Goal: Task Accomplishment & Management: Use online tool/utility

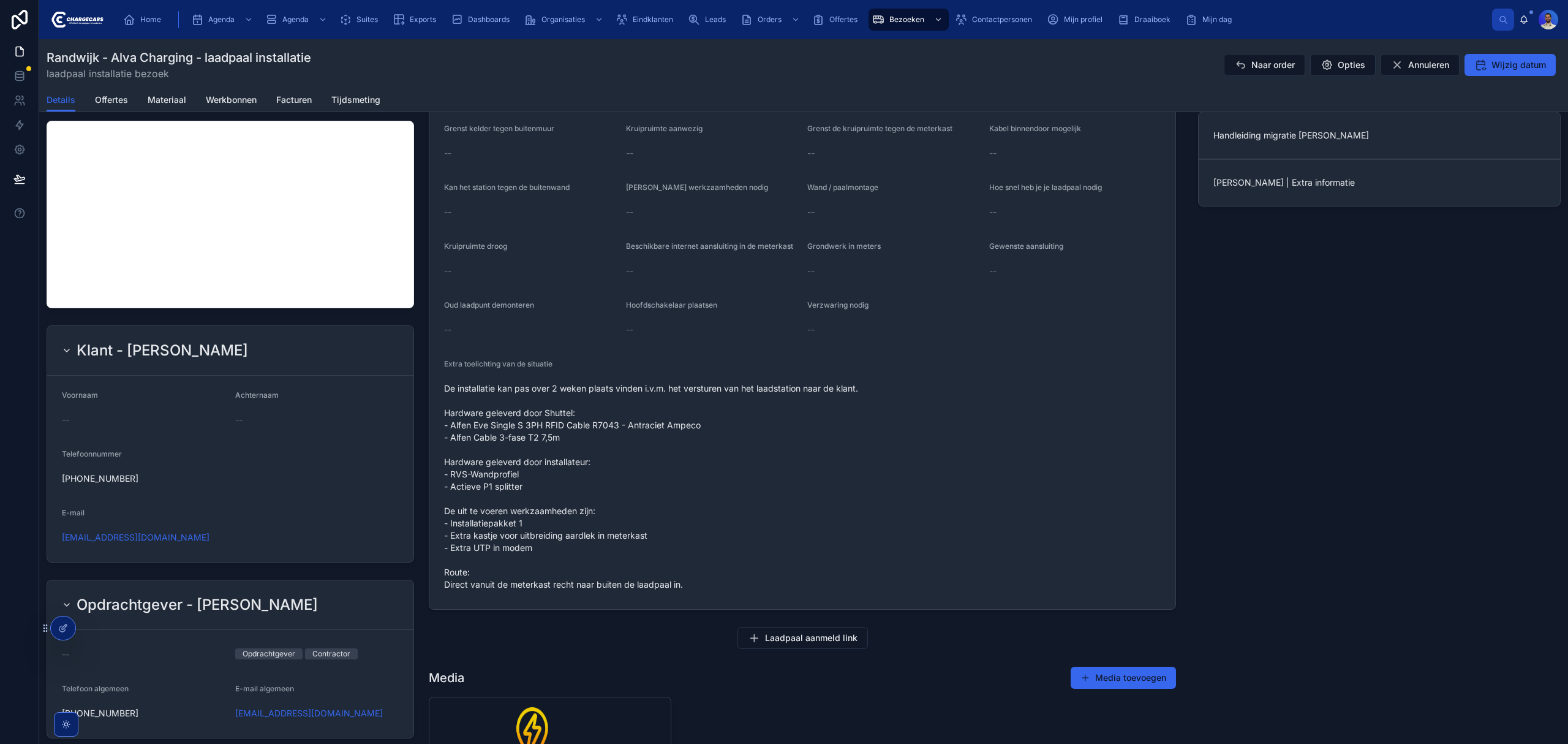
scroll to position [653, 0]
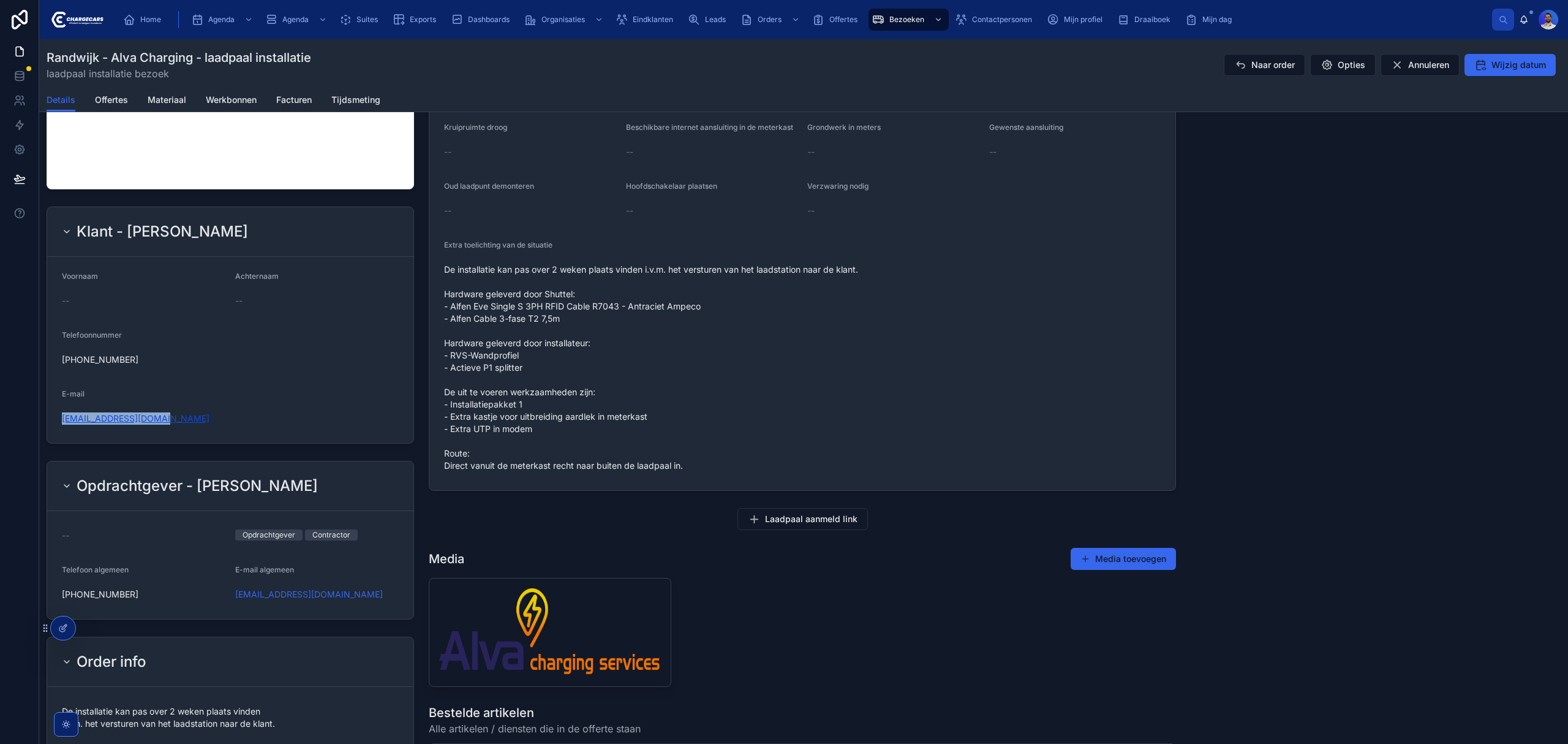
drag, startPoint x: 240, startPoint y: 430, endPoint x: 88, endPoint y: 417, distance: 152.6
click at [45, 418] on div "Klant - Mikey Haakmeester Voornaam -- Achternaam -- Telefoonnummer +31644204531…" at bounding box center [230, 324] width 382 height 247
click at [659, 17] on span "Eindklanten" at bounding box center [653, 19] width 40 height 10
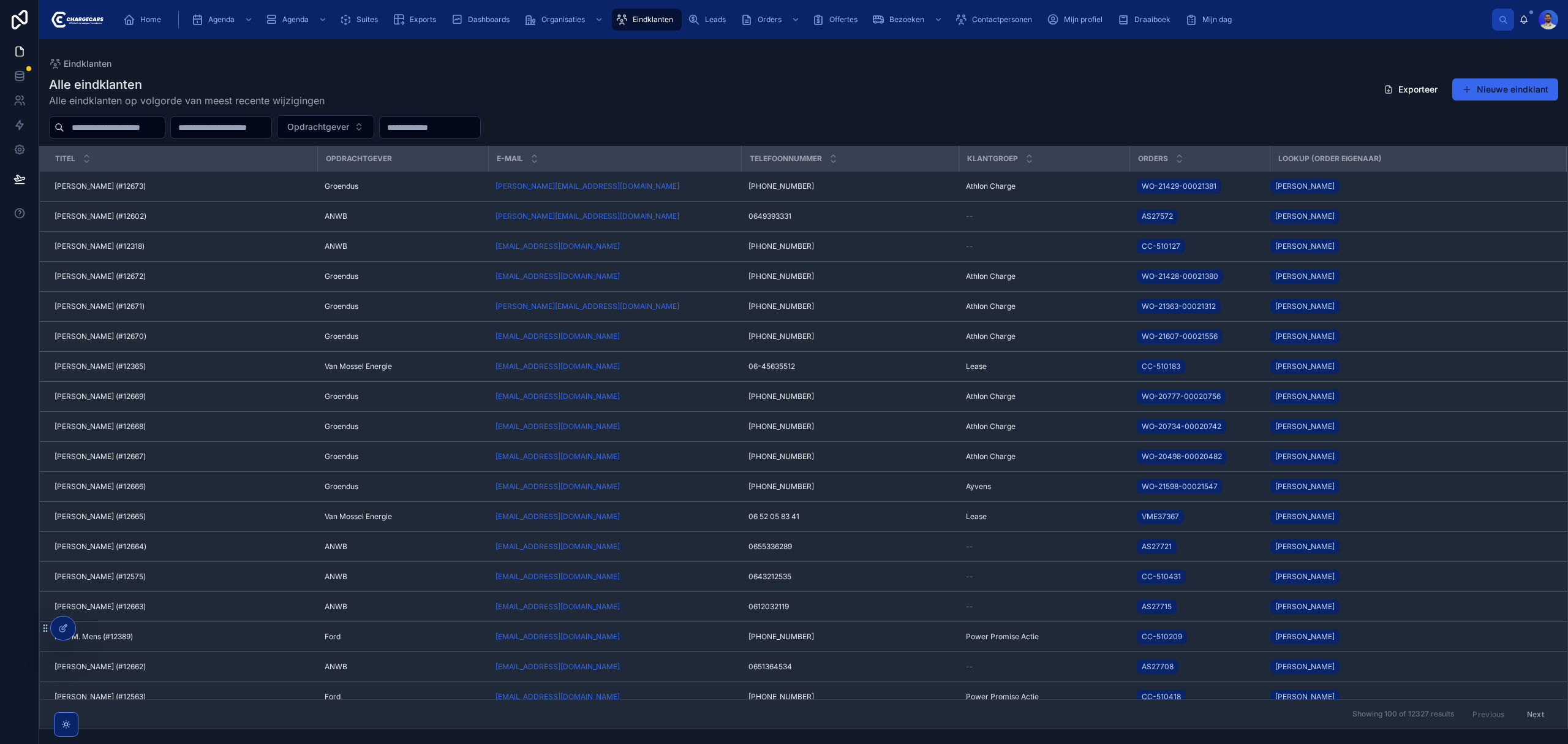
click at [125, 126] on input "text" at bounding box center [114, 128] width 100 height 17
type input "**********"
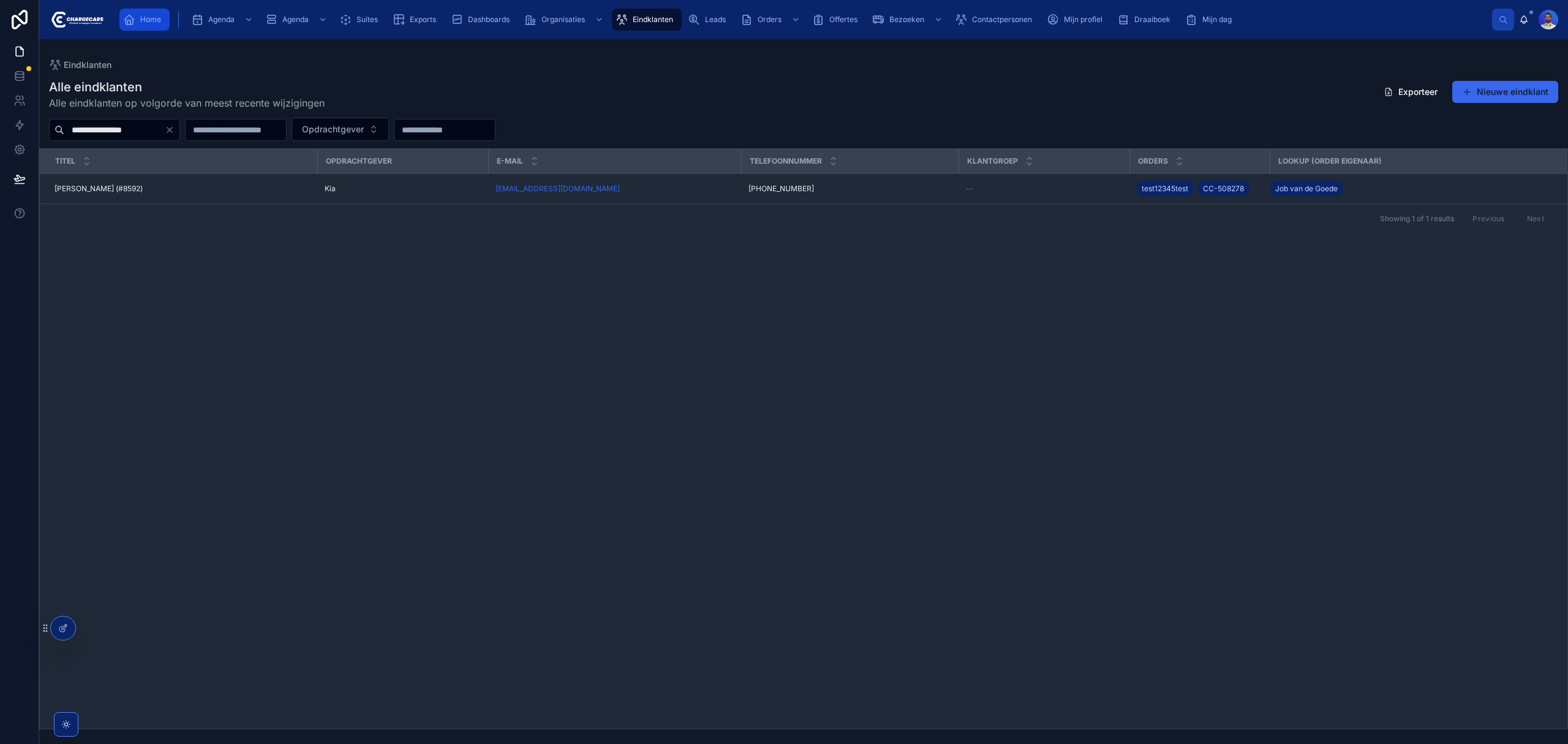
click at [157, 28] on div "Home" at bounding box center [144, 19] width 43 height 19
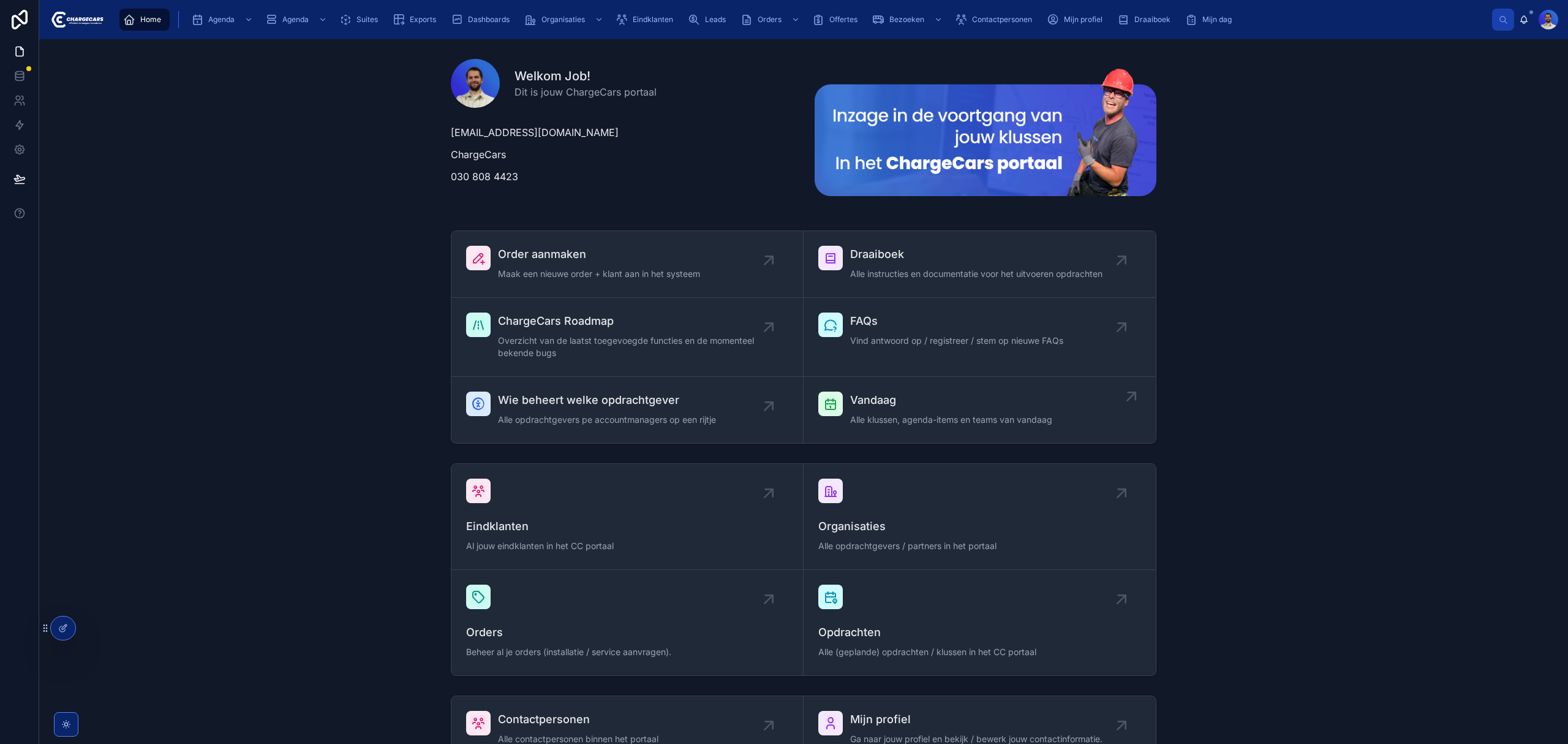
click at [892, 403] on span "Vandaag" at bounding box center [951, 400] width 202 height 17
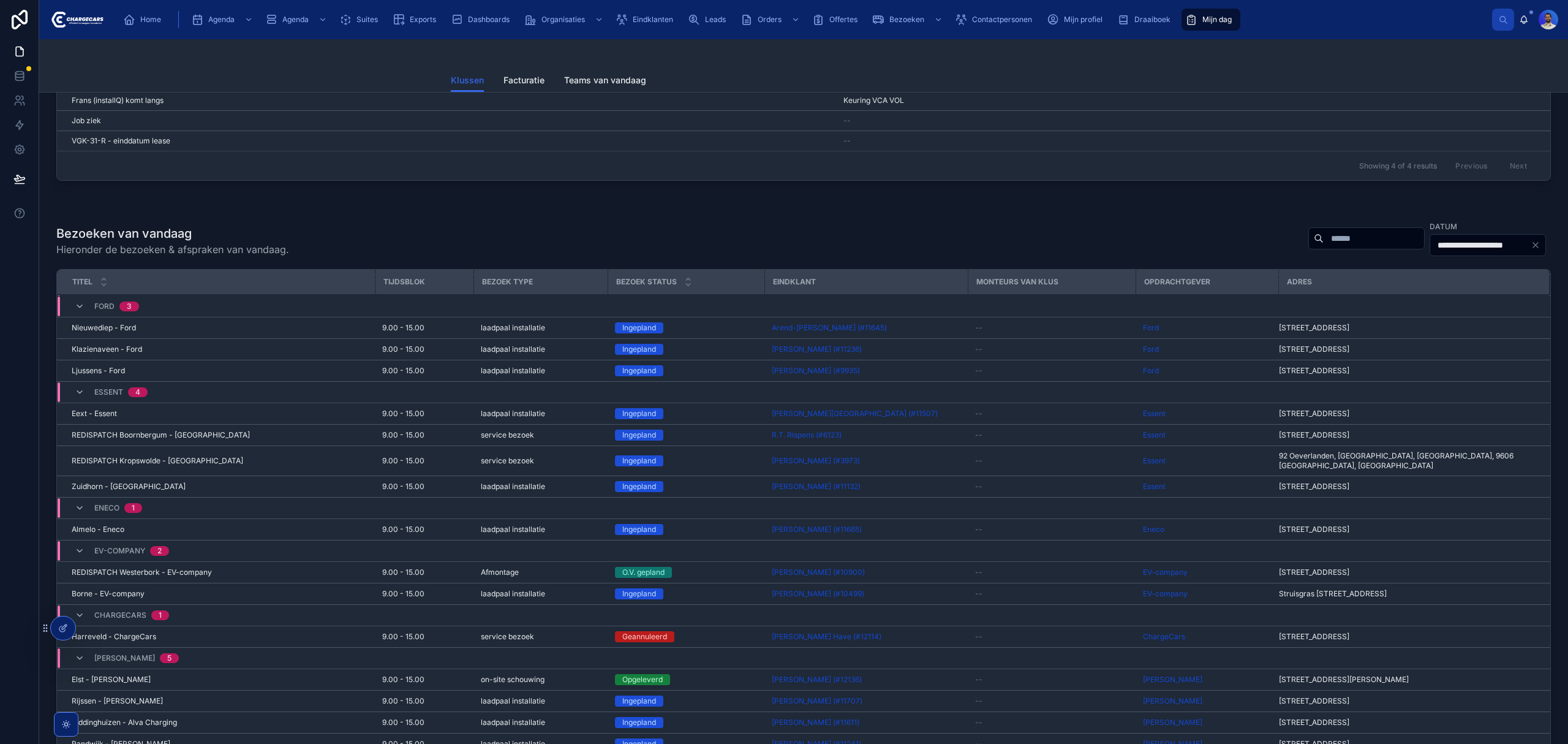
scroll to position [245, 0]
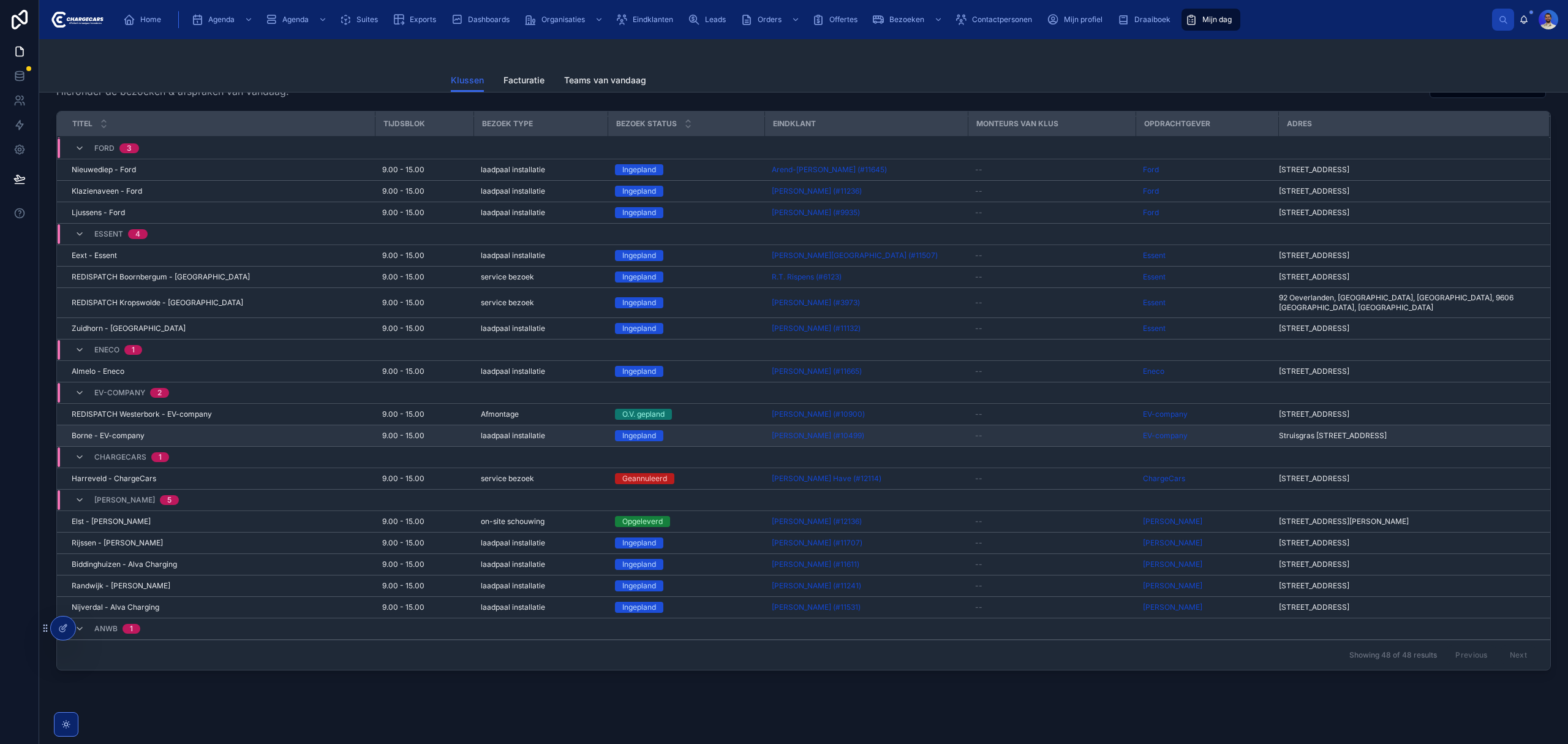
click at [210, 431] on div "Borne - EV-company Borne - EV-company" at bounding box center [219, 435] width 296 height 10
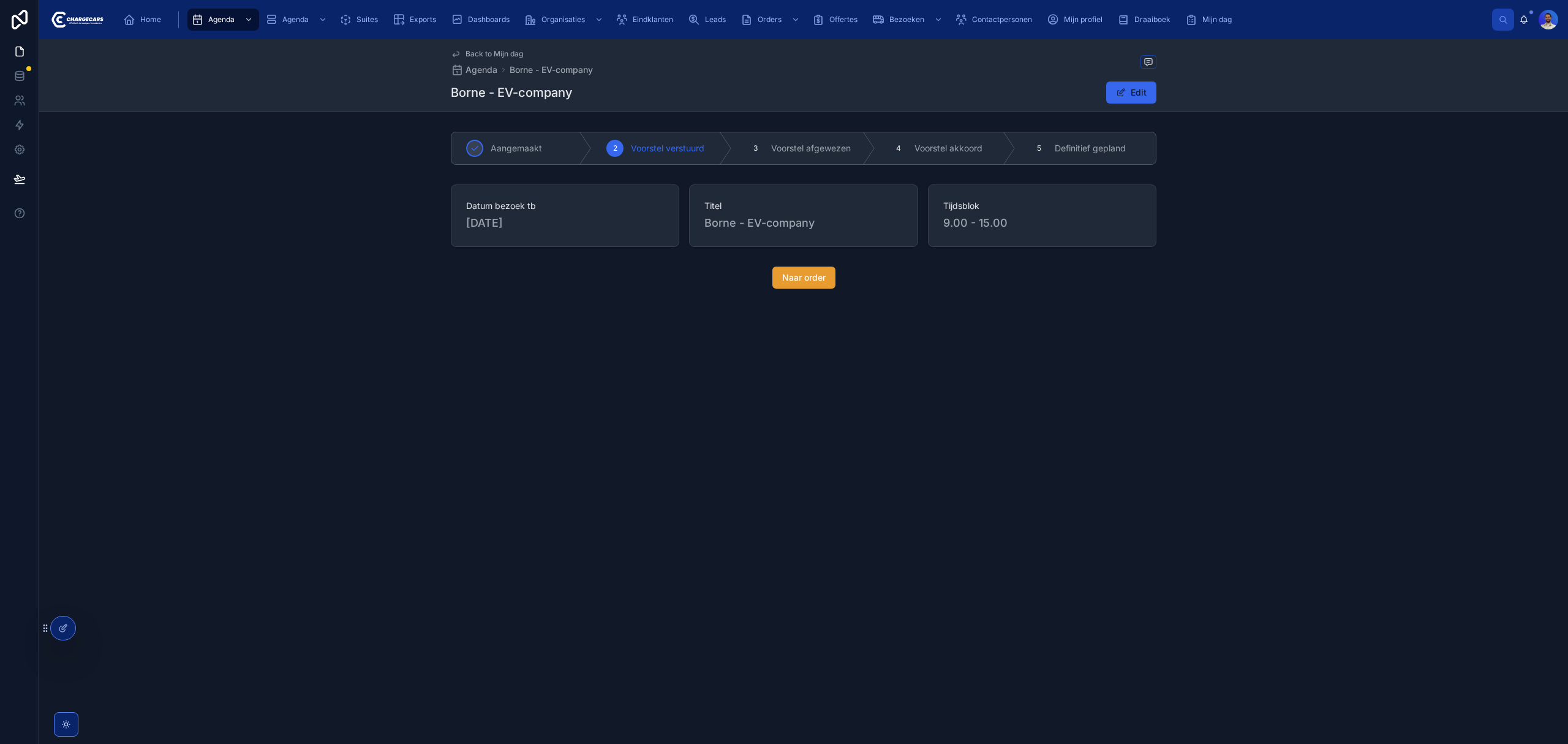
click at [794, 280] on span "Naar order" at bounding box center [804, 277] width 43 height 12
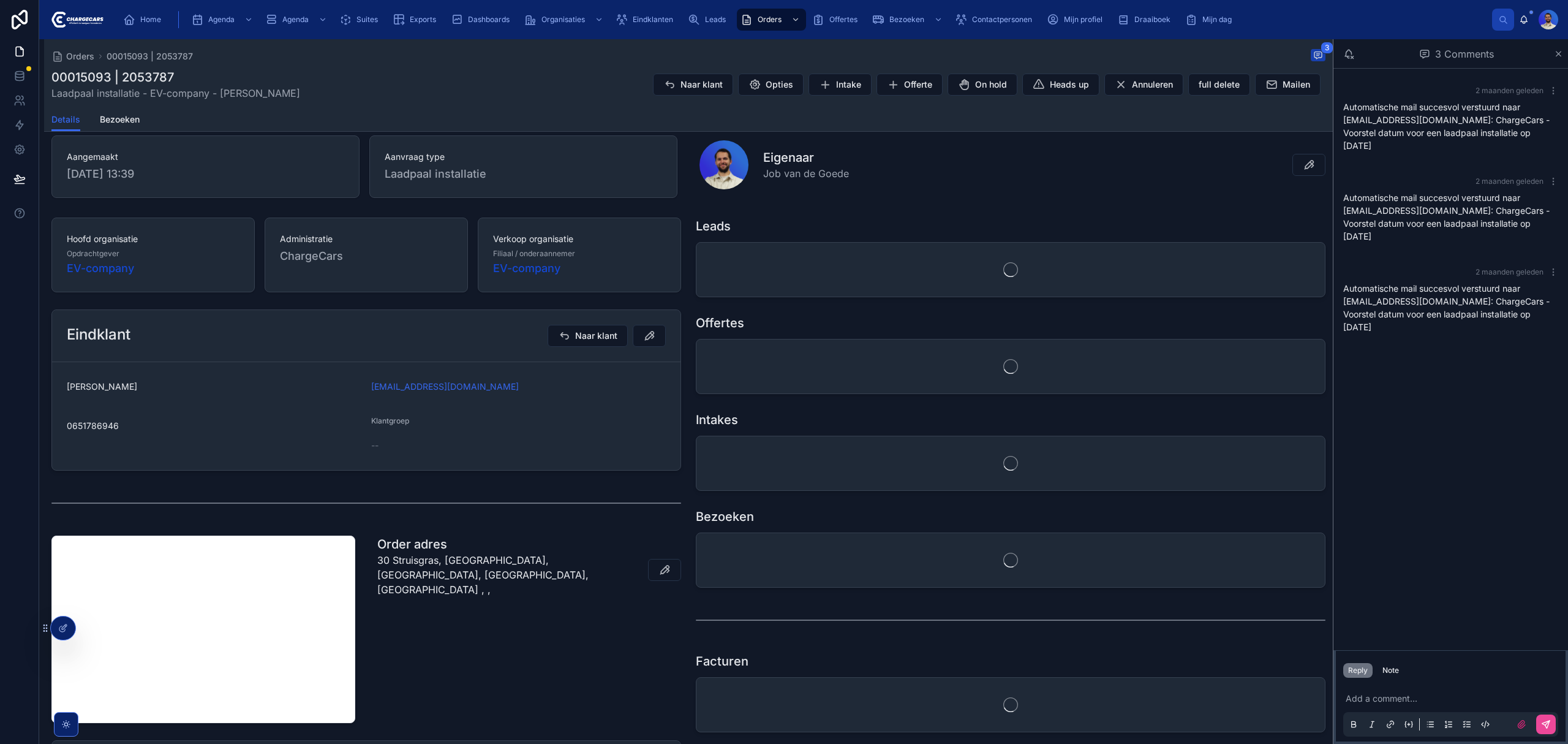
scroll to position [163, 0]
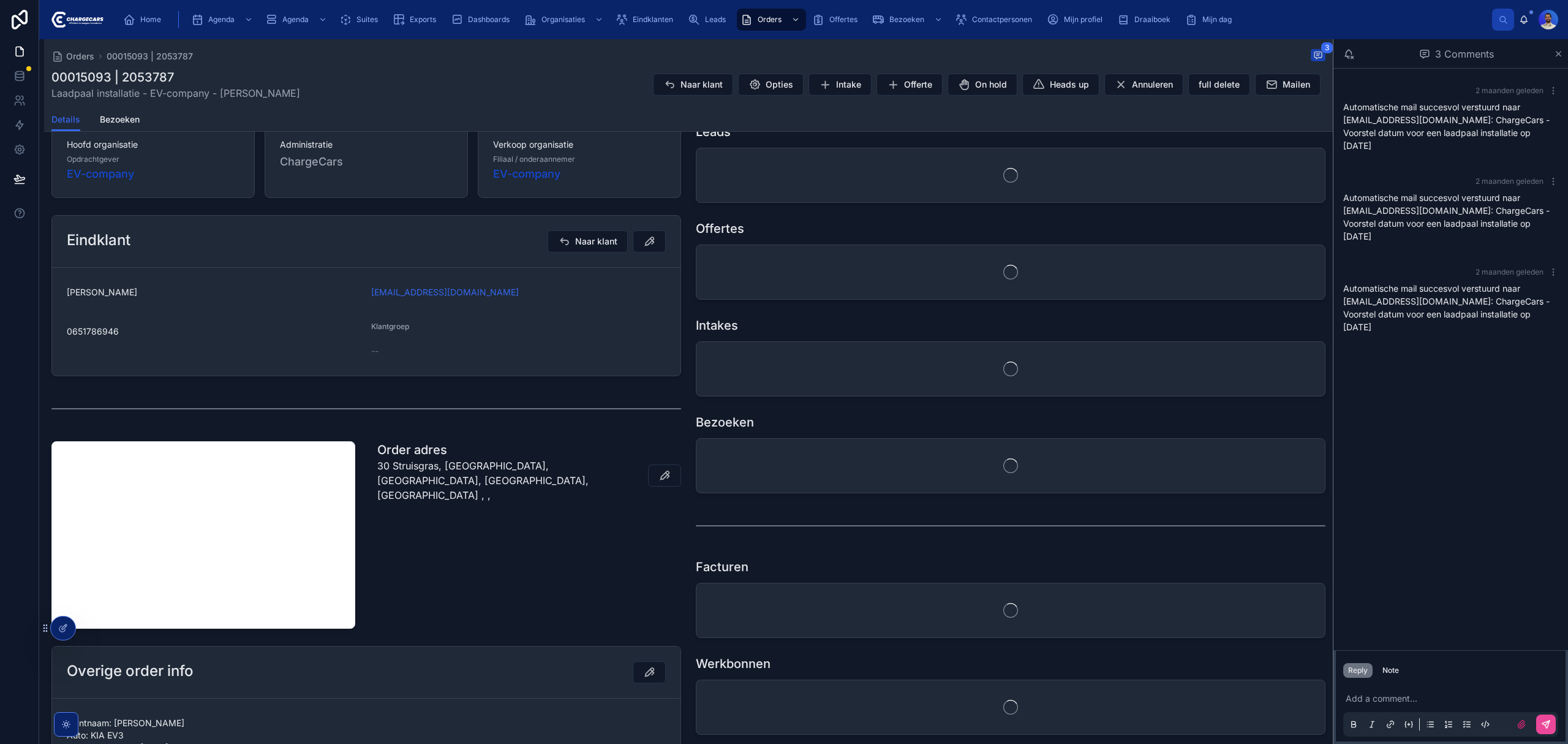
click at [113, 295] on span "Robert Smoors" at bounding box center [214, 292] width 294 height 12
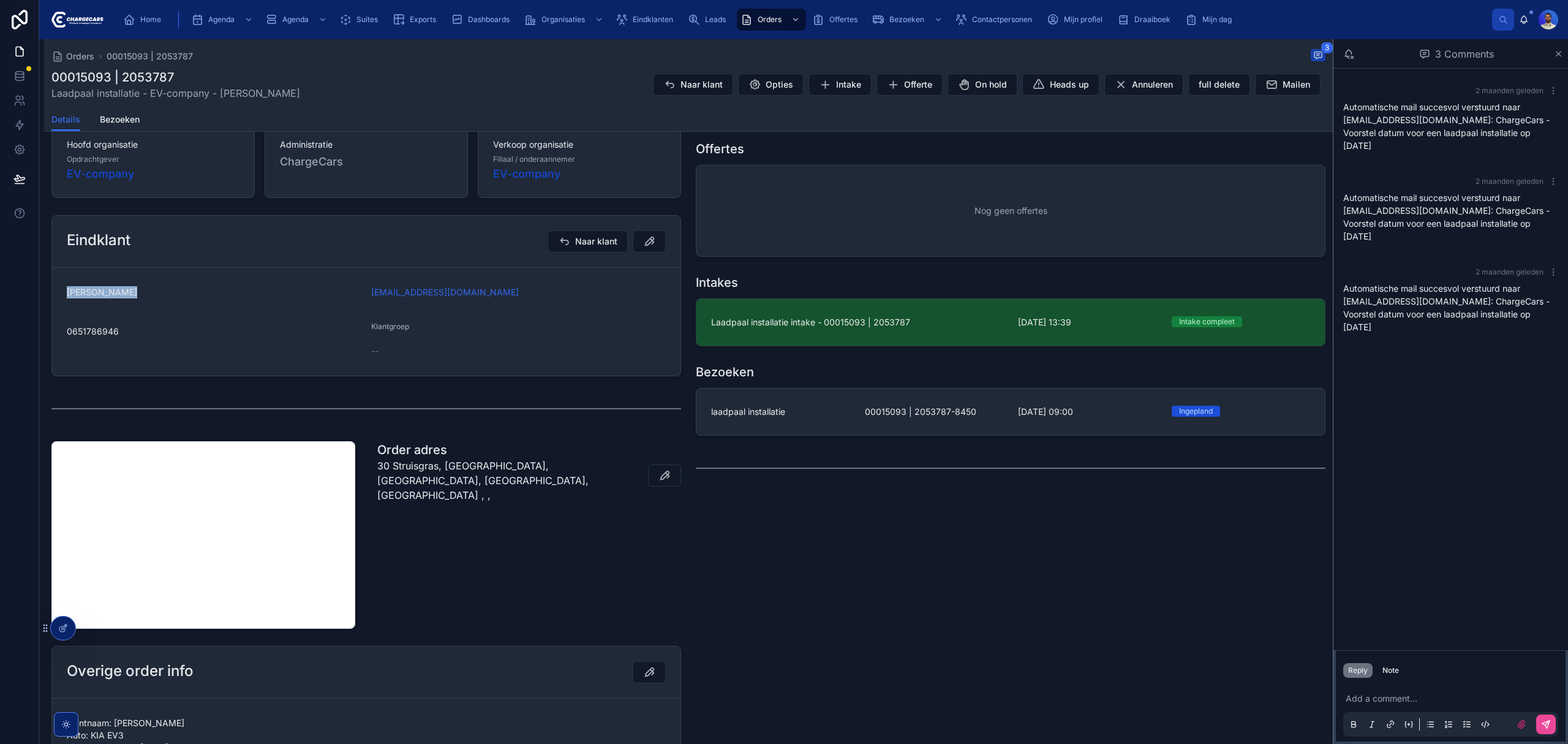
copy span "Robert Smoors"
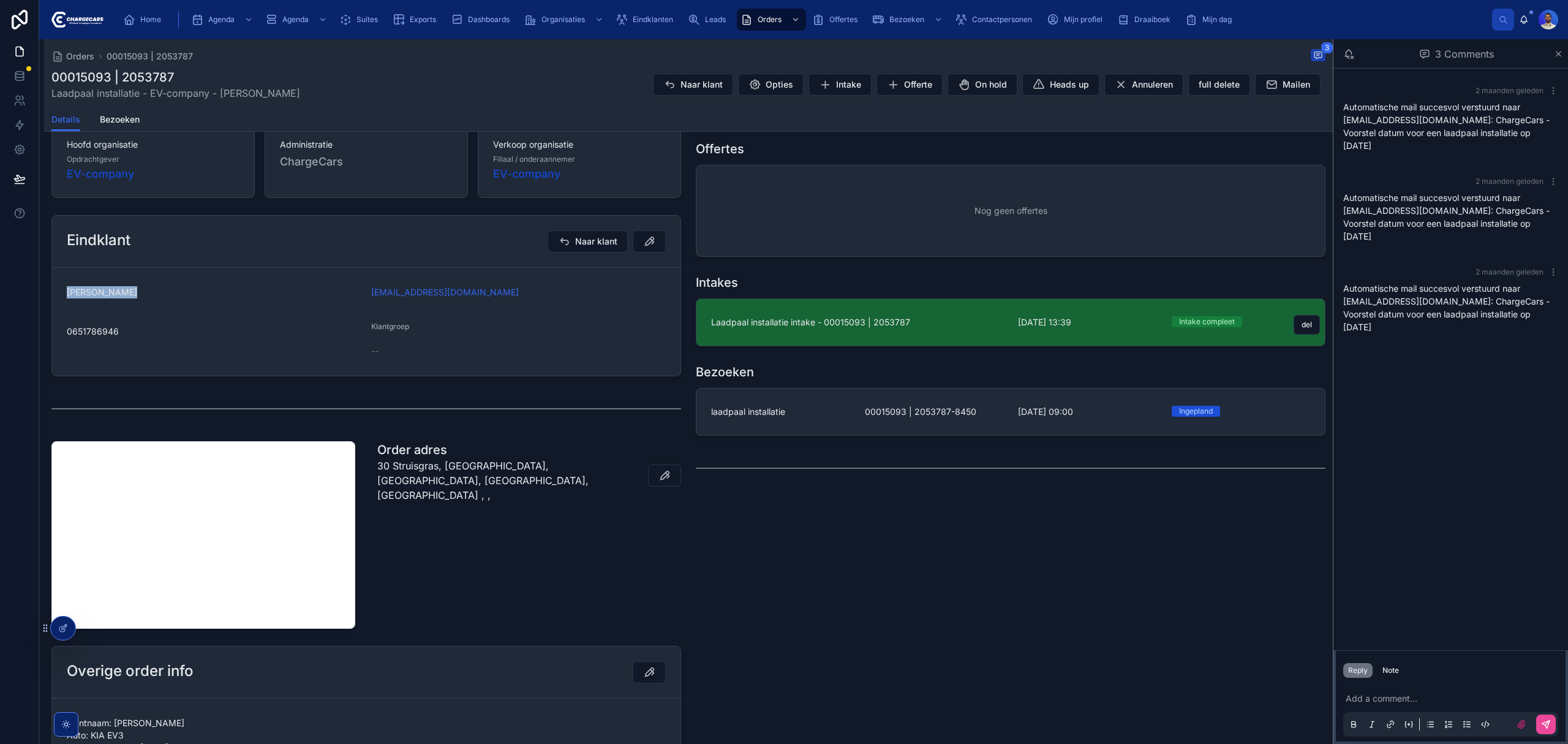
click at [795, 331] on link "Laadpaal installatie intake - 00015093 | 2053787 20-8-2025 13:39 Intake complee…" at bounding box center [1010, 322] width 628 height 47
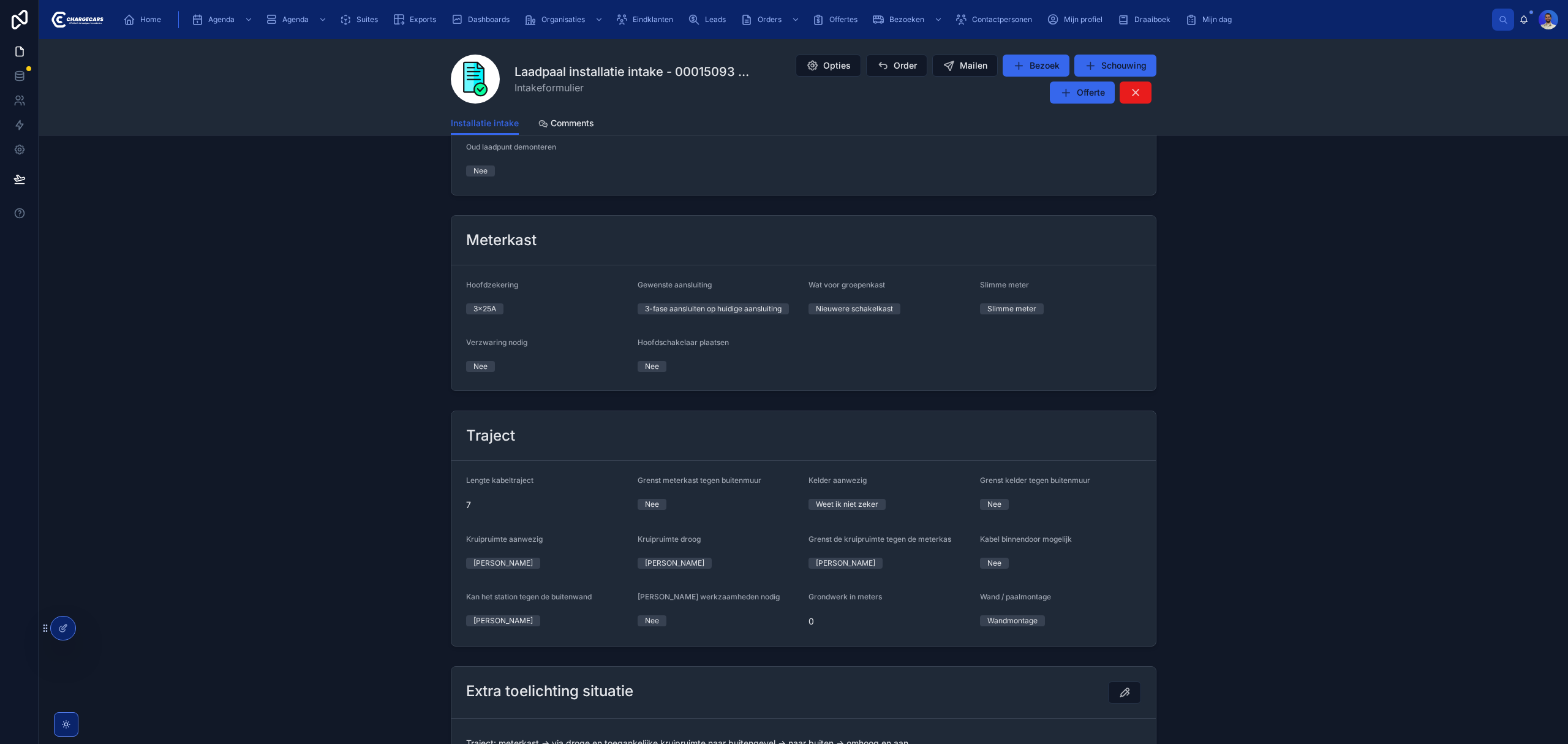
scroll to position [980, 0]
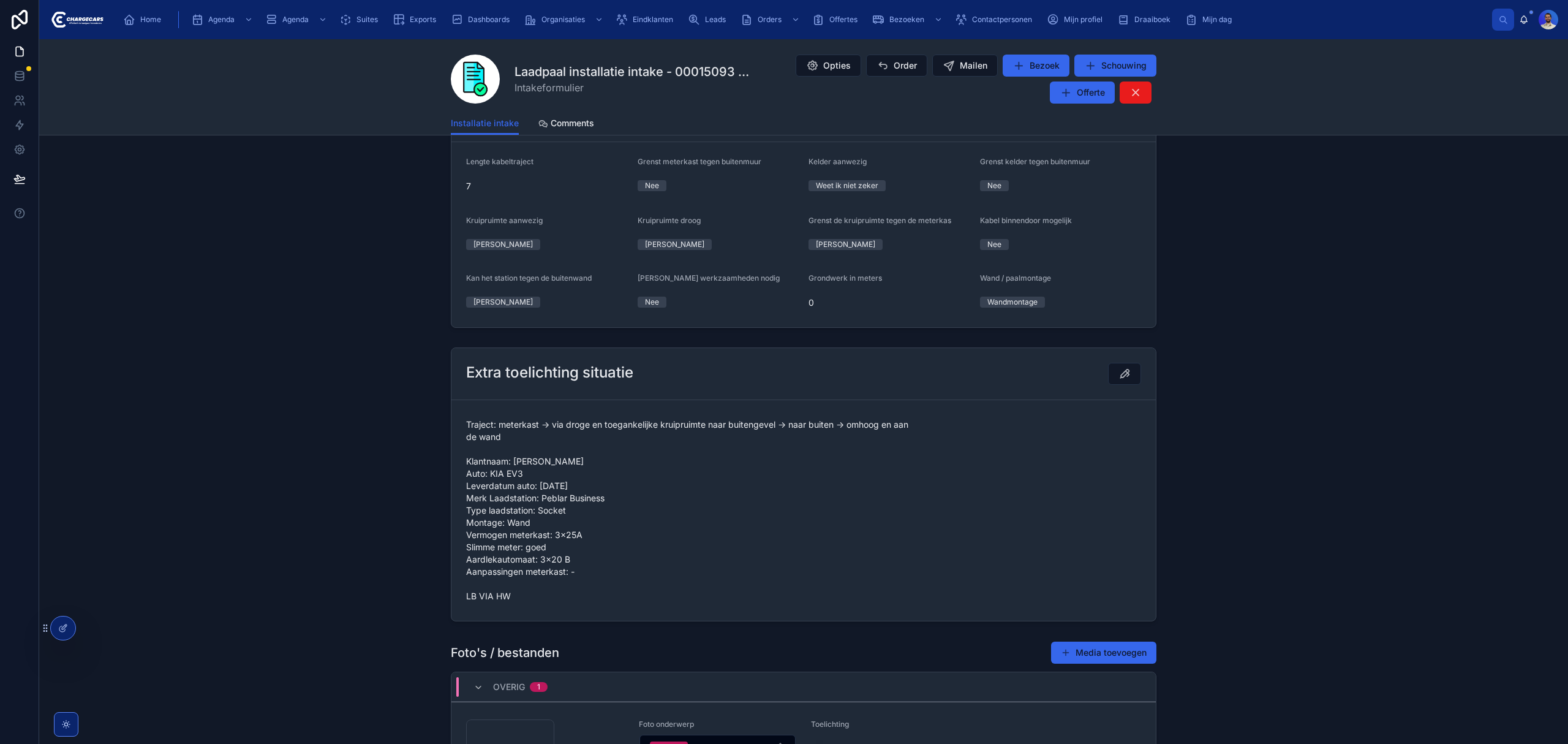
click at [503, 601] on span "Traject: meterkast -> via droge en toegankelijke kruipruimte naar buitengevel -…" at bounding box center [803, 510] width 675 height 184
click at [153, 13] on div "Home" at bounding box center [144, 19] width 43 height 19
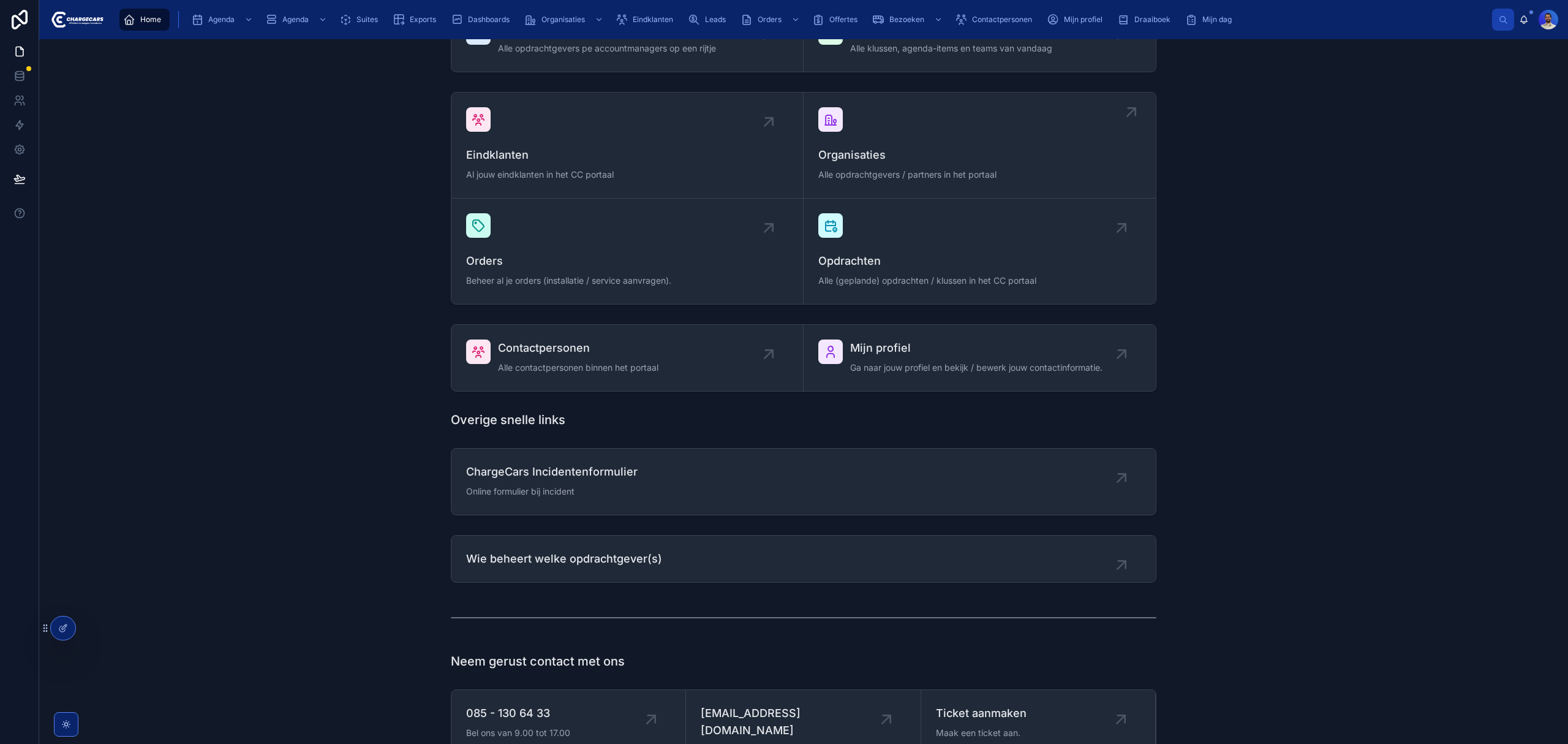
scroll to position [138, 0]
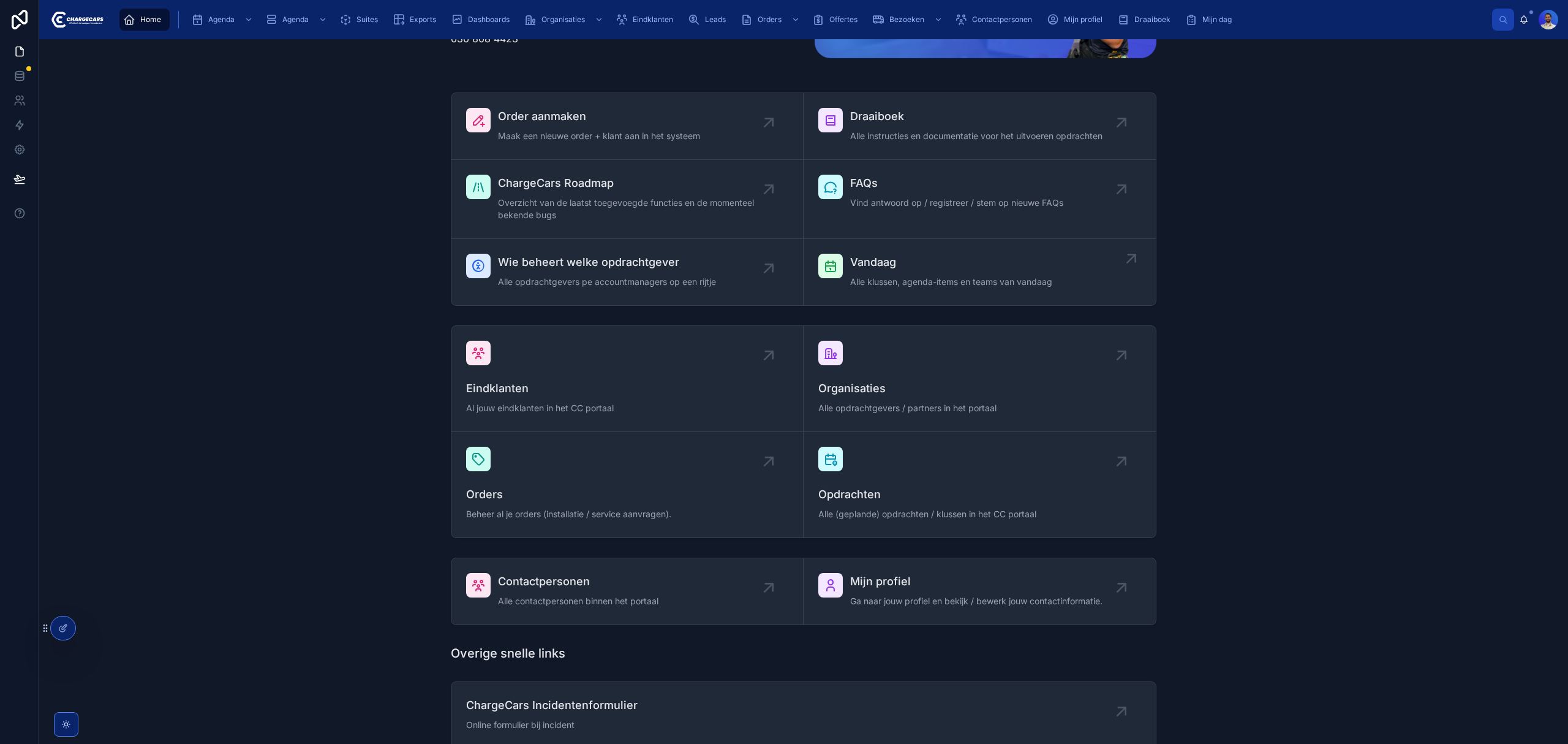
click at [934, 293] on link "Vandaag Alle klussen, agenda-items en teams van vandaag" at bounding box center [980, 272] width 352 height 66
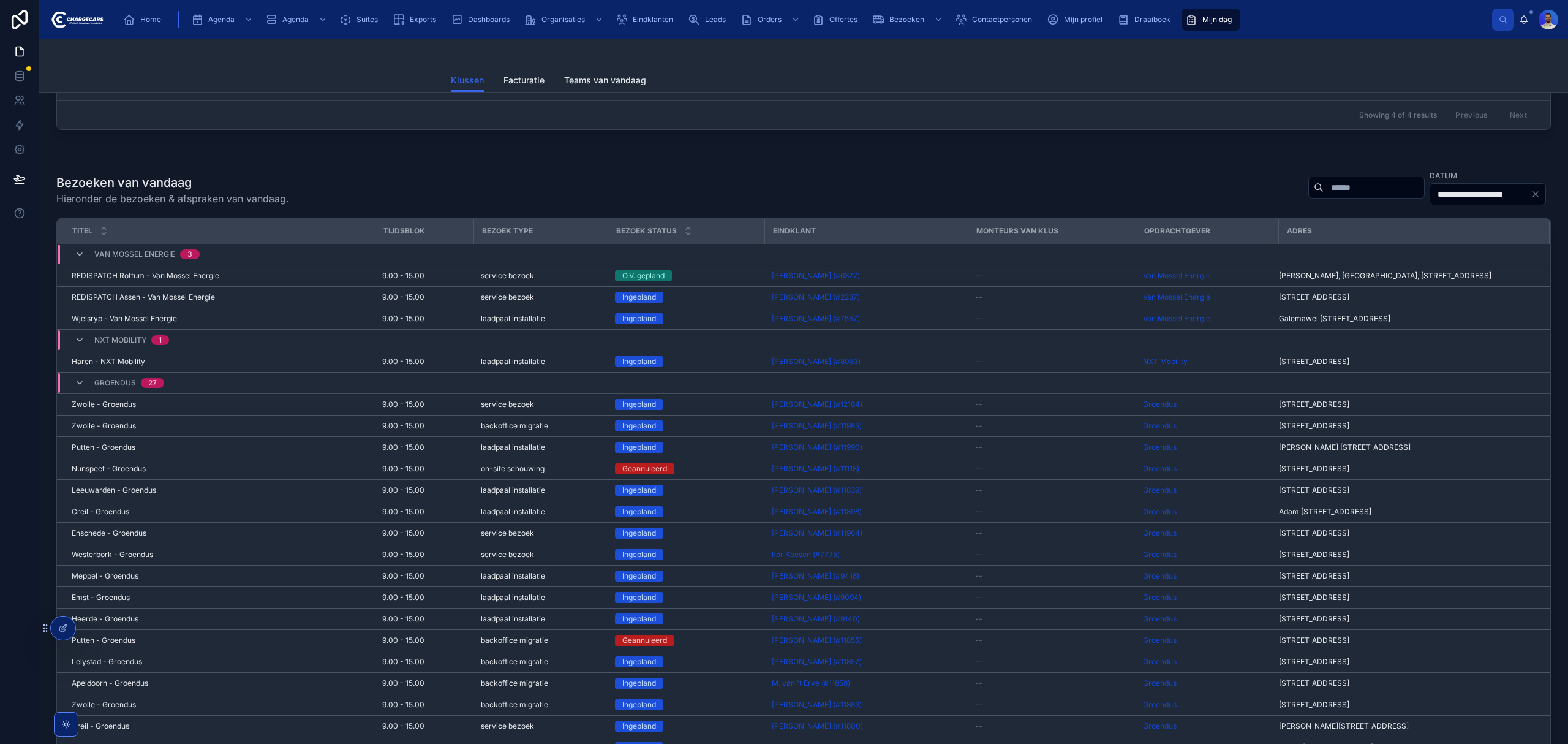
click at [1343, 197] on div at bounding box center [1367, 188] width 116 height 22
click at [1336, 188] on input "text" at bounding box center [1373, 187] width 100 height 17
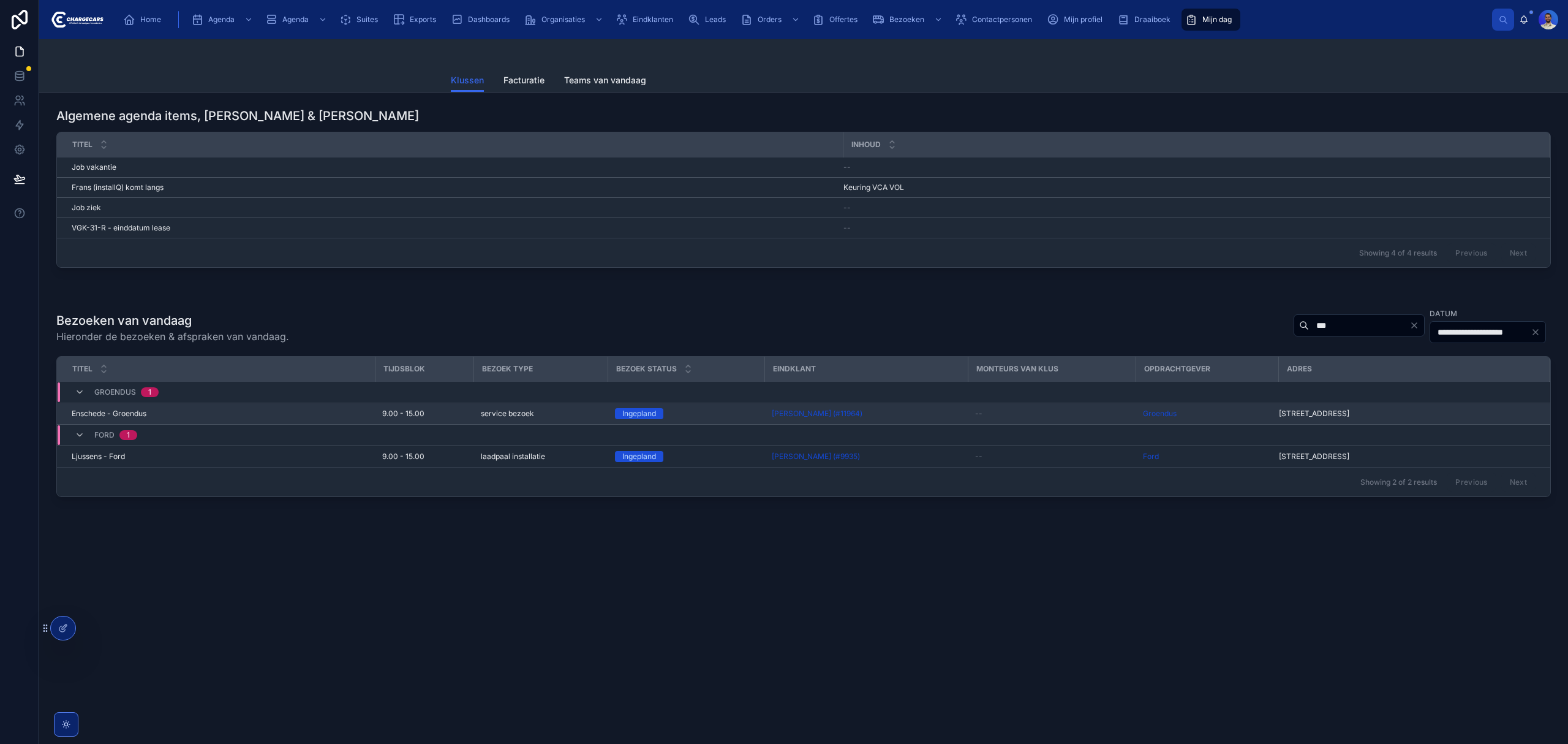
type input "***"
click at [280, 412] on div "Enschede - Groendus Enschede - Groendus" at bounding box center [219, 413] width 296 height 10
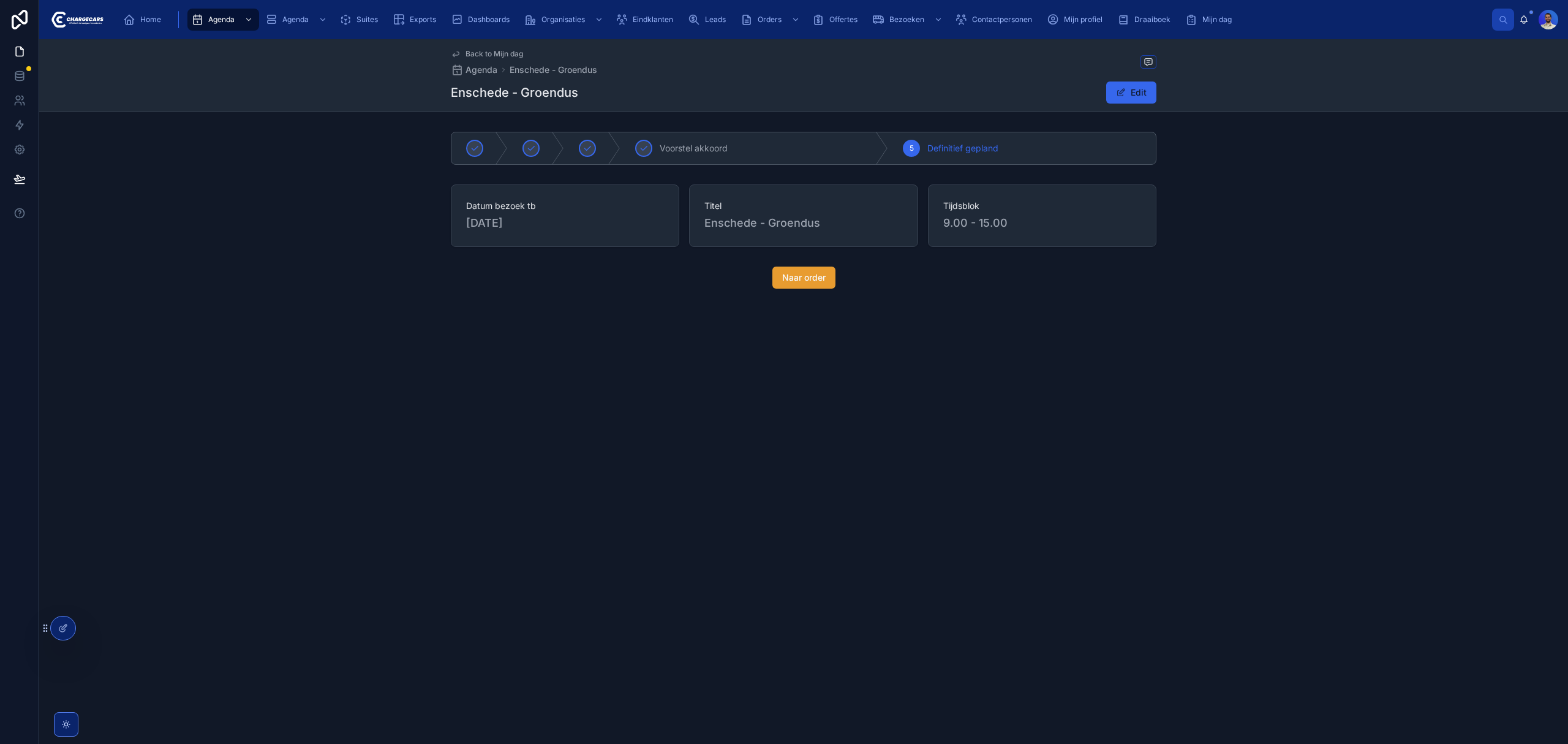
click at [782, 280] on span "Naar order" at bounding box center [804, 277] width 43 height 12
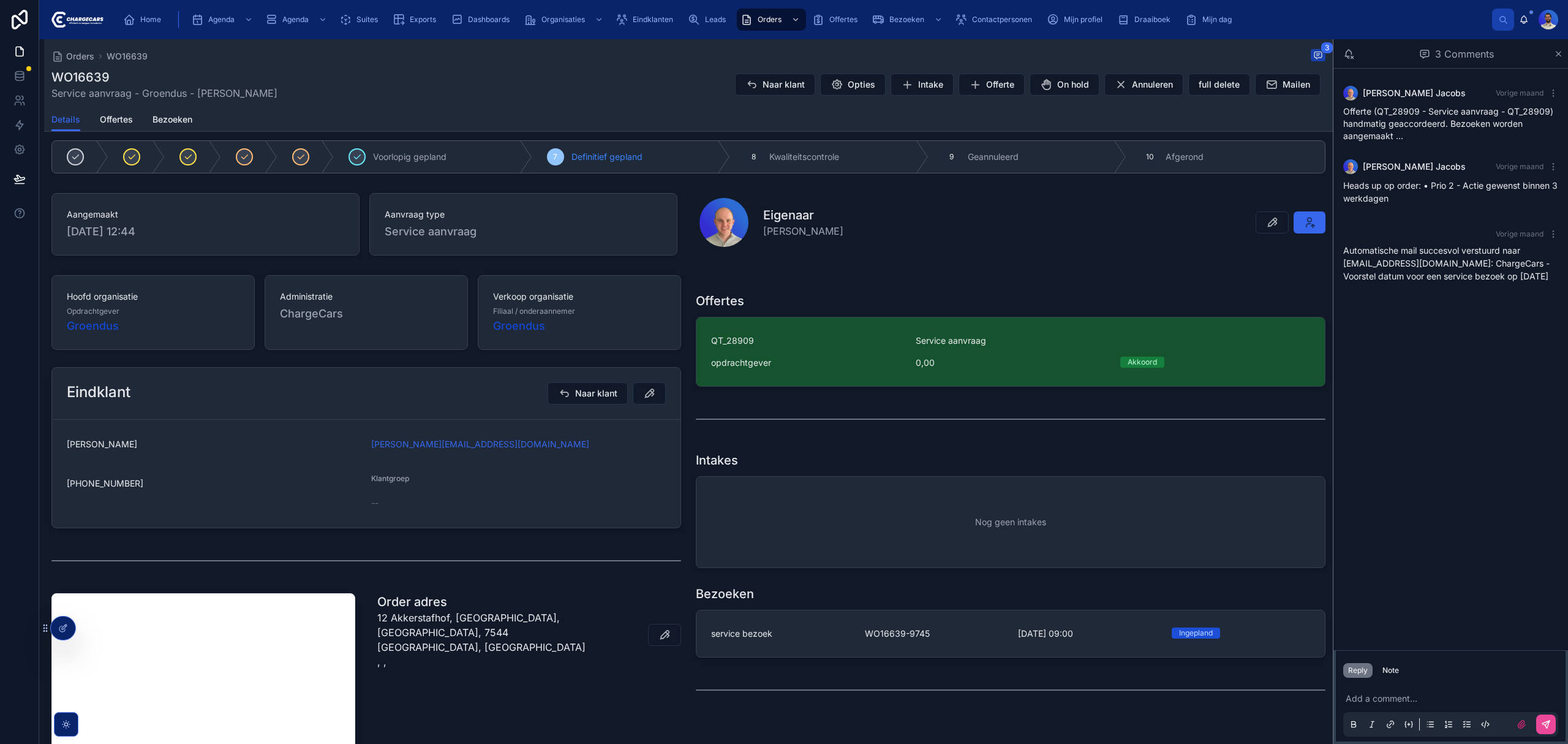
scroll to position [194, 0]
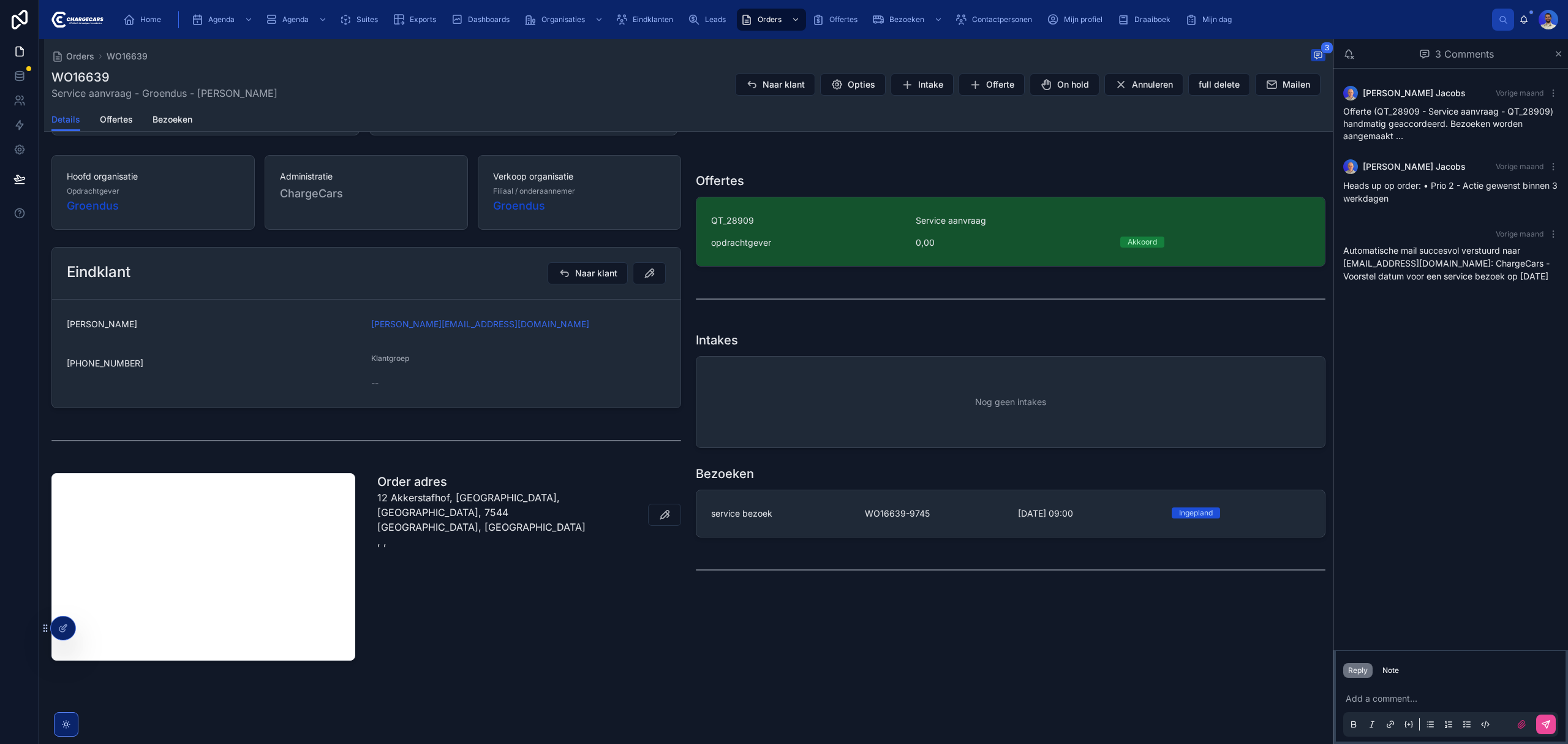
click at [835, 513] on div "service bezoek" at bounding box center [780, 513] width 139 height 12
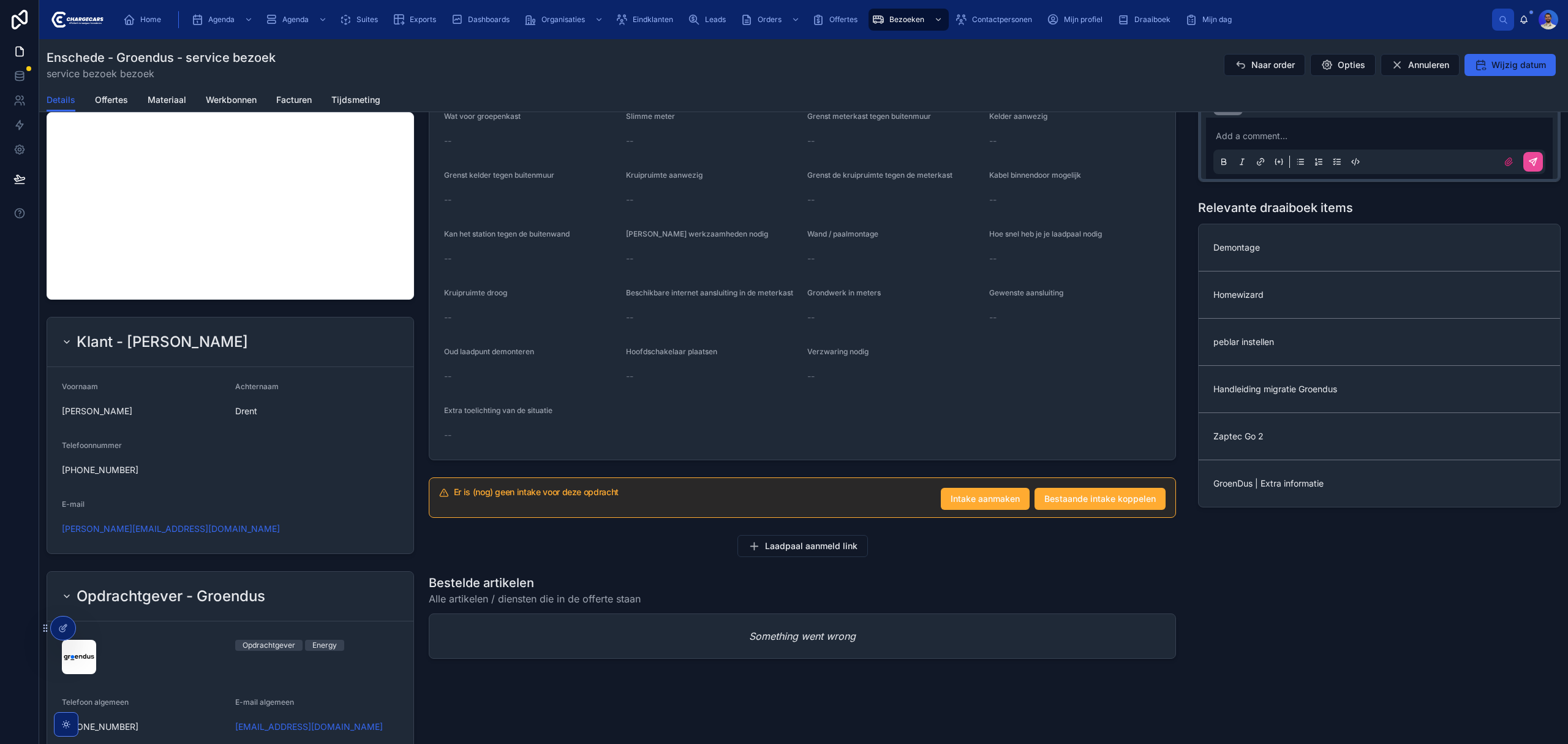
scroll to position [572, 0]
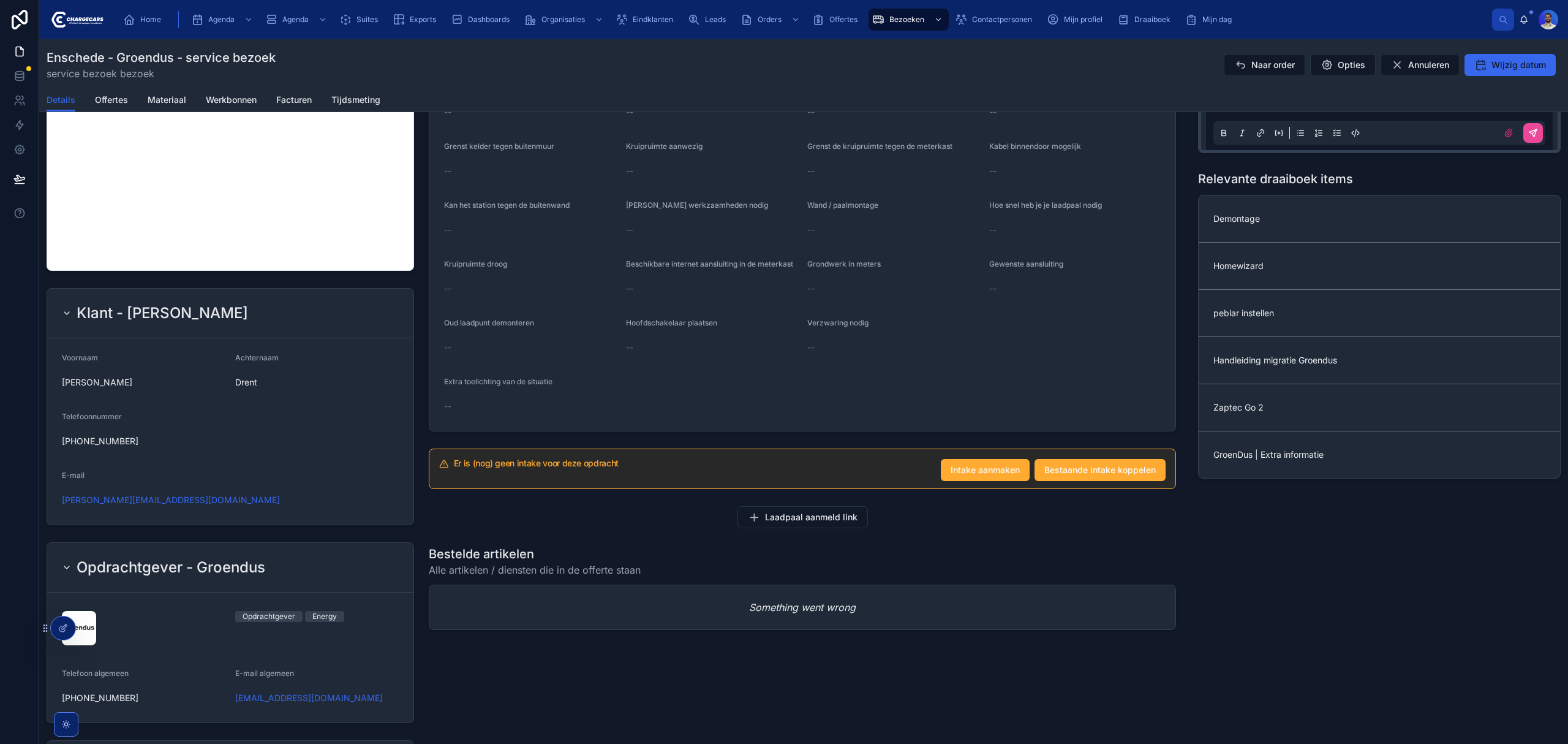
drag, startPoint x: 206, startPoint y: 505, endPoint x: 39, endPoint y: 508, distance: 167.0
drag, startPoint x: 225, startPoint y: 510, endPoint x: 70, endPoint y: 501, distance: 155.3
click at [56, 501] on form "Voornaam Jeroen Achternaam Drent Telefoonnummer +31631140923 E-mail jeroen.dren…" at bounding box center [230, 431] width 366 height 186
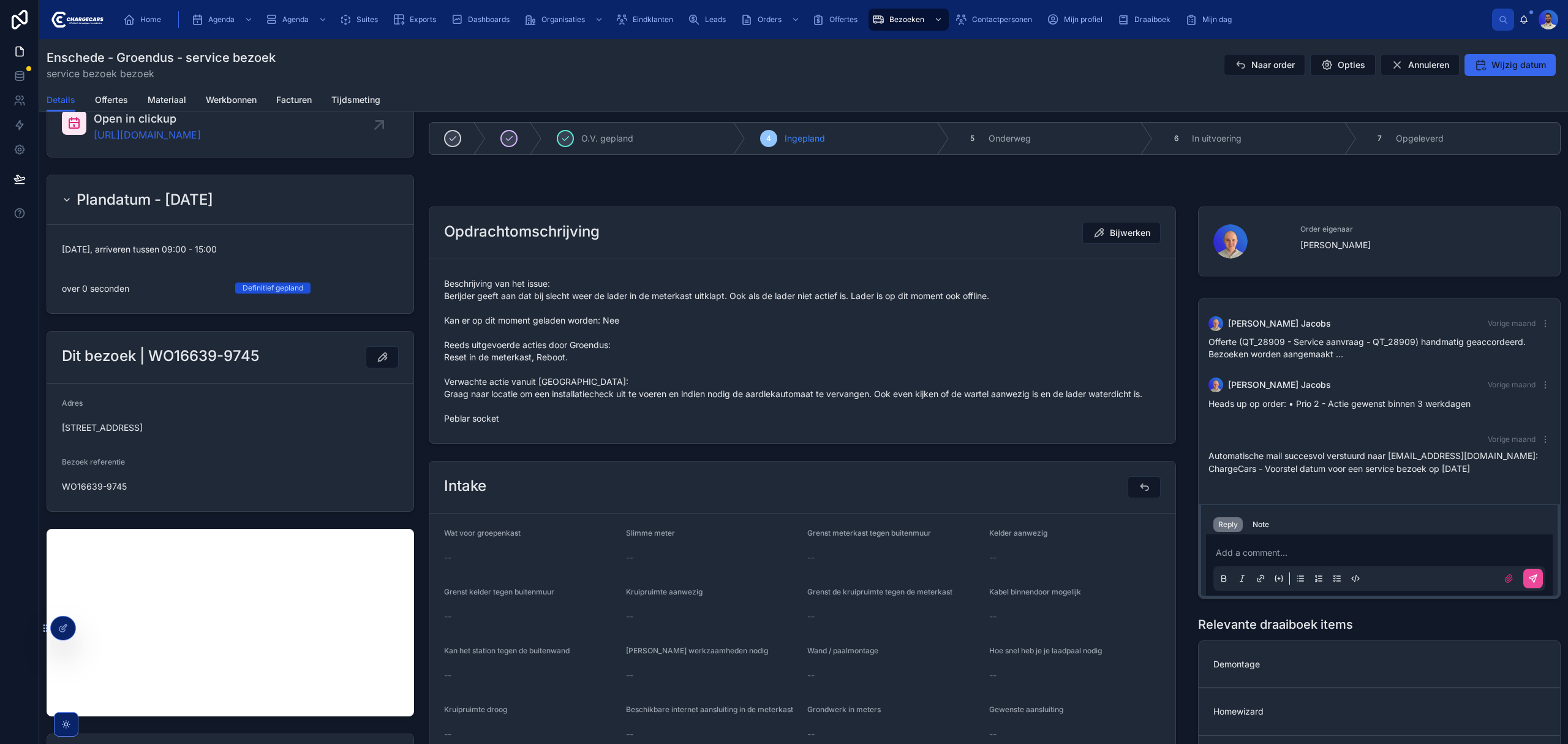
scroll to position [0, 0]
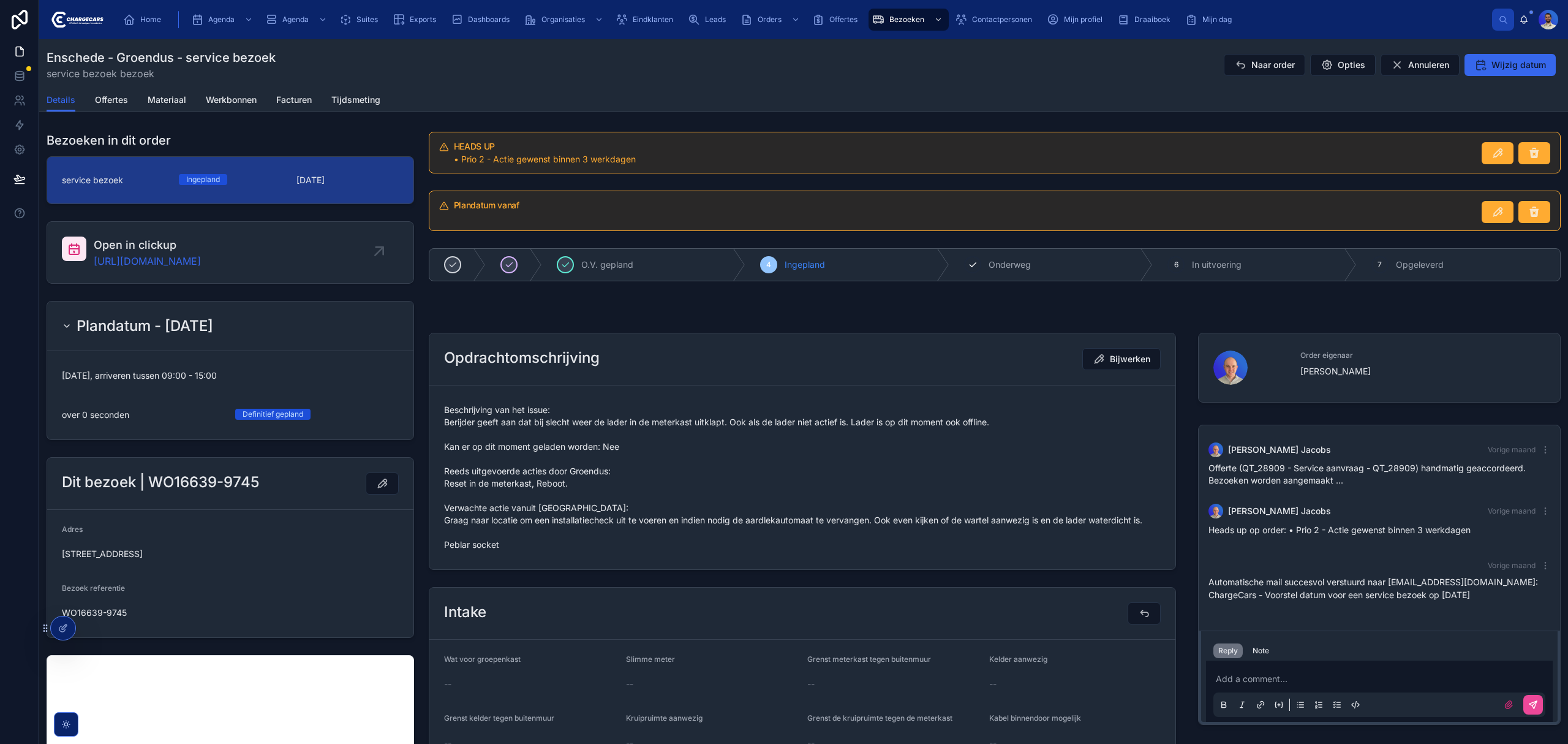
drag, startPoint x: 945, startPoint y: 246, endPoint x: 949, endPoint y: 253, distance: 8.1
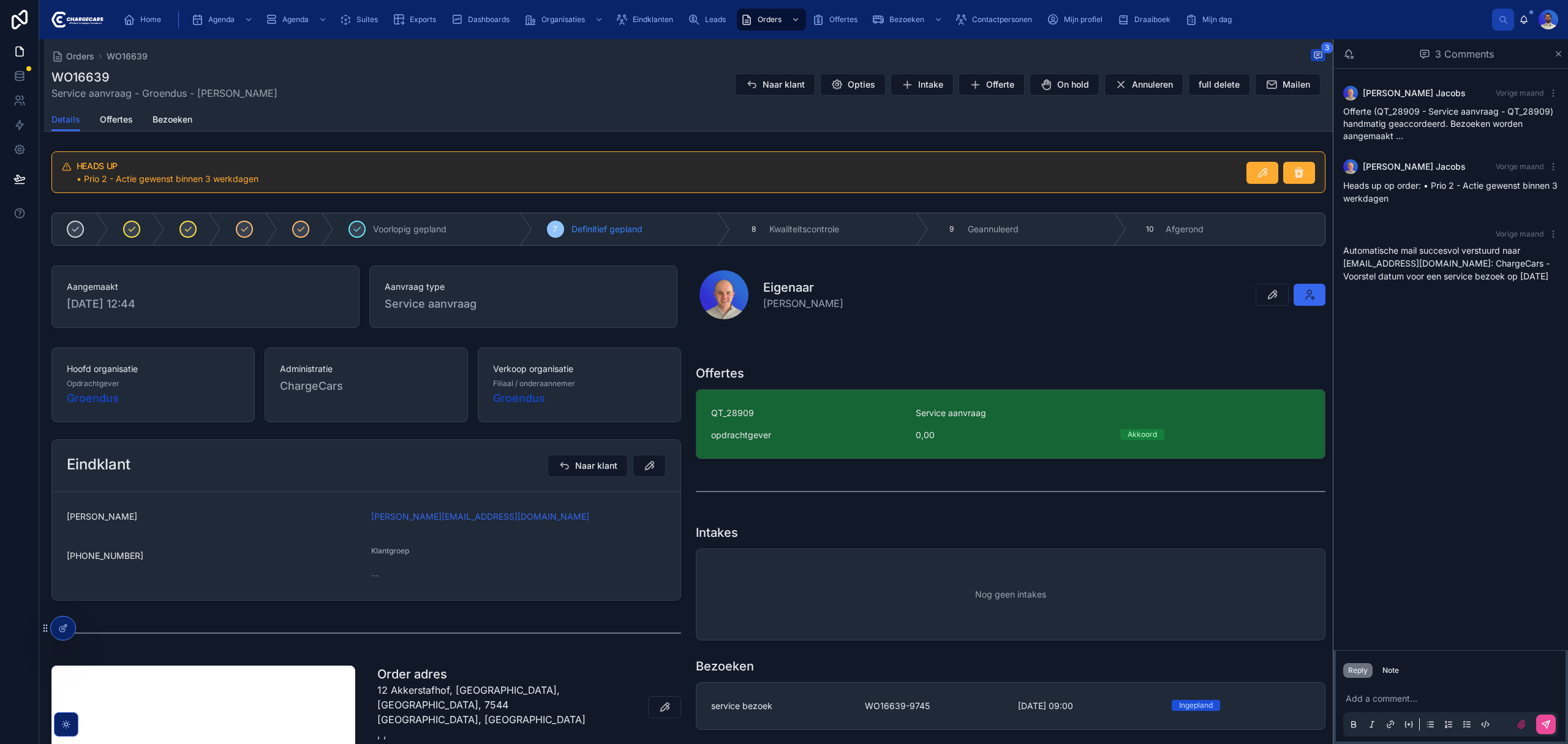
scroll to position [163, 0]
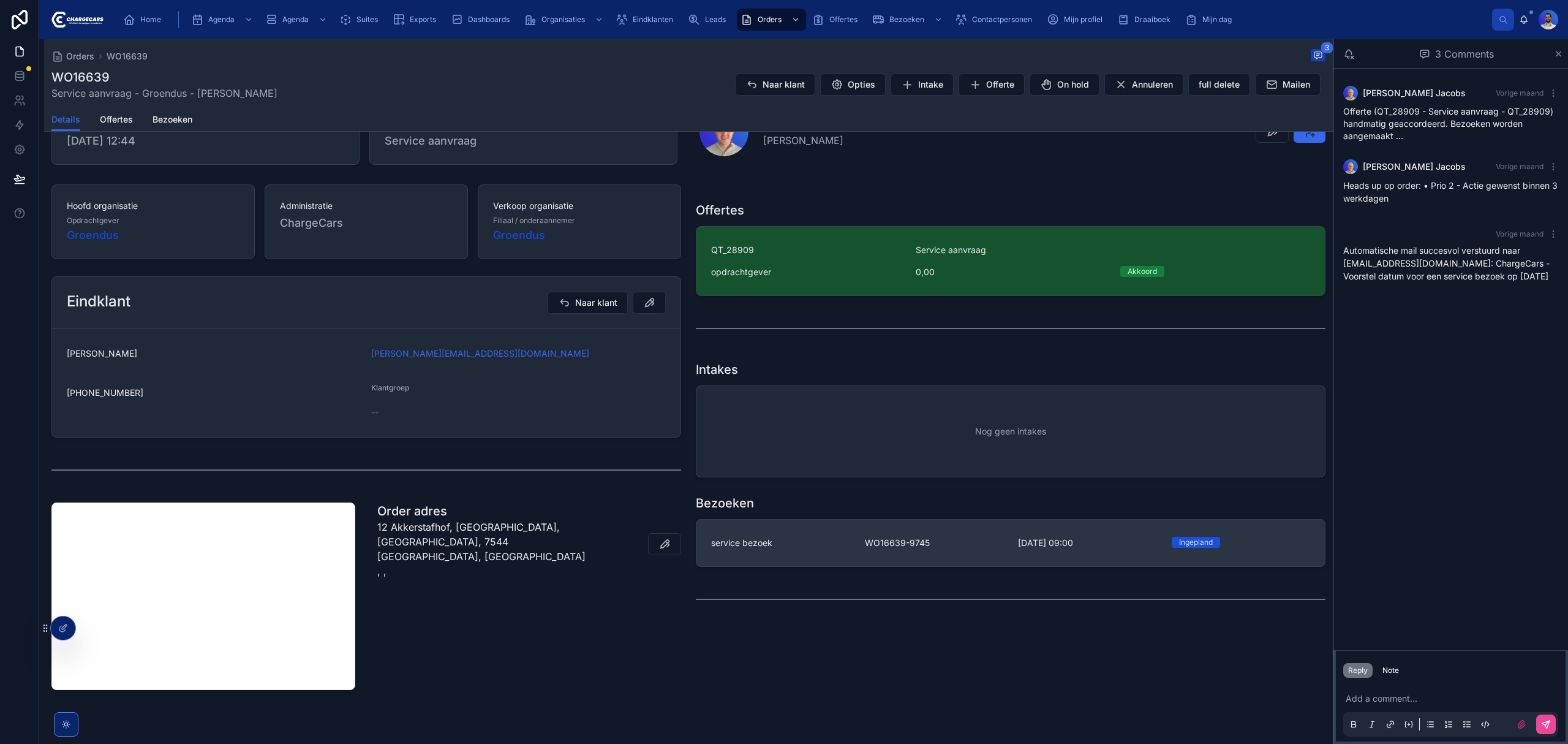
click at [804, 535] on link "service bezoek WO16639-9745 2-10-2025 09:00 Ingepland" at bounding box center [1010, 543] width 628 height 47
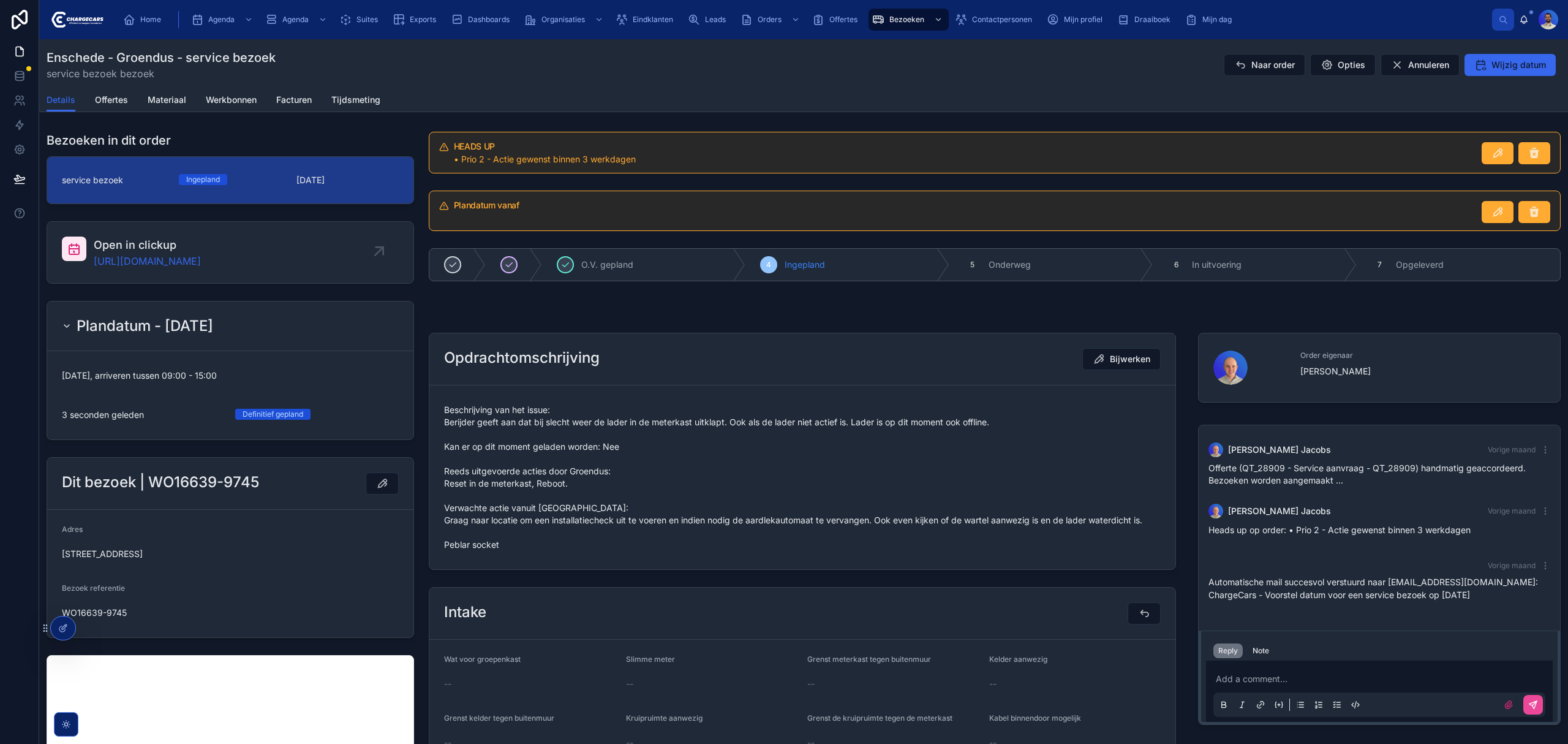
scroll to position [82, 0]
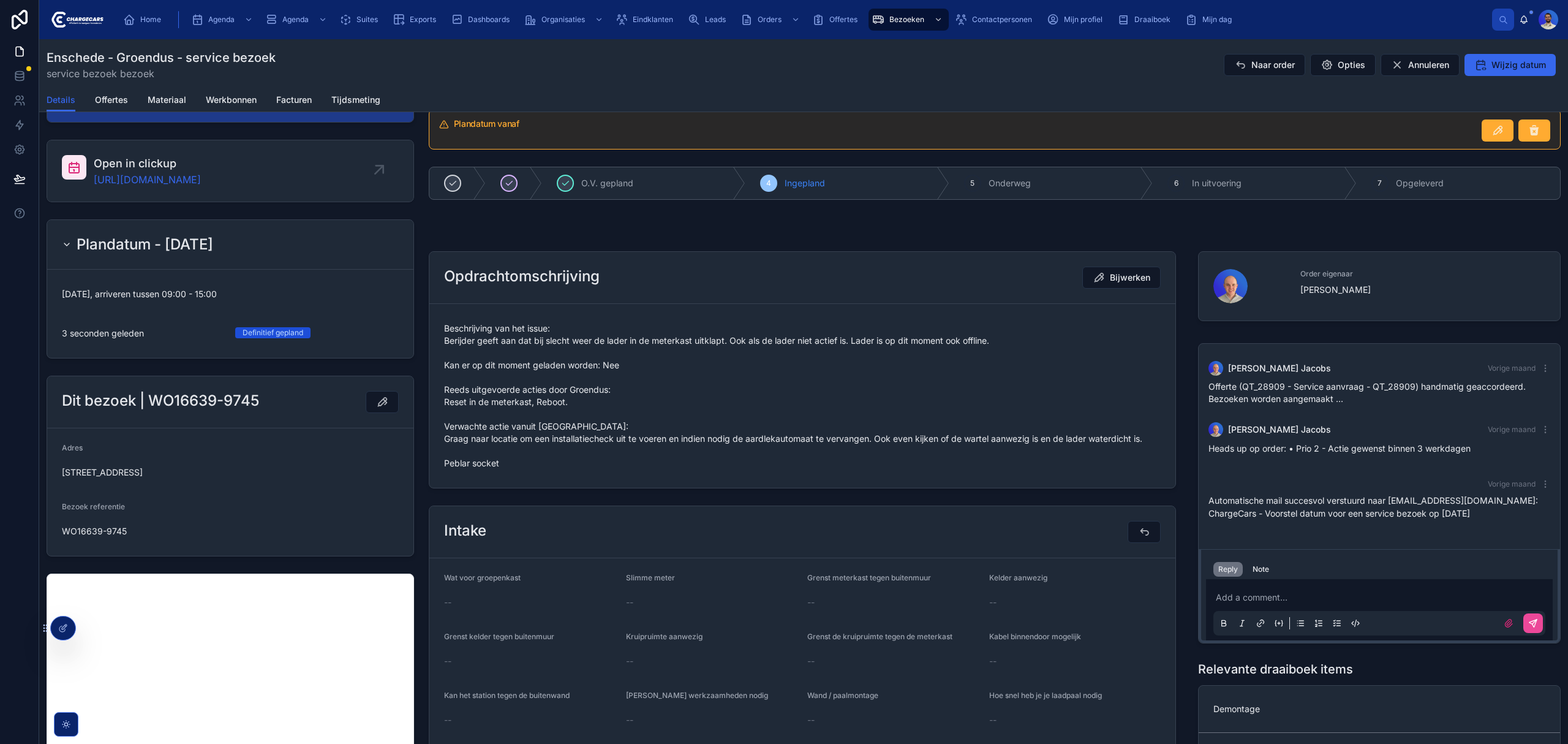
click at [478, 361] on span "Beschrijving van het issue: Berijder geeft aan dat bij slecht weer de lader in …" at bounding box center [802, 396] width 716 height 147
drag, startPoint x: 478, startPoint y: 361, endPoint x: 481, endPoint y: 376, distance: 15.3
click at [478, 363] on span "Beschrijving van het issue: Berijder geeft aan dat bij slecht weer de lader in …" at bounding box center [802, 396] width 716 height 147
click at [488, 398] on span "Beschrijving van het issue: Berijder geeft aan dat bij slecht weer de lader in …" at bounding box center [802, 396] width 716 height 147
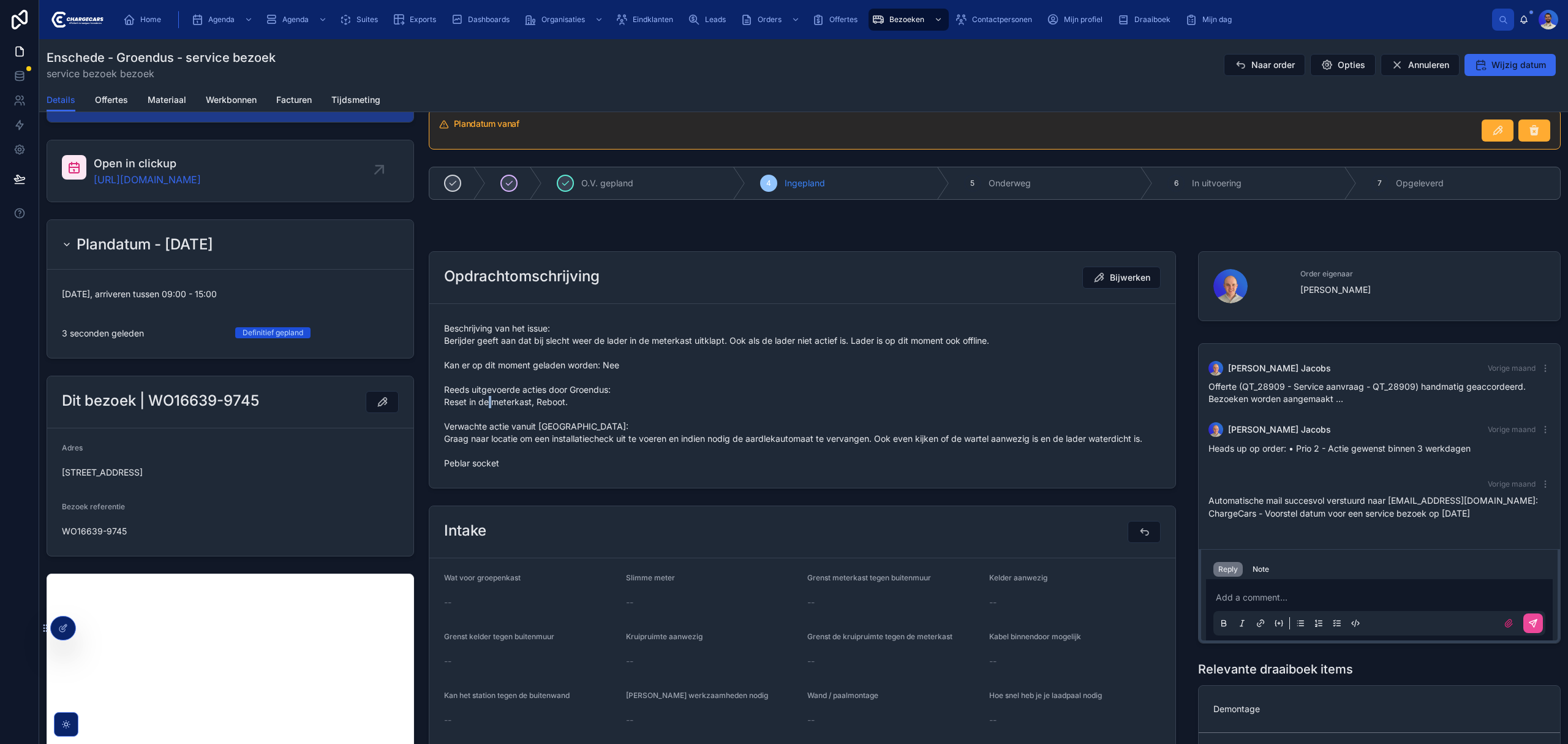
click at [488, 398] on span "Beschrijving van het issue: Berijder geeft aan dat bij slecht weer de lader in …" at bounding box center [802, 396] width 716 height 147
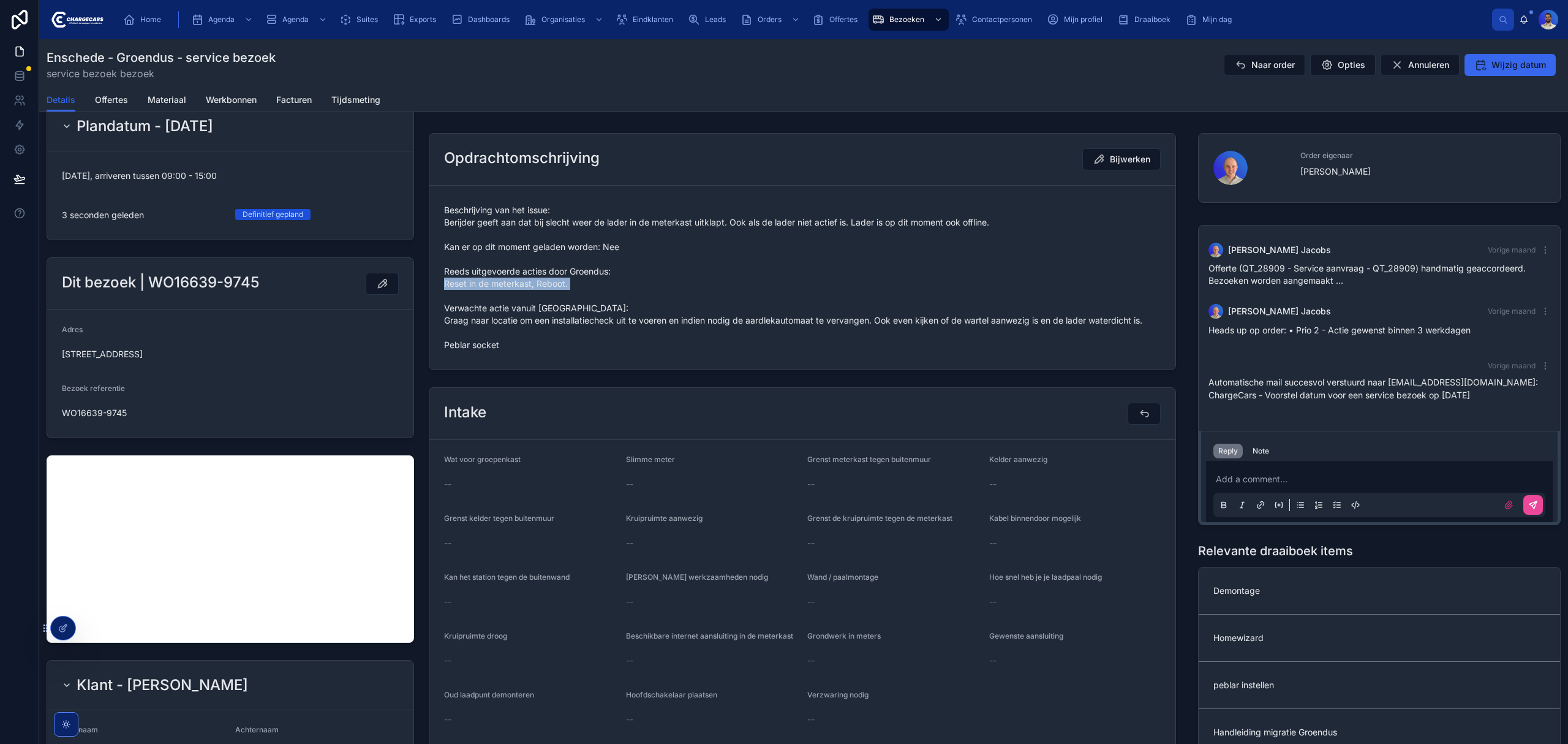
scroll to position [0, 0]
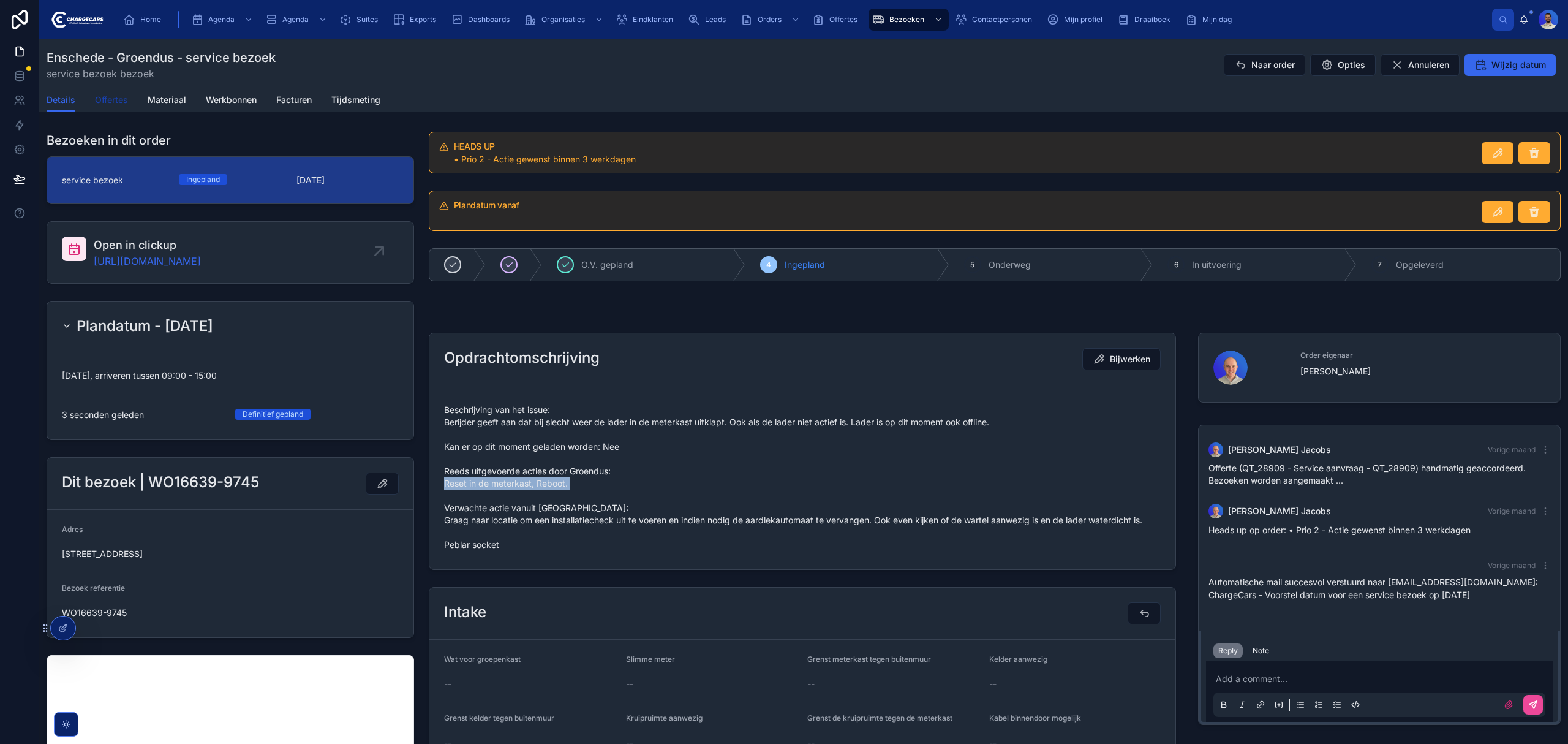
click at [109, 101] on span "Offertes" at bounding box center [111, 100] width 33 height 12
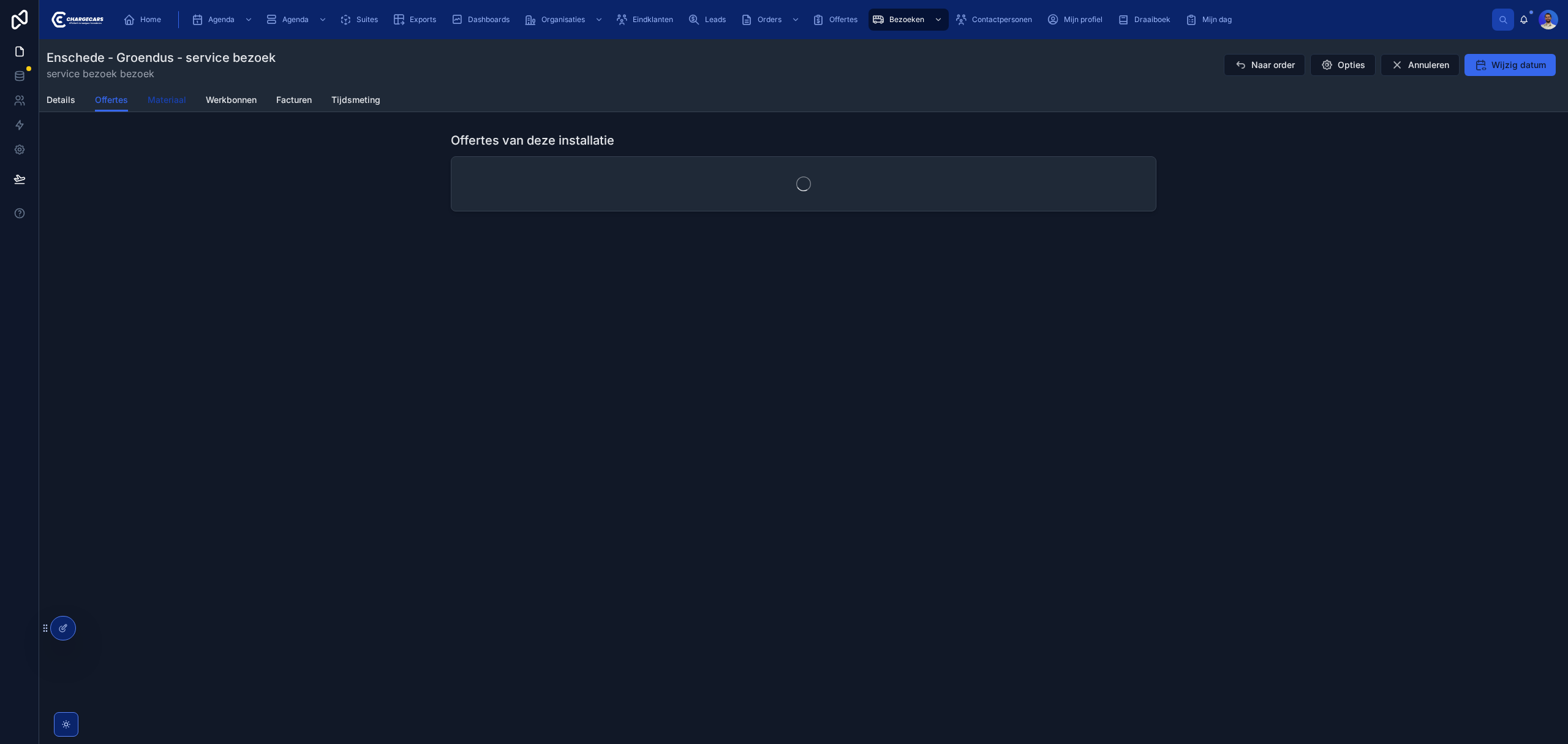
click at [162, 98] on span "Materiaal" at bounding box center [167, 100] width 39 height 12
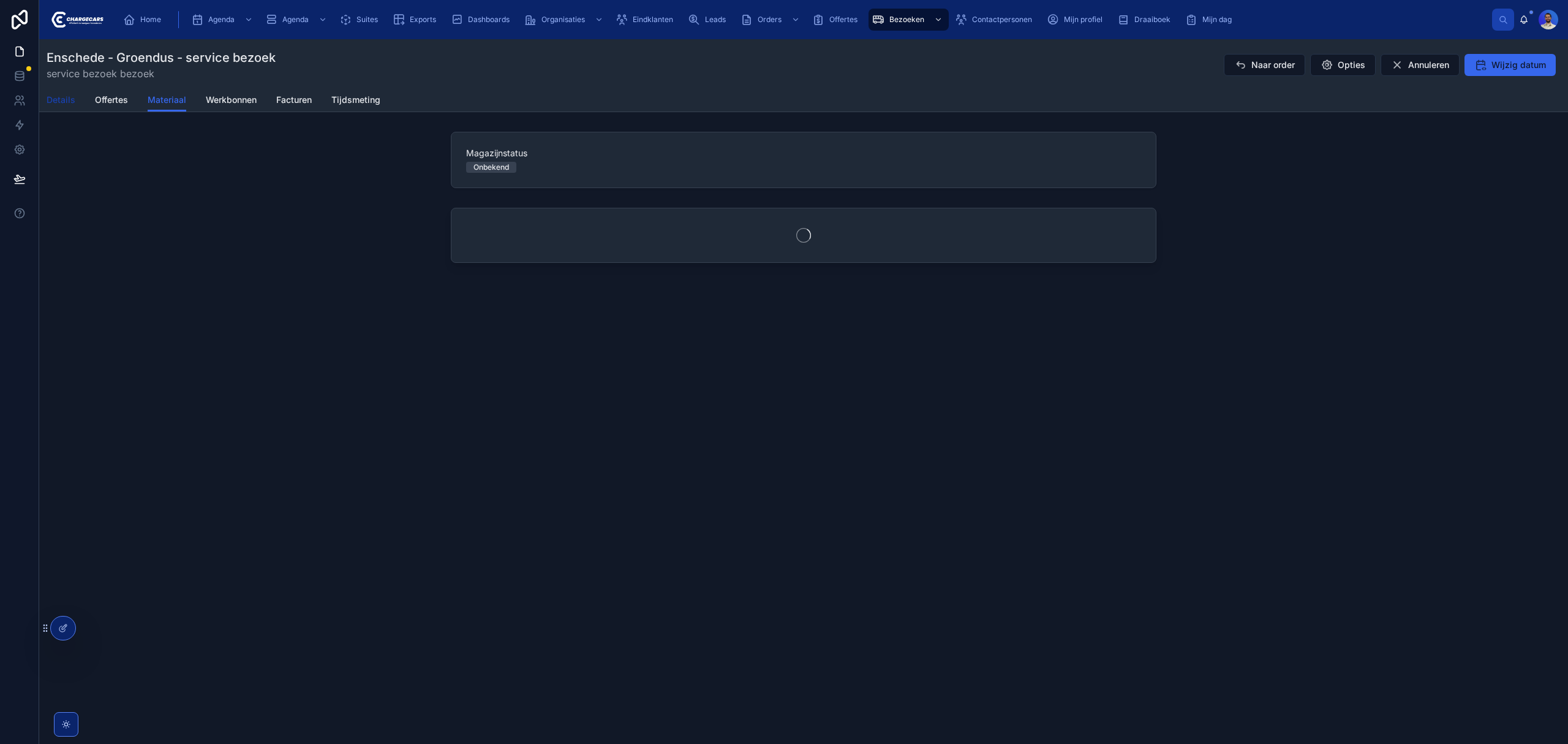
click at [65, 97] on span "Details" at bounding box center [61, 100] width 28 height 12
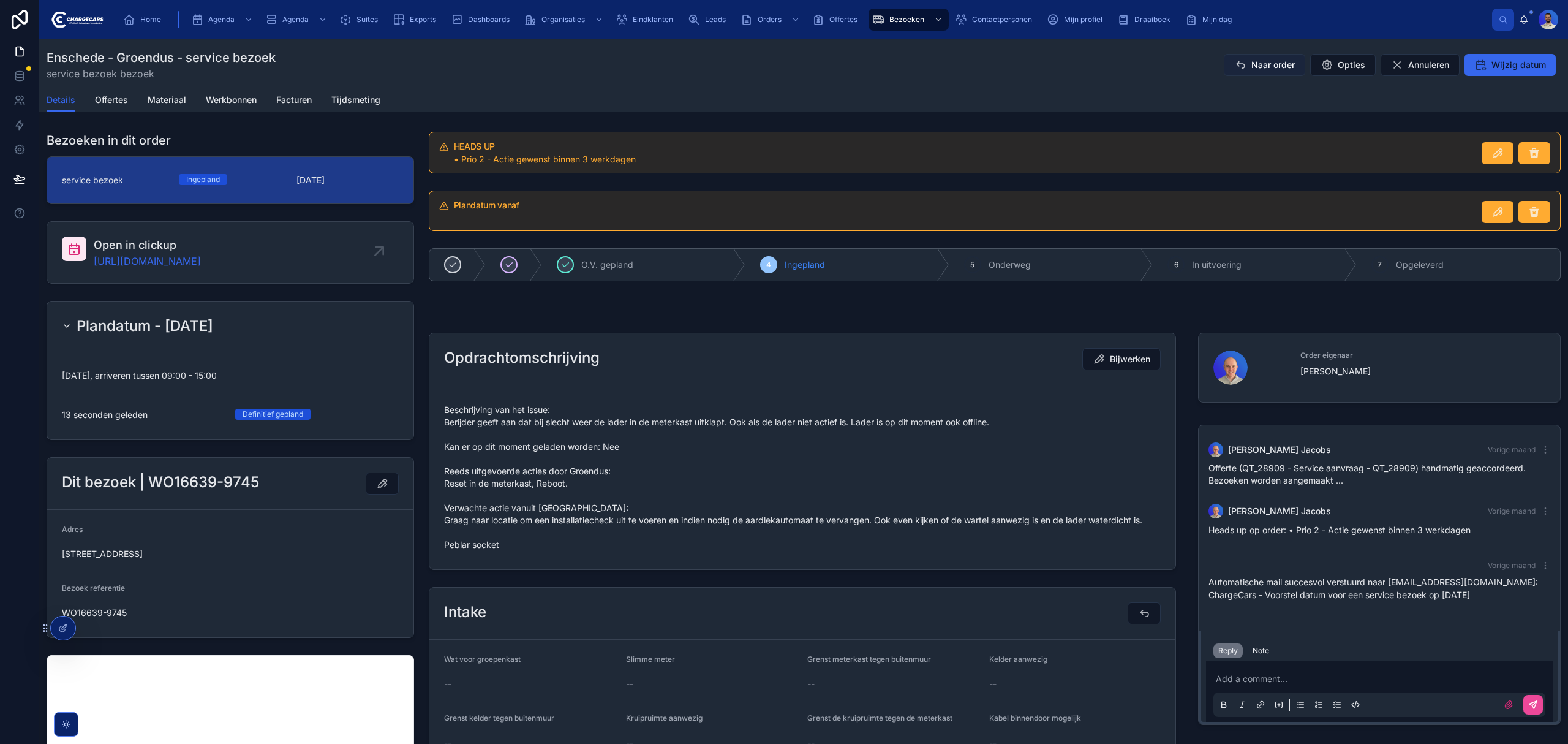
click at [1263, 63] on span "Naar order" at bounding box center [1272, 65] width 43 height 12
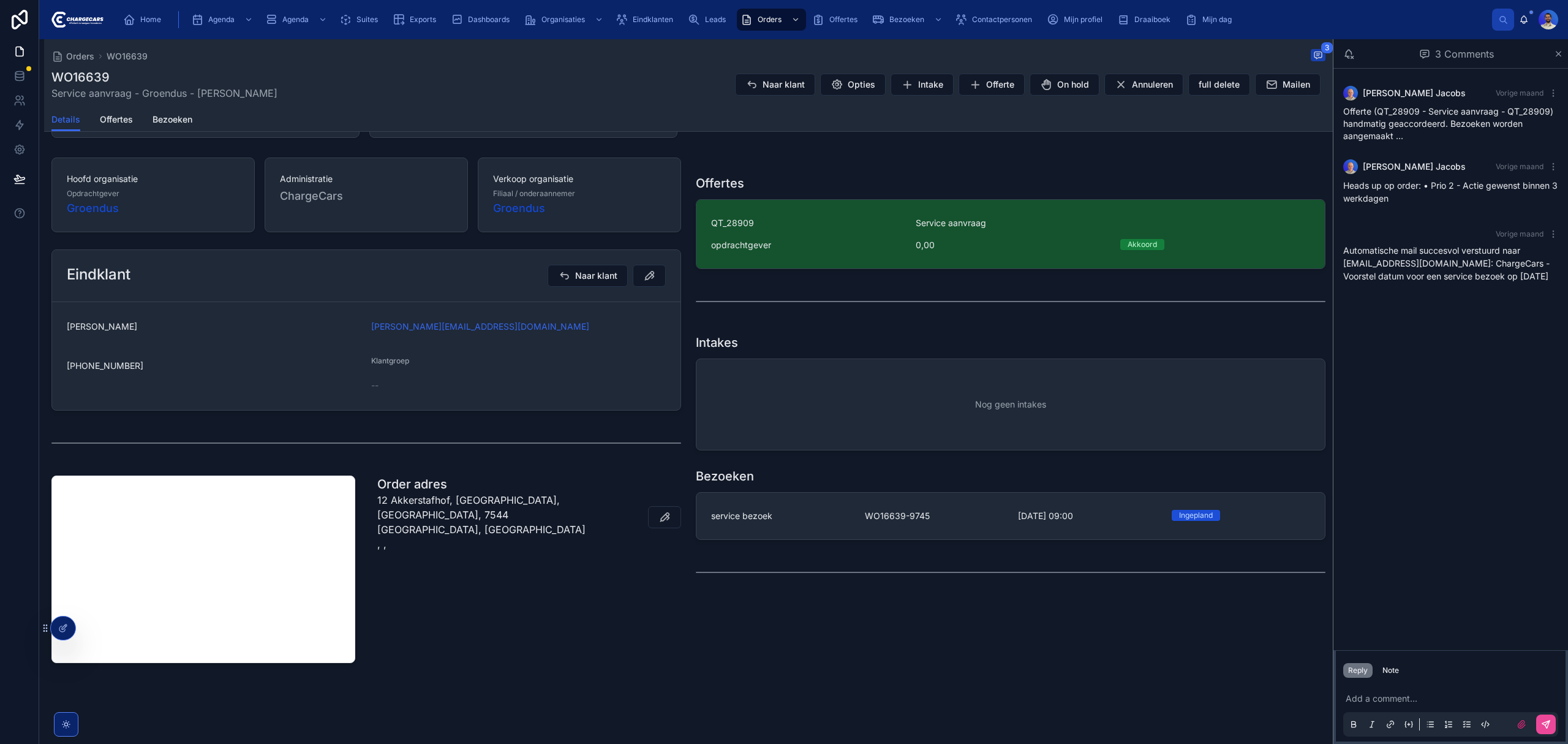
scroll to position [194, 0]
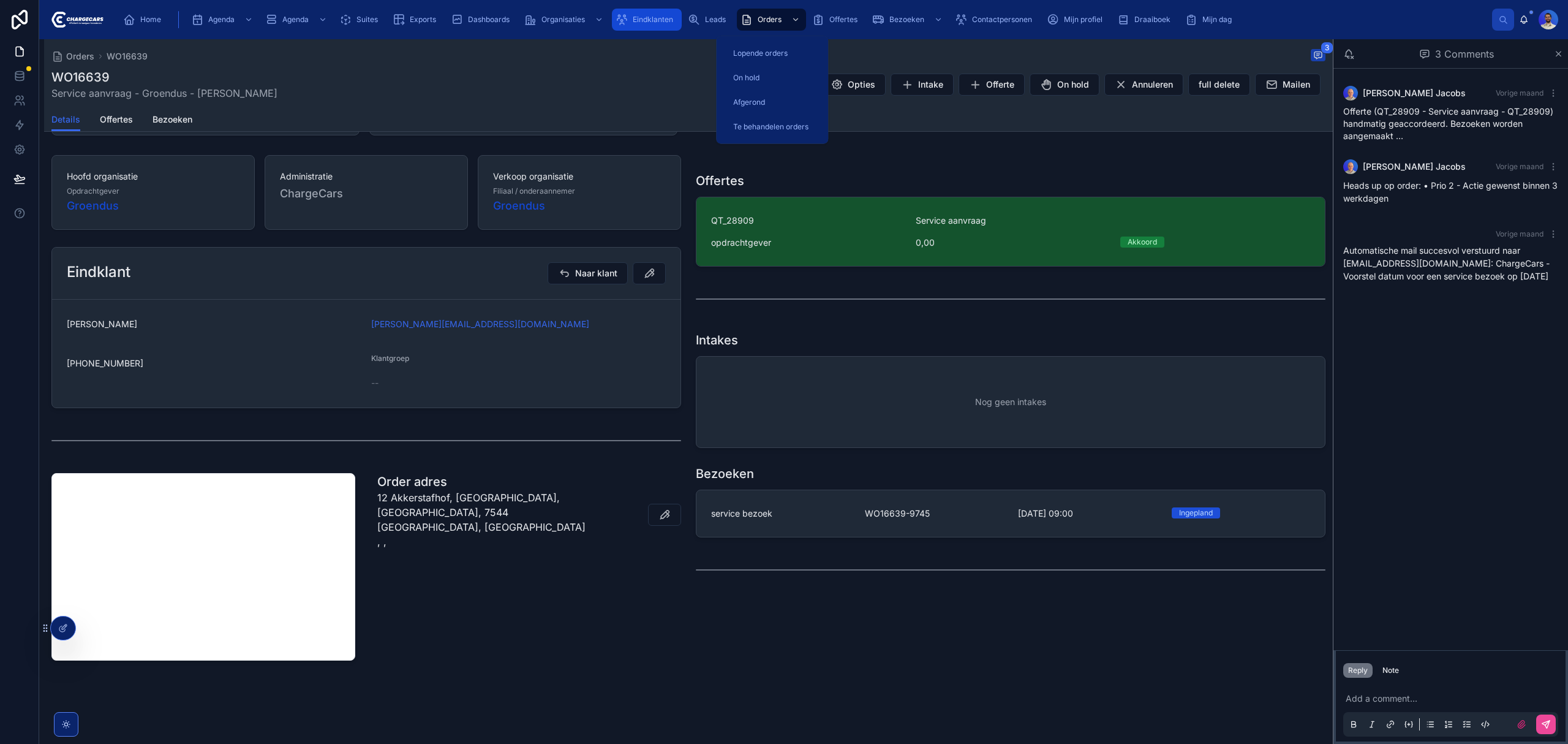
click at [664, 15] on span "Eindklanten" at bounding box center [653, 19] width 40 height 10
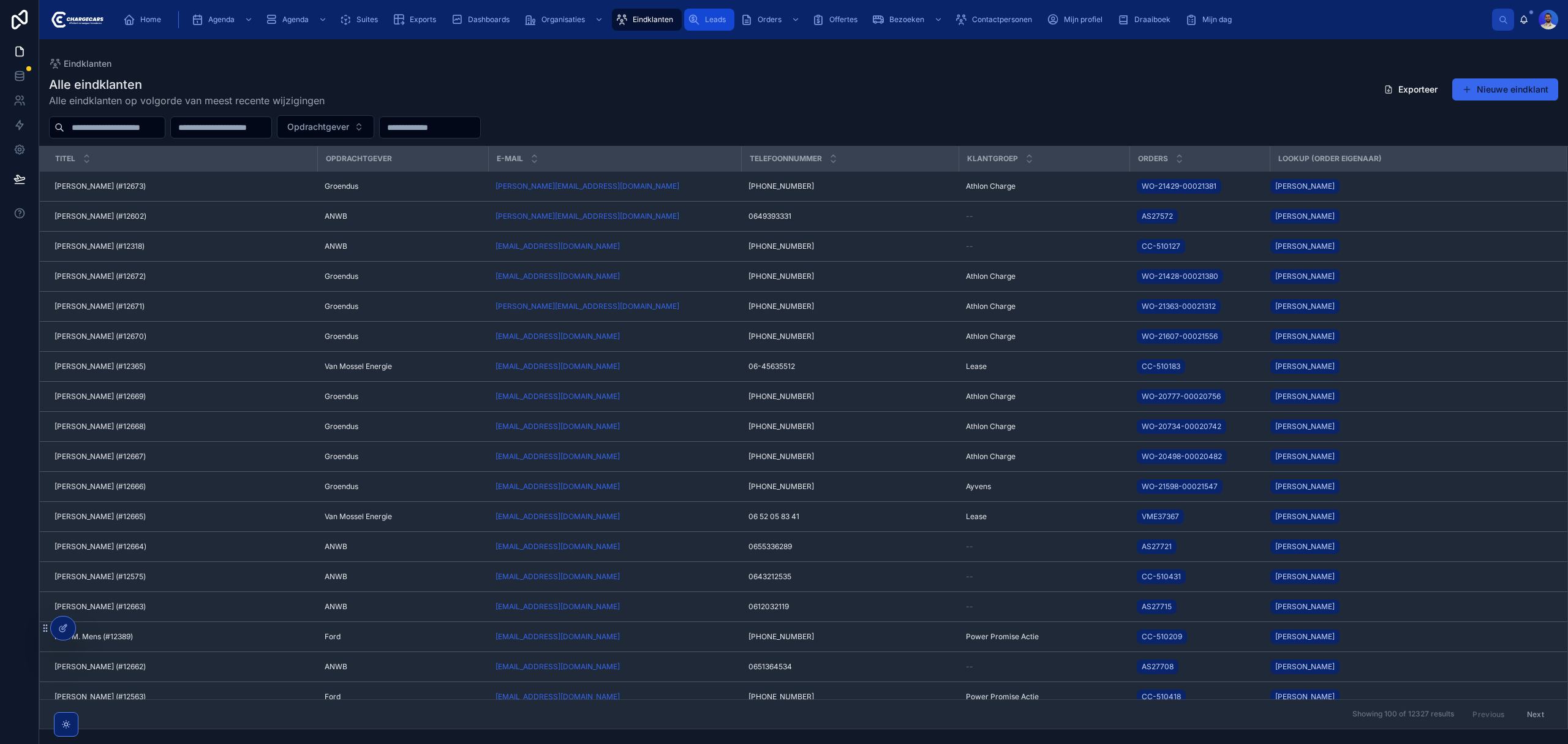
click at [718, 11] on div "Leads" at bounding box center [709, 19] width 43 height 19
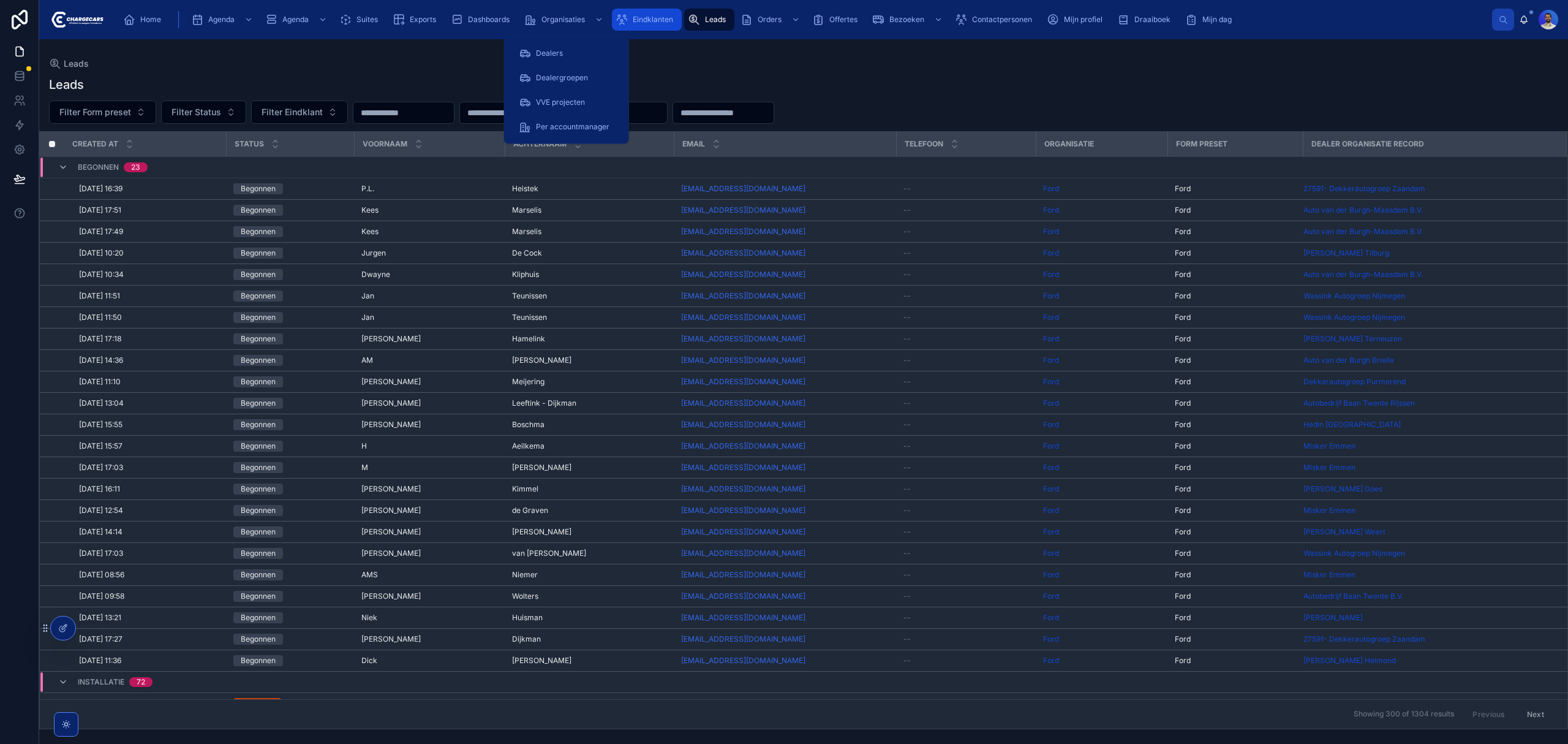
click at [646, 22] on span "Eindklanten" at bounding box center [653, 19] width 40 height 10
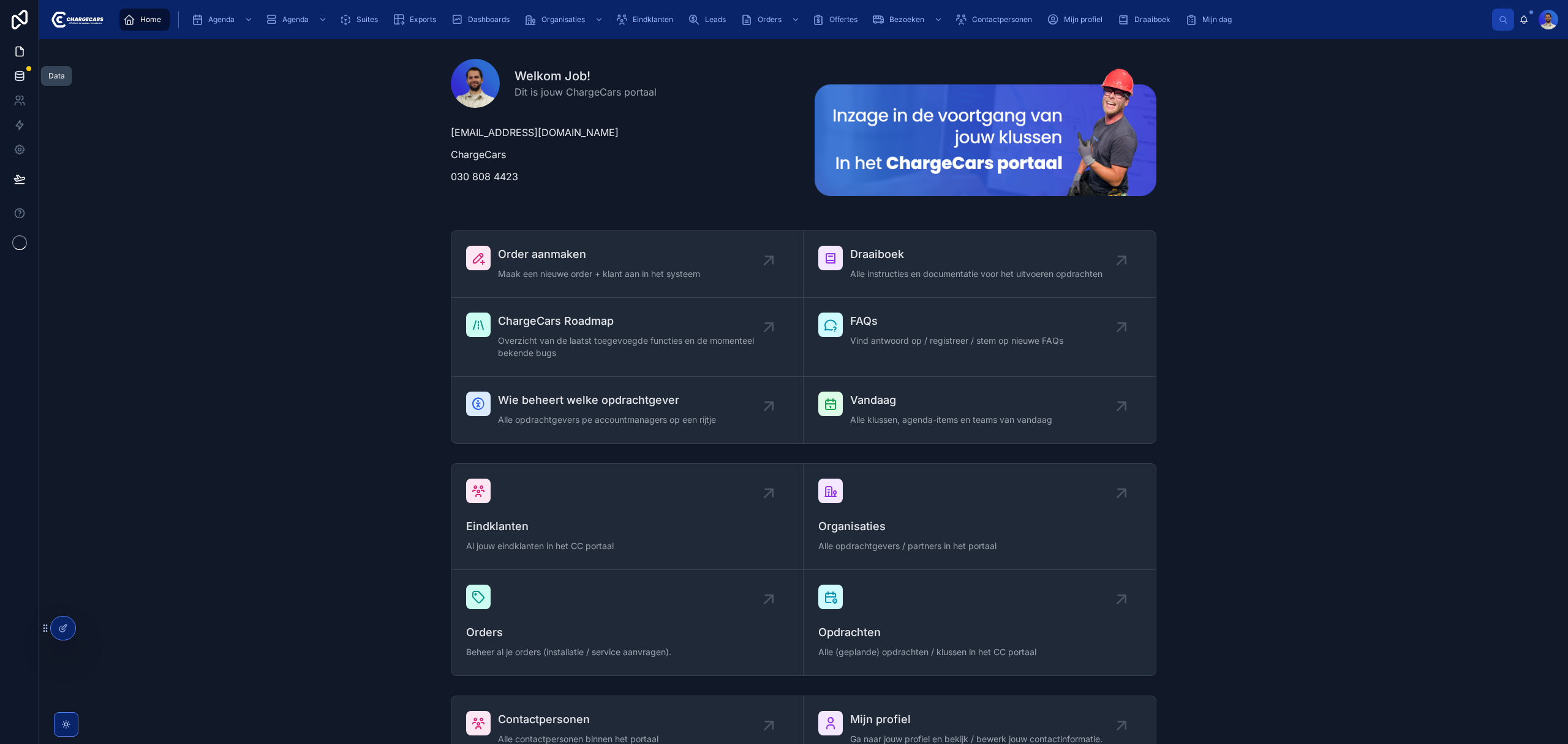
click at [19, 72] on icon at bounding box center [19, 73] width 8 height 3
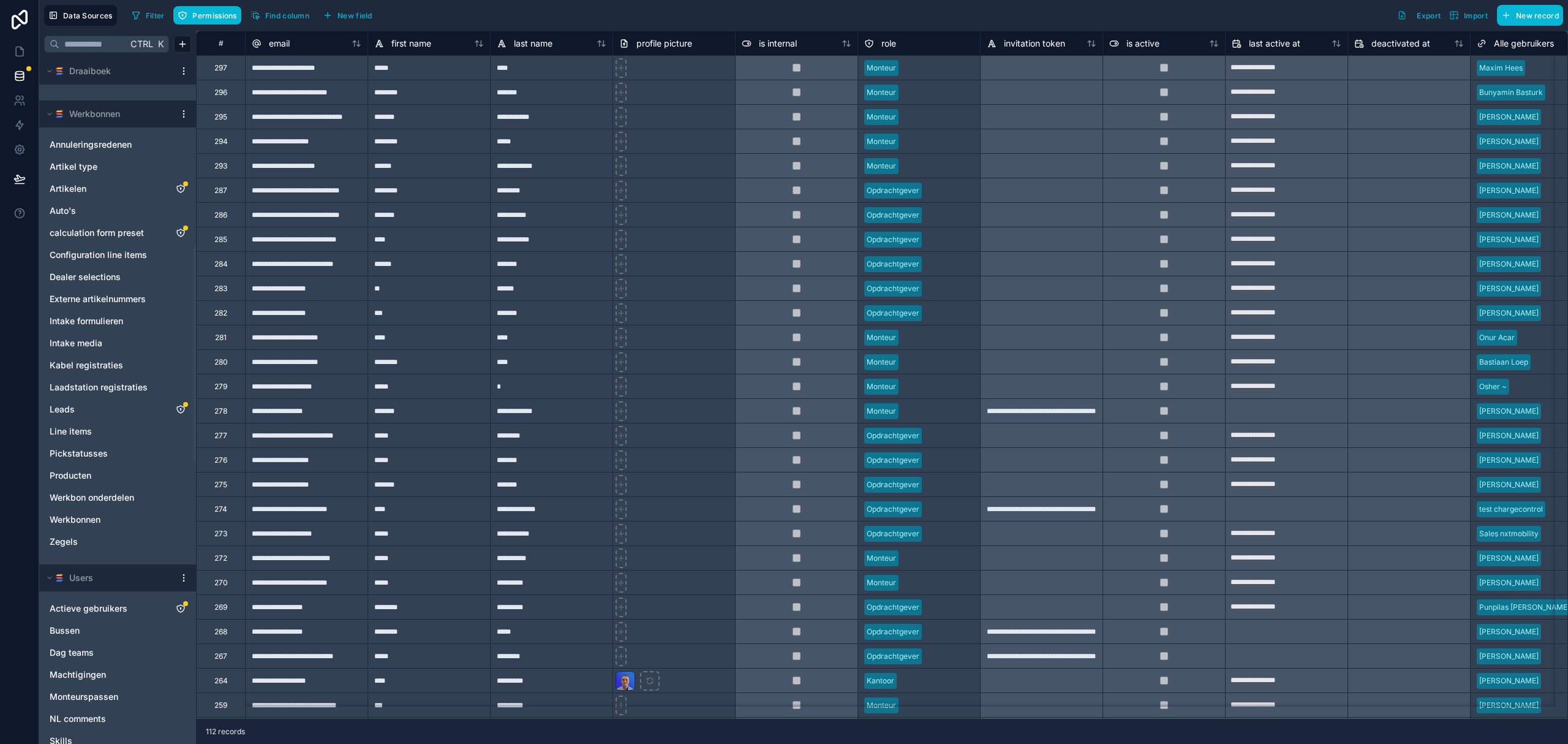
scroll to position [572, 0]
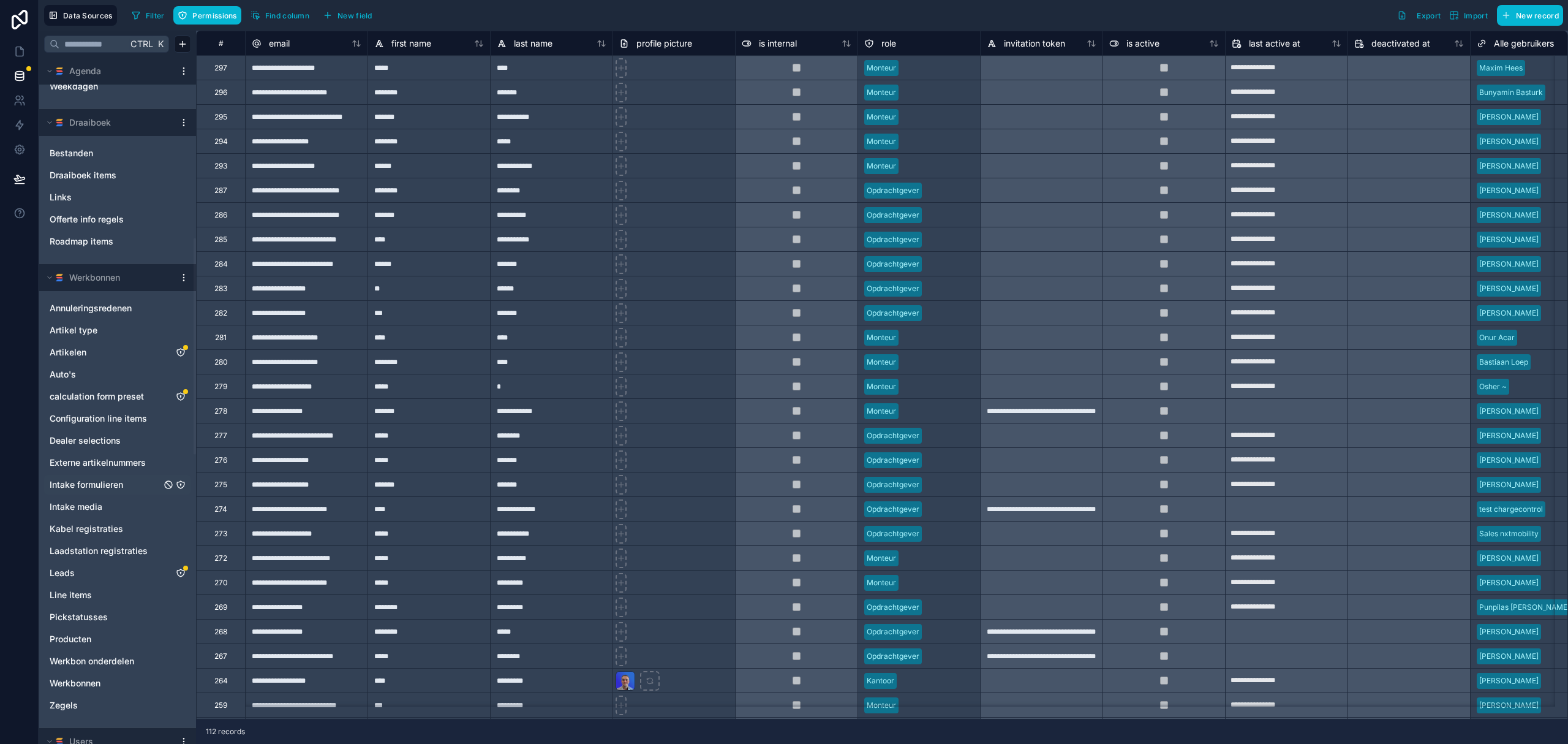
click at [107, 478] on div "Intake formulieren" at bounding box center [117, 484] width 147 height 19
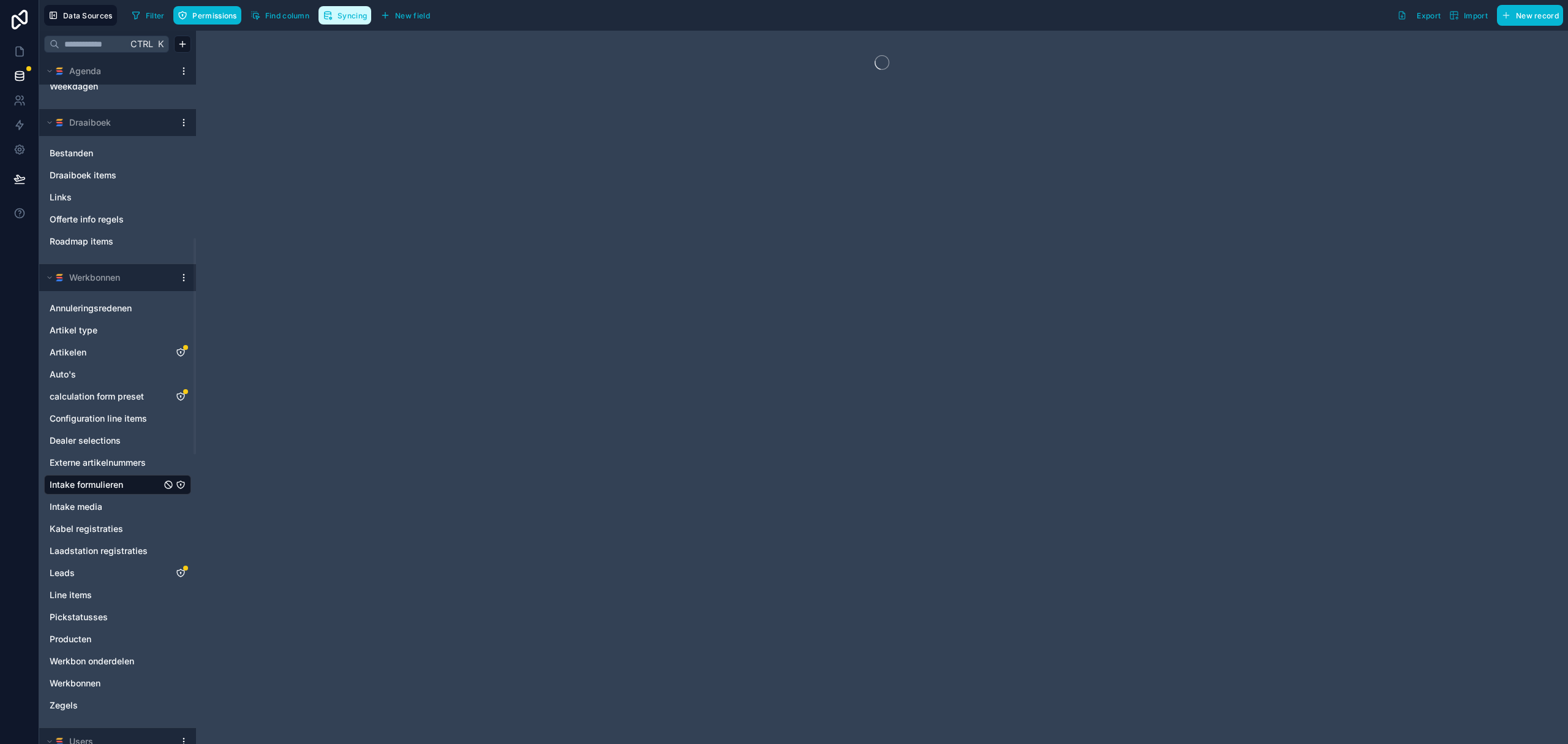
click at [348, 15] on span "Syncing" at bounding box center [351, 16] width 29 height 9
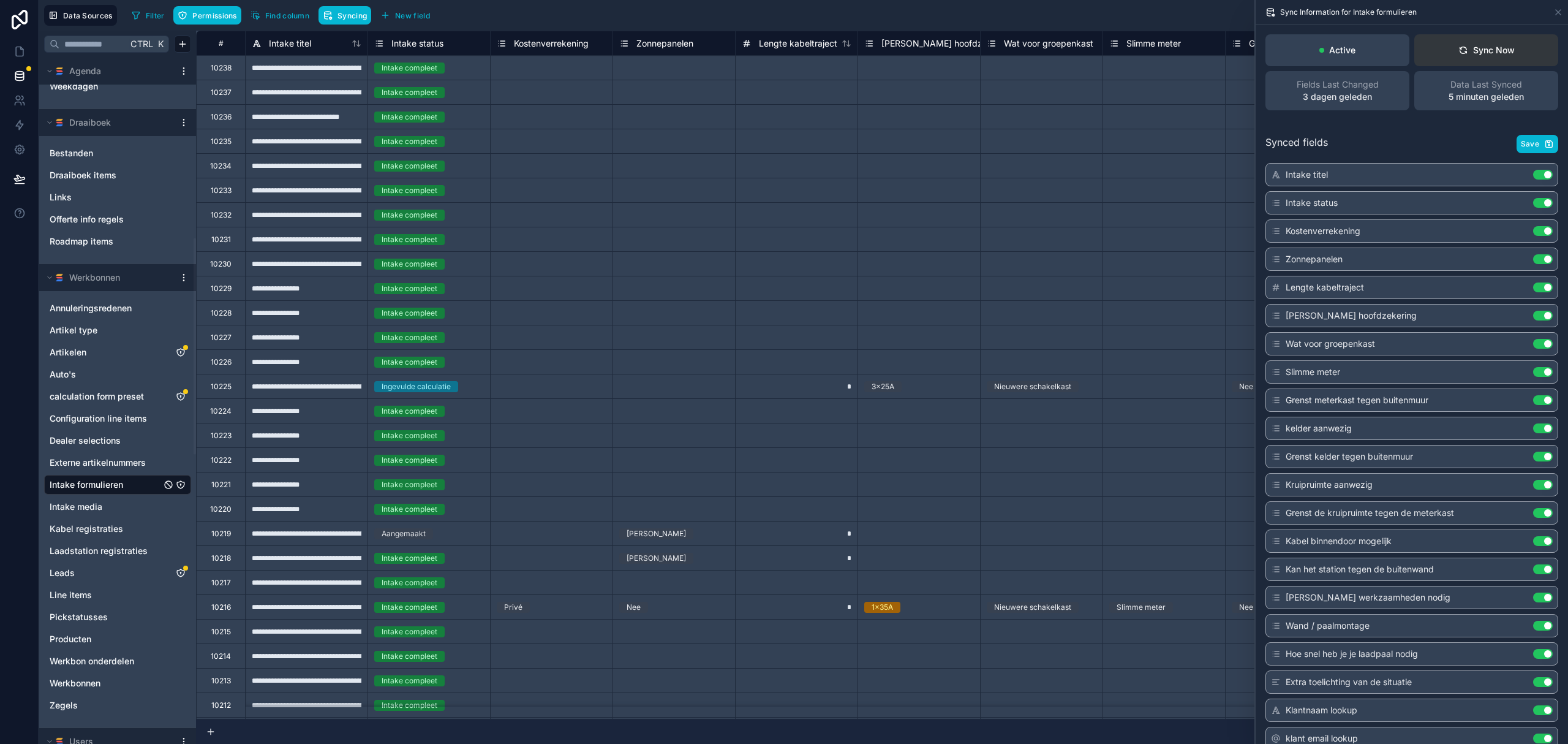
click at [1068, 40] on button "Sync Now" at bounding box center [1486, 50] width 144 height 32
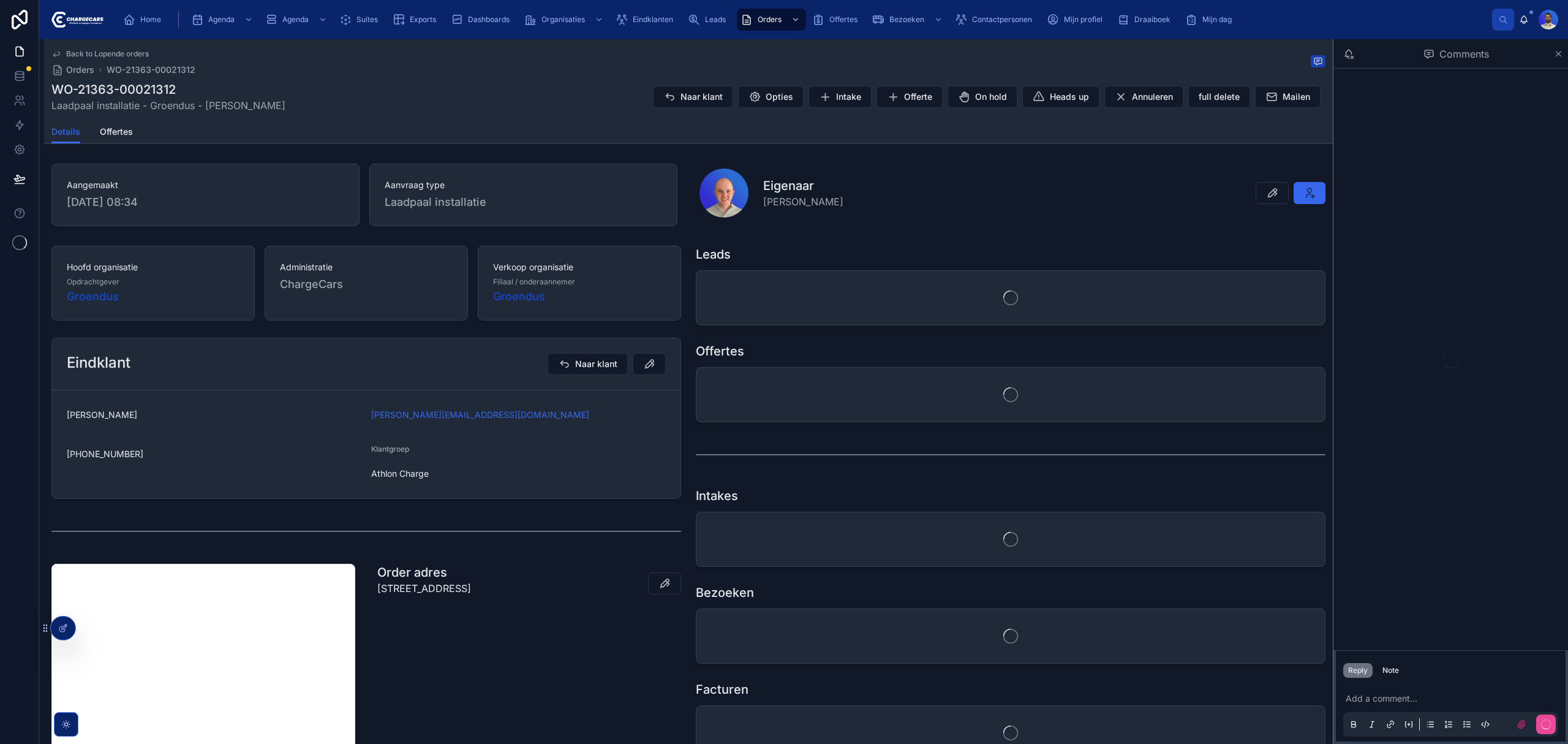
scroll to position [82, 0]
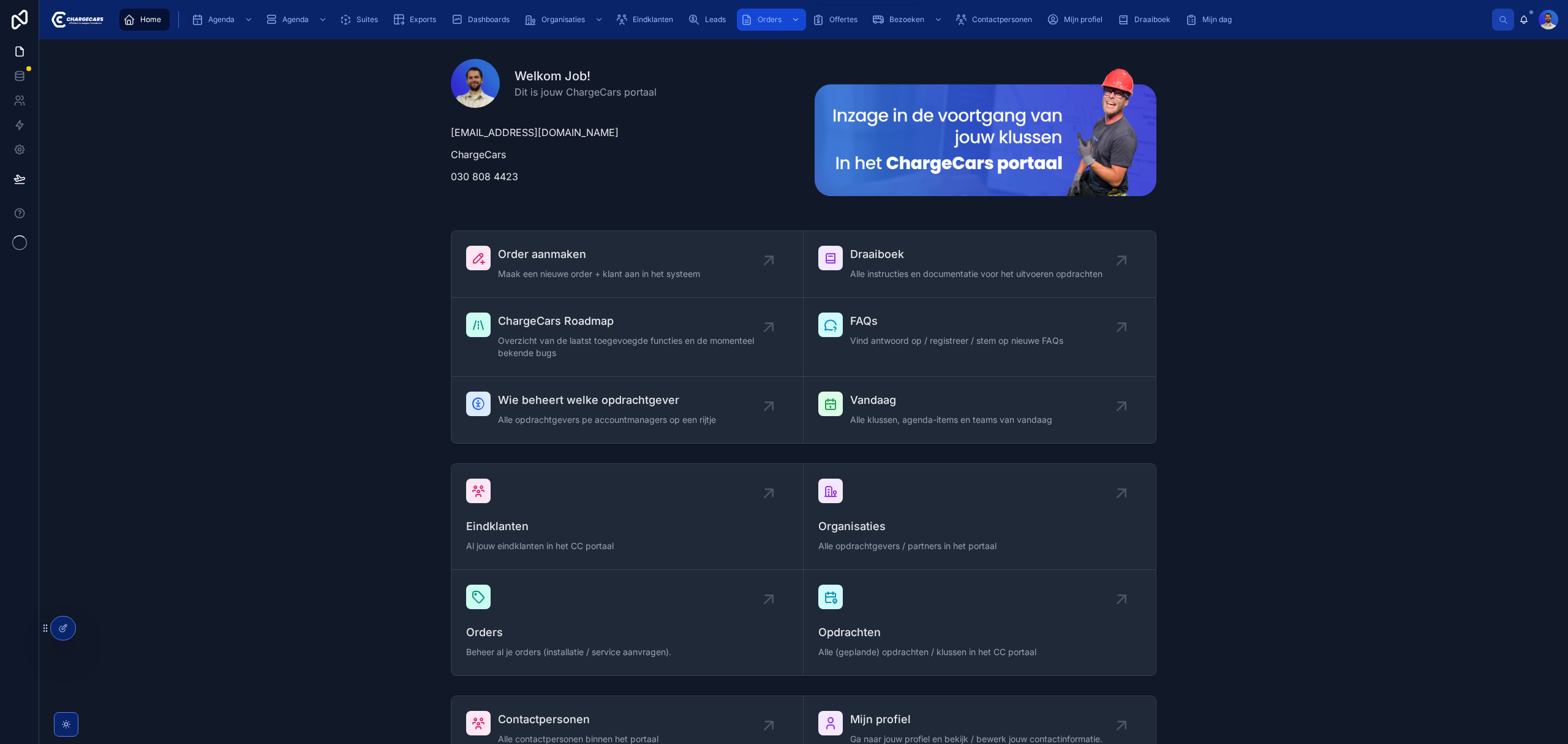
click at [771, 18] on span "Orders" at bounding box center [769, 19] width 24 height 10
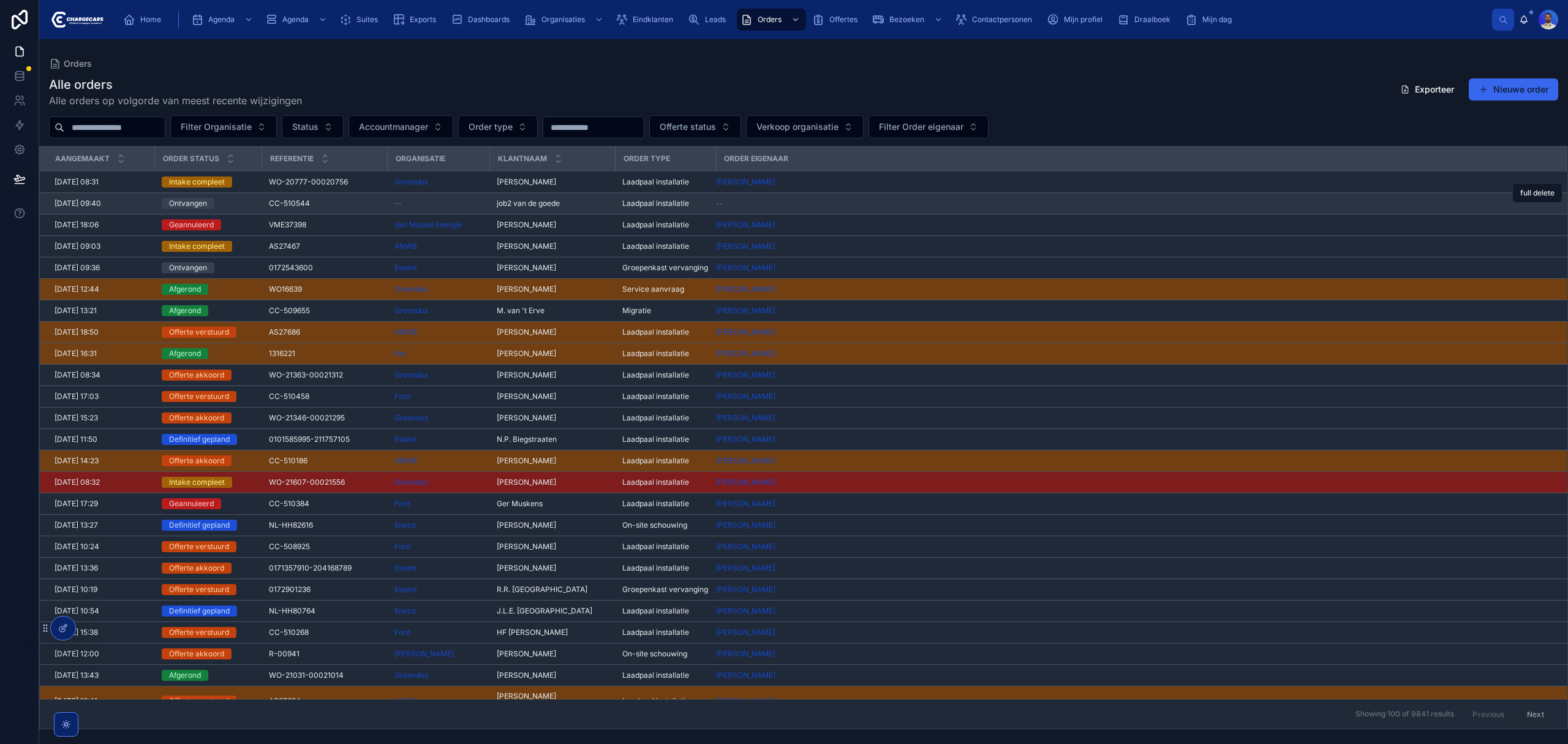
click at [354, 207] on div "CC-510544 CC-510544" at bounding box center [324, 203] width 111 height 10
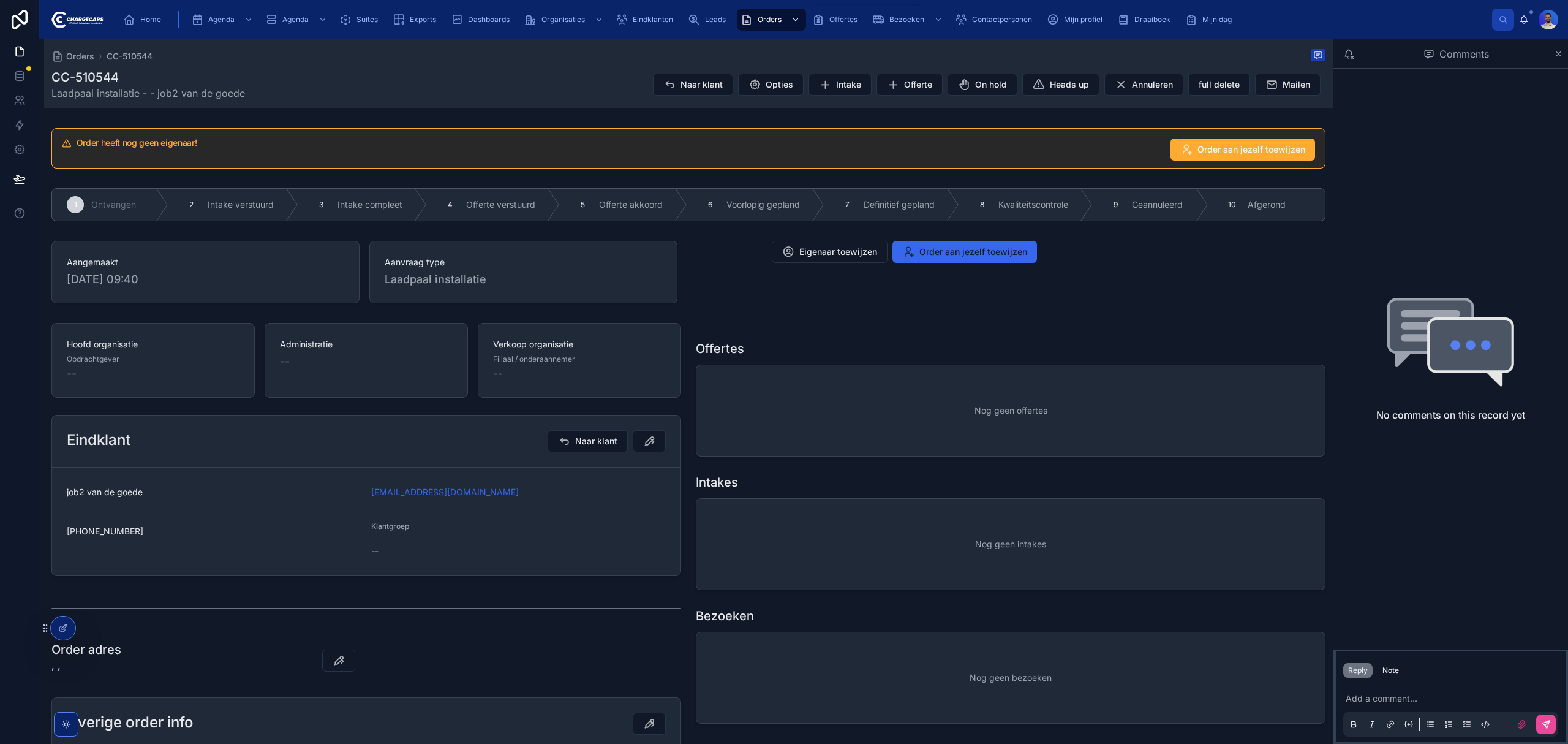
click at [784, 16] on div "Orders" at bounding box center [771, 19] width 62 height 19
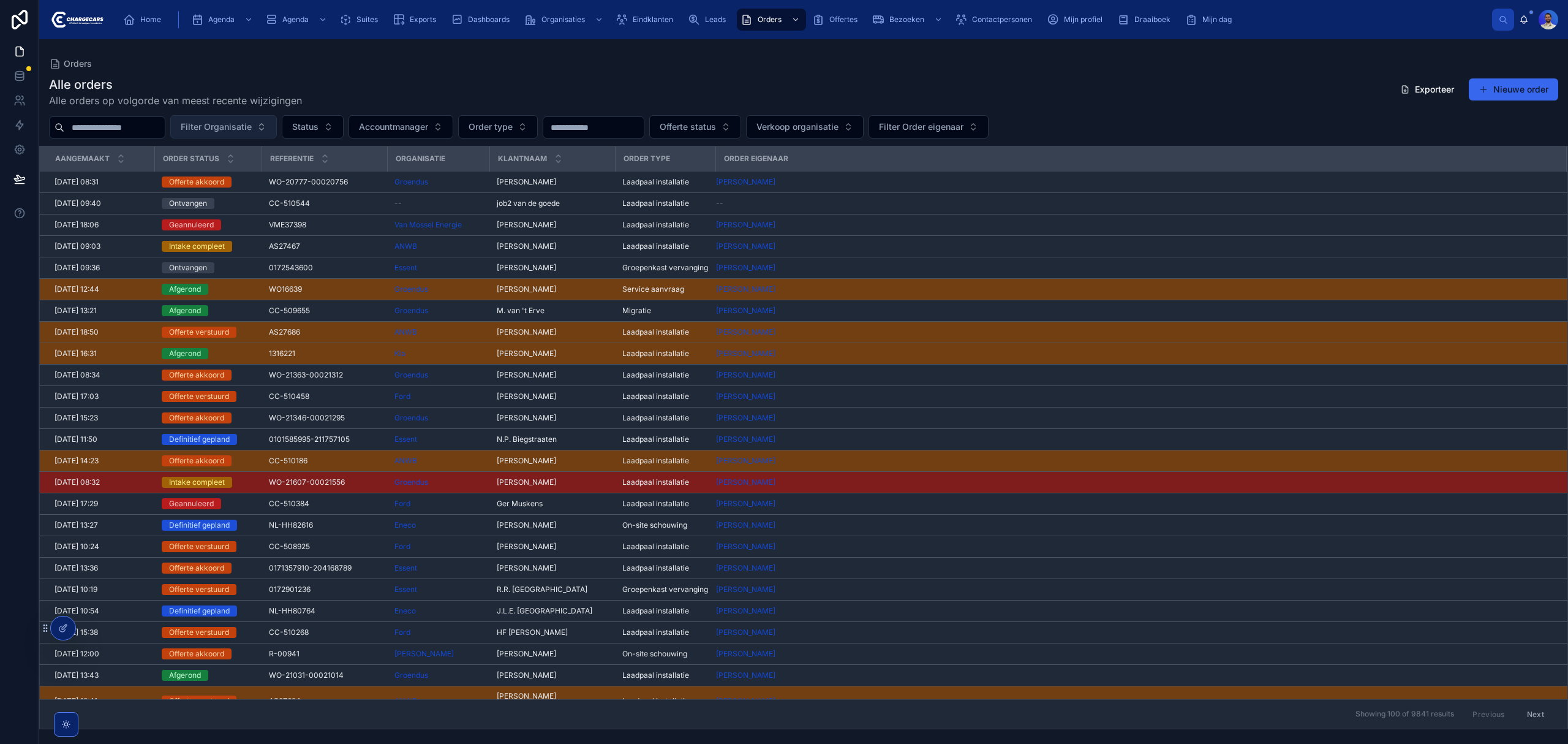
click at [236, 125] on span "Filter Organisatie" at bounding box center [216, 126] width 71 height 12
type input "*****"
click at [228, 172] on span "Mobiliteitsbaas" at bounding box center [217, 177] width 61 height 12
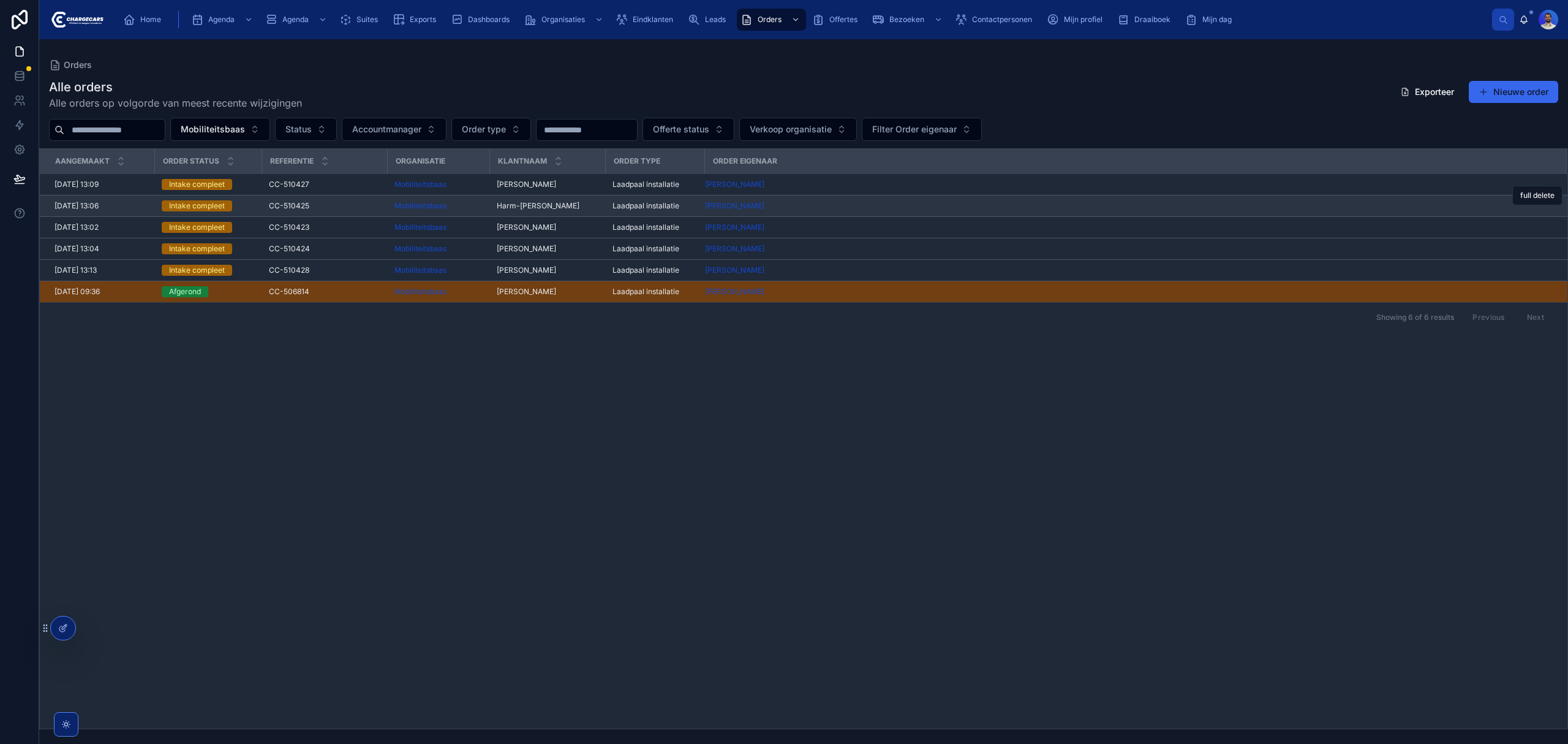
click at [306, 207] on span "CC-510425" at bounding box center [289, 205] width 40 height 10
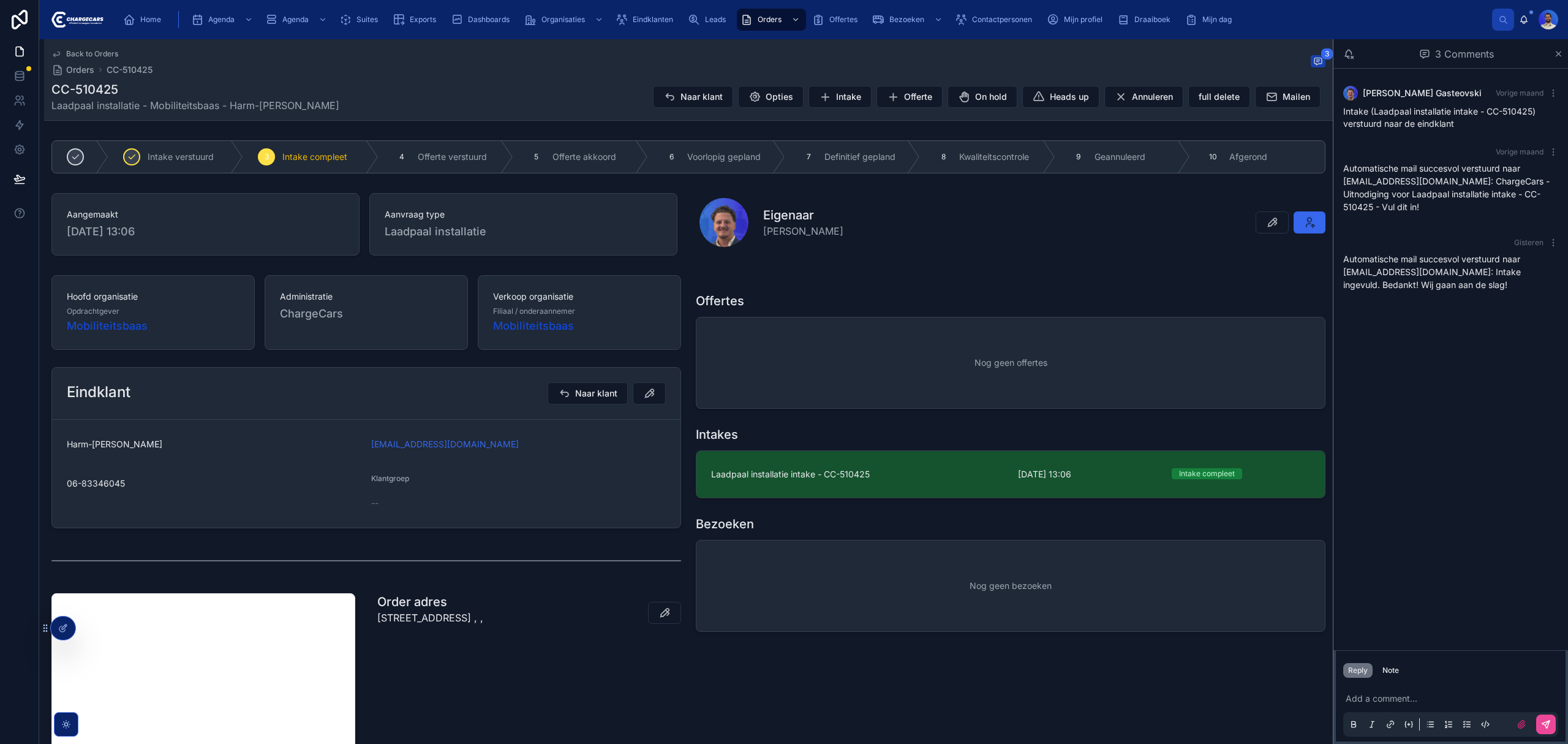
click at [67, 84] on h1 "CC-510425" at bounding box center [195, 89] width 288 height 17
copy h1 "CC-510425"
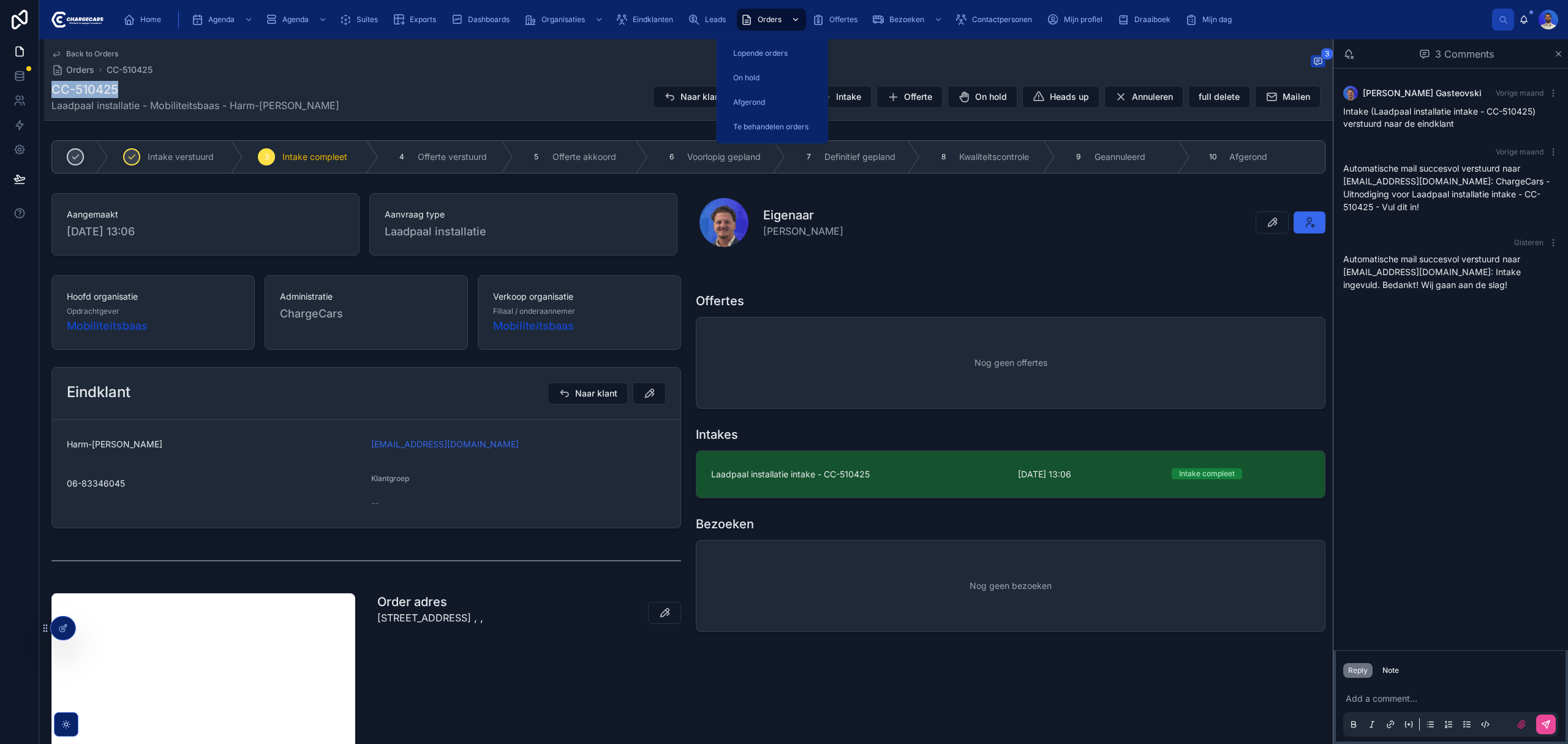
click at [790, 17] on div "scrollable content" at bounding box center [794, 19] width 16 height 19
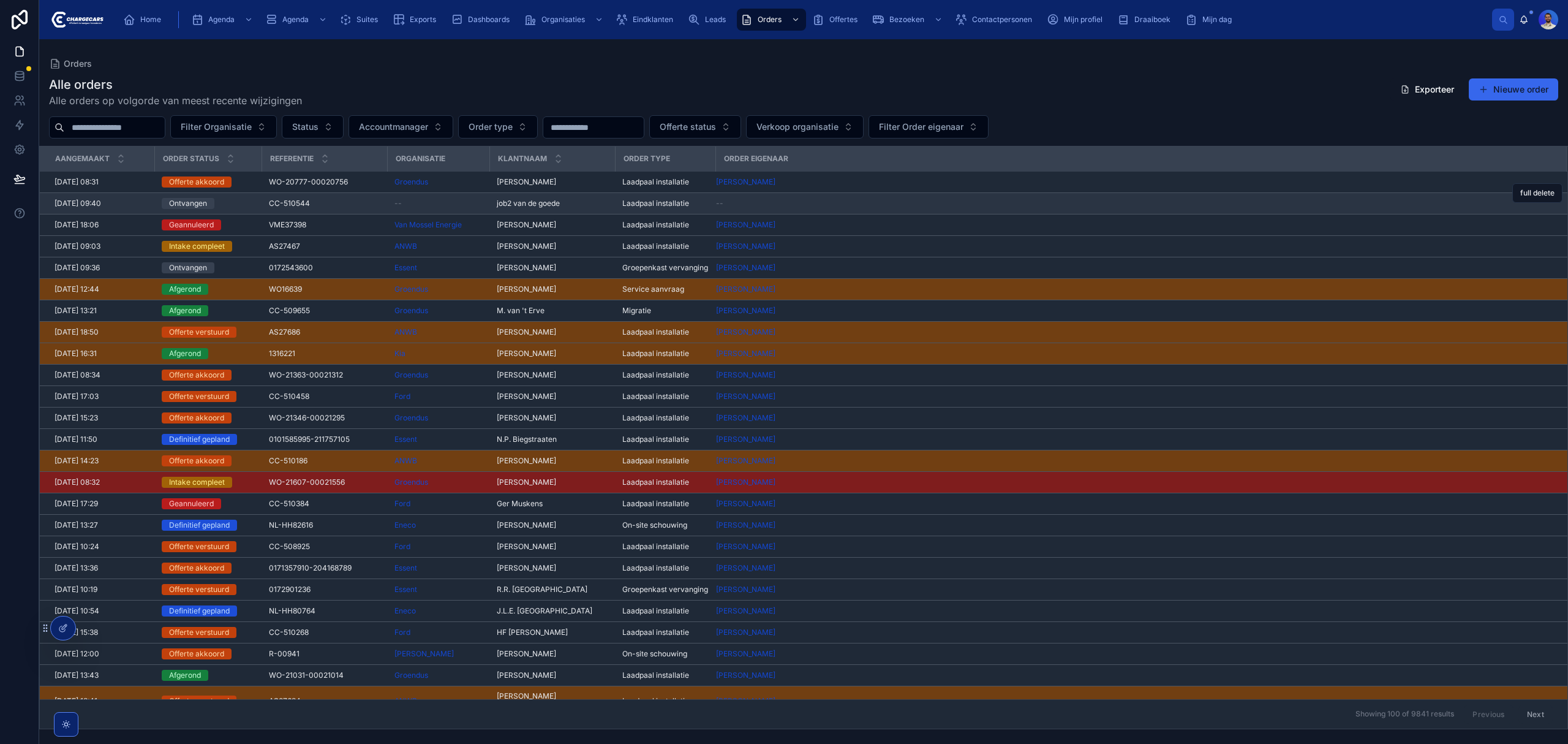
click at [333, 203] on div "CC-510544 CC-510544" at bounding box center [324, 203] width 111 height 10
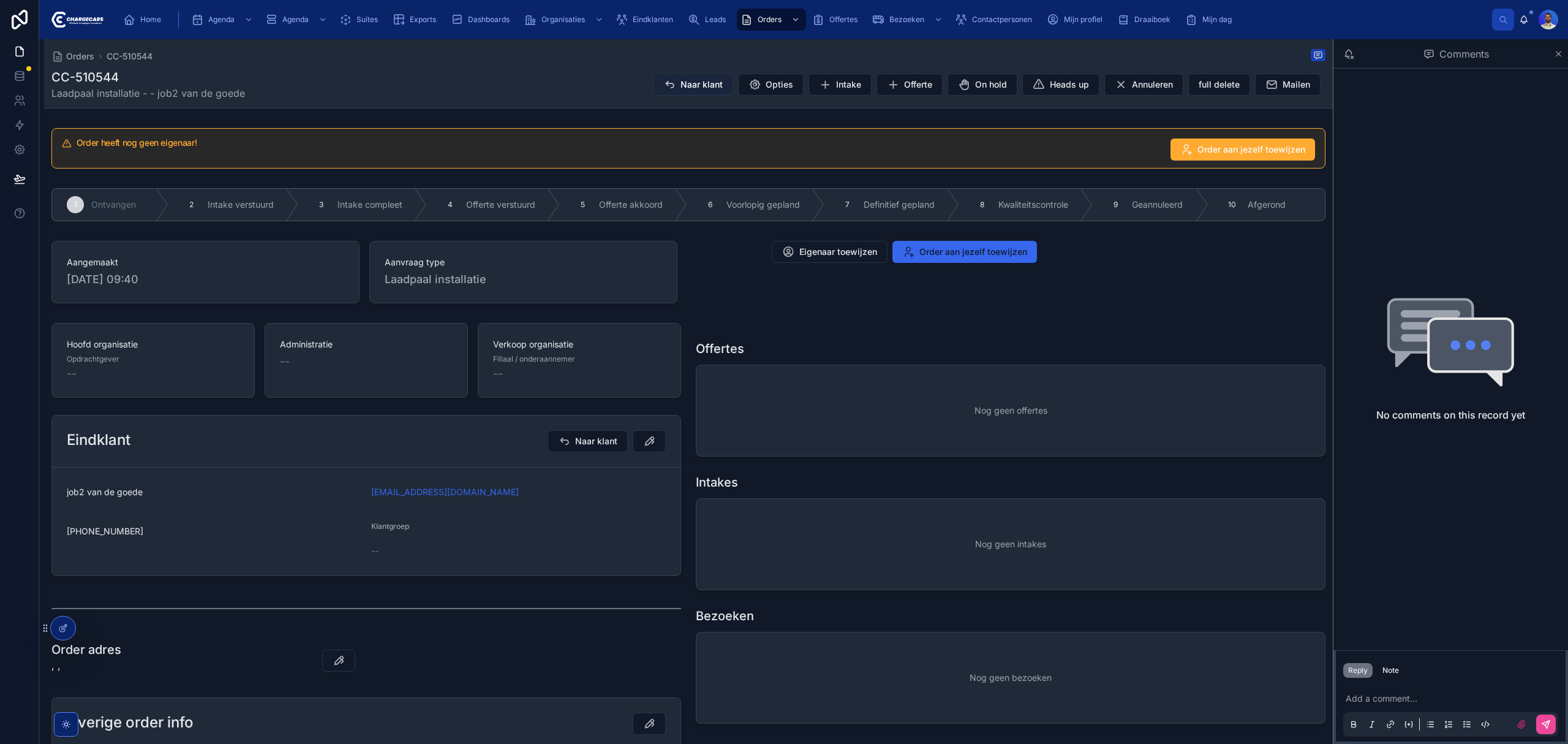
click at [706, 85] on span "Naar klant" at bounding box center [701, 84] width 42 height 12
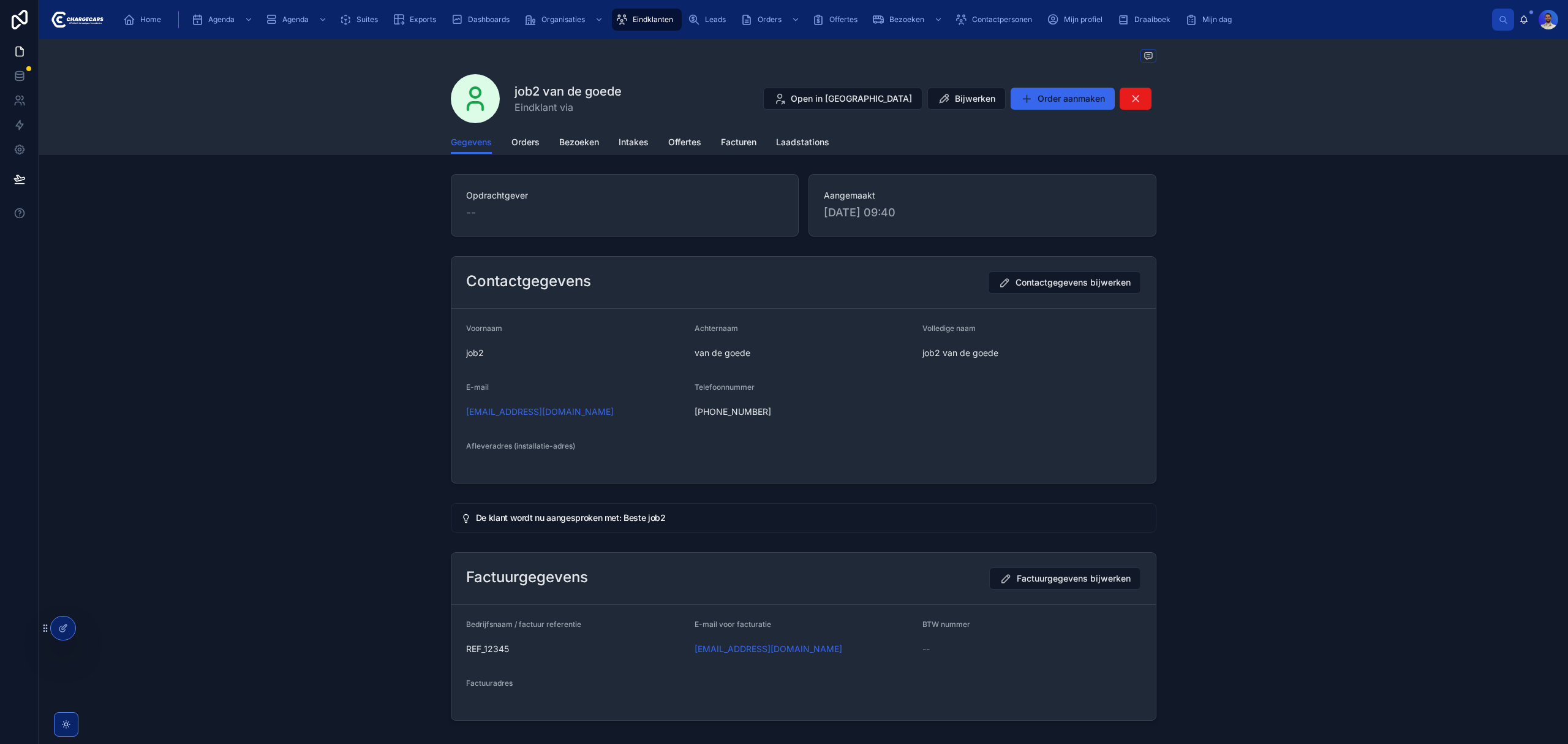
click at [491, 206] on div "--" at bounding box center [624, 212] width 317 height 17
click at [469, 209] on span "--" at bounding box center [470, 212] width 10 height 17
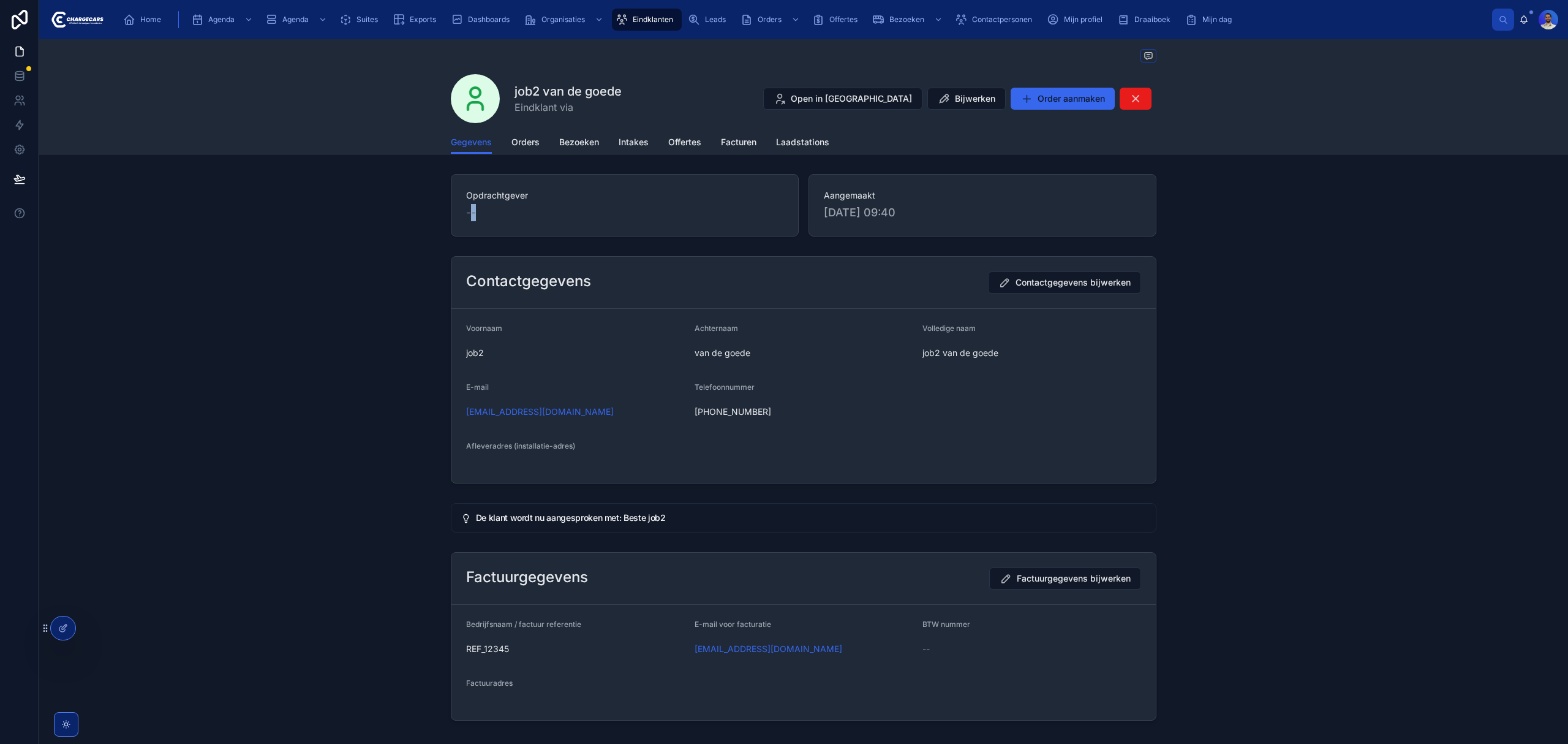
click at [469, 209] on span "--" at bounding box center [470, 212] width 10 height 17
click at [678, 223] on div "Opdrachtgever --" at bounding box center [625, 205] width 348 height 63
click at [517, 143] on span "Orders" at bounding box center [525, 142] width 28 height 12
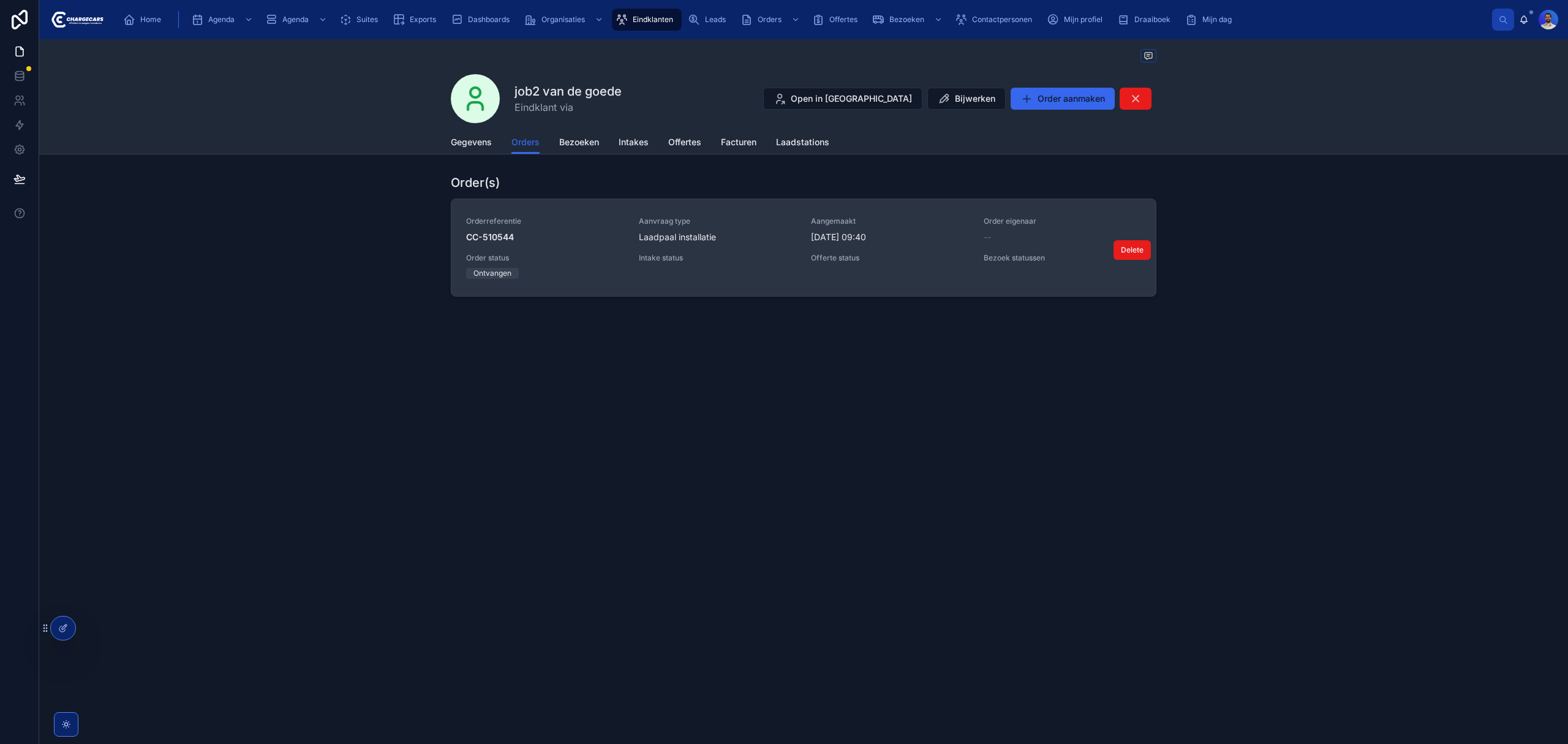
click at [728, 231] on div "Aanvraag type Laadpaal installatie" at bounding box center [718, 230] width 158 height 27
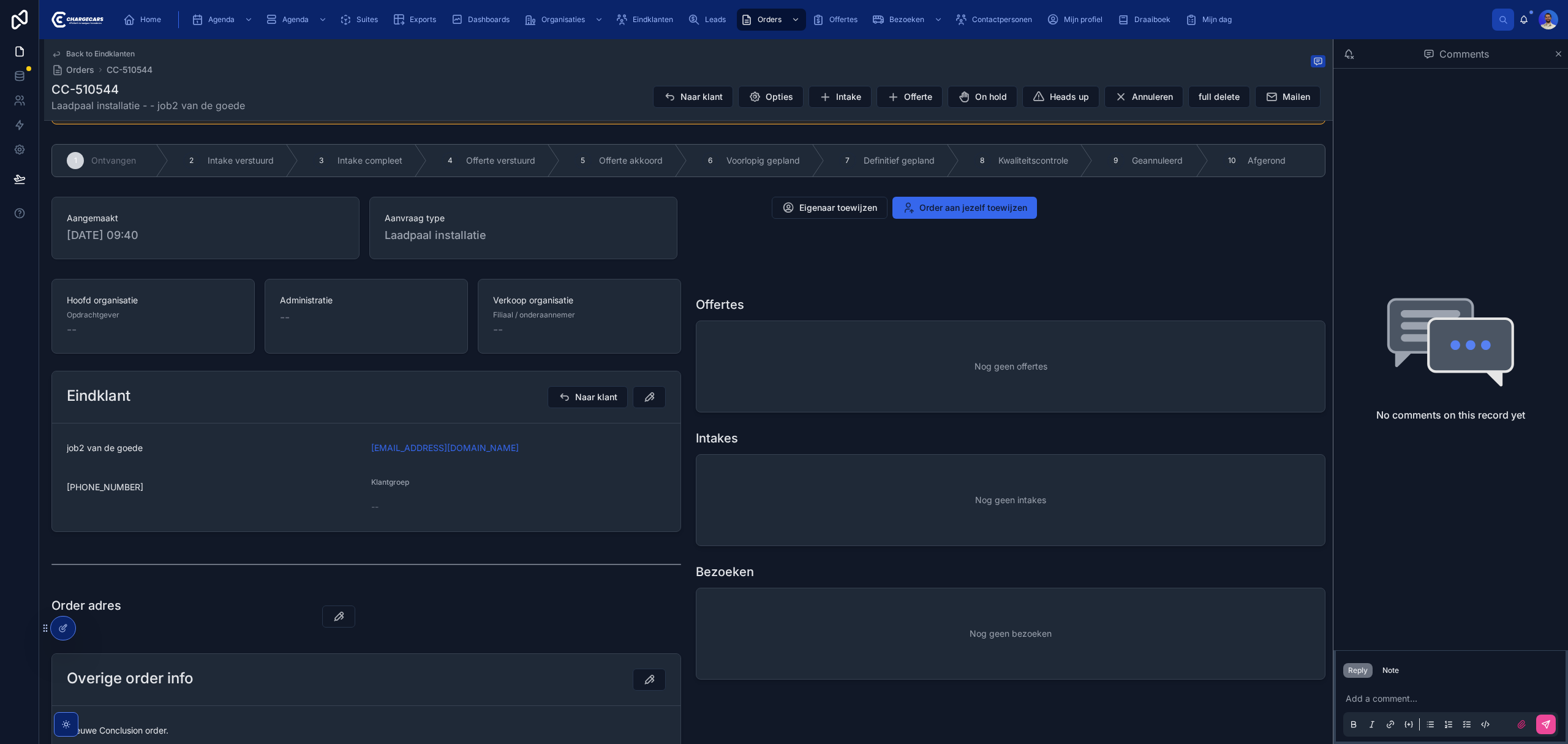
scroll to position [27, 0]
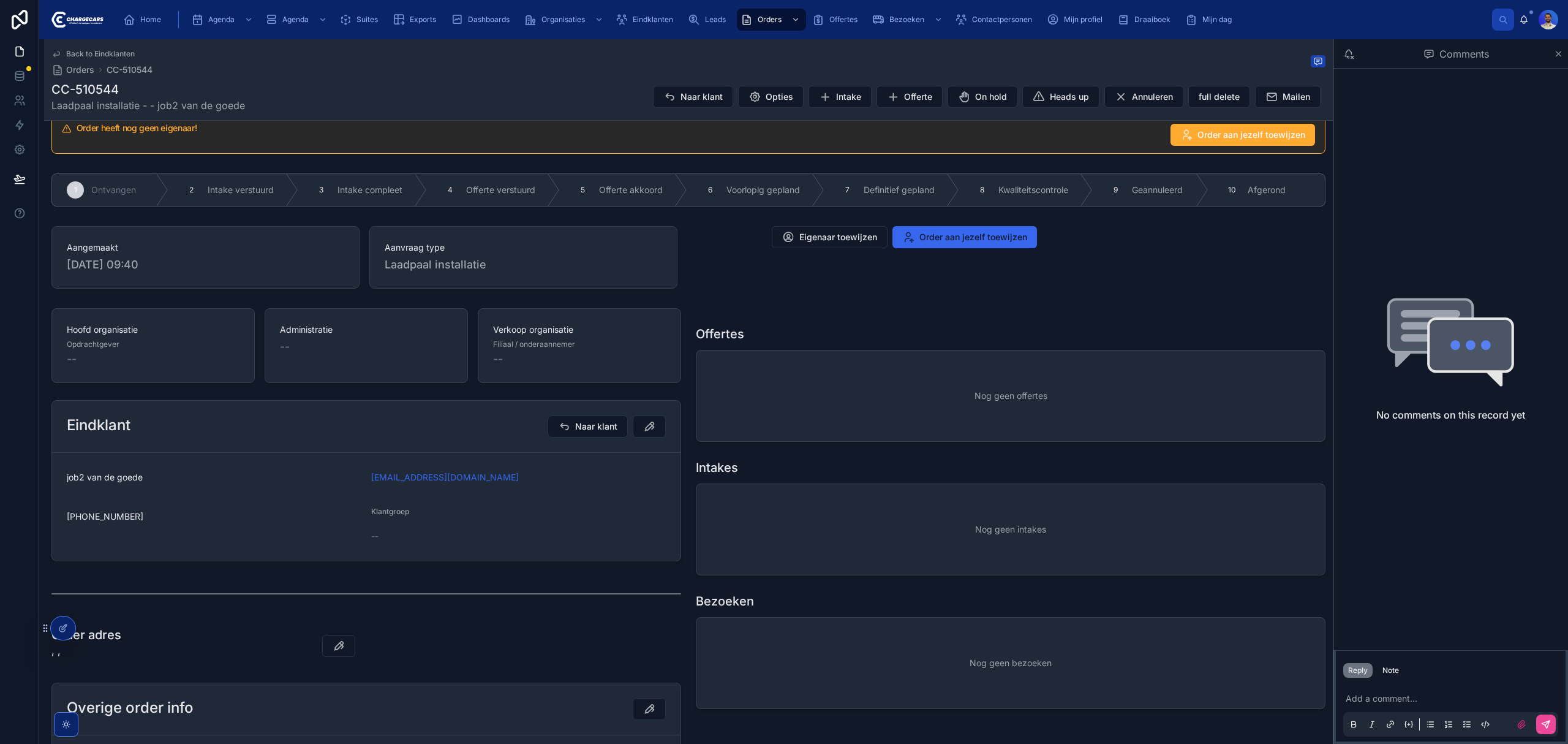
click at [145, 37] on div "Home Agenda Agenda Suites Exports Dashboards Organisaties Eindklanten Leads Ord…" at bounding box center [804, 19] width 1529 height 39
click at [140, 23] on span "Home" at bounding box center [151, 19] width 21 height 10
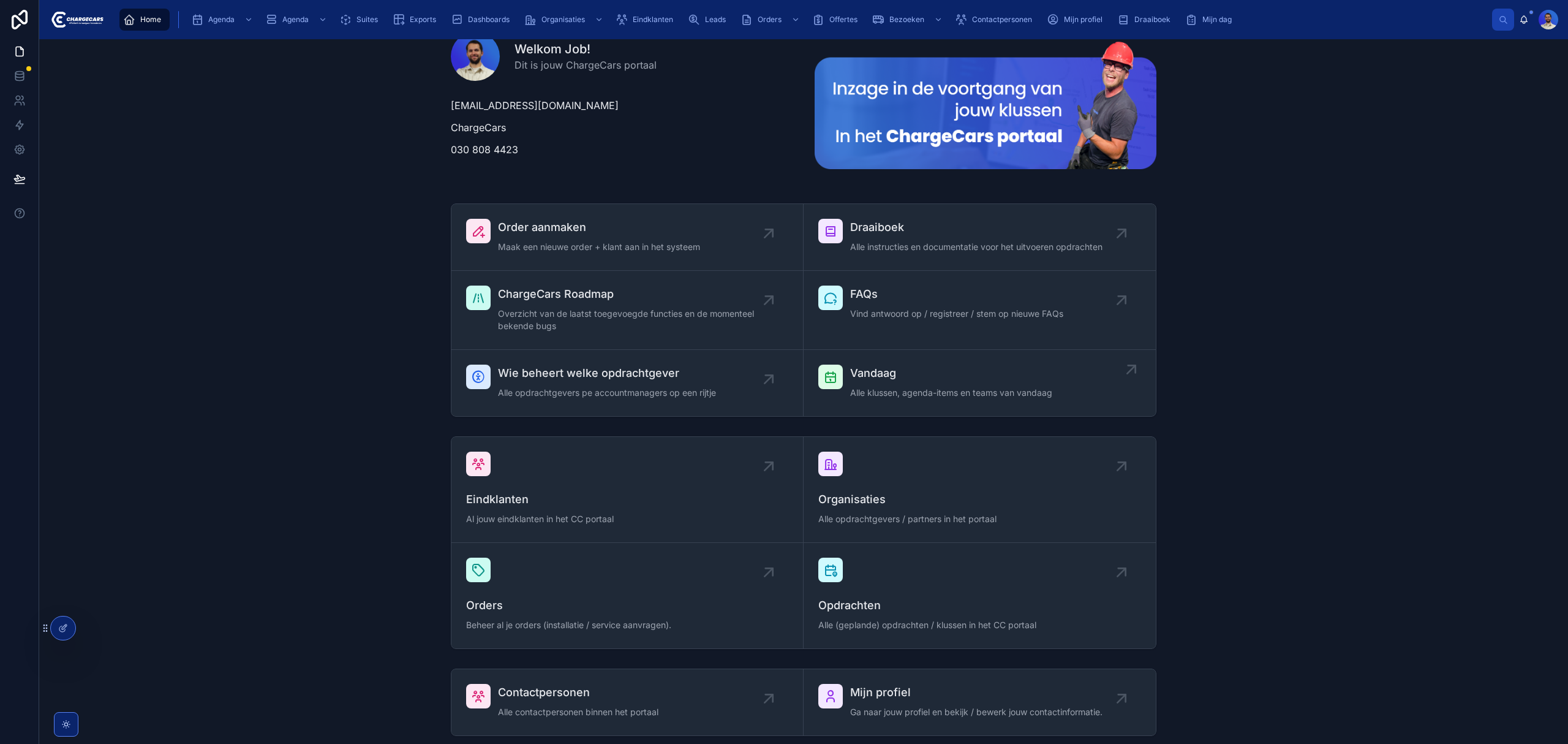
click at [888, 399] on span "Alle klussen, agenda-items en teams van vandaag" at bounding box center [951, 392] width 202 height 12
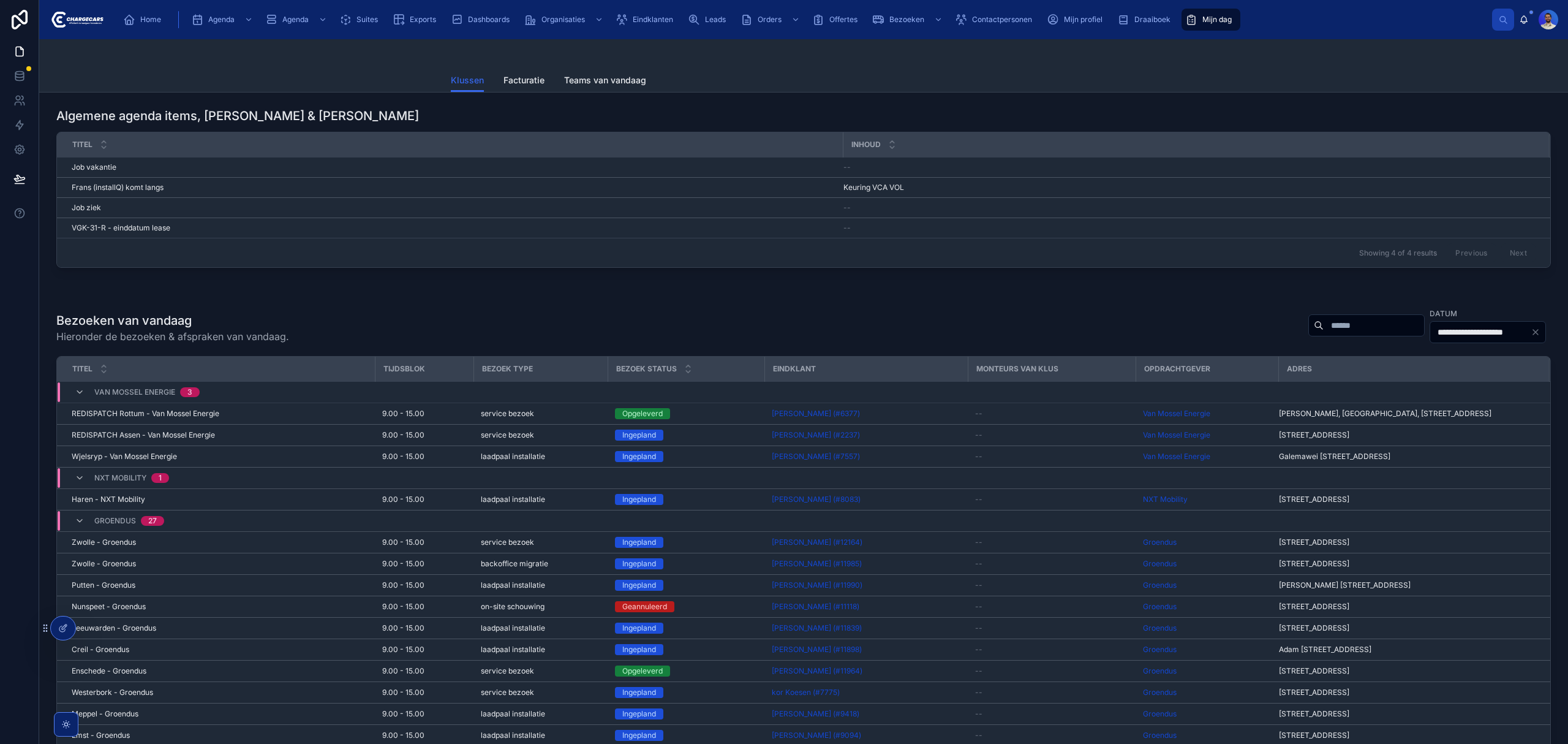
click at [1309, 337] on div at bounding box center [1367, 326] width 116 height 22
click at [1298, 314] on div "**********" at bounding box center [1424, 325] width 252 height 37
click at [1323, 325] on input "text" at bounding box center [1373, 325] width 100 height 17
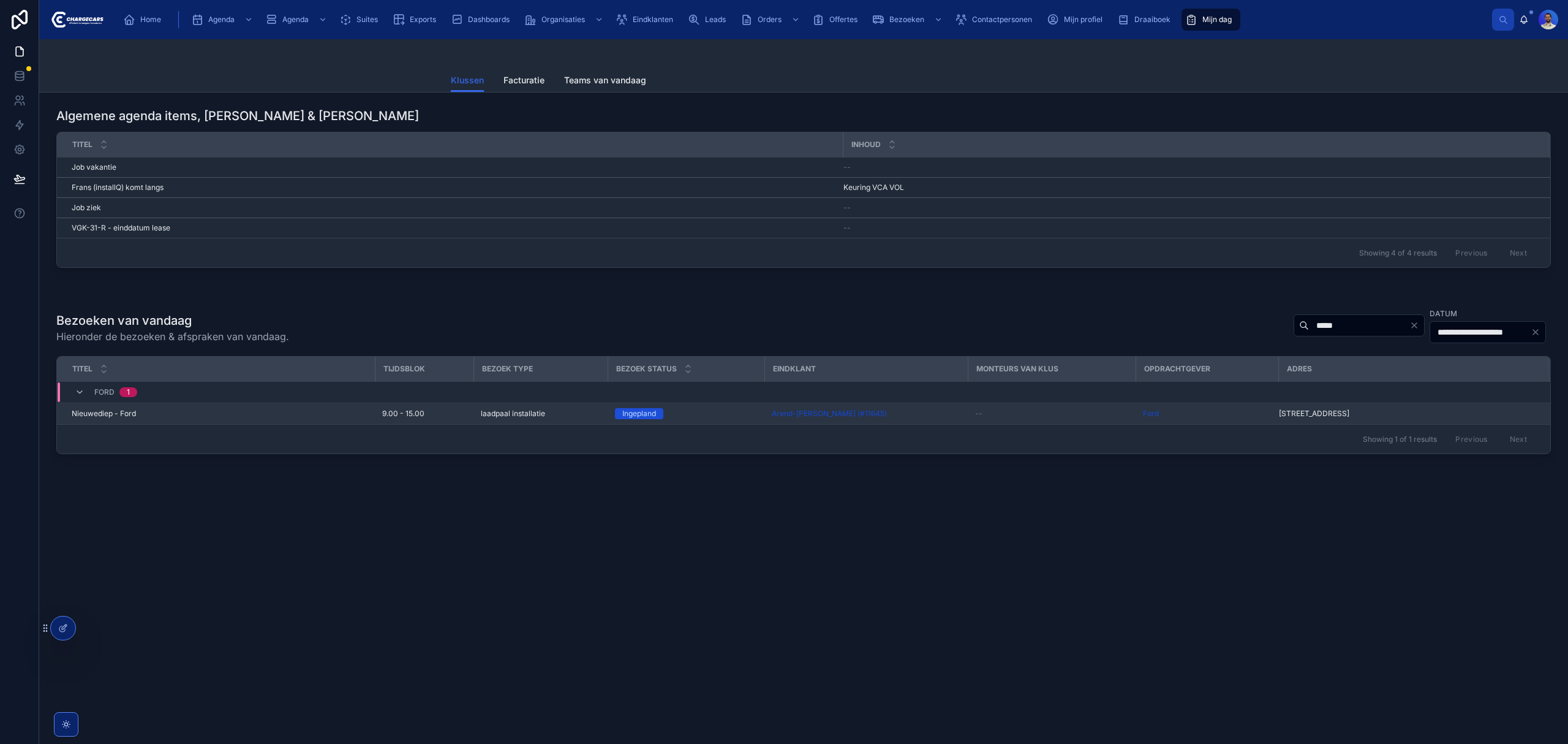
type input "*****"
click at [169, 418] on div "Nieuwediep - Ford Nieuwediep - Ford" at bounding box center [219, 413] width 296 height 10
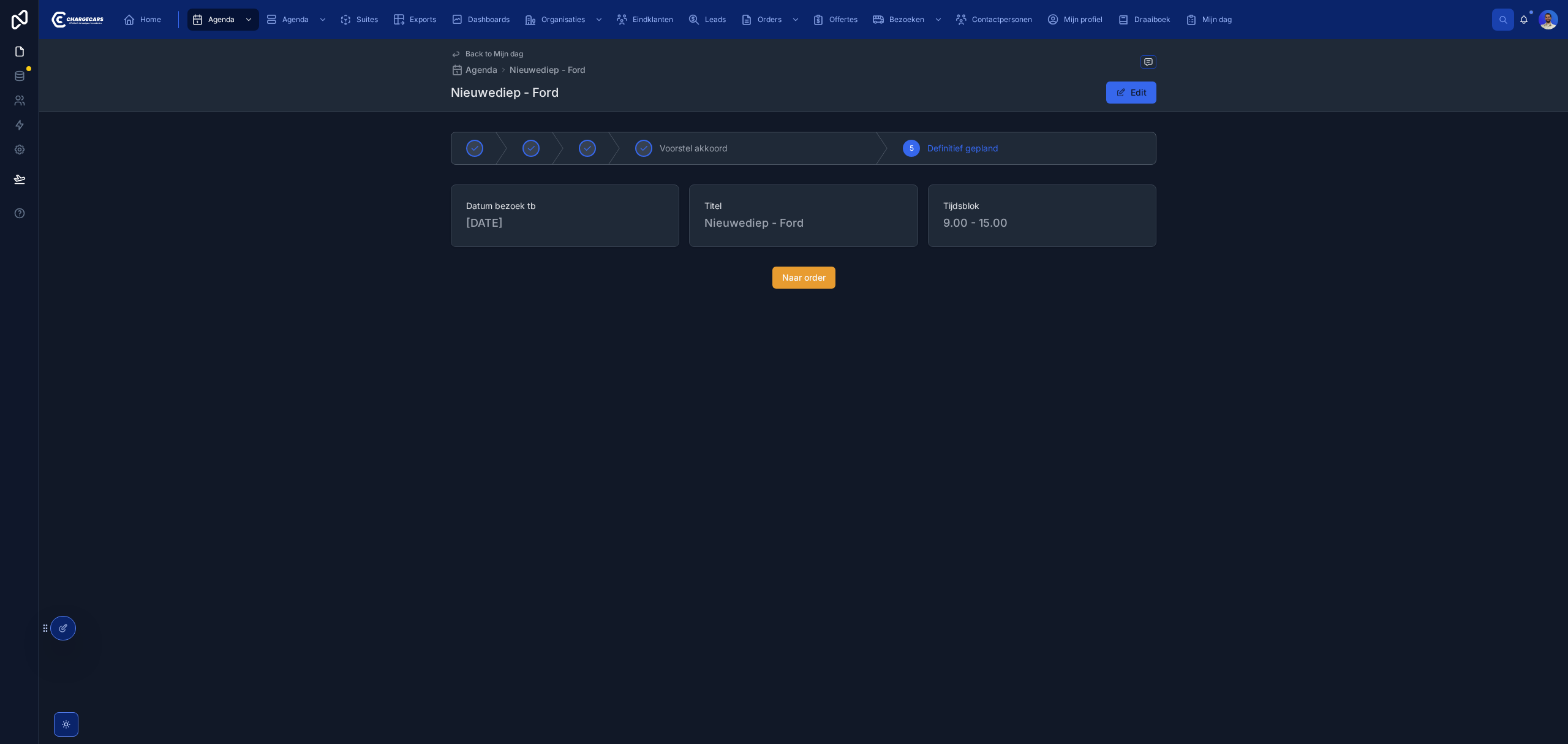
click at [809, 278] on span "Naar order" at bounding box center [804, 277] width 43 height 12
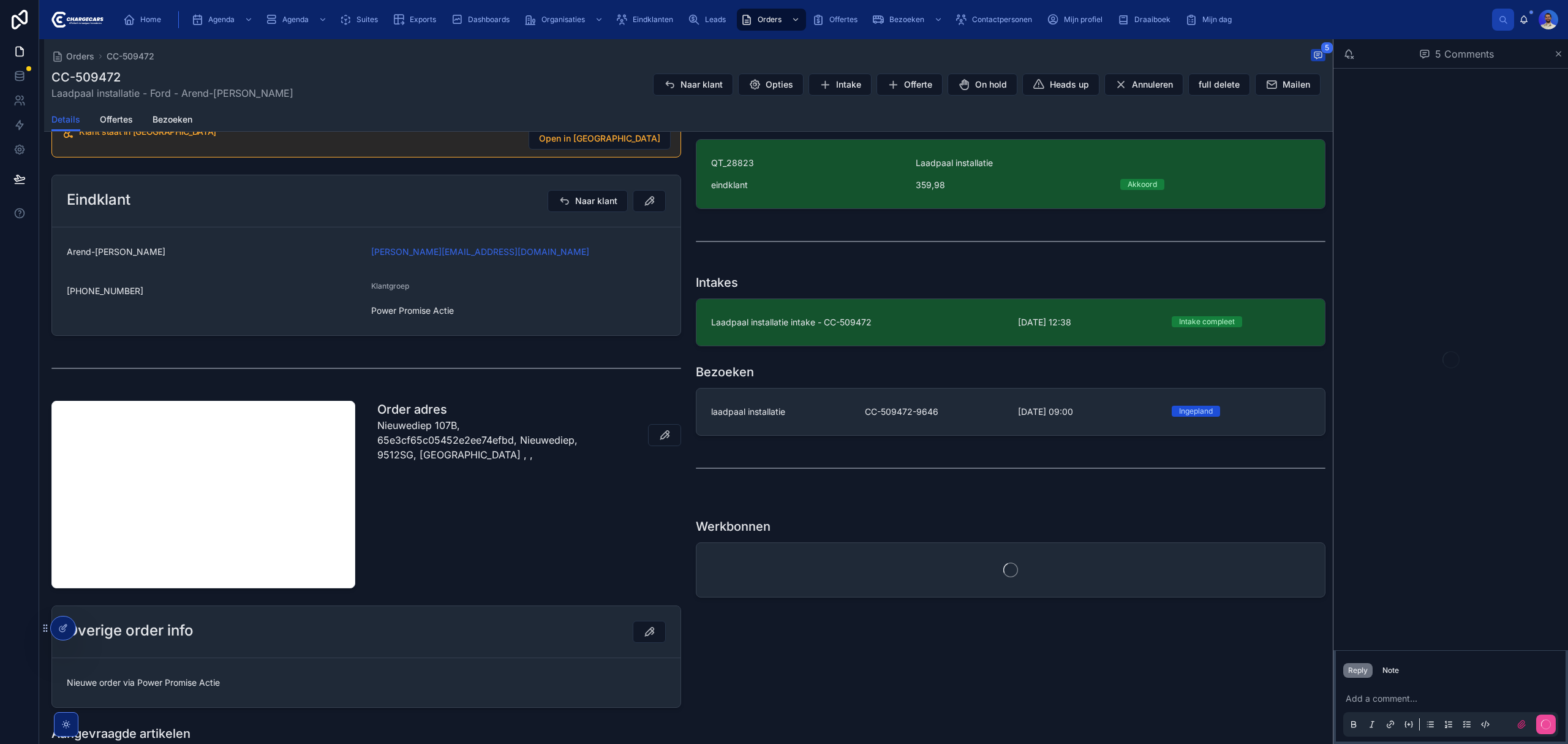
scroll to position [326, 0]
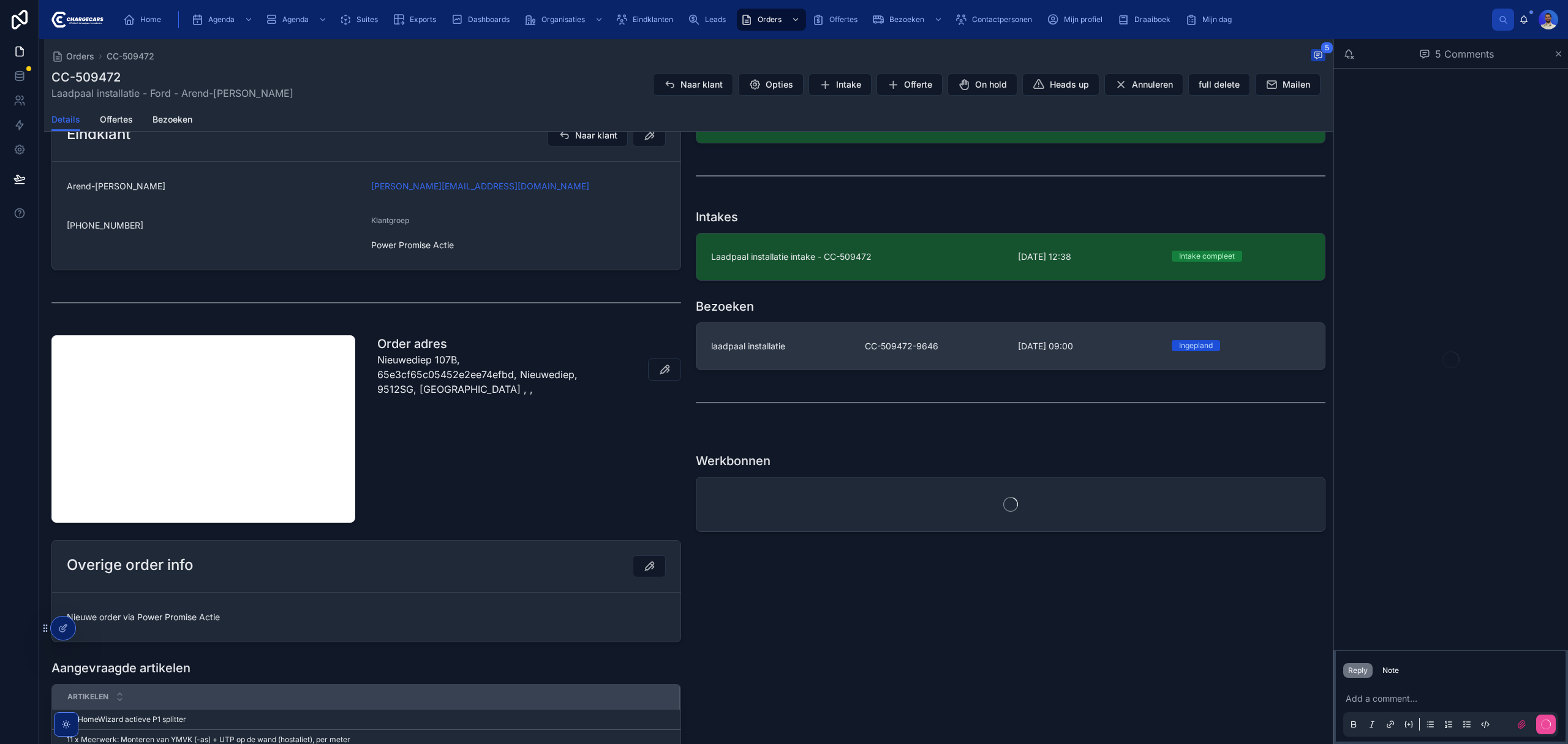
click at [745, 344] on span "laadpaal installatie" at bounding box center [748, 346] width 74 height 12
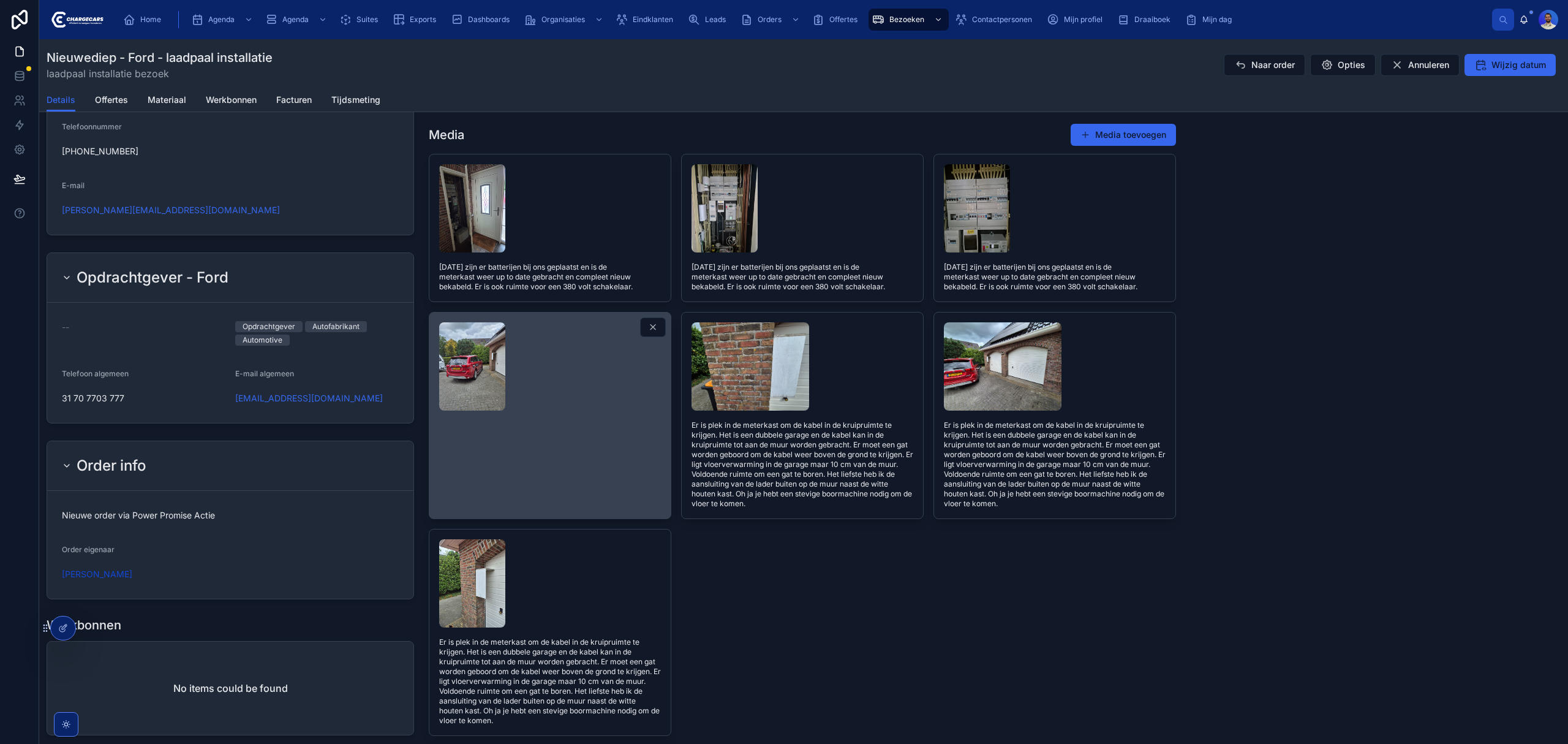
scroll to position [835, 0]
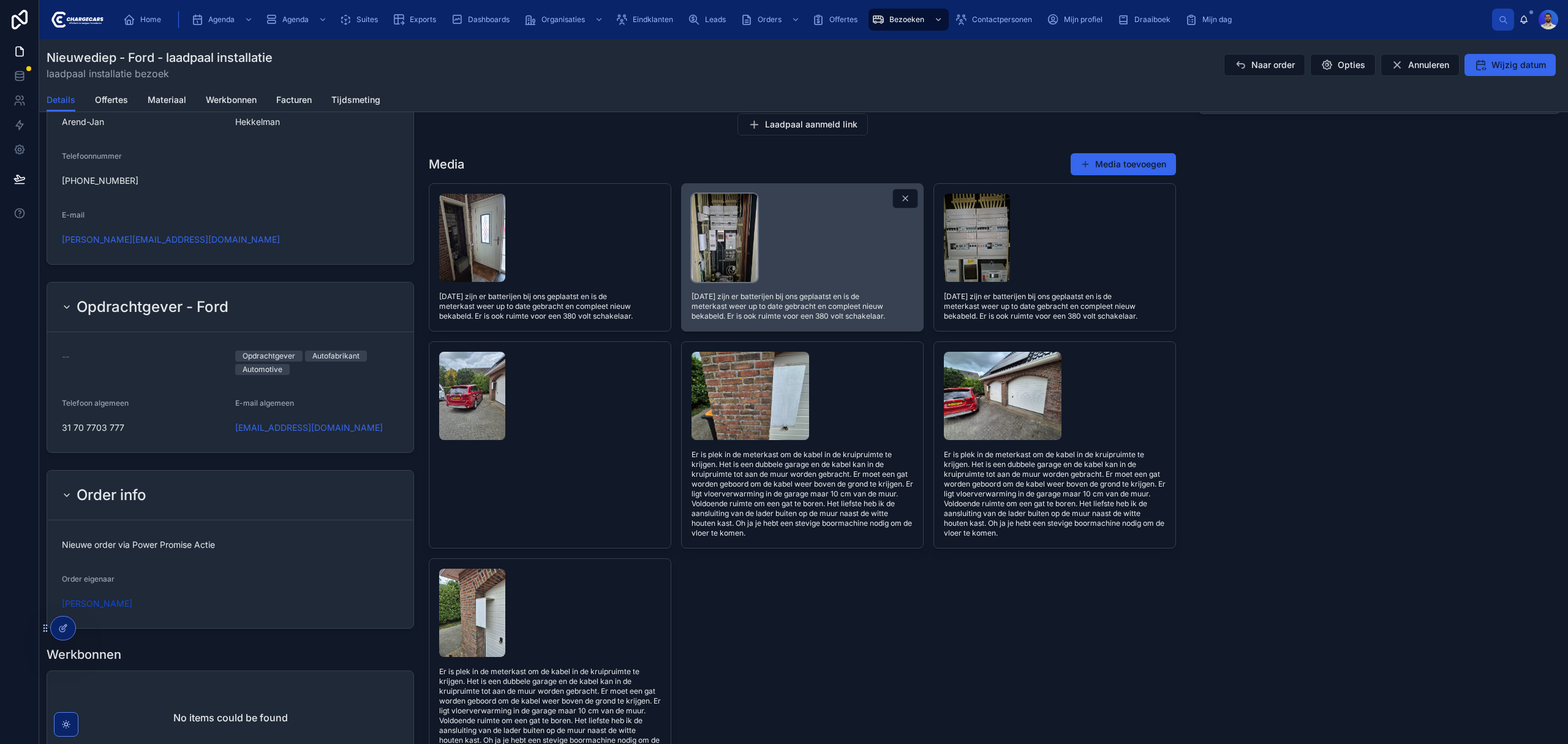
click at [706, 233] on img at bounding box center [724, 238] width 66 height 88
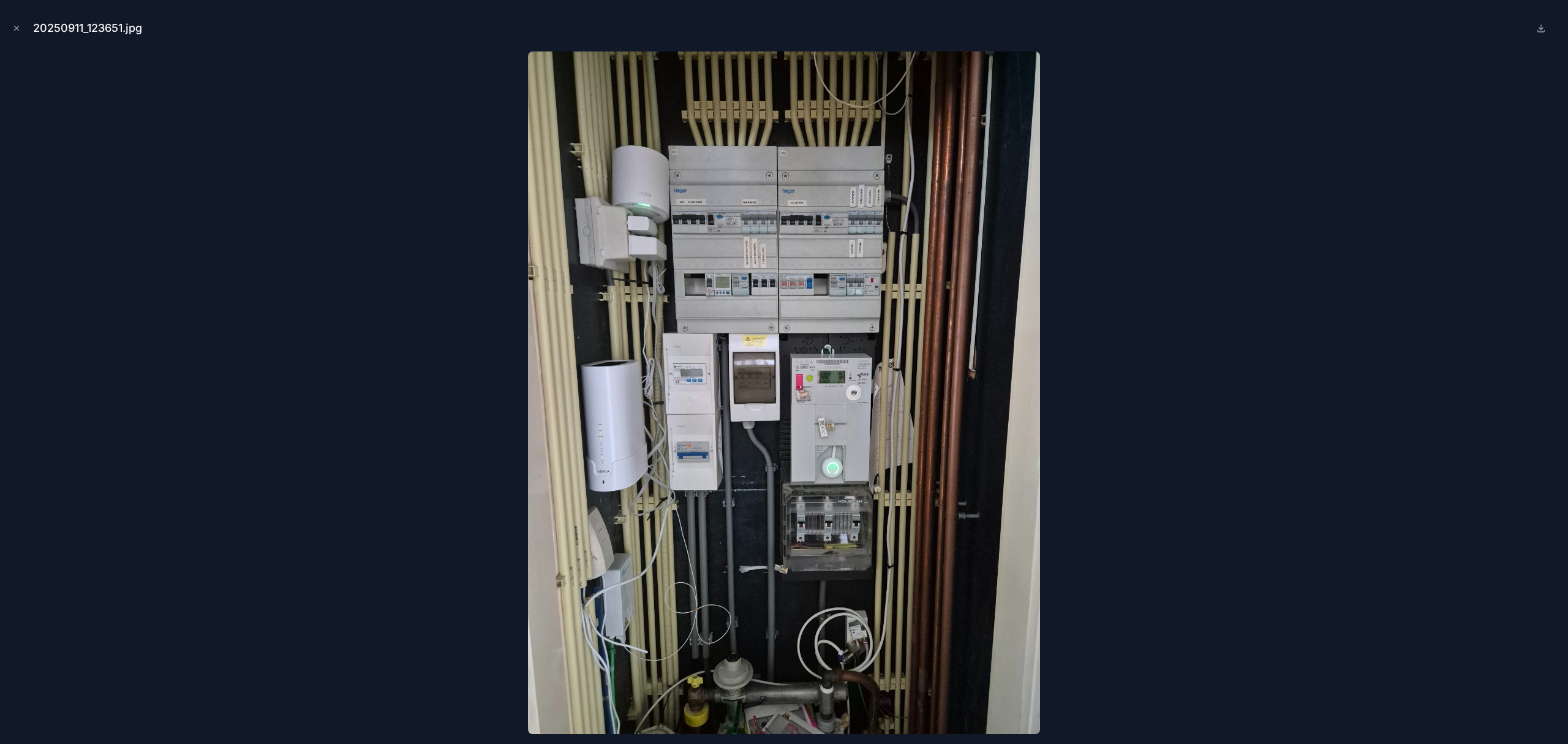
click at [714, 376] on img at bounding box center [784, 392] width 512 height 682
click at [238, 45] on div "20250911_123651.jpg" at bounding box center [784, 28] width 1549 height 37
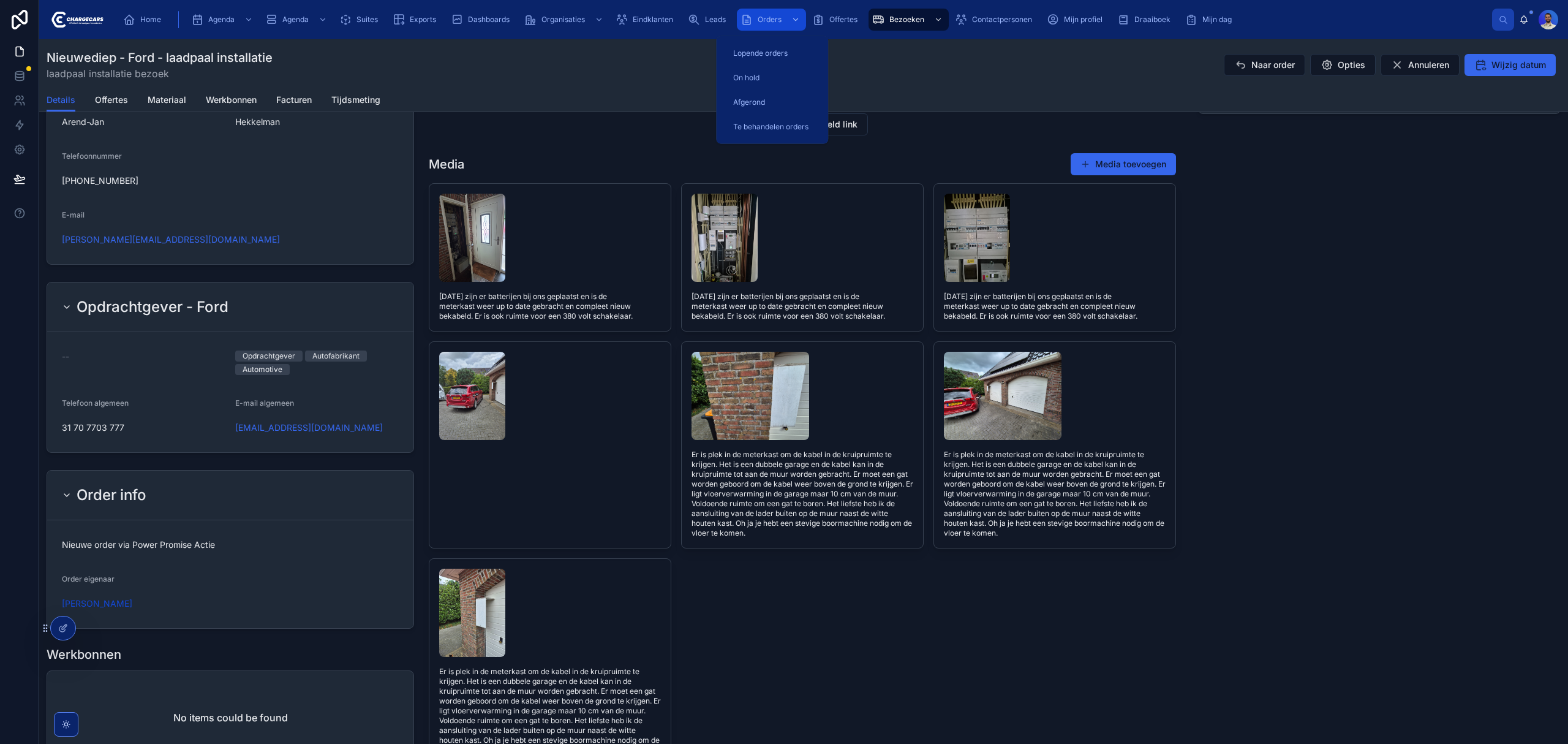
click at [760, 16] on span "Orders" at bounding box center [769, 19] width 24 height 10
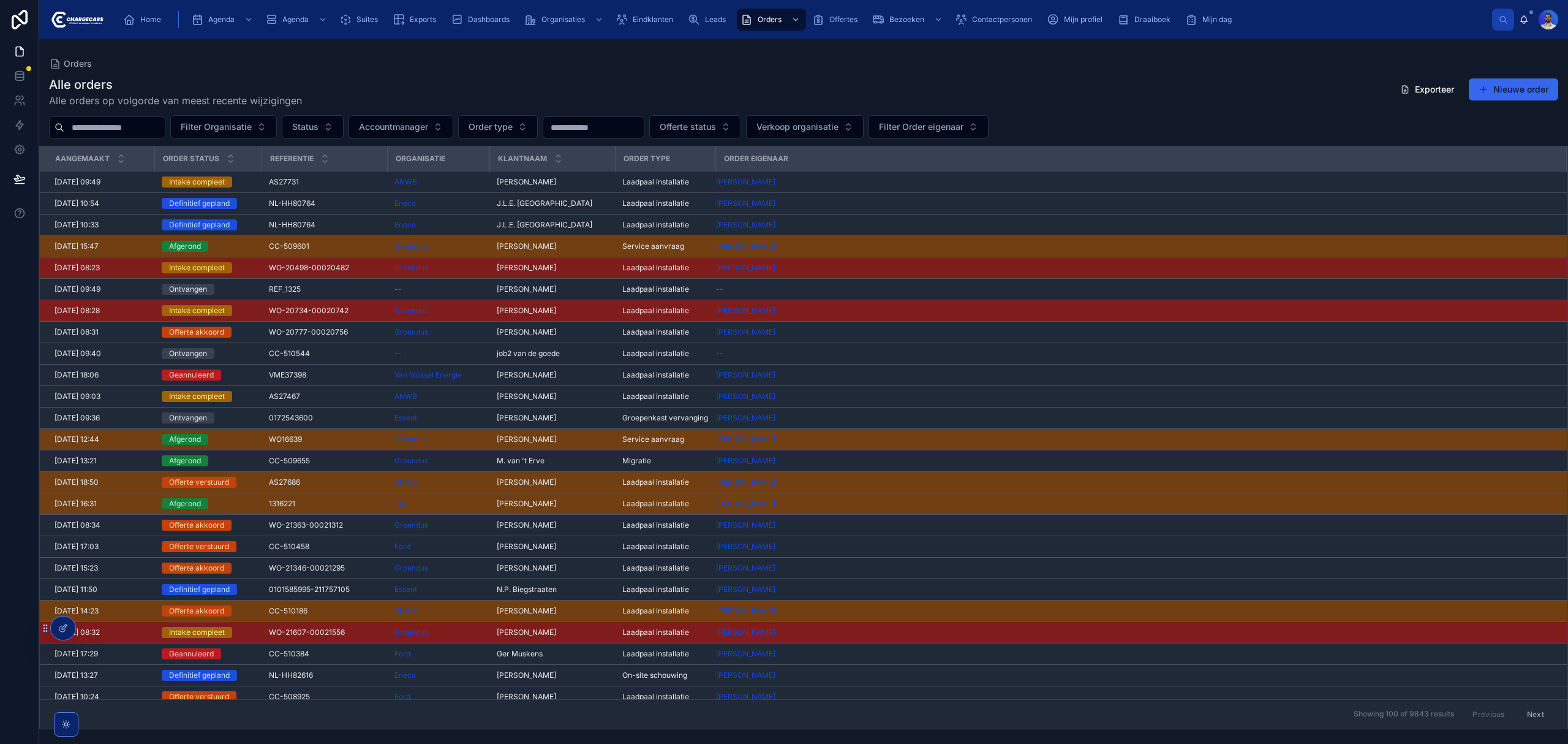
click at [109, 130] on input "text" at bounding box center [114, 128] width 100 height 17
type input "******"
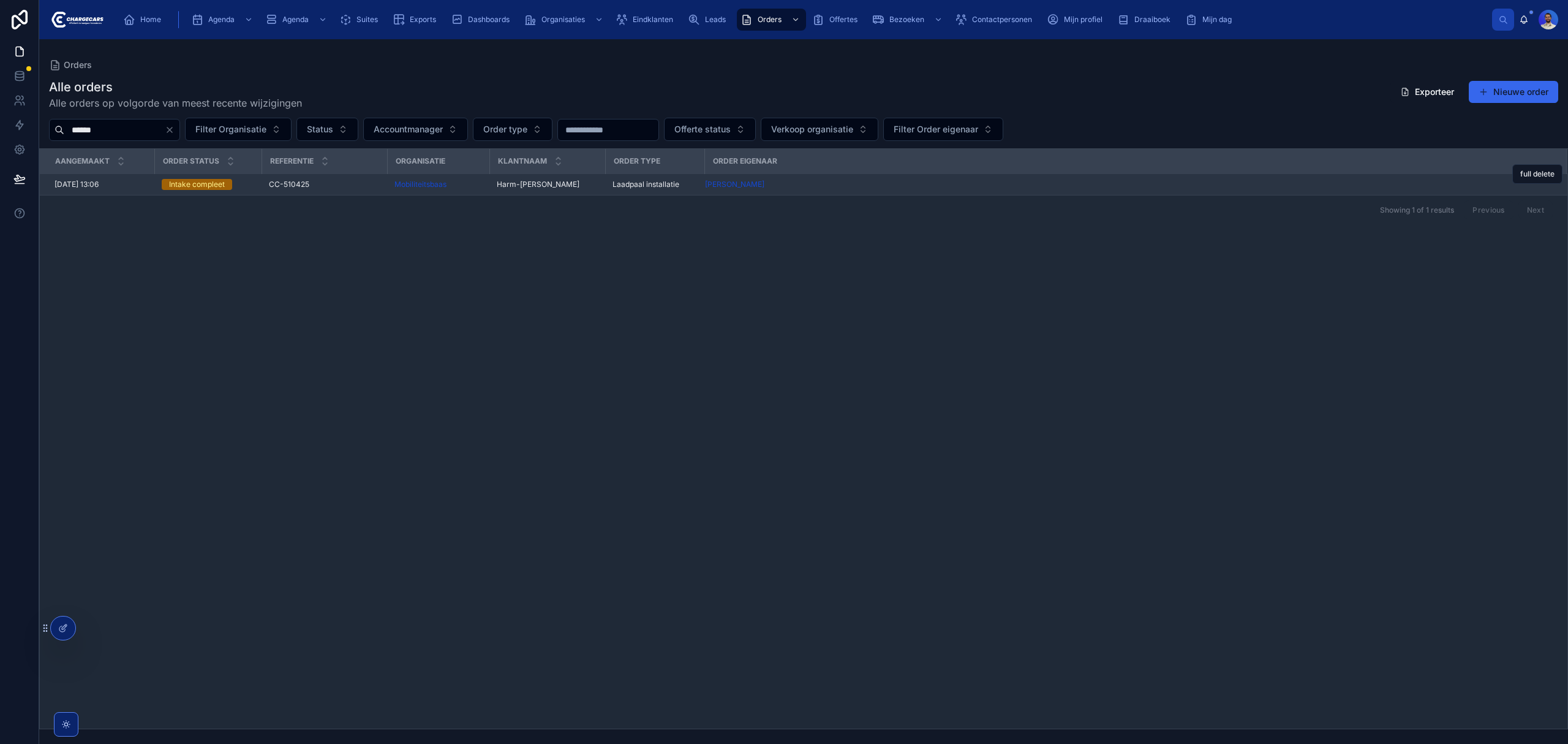
click at [307, 188] on span "CC-510425" at bounding box center [289, 184] width 40 height 10
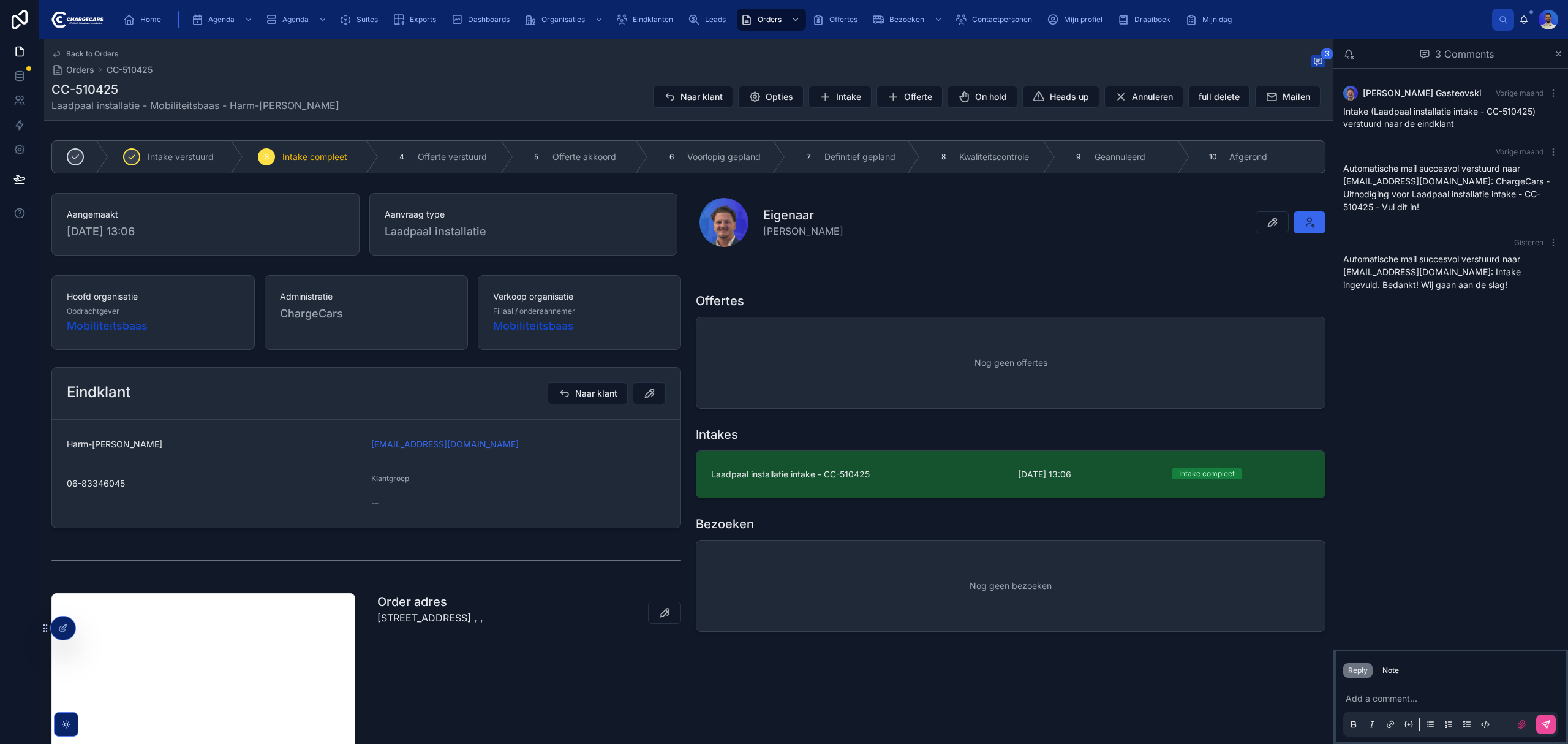
click at [474, 486] on div "Klantgroep" at bounding box center [518, 481] width 294 height 15
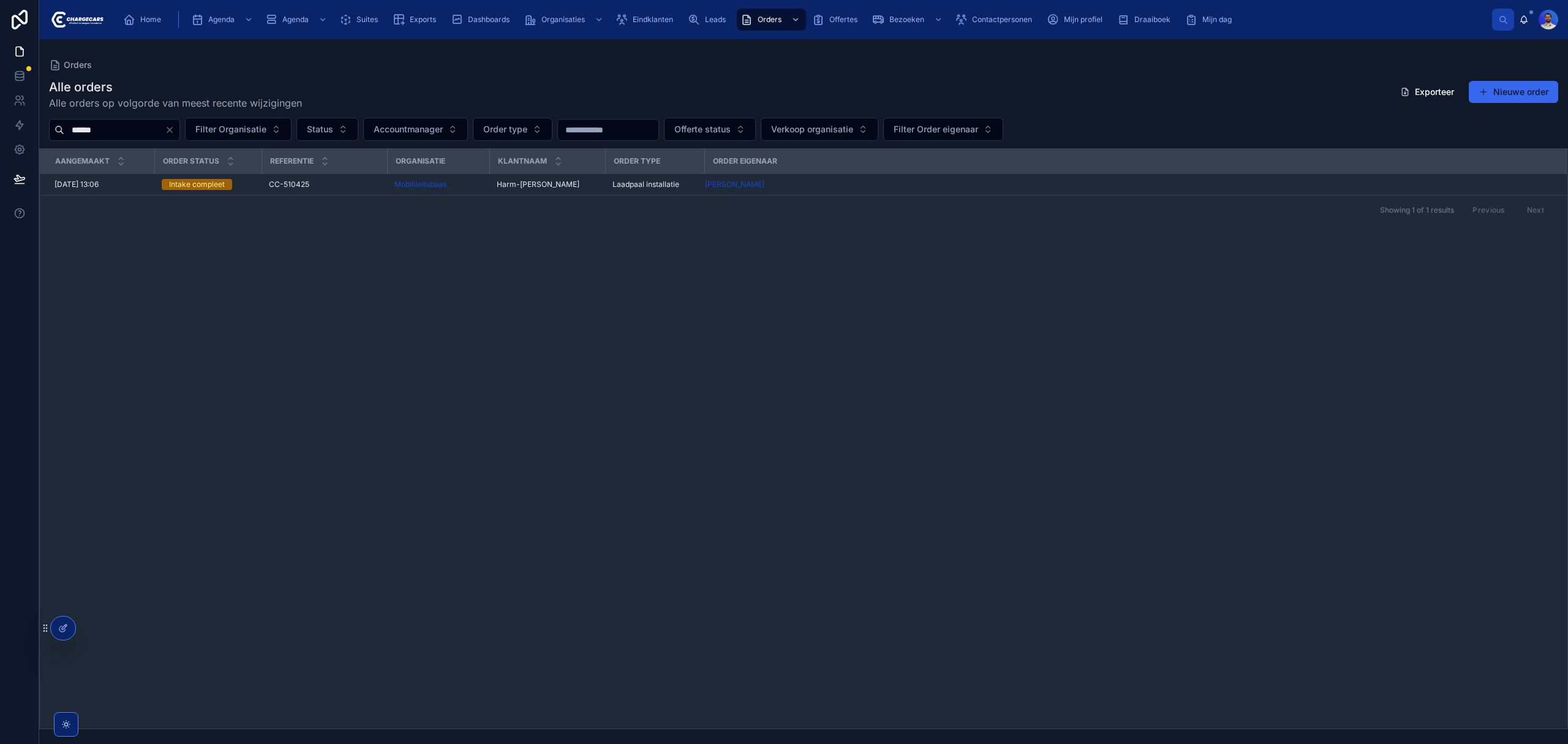
click at [148, 129] on input "******" at bounding box center [114, 130] width 100 height 17
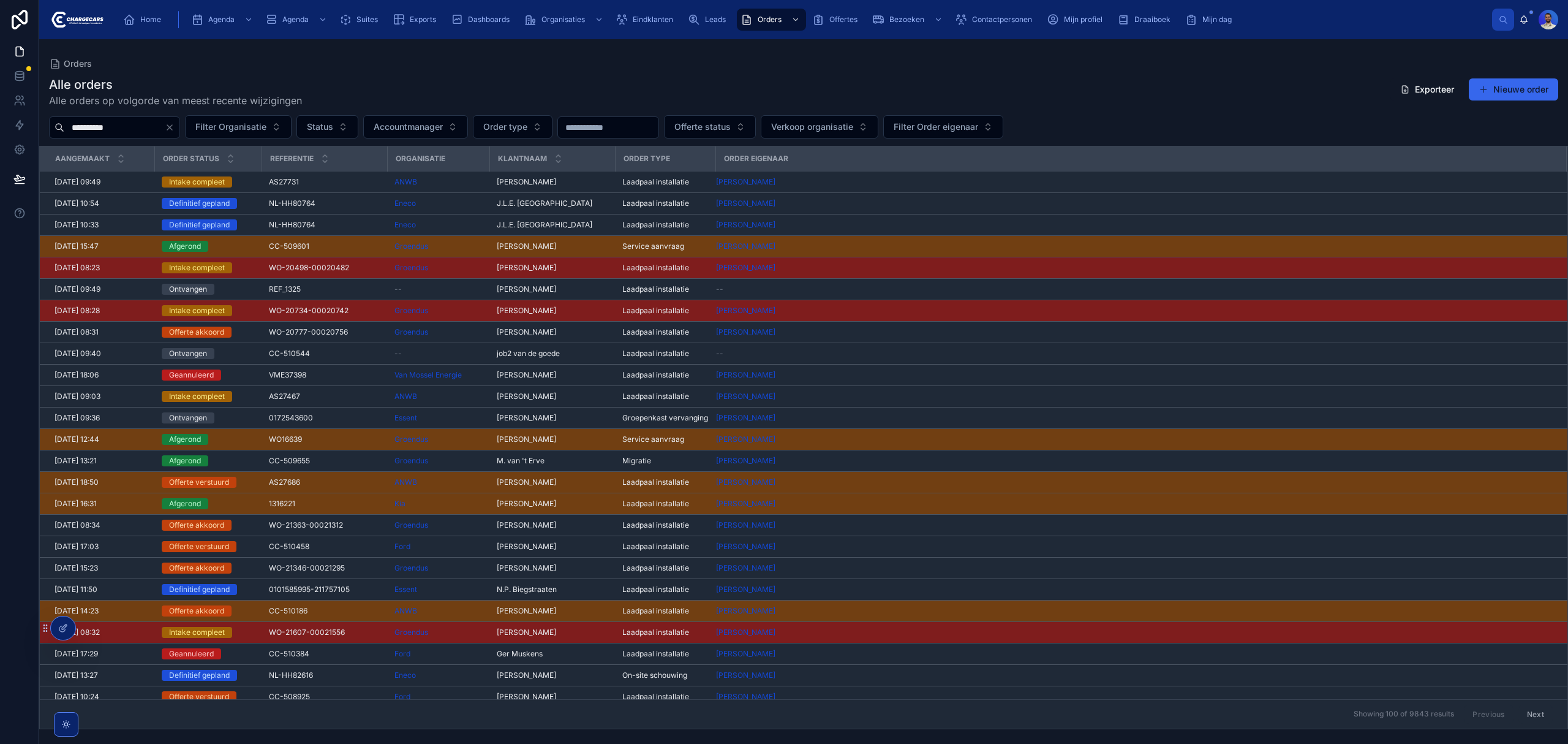
type input "**********"
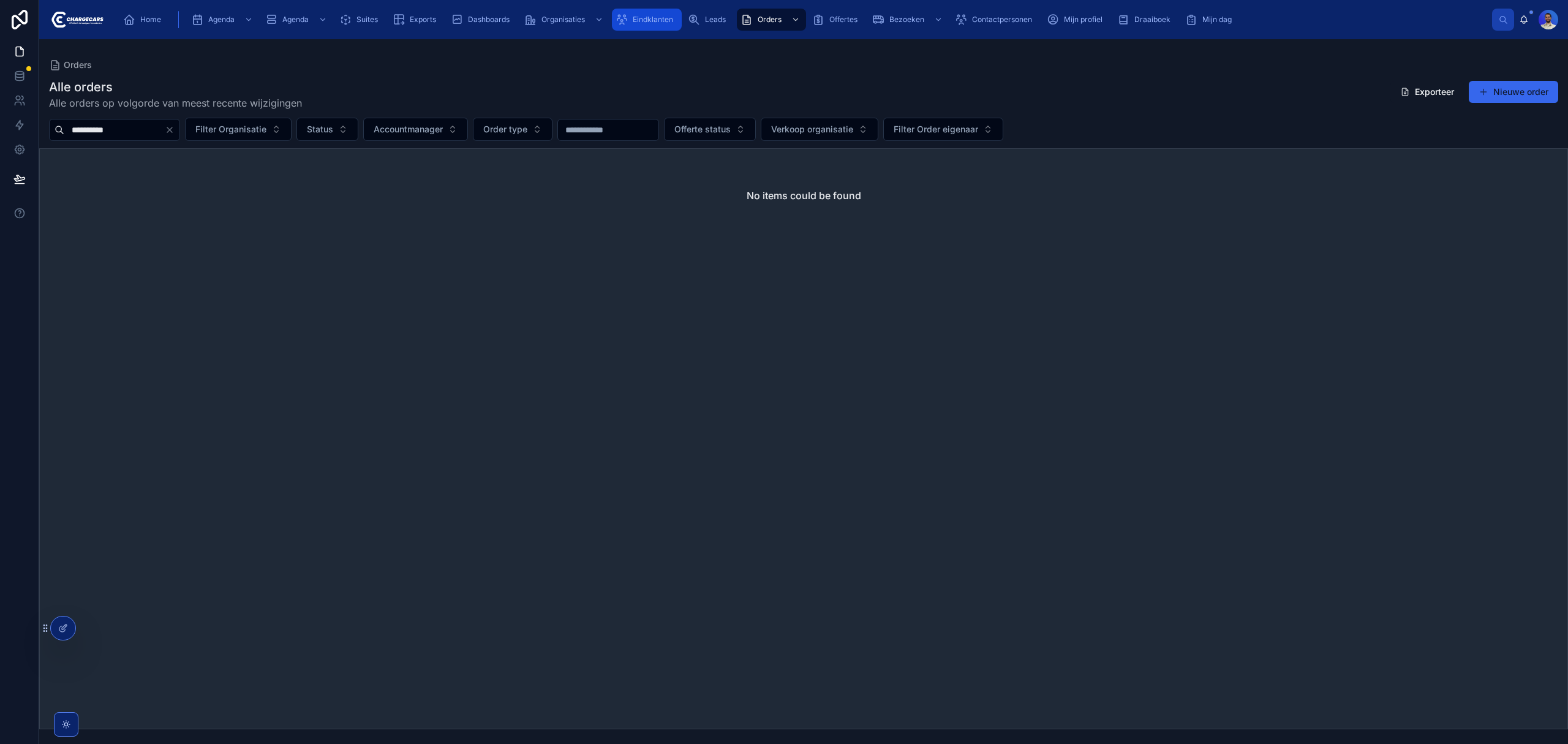
click at [669, 13] on div "Eindklanten" at bounding box center [646, 19] width 63 height 19
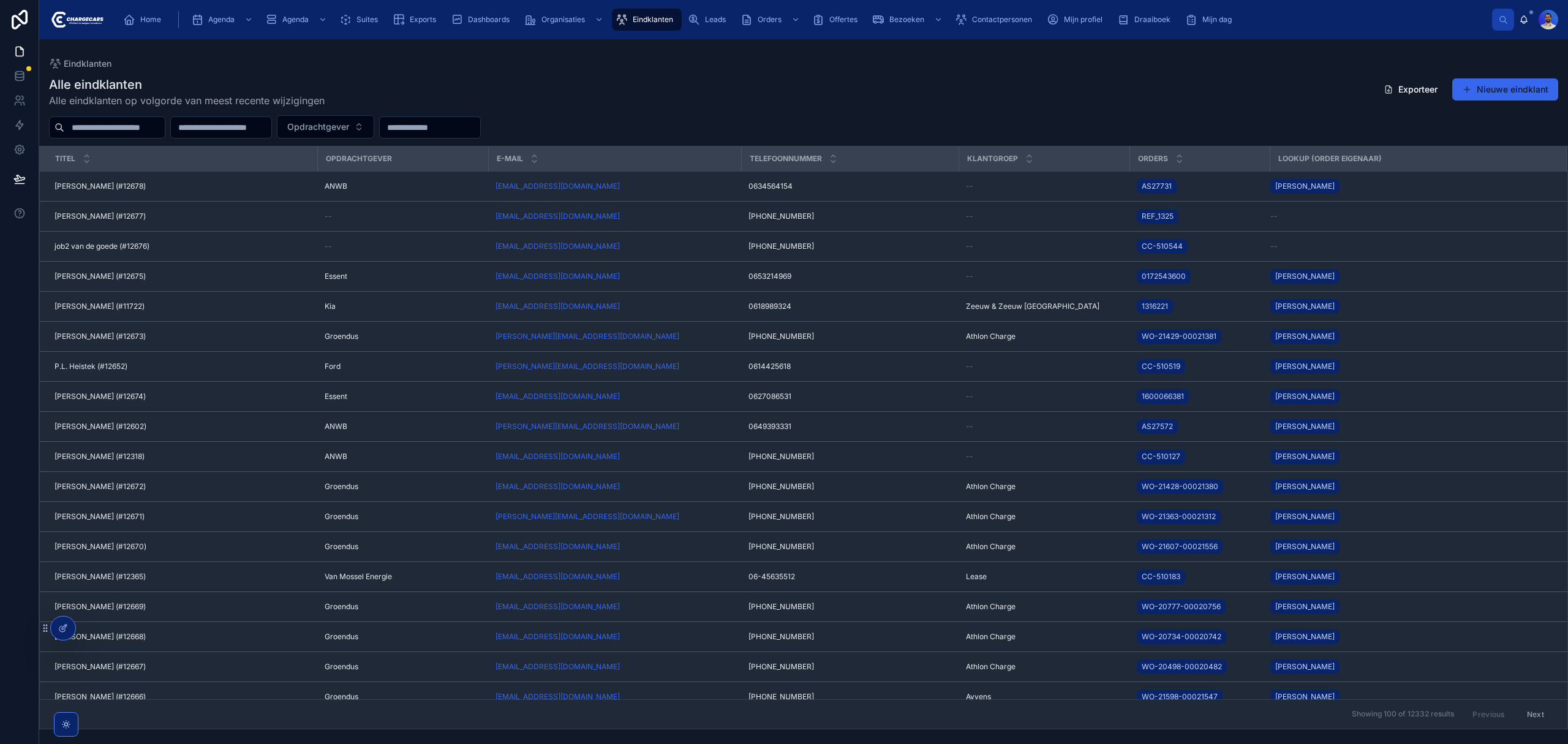
click at [148, 130] on input "text" at bounding box center [114, 128] width 100 height 17
type input "**********"
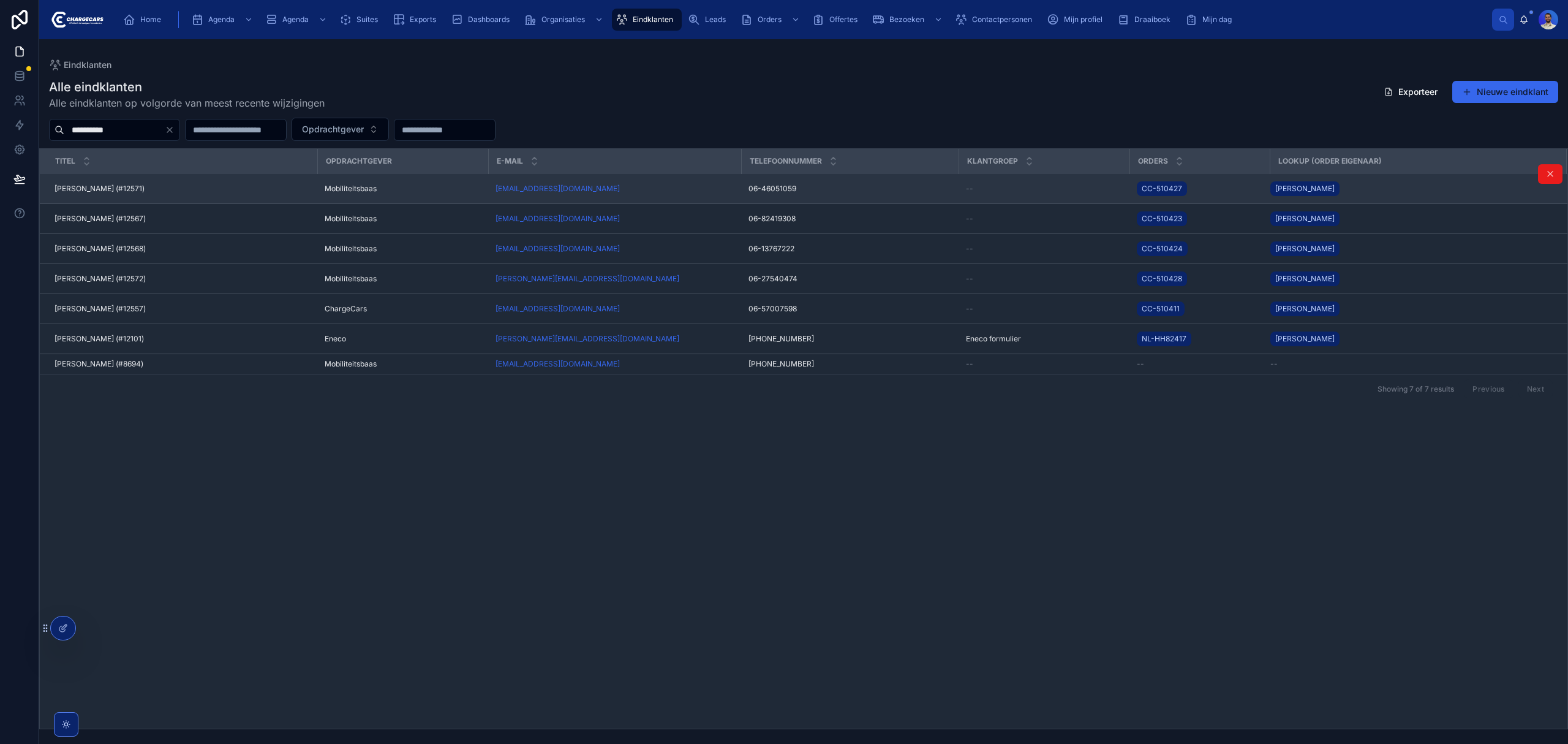
click at [199, 186] on div "Victor Eichenberger (#12571) Victor Eichenberger (#12571)" at bounding box center [182, 188] width 256 height 10
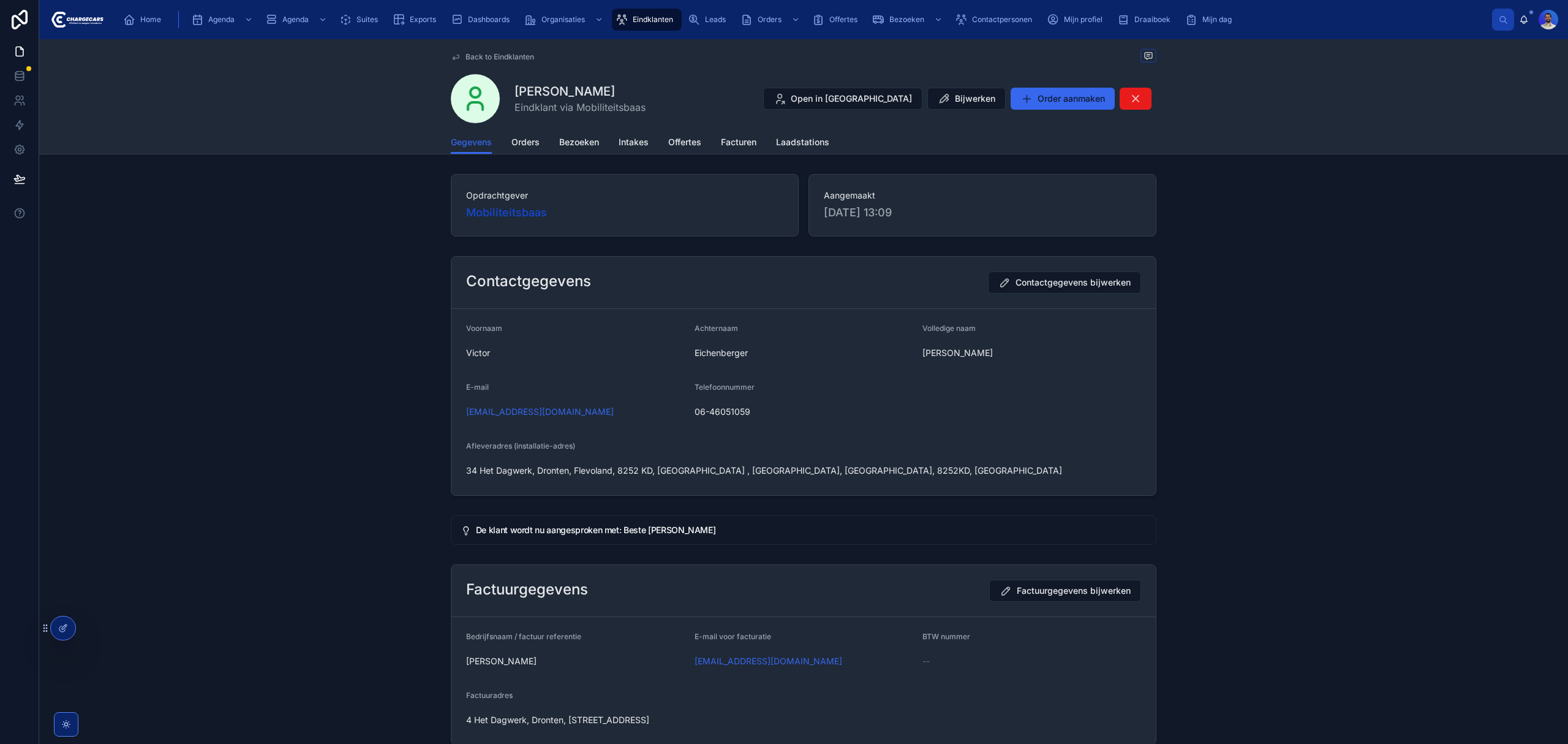
click at [544, 143] on div "Gegevens Orders Bezoeken Intakes Offertes Facturen Laadstations" at bounding box center [804, 142] width 705 height 23
click at [514, 140] on span "Orders" at bounding box center [525, 142] width 28 height 12
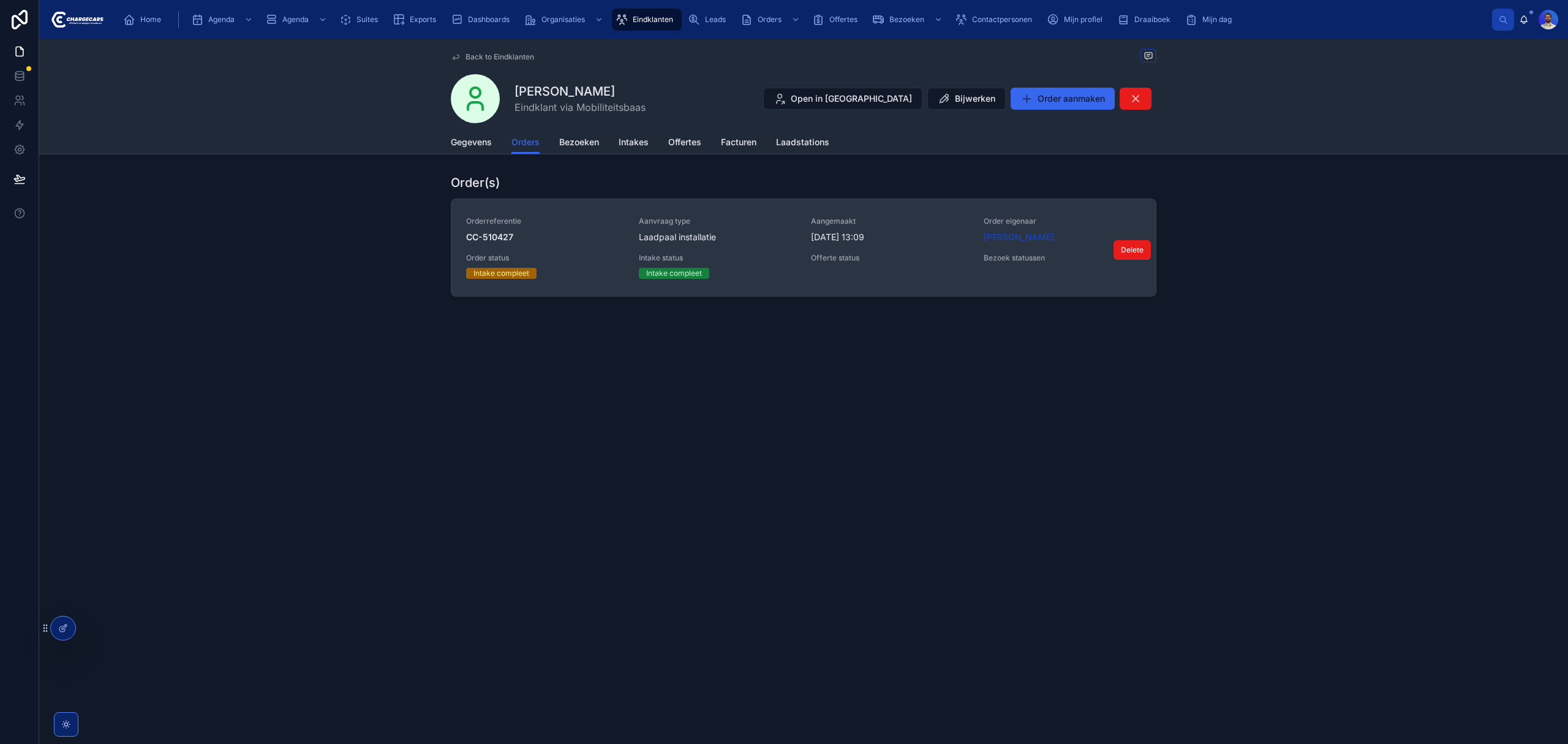
click at [756, 235] on div "Laadpaal installatie" at bounding box center [718, 237] width 158 height 12
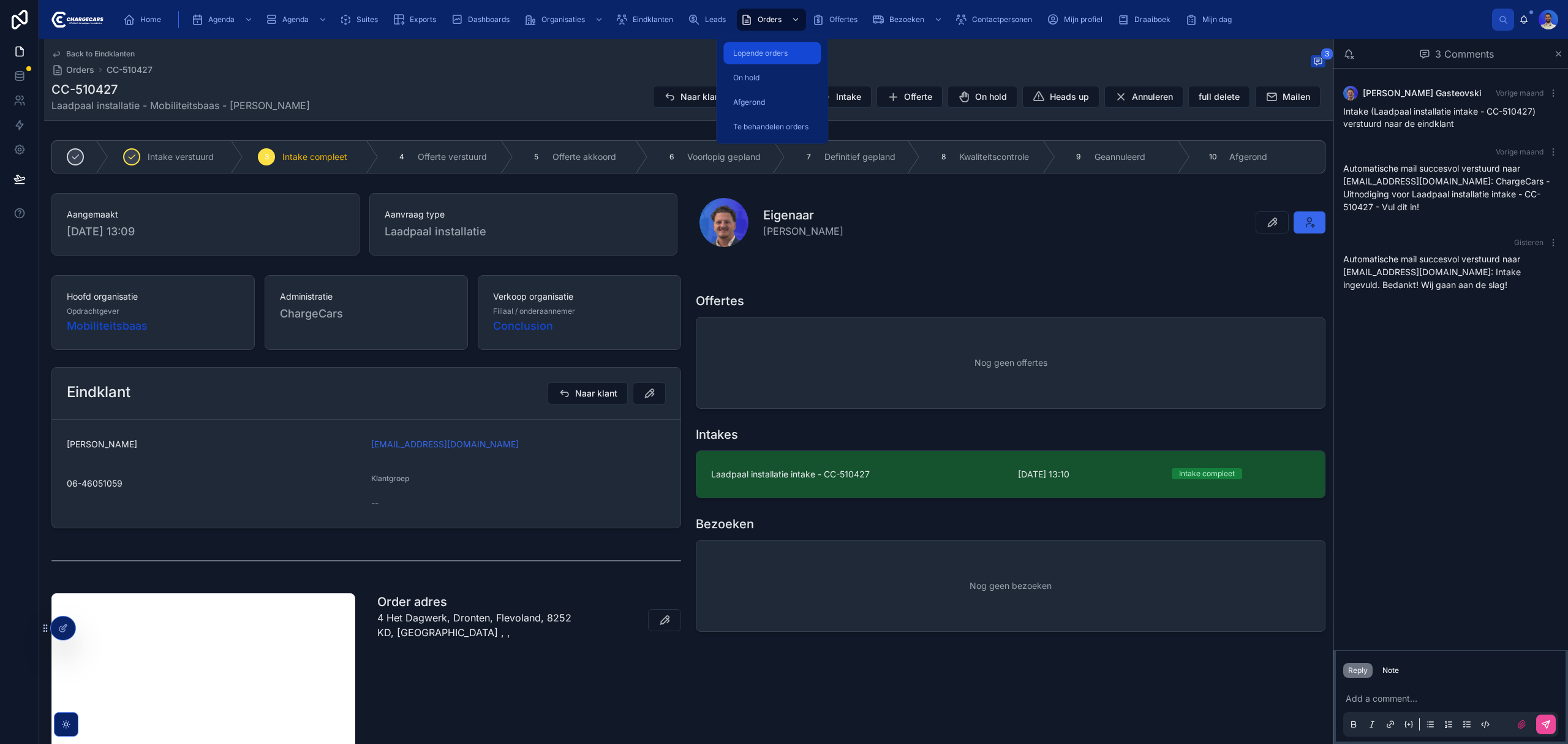
drag, startPoint x: 767, startPoint y: 17, endPoint x: 782, endPoint y: 52, distance: 38.1
click at [767, 17] on span "Orders" at bounding box center [769, 19] width 24 height 10
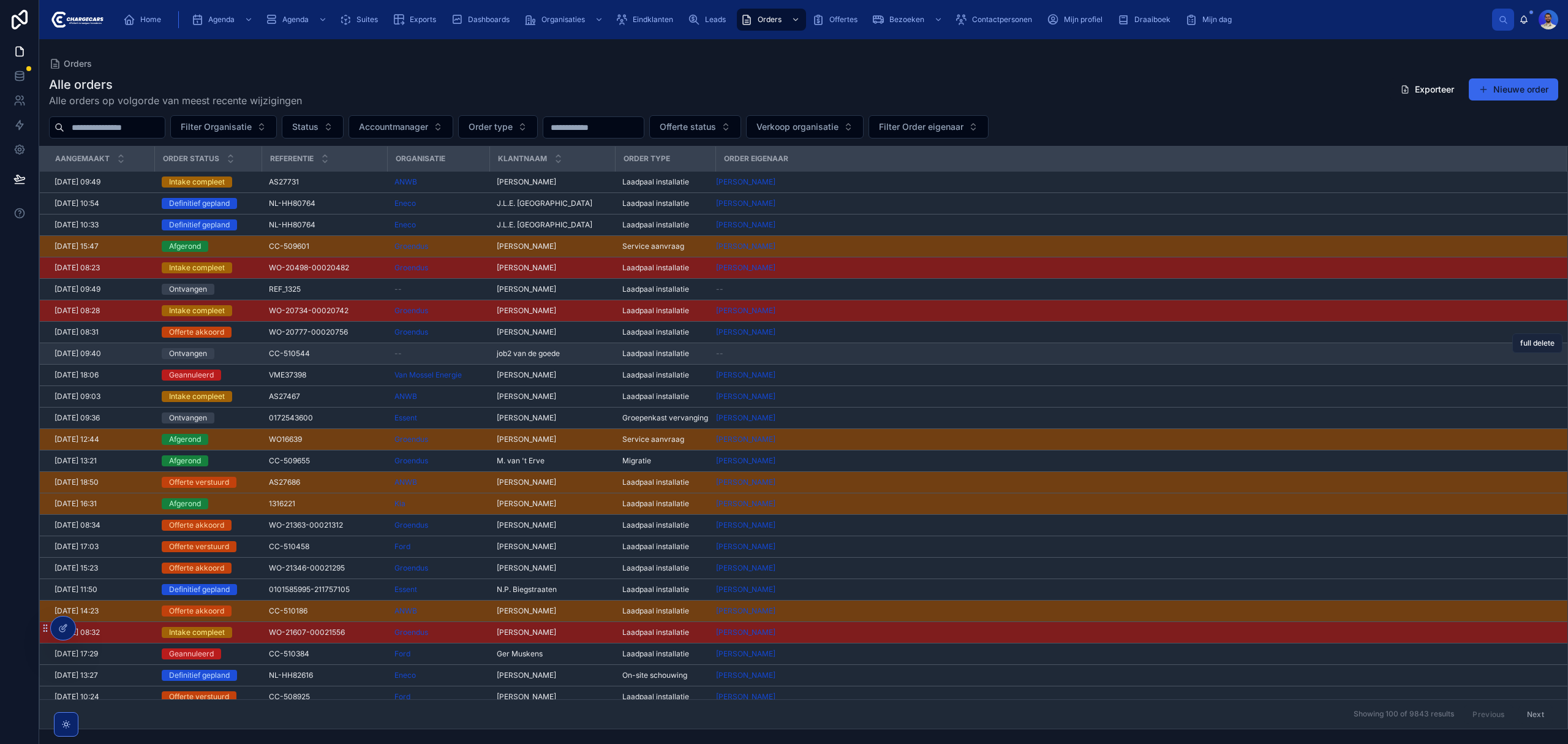
click at [1520, 346] on span "full delete" at bounding box center [1537, 343] width 34 height 10
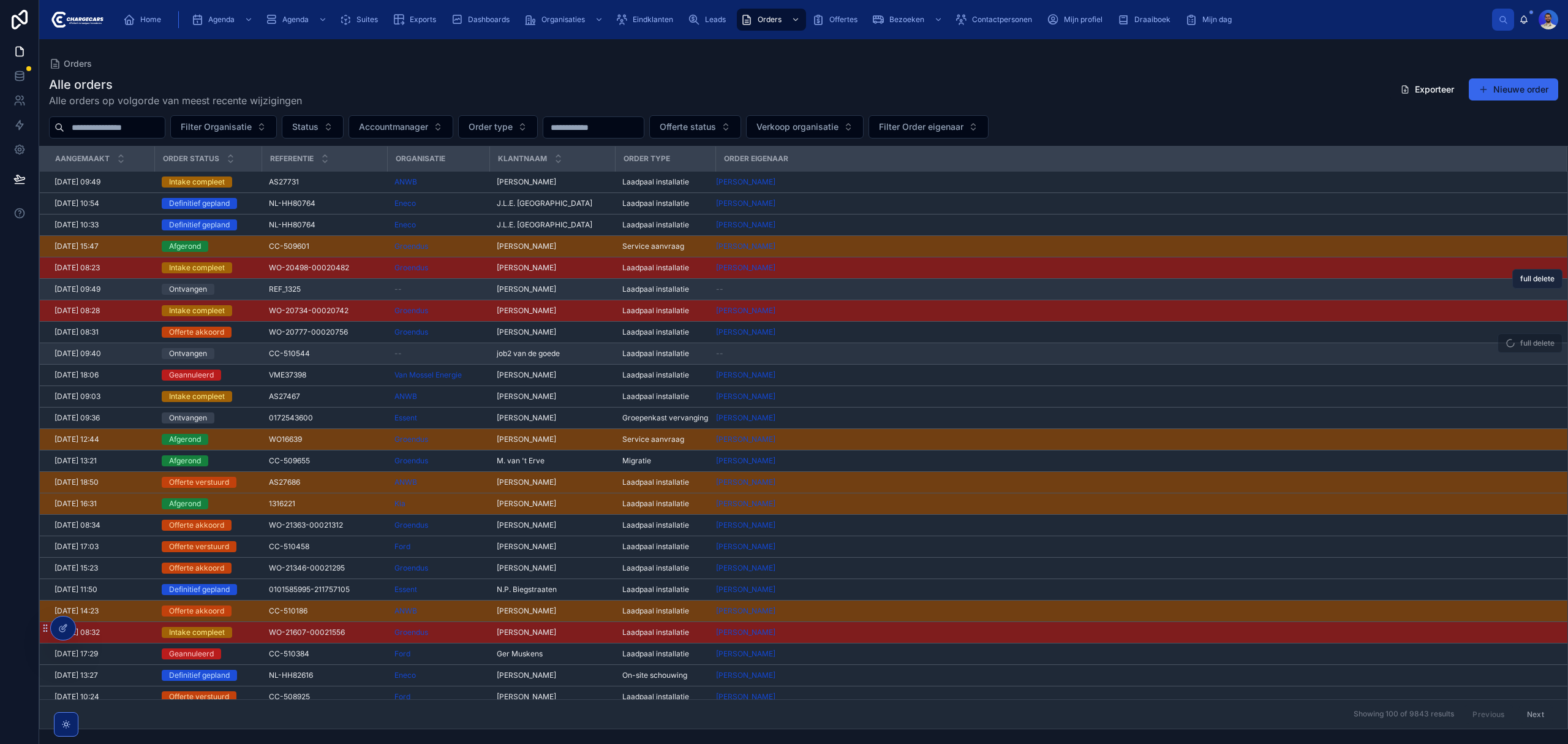
click at [1537, 280] on span "full delete" at bounding box center [1537, 278] width 34 height 10
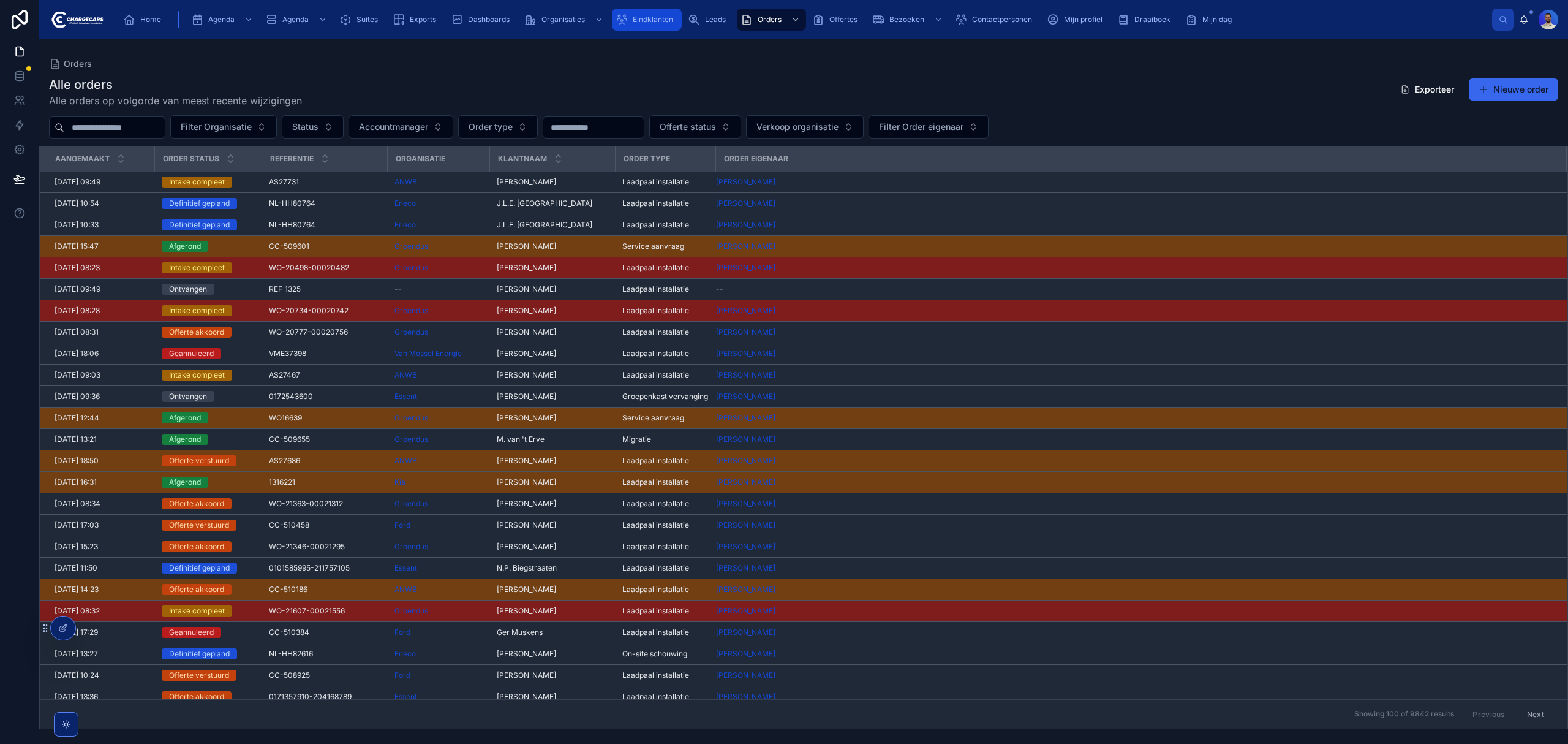
click at [657, 25] on div "Eindklanten" at bounding box center [646, 19] width 63 height 19
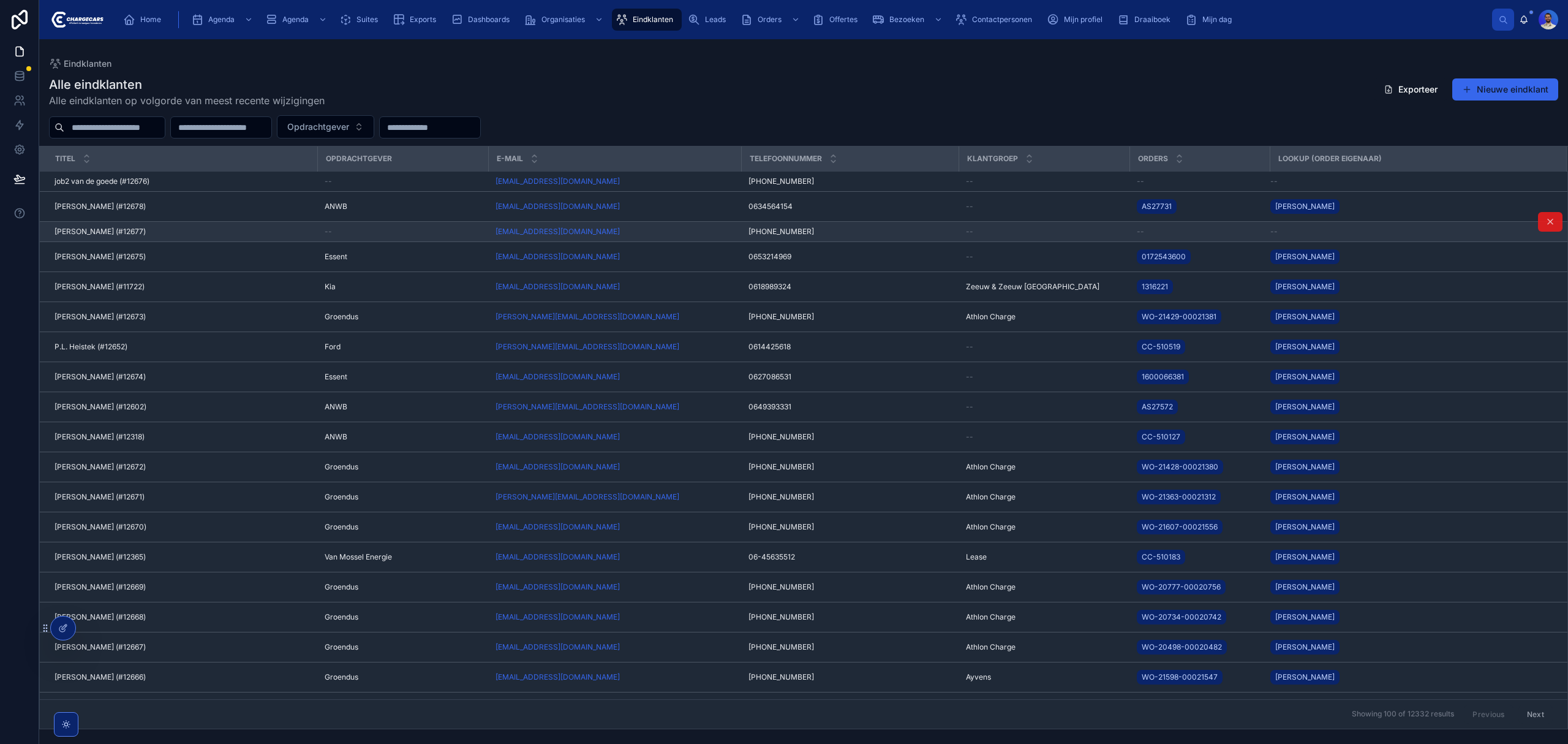
click at [1538, 226] on button at bounding box center [1550, 221] width 25 height 19
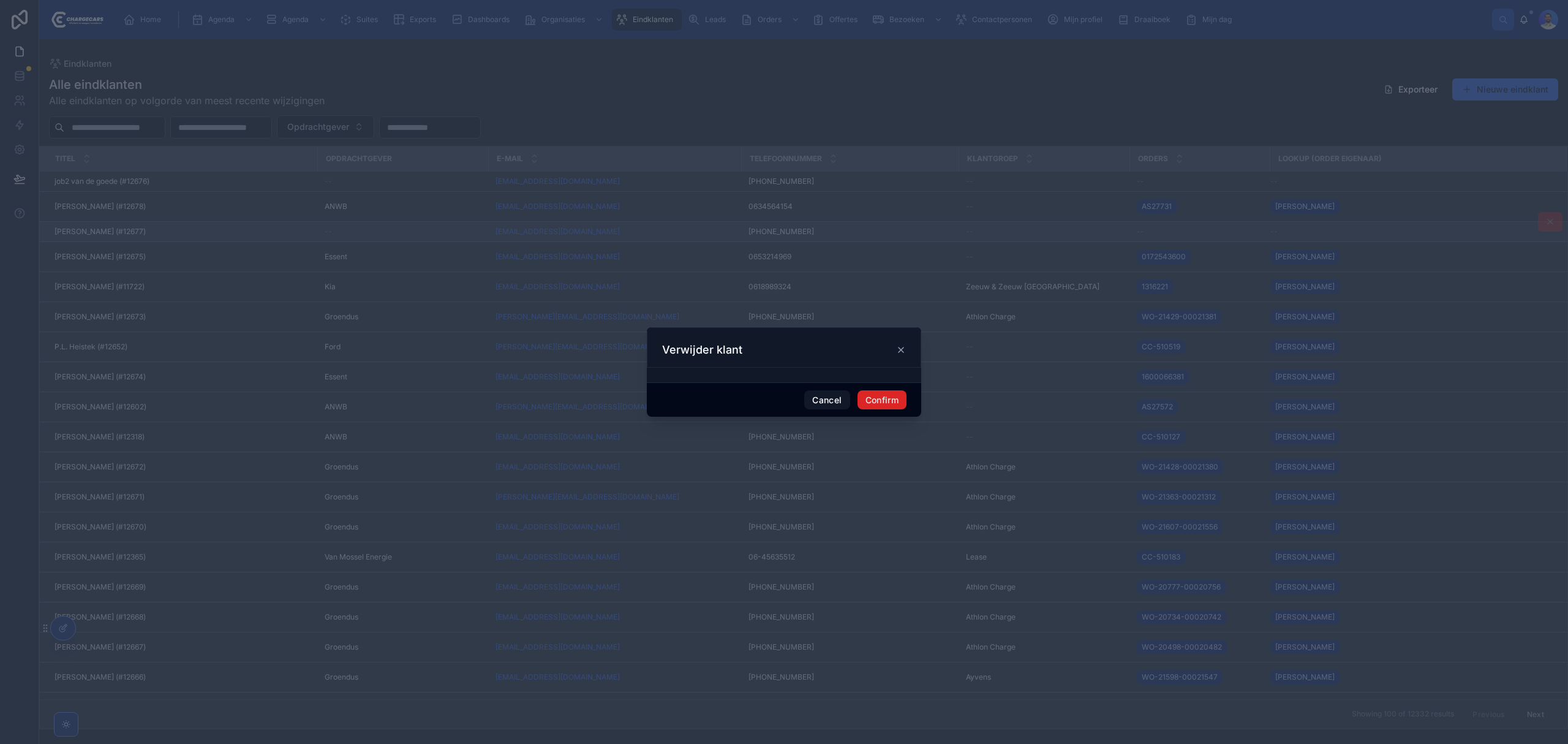
click at [885, 391] on button "Confirm" at bounding box center [882, 400] width 49 height 19
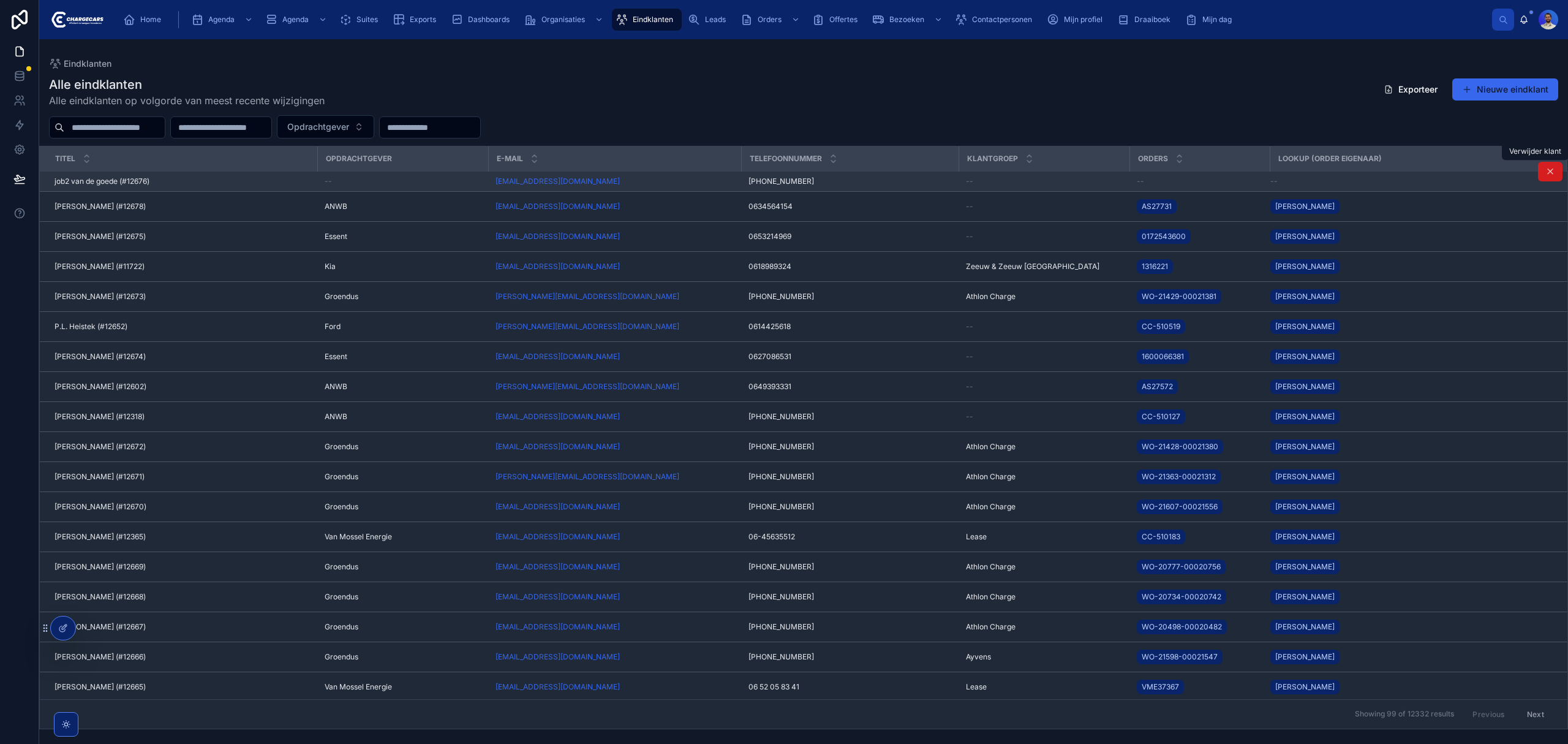
click at [1545, 173] on icon at bounding box center [1550, 171] width 10 height 10
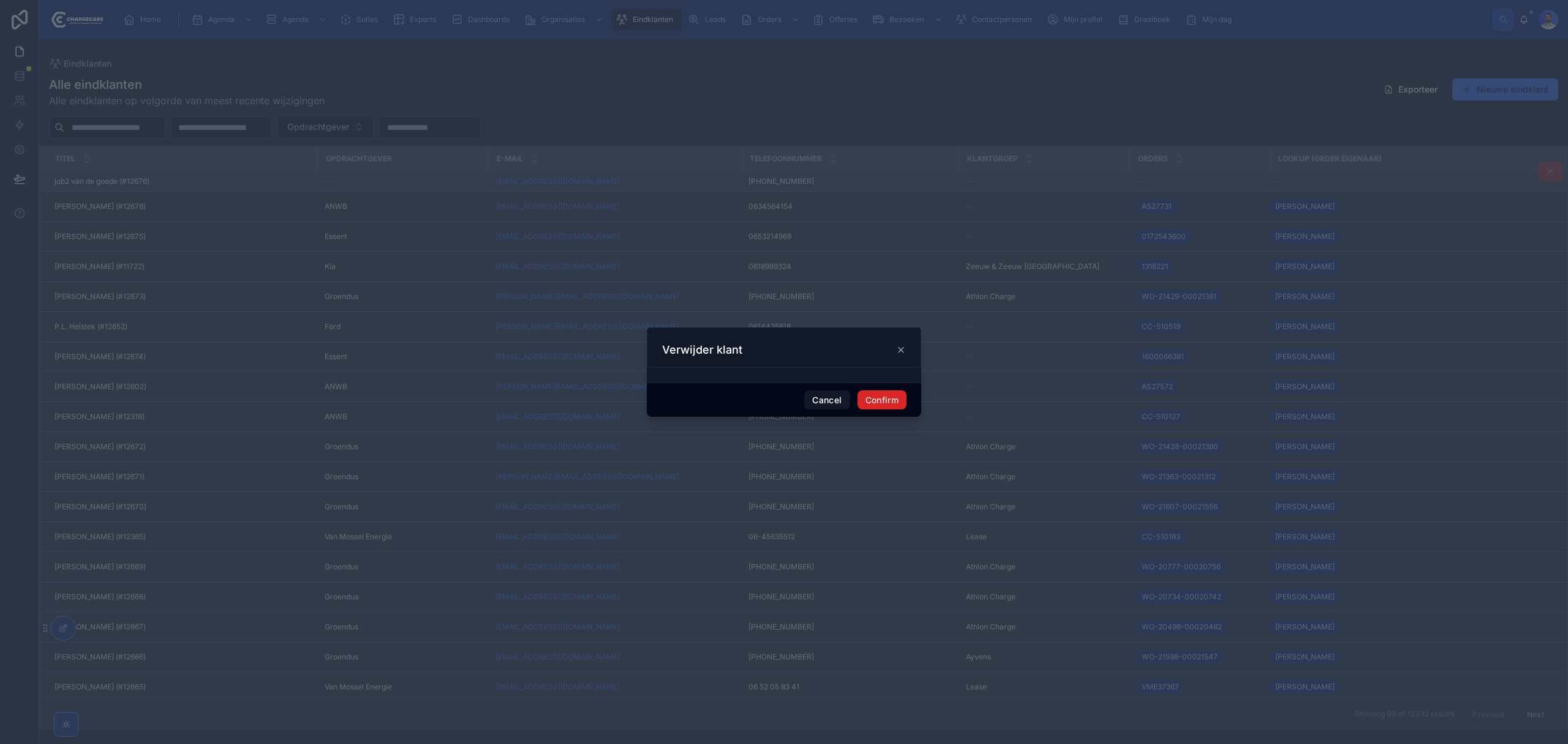
click at [879, 403] on button "Confirm" at bounding box center [882, 400] width 49 height 19
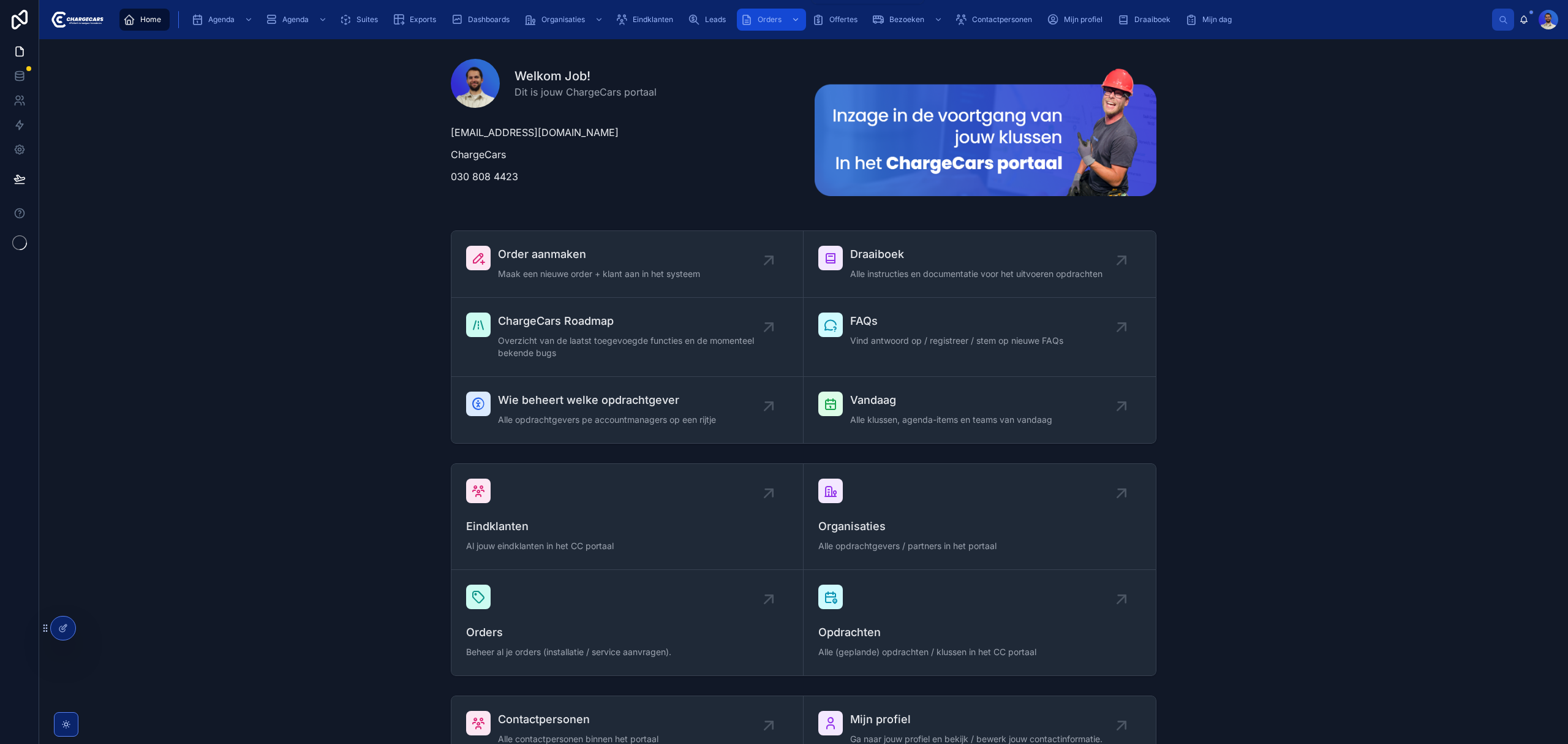
click at [760, 23] on span "Orders" at bounding box center [769, 19] width 24 height 10
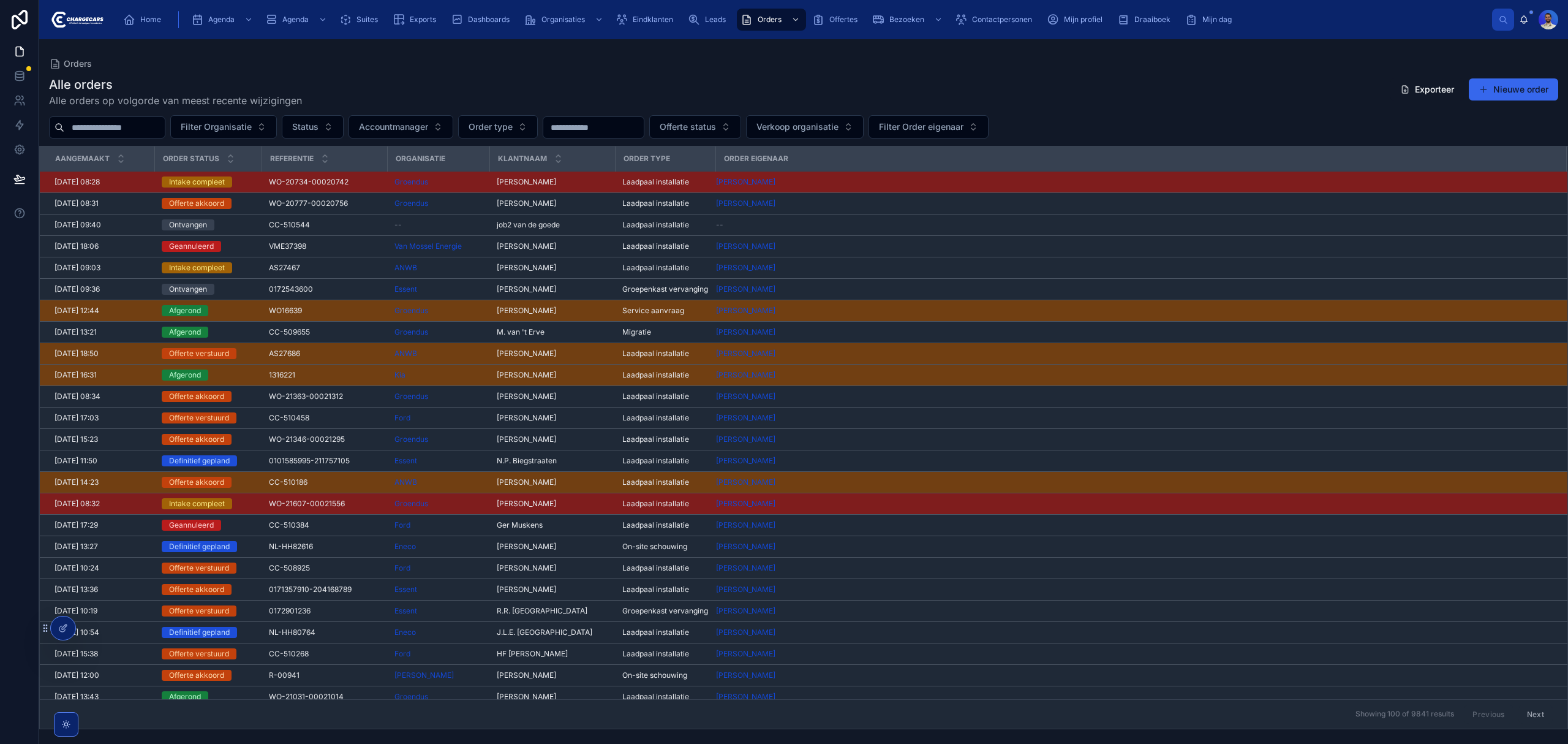
drag, startPoint x: 302, startPoint y: 249, endPoint x: 606, endPoint y: 73, distance: 351.3
click at [606, 73] on div "Alle orders Alle orders op volgorde van meest recente wijzigingen Exporteer Nie…" at bounding box center [804, 399] width 1529 height 660
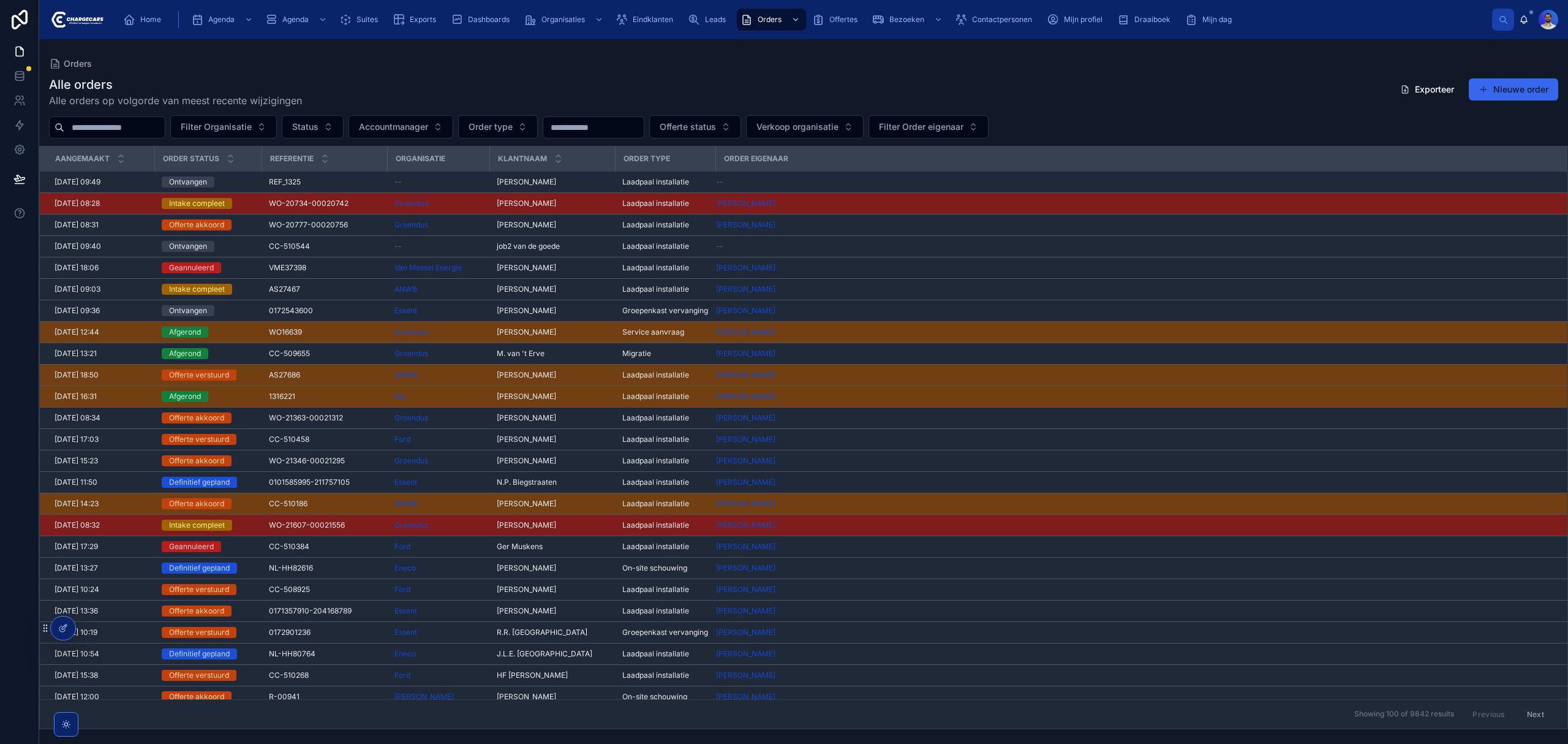
click at [533, 230] on span "[PERSON_NAME]" at bounding box center [527, 225] width 60 height 10
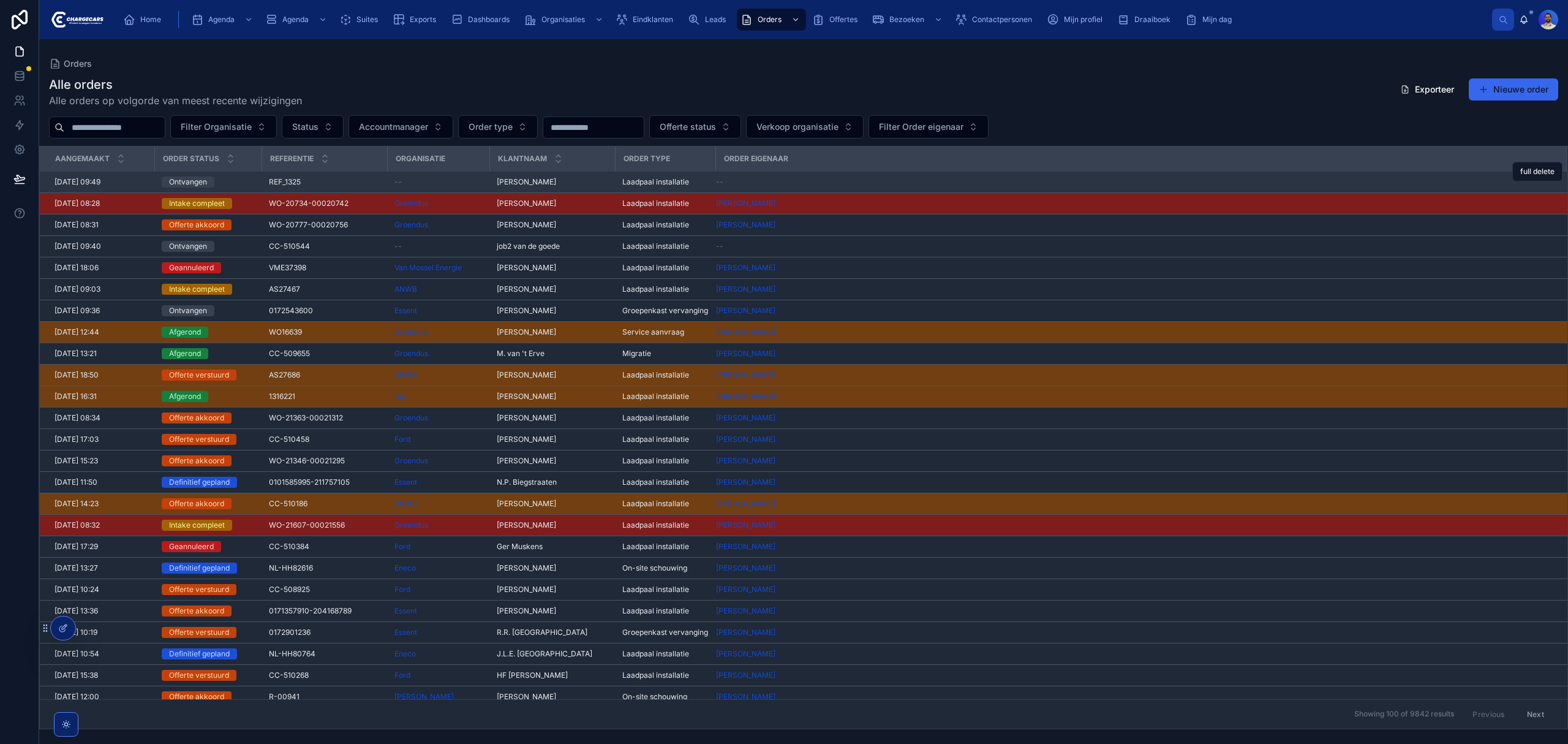
click at [520, 180] on span "[PERSON_NAME]" at bounding box center [527, 182] width 60 height 10
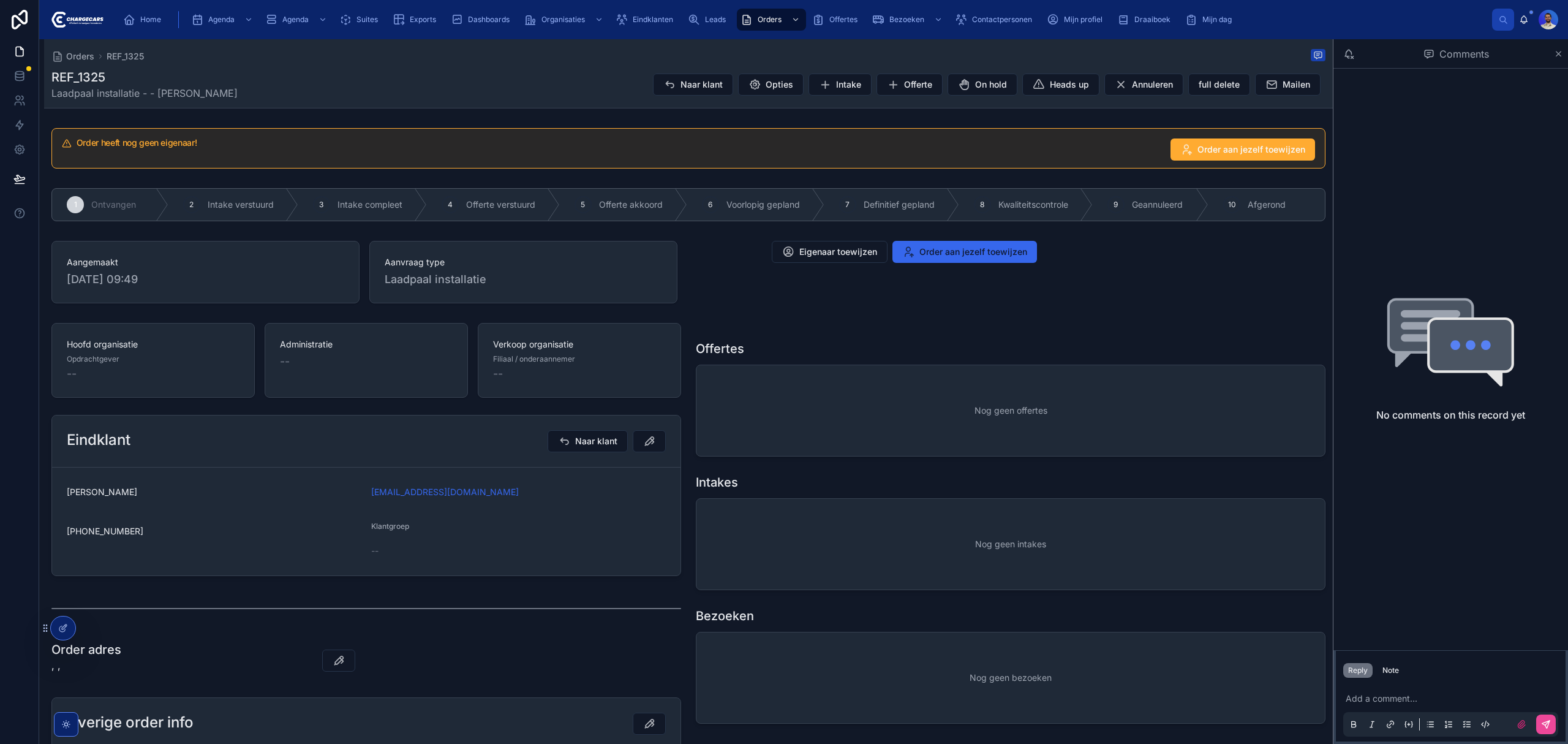
click at [534, 373] on div "--" at bounding box center [579, 374] width 173 height 17
click at [294, 370] on div "--" at bounding box center [366, 361] width 173 height 17
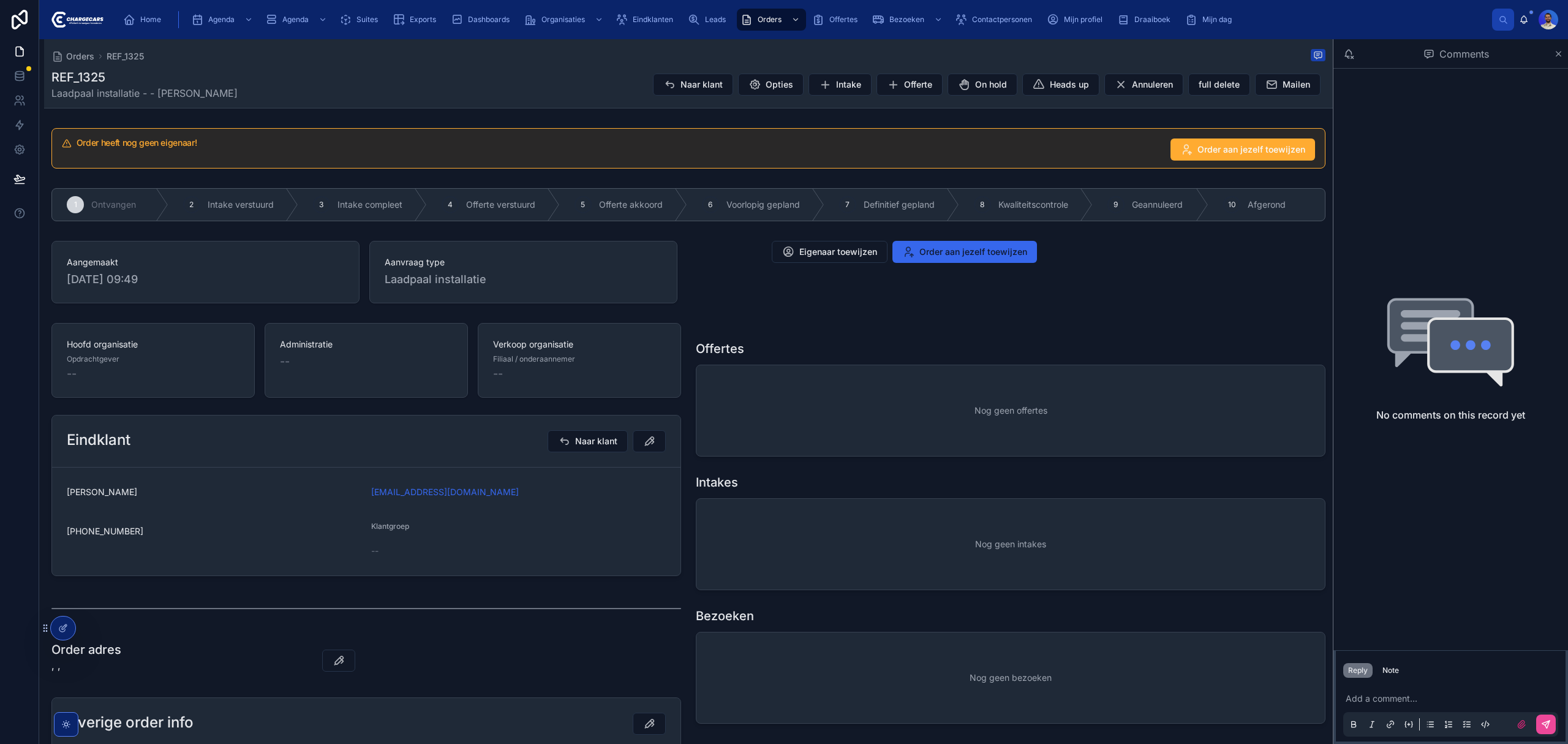
click at [130, 372] on div "--" at bounding box center [153, 374] width 173 height 17
click at [417, 380] on div "Administratie --" at bounding box center [366, 360] width 203 height 74
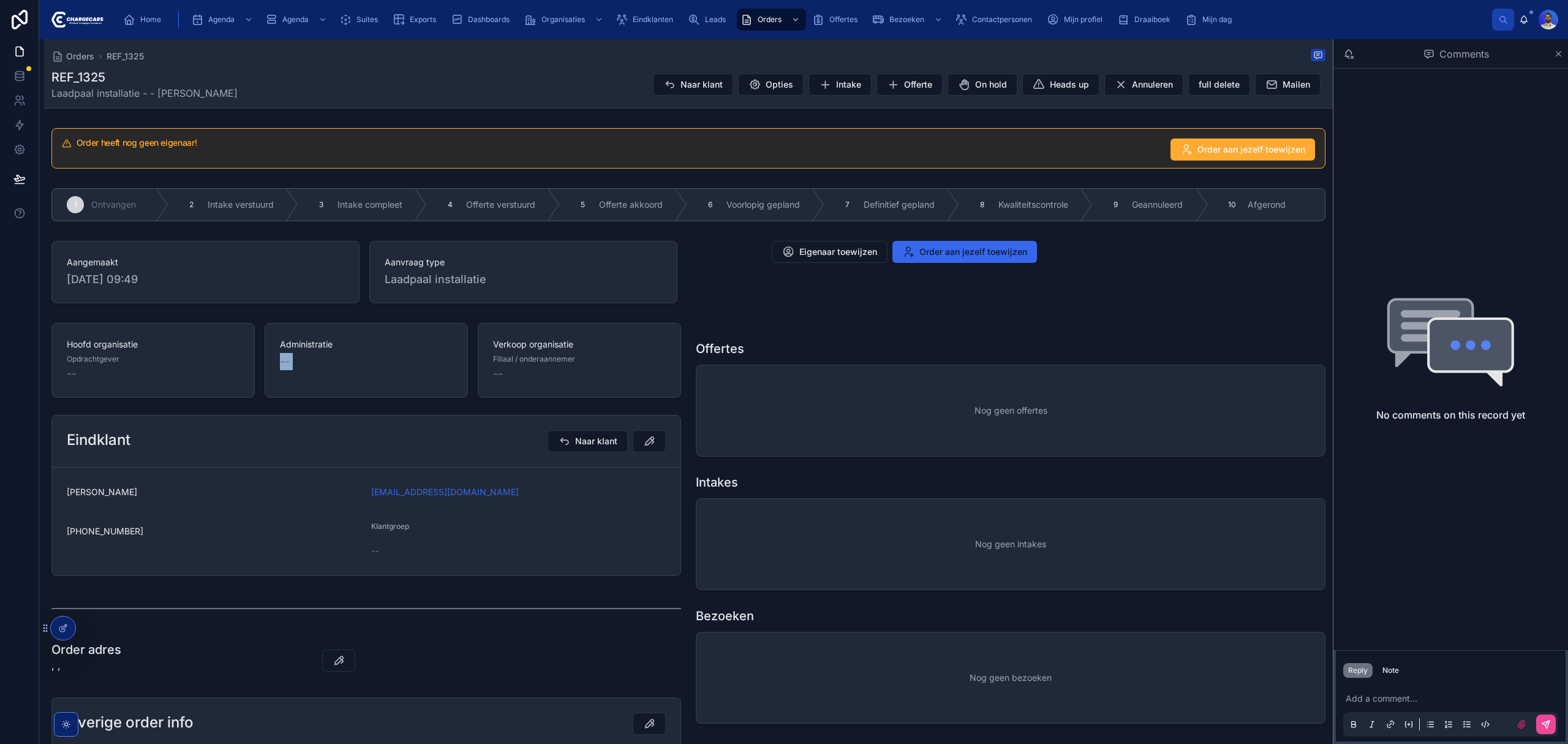
click at [417, 380] on div "Administratie --" at bounding box center [366, 360] width 203 height 74
click at [583, 372] on div "--" at bounding box center [579, 374] width 173 height 17
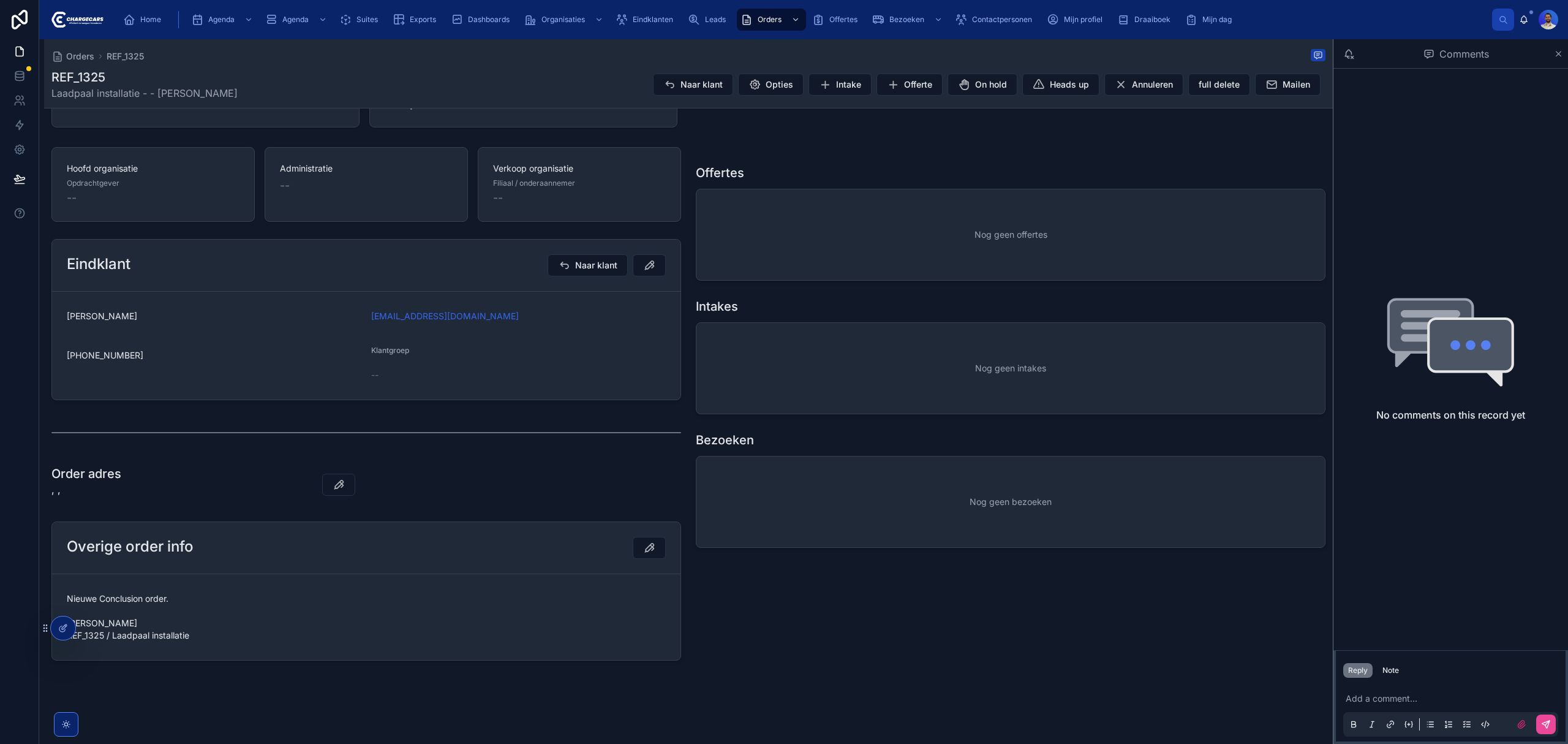
scroll to position [179, 0]
click at [120, 591] on div "Nieuwe Conclusion order. gerrit hans REF_1325 / Laadpaal installatie" at bounding box center [366, 616] width 599 height 56
drag, startPoint x: 166, startPoint y: 598, endPoint x: 60, endPoint y: 597, distance: 106.0
click at [60, 597] on form "Nieuwe Conclusion order. gerrit hans REF_1325 / Laadpaal installatie" at bounding box center [366, 617] width 628 height 85
copy span "Nieuwe Conclusion orde"
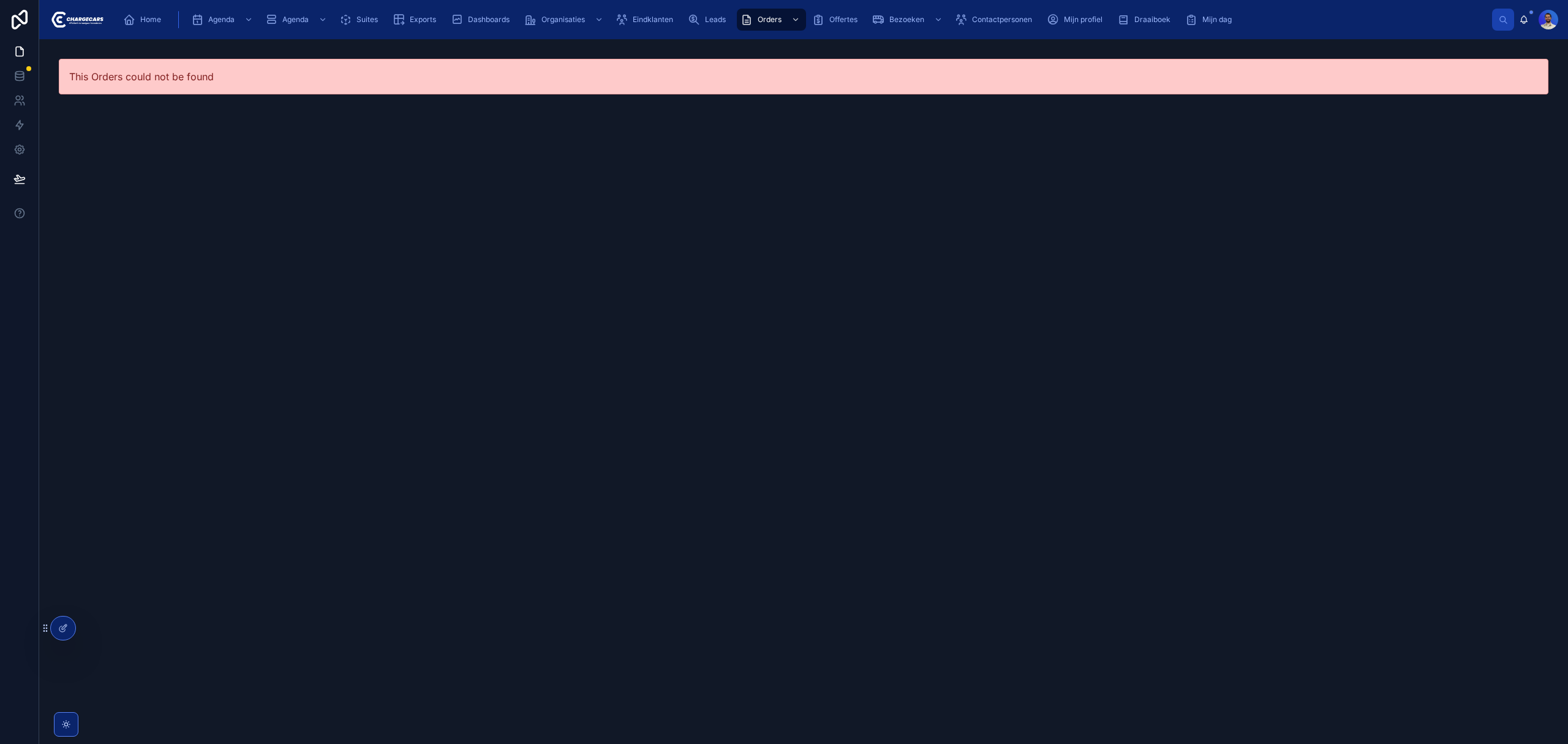
scroll to position [0, 0]
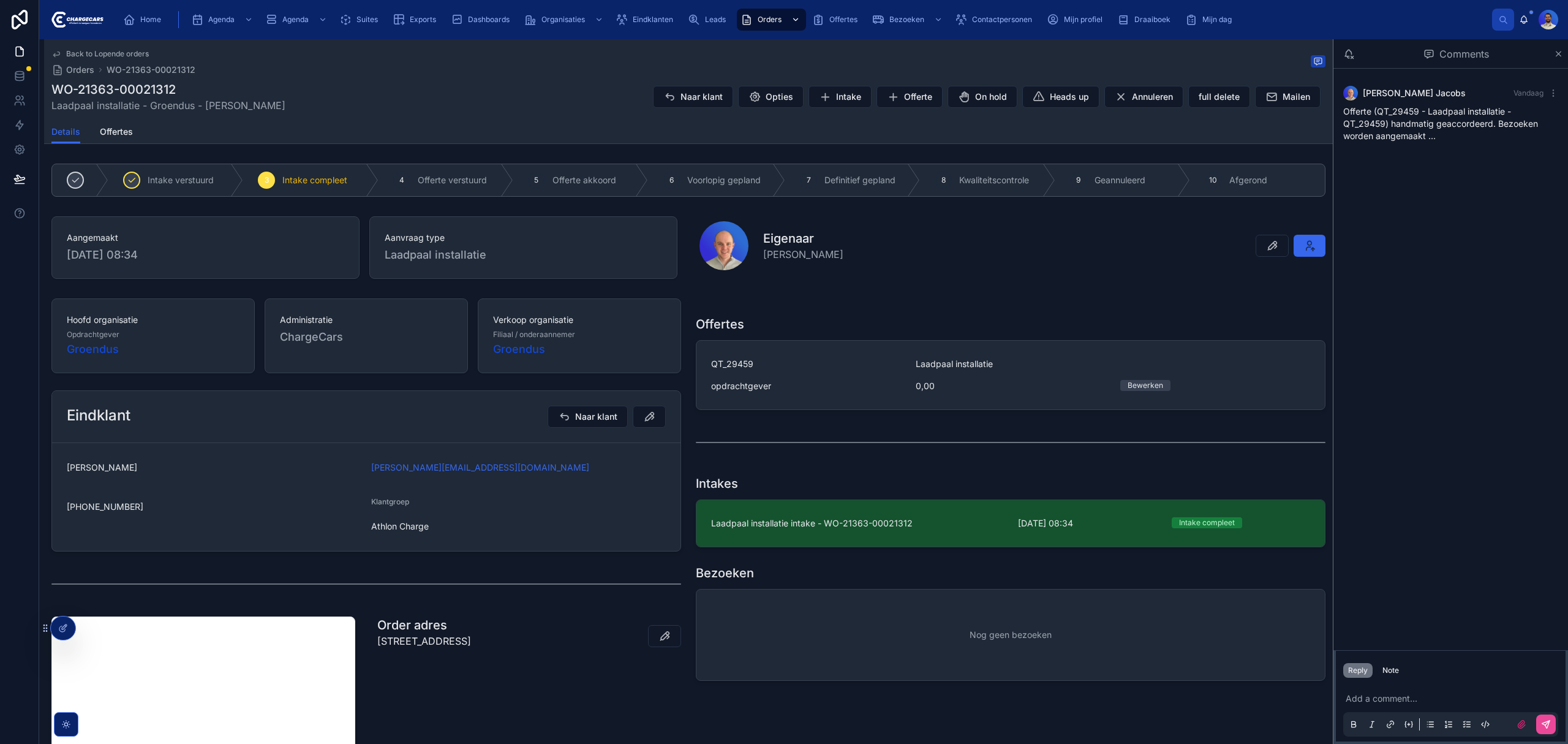
scroll to position [82, 0]
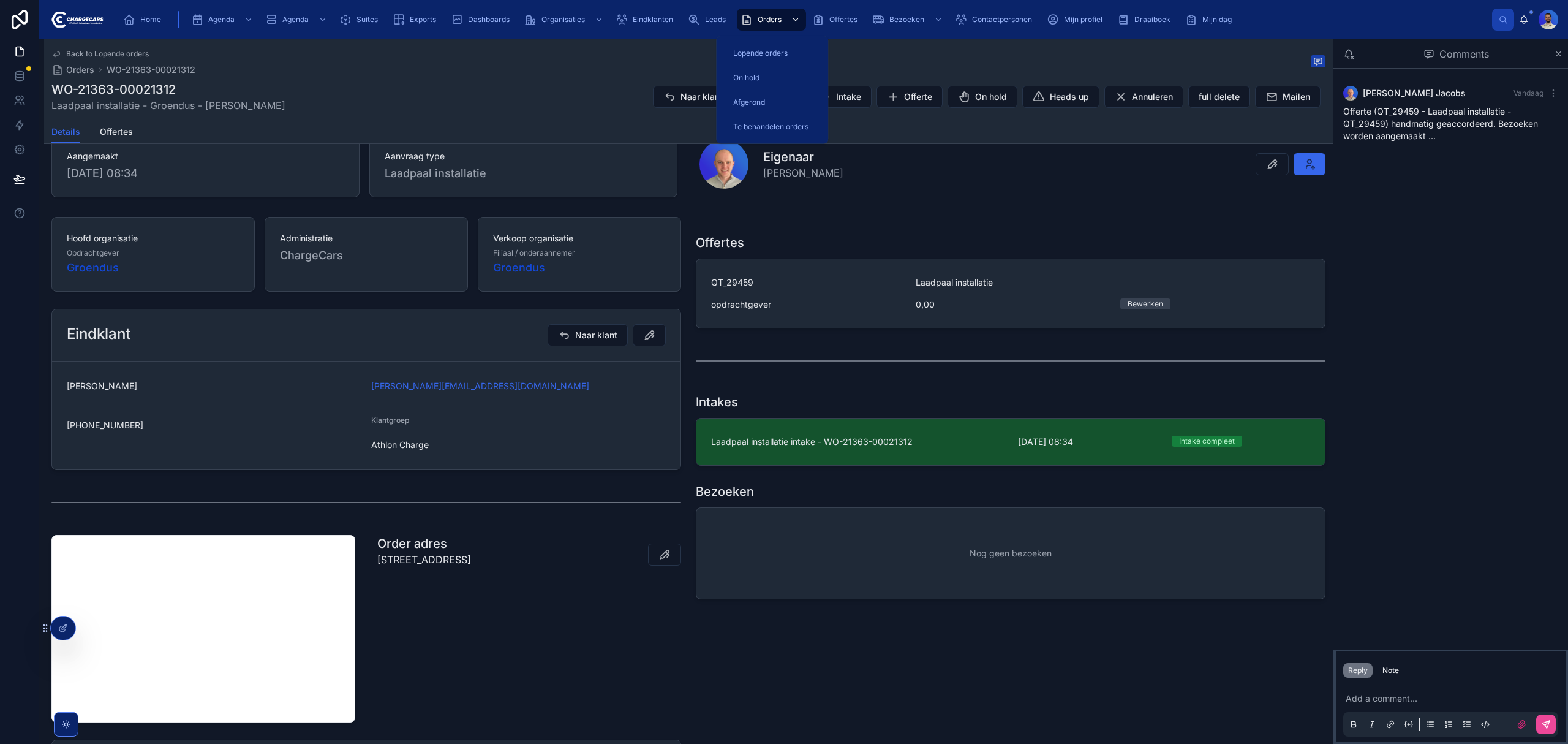
click at [773, 10] on div "Orders" at bounding box center [771, 19] width 62 height 19
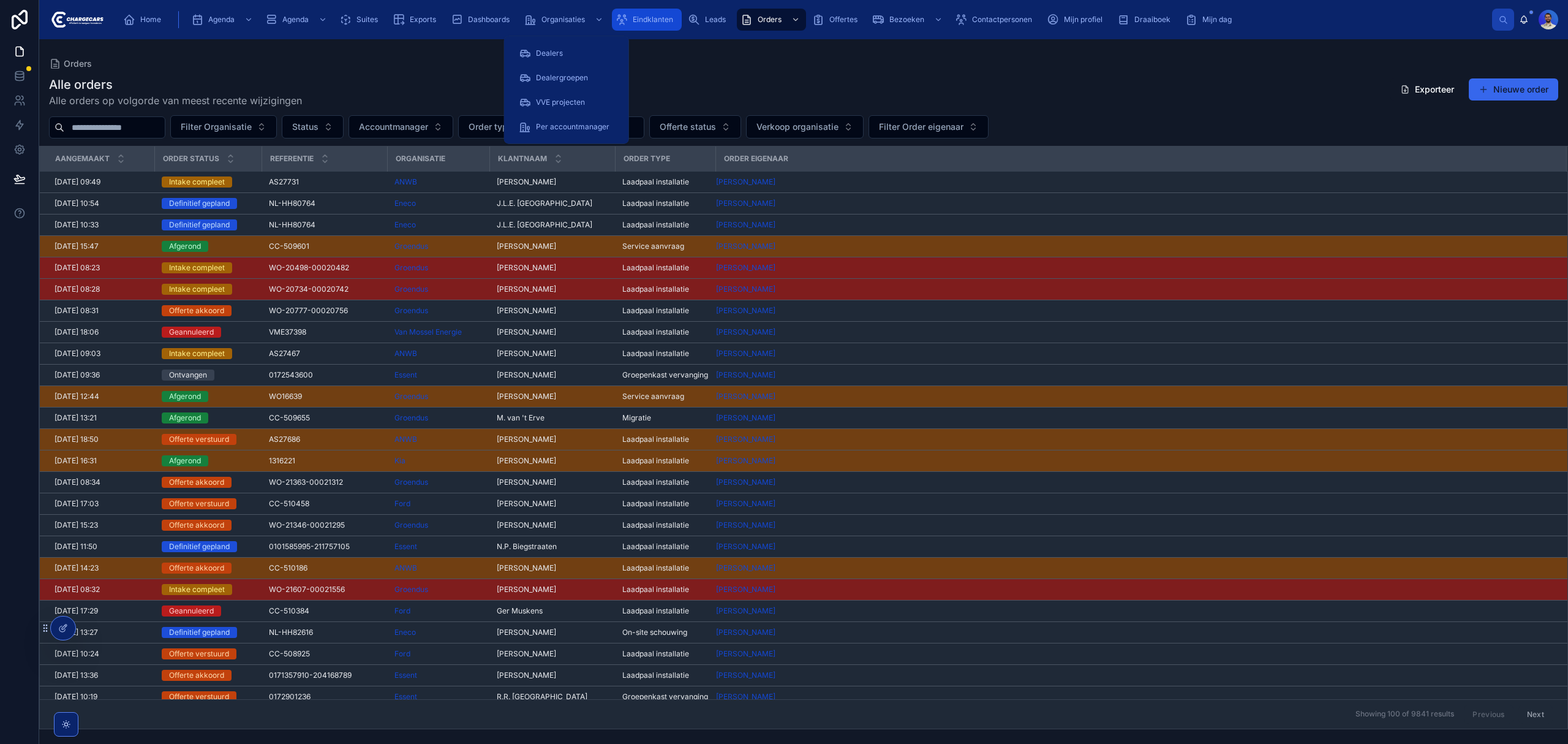
click at [639, 17] on span "Eindklanten" at bounding box center [653, 19] width 40 height 10
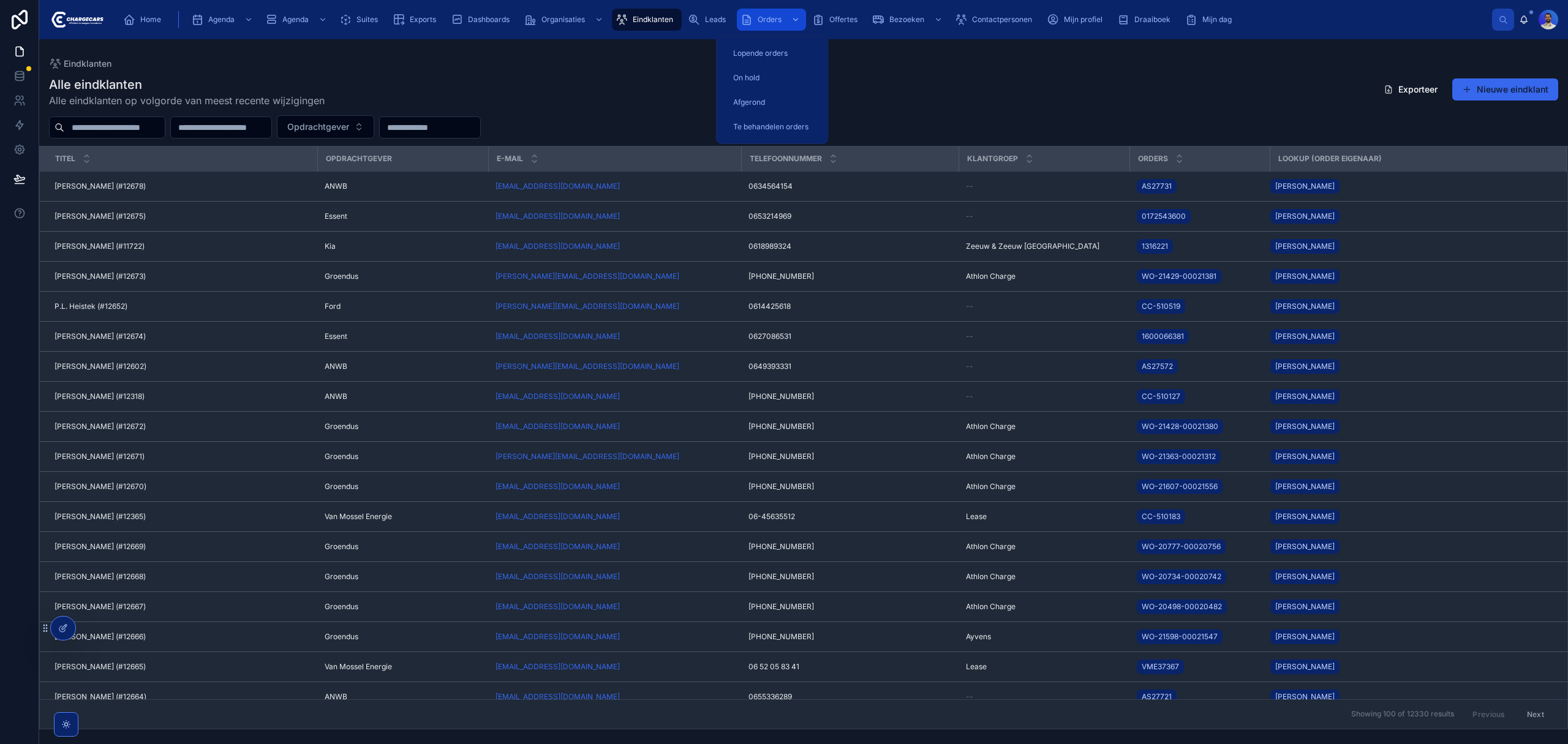
click at [760, 16] on span "Orders" at bounding box center [769, 19] width 24 height 10
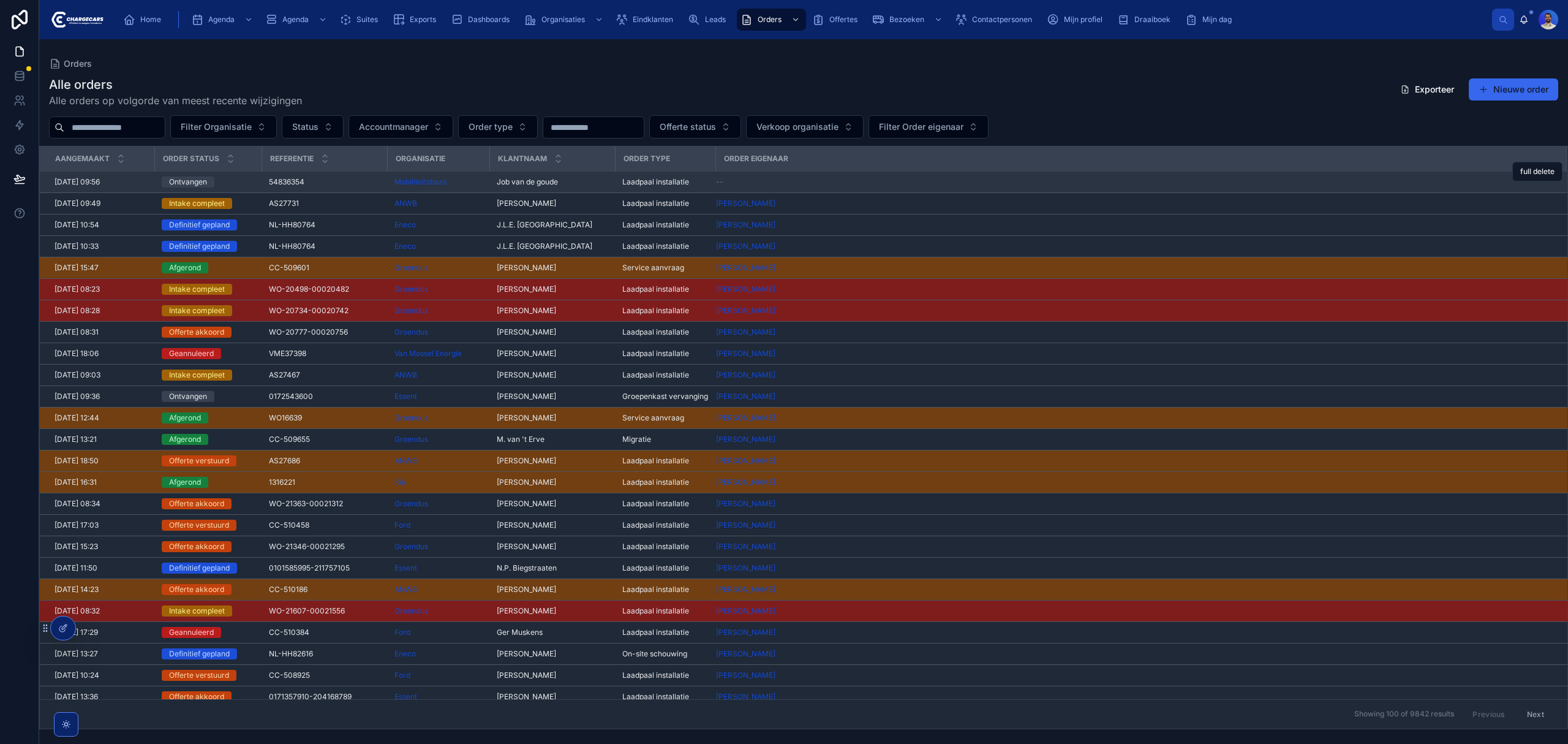
click at [584, 187] on div "Job van de goude Job van de goude" at bounding box center [552, 182] width 111 height 10
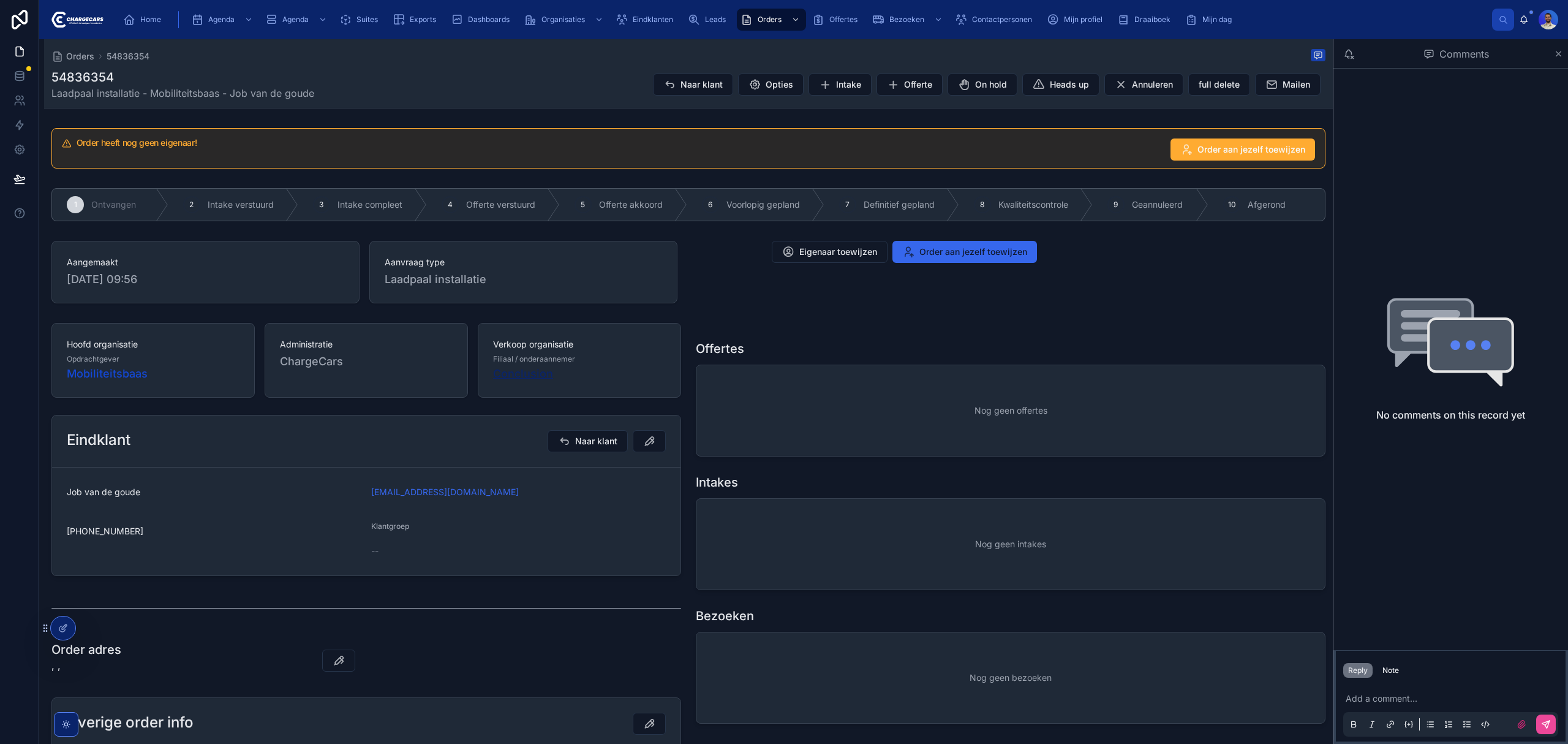
click at [518, 376] on span "Conclusion" at bounding box center [523, 374] width 60 height 17
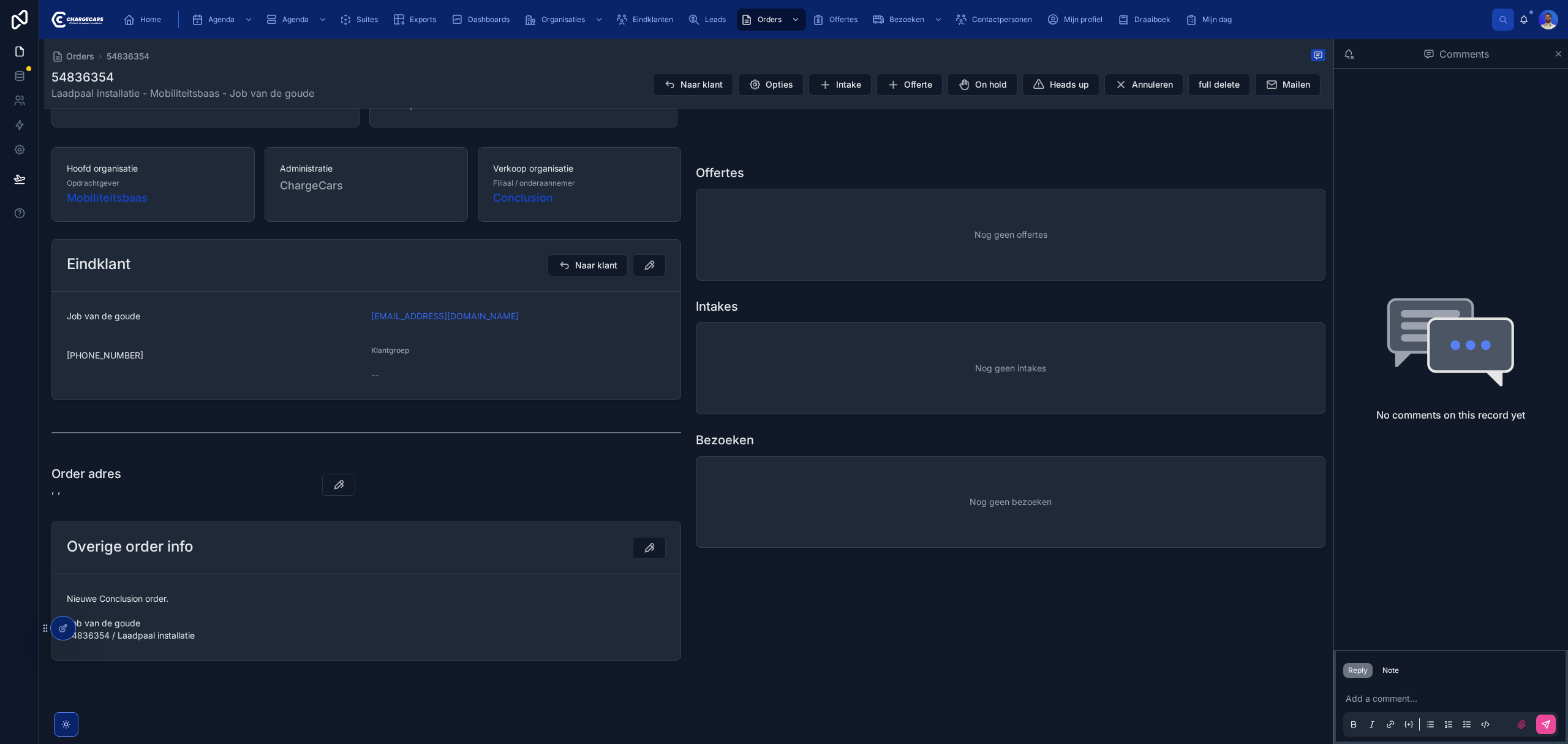
scroll to position [179, 0]
click at [375, 463] on div "Hoofd organisatie Opdrachtgever Mobiliteitsbaas Administratie ChargeCars Verkoo…" at bounding box center [366, 404] width 645 height 523
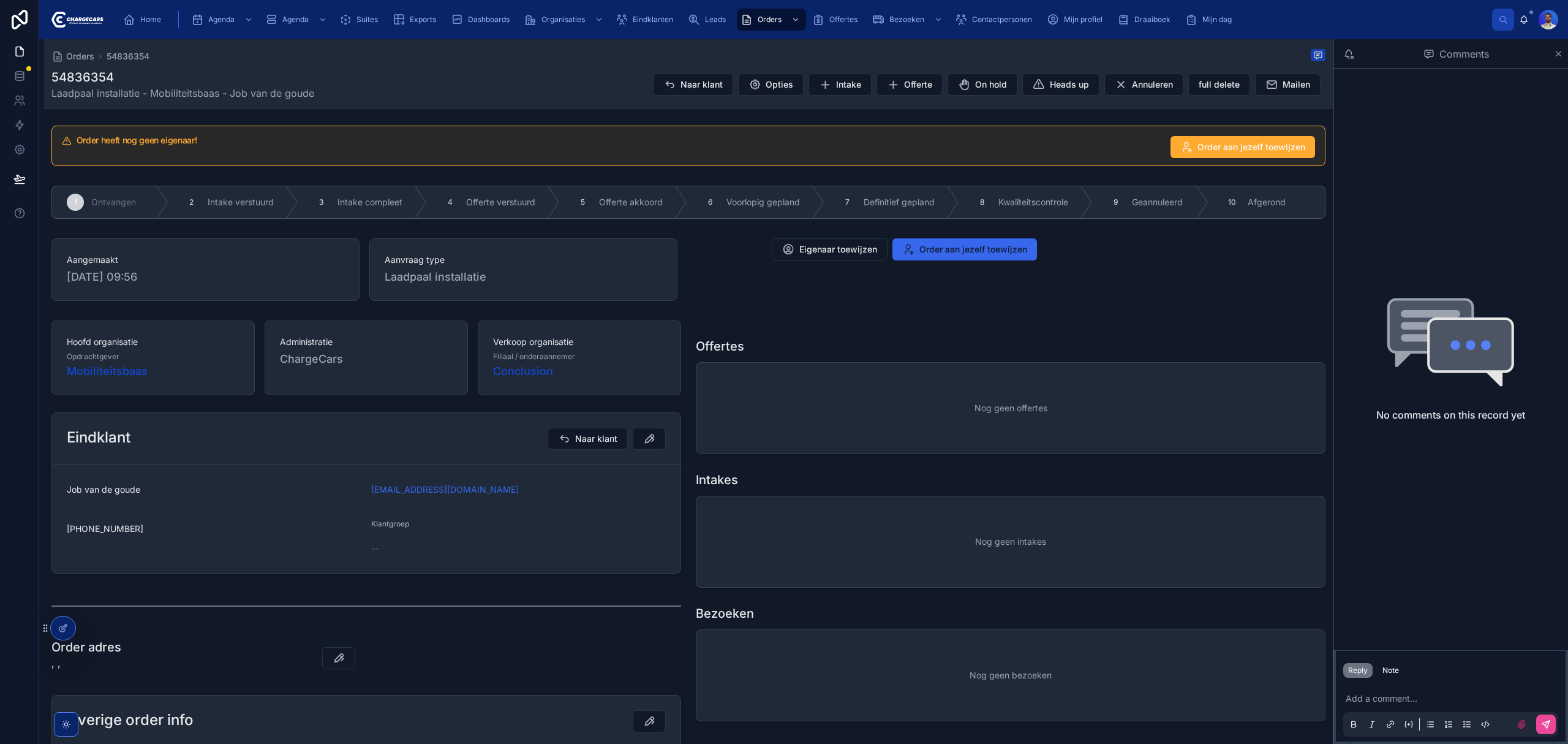
scroll to position [0, 0]
click at [650, 17] on span "Eindklanten" at bounding box center [653, 19] width 40 height 10
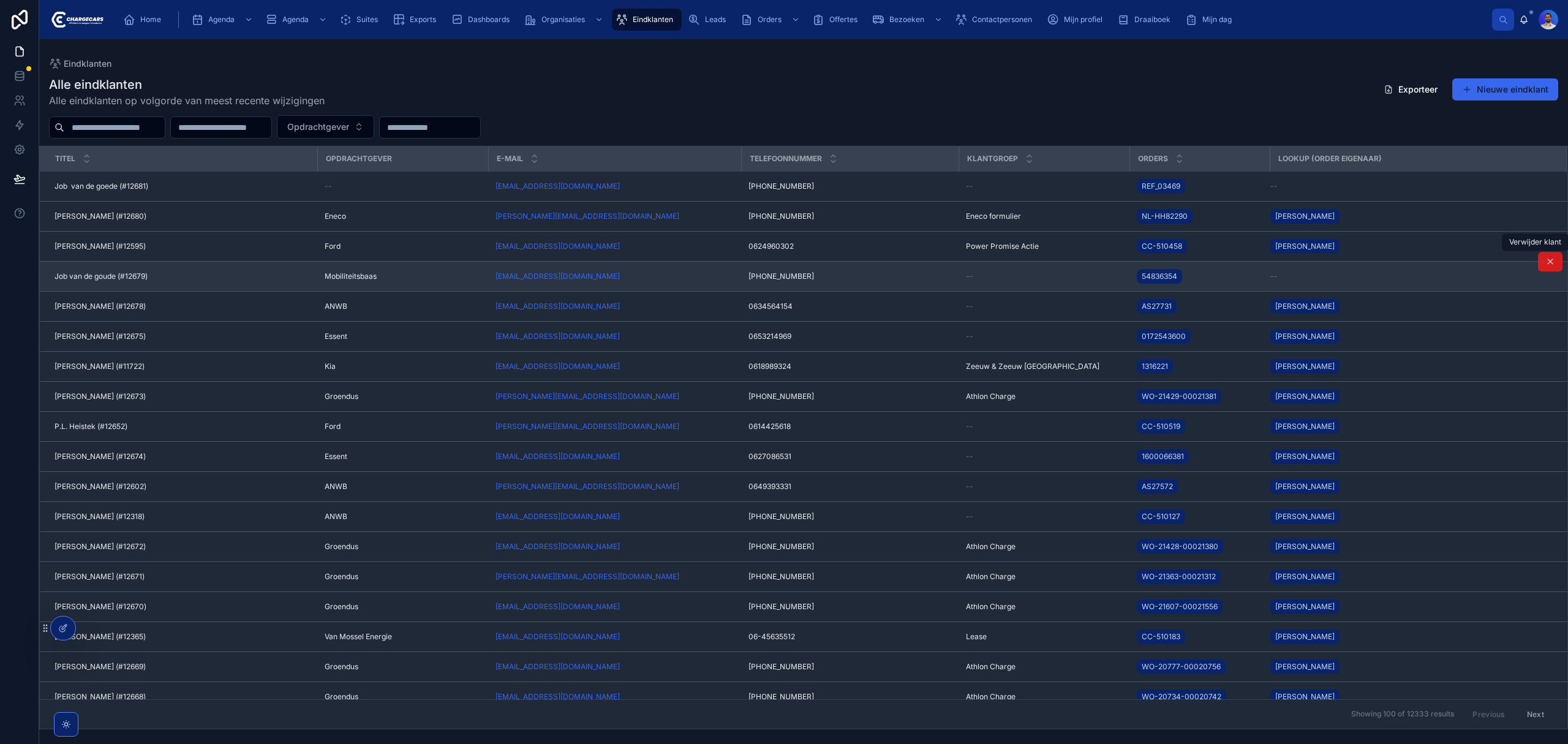
click at [1545, 264] on icon at bounding box center [1550, 262] width 10 height 10
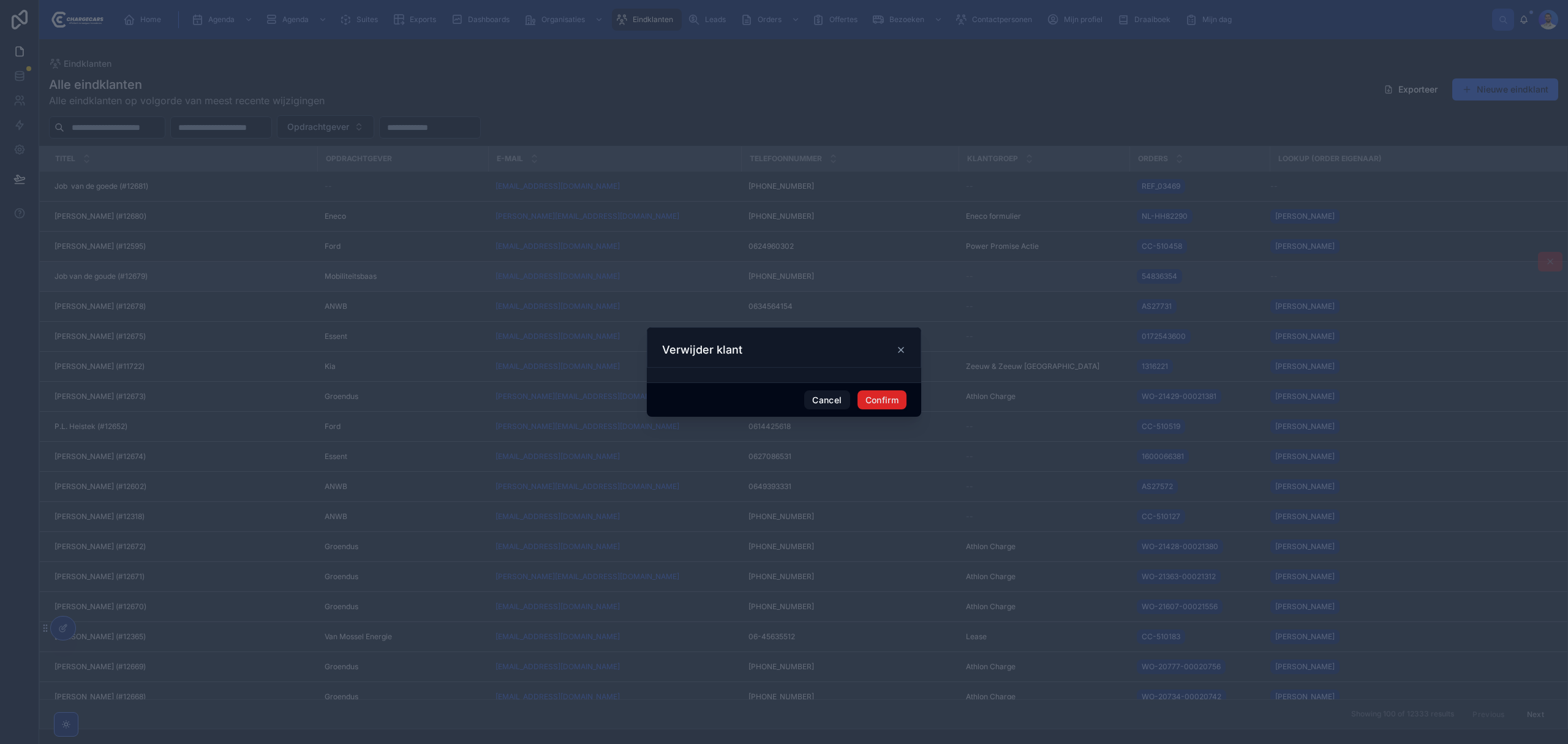
click at [885, 400] on button "Confirm" at bounding box center [882, 400] width 49 height 19
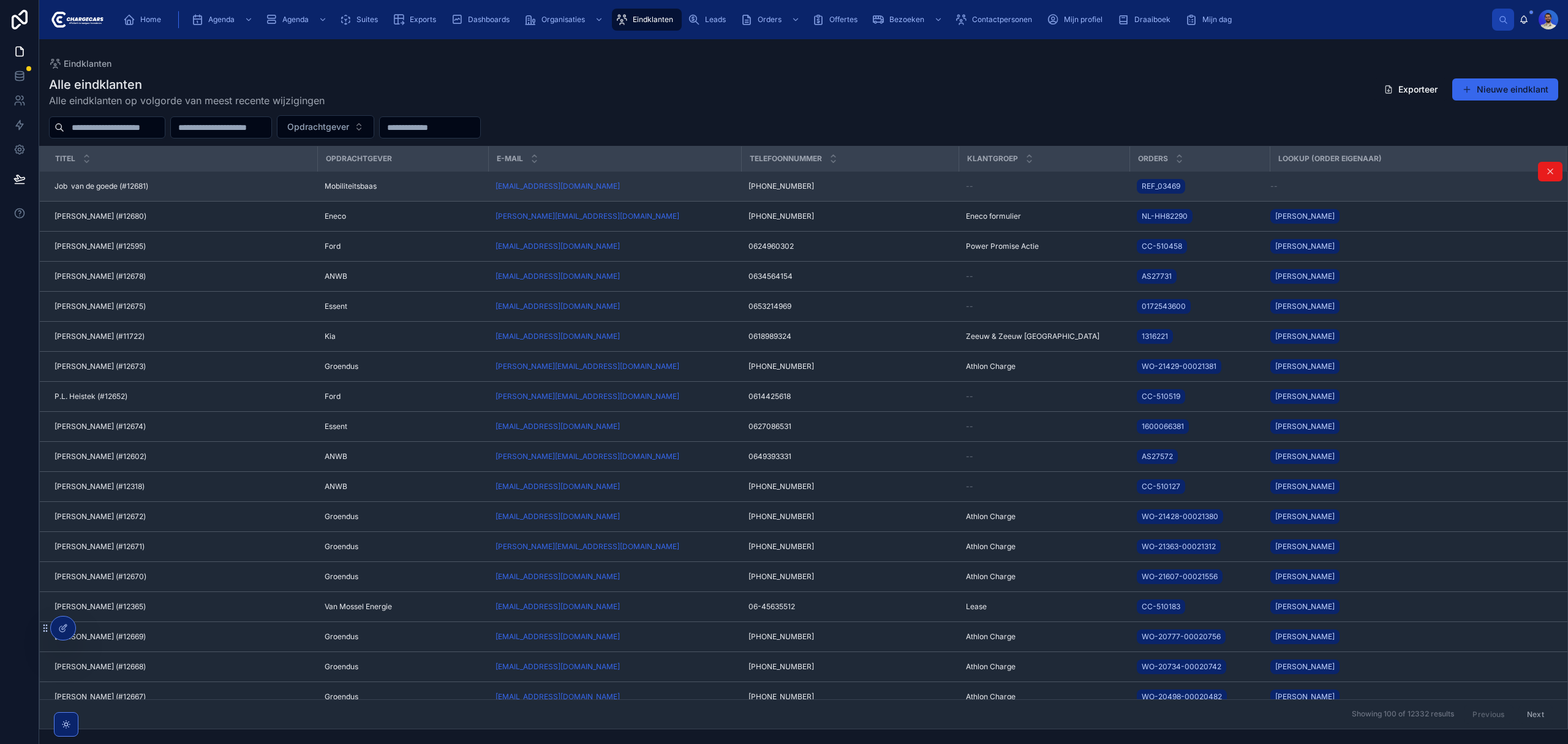
click at [865, 186] on div "[PHONE_NUMBER] [PHONE_NUMBER]" at bounding box center [850, 186] width 203 height 10
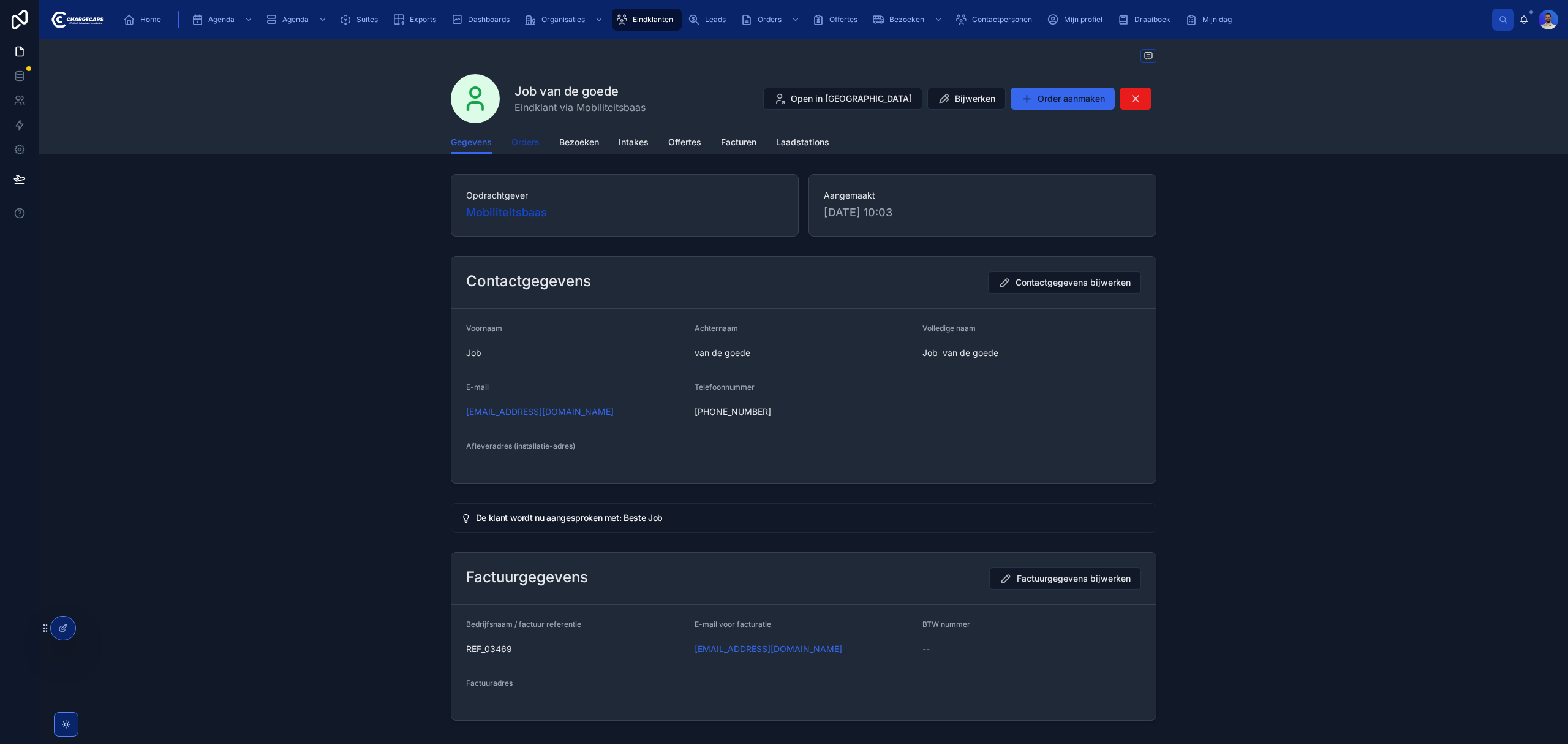
click at [512, 140] on span "Orders" at bounding box center [525, 142] width 28 height 12
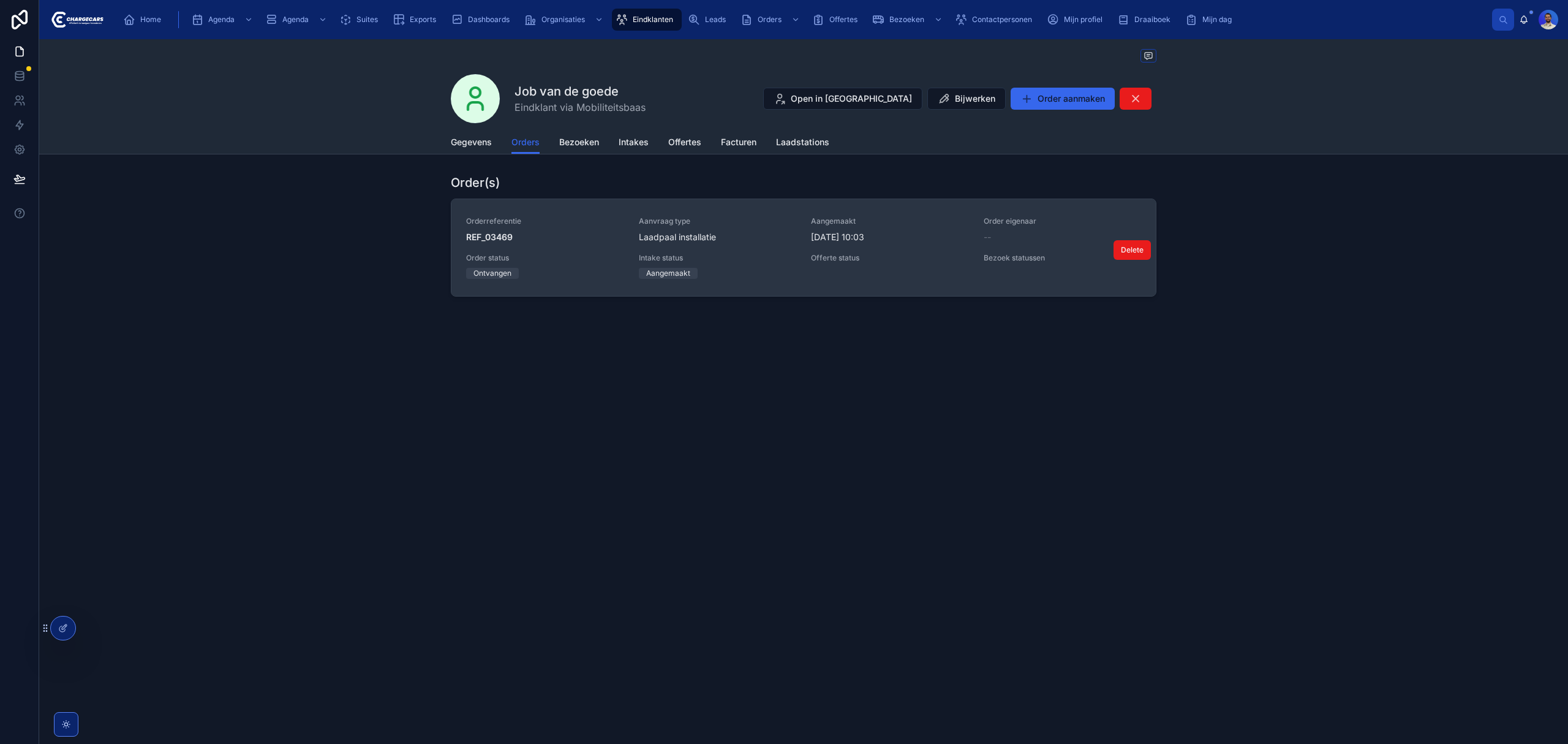
click at [788, 282] on link "Orderreferentie REF_03469 Aanvraag type Laadpaal installatie Aangemaakt [DATE] …" at bounding box center [803, 248] width 704 height 97
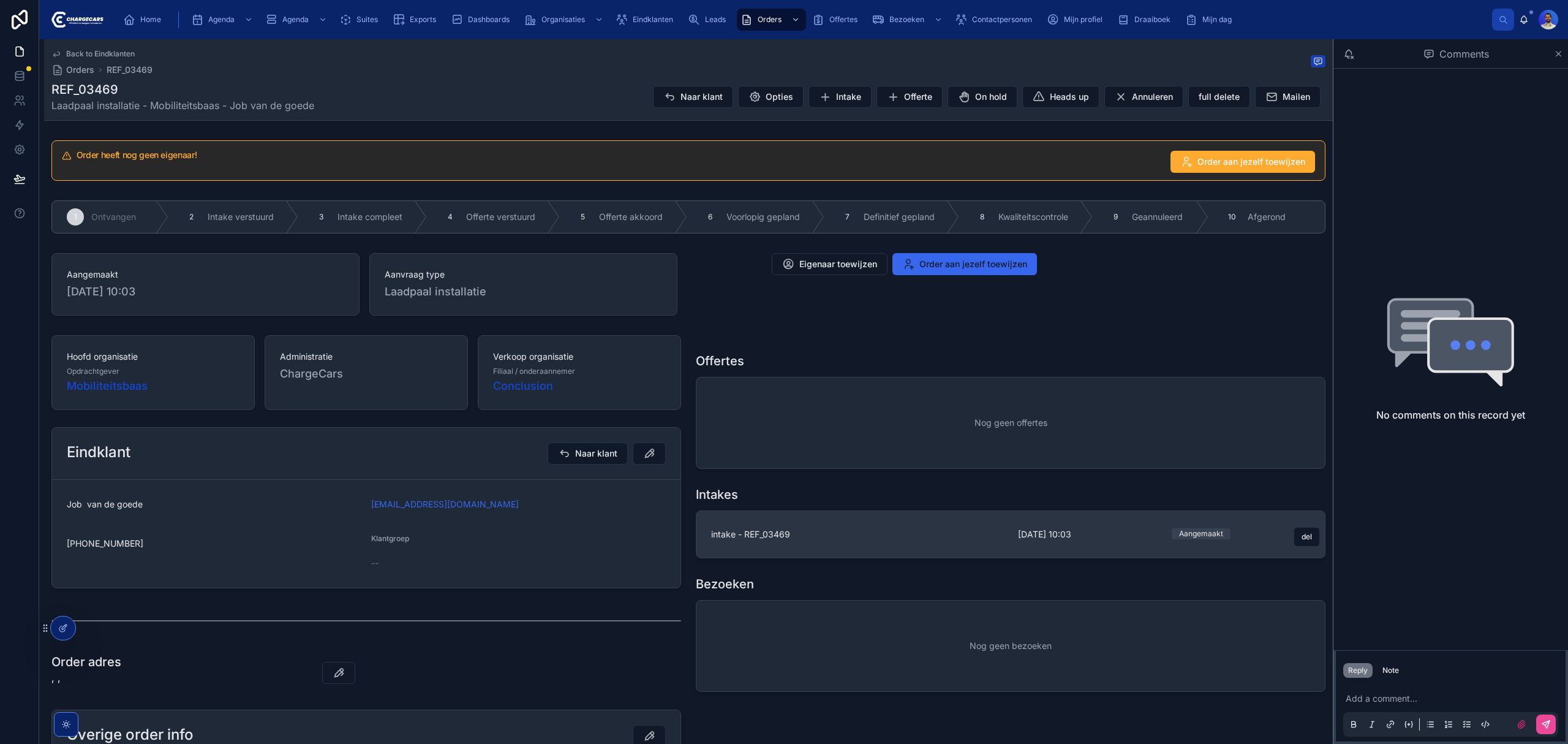
click at [804, 531] on span "intake - REF_03469" at bounding box center [857, 534] width 292 height 12
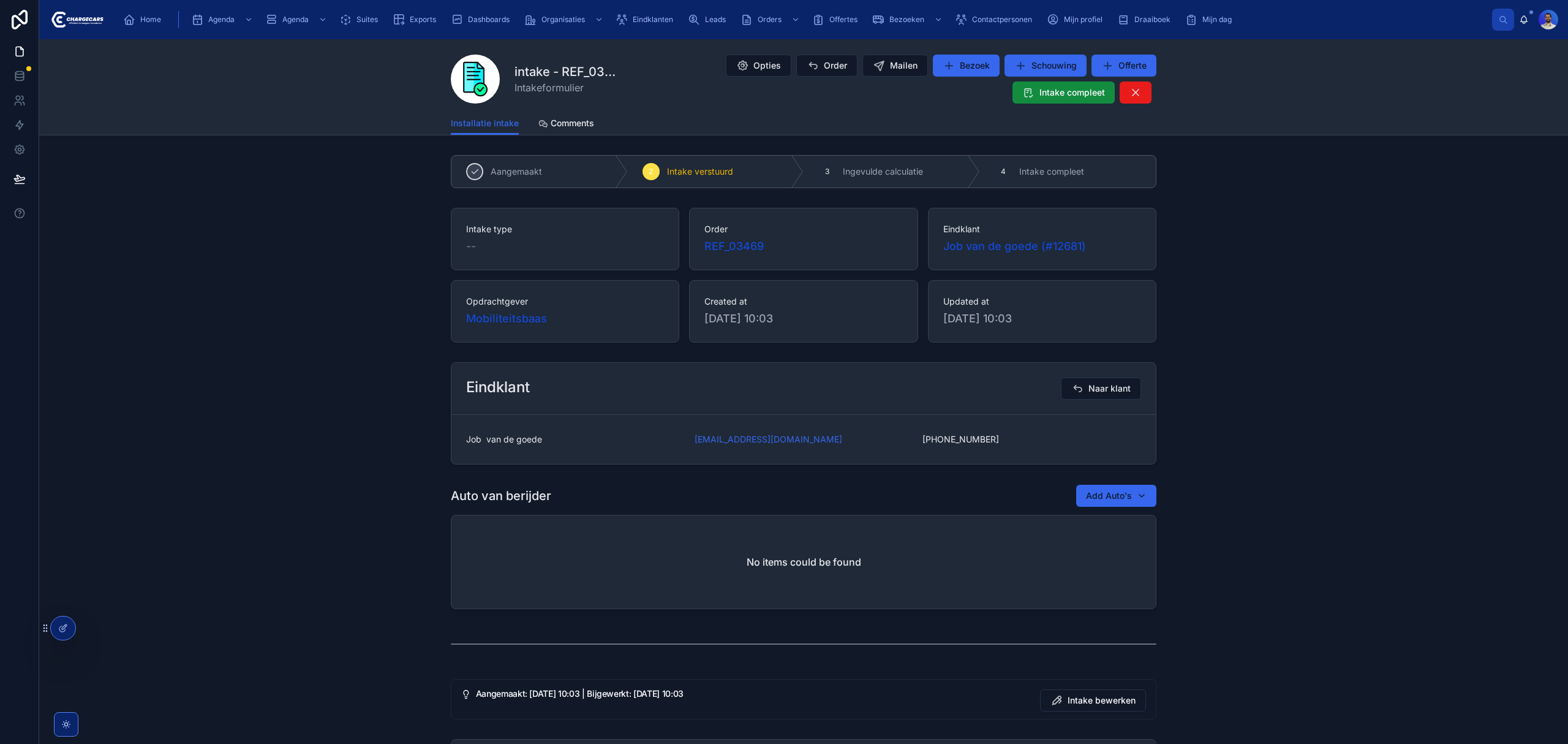
click at [228, 445] on div "Eindklant Naar klant Job van de goede [EMAIL_ADDRESS][DOMAIN_NAME] [PHONE_NUMBE…" at bounding box center [804, 413] width 1529 height 112
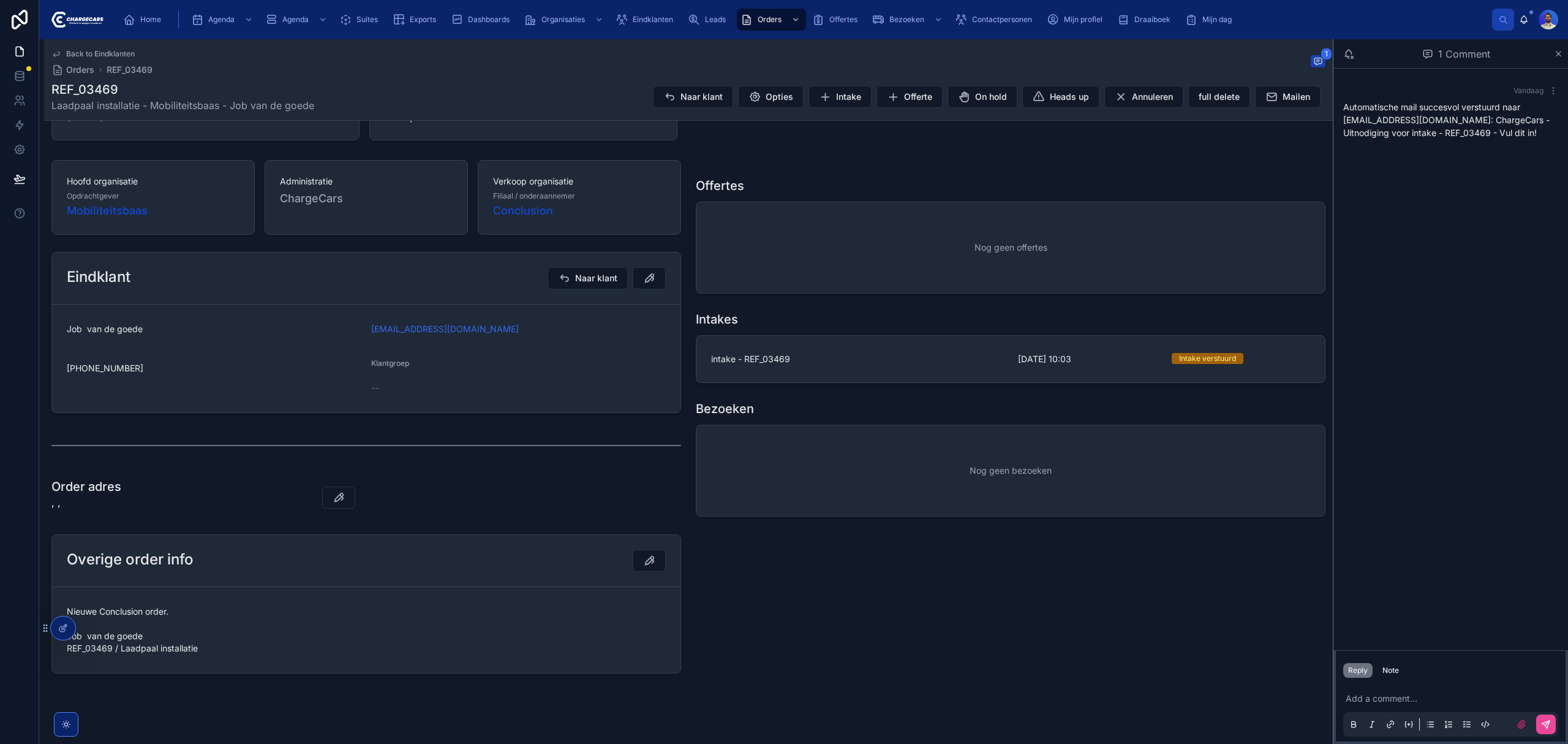
scroll to position [190, 0]
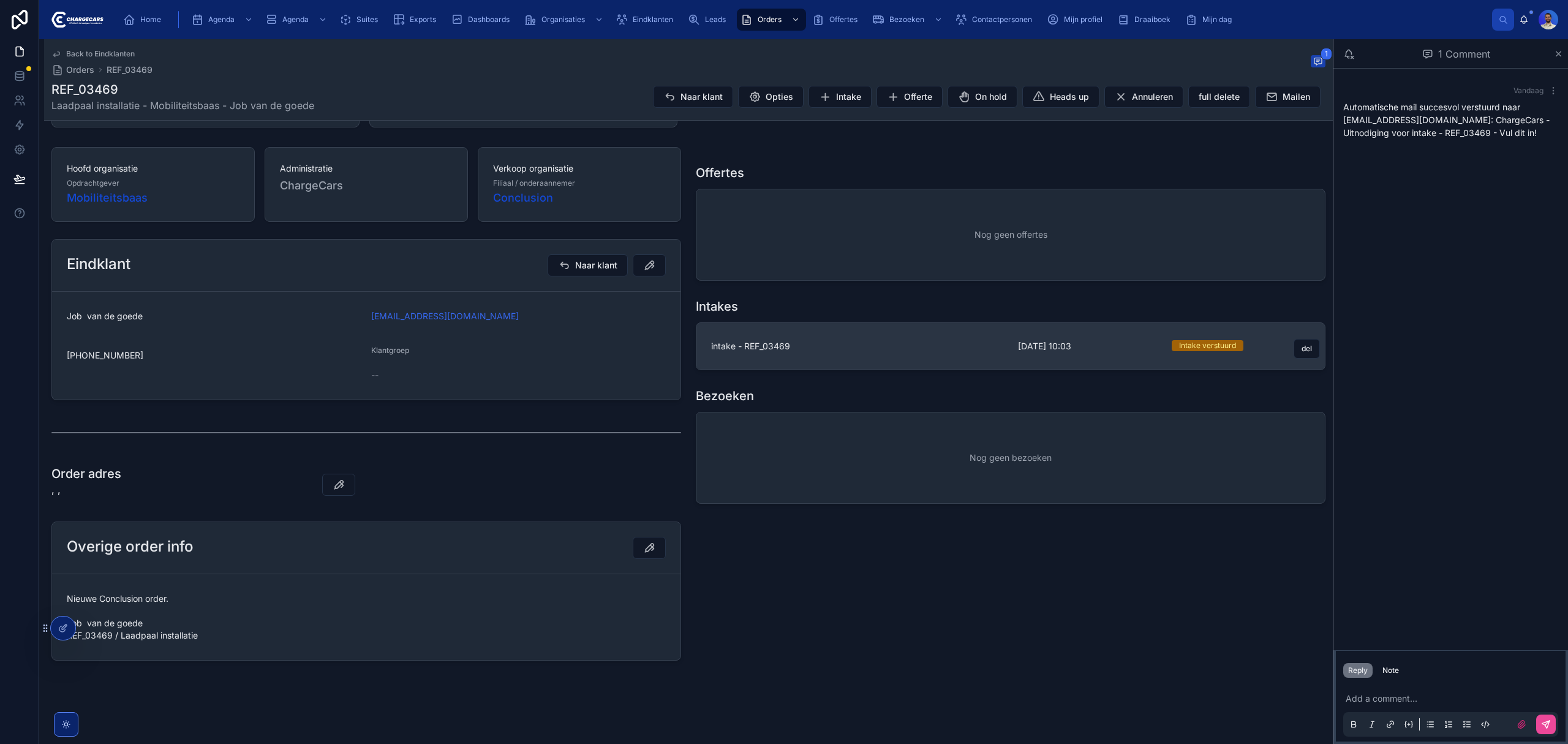
click at [794, 343] on span "intake - REF_03469" at bounding box center [857, 346] width 292 height 12
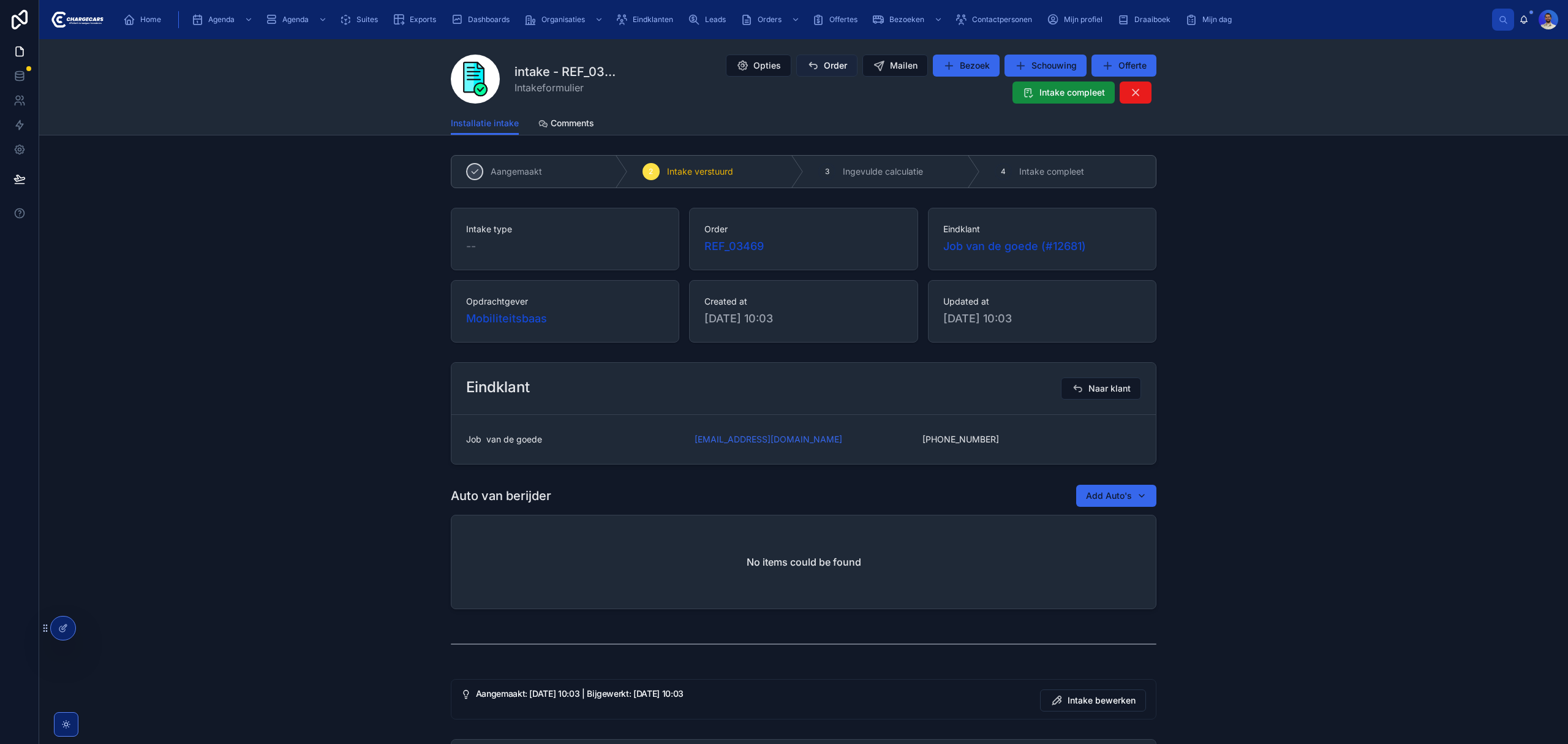
click at [831, 69] on span "Order" at bounding box center [835, 65] width 23 height 12
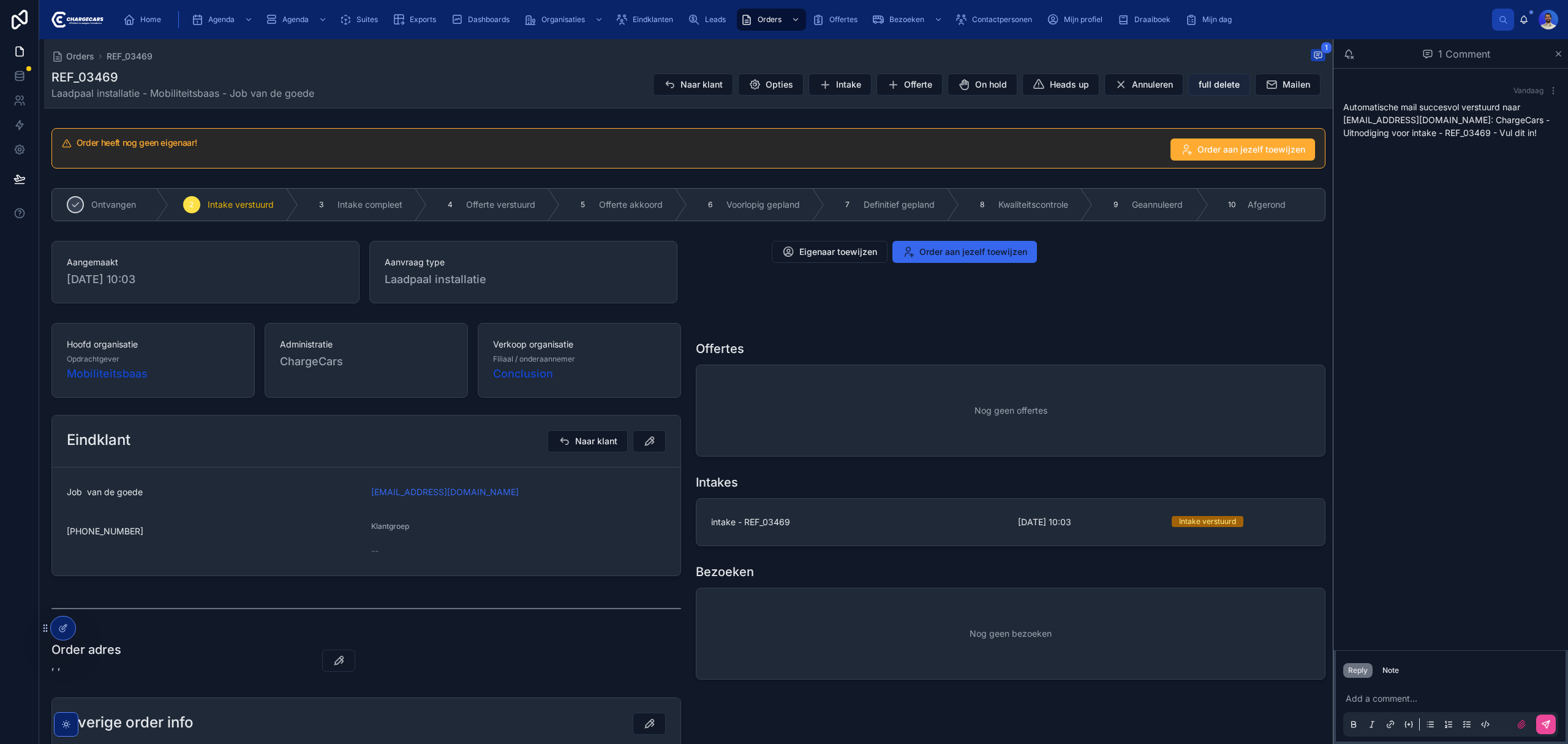
click at [1198, 84] on span "full delete" at bounding box center [1219, 84] width 41 height 12
click at [666, 78] on span "Naar klant" at bounding box center [687, 84] width 42 height 12
click at [653, 91] on button "Naar klant" at bounding box center [678, 85] width 80 height 22
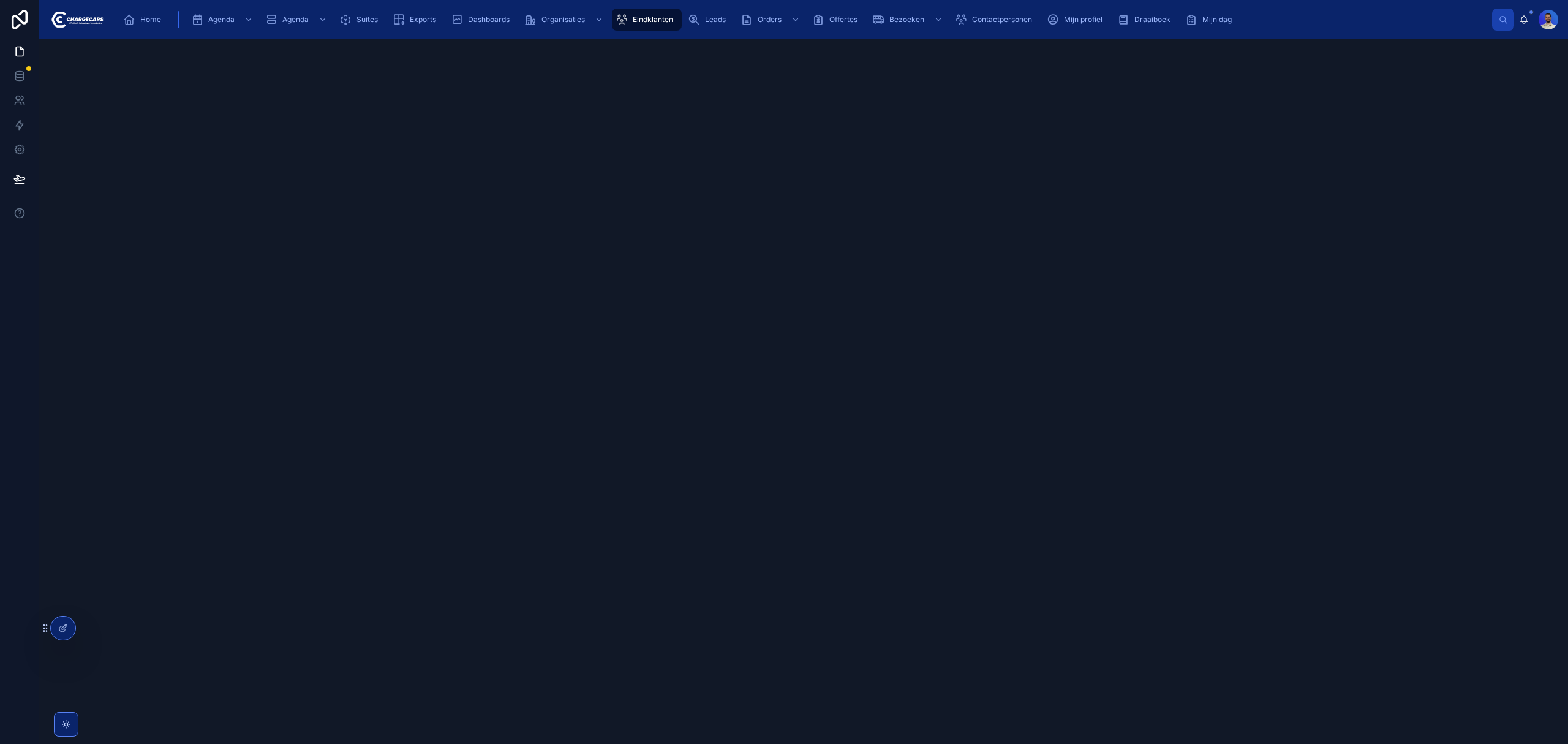
drag, startPoint x: 621, startPoint y: 22, endPoint x: 612, endPoint y: 30, distance: 12.0
click at [621, 22] on icon "scrollable content" at bounding box center [621, 19] width 12 height 12
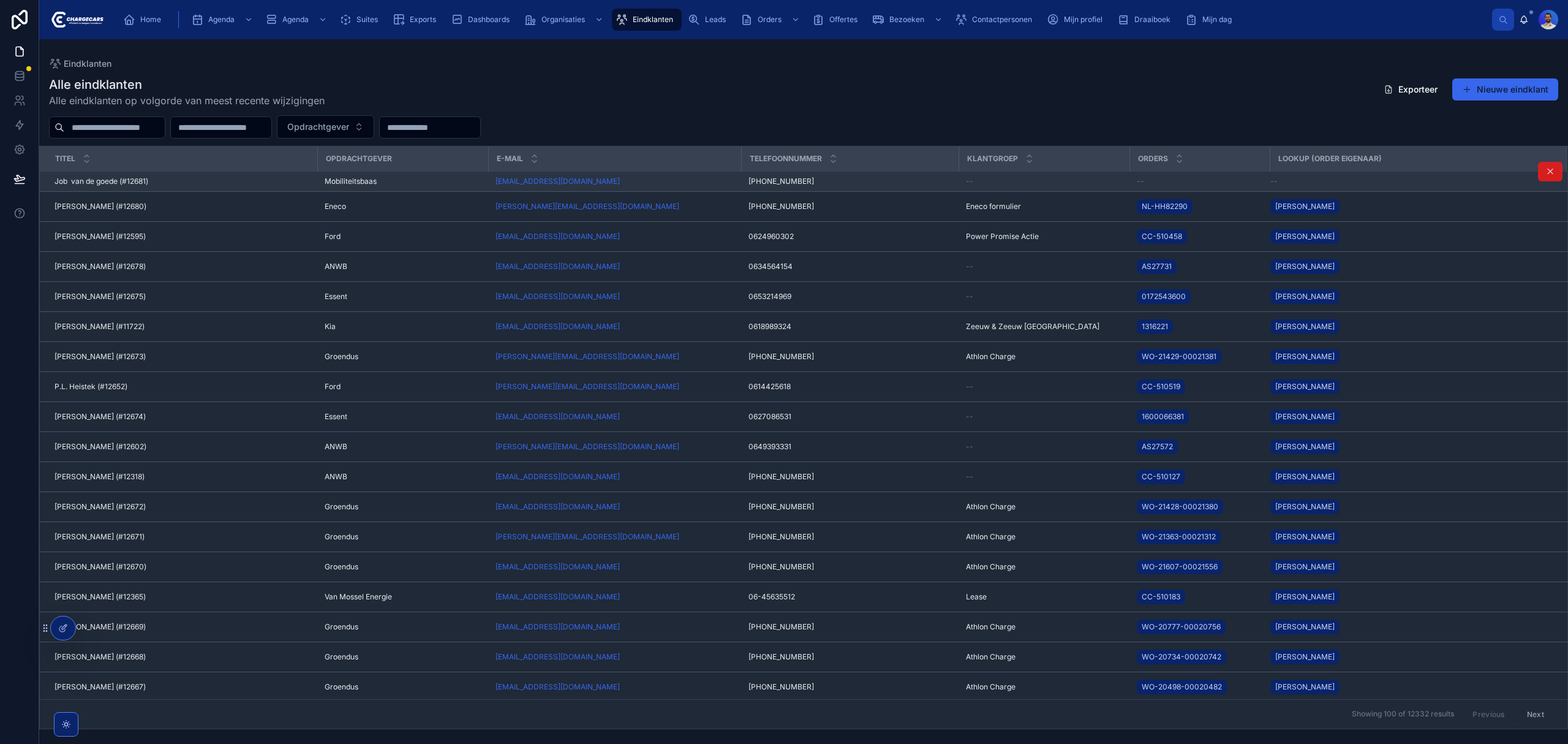
click at [1545, 174] on icon at bounding box center [1550, 171] width 10 height 10
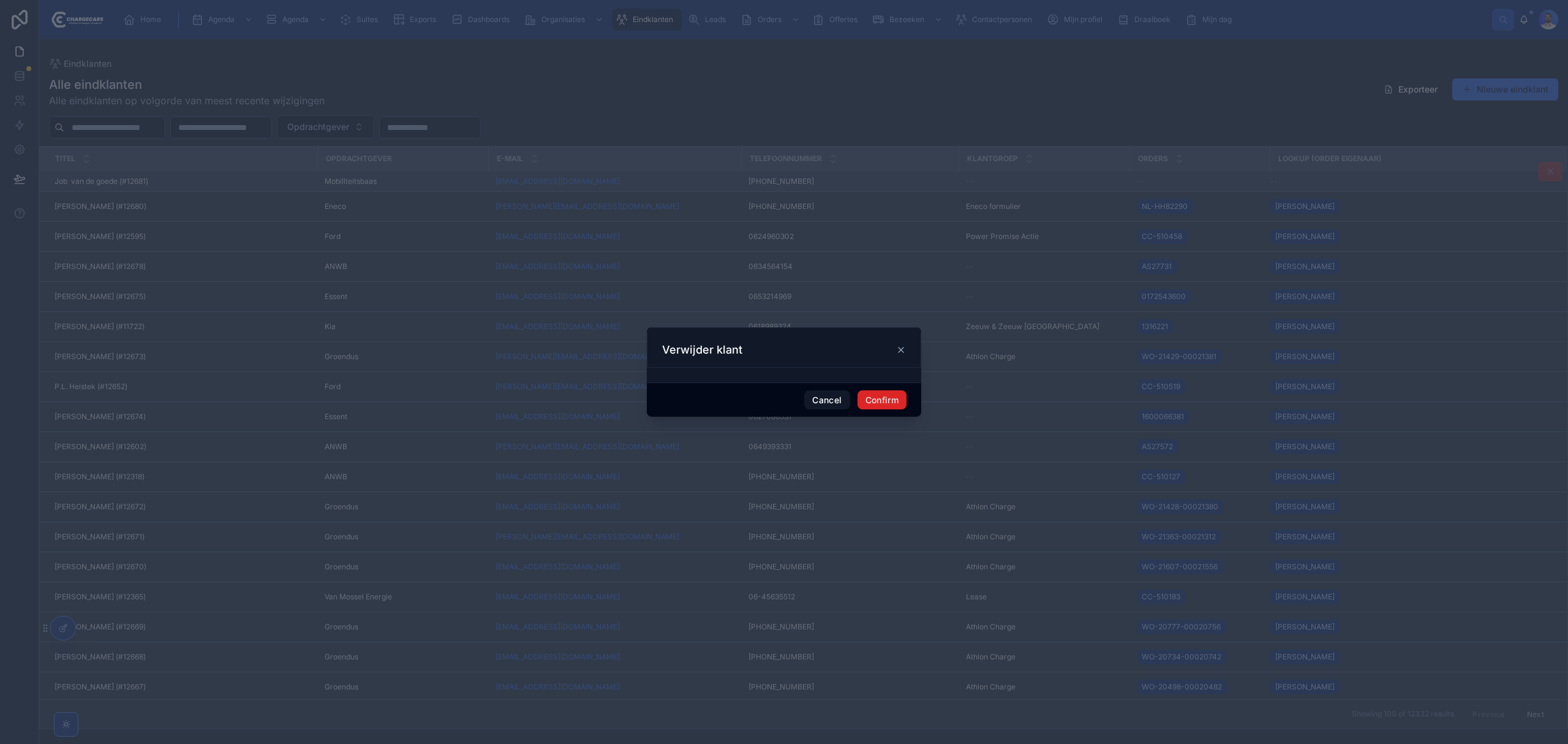
click at [896, 394] on button "Confirm" at bounding box center [882, 400] width 49 height 19
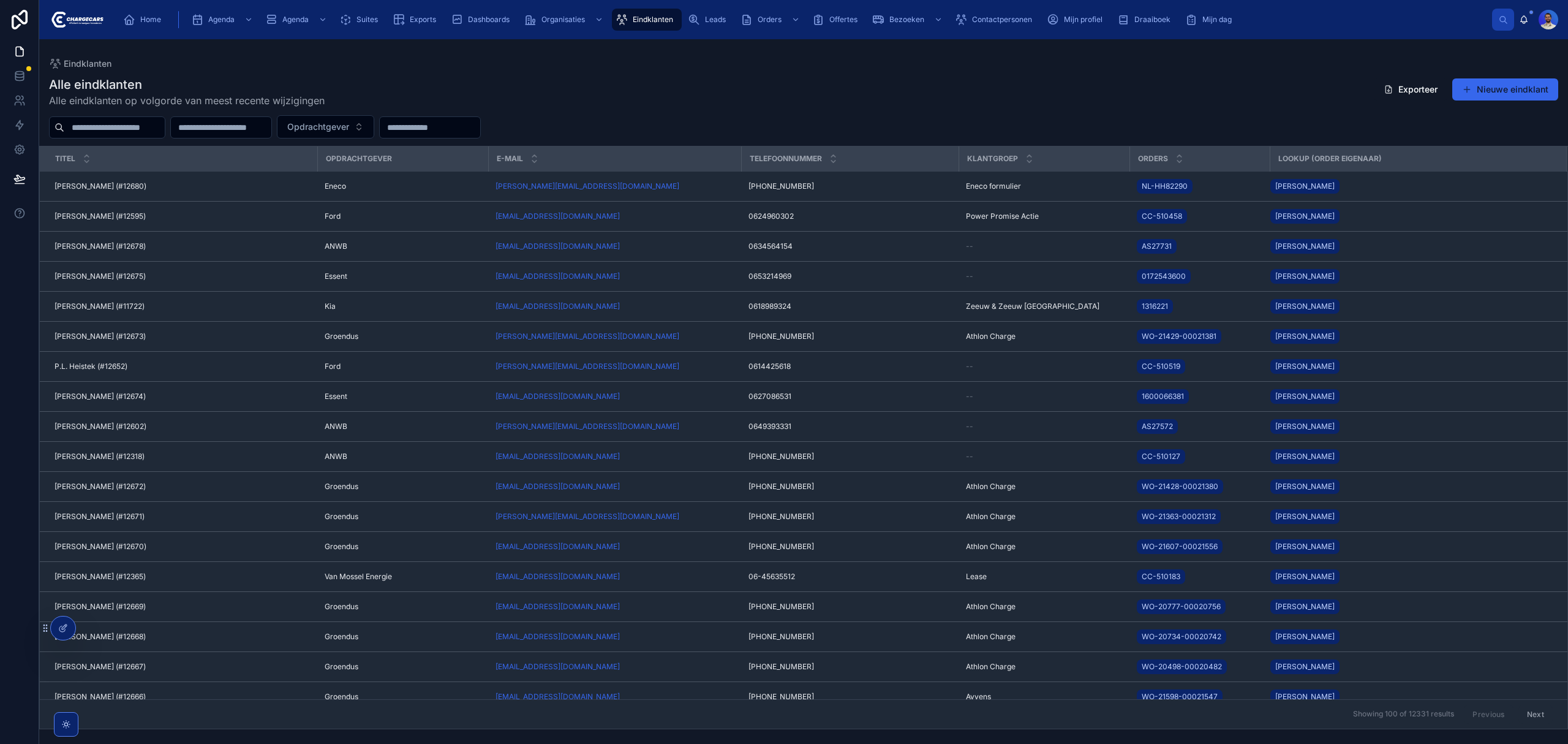
click at [698, 101] on div "Alle eindklanten Alle eindklanten op volgorde van meest recente wijzigingen Exp…" at bounding box center [804, 91] width 1509 height 32
drag, startPoint x: 760, startPoint y: 25, endPoint x: 741, endPoint y: 33, distance: 20.6
click at [760, 25] on div "Orders" at bounding box center [771, 19] width 62 height 19
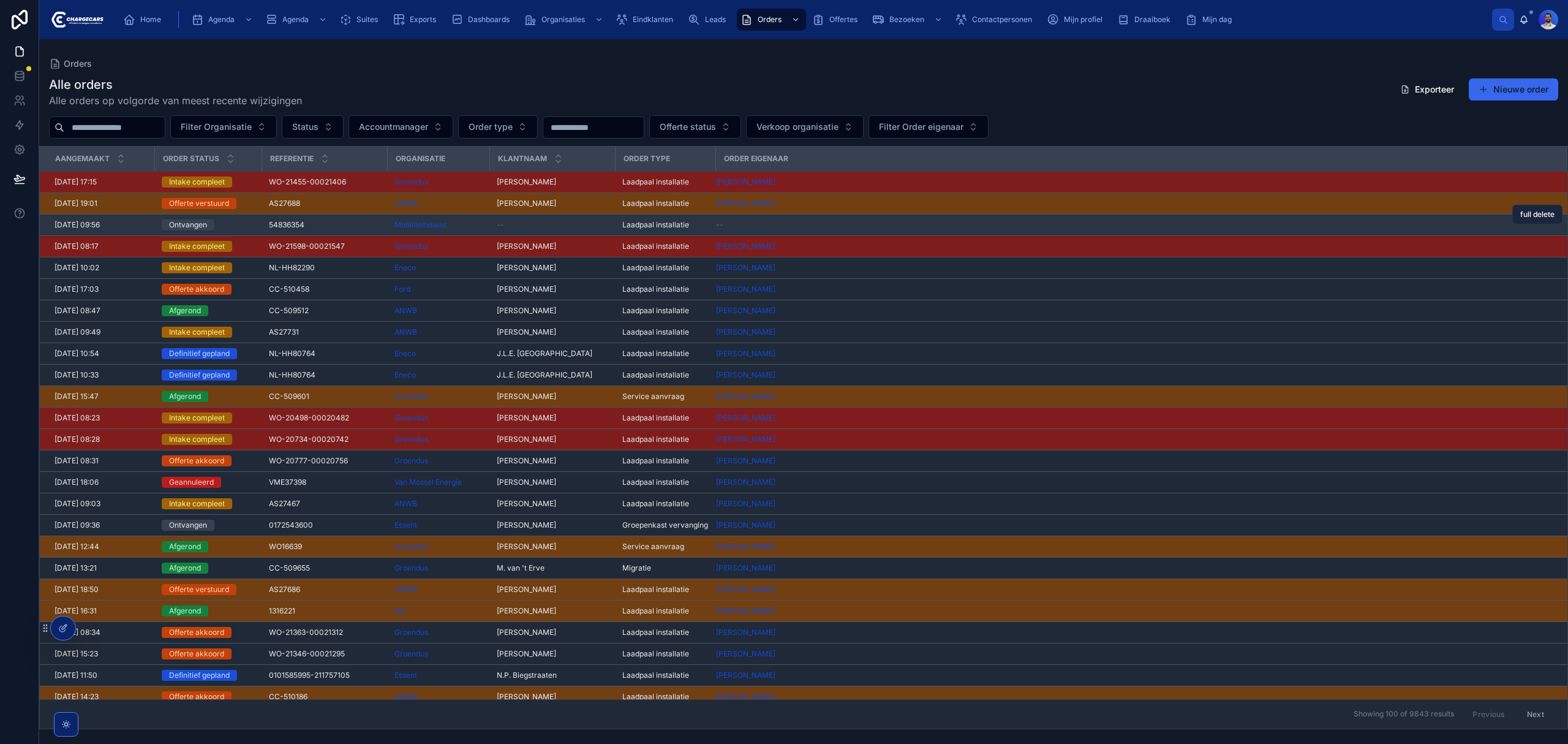
click at [1525, 217] on span "full delete" at bounding box center [1537, 214] width 34 height 10
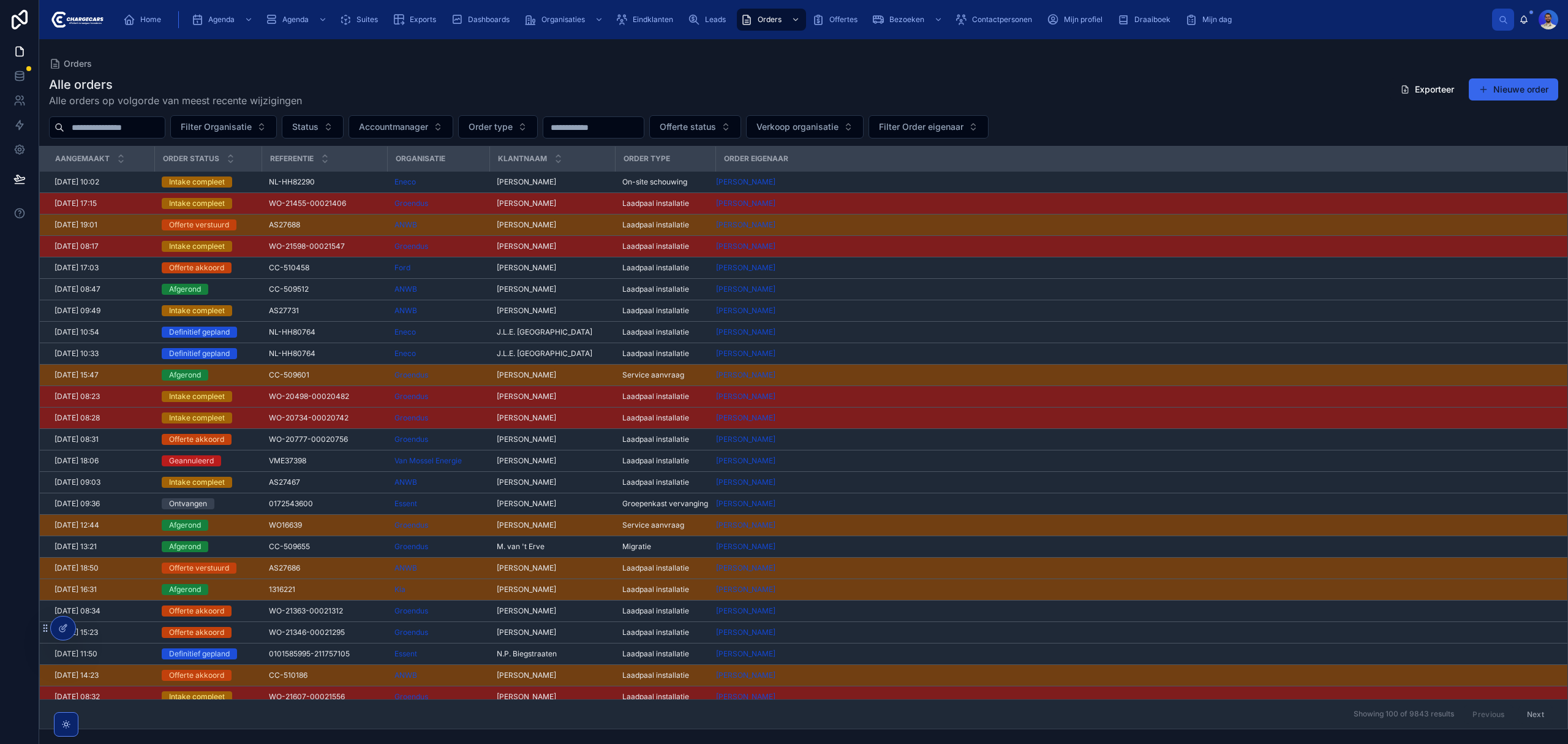
click at [624, 74] on div "Alle orders Alle orders op volgorde van meest recente wijzigingen Exporteer Nie…" at bounding box center [804, 399] width 1529 height 660
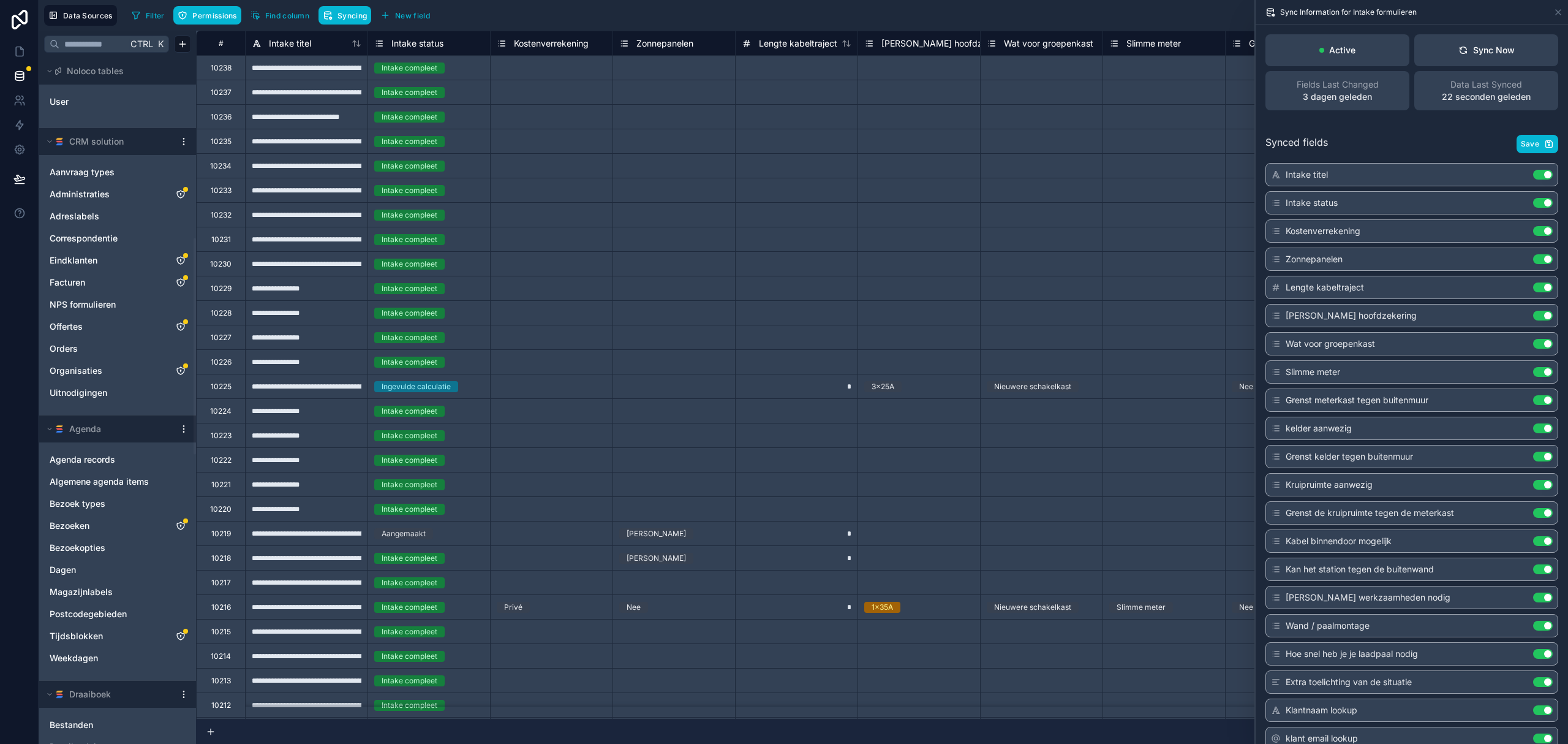
scroll to position [572, 0]
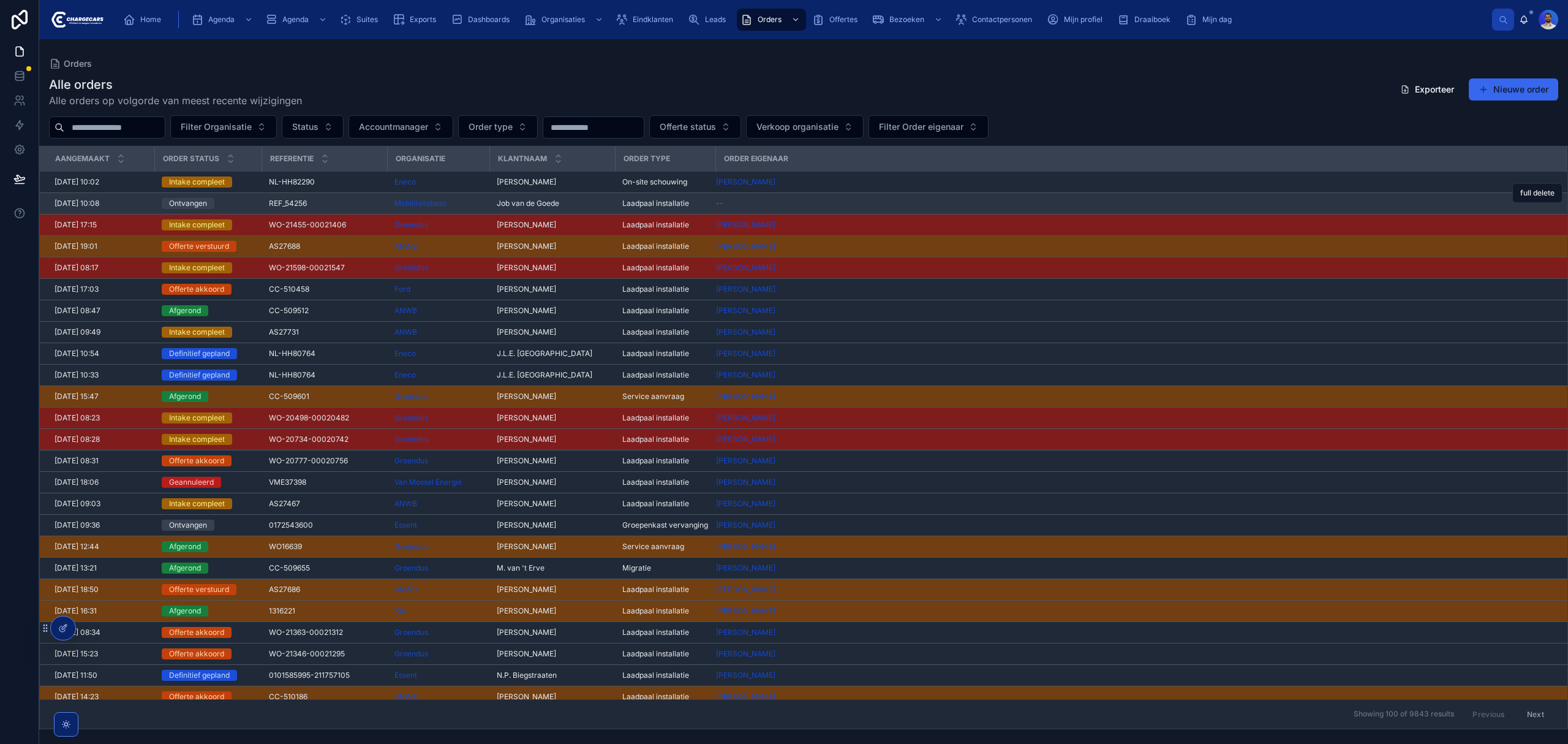
click at [799, 207] on div "--" at bounding box center [1133, 203] width 835 height 10
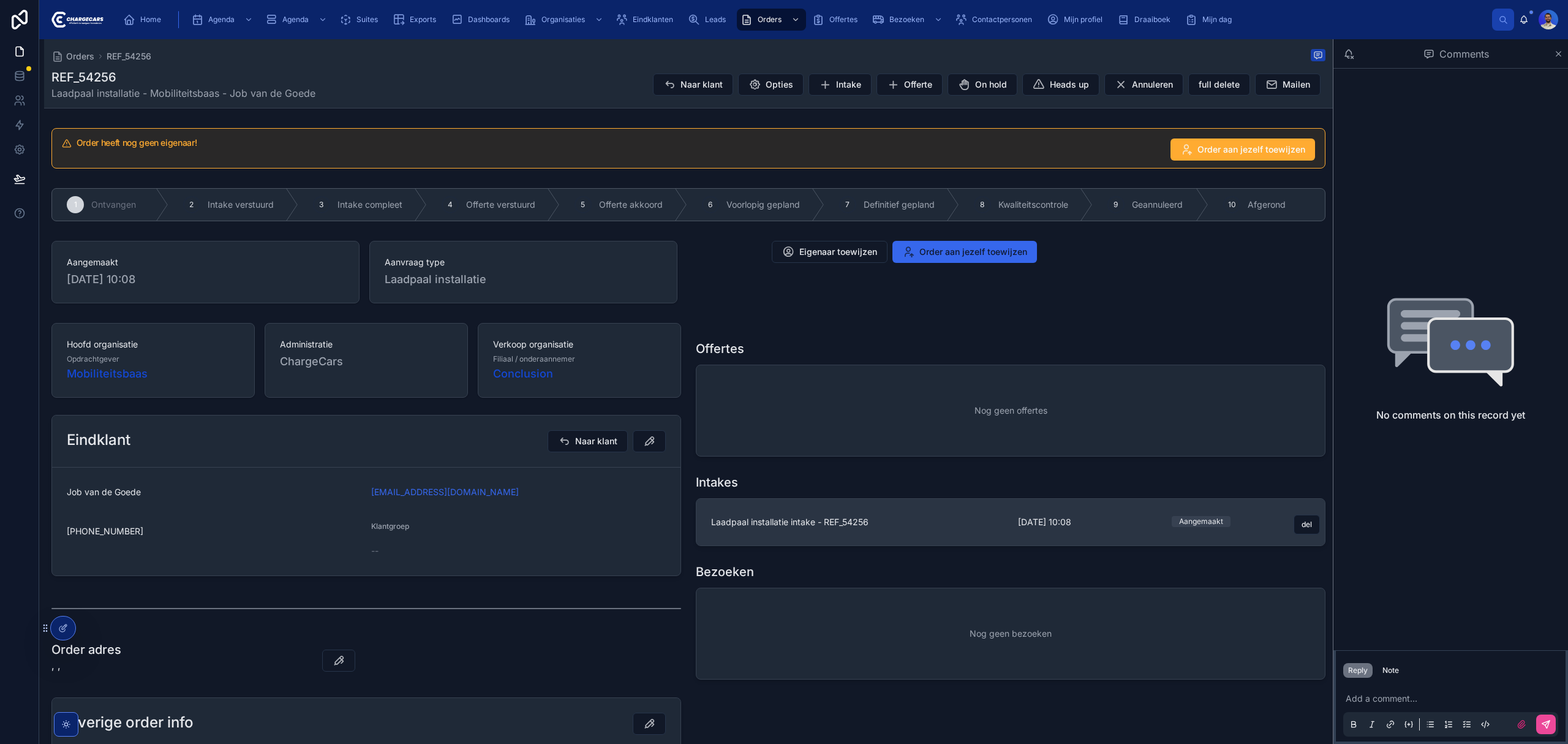
click at [881, 516] on link "Laadpaal installatie intake - REF_54256 [DATE] 10:08 Aangemaakt del" at bounding box center [1010, 522] width 628 height 47
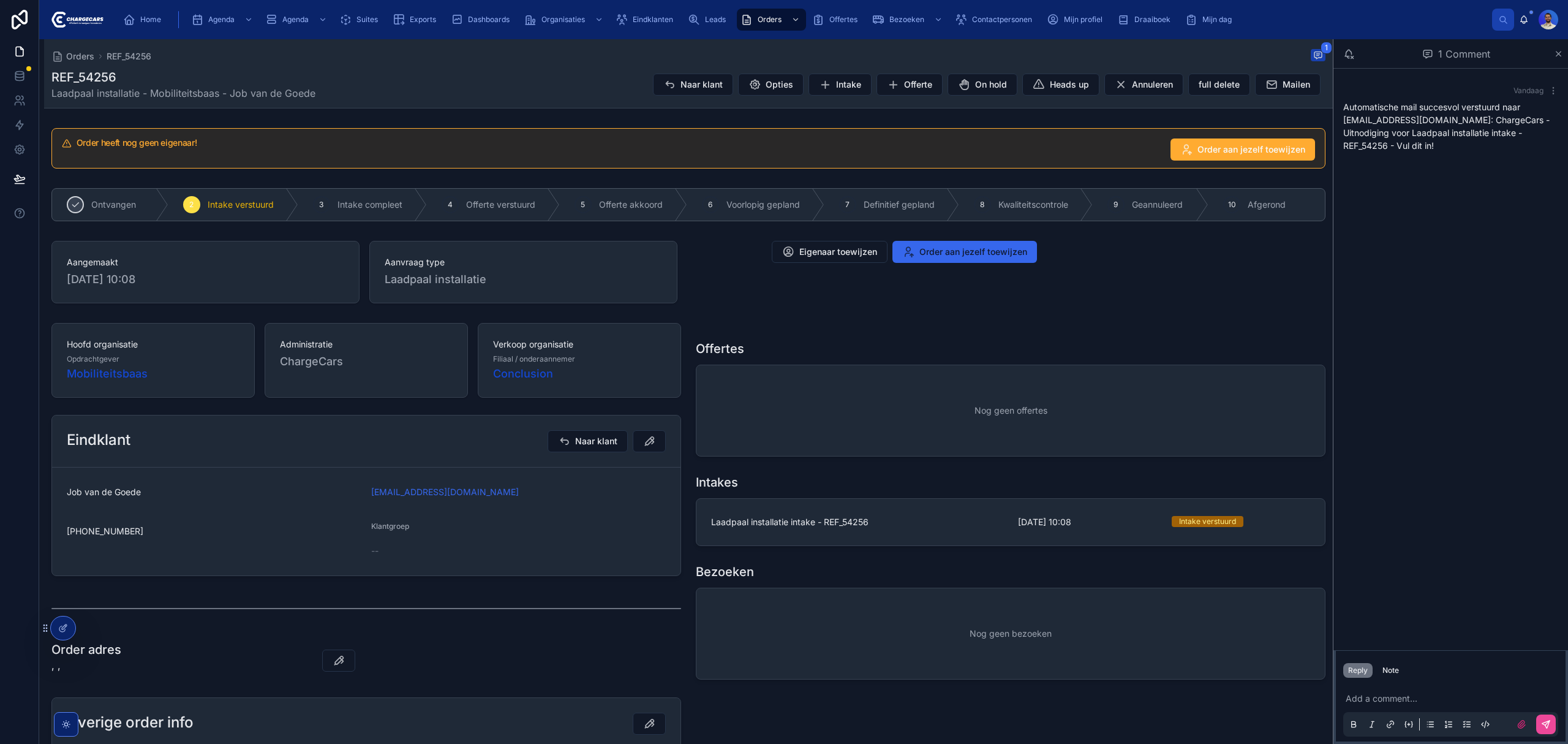
click at [787, 278] on div "Eigenaar toewijzen Order aan jezelf toewijzen" at bounding box center [904, 272] width 425 height 73
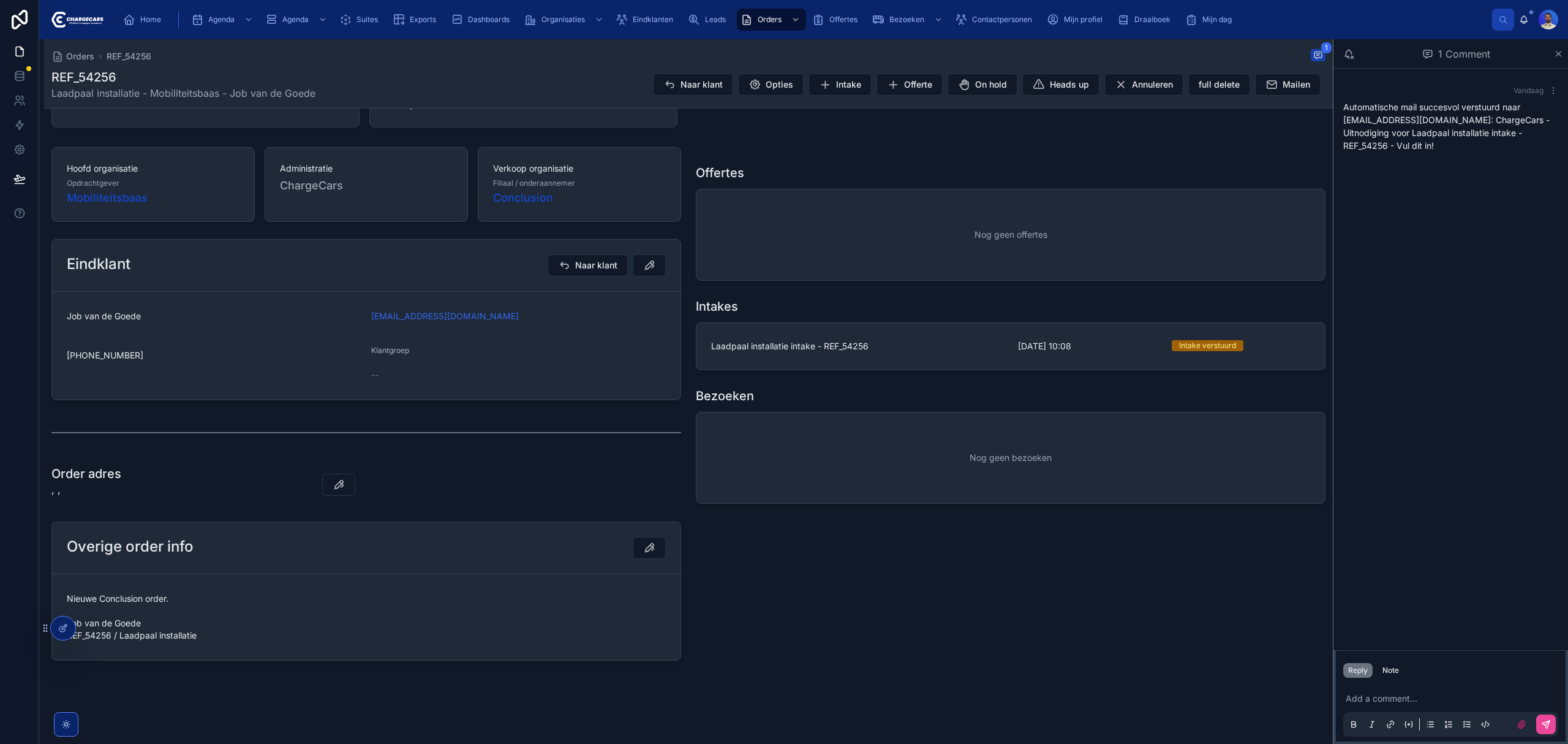
scroll to position [179, 0]
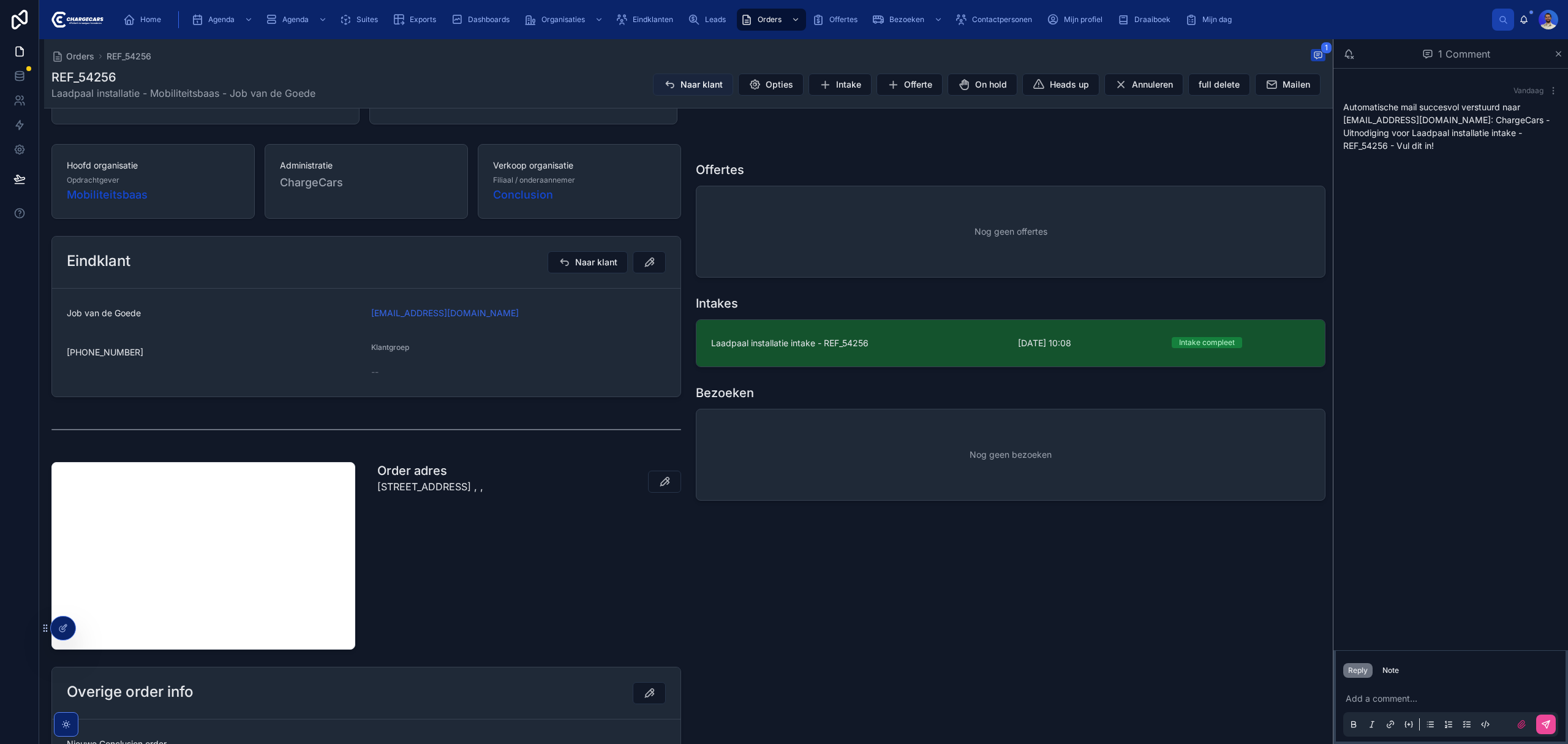
click at [663, 85] on icon at bounding box center [669, 84] width 12 height 12
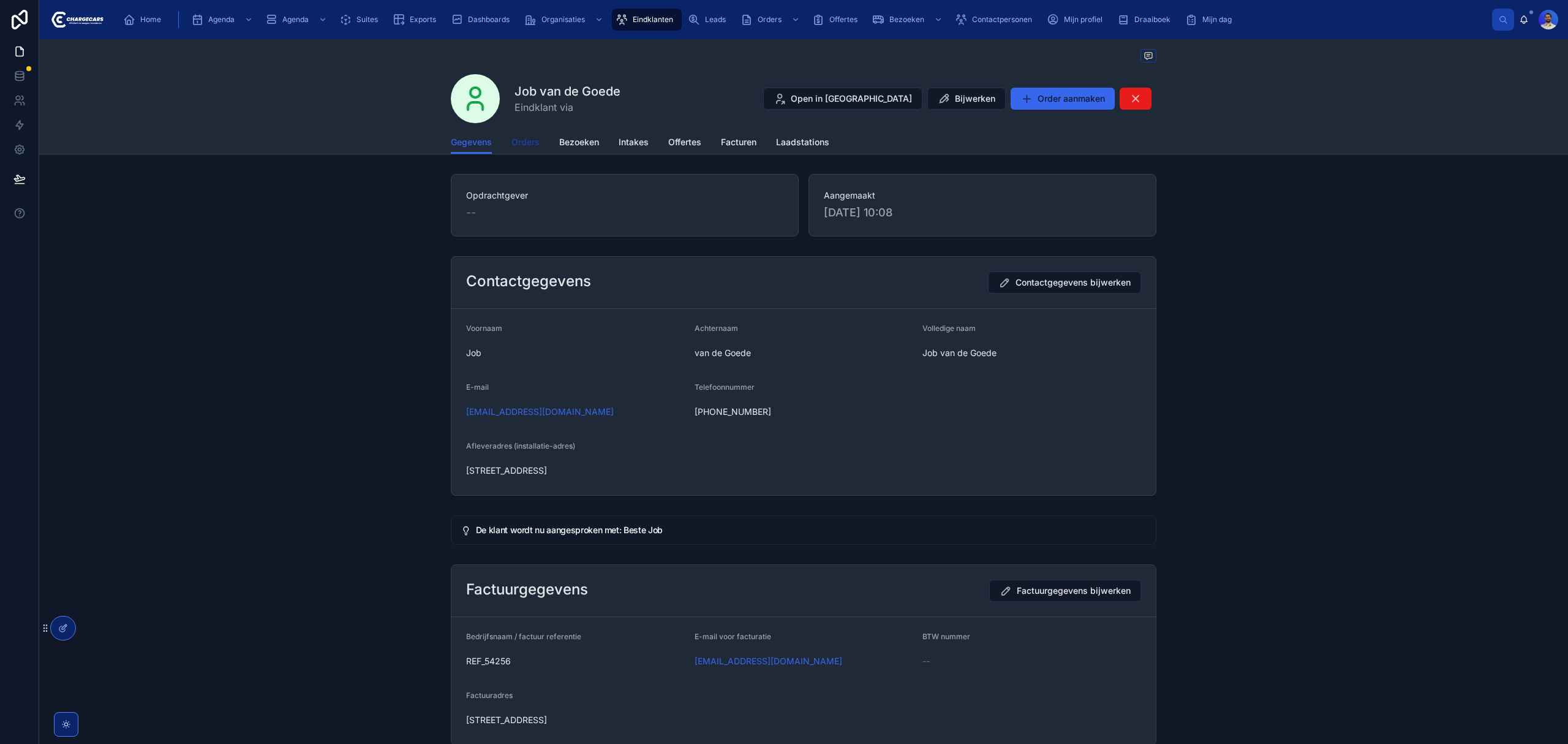
click at [520, 142] on span "Orders" at bounding box center [525, 142] width 28 height 12
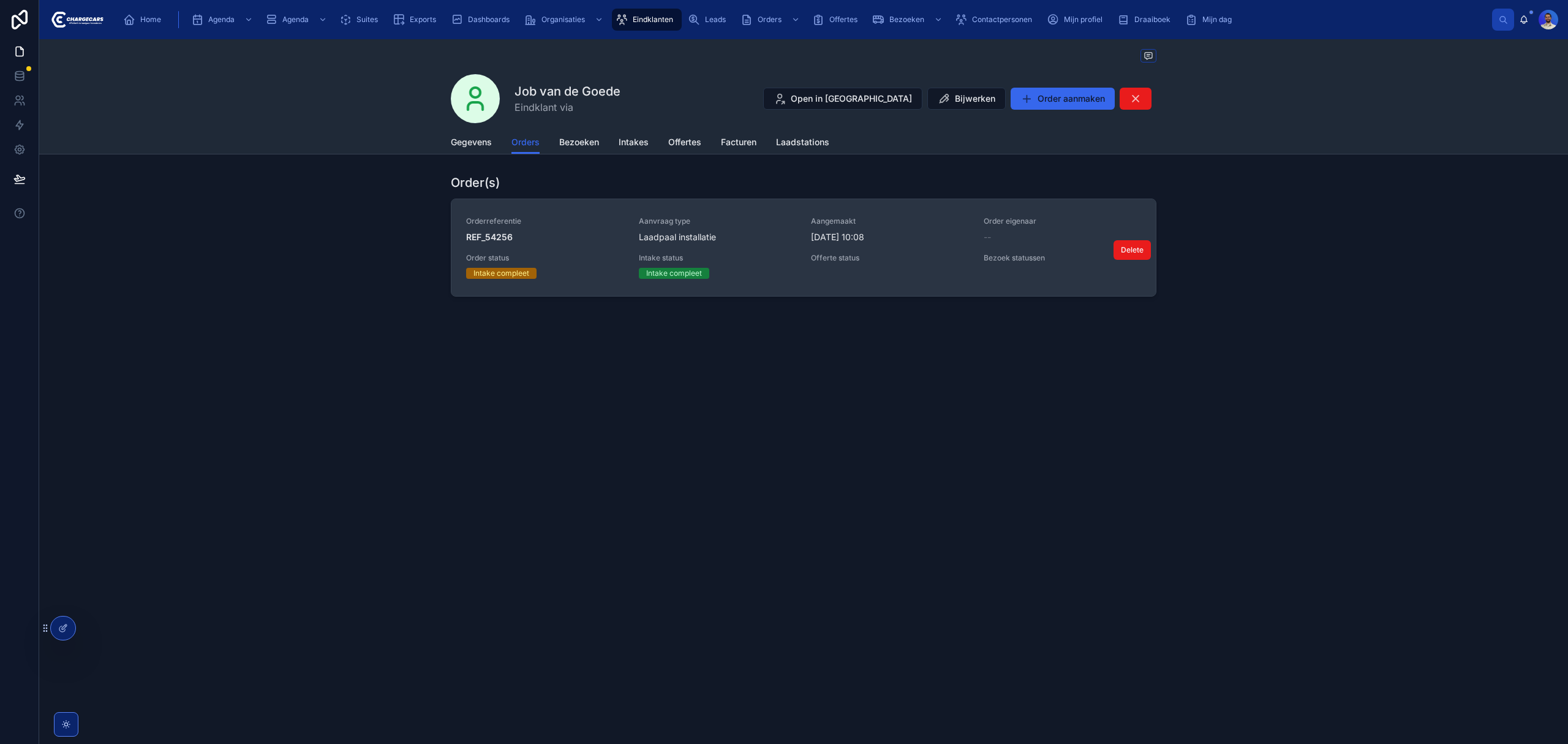
click at [832, 247] on div "Orderreferentie REF_54256 Aanvraag type Laadpaal installatie Aangemaakt [DATE] …" at bounding box center [803, 247] width 675 height 63
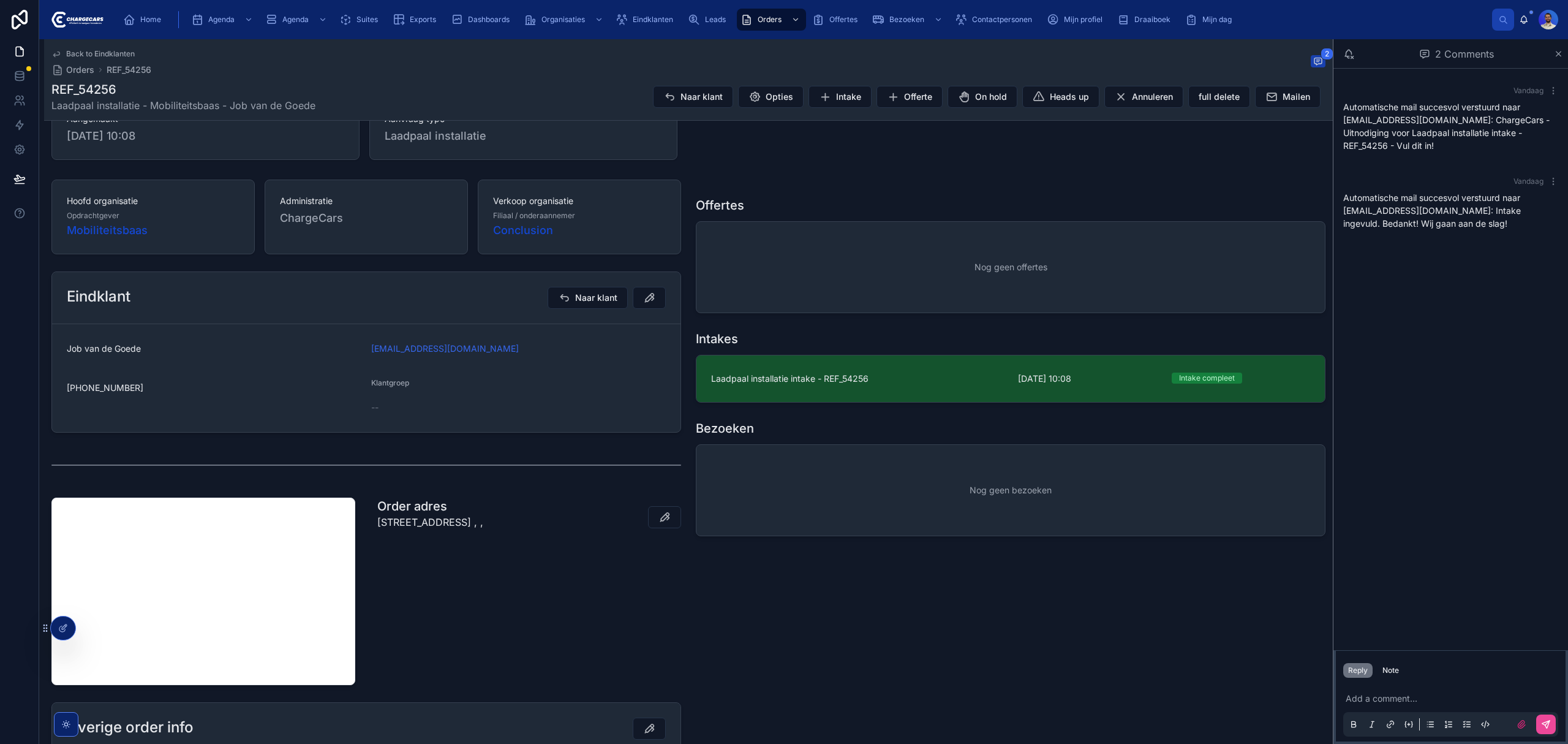
scroll to position [245, 0]
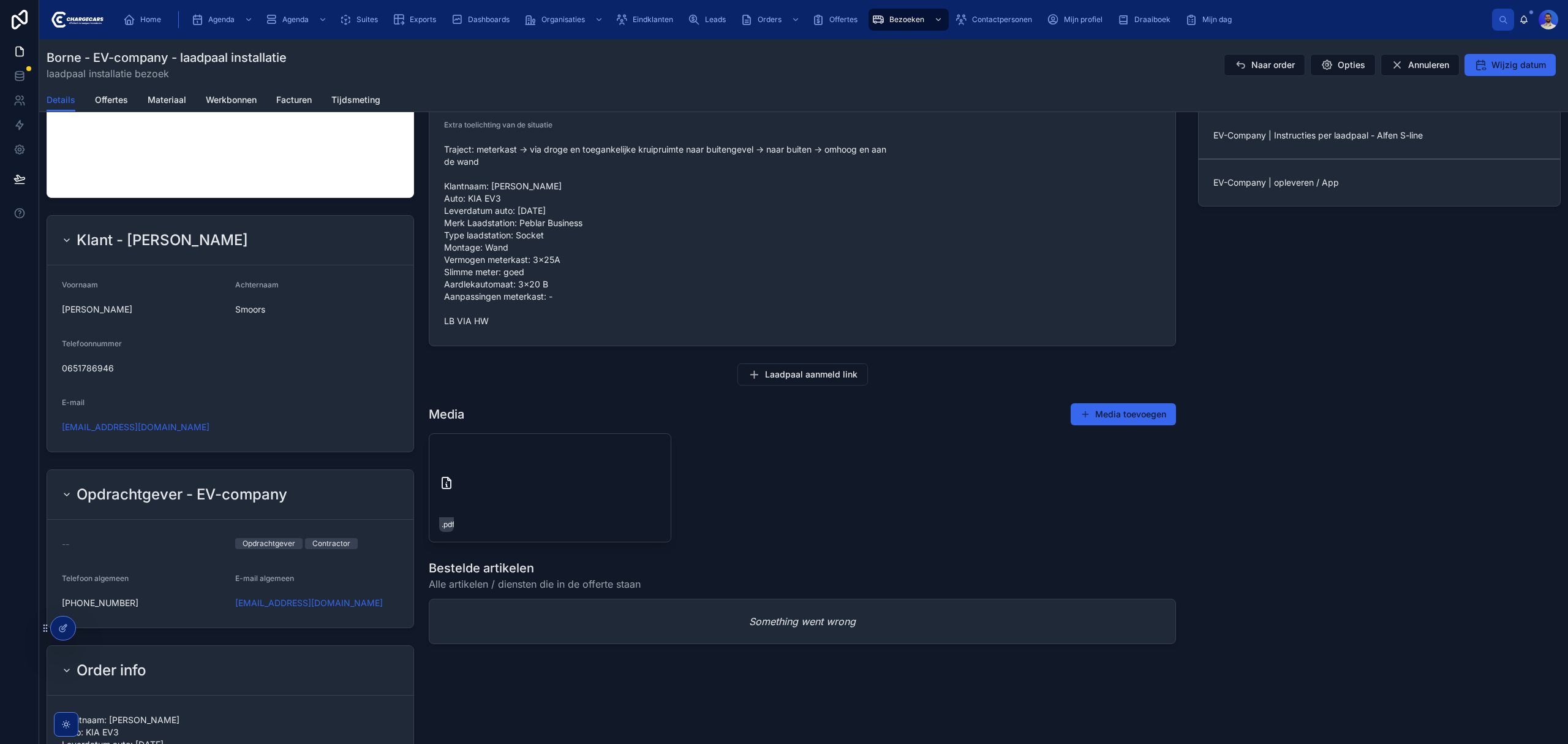
scroll to position [898, 0]
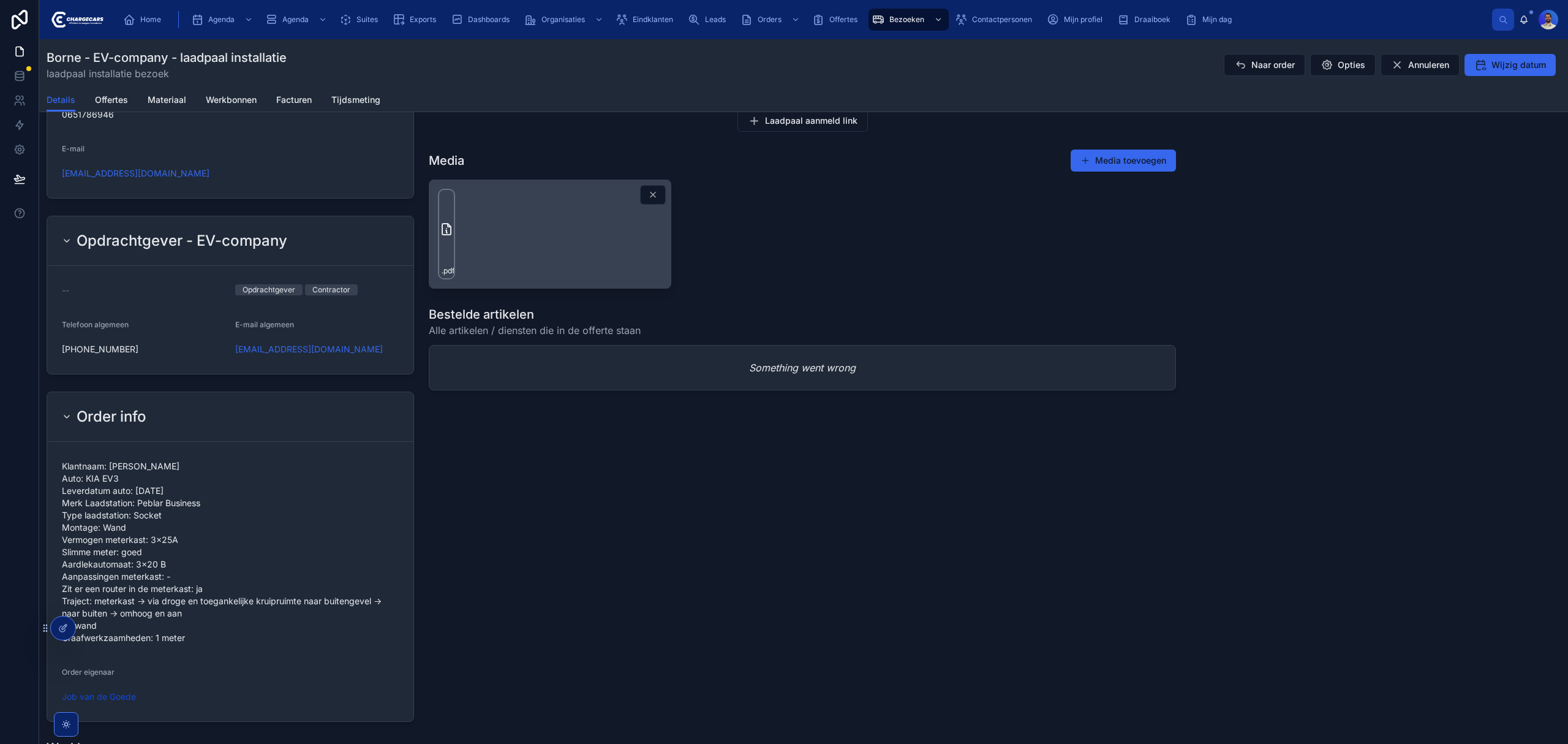
click at [442, 226] on icon at bounding box center [447, 229] width 15 height 15
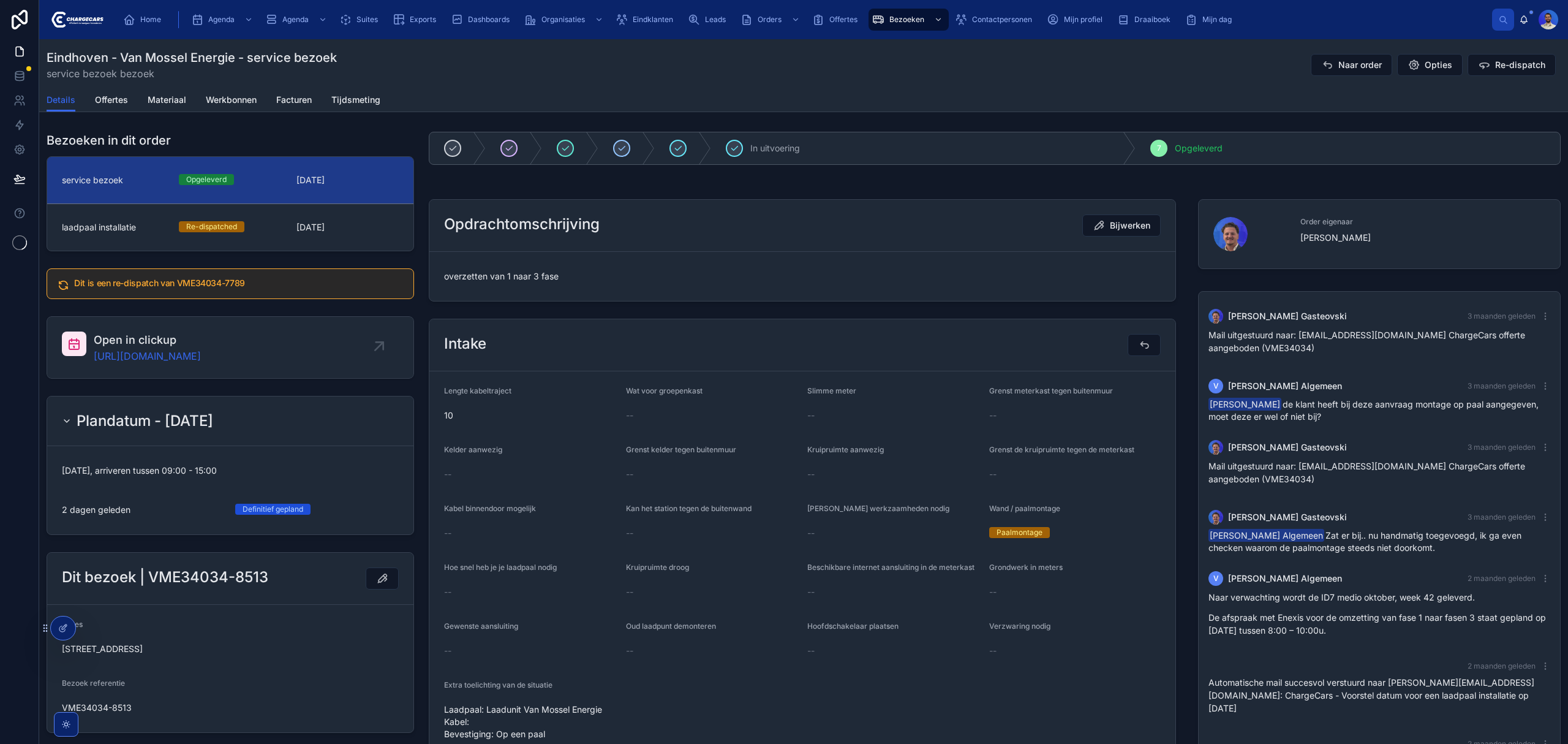
scroll to position [224, 0]
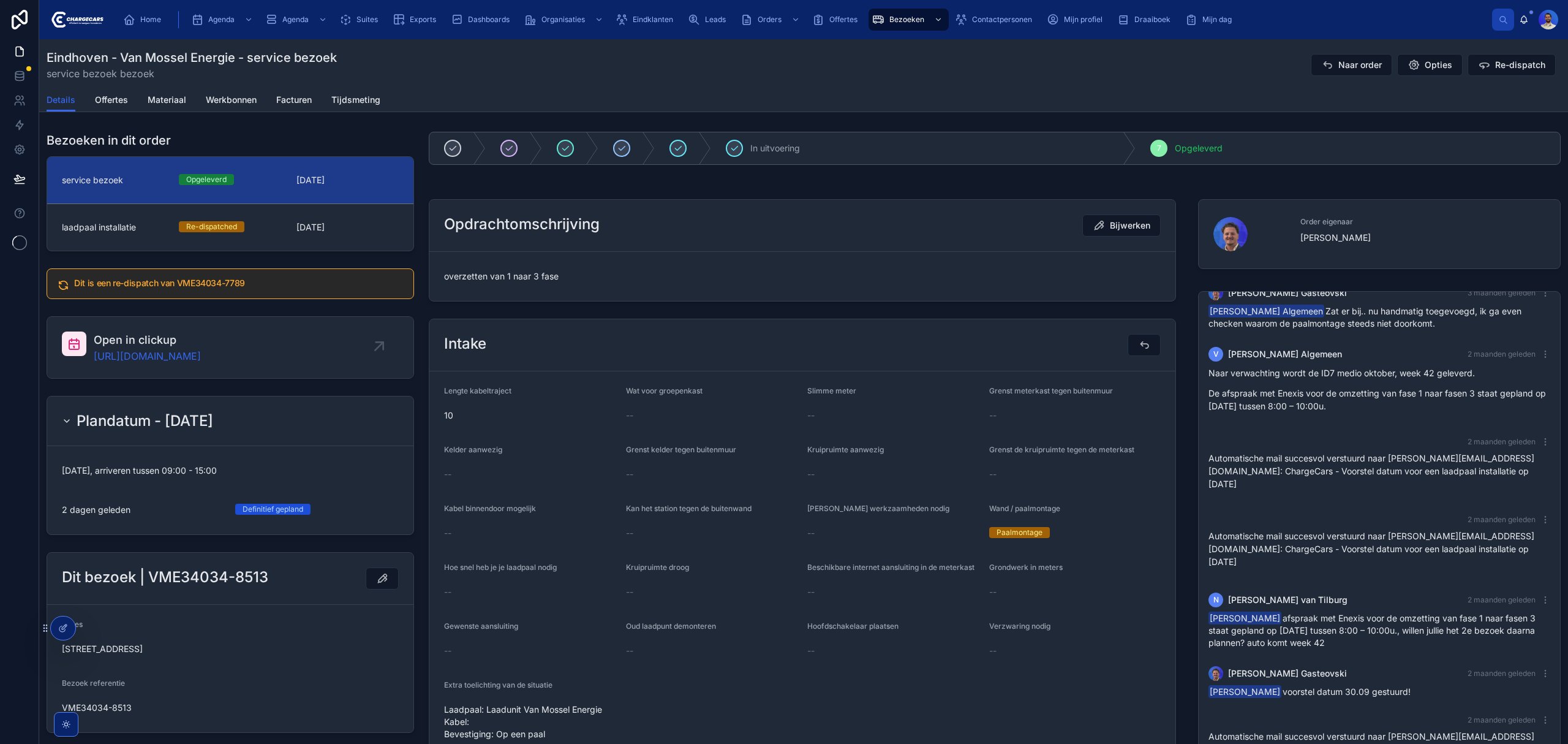
click at [518, 270] on div "overzetten van 1 naar 3 fase" at bounding box center [802, 276] width 716 height 19
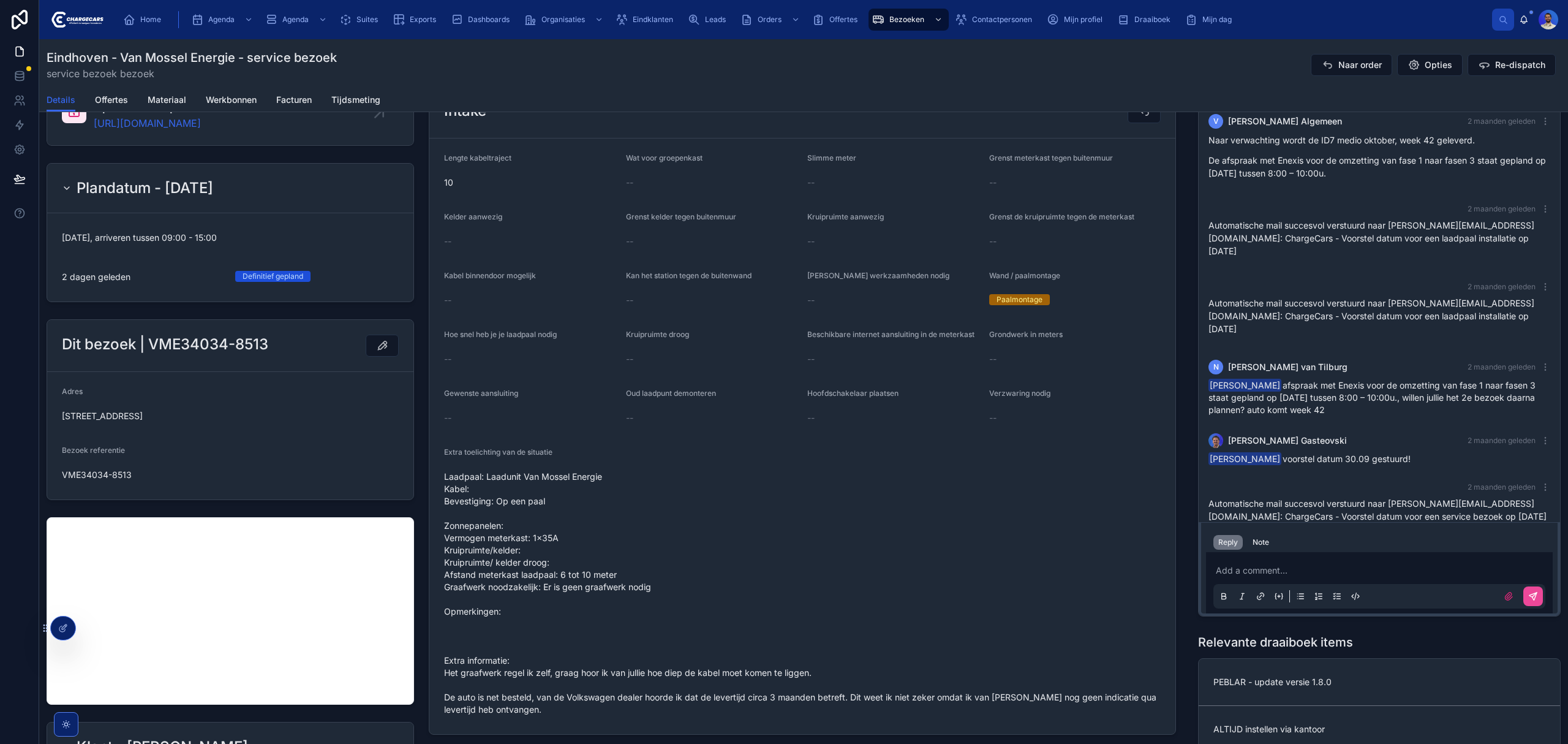
scroll to position [326, 0]
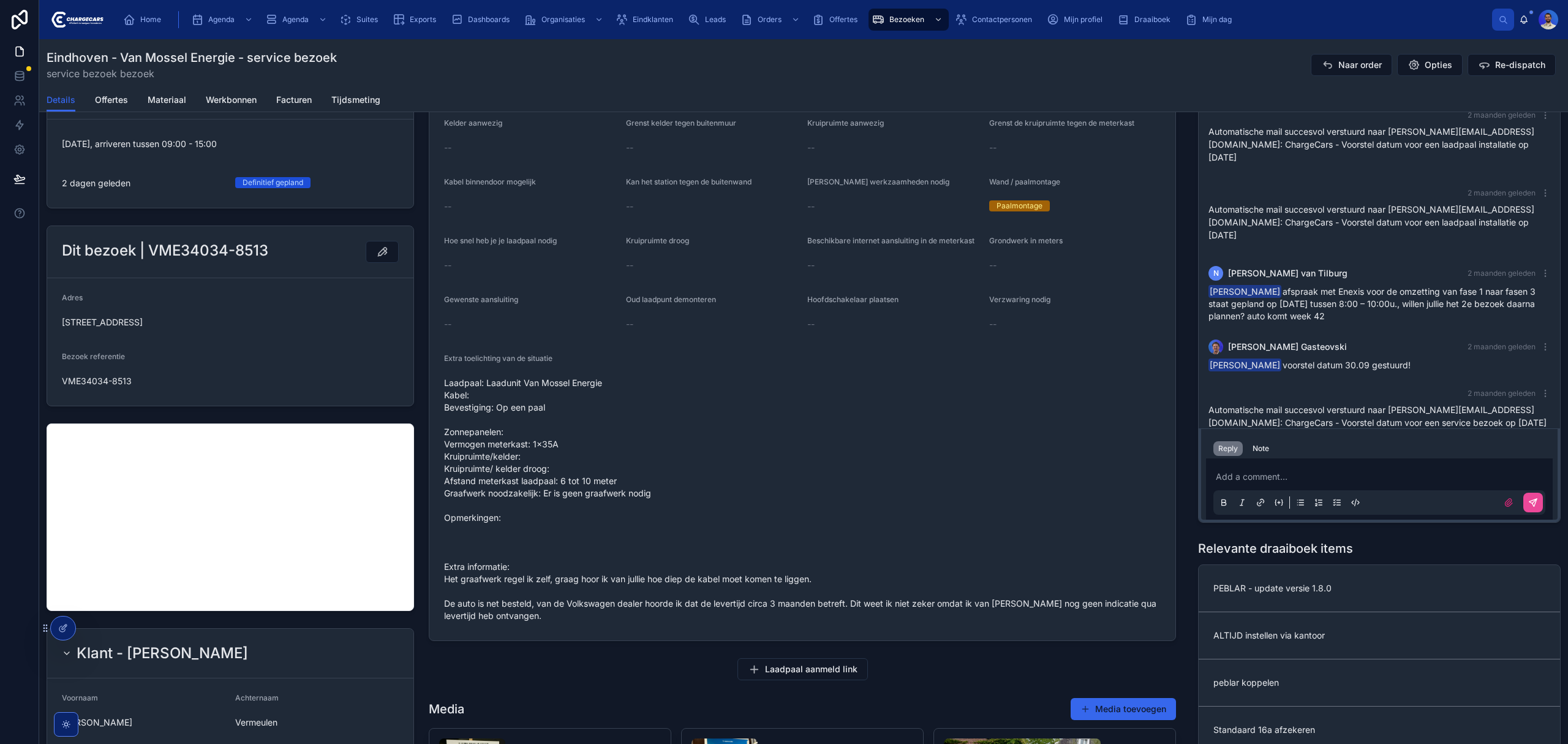
click at [179, 246] on h2 "Dit bezoek | VME34034-8513" at bounding box center [165, 251] width 206 height 19
copy h2 "VME34034"
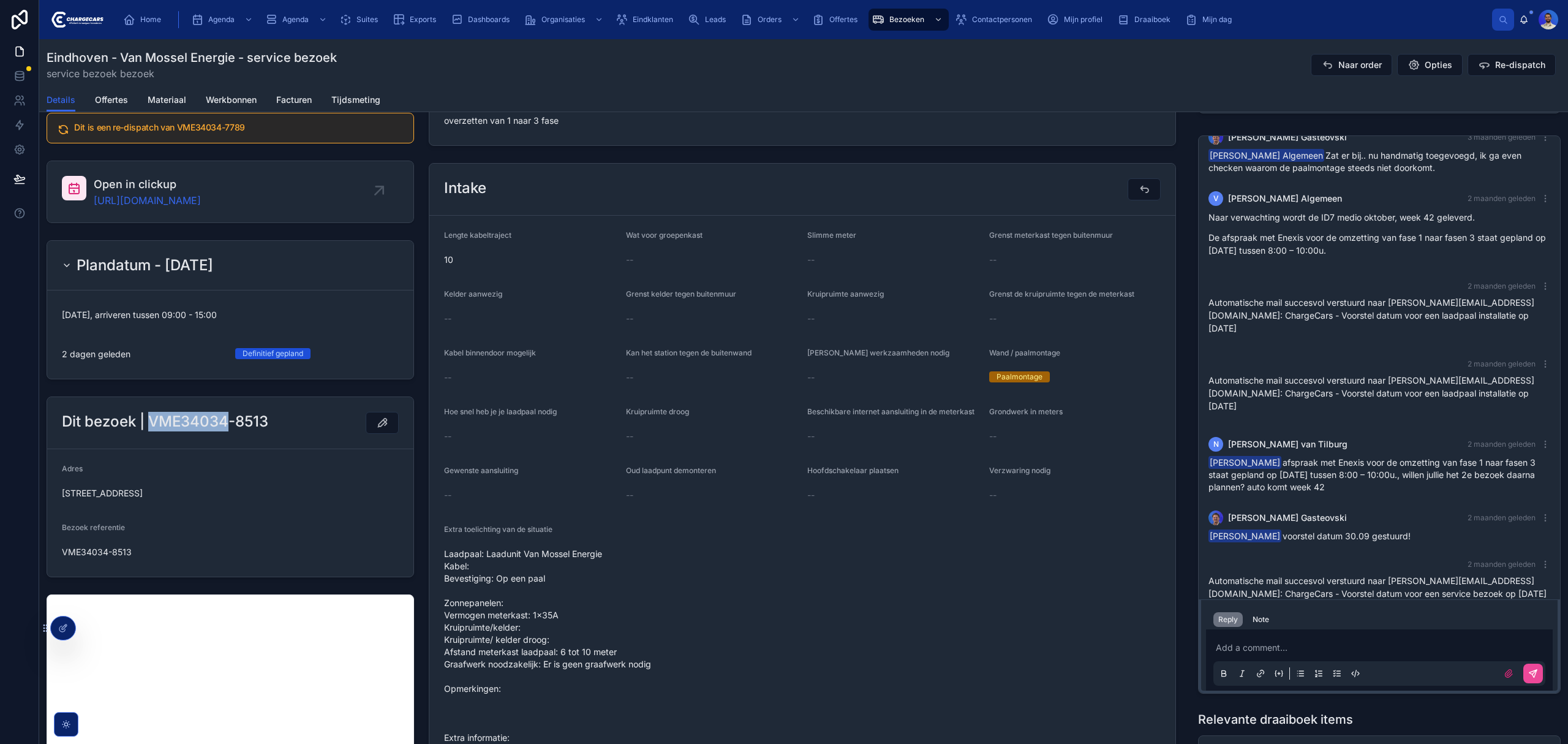
scroll to position [0, 0]
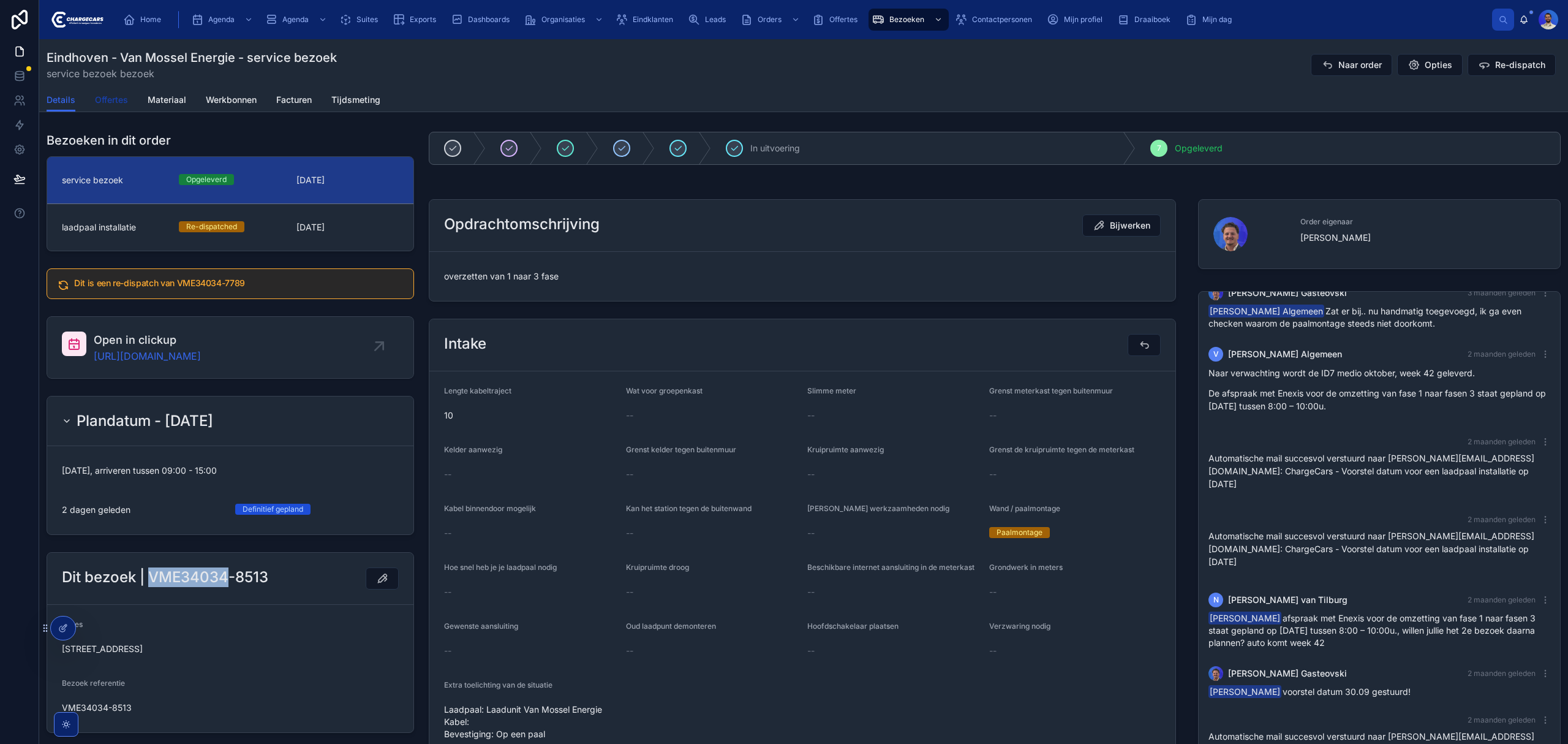
click at [126, 102] on span "Offertes" at bounding box center [111, 100] width 33 height 12
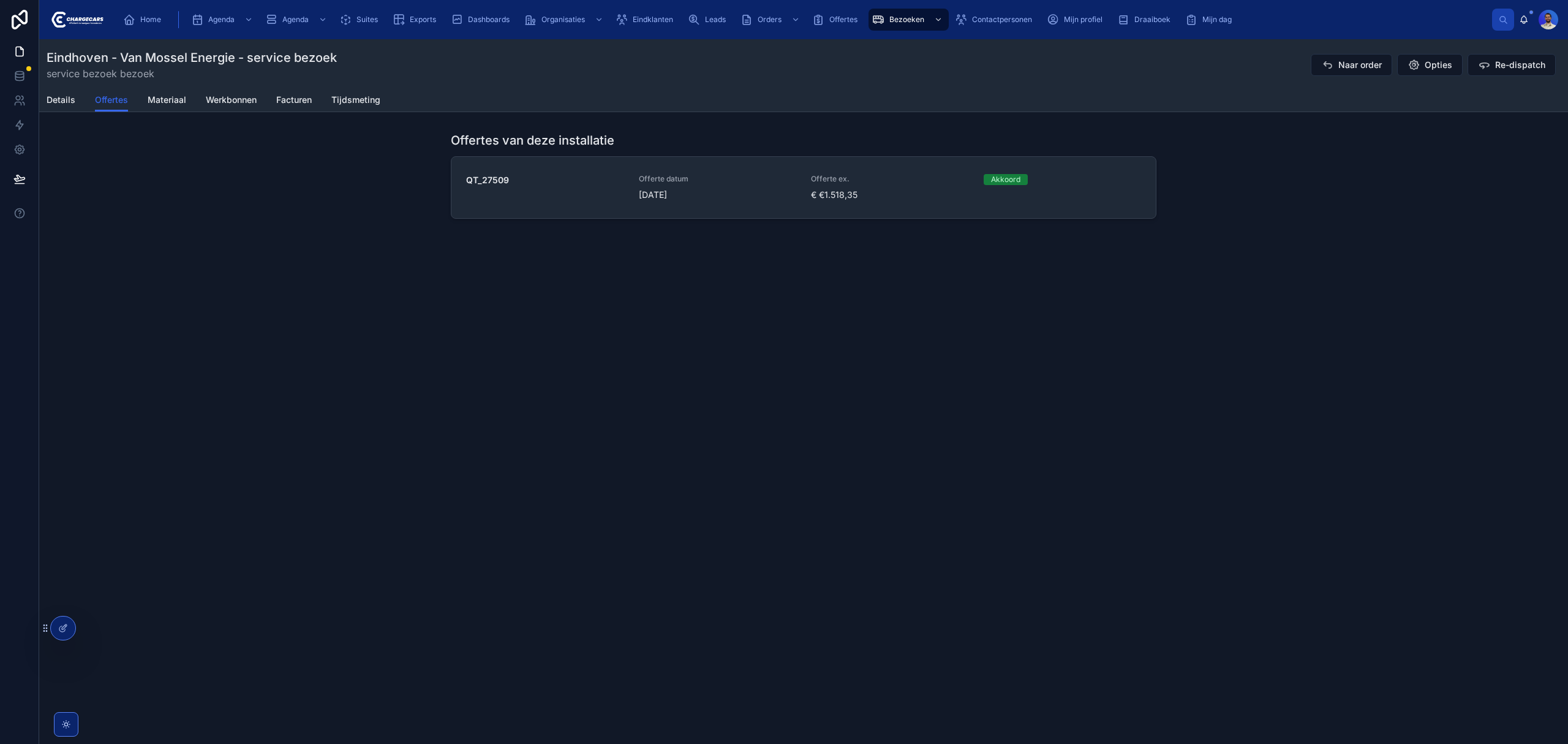
click at [755, 185] on div "Offerte datum 30-7-2025" at bounding box center [718, 188] width 158 height 27
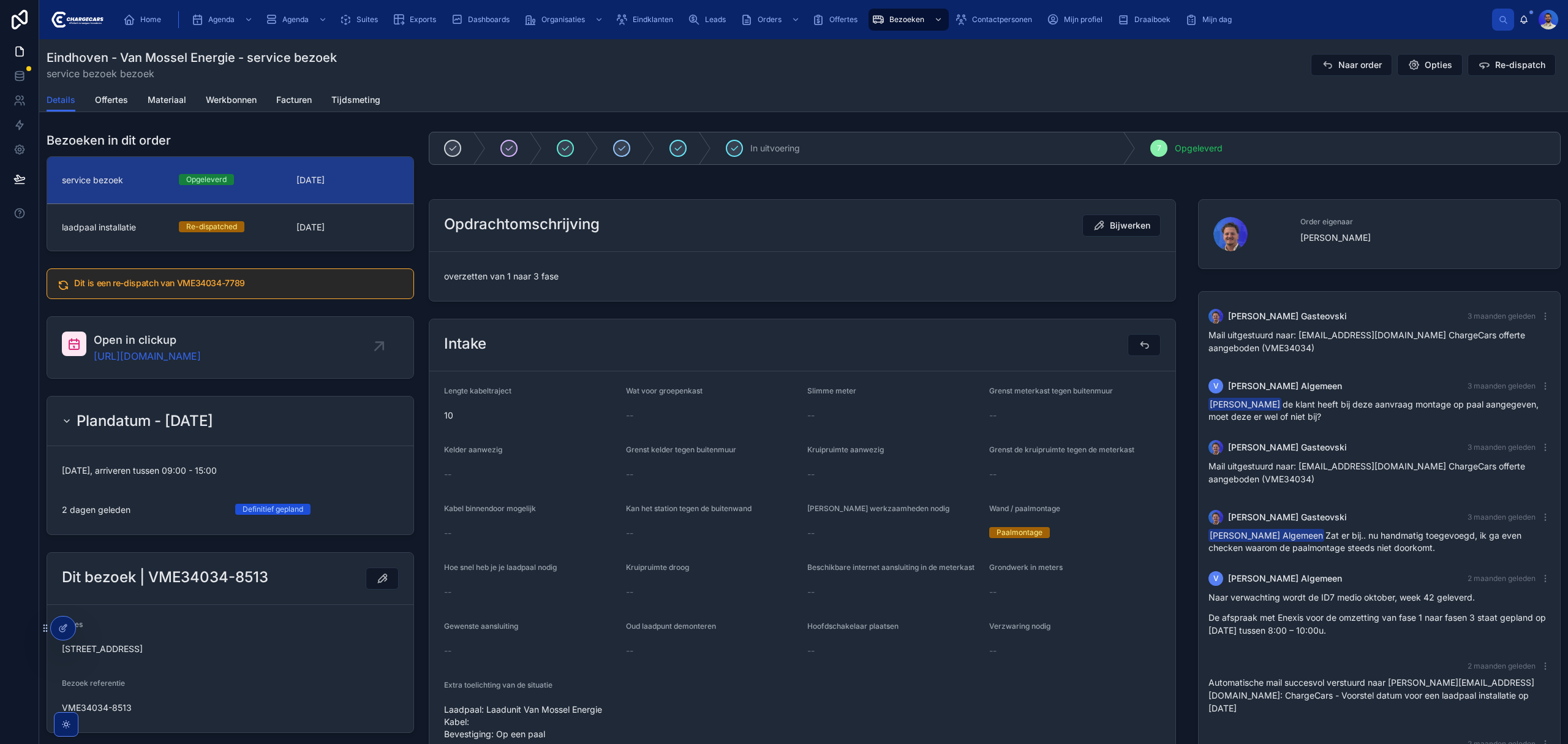
scroll to position [224, 0]
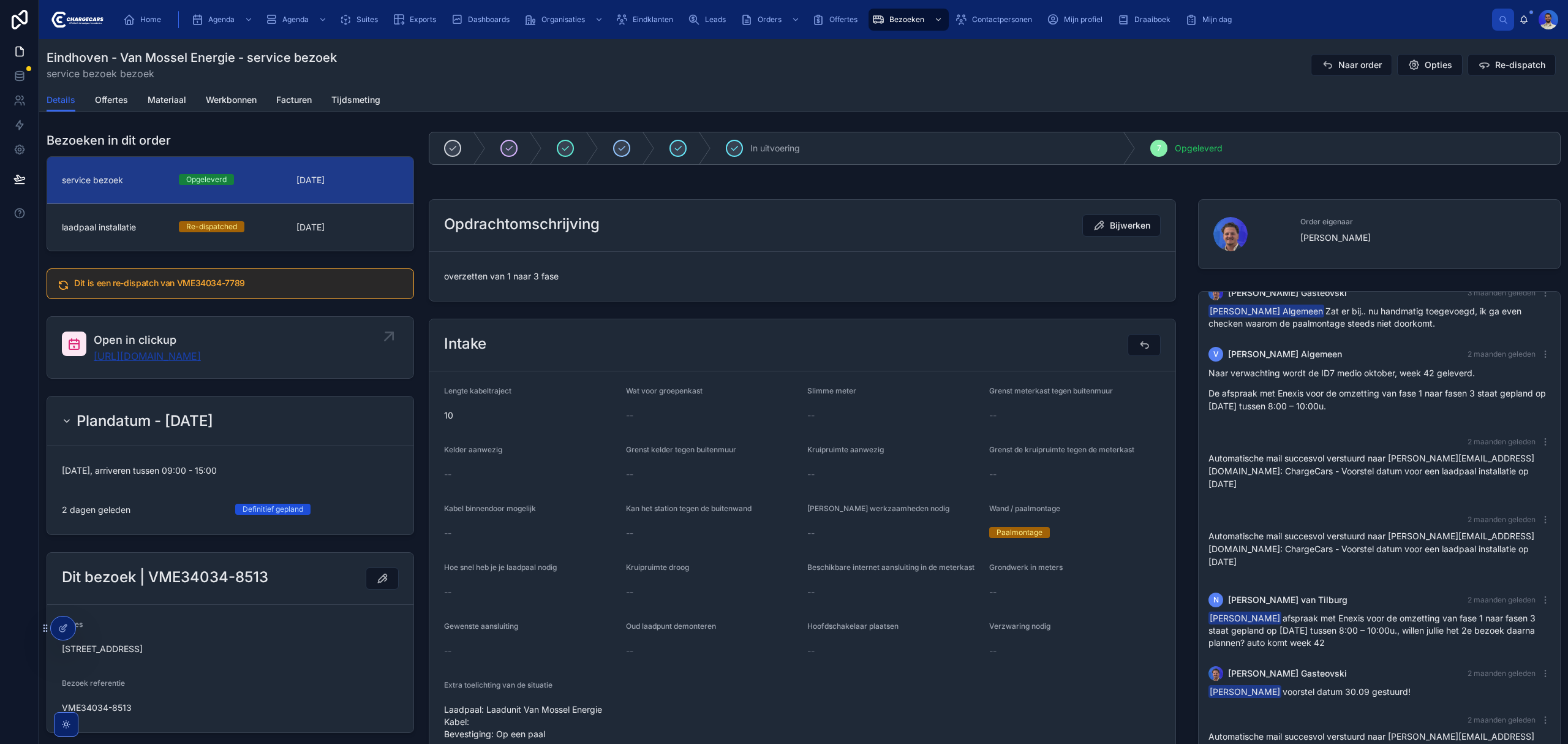
click at [201, 354] on link "https://app.clickup.com/t/86c53nn97" at bounding box center [148, 356] width 107 height 15
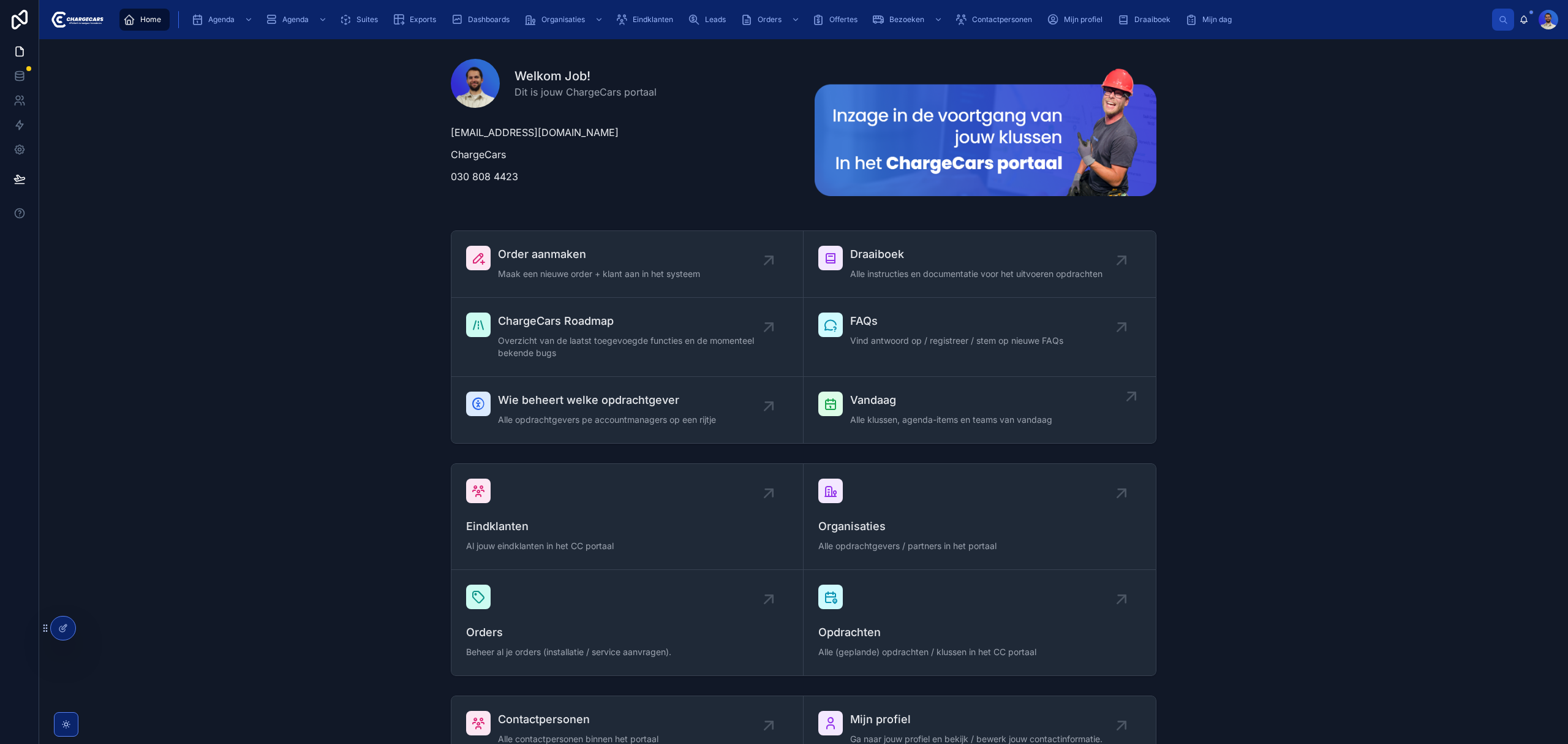
click at [887, 392] on span "Vandaag" at bounding box center [951, 400] width 202 height 17
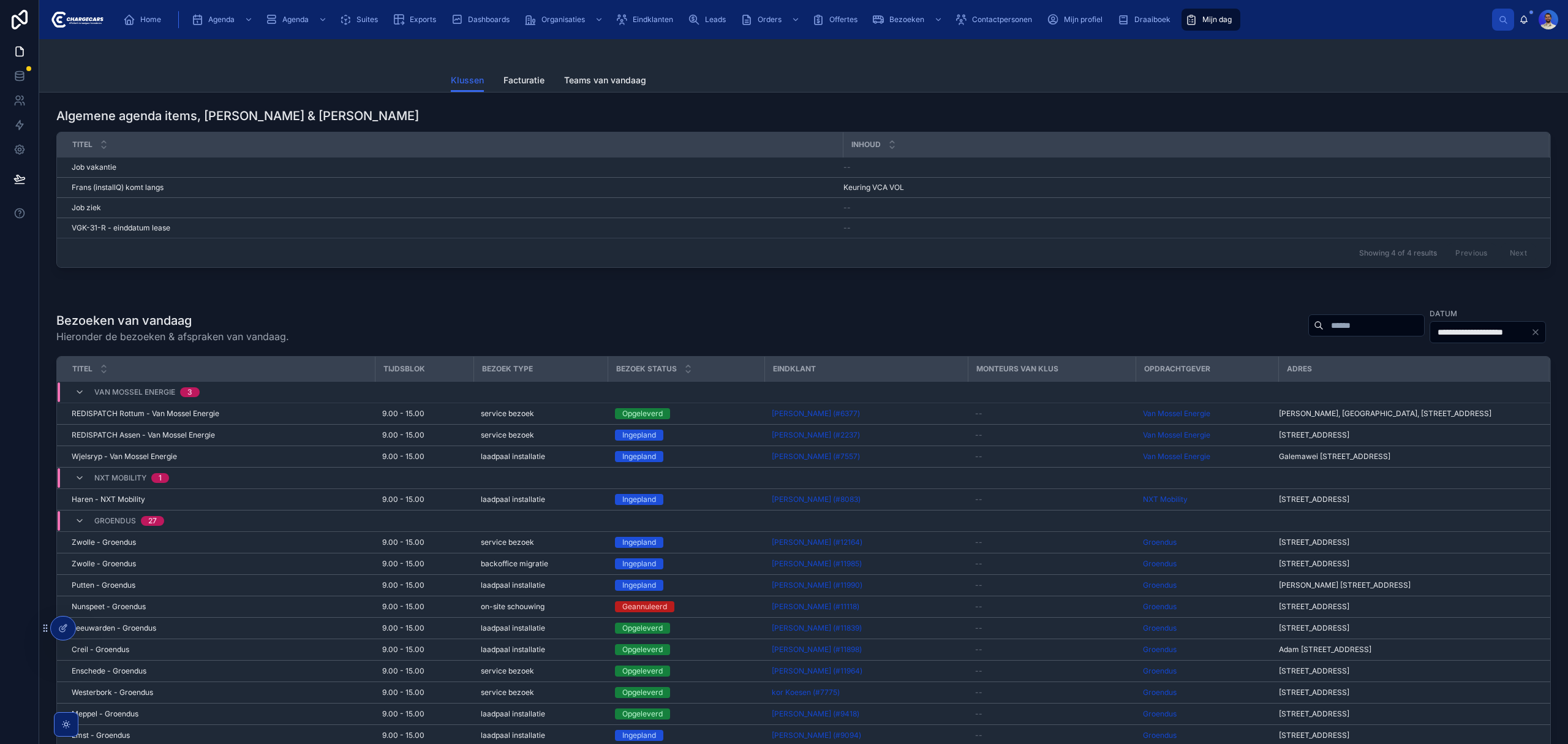
click at [1306, 319] on input "text" at bounding box center [1373, 325] width 100 height 17
type input "*"
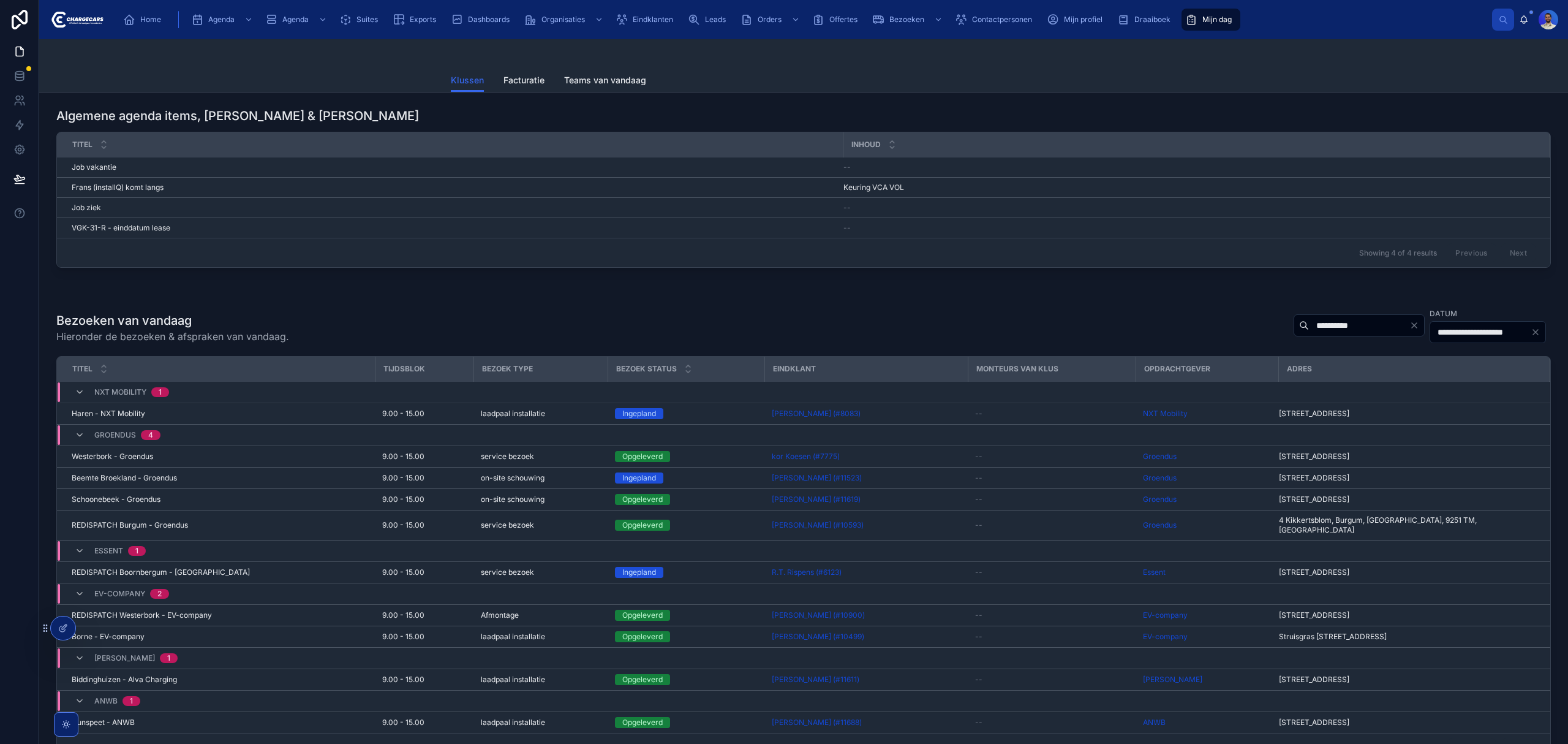
type input "**********"
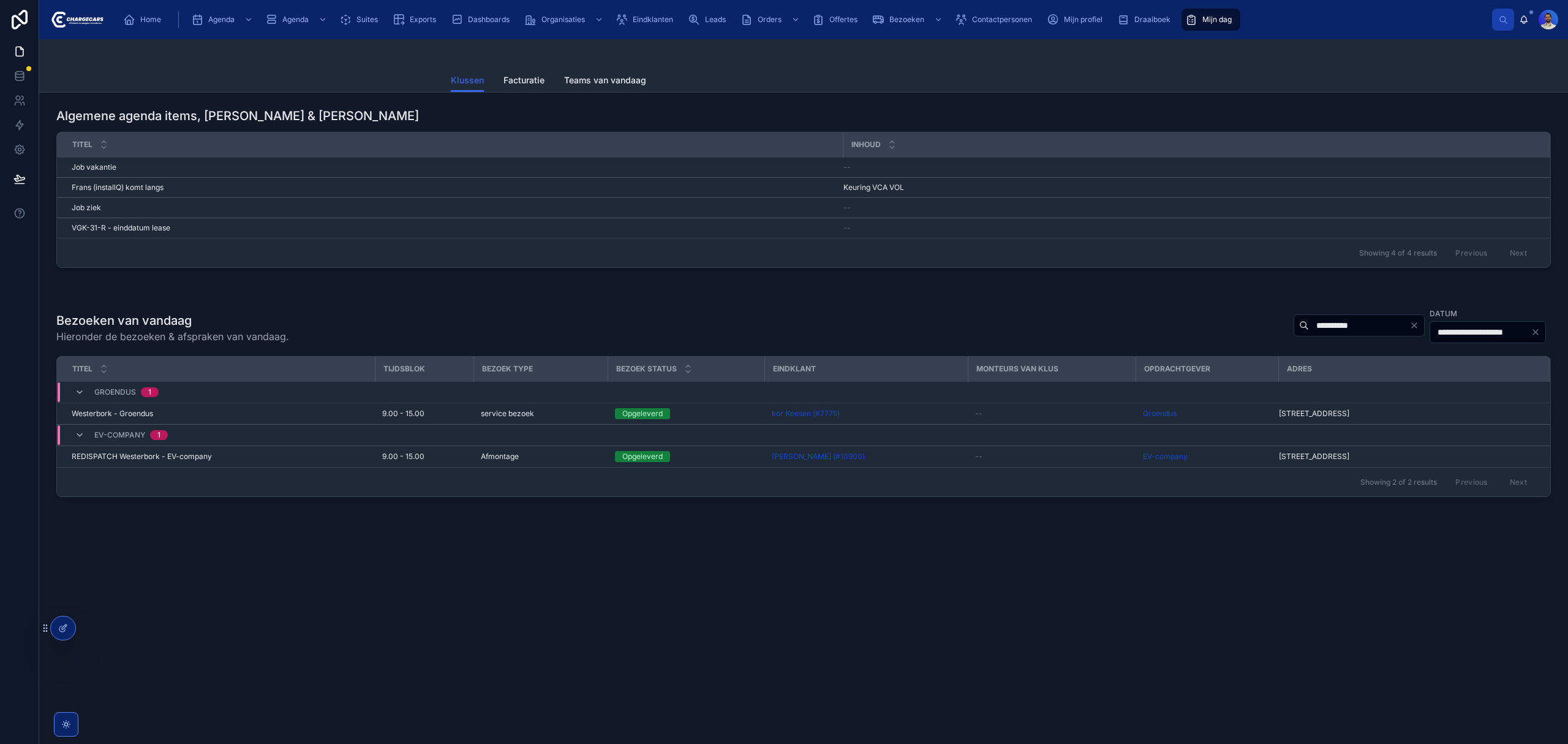
click at [1306, 326] on icon "Clear" at bounding box center [1414, 326] width 5 height 5
click at [753, 321] on div "**********" at bounding box center [803, 328] width 1494 height 41
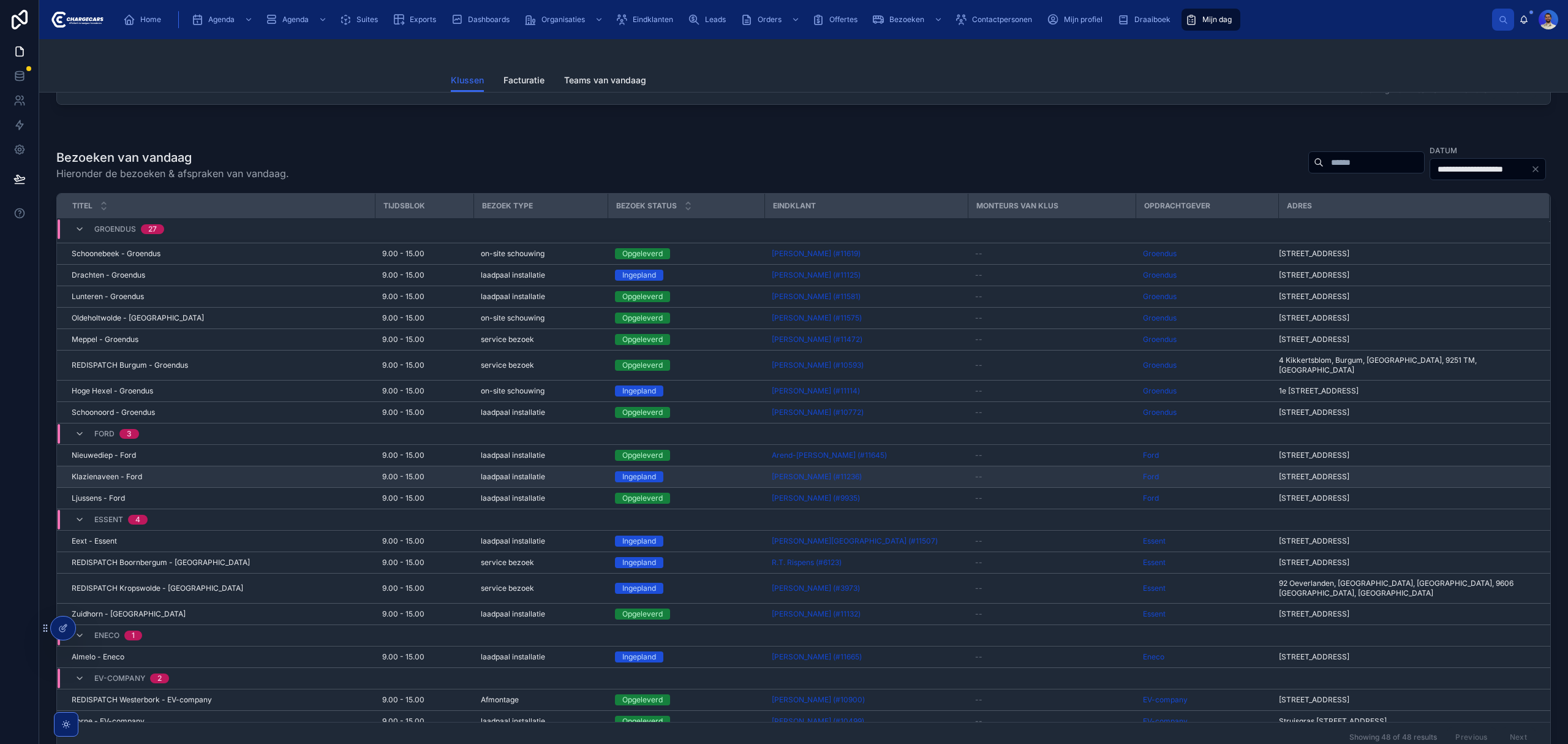
scroll to position [578, 0]
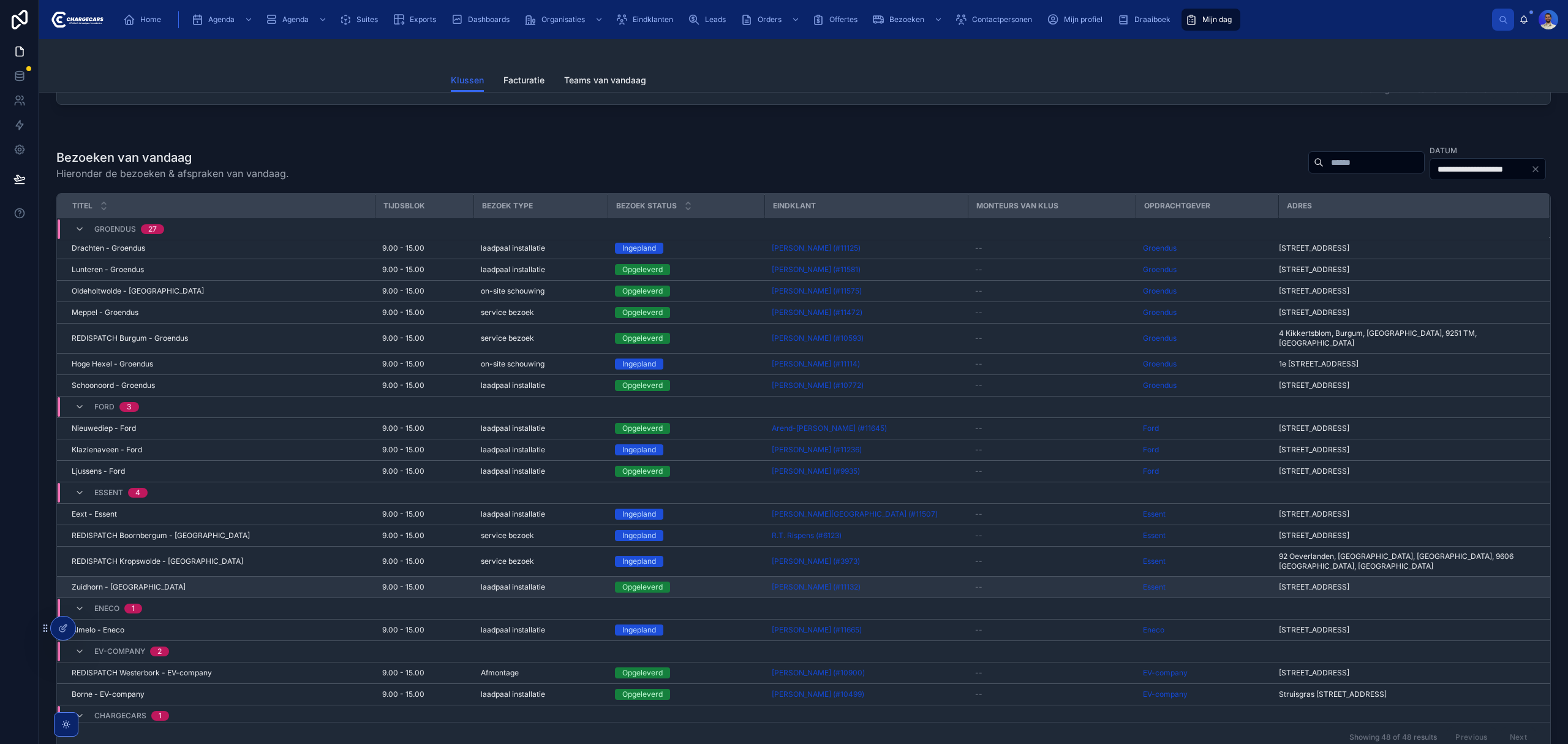
click at [304, 582] on div "Zuidhorn - Essent Zuidhorn - Essent" at bounding box center [219, 587] width 296 height 10
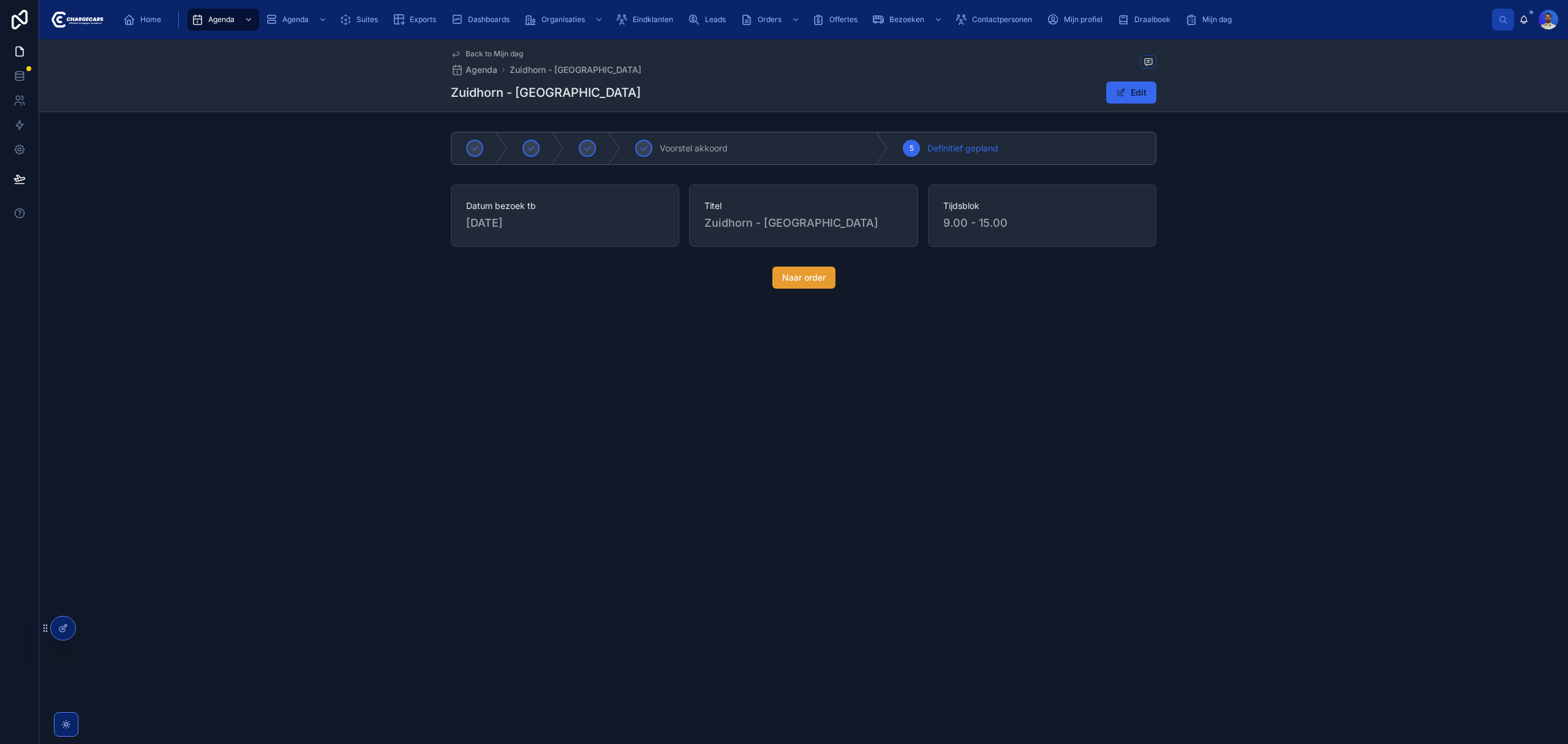
click at [814, 282] on span "Naar order" at bounding box center [804, 277] width 43 height 12
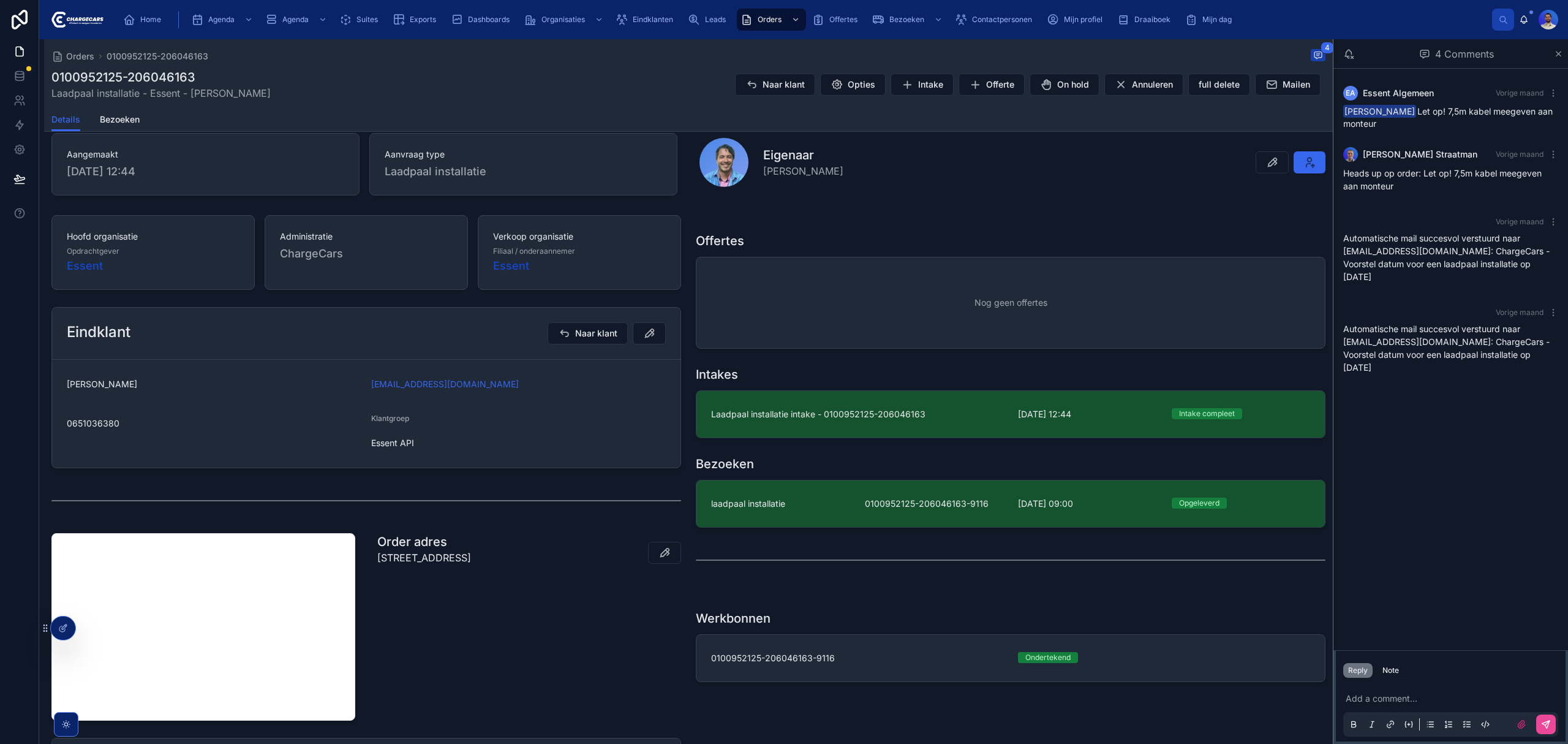
scroll to position [245, 0]
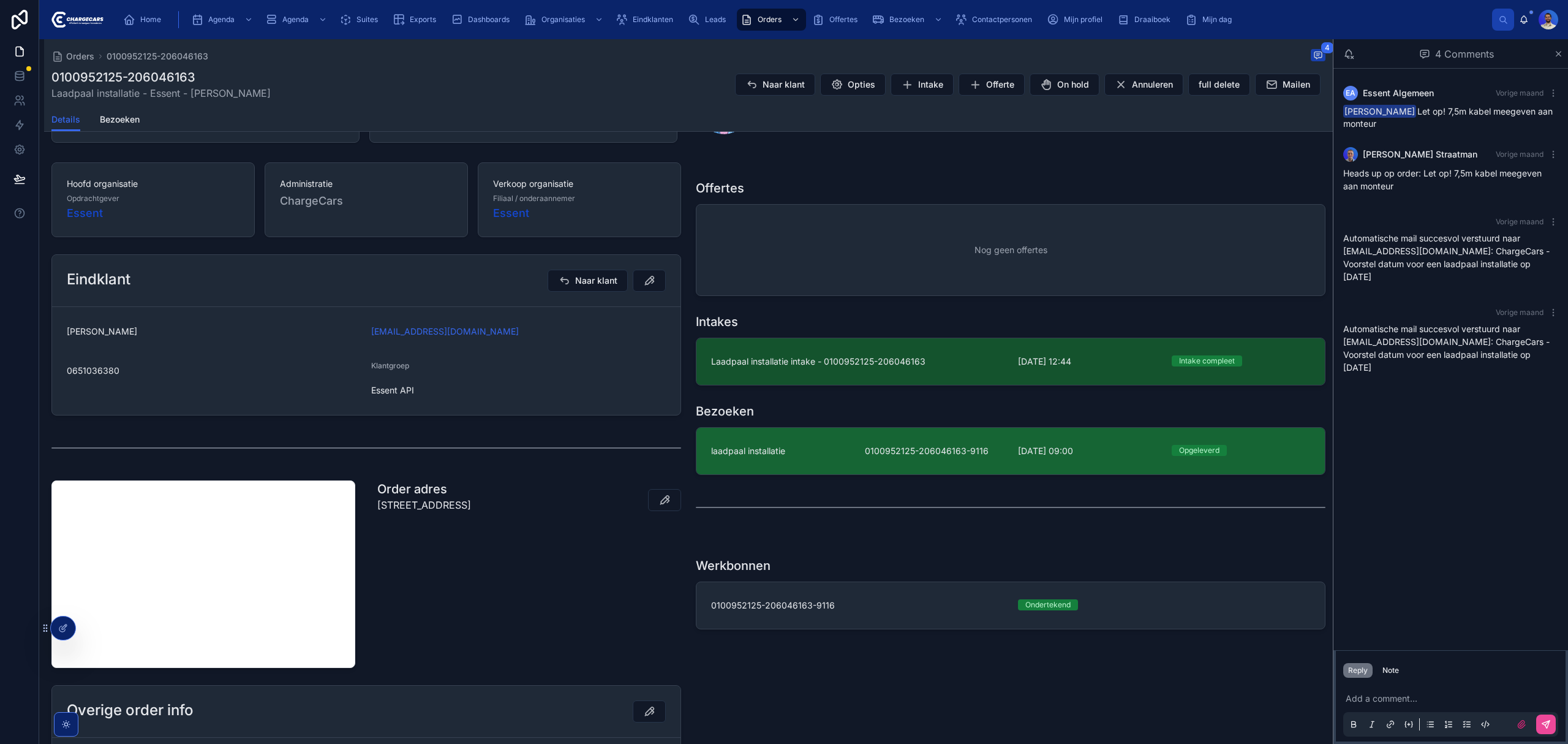
click at [775, 438] on link "laadpaal installatie 0100952125-206046163-9116 2-10-2025 09:00 Opgeleverd" at bounding box center [1010, 451] width 628 height 47
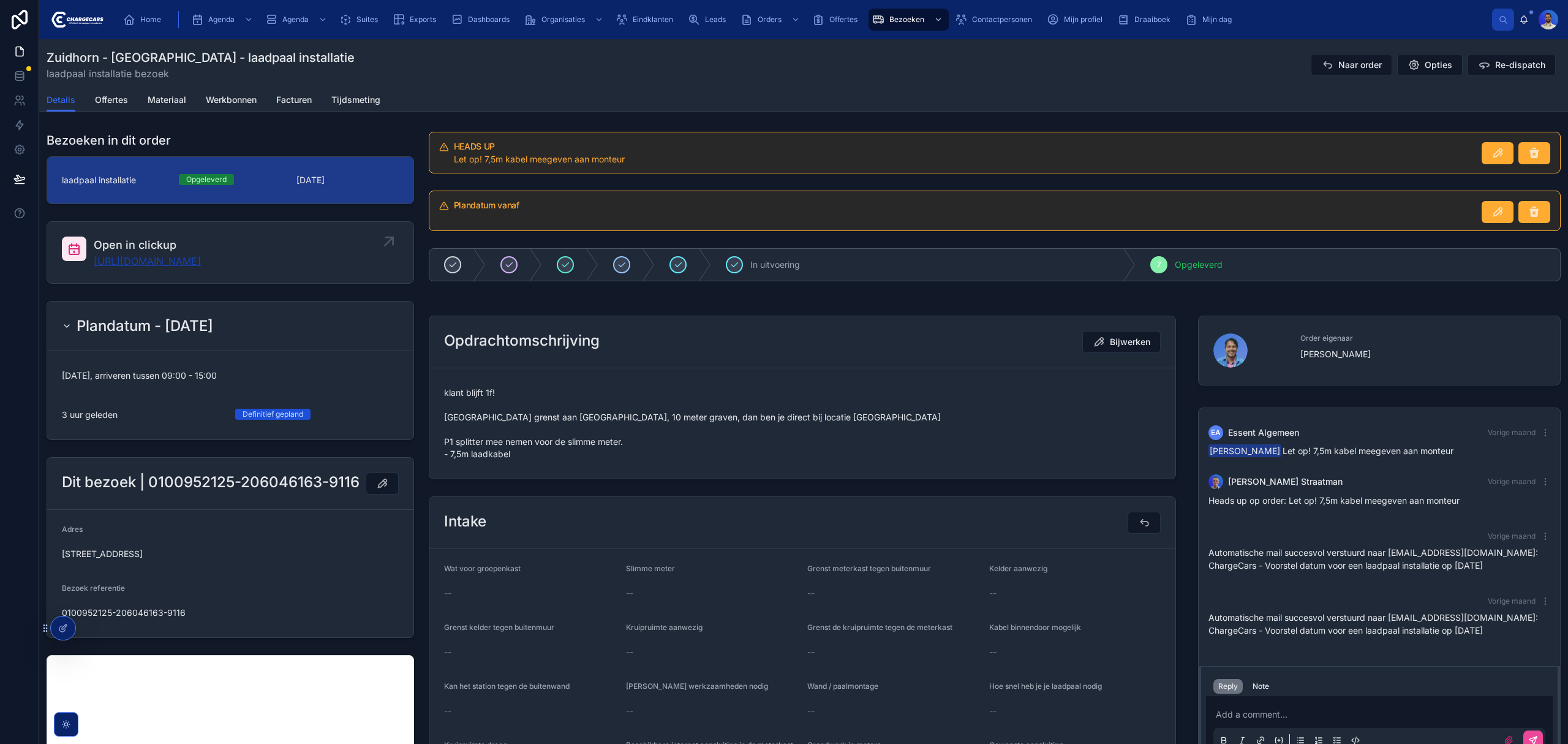
click at [182, 260] on link "https://app.clickup.com/t/86c5audnv" at bounding box center [148, 261] width 107 height 15
click at [145, 20] on span "Home" at bounding box center [151, 19] width 21 height 10
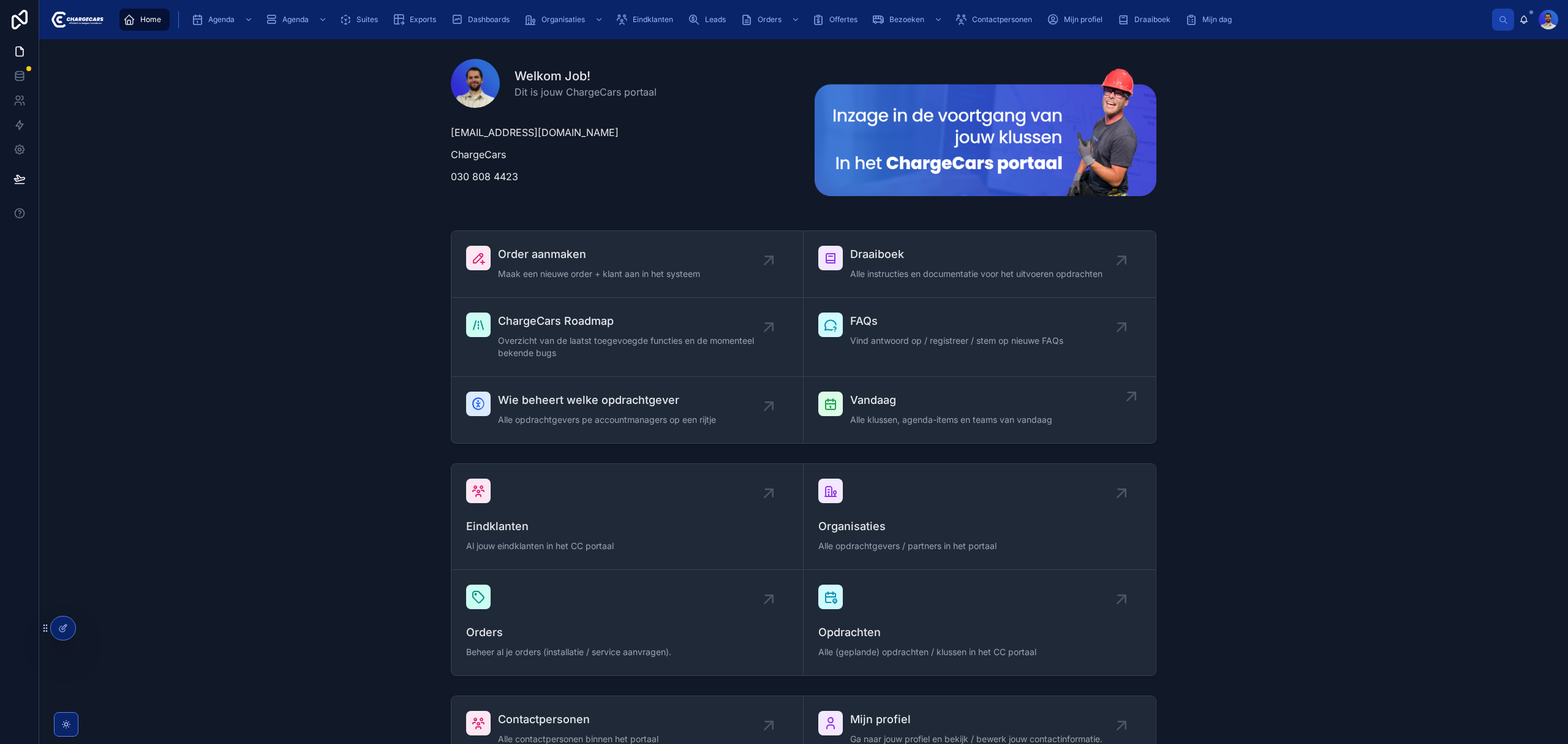
click at [868, 403] on span "Vandaag" at bounding box center [951, 400] width 202 height 17
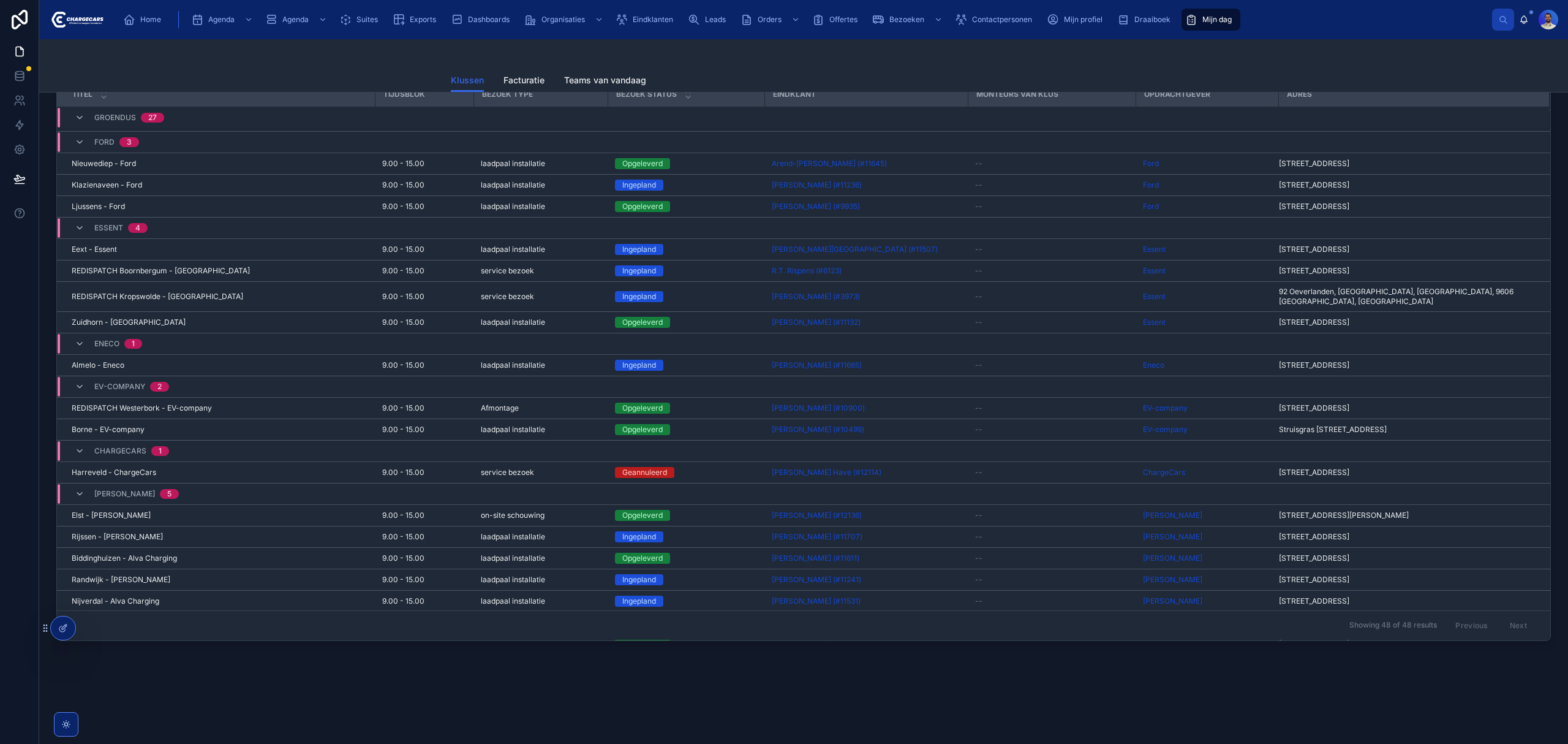
scroll to position [740, 0]
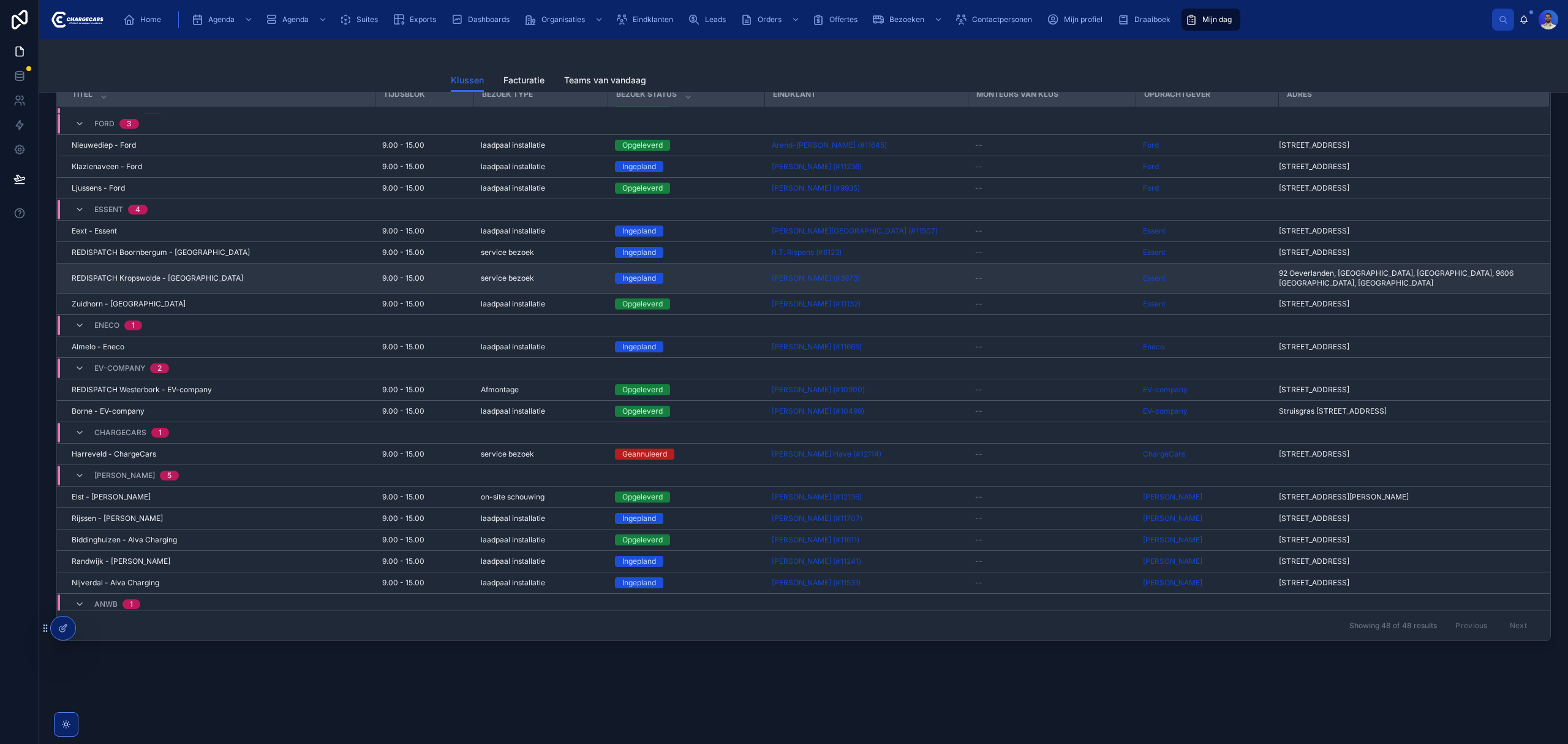
click at [351, 264] on td "REDISPATCH Kropswolde - Essent REDISPATCH Kropswolde - Essent" at bounding box center [215, 278] width 318 height 30
click at [350, 273] on div "REDISPATCH Kropswolde - Essent REDISPATCH Kropswolde - Essent" at bounding box center [219, 278] width 296 height 10
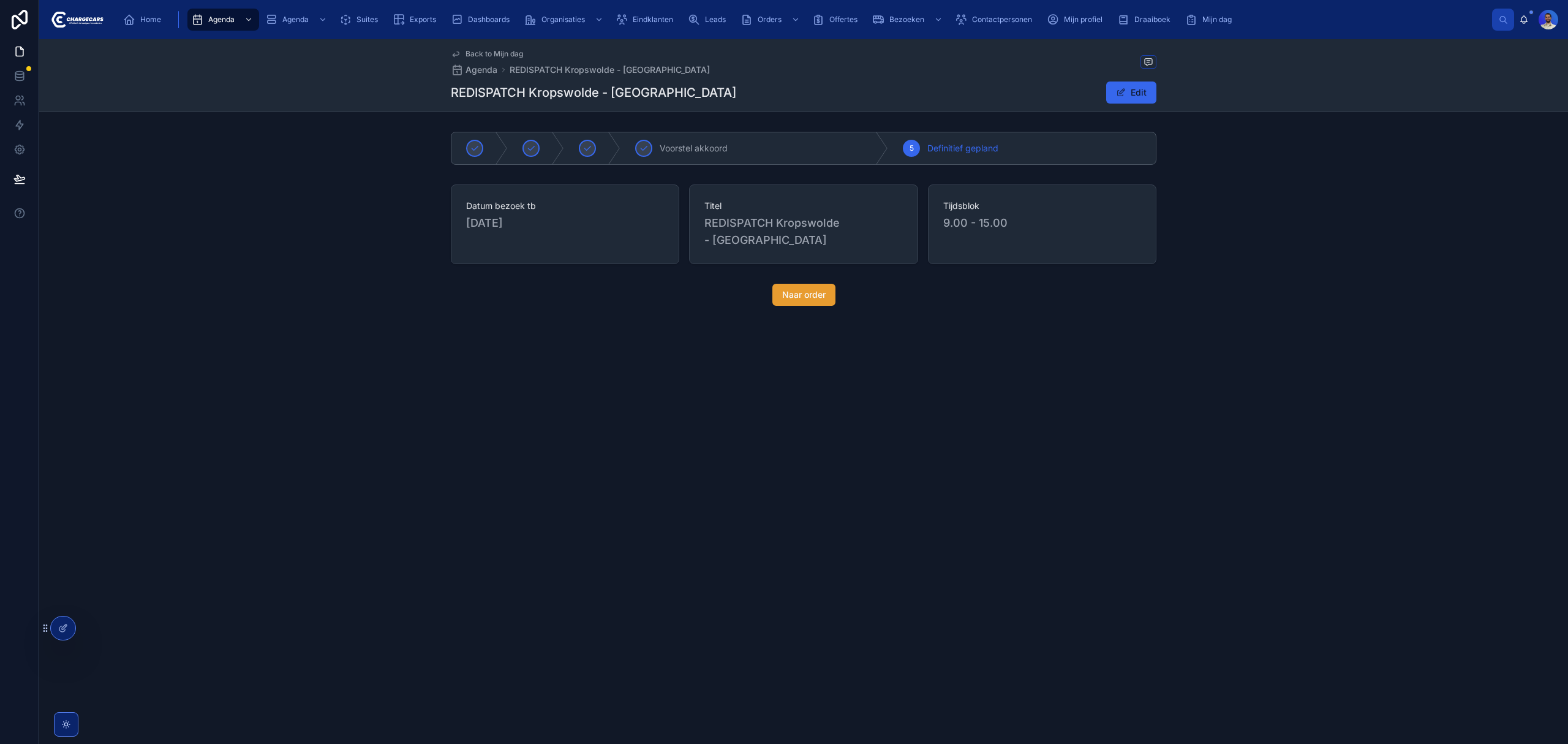
click at [777, 284] on button "Naar order" at bounding box center [803, 295] width 63 height 22
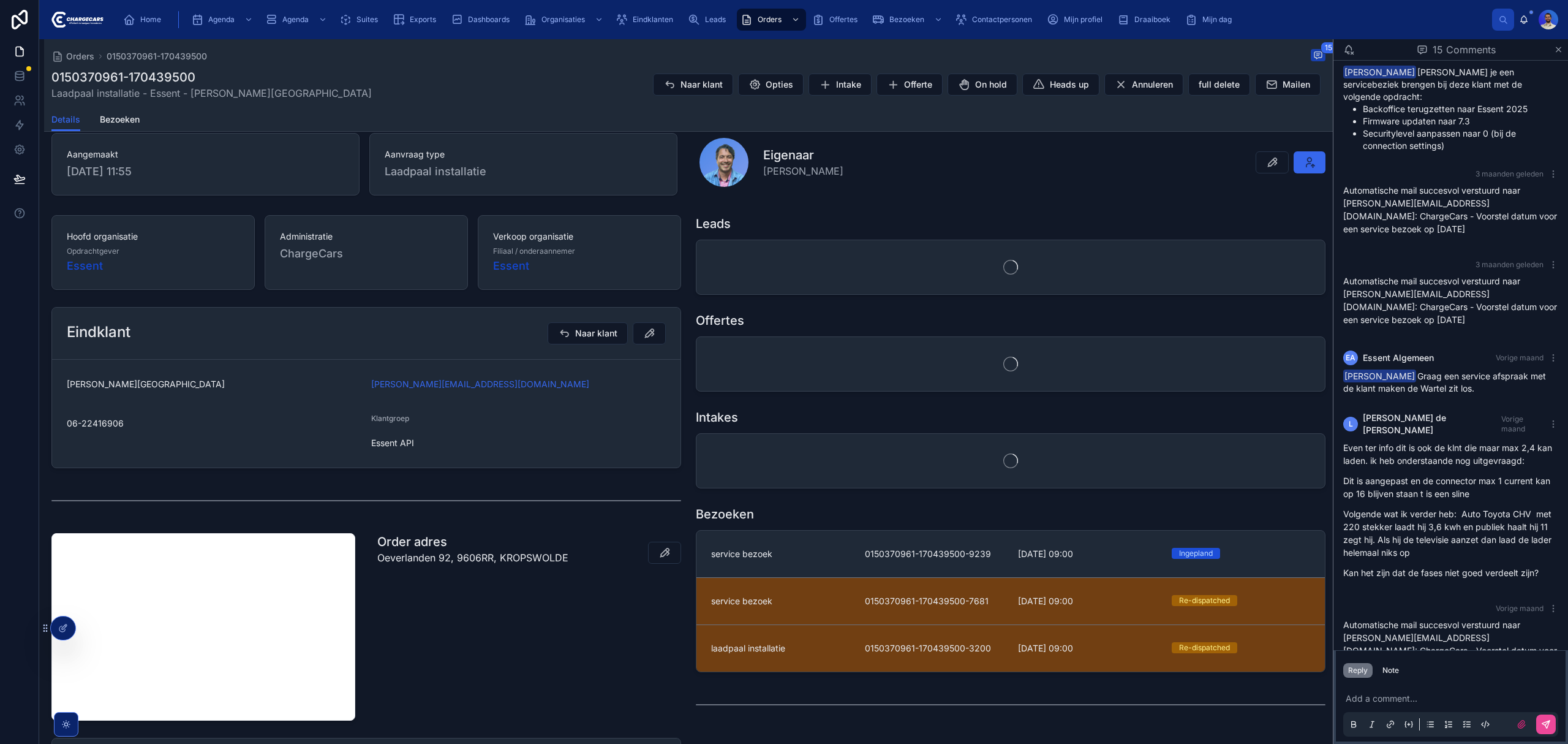
scroll to position [245, 0]
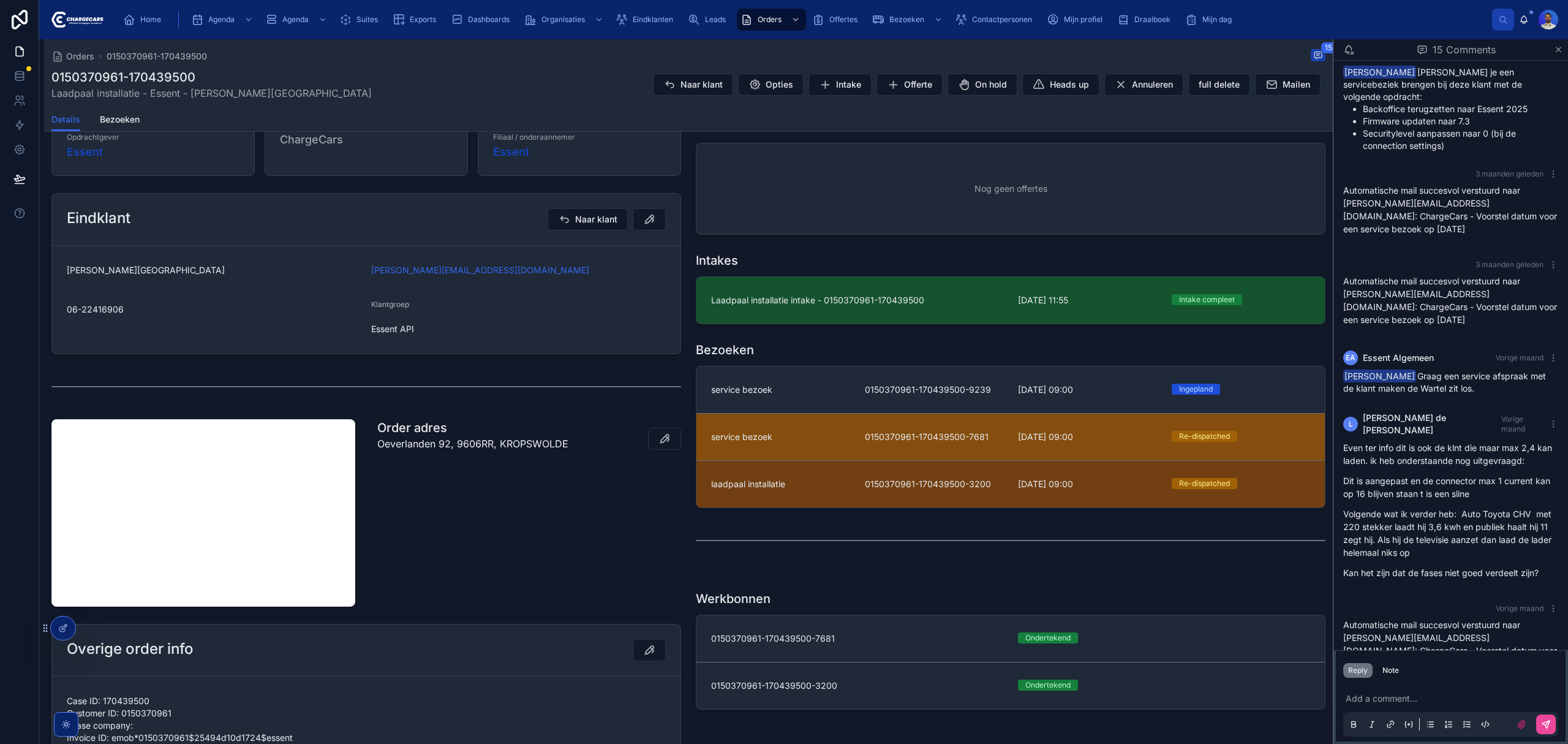
click at [797, 428] on link "service bezoek 0150370961-170439500-7681 21-8-2025 09:00 Re-dispatched" at bounding box center [1010, 436] width 628 height 47
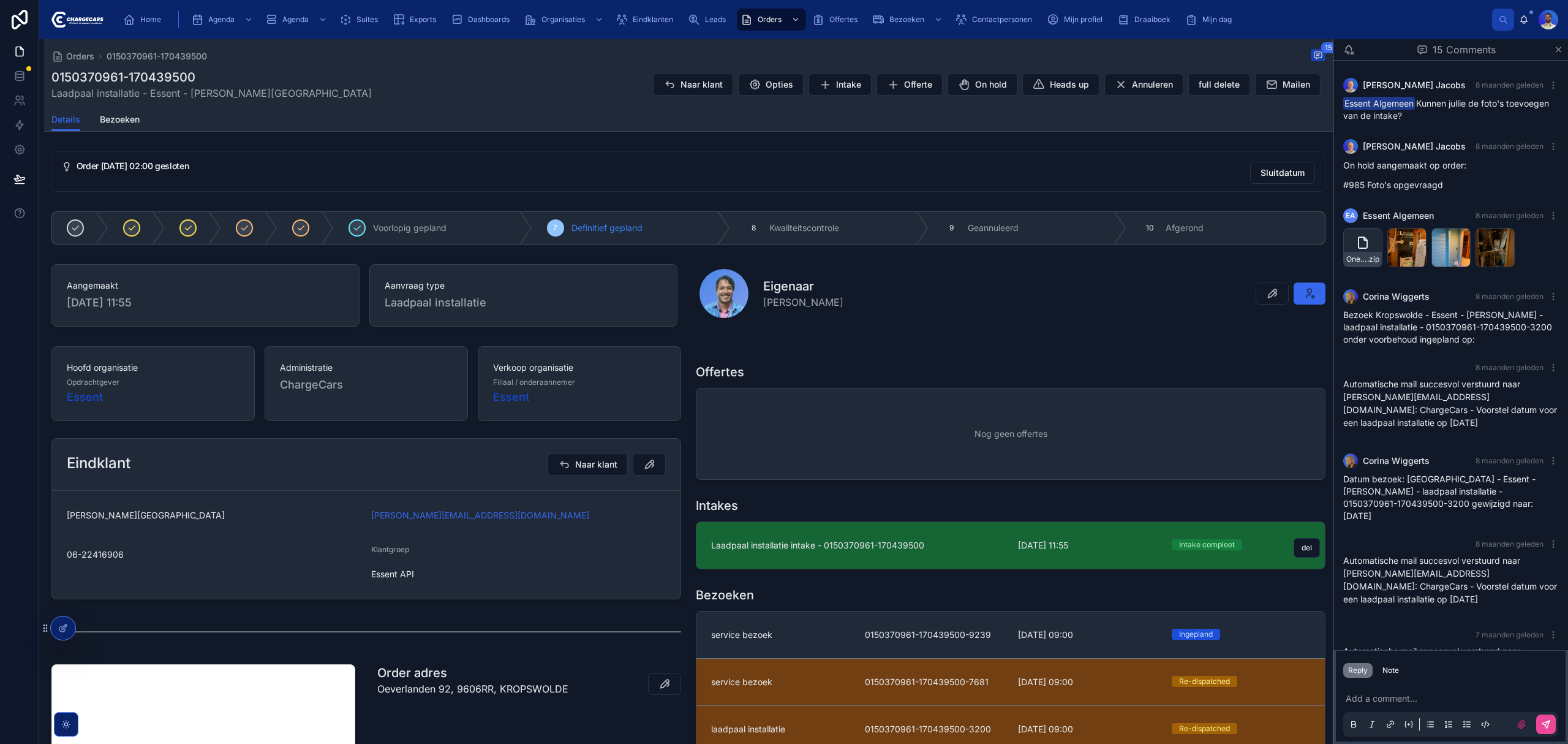
scroll to position [684, 0]
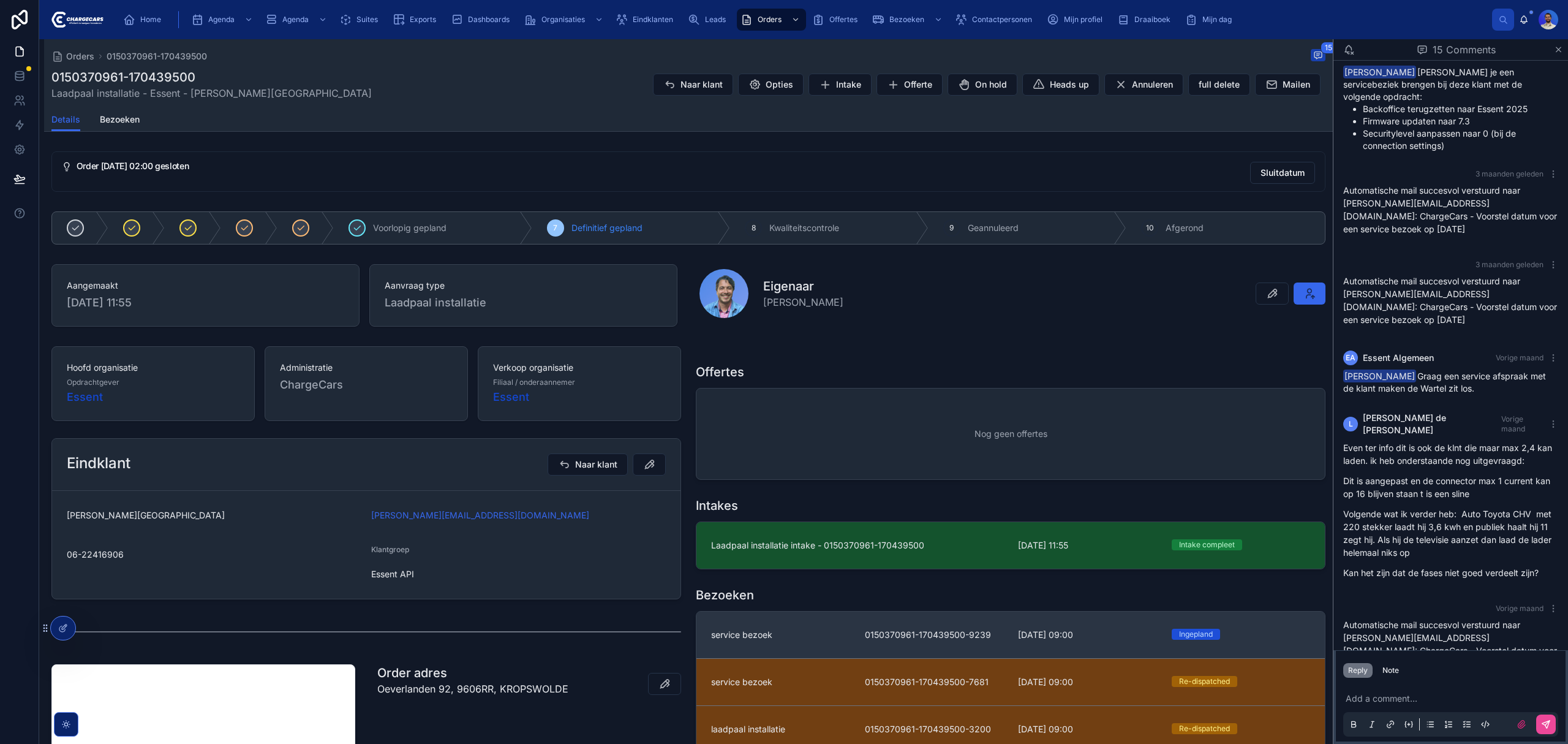
click at [806, 628] on link "service bezoek 0150370961-170439500-9239 2-10-2025 09:00 Ingepland" at bounding box center [1010, 635] width 628 height 47
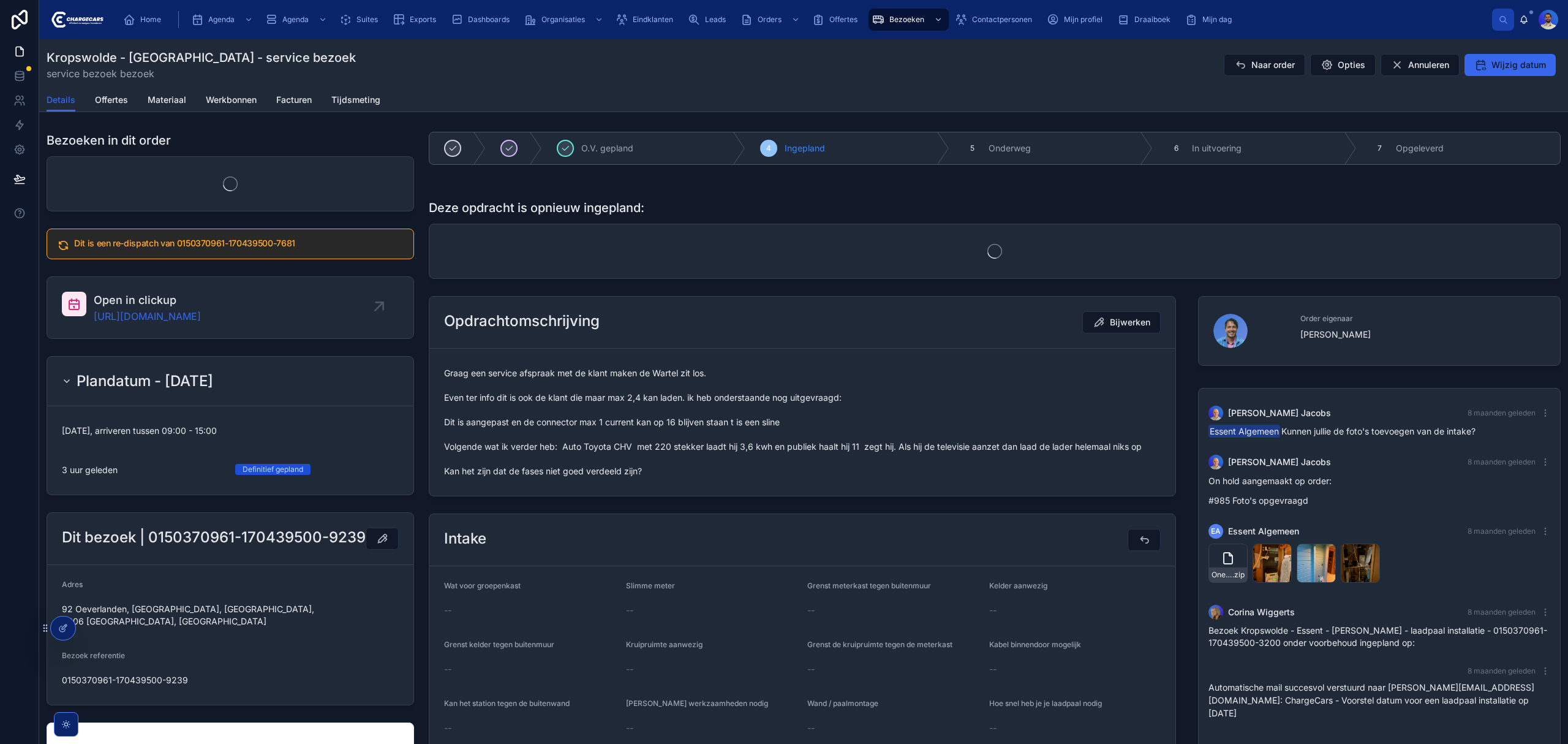
scroll to position [647, 0]
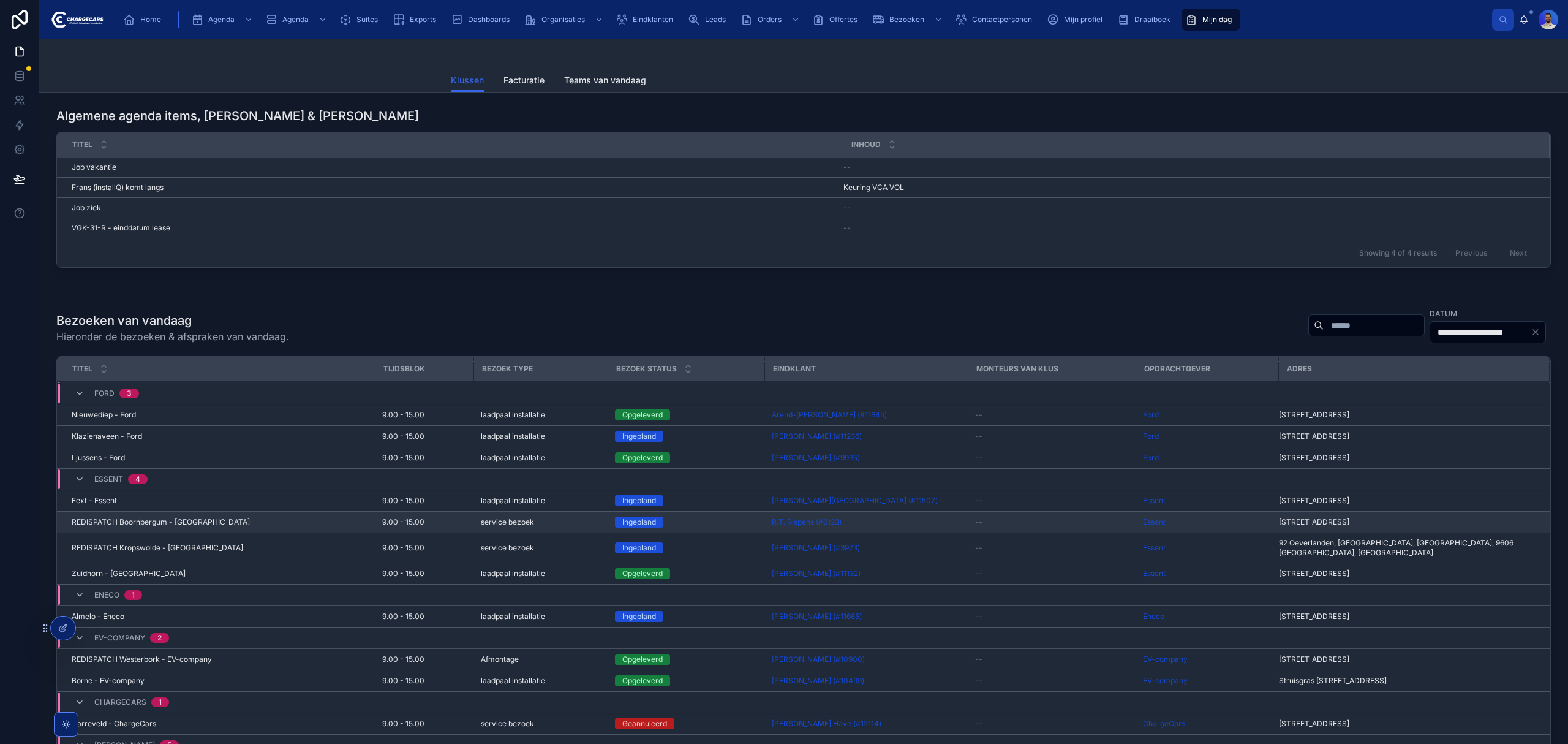
scroll to position [755, 0]
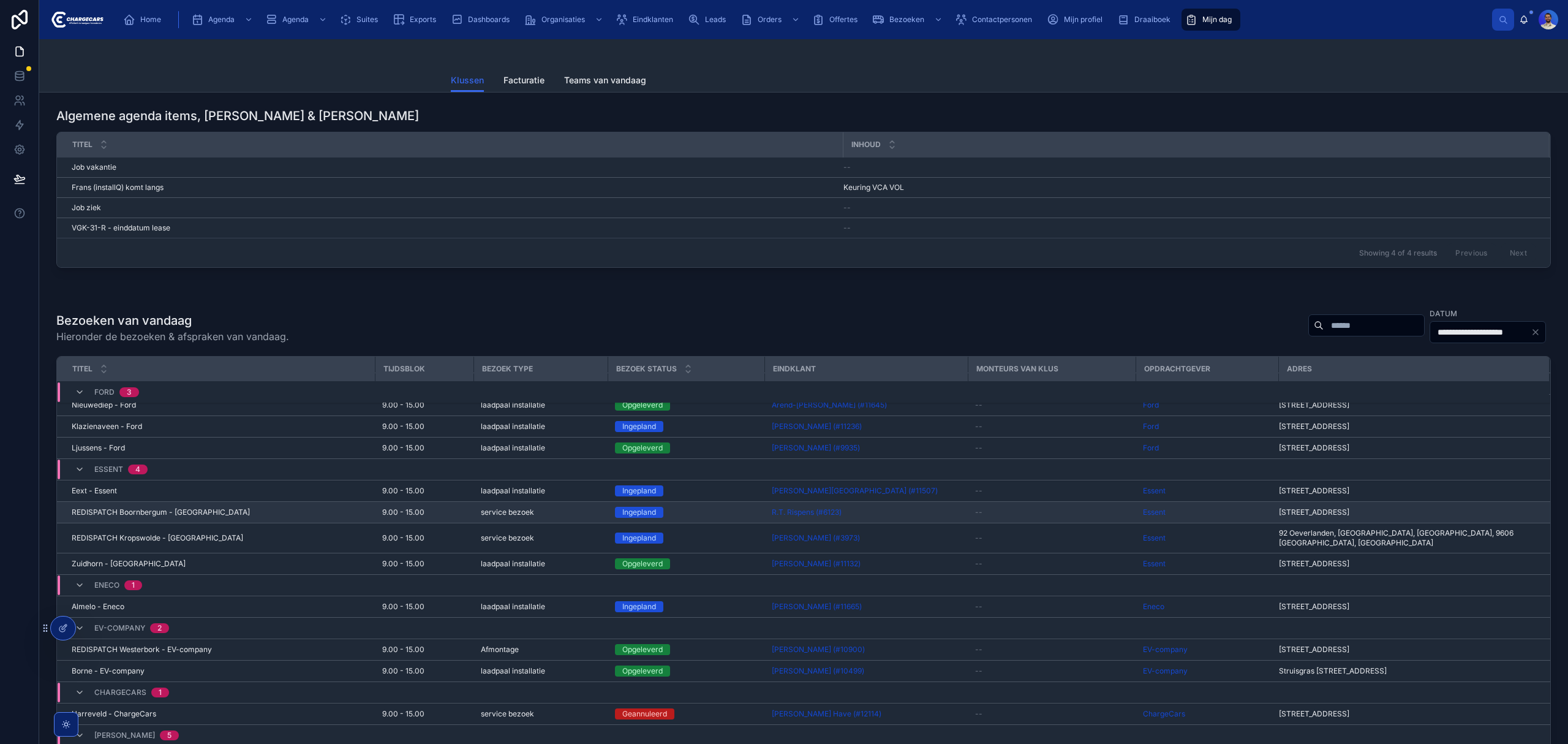
click at [173, 508] on span "REDISPATCH Boornbergum - Essent" at bounding box center [160, 512] width 178 height 10
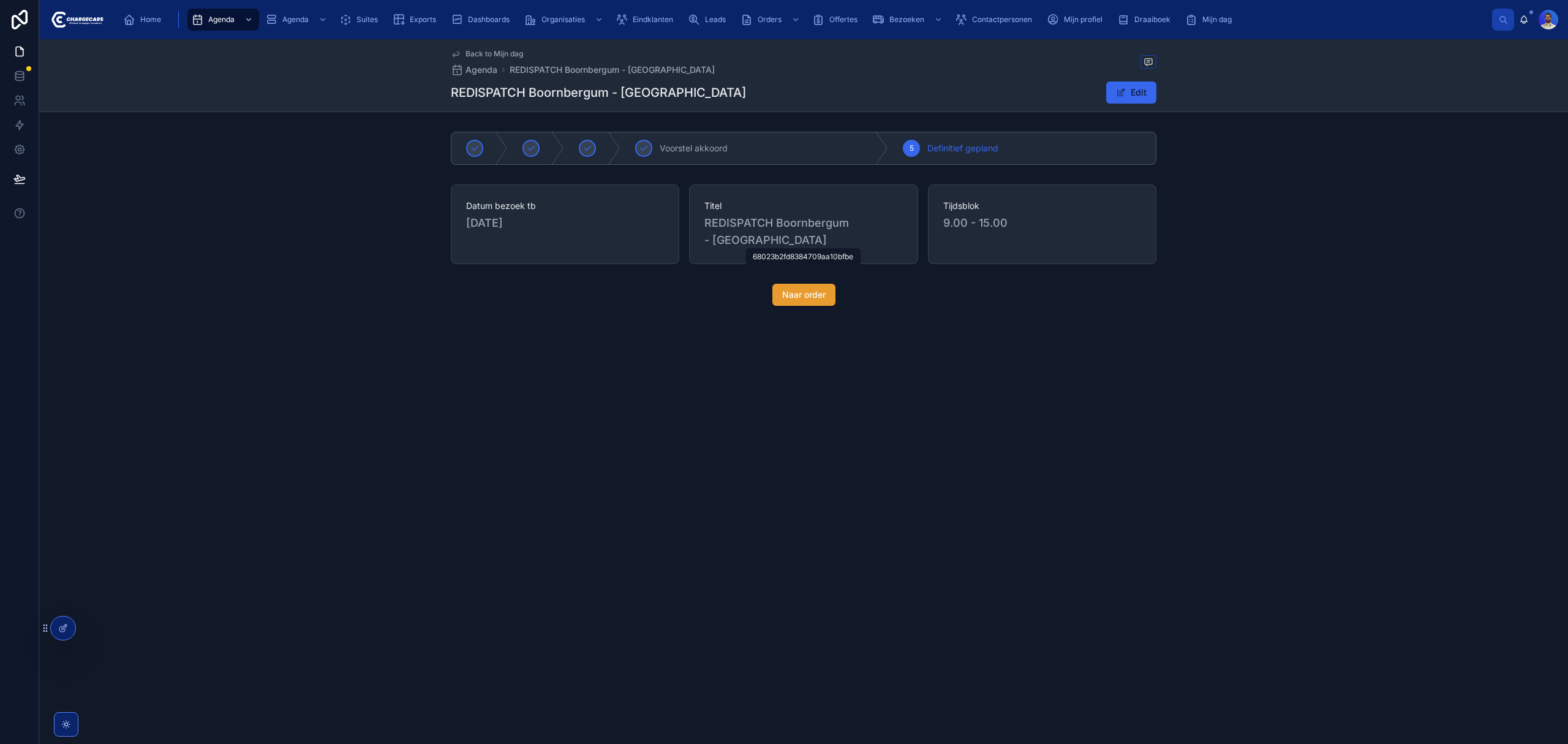
click at [788, 289] on span "Naar order" at bounding box center [804, 295] width 43 height 12
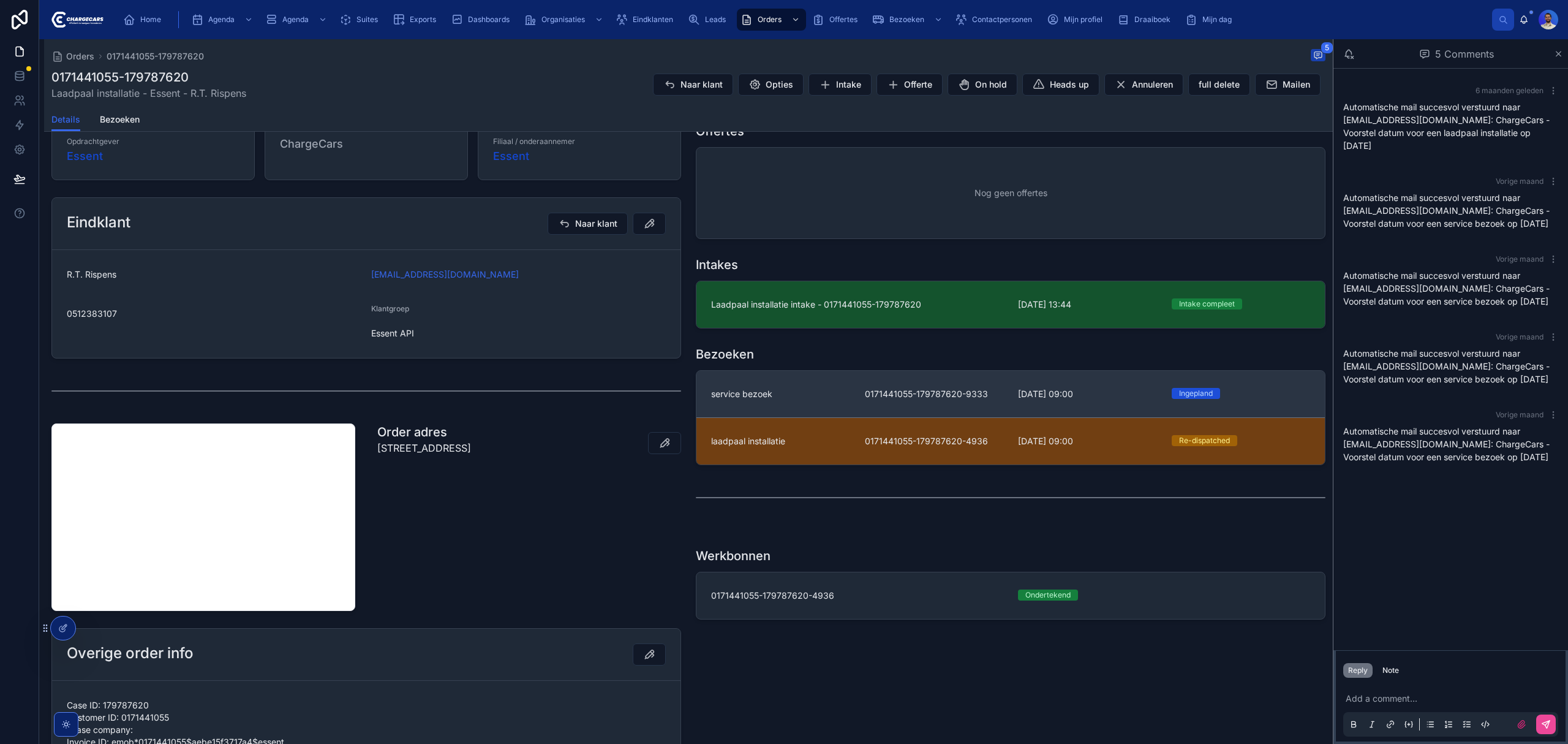
scroll to position [245, 0]
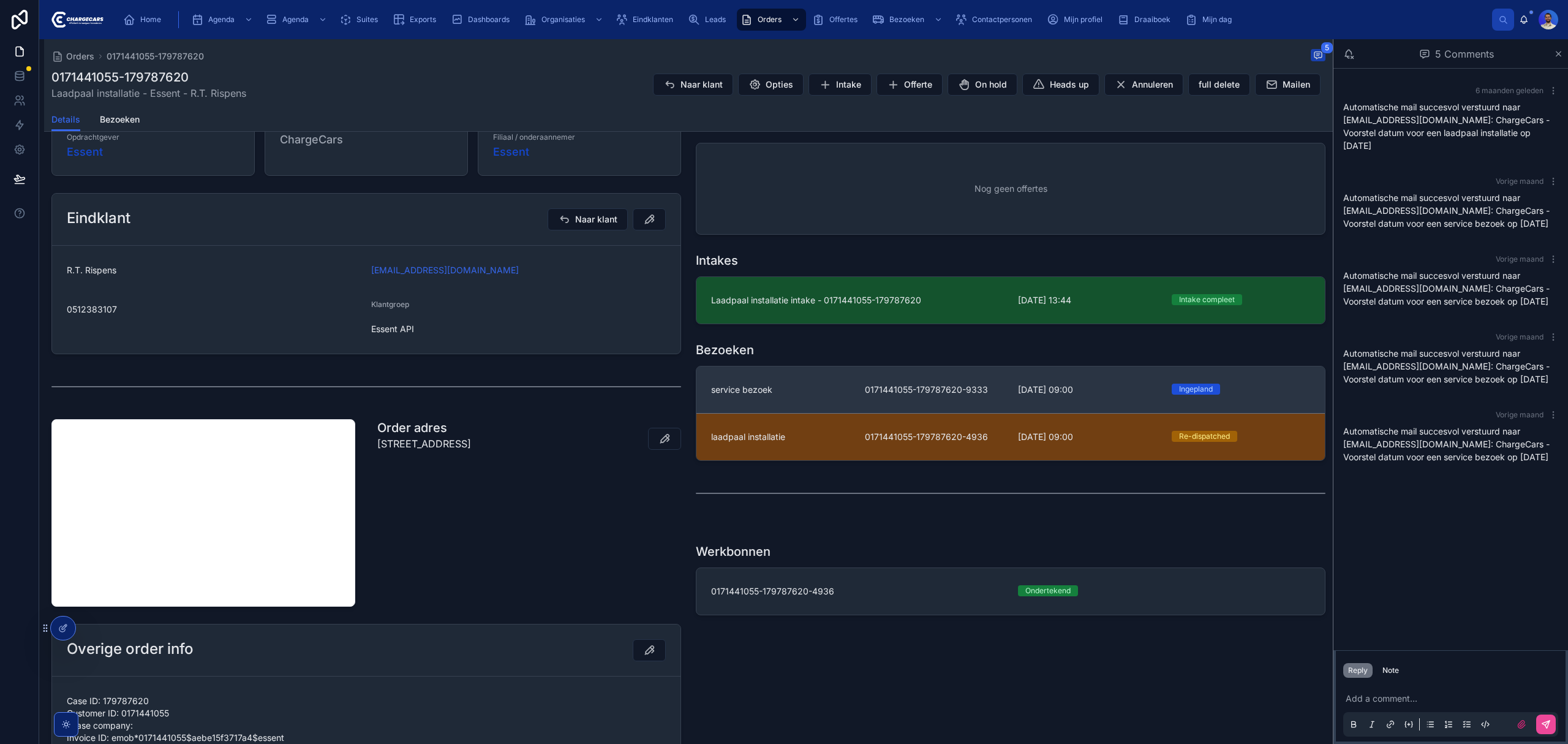
click at [863, 400] on link "service bezoek 0171441055-179787620-9333 2-10-2025 09:00 Ingepland" at bounding box center [1010, 390] width 628 height 47
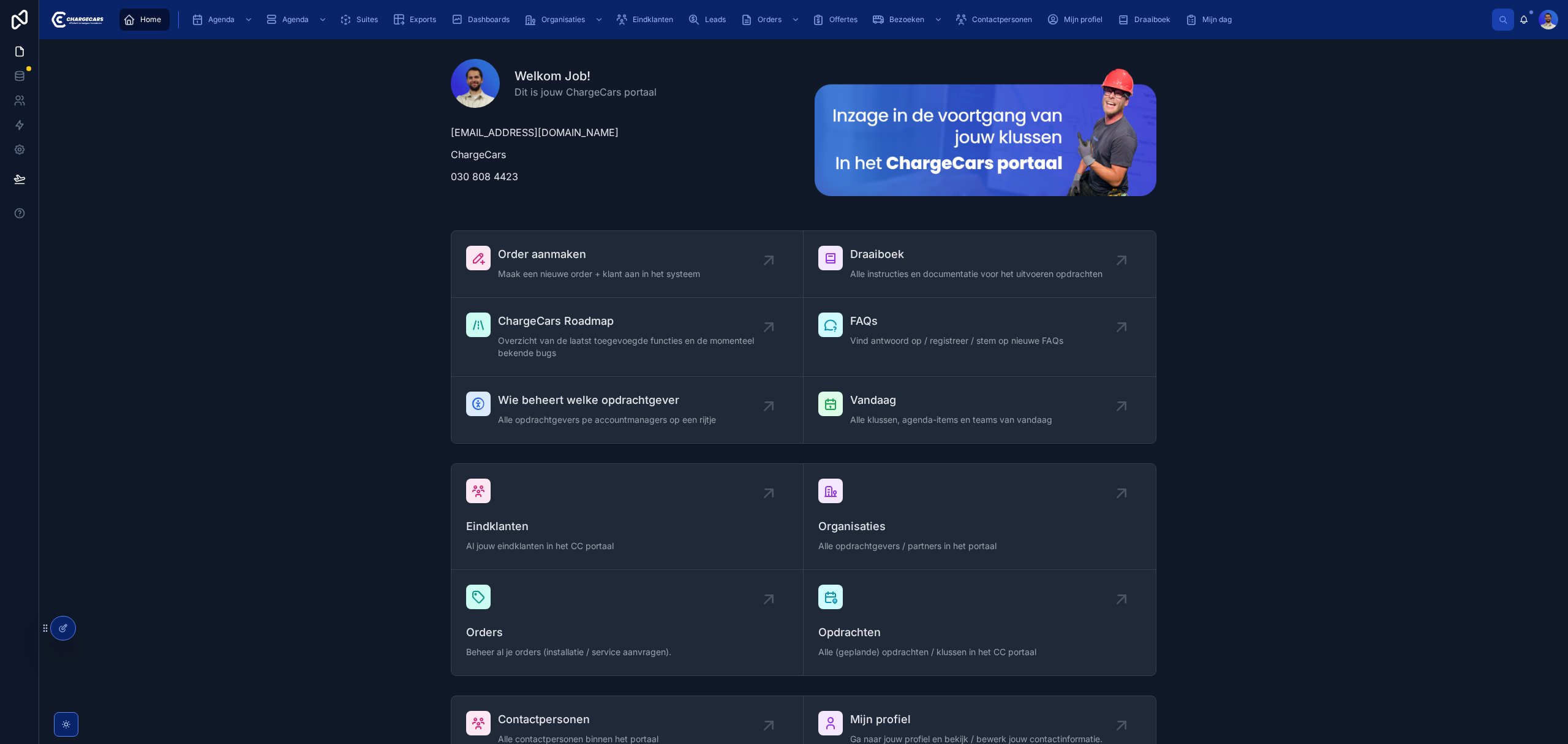
drag, startPoint x: 226, startPoint y: 219, endPoint x: 206, endPoint y: 197, distance: 29.7
click at [226, 219] on div "Welkom Job! Dit is jouw ChargeCars portaal [EMAIL_ADDRESS][DOMAIN_NAME] ChargeC…" at bounding box center [804, 703] width 1529 height 1328
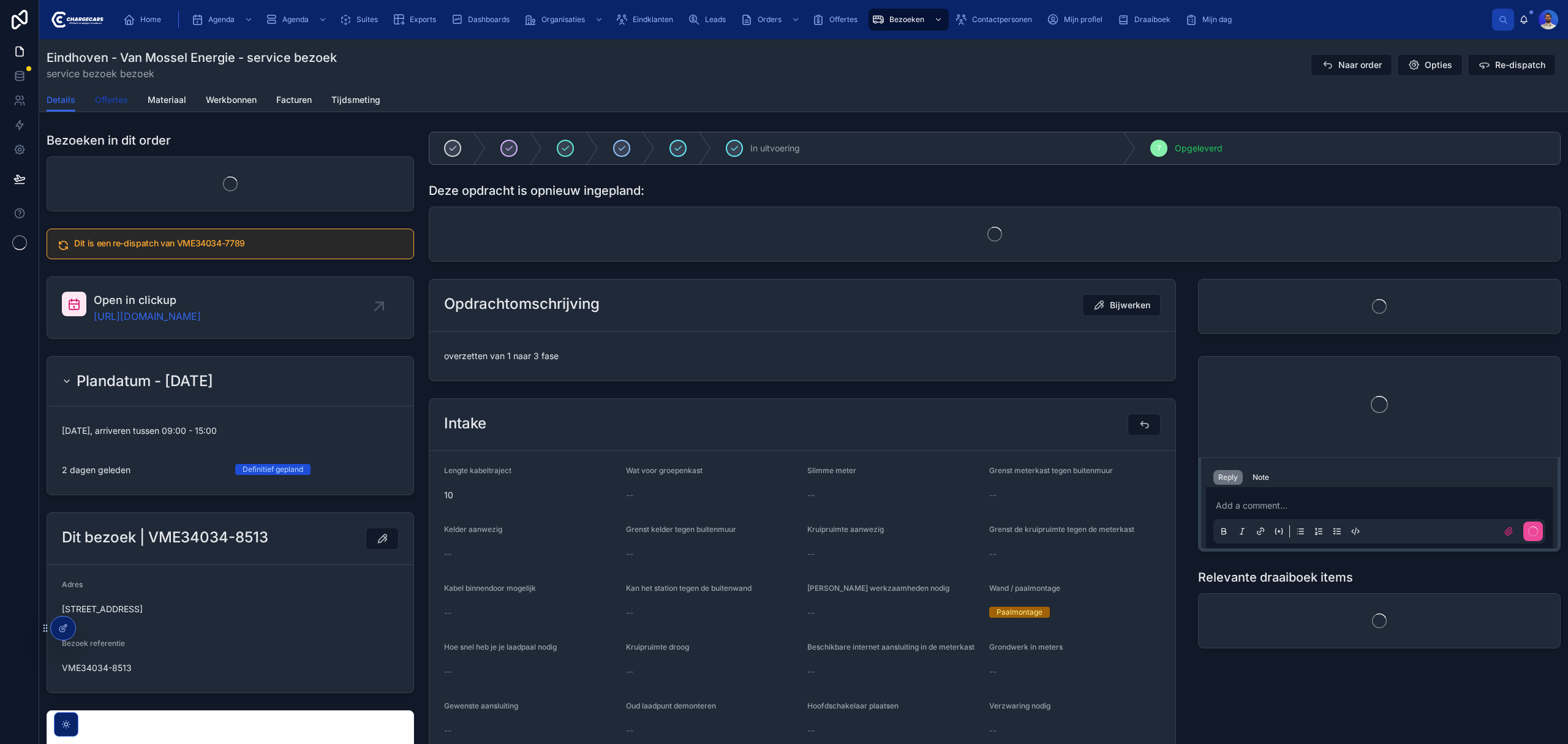
click at [111, 95] on span "Offertes" at bounding box center [111, 100] width 33 height 12
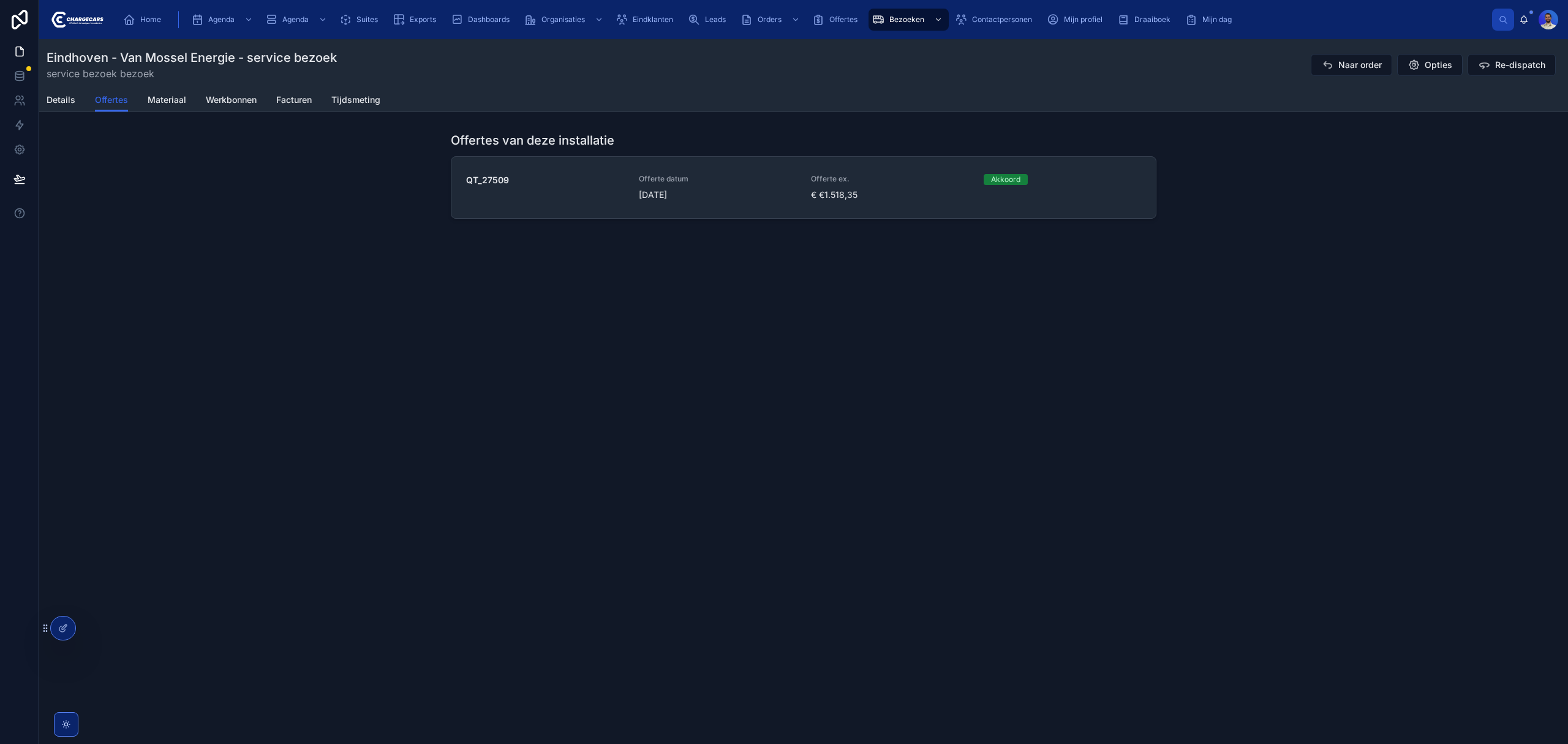
click at [611, 187] on div "QT_27509" at bounding box center [545, 188] width 158 height 27
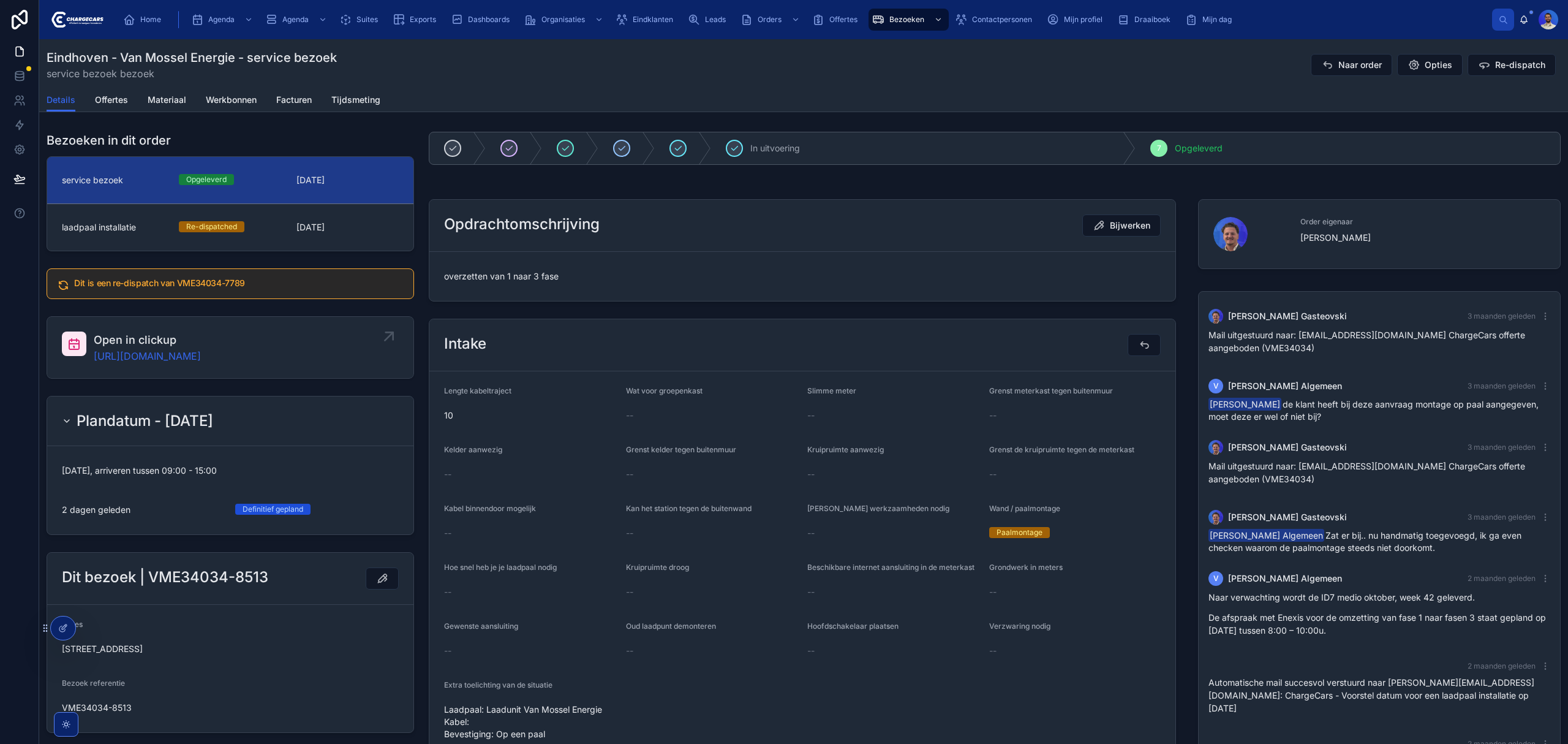
scroll to position [224, 0]
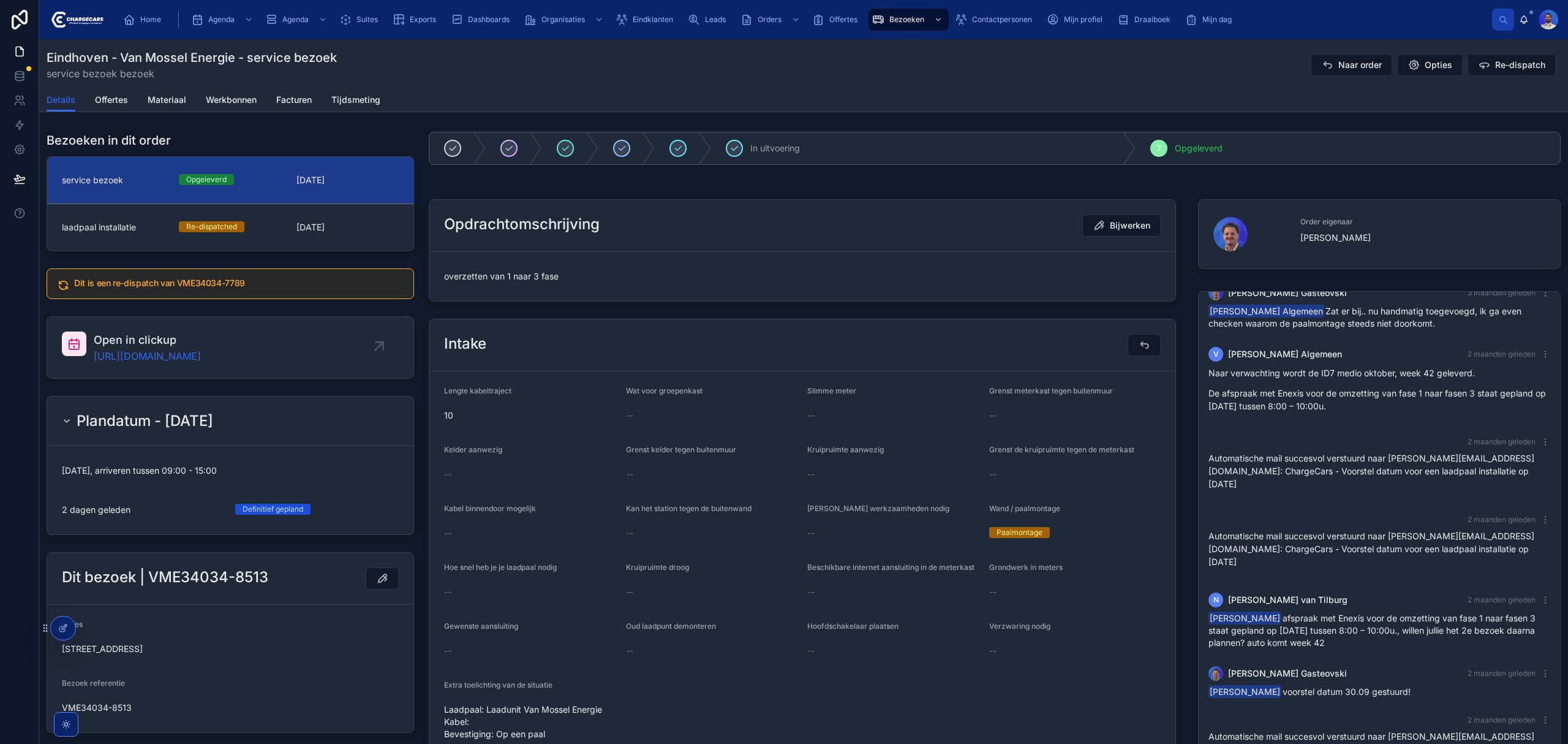
click at [177, 578] on h2 "Dit bezoek | VME34034-8513" at bounding box center [165, 577] width 206 height 19
copy h2 "VME34034"
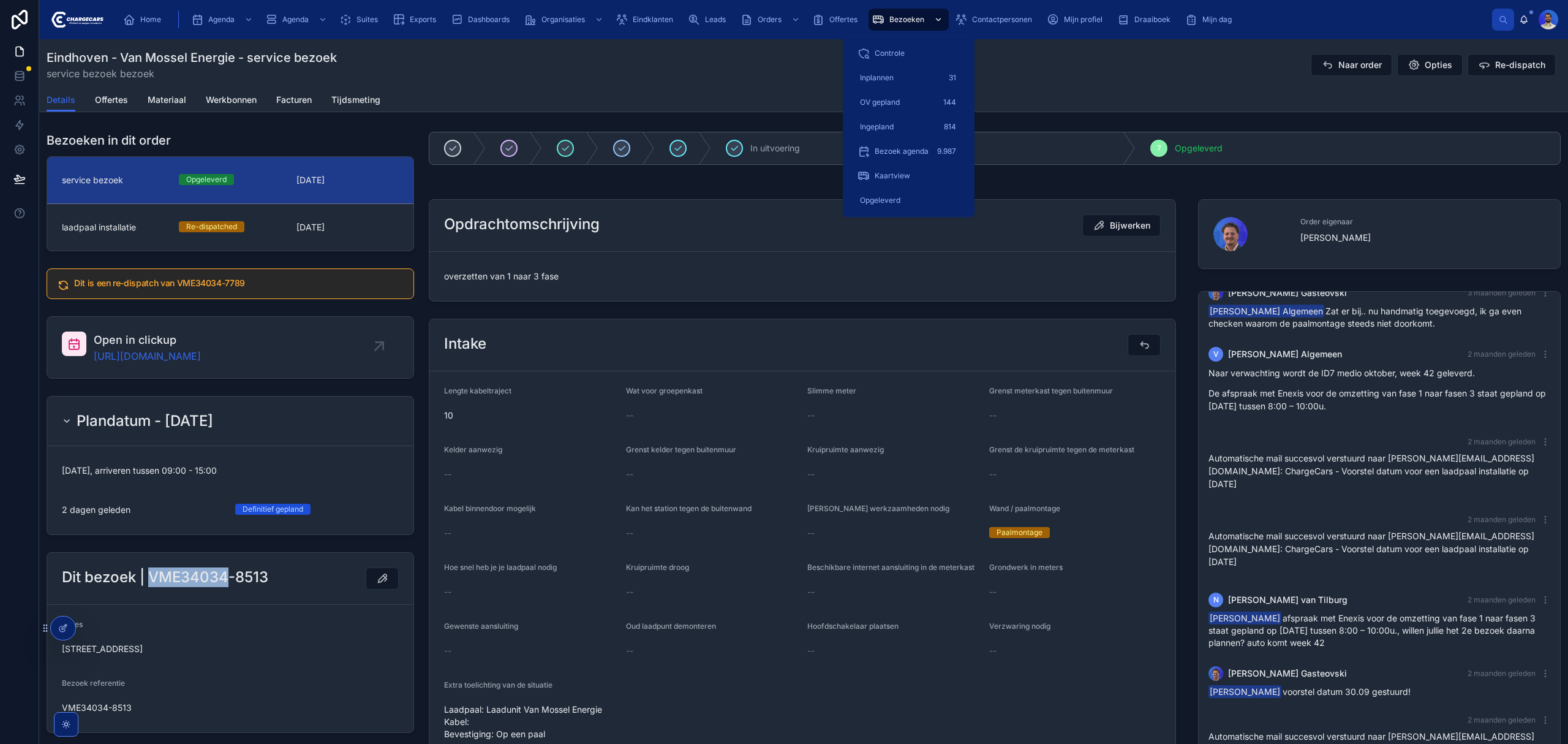
click at [894, 19] on span "Bezoeken" at bounding box center [907, 19] width 35 height 10
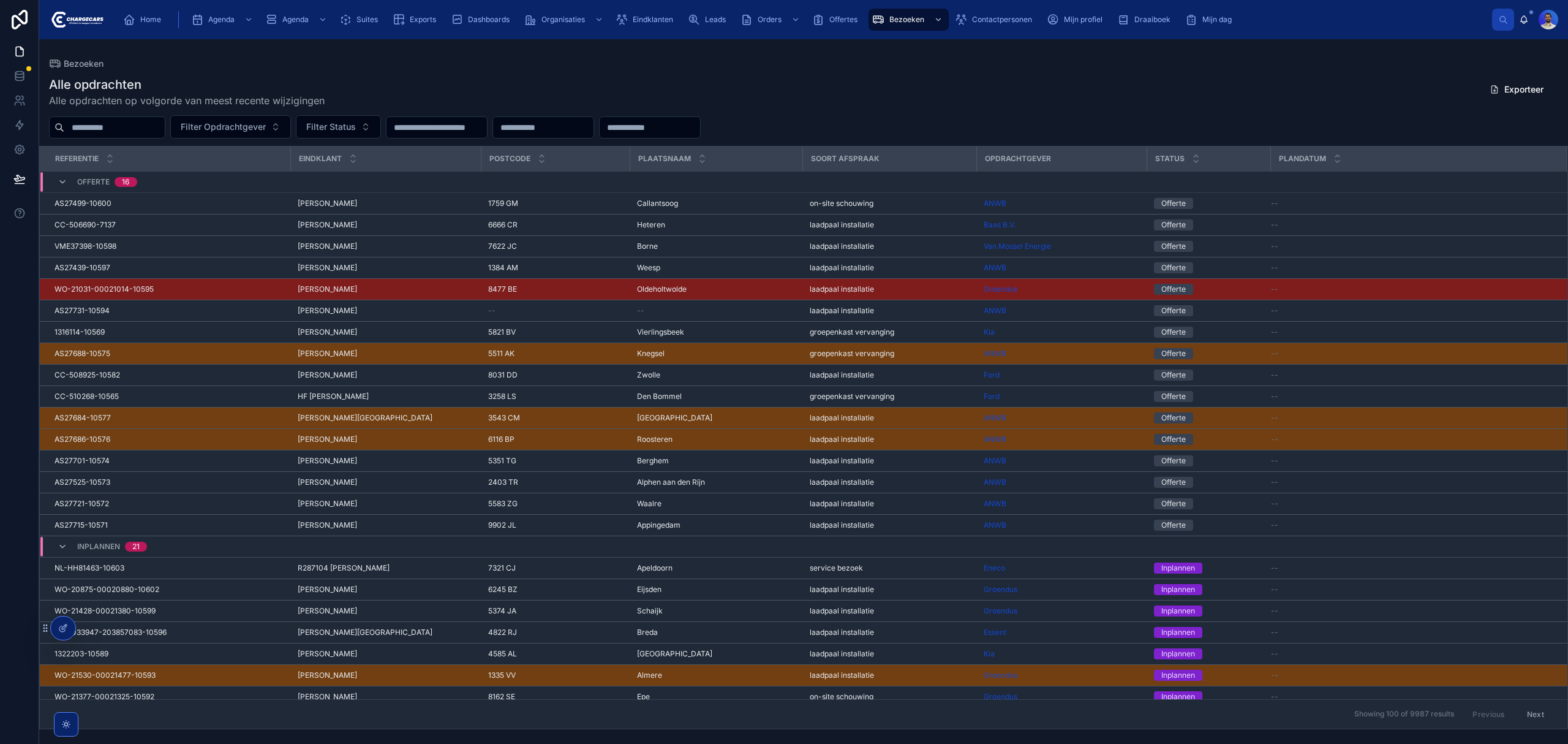
click at [154, 128] on input "text" at bounding box center [114, 128] width 100 height 17
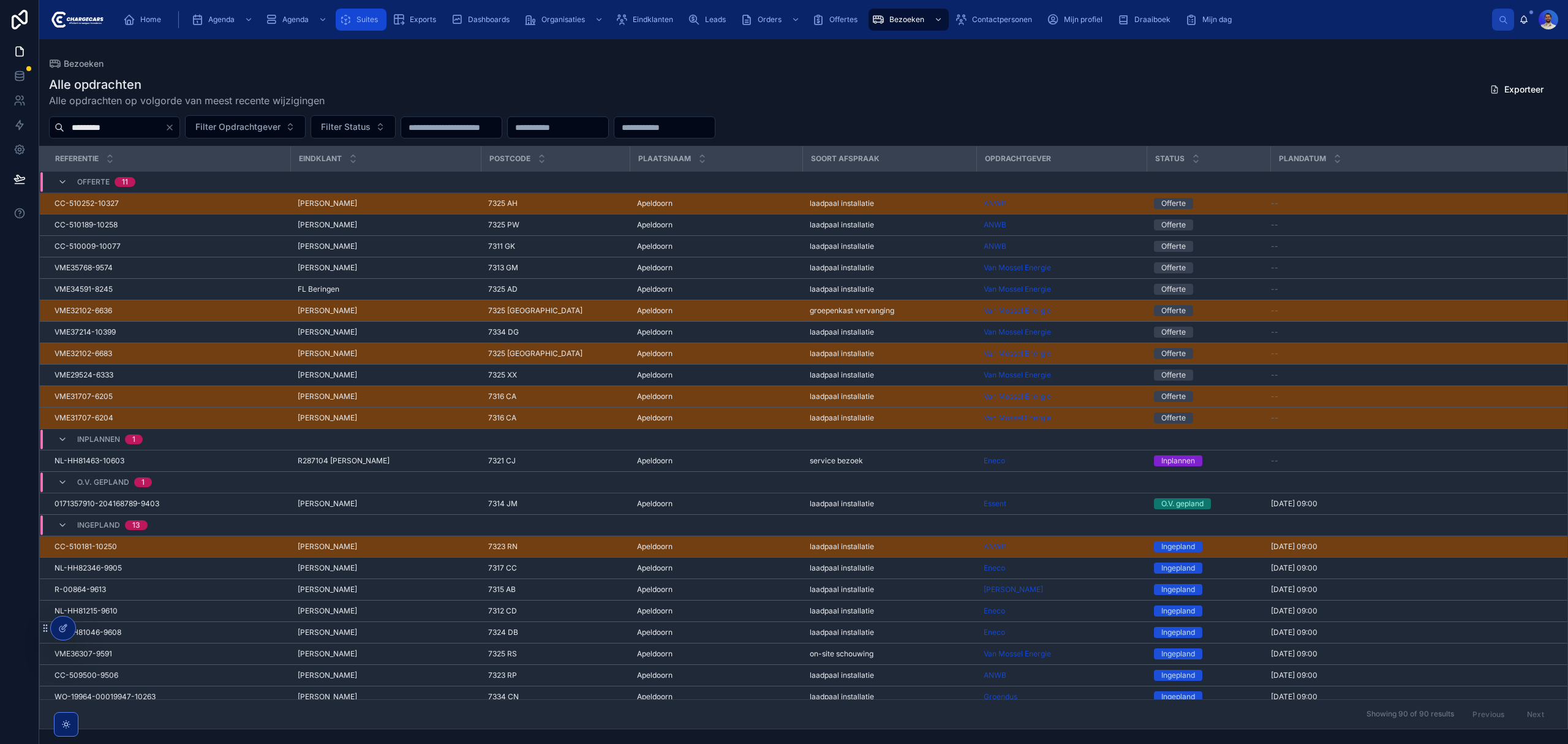
type input "*********"
click at [349, 23] on icon "scrollable content" at bounding box center [345, 19] width 12 height 12
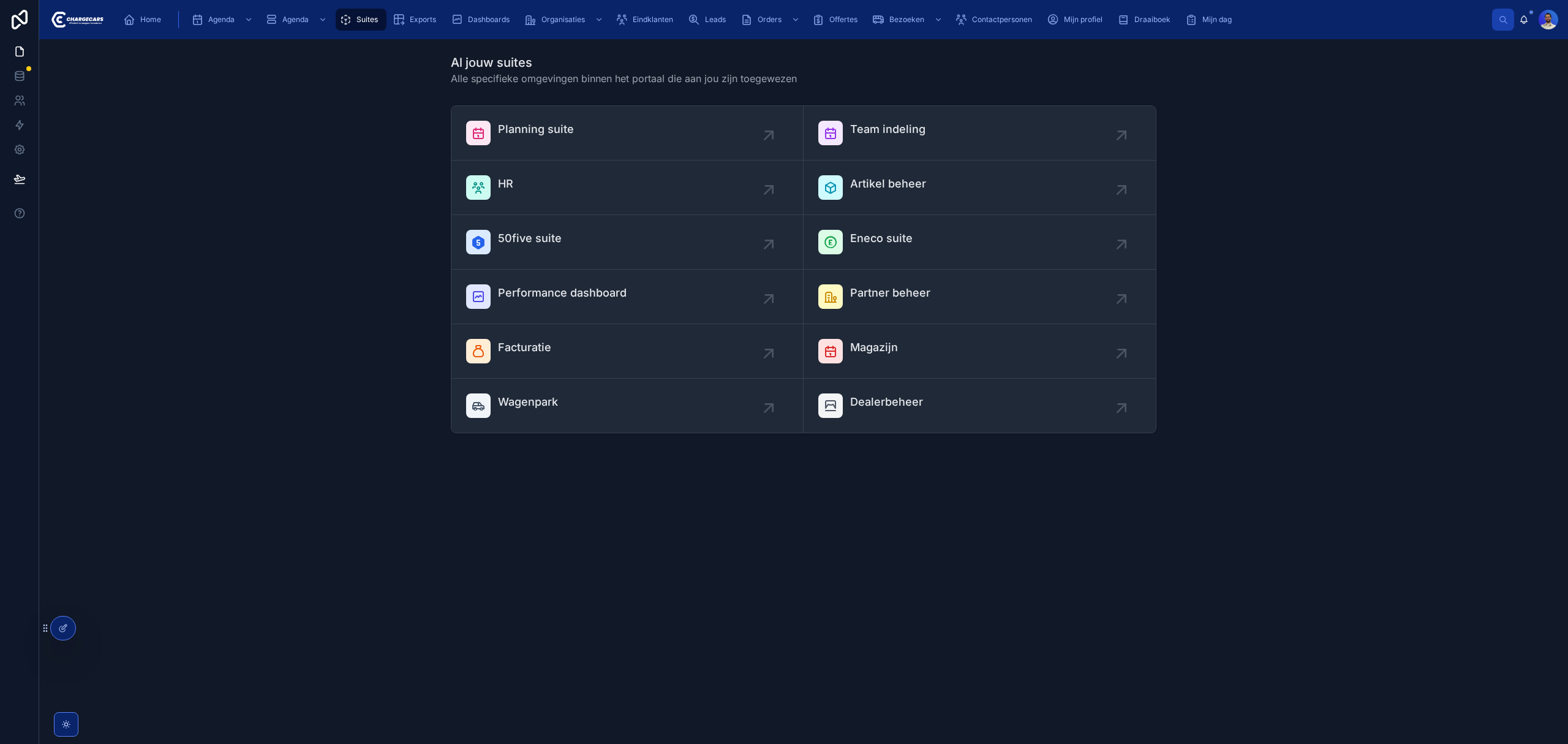
click at [628, 121] on div "Planning suite" at bounding box center [627, 133] width 322 height 25
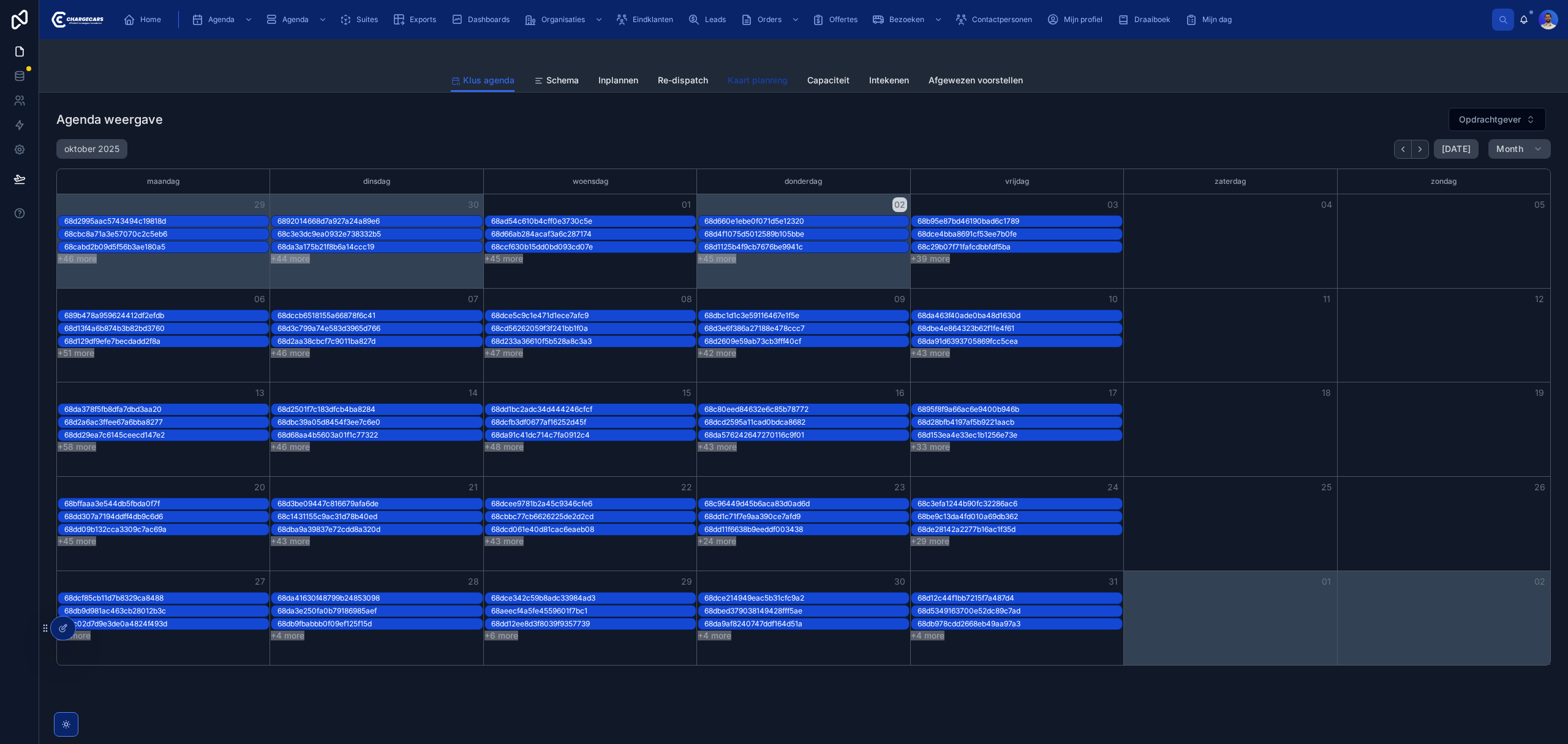
click at [748, 84] on span "Kaart planning" at bounding box center [757, 80] width 60 height 12
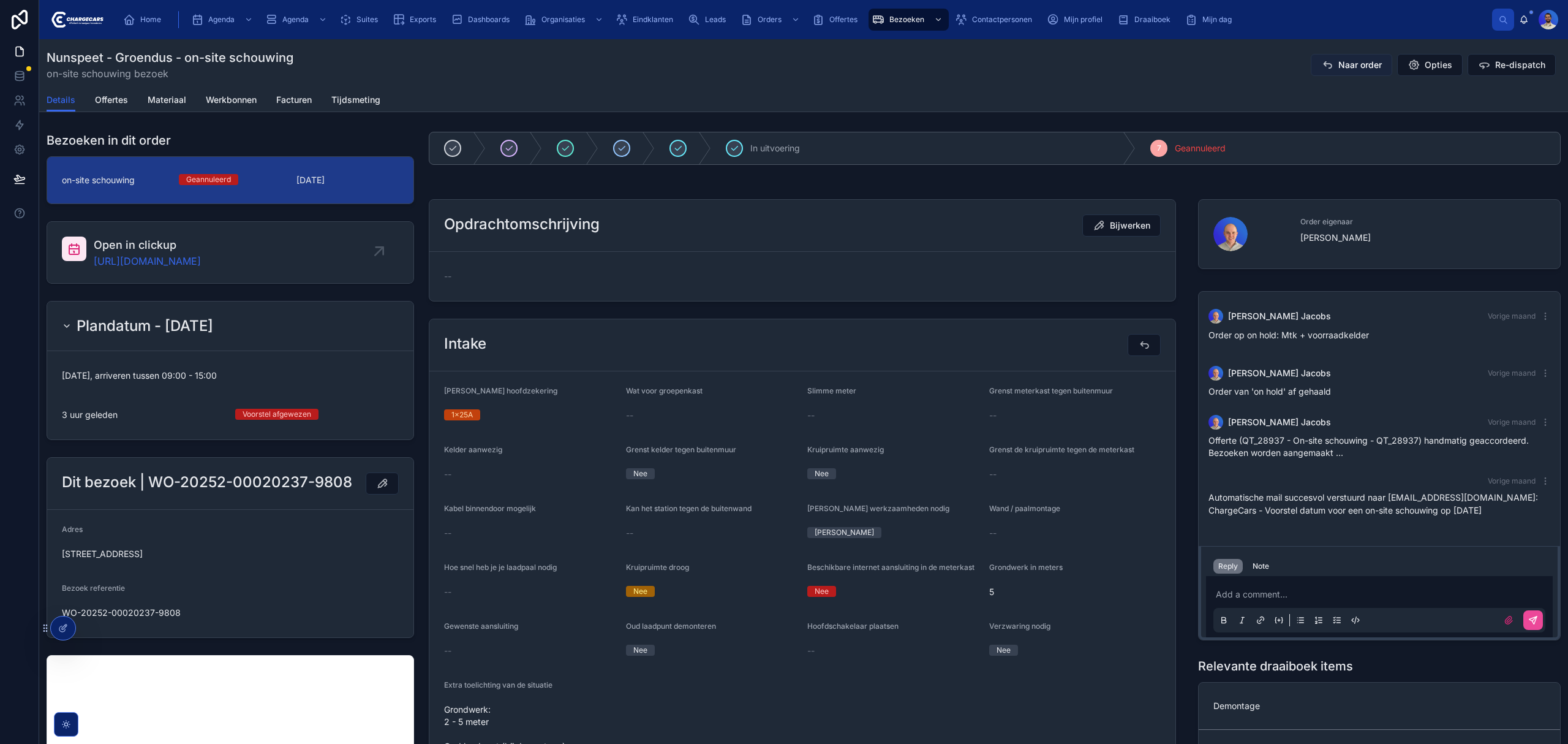
click at [1343, 64] on span "Naar order" at bounding box center [1360, 65] width 43 height 12
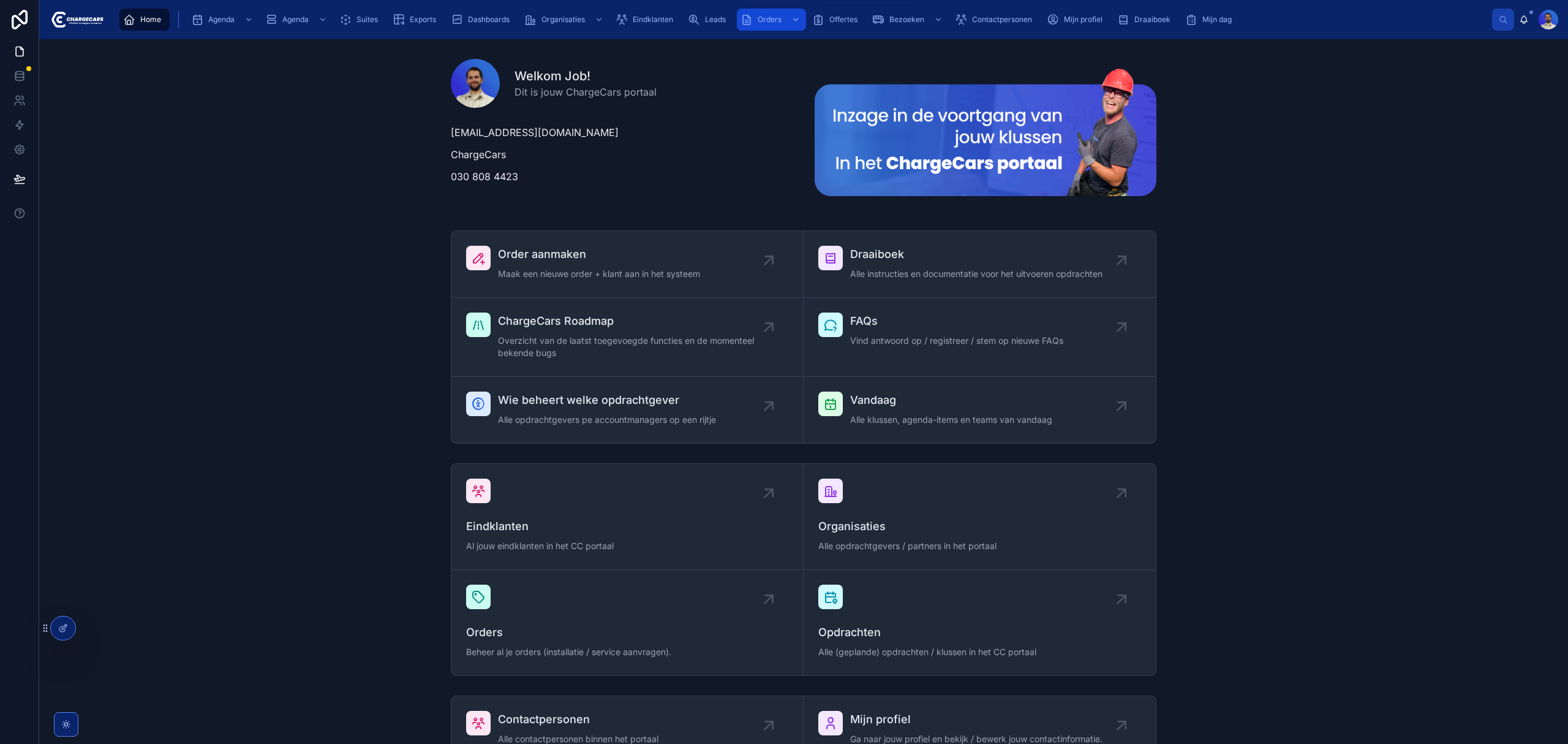
click at [768, 15] on span "Orders" at bounding box center [769, 19] width 24 height 10
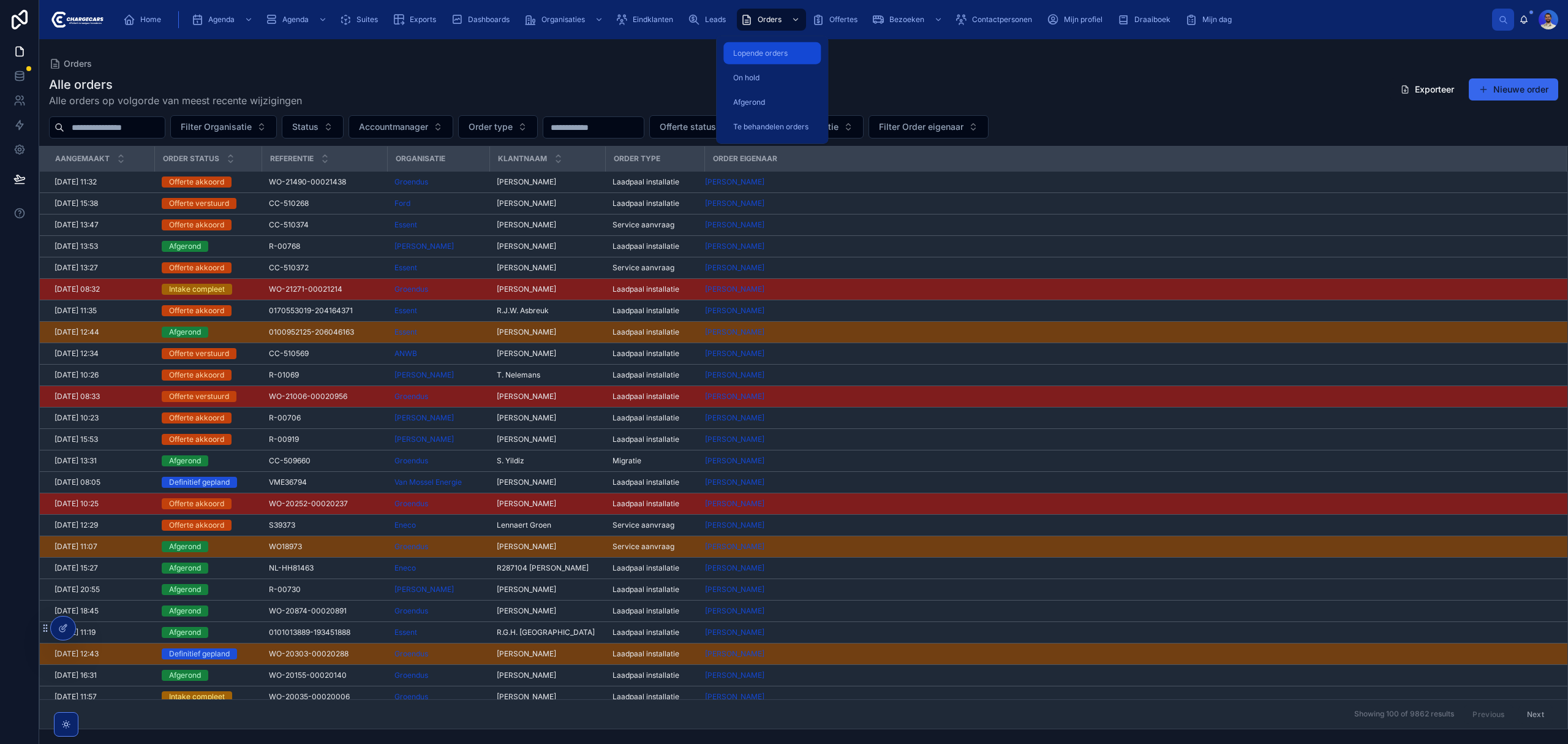
click at [632, 74] on div "Alle orders Alle orders op volgorde van meest recente wijzigingen Exporteer Nie…" at bounding box center [804, 399] width 1529 height 660
click at [760, 51] on span "Lopende orders" at bounding box center [760, 53] width 54 height 10
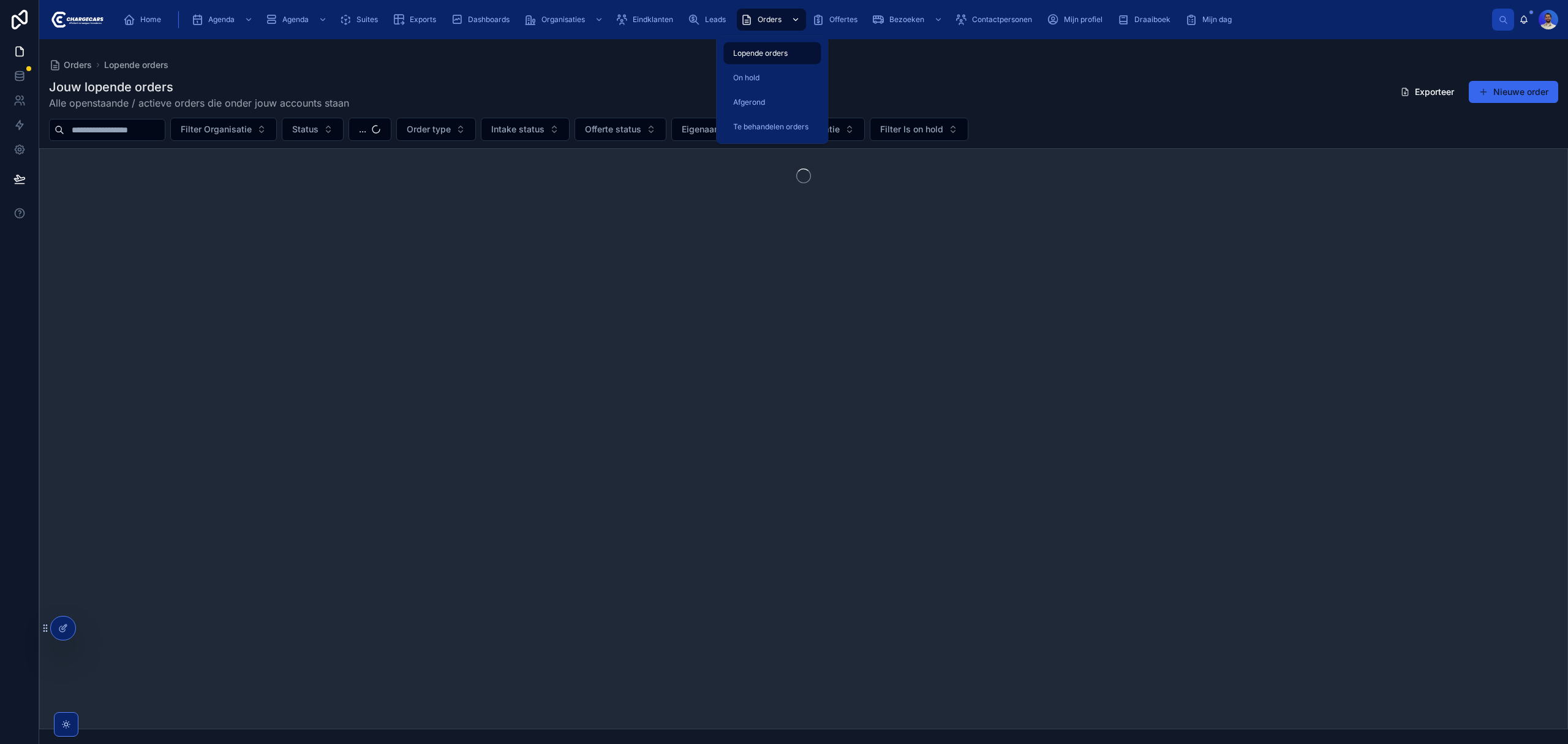
click at [780, 14] on div "Orders" at bounding box center [771, 19] width 62 height 19
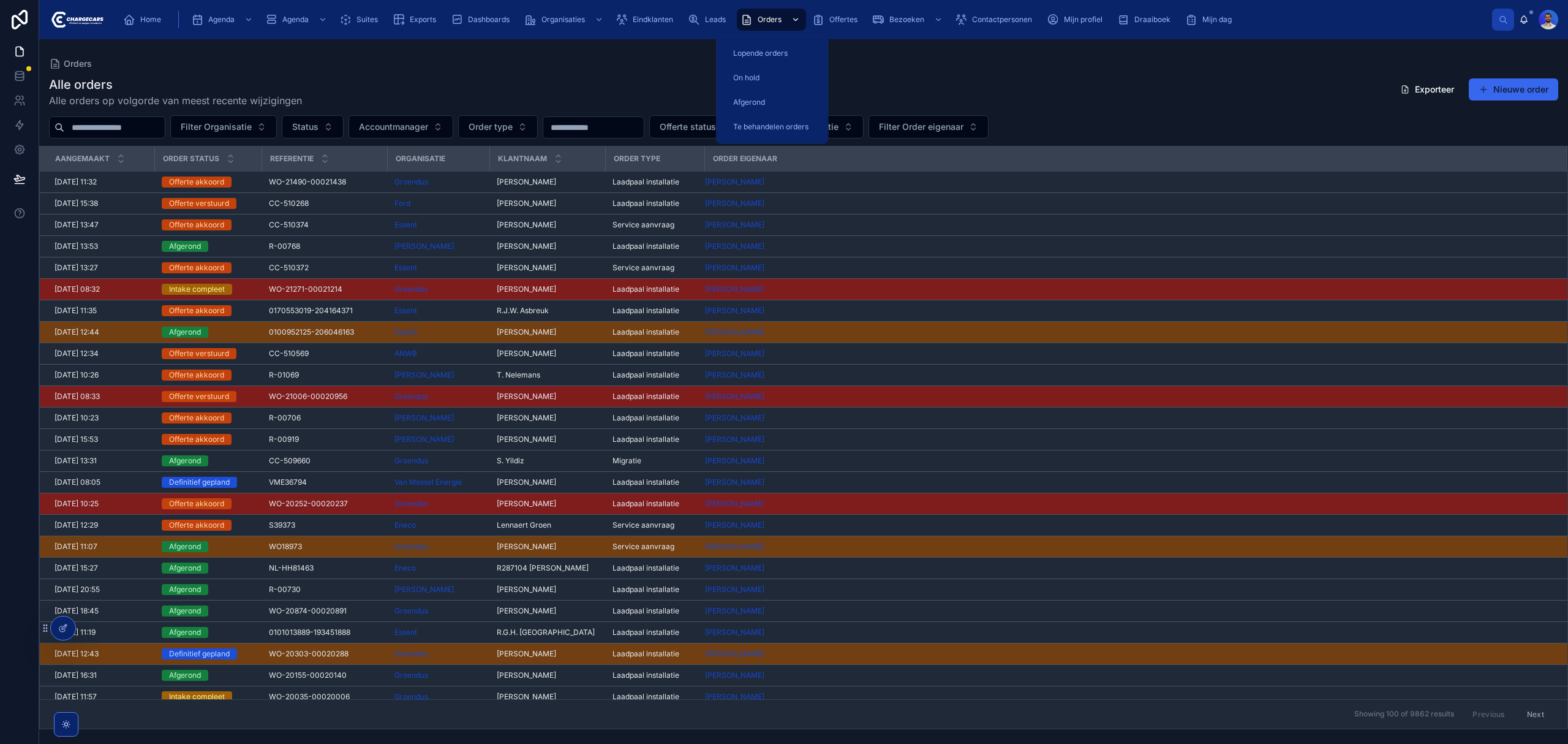
click at [777, 17] on span "Orders" at bounding box center [769, 19] width 24 height 10
click at [120, 155] on icon at bounding box center [121, 156] width 8 height 8
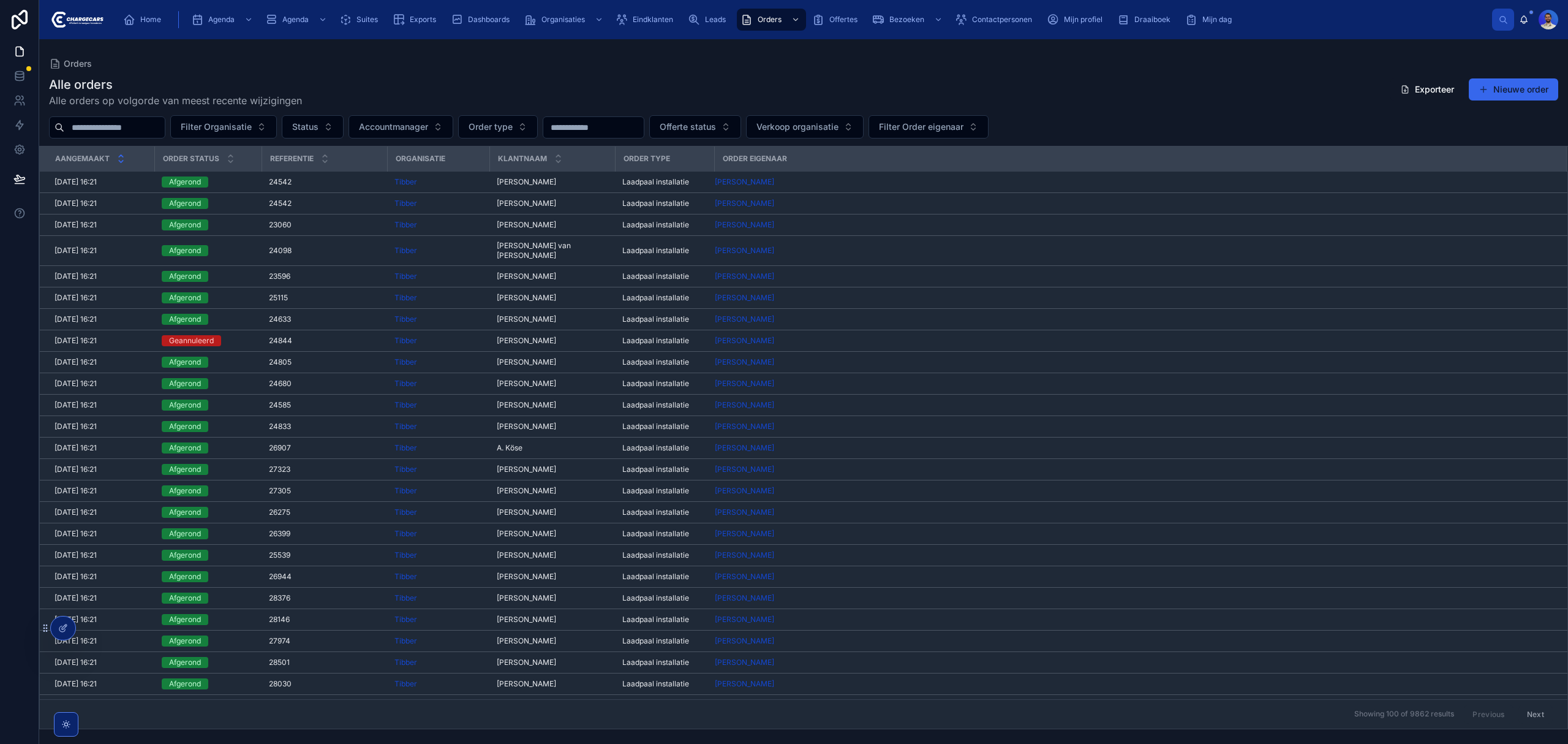
click at [119, 164] on icon at bounding box center [121, 161] width 8 height 8
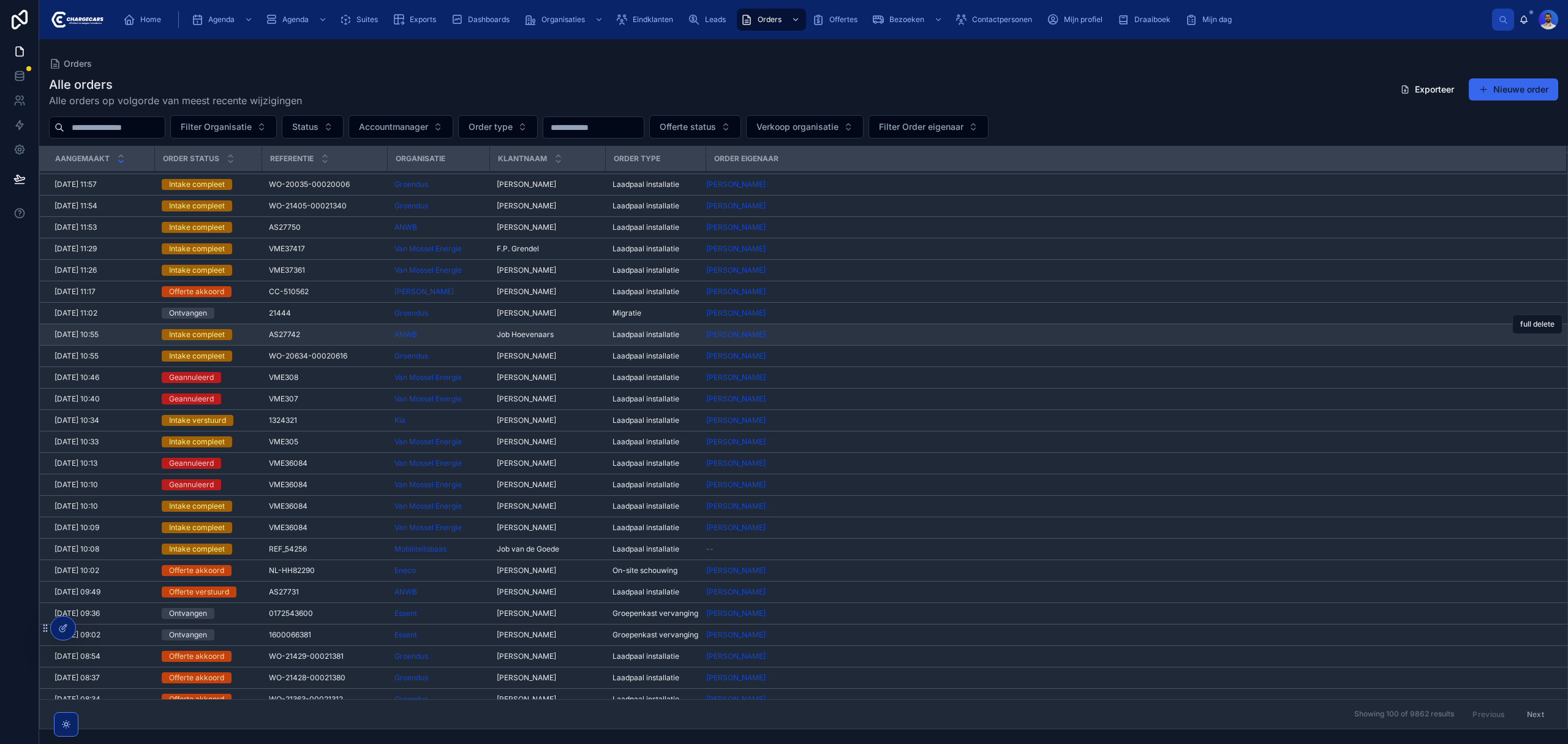
scroll to position [82, 0]
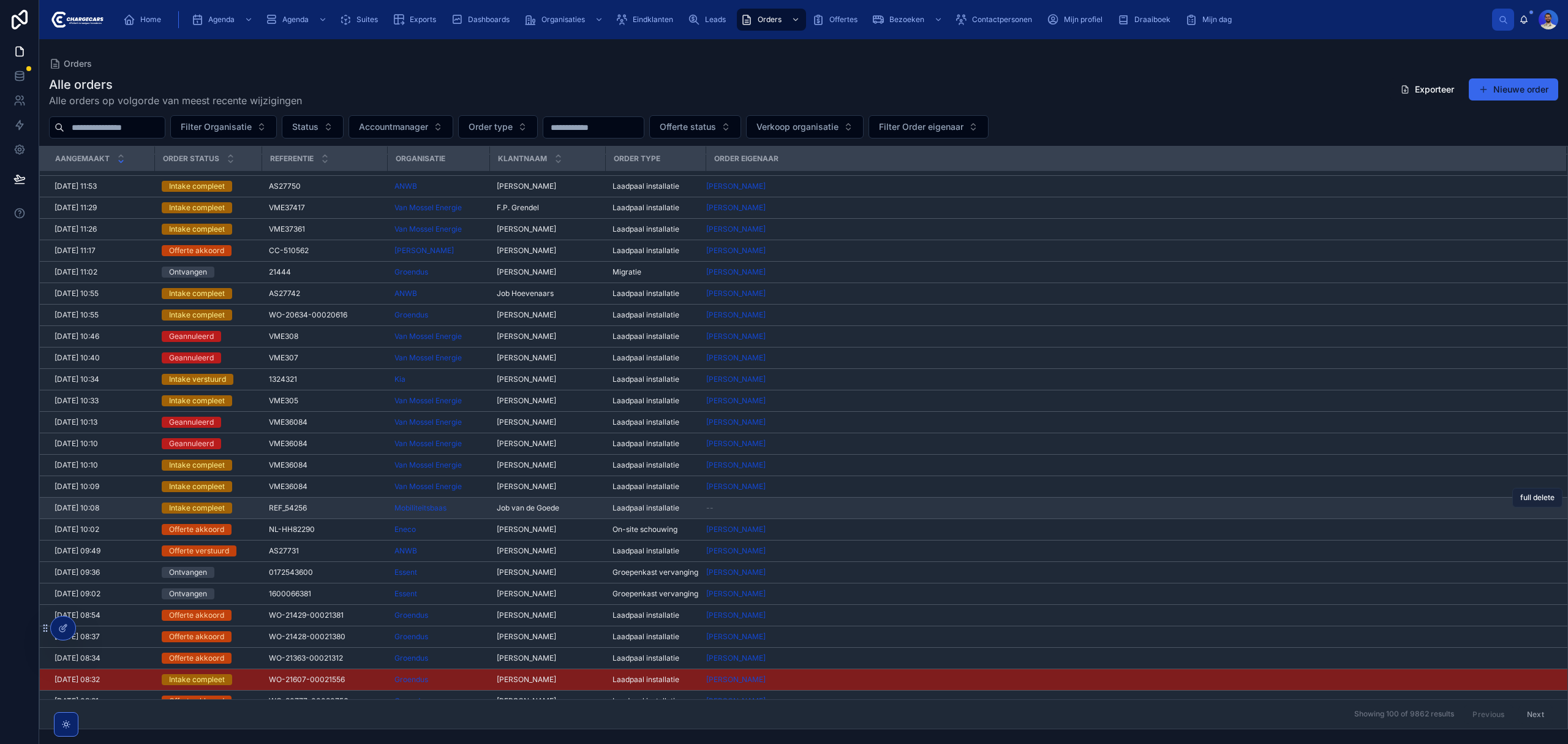
click at [1522, 502] on span "full delete" at bounding box center [1537, 497] width 34 height 10
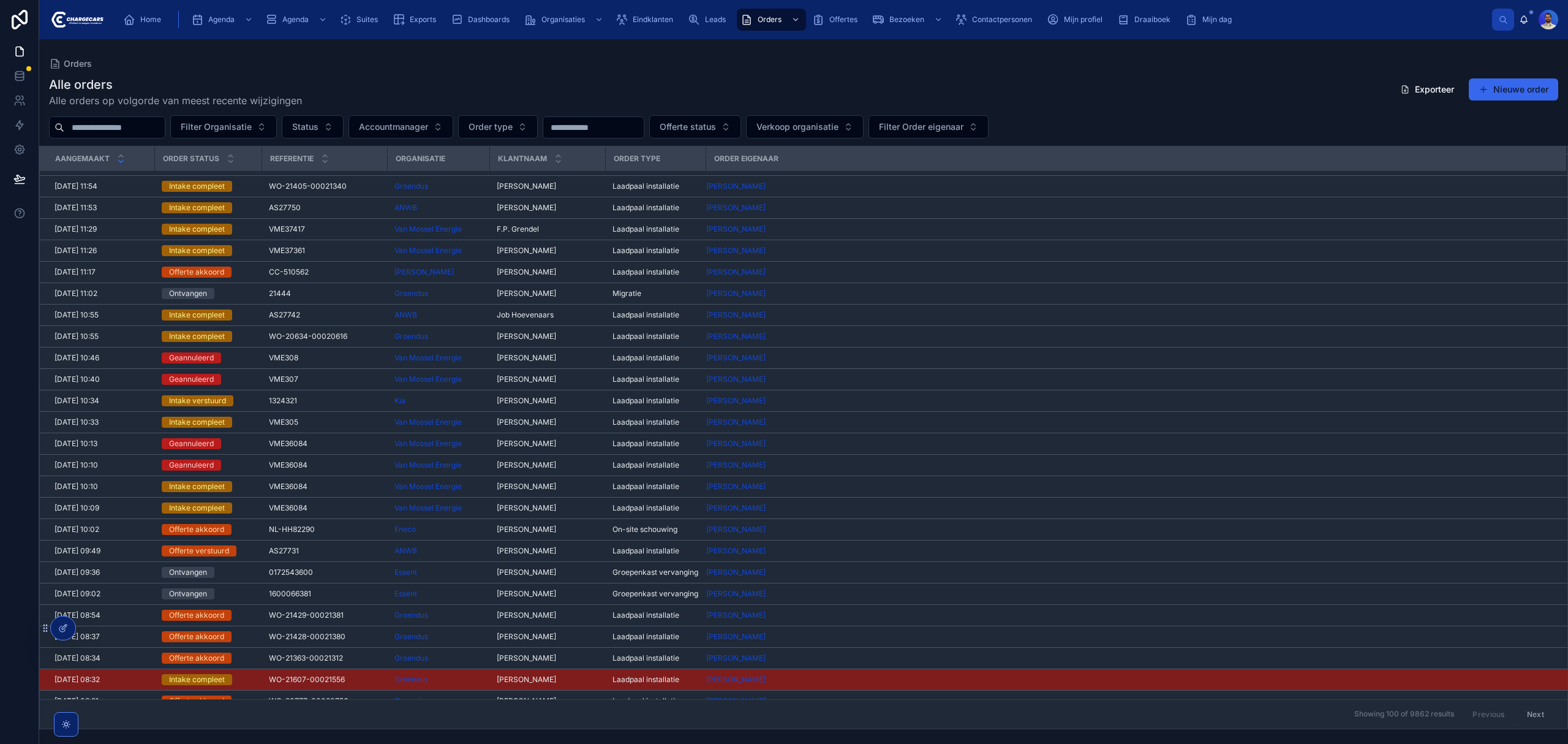
scroll to position [0, 0]
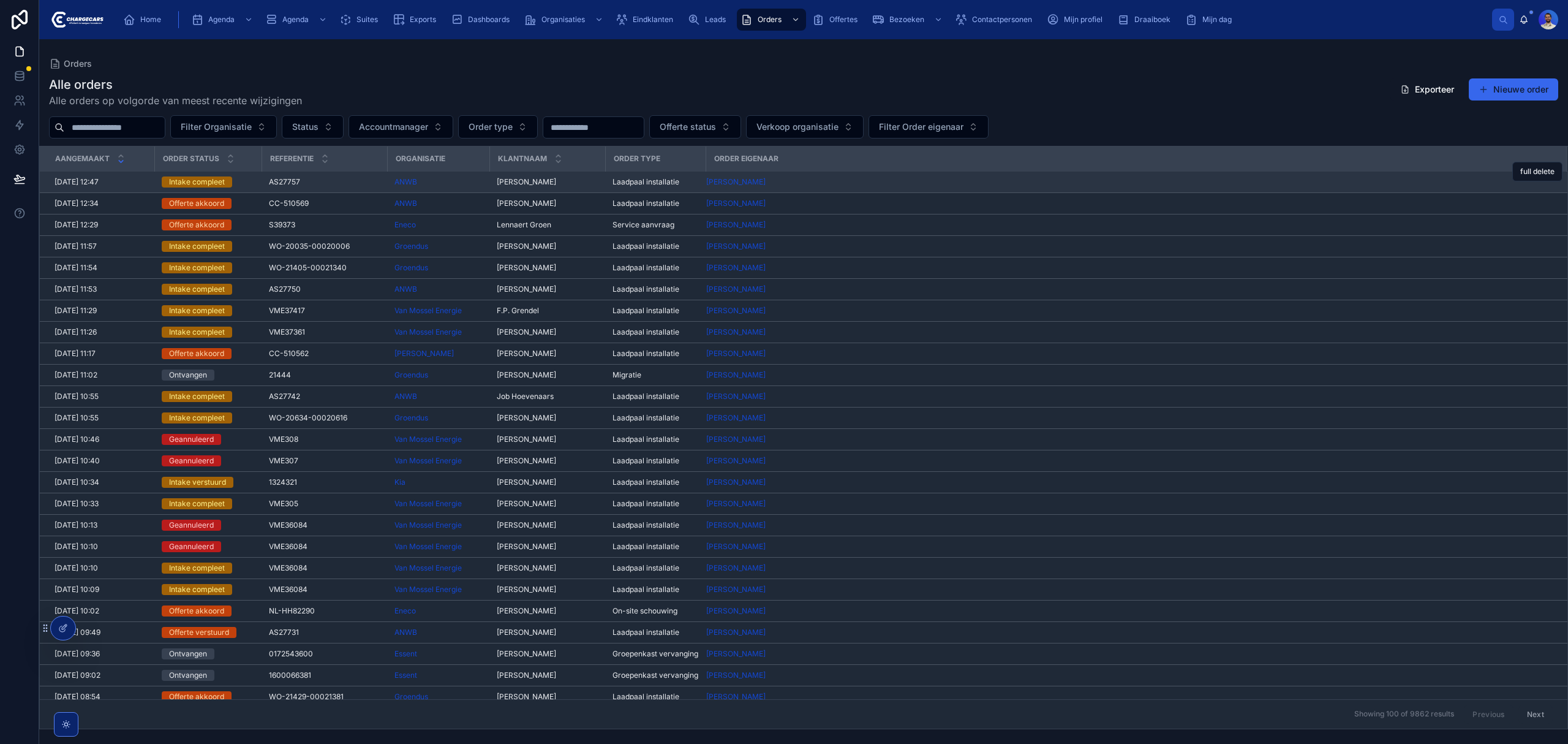
click at [315, 184] on div "AS27757 AS27757" at bounding box center [324, 182] width 111 height 10
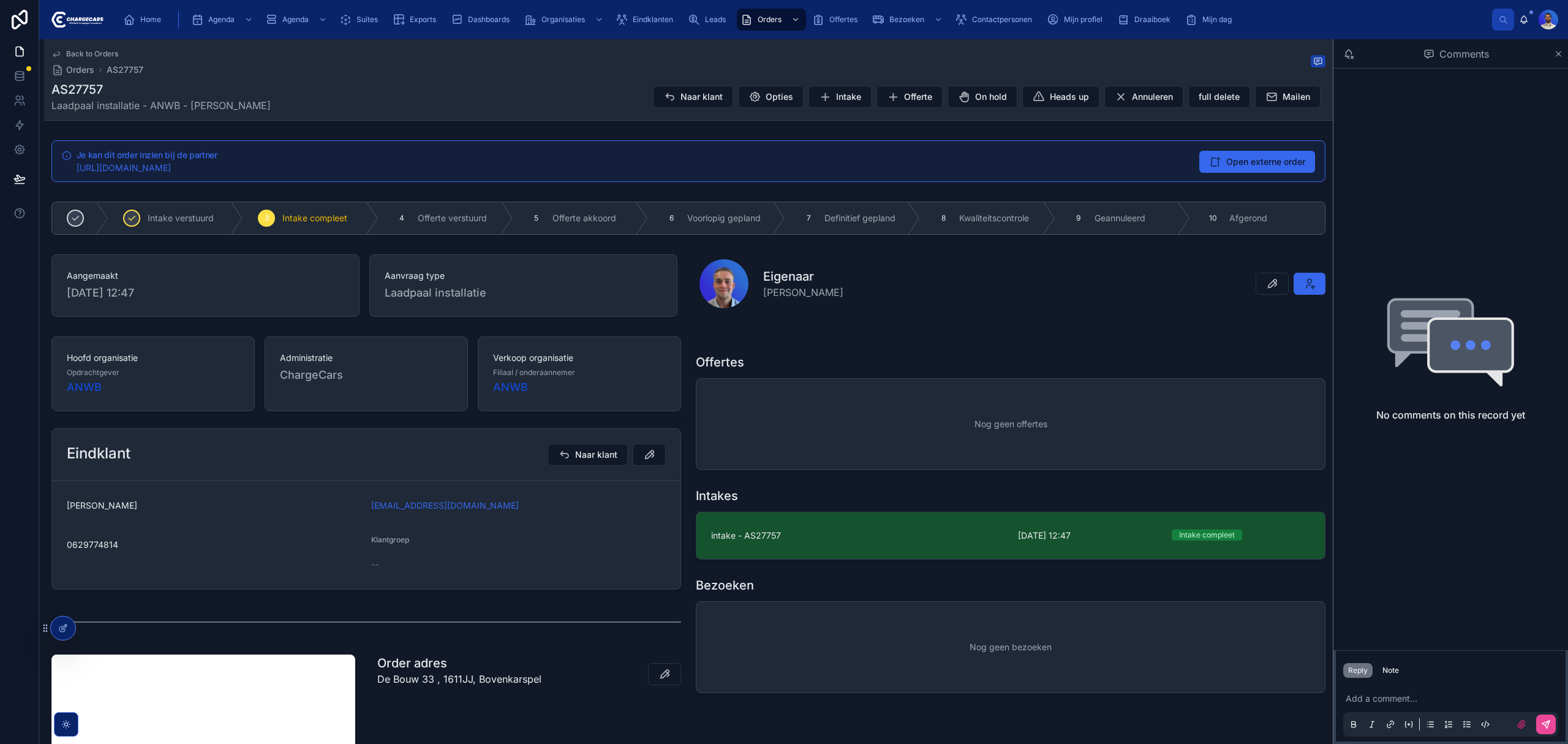
click at [806, 523] on link "intake - AS27757 2-10-2025 12:47 Intake compleet del" at bounding box center [1010, 535] width 628 height 47
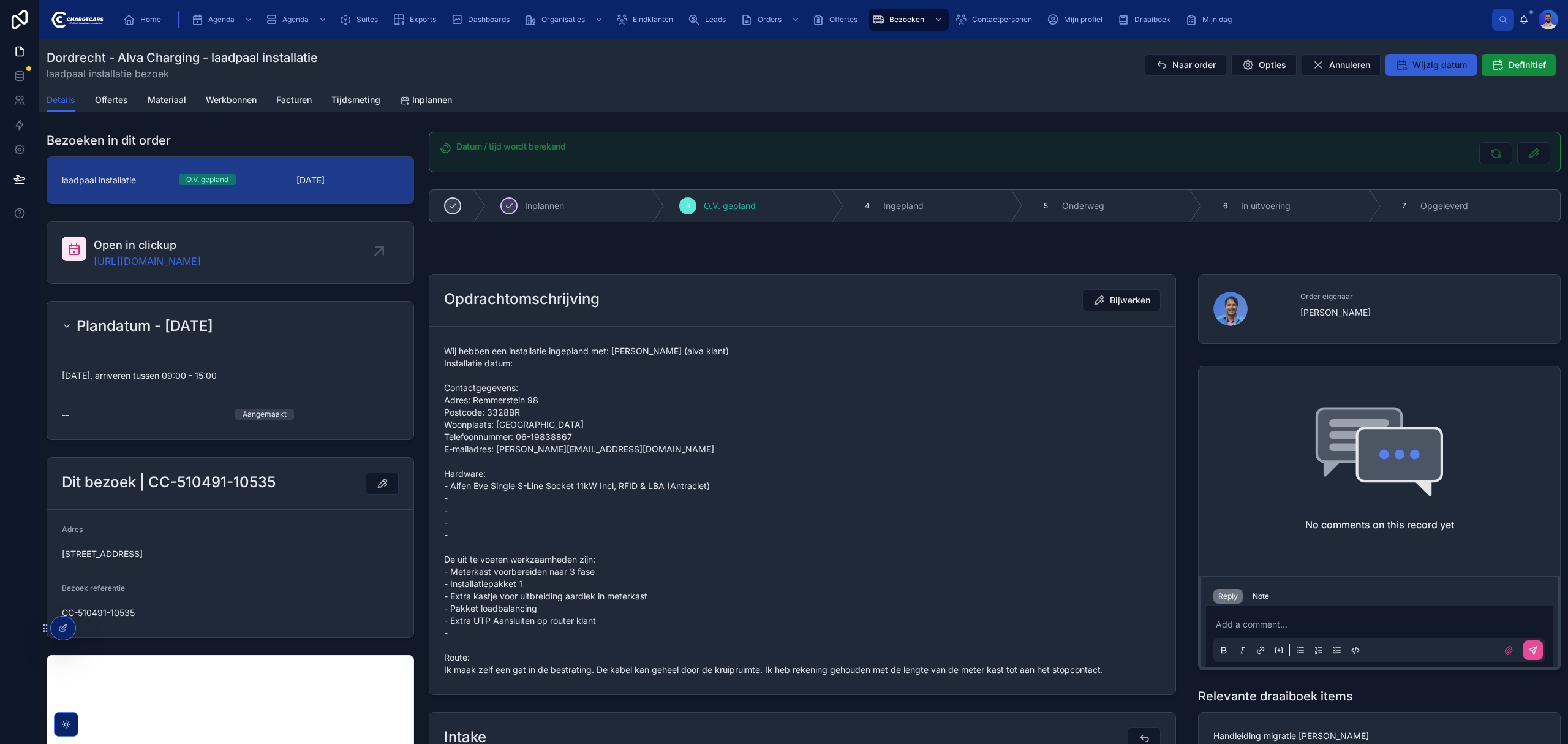
click at [1419, 63] on span "Wijzig datum" at bounding box center [1439, 65] width 54 height 12
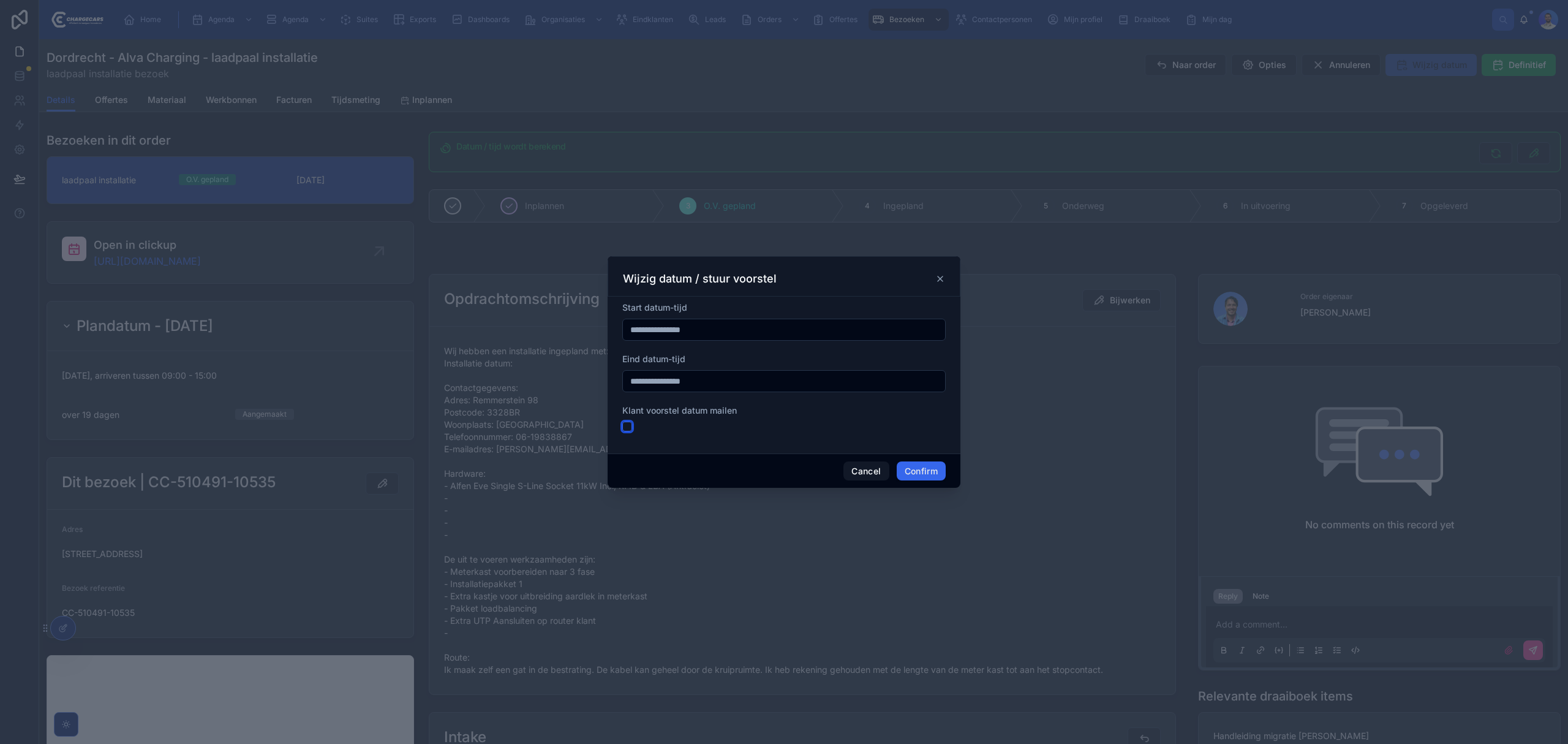
click at [628, 425] on button "button" at bounding box center [627, 426] width 10 height 10
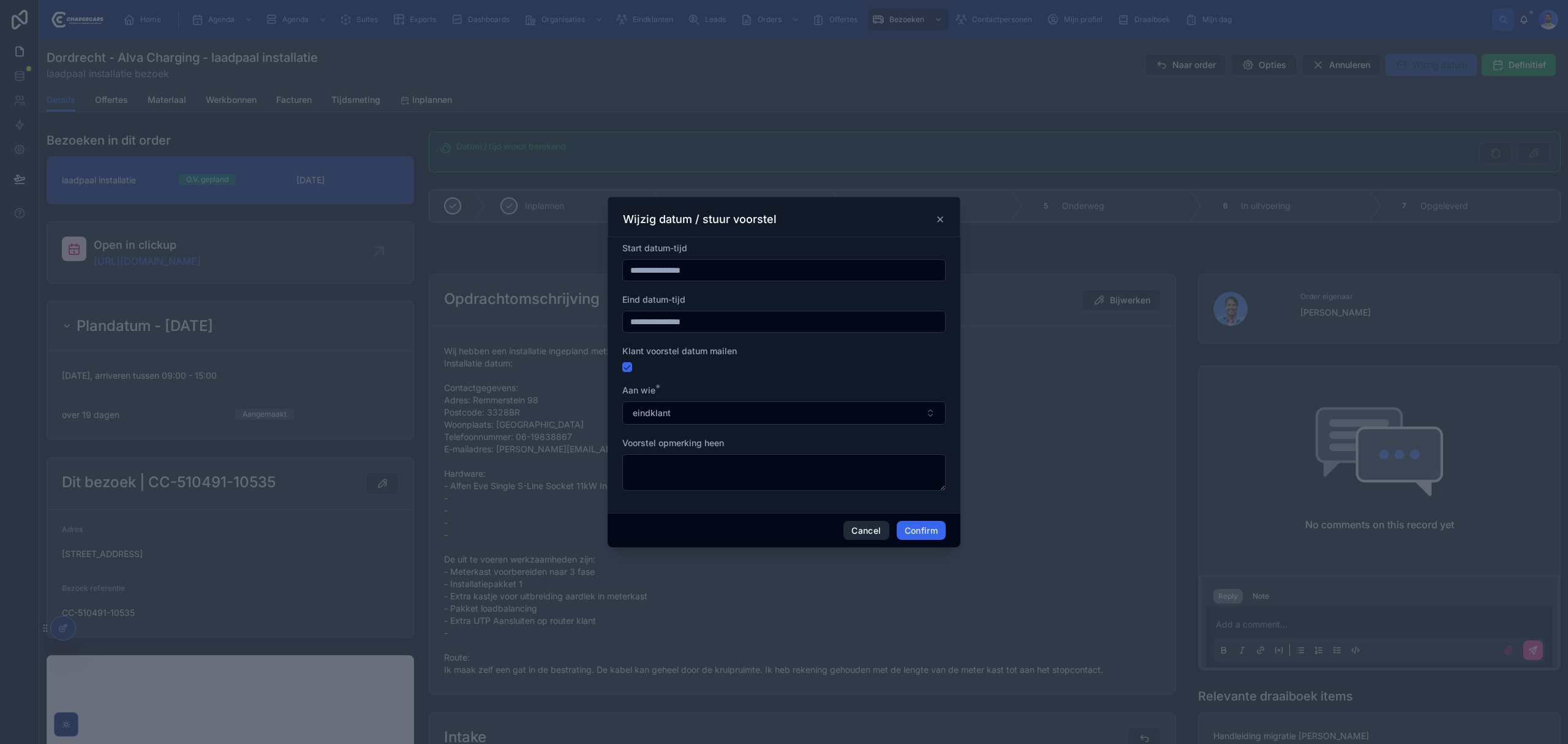
click at [858, 535] on button "Cancel" at bounding box center [866, 530] width 45 height 19
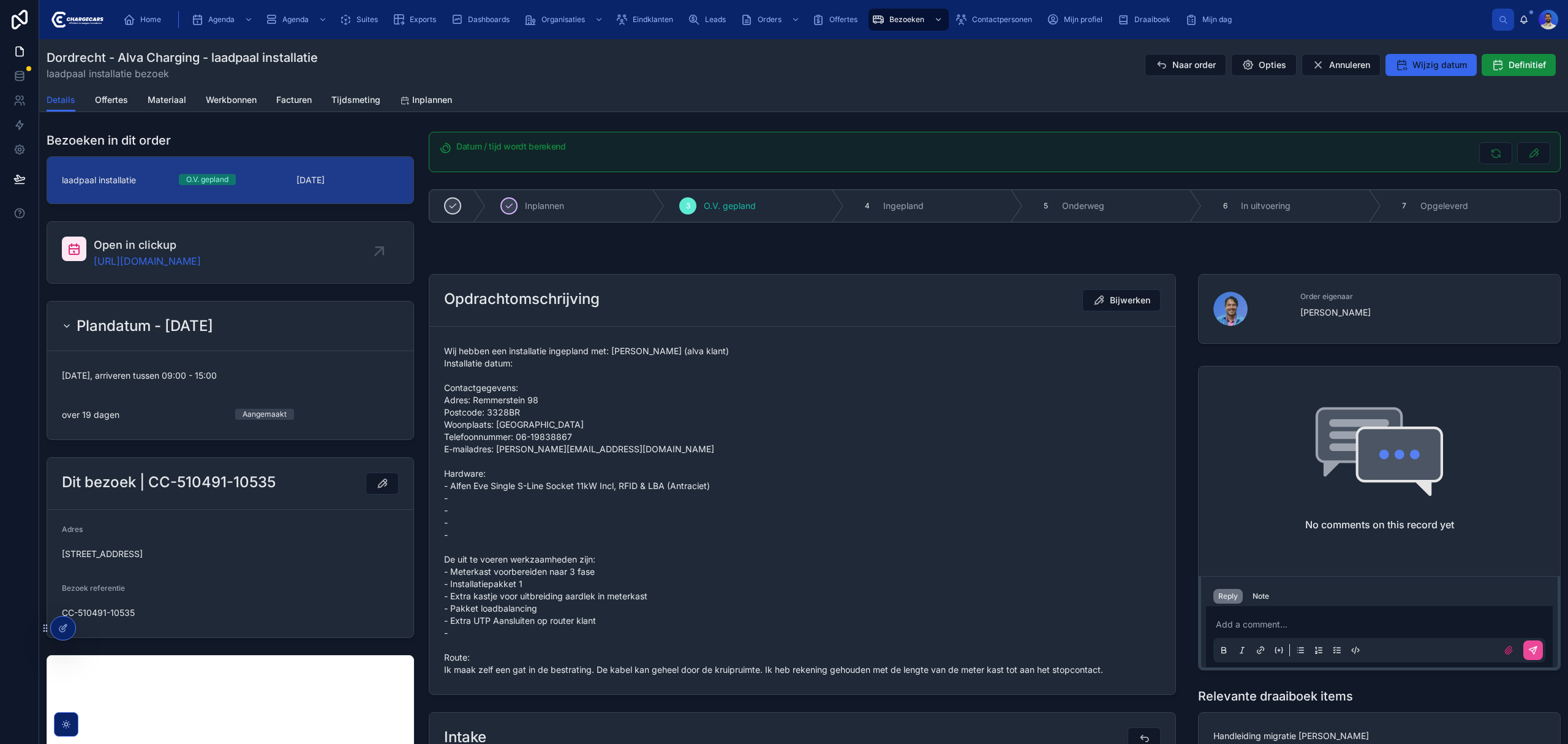
click at [1251, 589] on div "Reply Note" at bounding box center [1379, 596] width 347 height 19
click at [1254, 593] on div "Note" at bounding box center [1261, 596] width 17 height 10
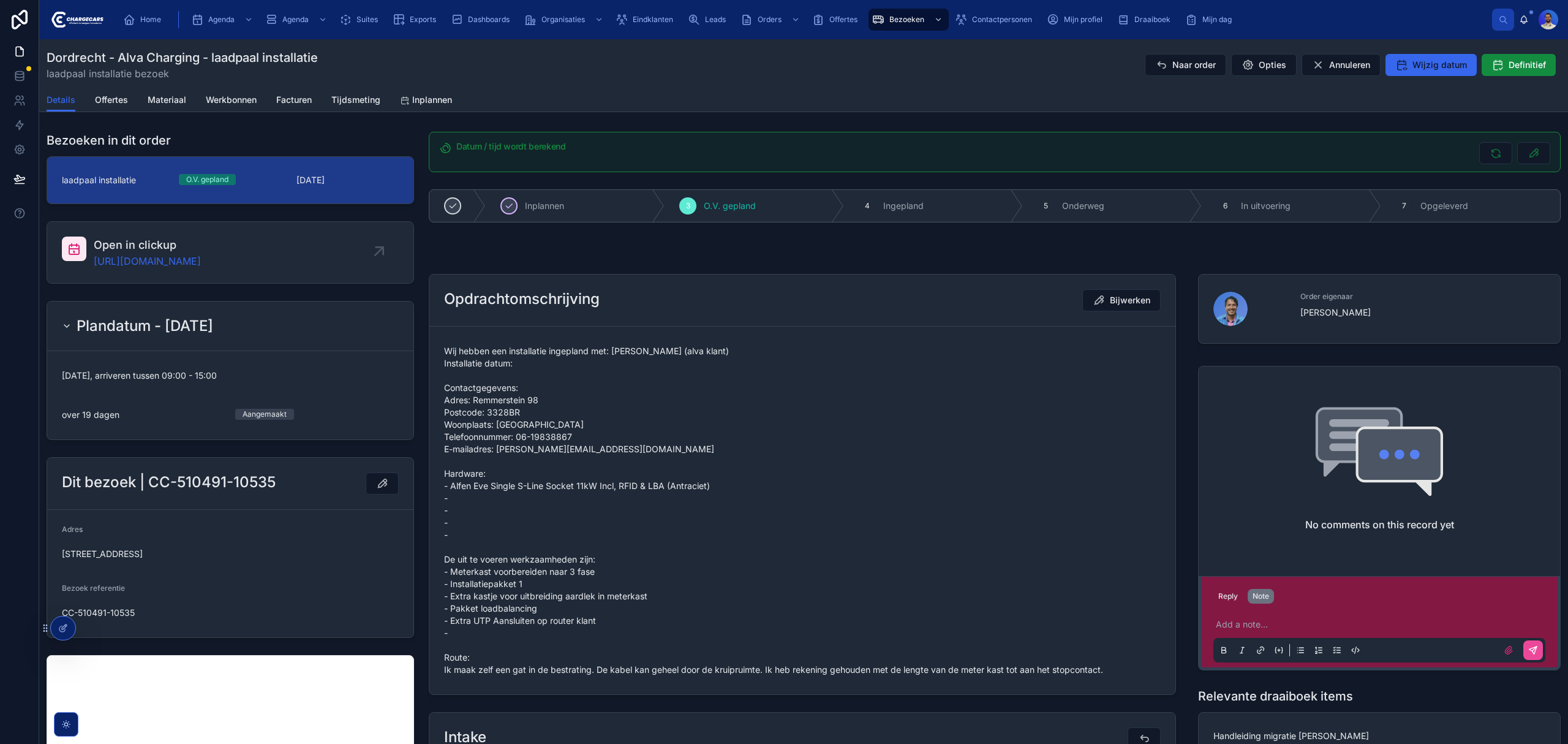
click at [1253, 623] on p at bounding box center [1382, 624] width 332 height 12
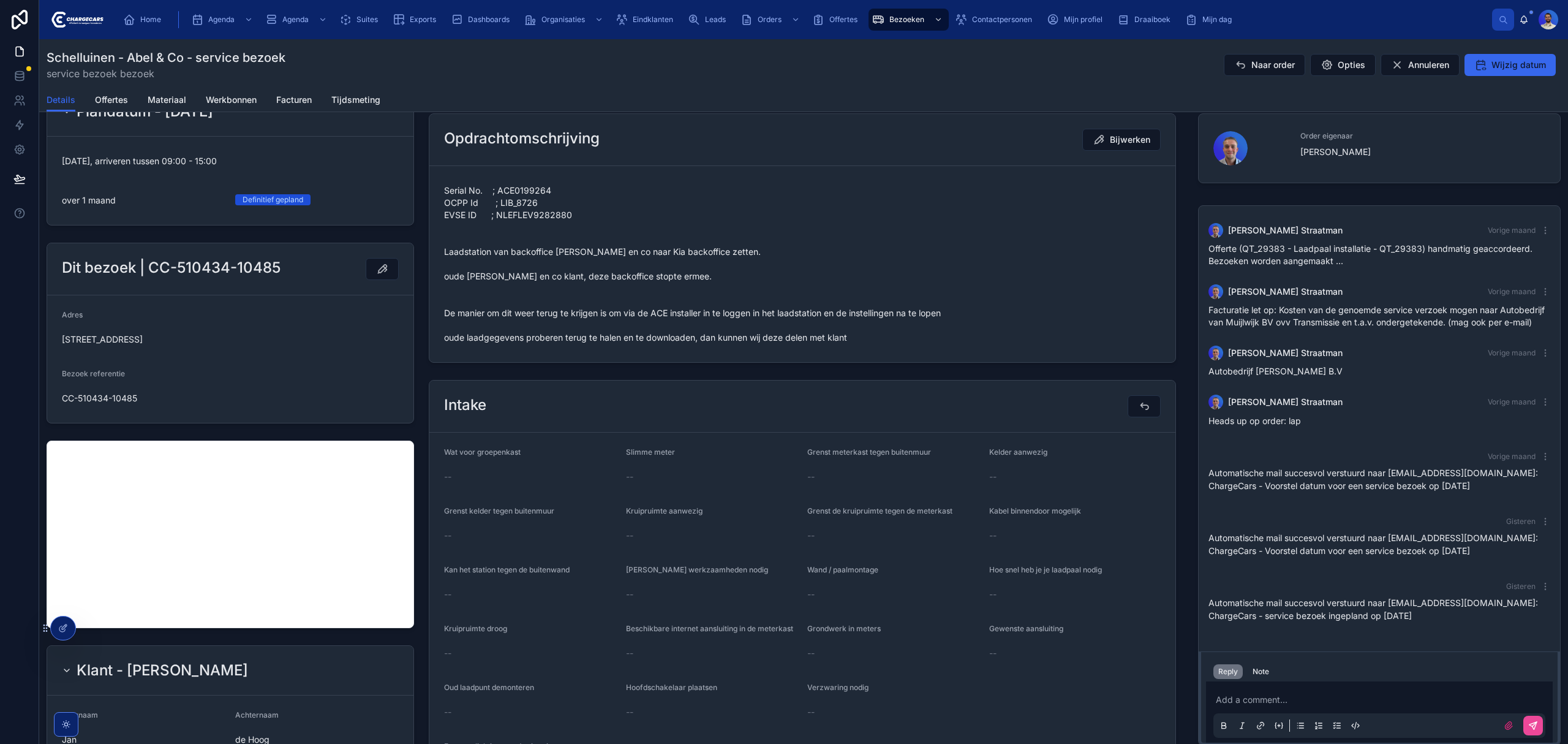
scroll to position [245, 0]
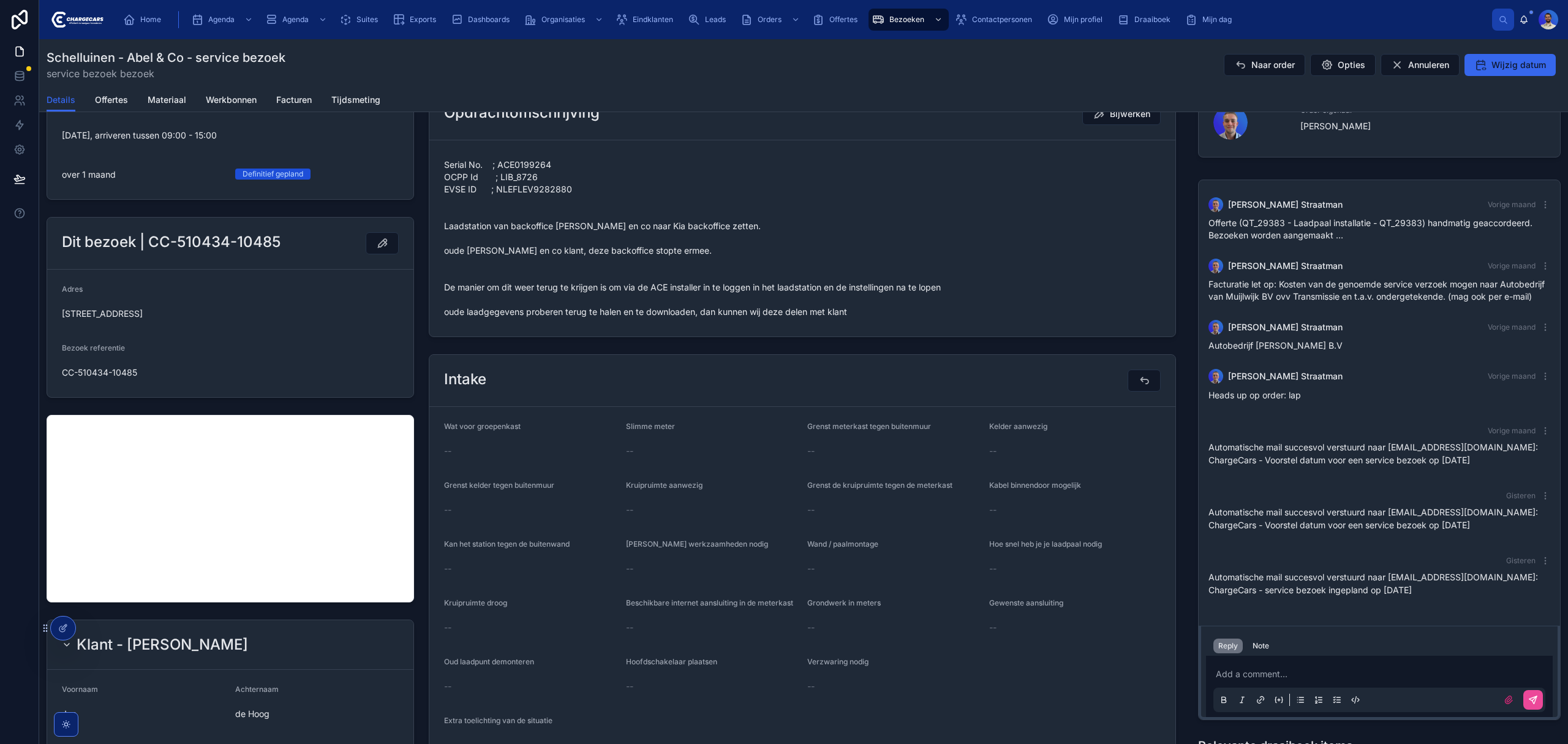
click at [657, 310] on span "Serial No. ; ACE0199264 OCPP Id ; LIB_8726 EVSE ID ; NLEFLEV9282880 Laadstation…" at bounding box center [802, 238] width 716 height 159
click at [594, 322] on div "Serial No. ; ACE0199264 OCPP Id ; LIB_8726 EVSE ID ; NLEFLEV9282880 Laadstation…" at bounding box center [802, 238] width 716 height 166
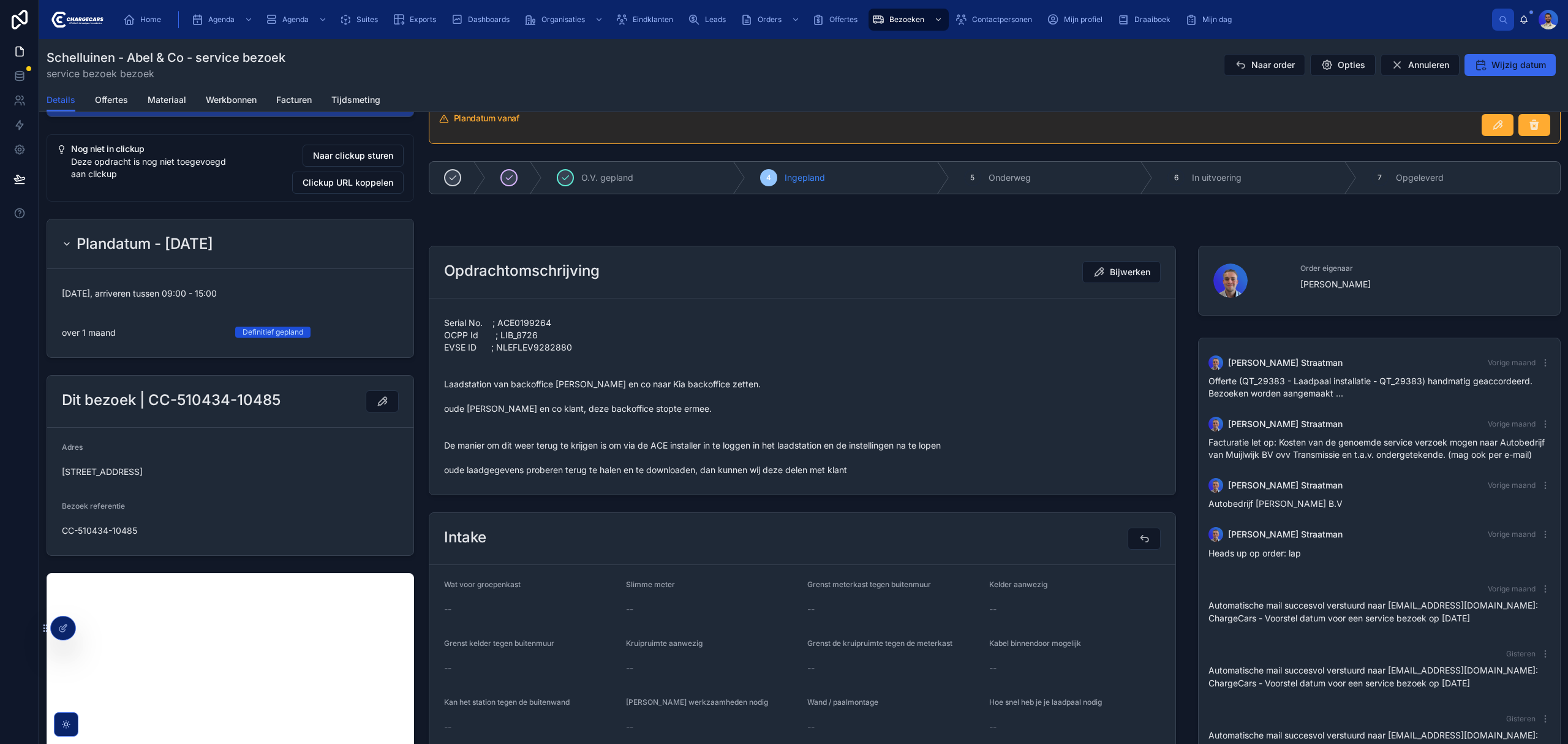
scroll to position [0, 0]
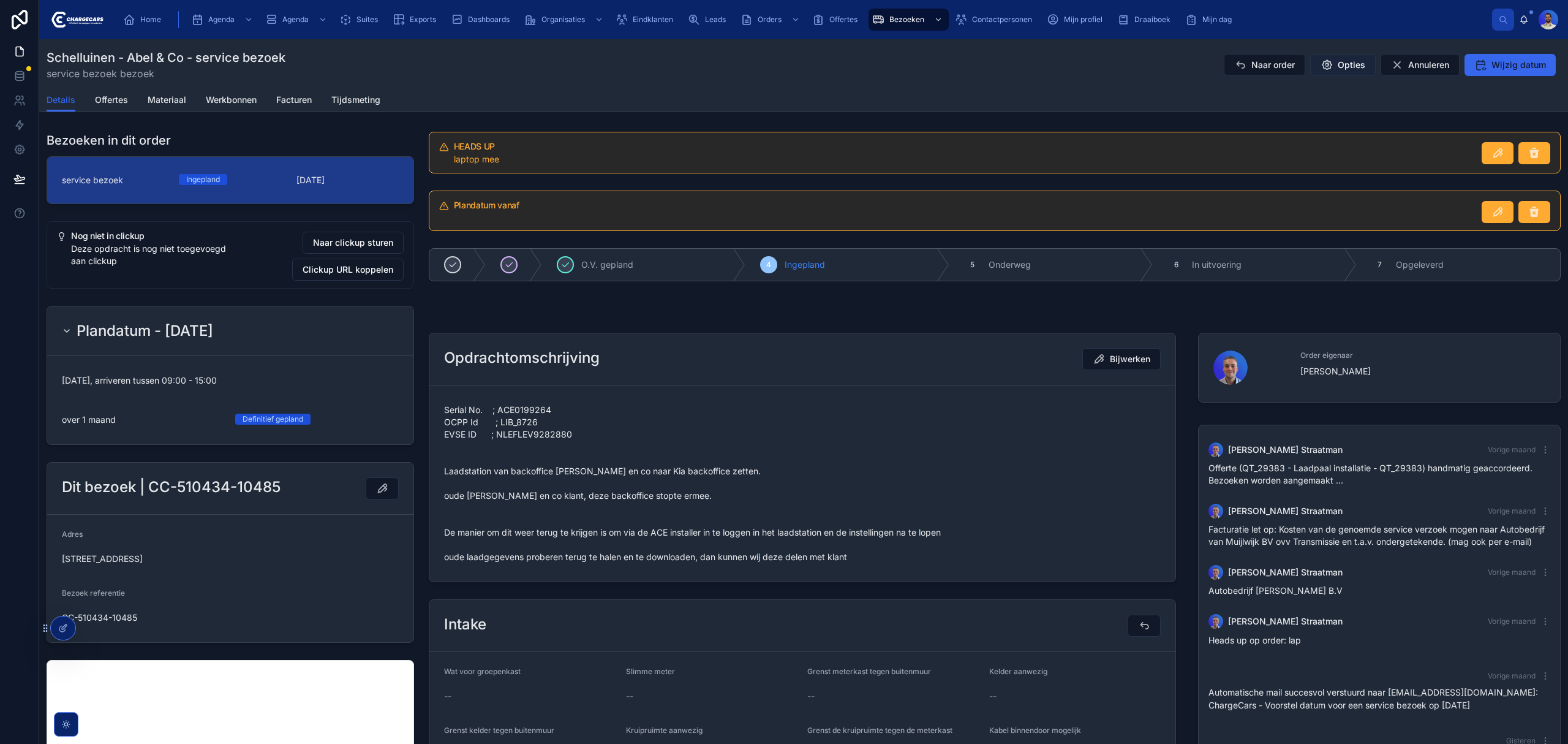
click at [1338, 67] on span "Opties" at bounding box center [1351, 65] width 28 height 12
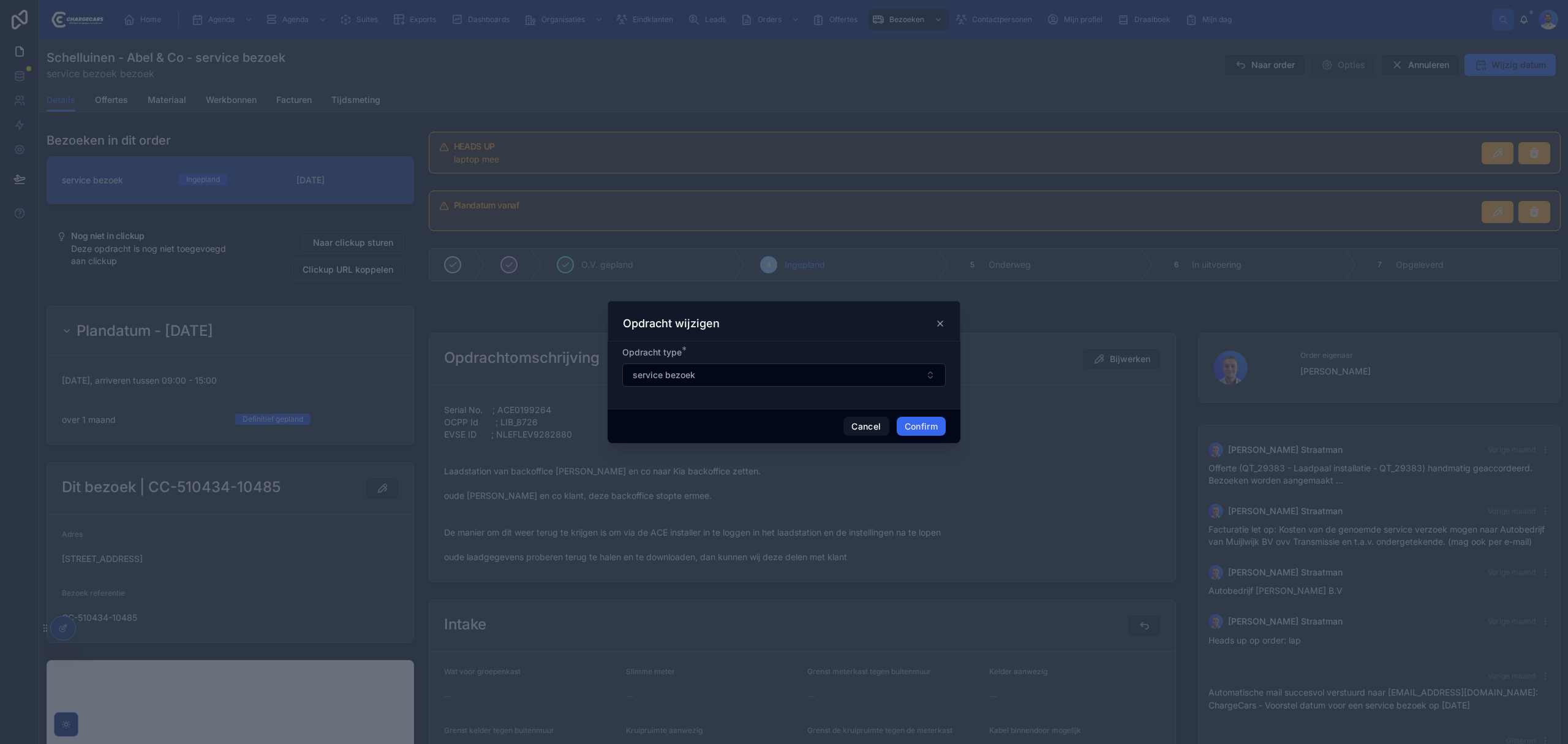
click at [939, 319] on icon at bounding box center [940, 323] width 10 height 10
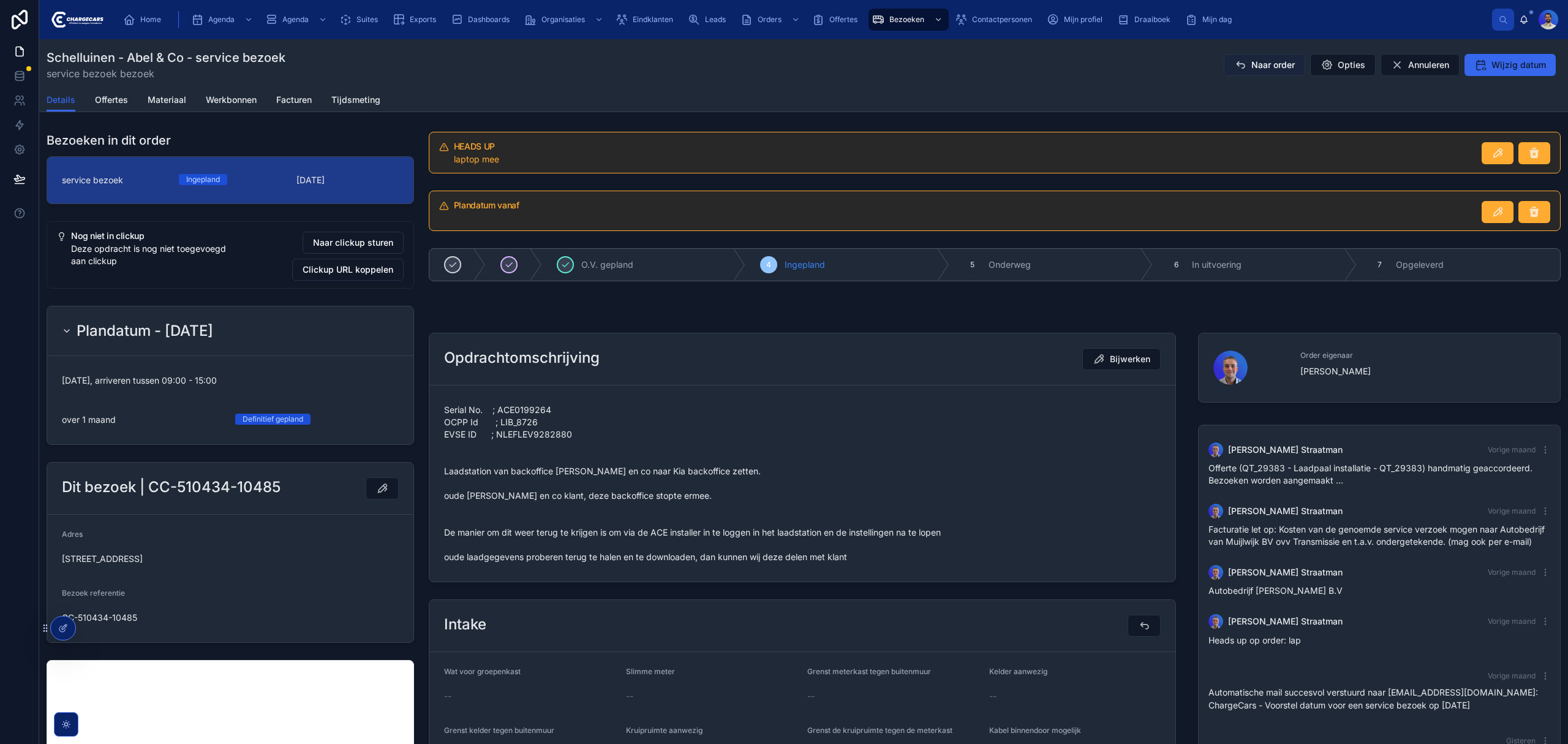
click at [1264, 60] on span "Naar order" at bounding box center [1272, 65] width 43 height 12
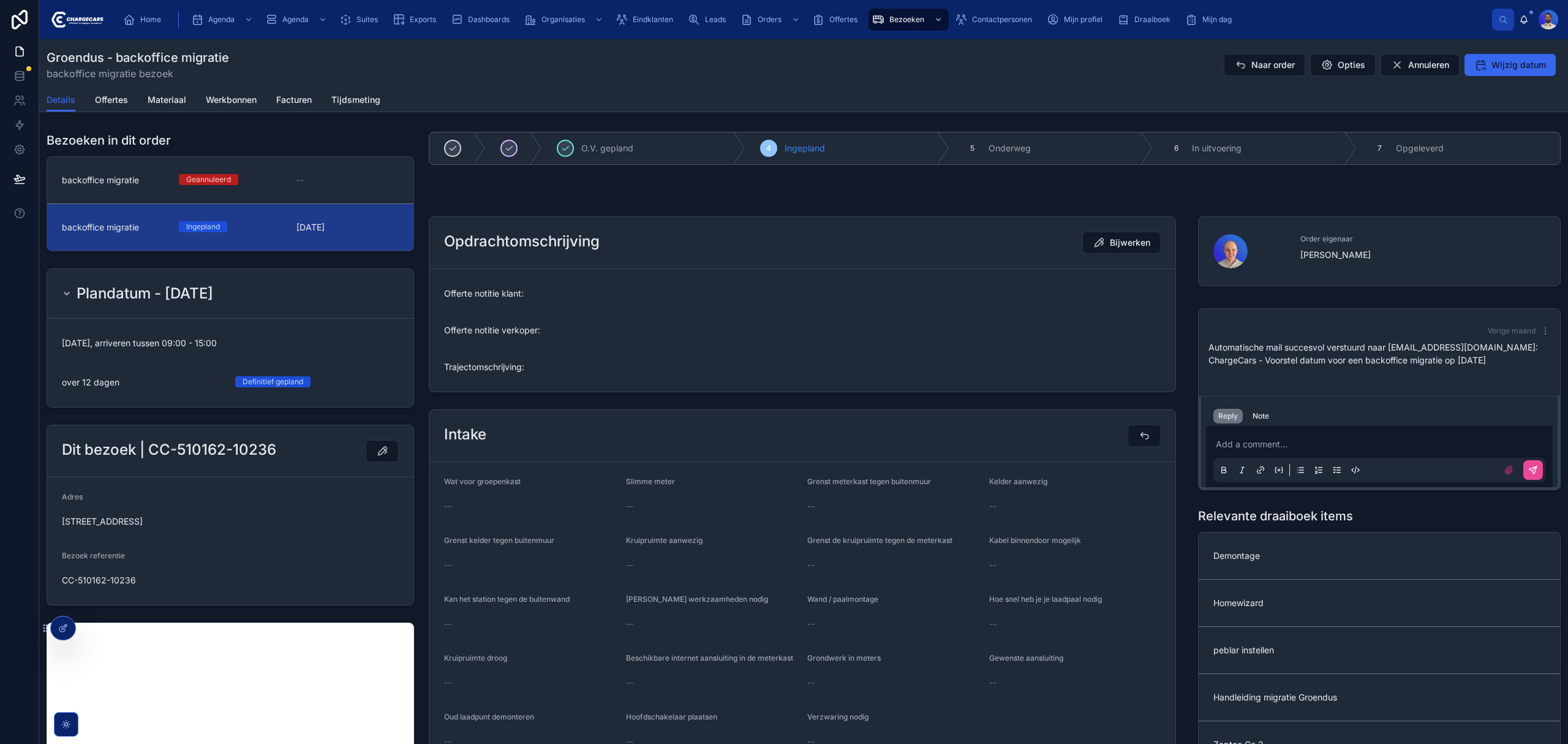
drag, startPoint x: 834, startPoint y: 155, endPoint x: 823, endPoint y: 191, distance: 37.6
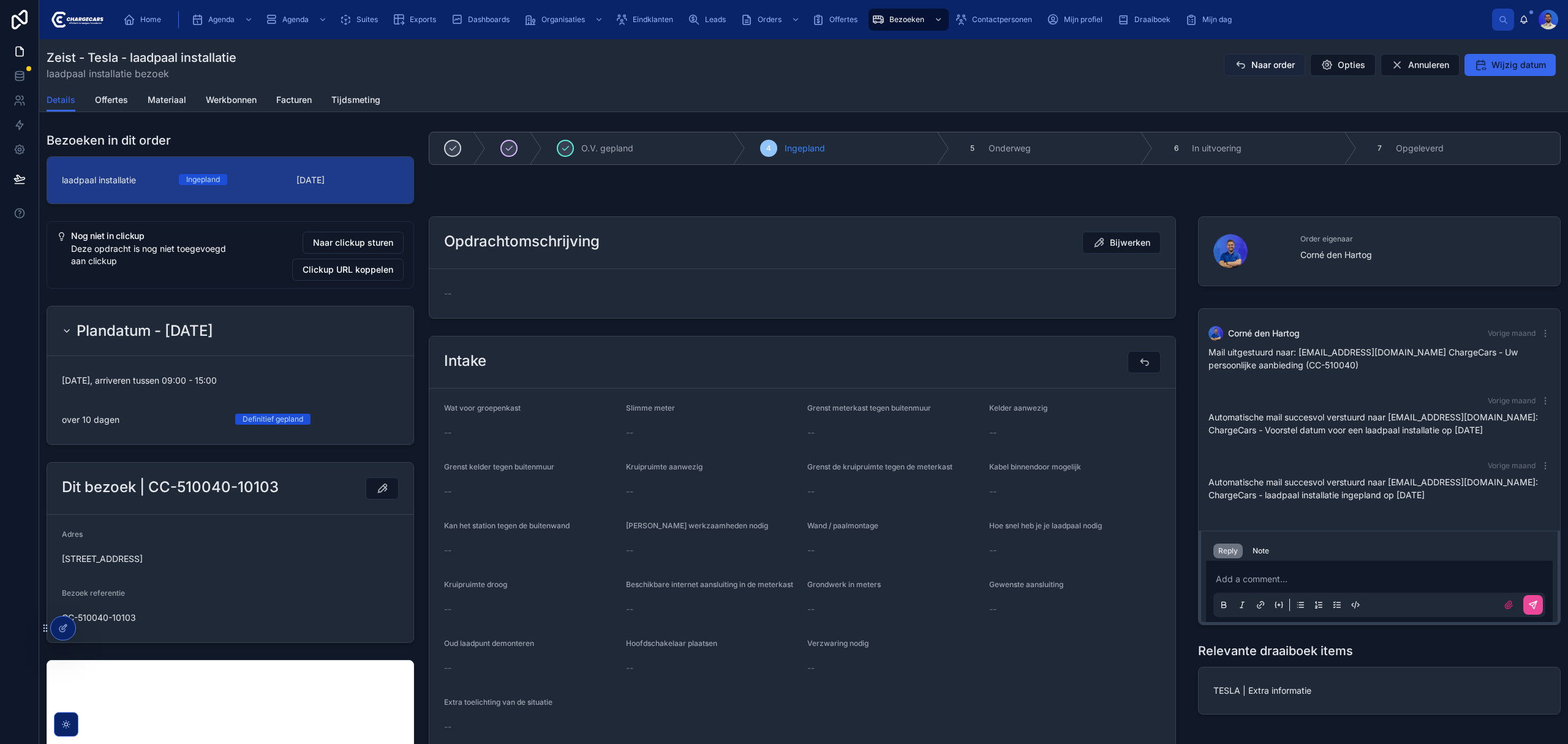
click at [1260, 62] on span "Naar order" at bounding box center [1272, 65] width 43 height 12
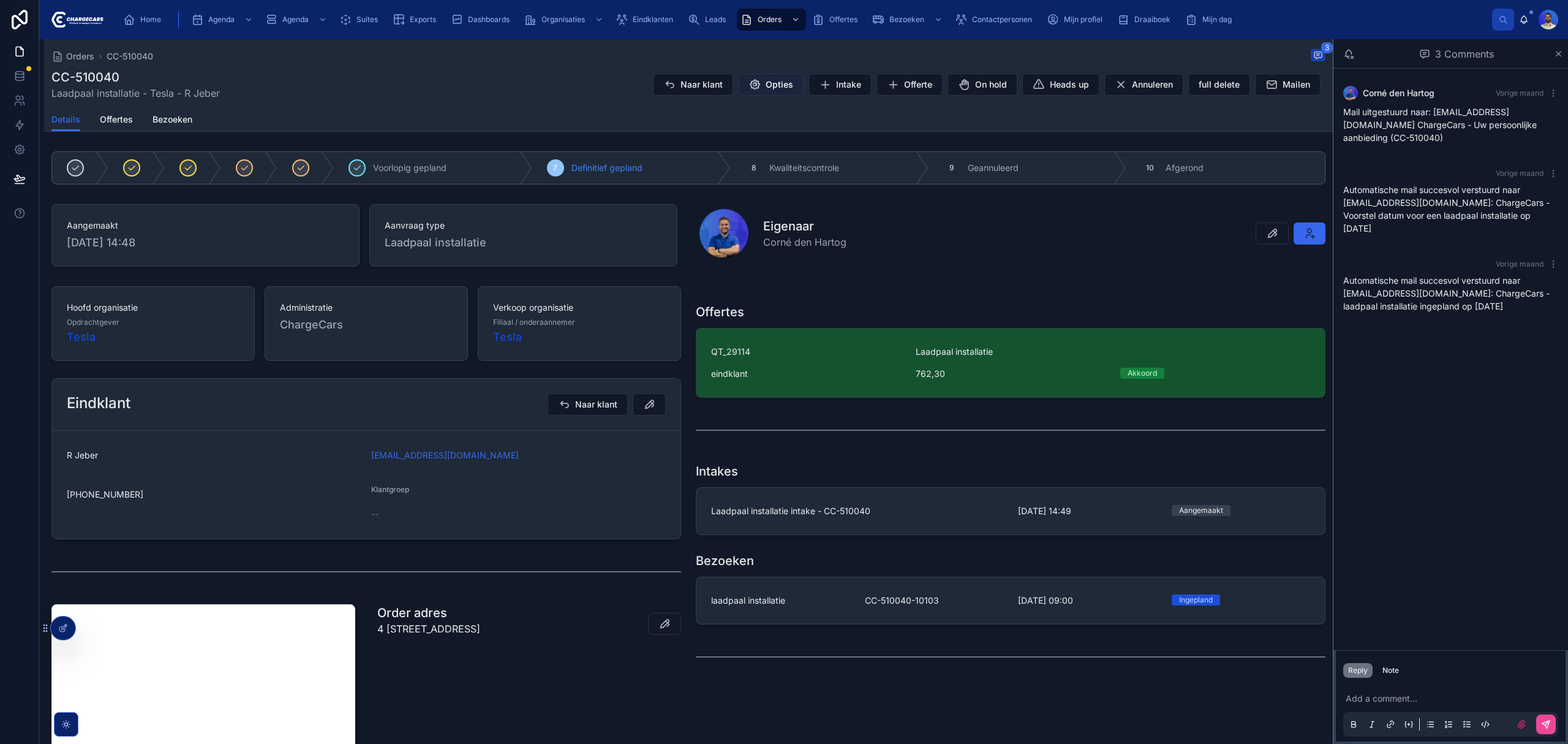
click at [766, 84] on span "Opties" at bounding box center [779, 84] width 28 height 12
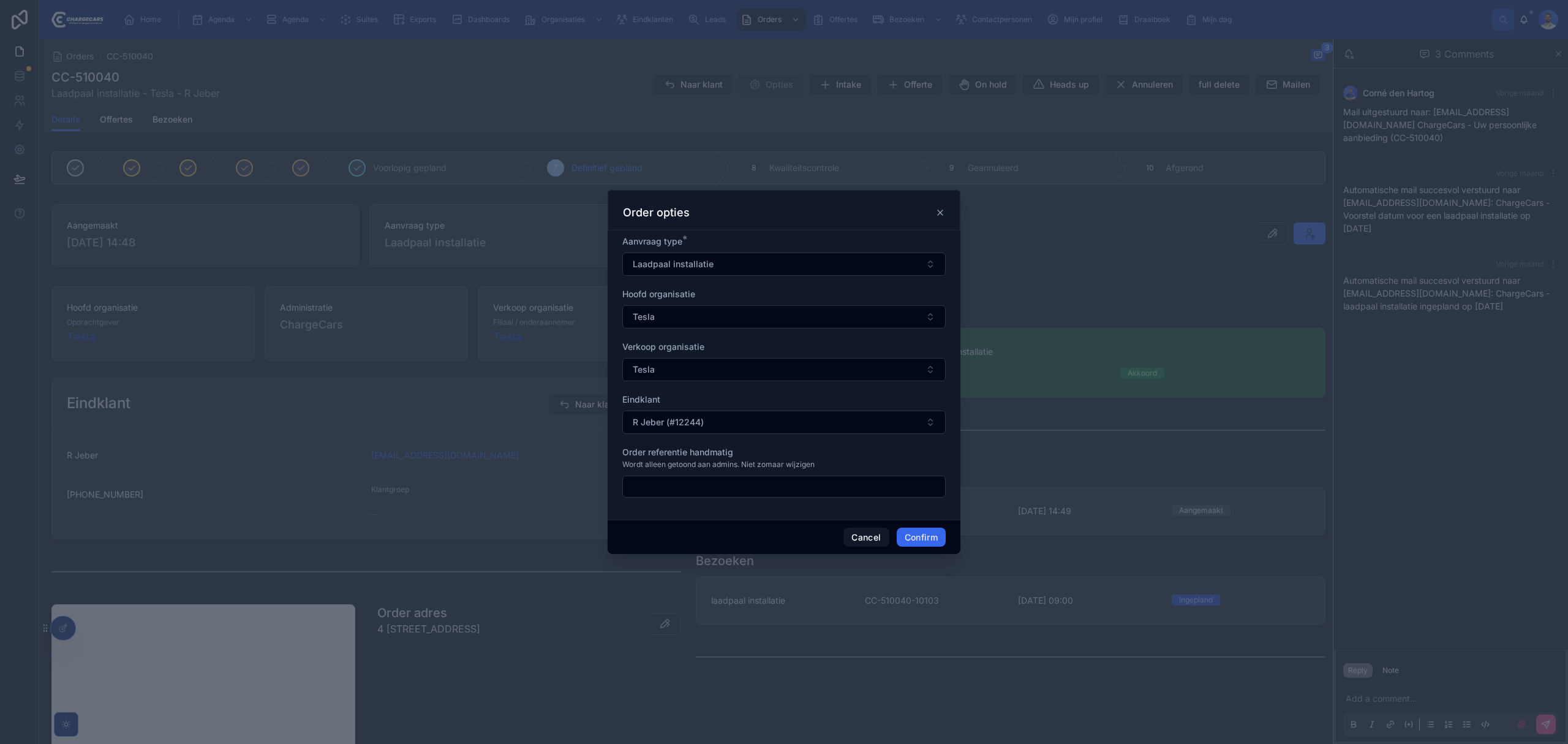
click at [939, 209] on icon at bounding box center [940, 212] width 10 height 10
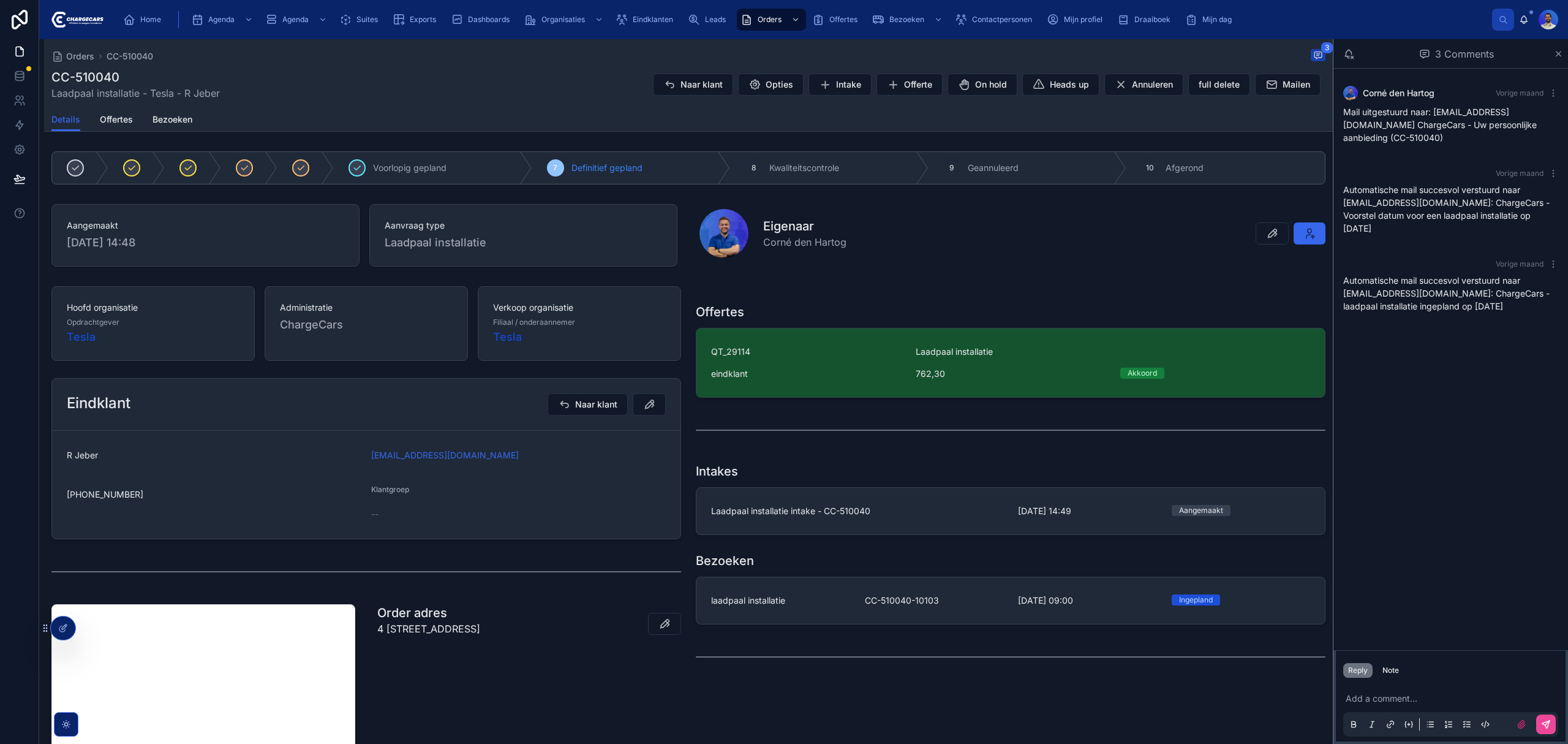
click at [1061, 615] on link "laadpaal installatie CC-510040-10103 [DATE] 09:00 [GEOGRAPHIC_DATA]" at bounding box center [1010, 601] width 628 height 47
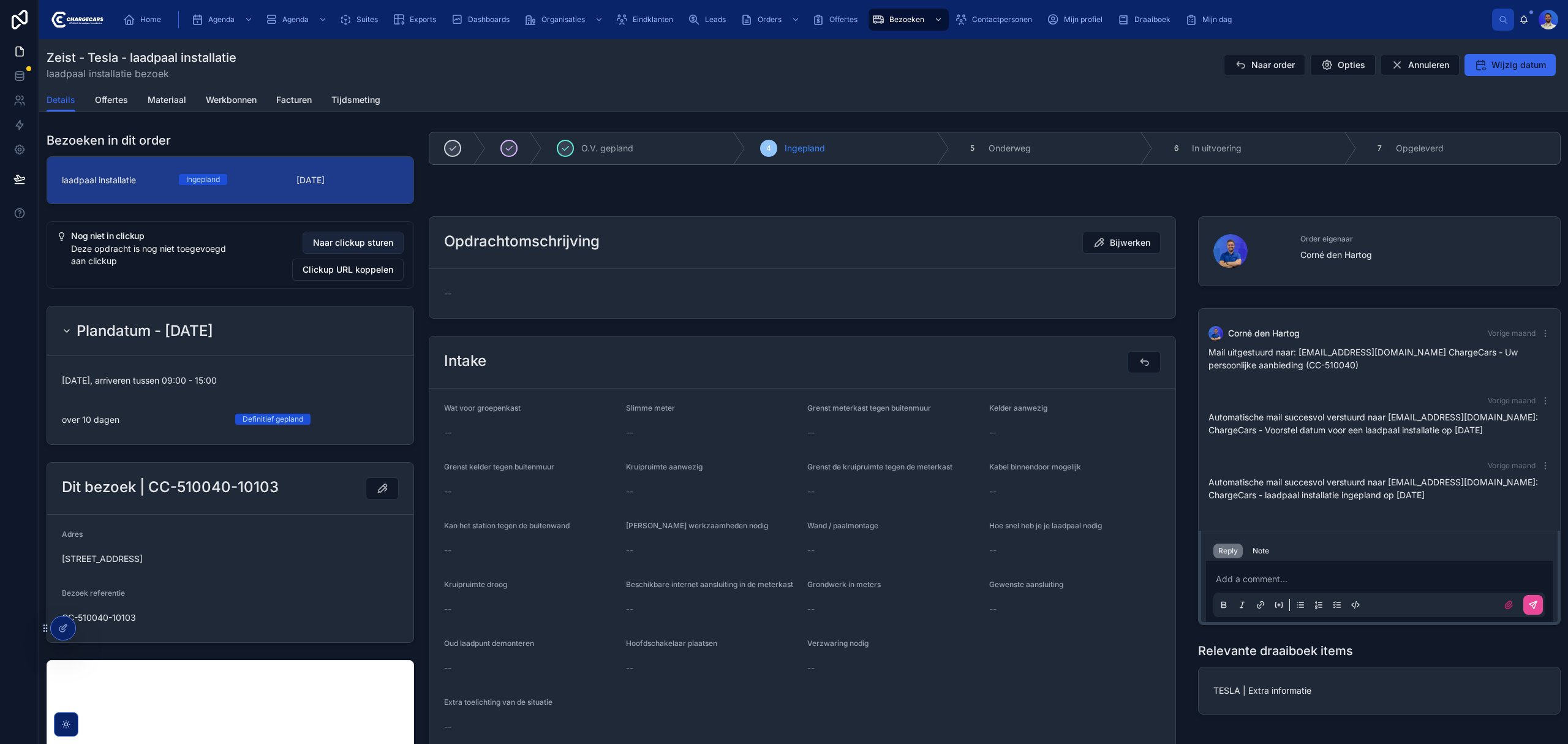
click at [346, 244] on span "Naar clickup sturen" at bounding box center [353, 242] width 80 height 12
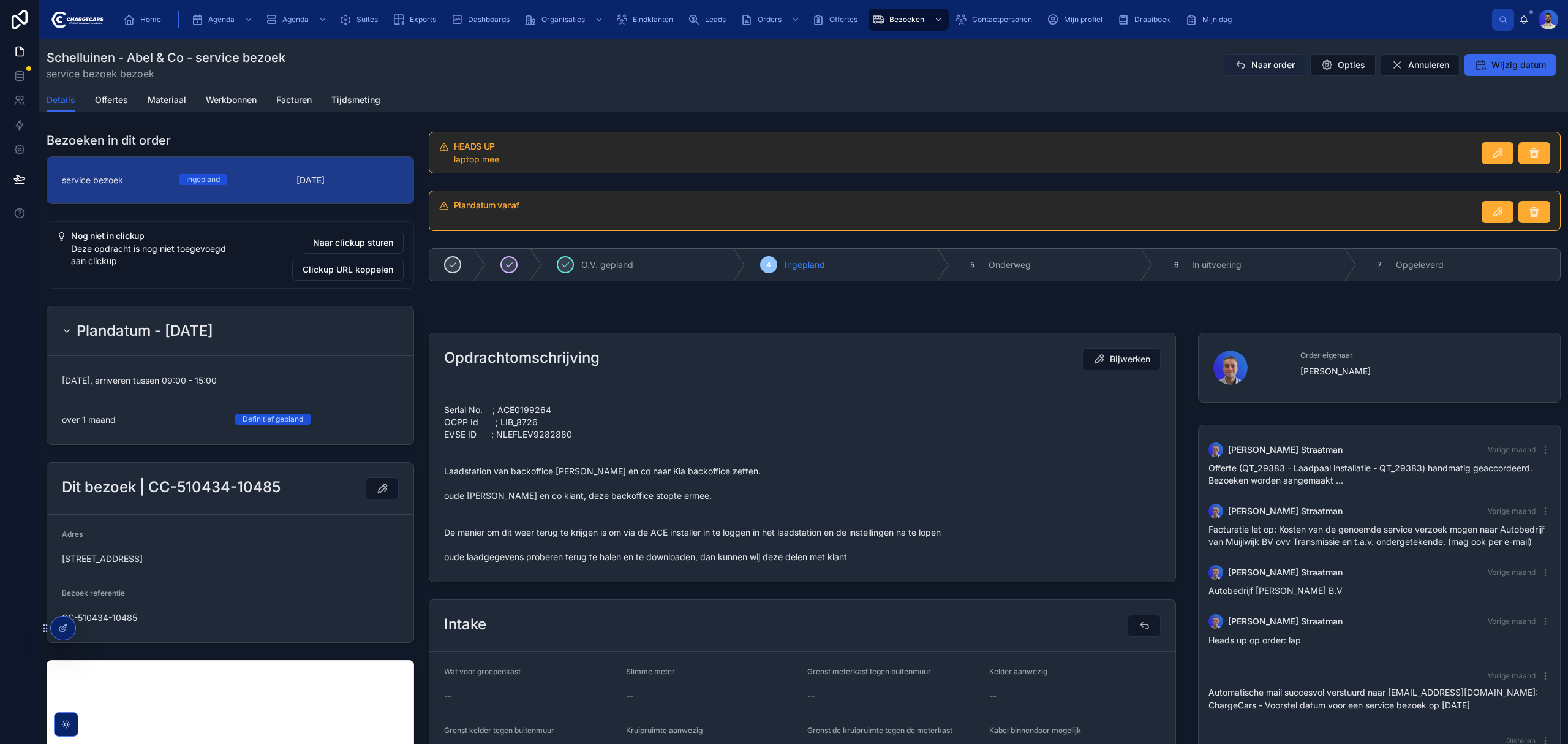
click at [1257, 55] on button "Naar order" at bounding box center [1264, 65] width 82 height 22
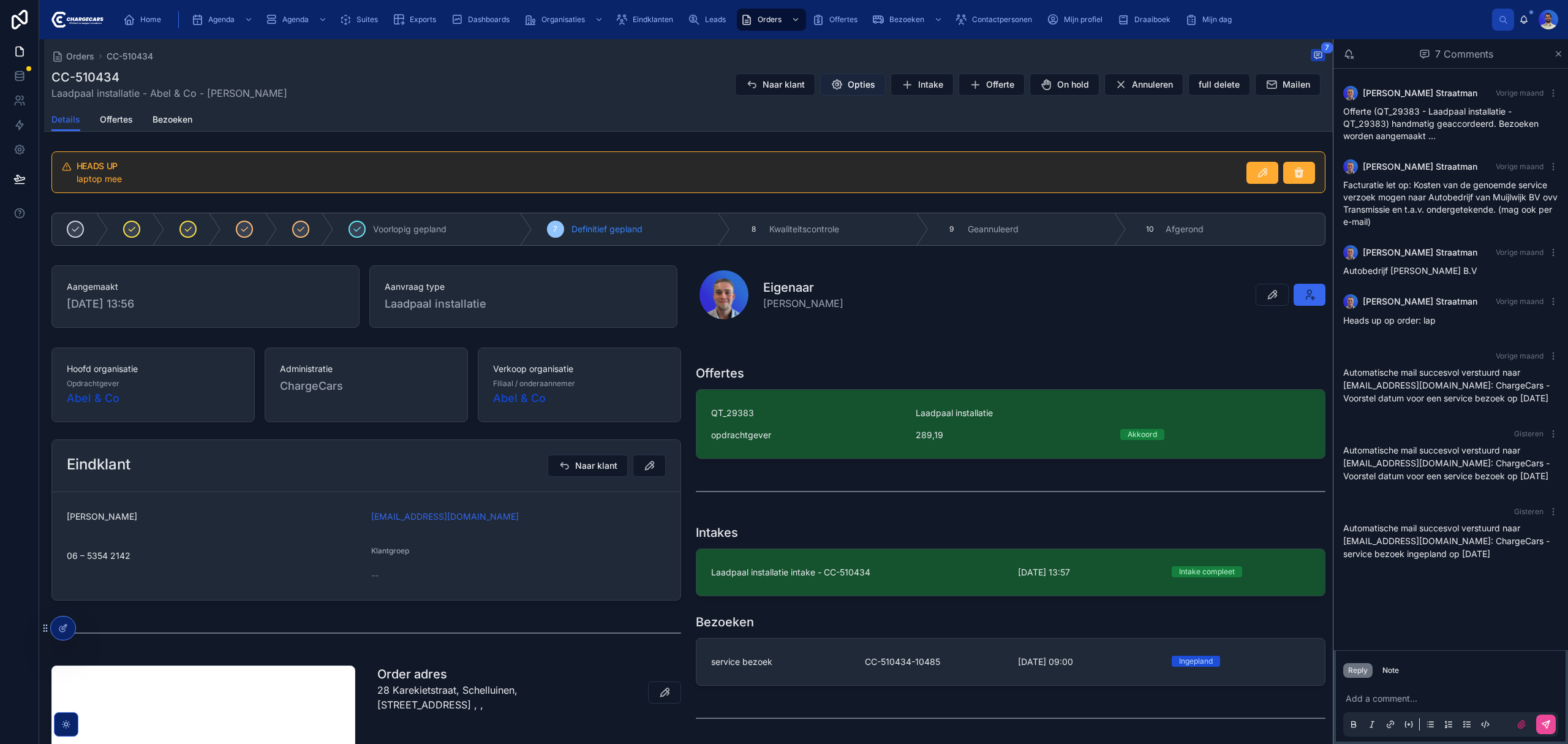
click at [848, 86] on span "Opties" at bounding box center [861, 84] width 28 height 12
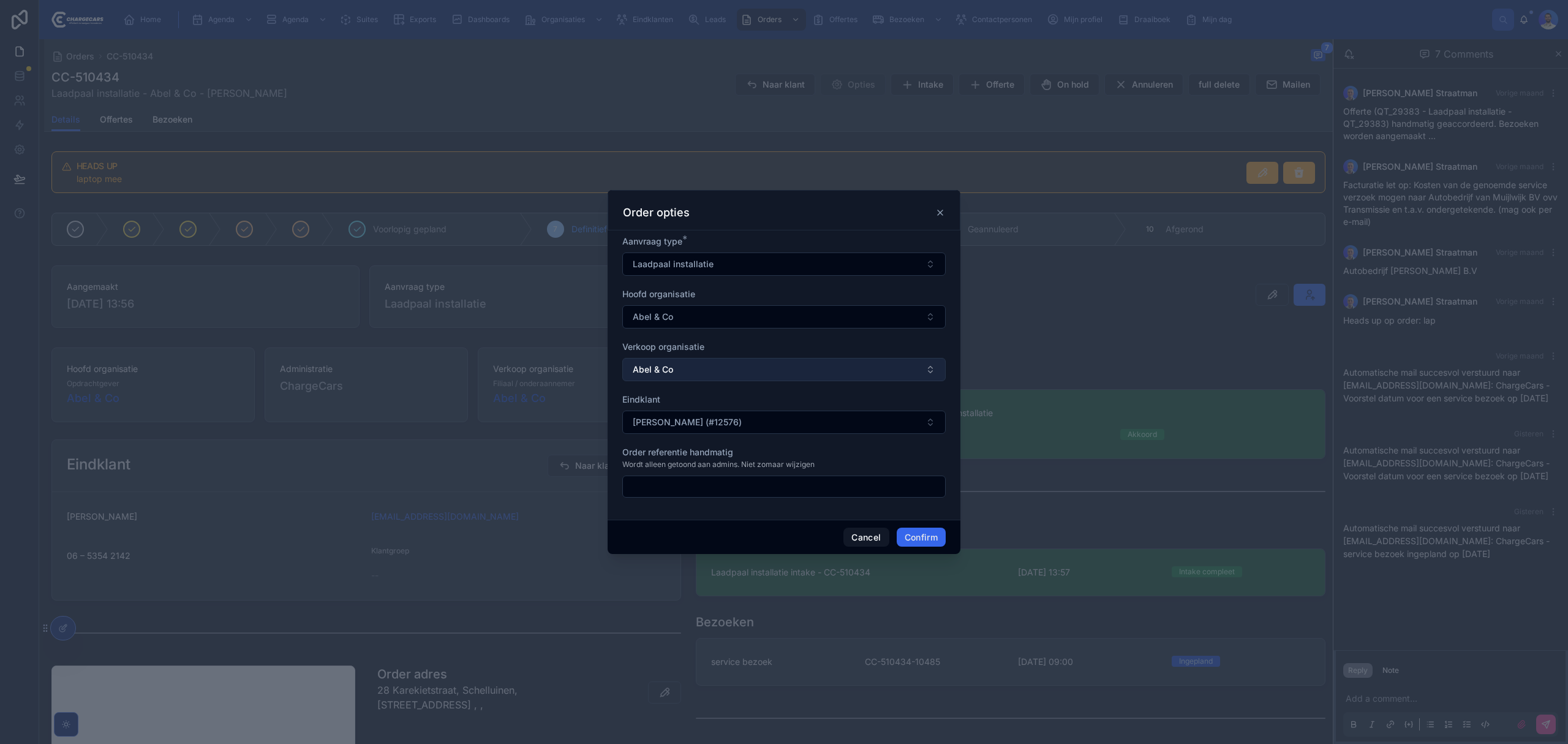
click at [721, 372] on button "Abel & Co" at bounding box center [784, 370] width 324 height 23
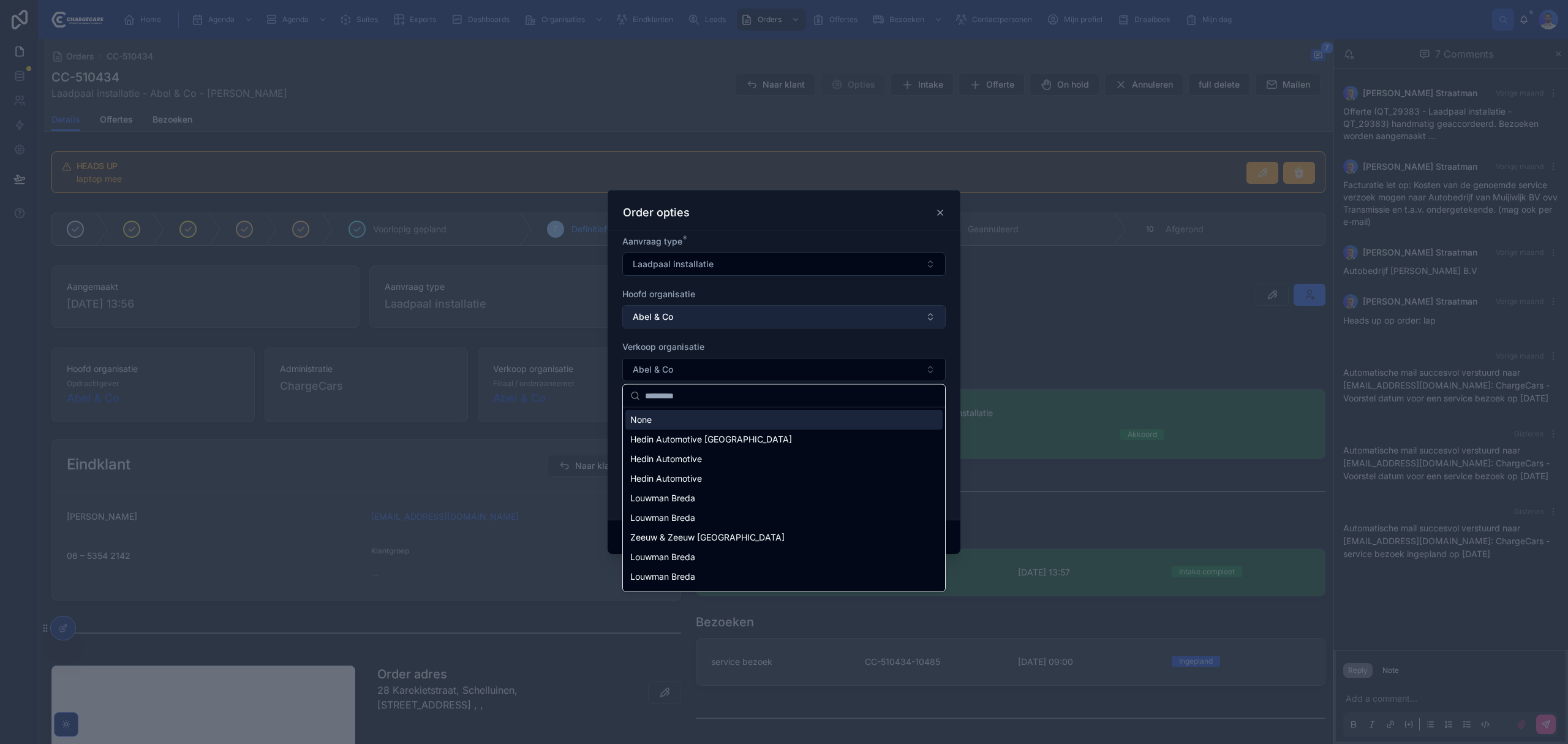
click at [771, 315] on button "Abel & Co" at bounding box center [784, 317] width 324 height 23
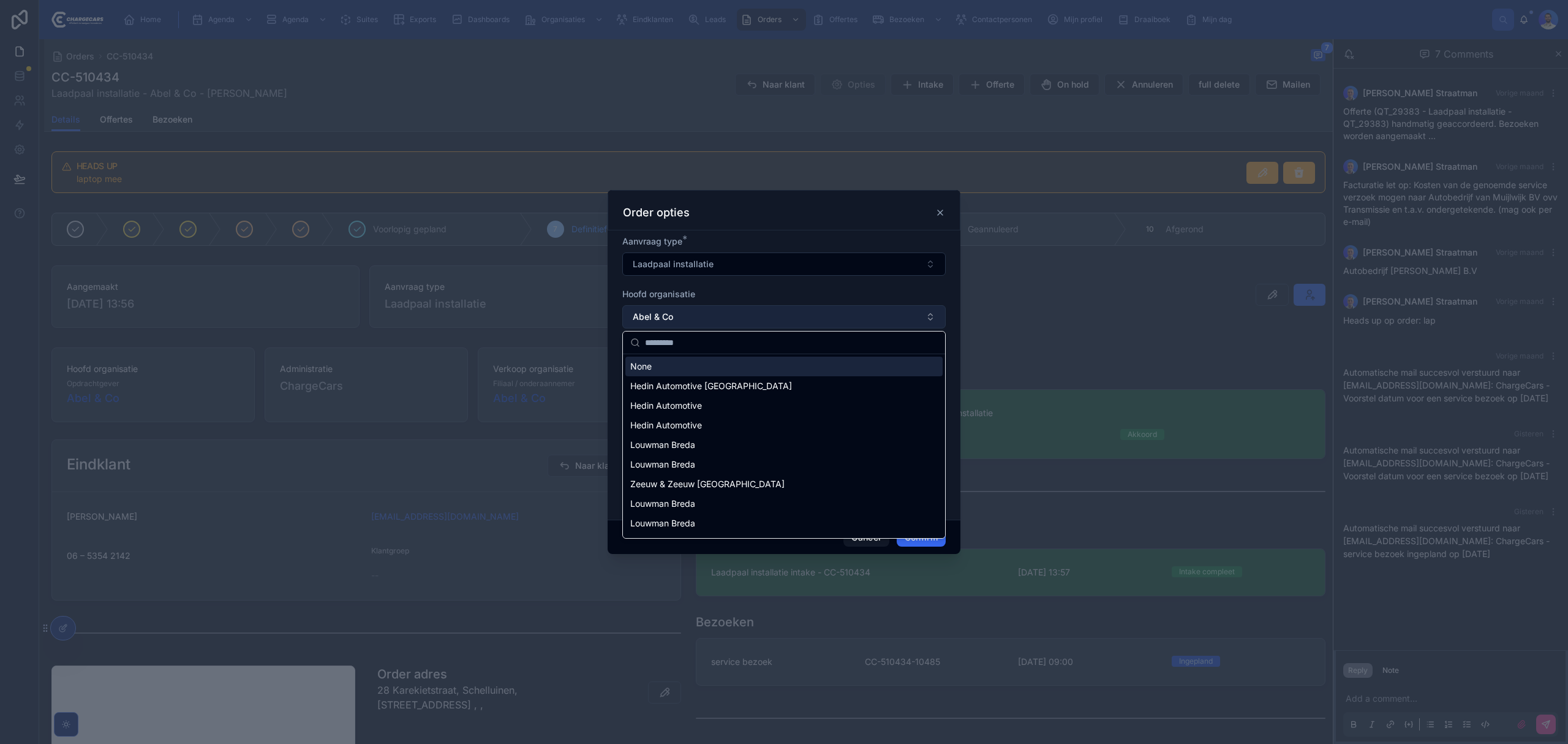
click at [756, 322] on button "Abel & Co" at bounding box center [784, 317] width 324 height 23
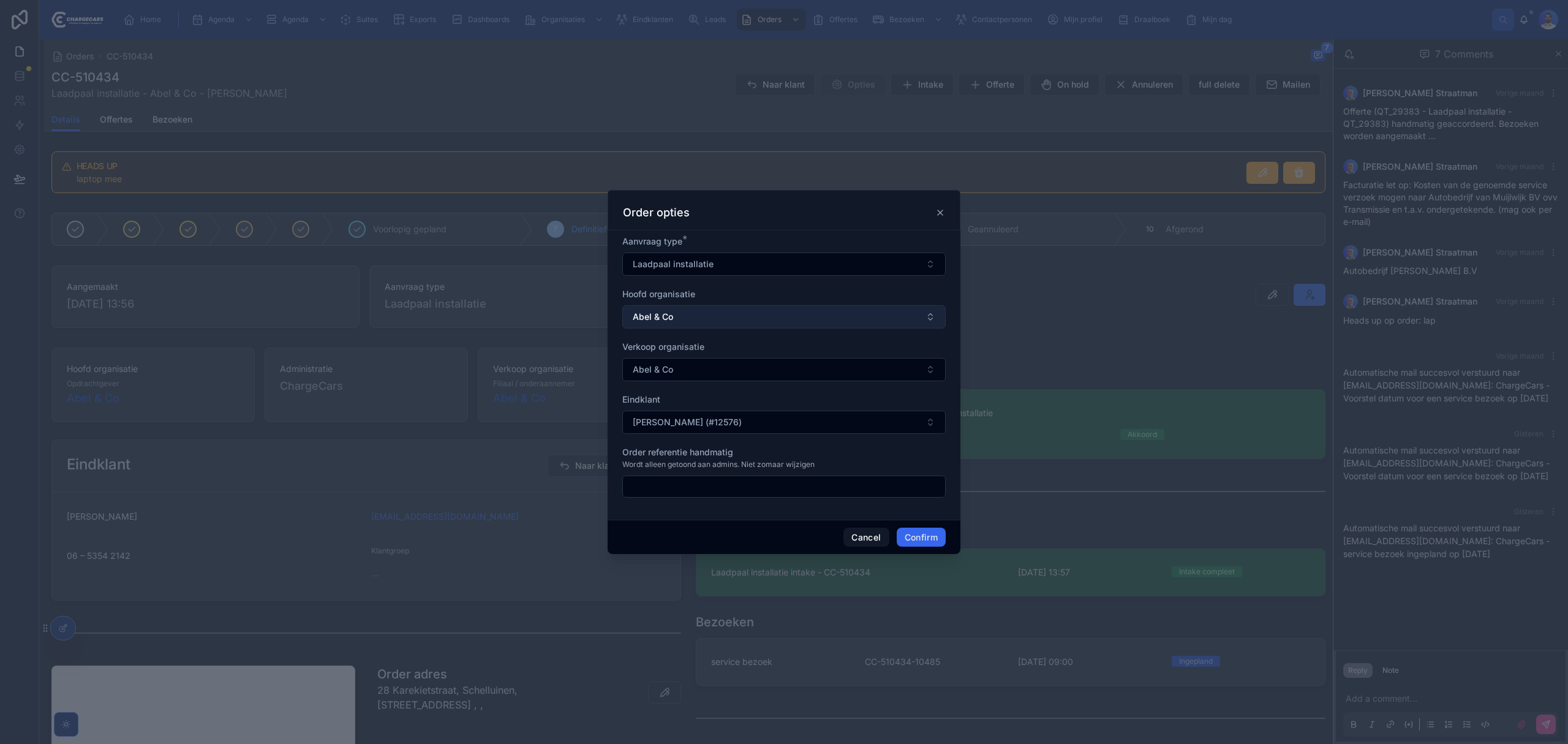
click at [756, 322] on button "Abel & Co" at bounding box center [784, 317] width 324 height 23
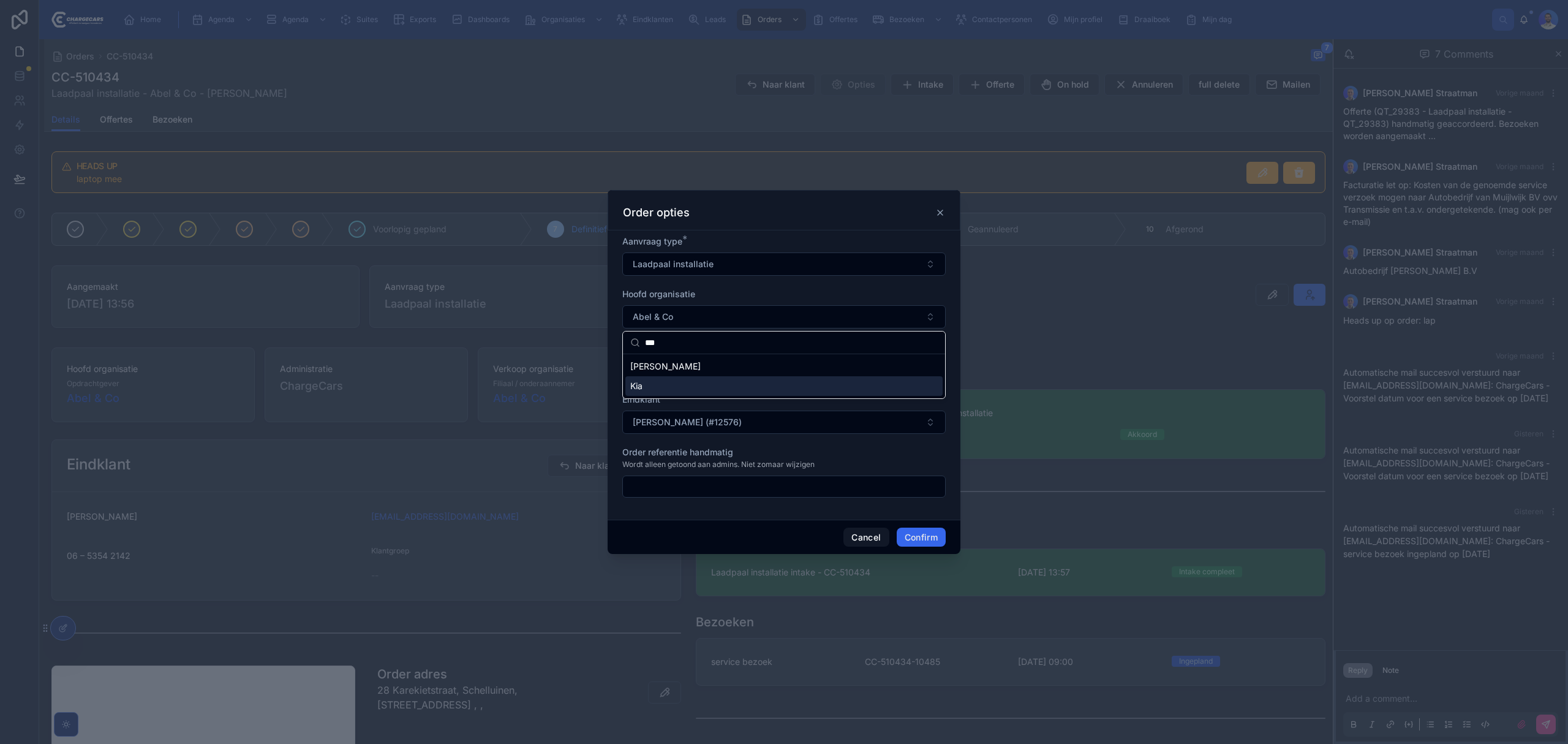
type input "***"
click at [657, 383] on div "Kia" at bounding box center [784, 386] width 317 height 19
click at [680, 374] on button "Abel & Co" at bounding box center [784, 370] width 324 height 23
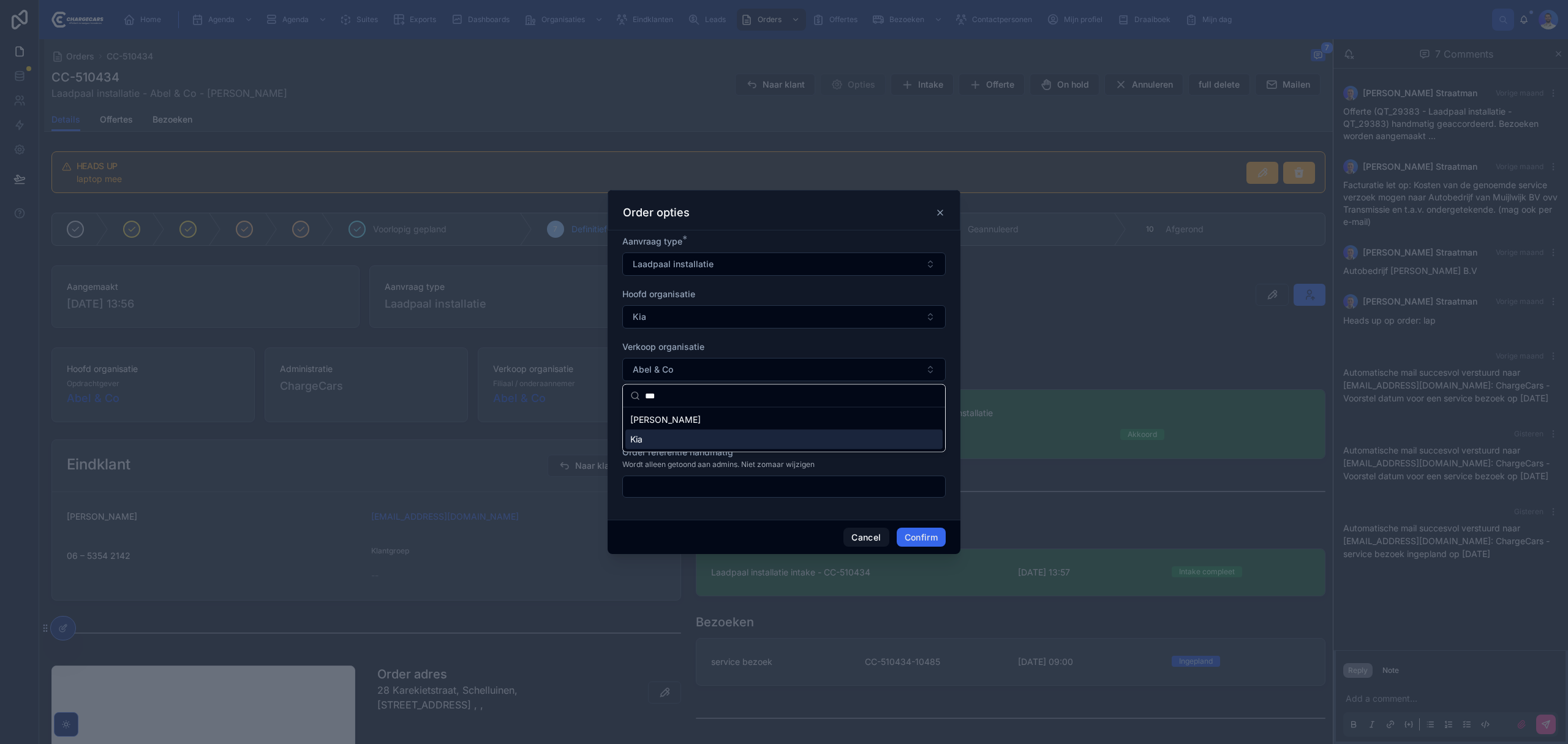
type input "***"
click at [684, 436] on div "Kia" at bounding box center [784, 439] width 317 height 19
click at [684, 436] on form "Aanvraag type * Laadpaal installatie Hoofd organisatie Kia Verkoop organisatie …" at bounding box center [784, 372] width 324 height 275
click at [744, 396] on div "Eindklant" at bounding box center [784, 400] width 324 height 12
click at [914, 537] on button "Confirm" at bounding box center [922, 537] width 49 height 19
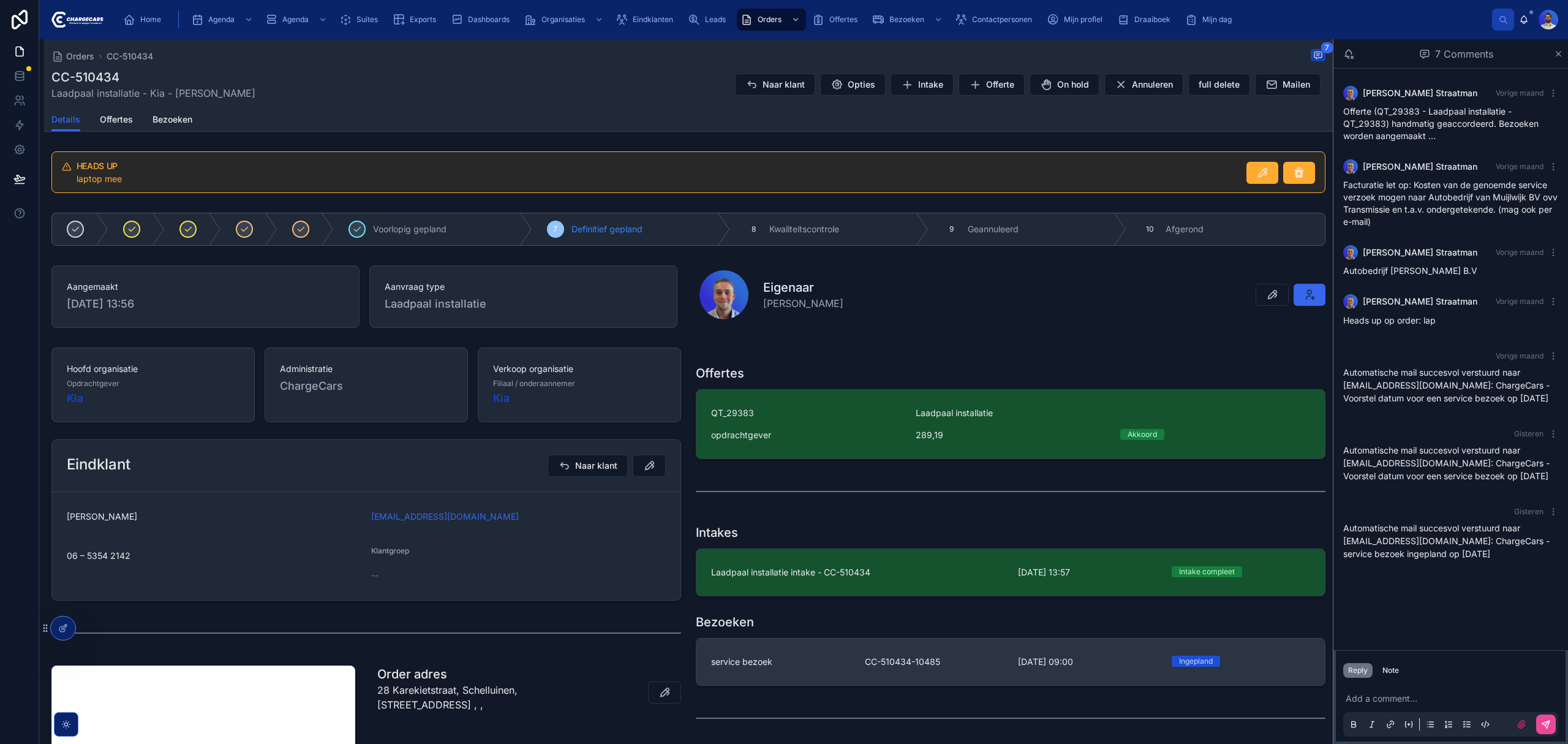
click at [875, 651] on link "service bezoek CC-510434-10485 [DATE] 09:00 [GEOGRAPHIC_DATA]" at bounding box center [1010, 662] width 628 height 47
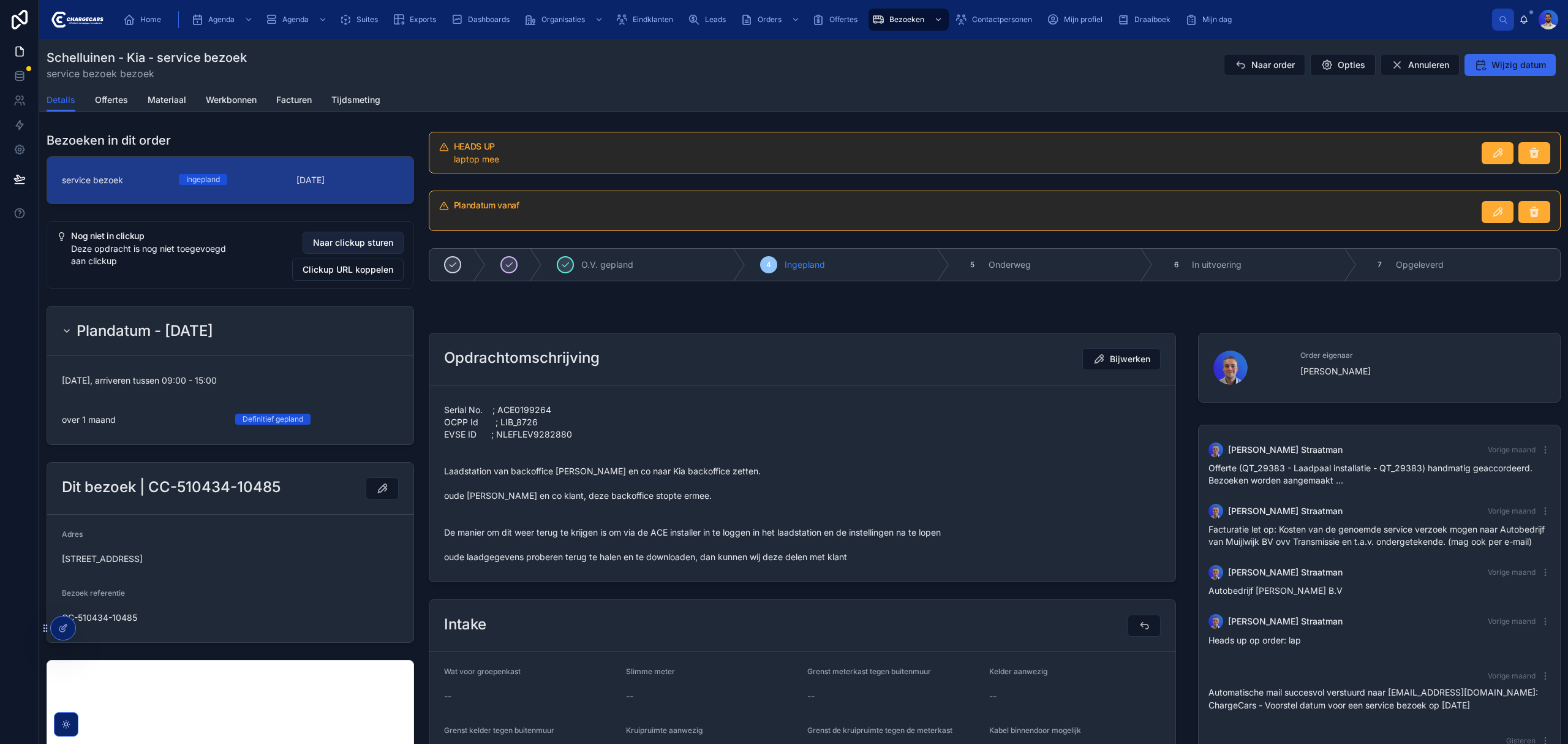
click at [348, 245] on span "Naar clickup sturen" at bounding box center [353, 242] width 80 height 12
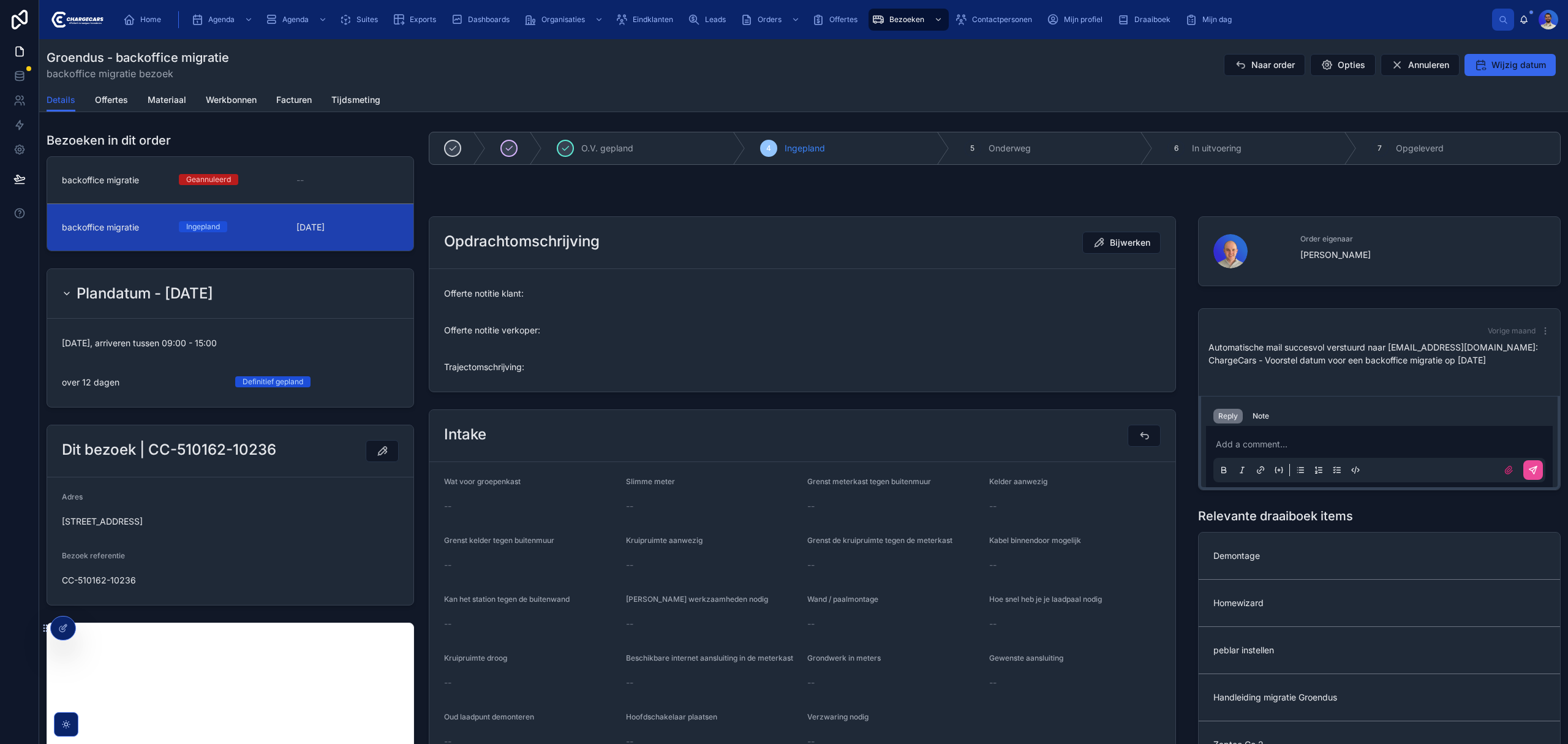
click at [179, 229] on span "Ingepland" at bounding box center [203, 227] width 49 height 11
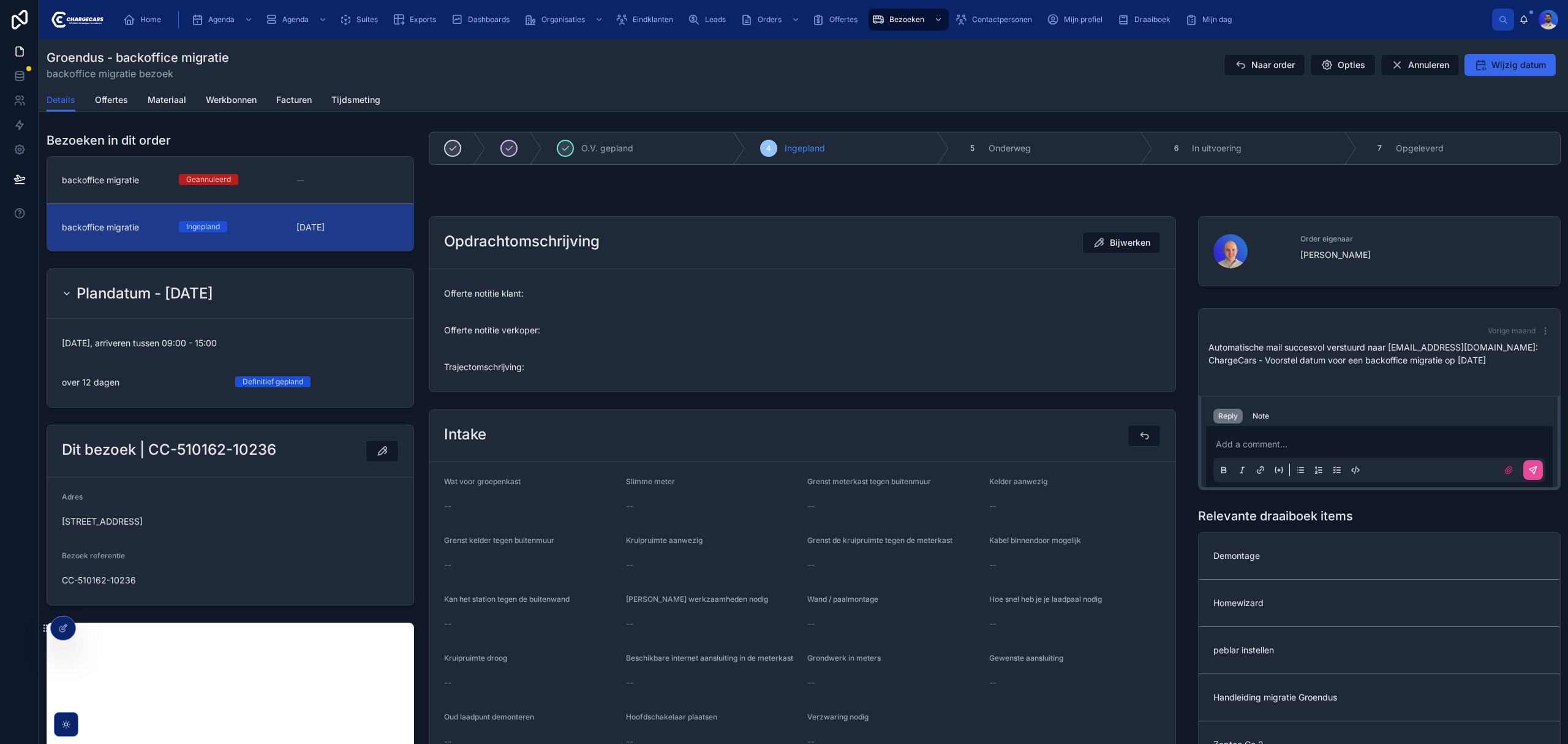
click at [166, 363] on form "woensdag 15-10-2025, arriveren tussen 09:00 - 15:00 over 12 dagen Definitief ge…" at bounding box center [230, 363] width 366 height 88
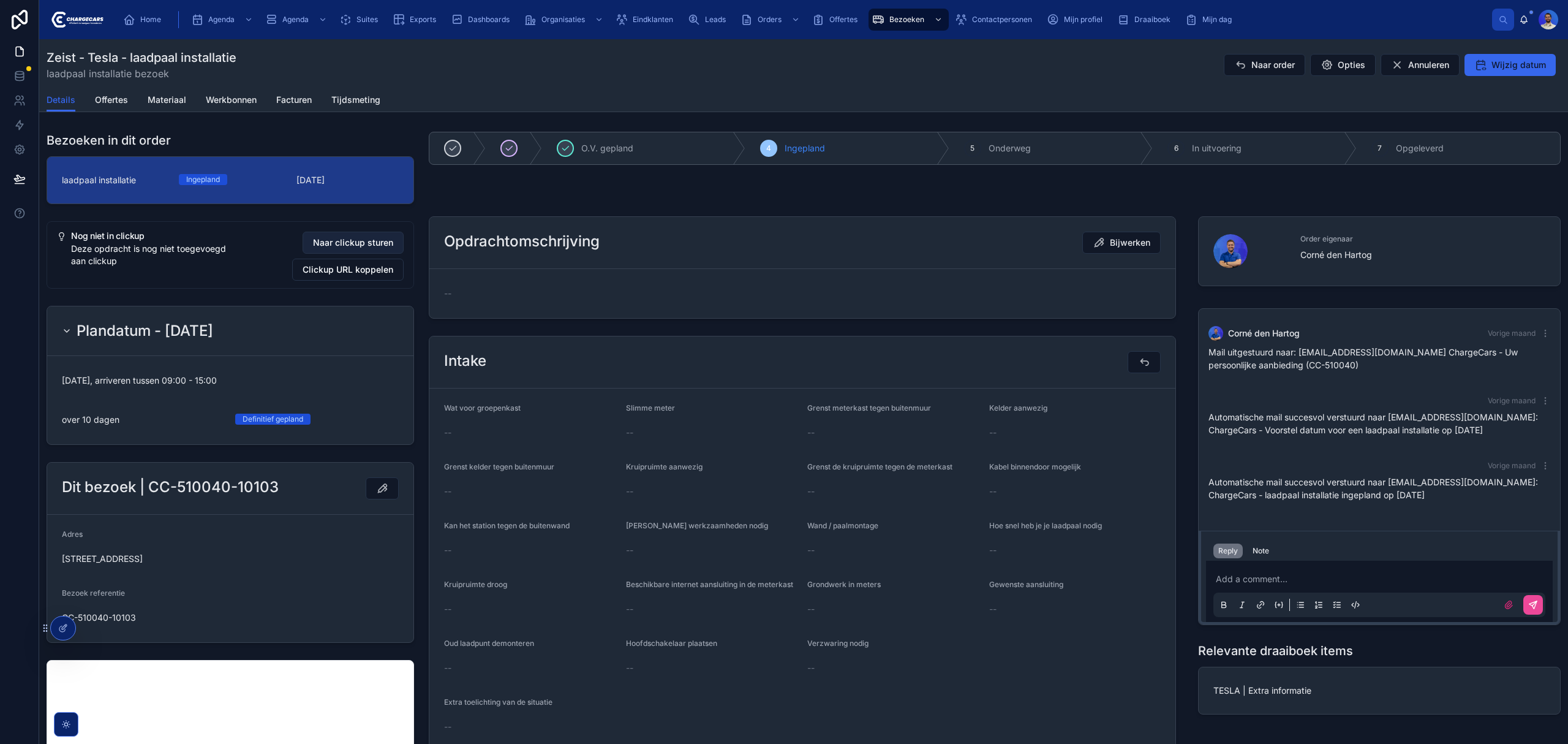
click at [358, 249] on span "Naar clickup sturen" at bounding box center [353, 242] width 80 height 12
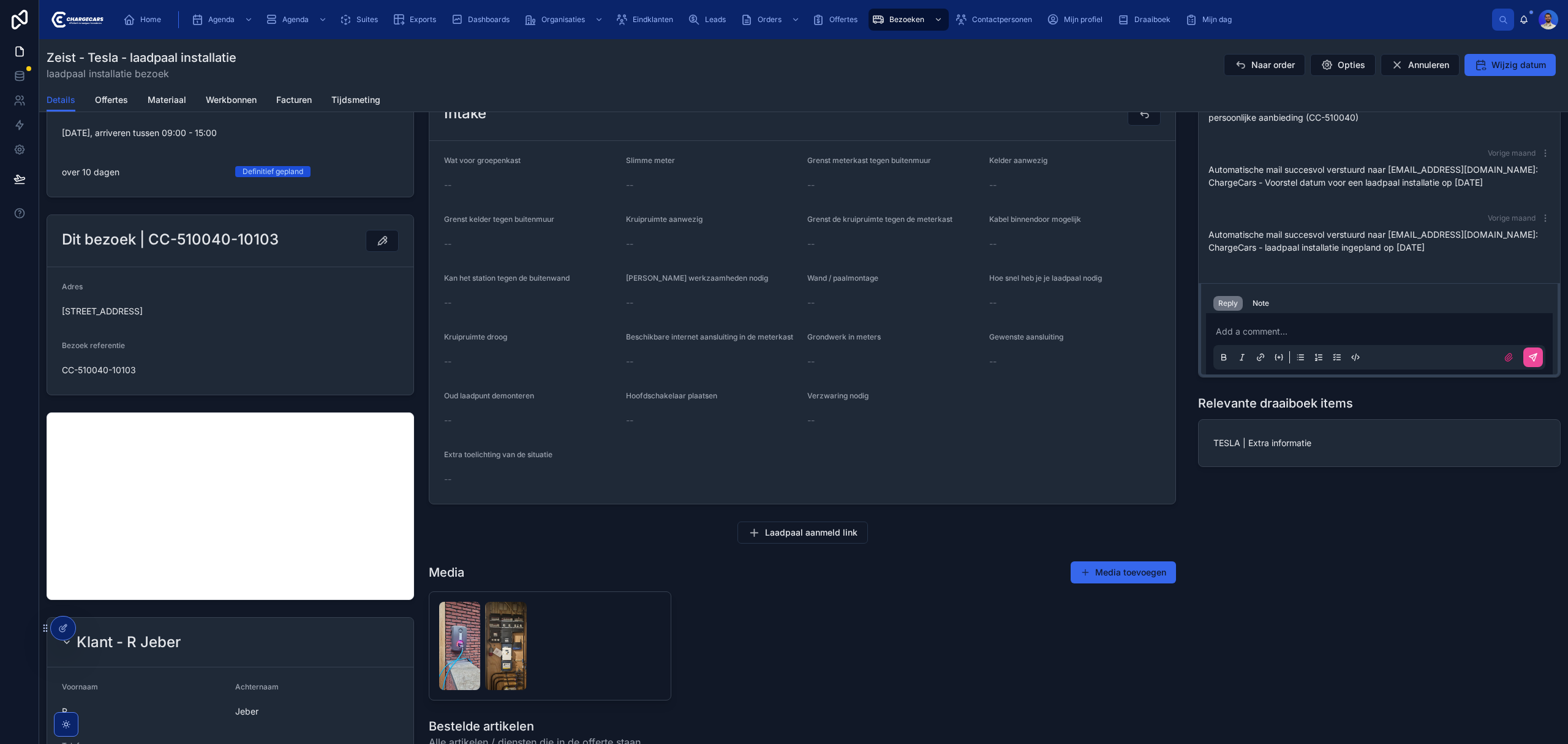
scroll to position [245, 0]
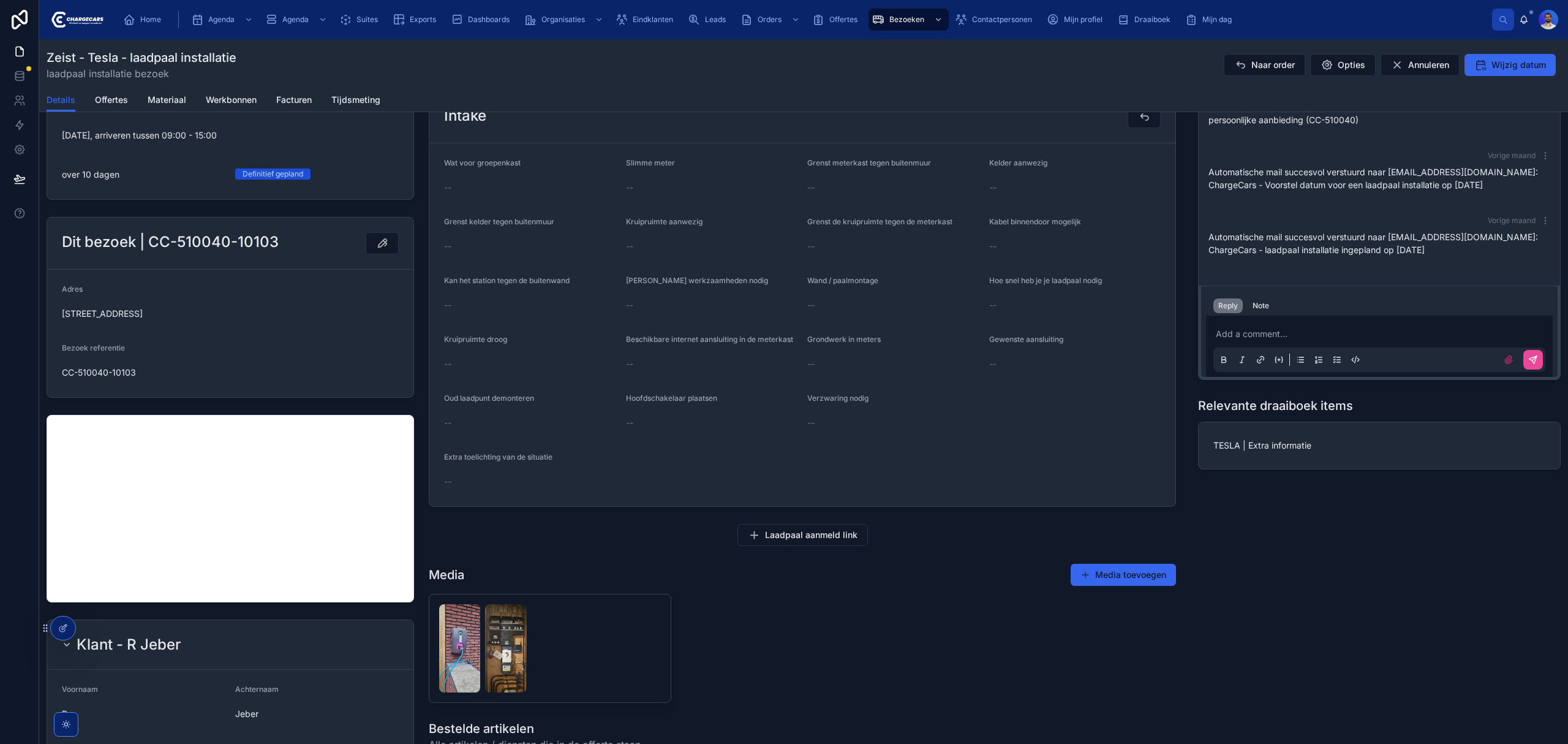
click at [194, 310] on span "[STREET_ADDRESS]" at bounding box center [230, 313] width 337 height 12
click at [190, 310] on span "[STREET_ADDRESS]" at bounding box center [230, 313] width 337 height 12
copy span "Krakelingweg 4, Zeist, 3707 HV, Netherlands"
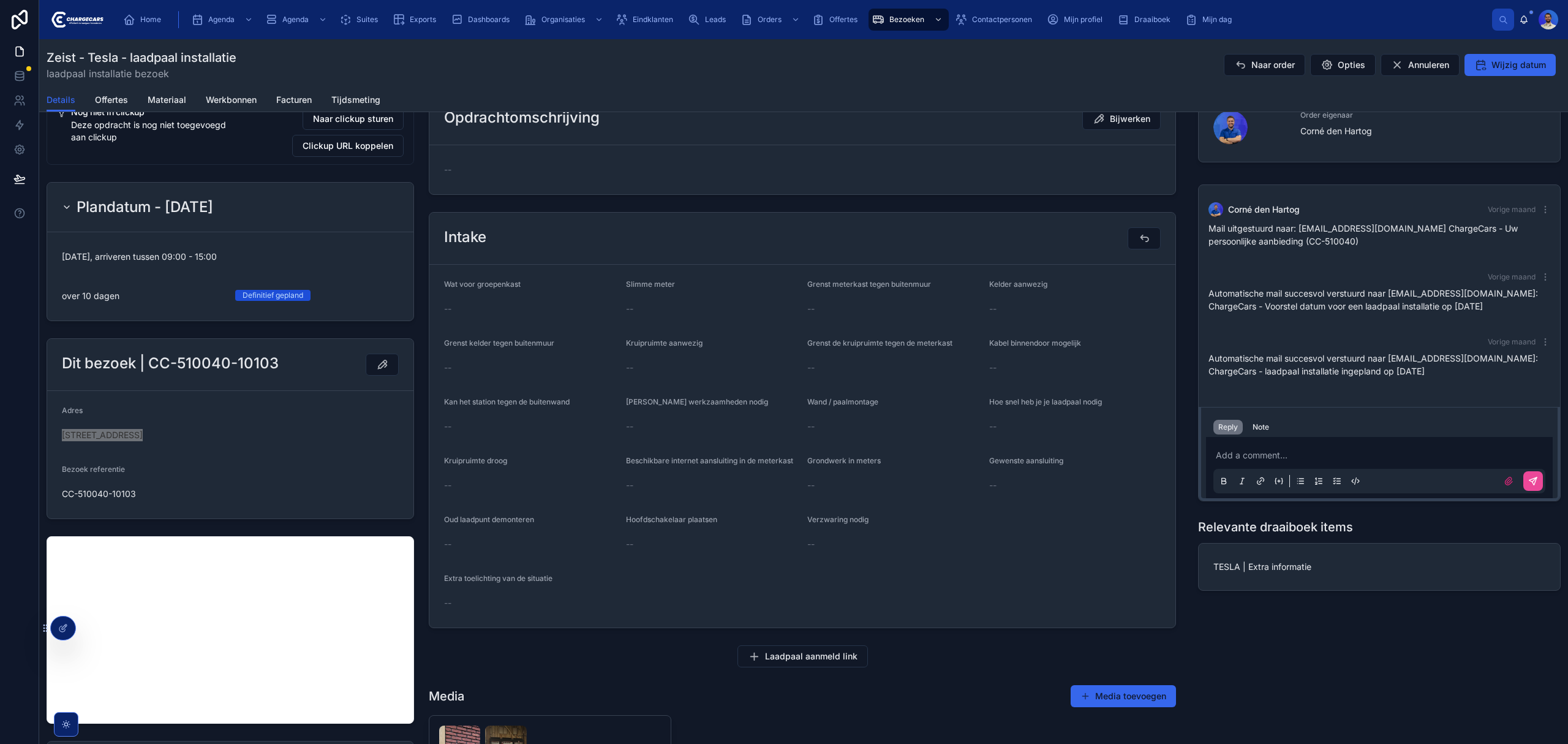
scroll to position [0, 0]
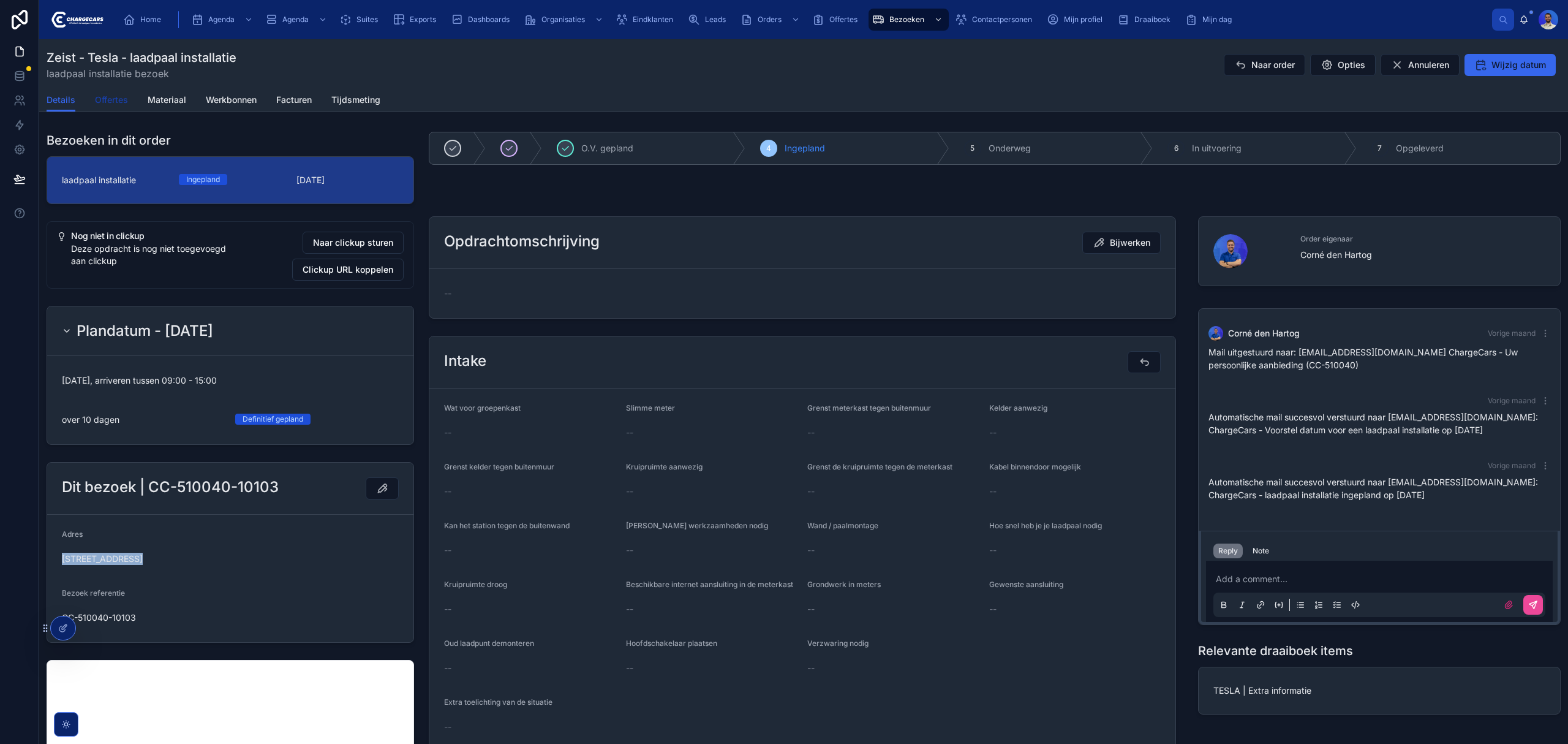
click at [97, 97] on span "Offertes" at bounding box center [111, 100] width 33 height 12
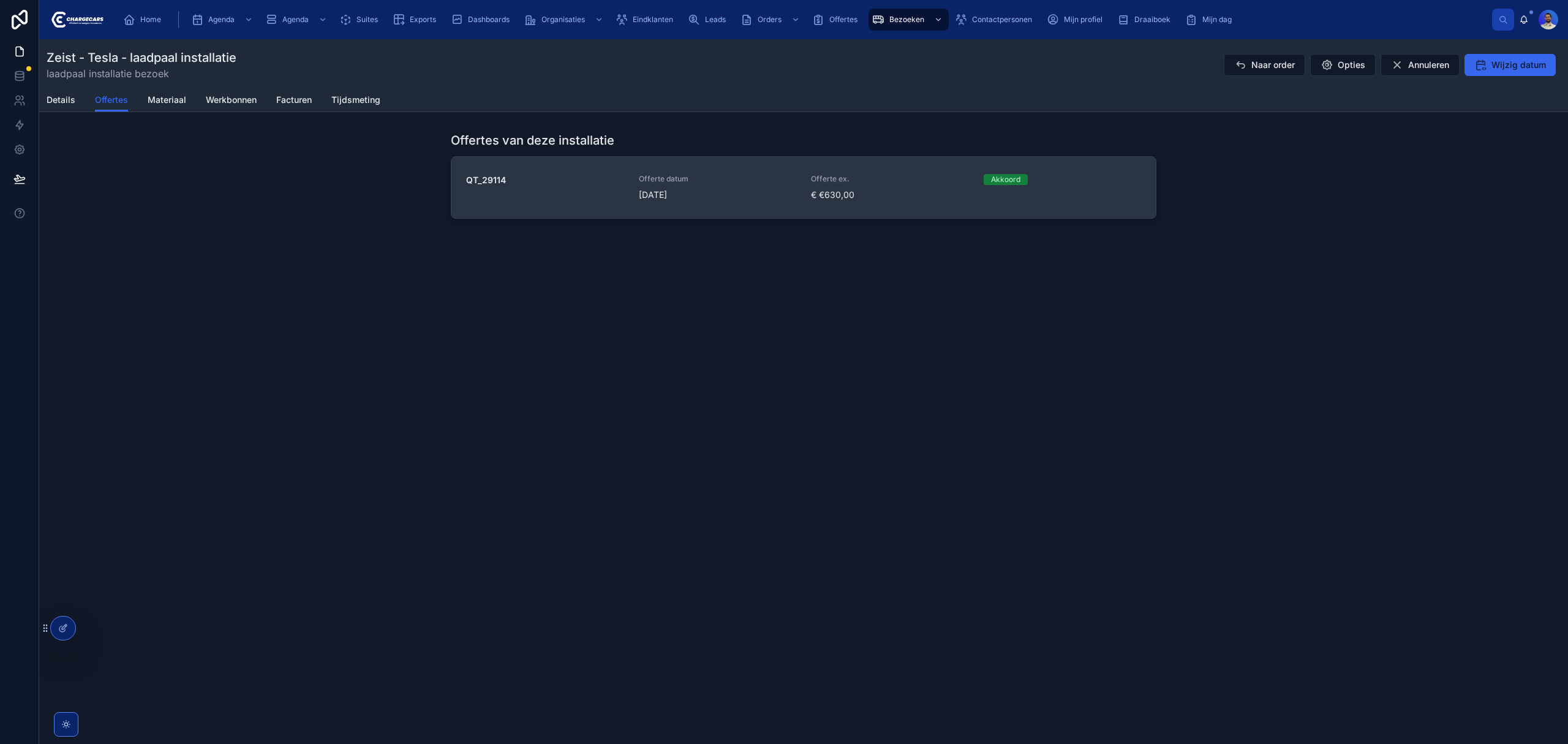
click at [725, 203] on link "QT_29114 Offerte datum 23-9-2025 Offerte ex. € €630,00 Akkoord" at bounding box center [803, 187] width 704 height 62
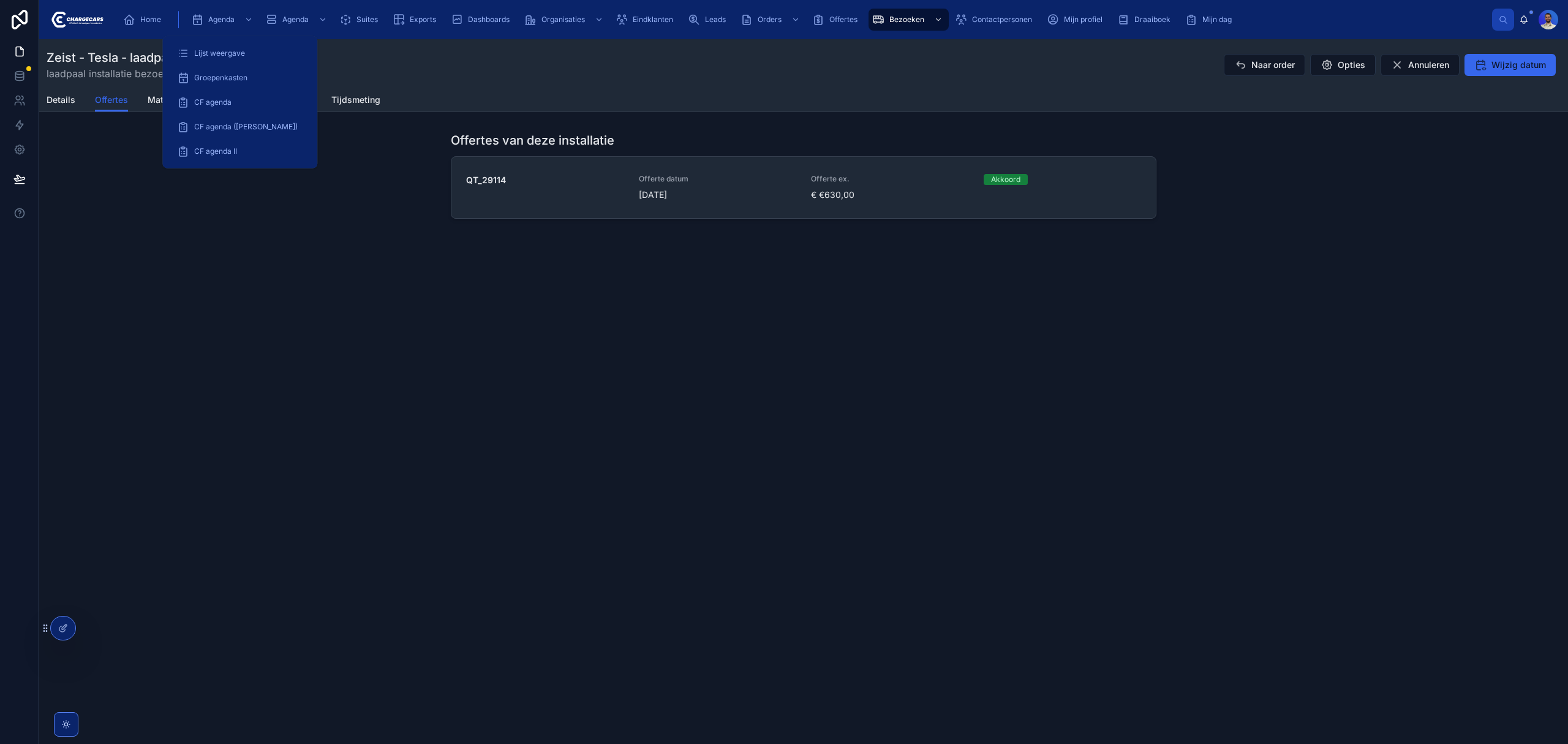
drag, startPoint x: 297, startPoint y: 295, endPoint x: 338, endPoint y: 304, distance: 42.0
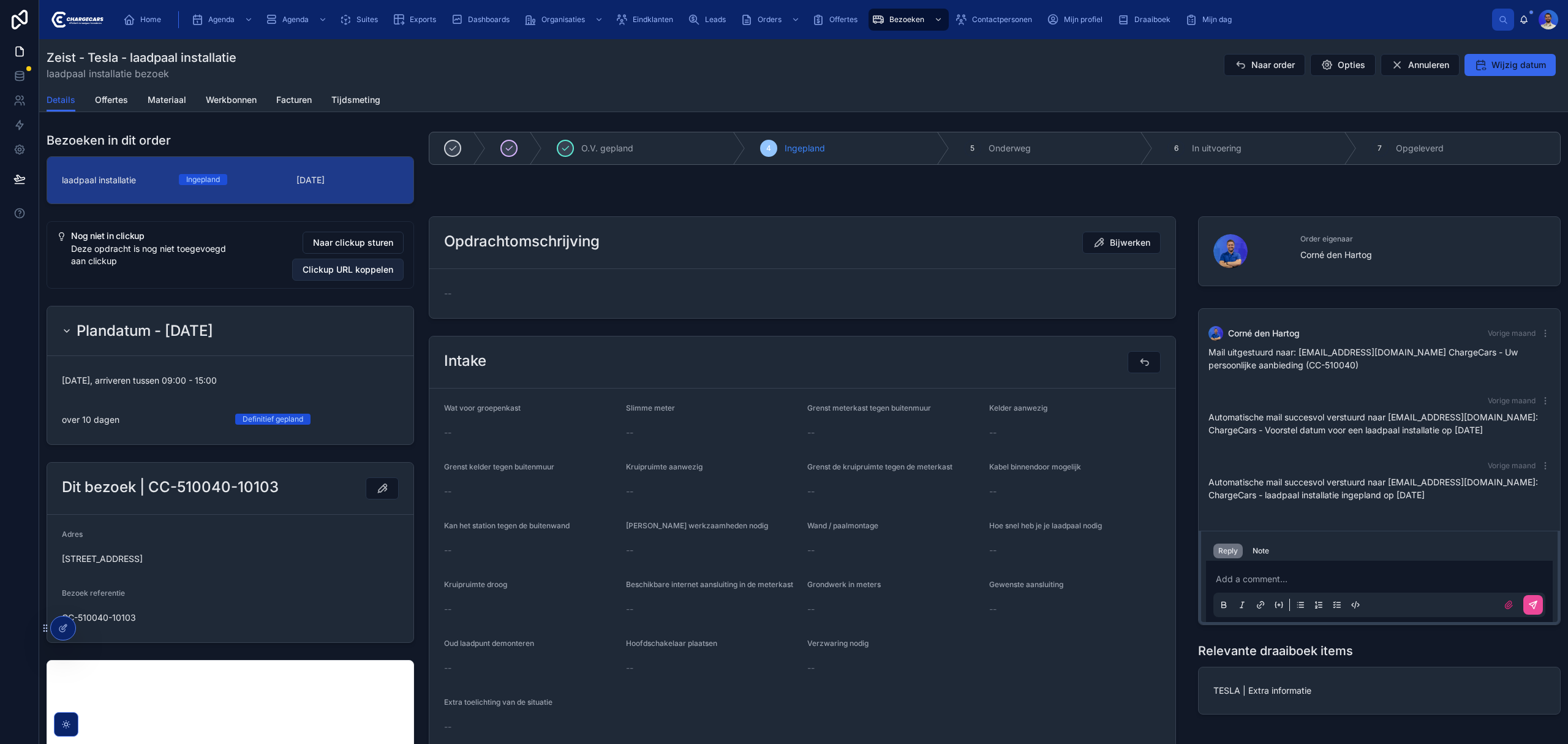
click at [340, 275] on span "Clickup URL koppelen" at bounding box center [348, 269] width 91 height 12
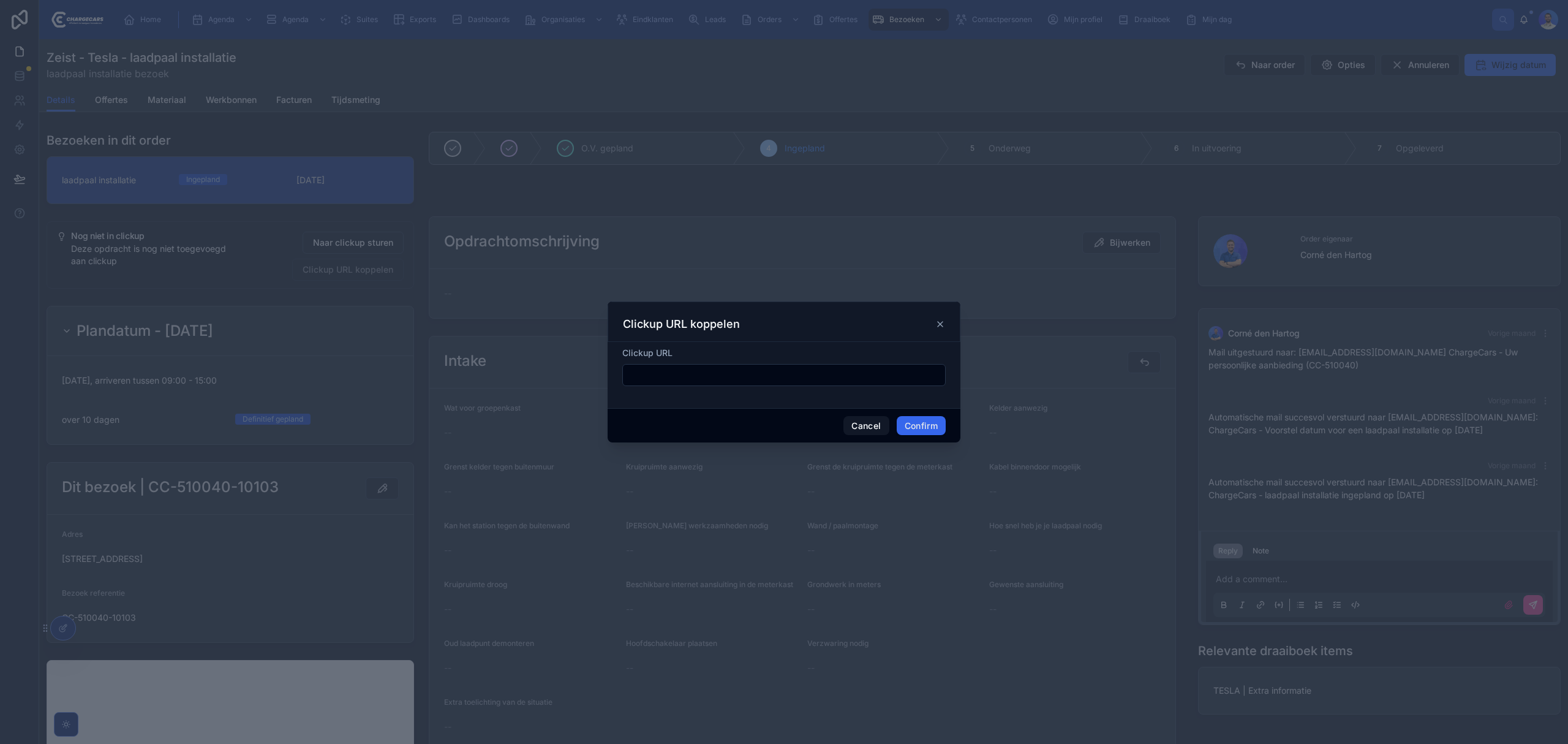
click at [763, 383] on input "text" at bounding box center [784, 375] width 322 height 17
paste input "**********"
type input "**********"
click at [926, 420] on button "Confirm" at bounding box center [922, 426] width 49 height 19
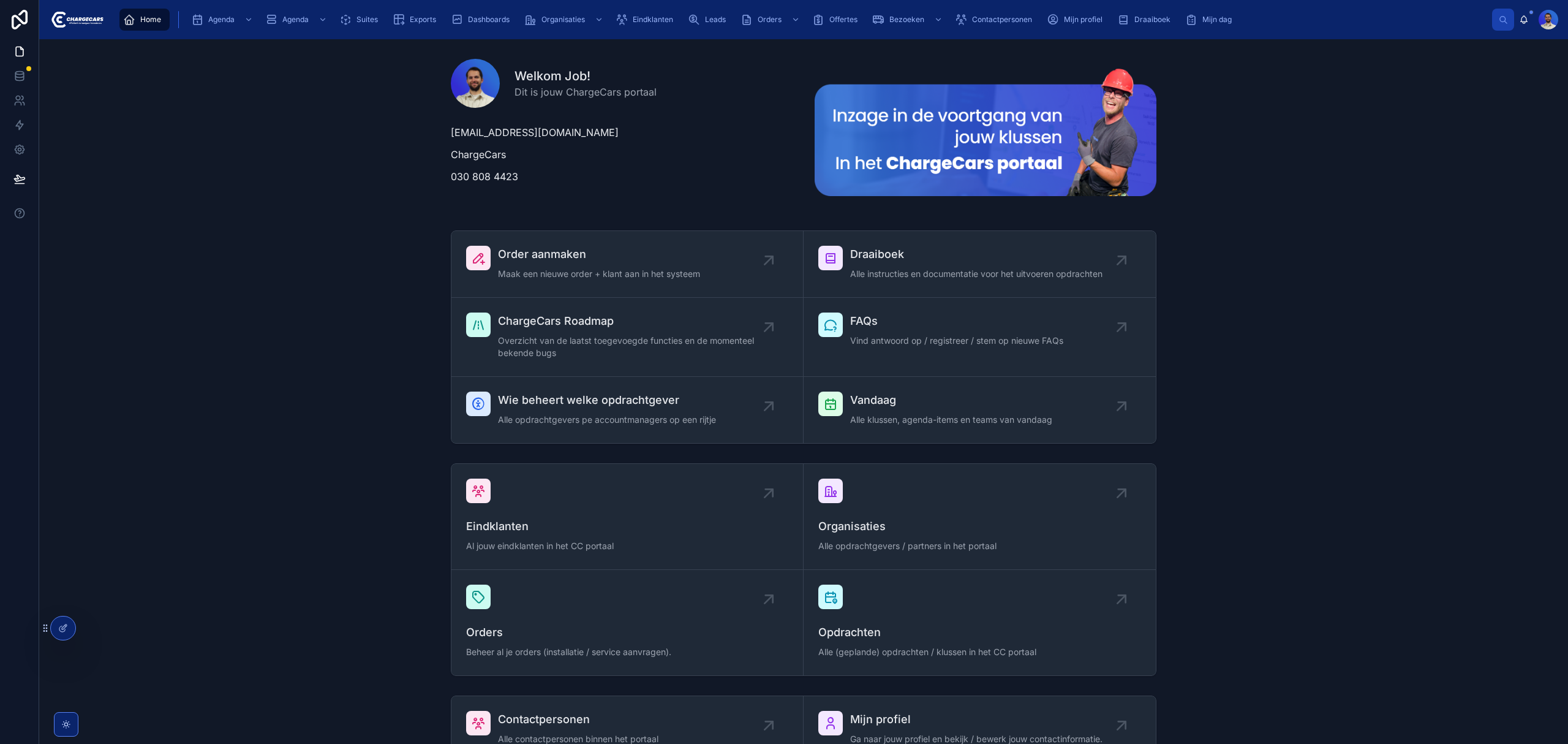
click at [255, 366] on div "Order aanmaken Maak een nieuwe order + klant aan in het systeem Draaiboek Alle …" at bounding box center [804, 337] width 1509 height 223
click at [768, 23] on span "Orders" at bounding box center [769, 19] width 24 height 10
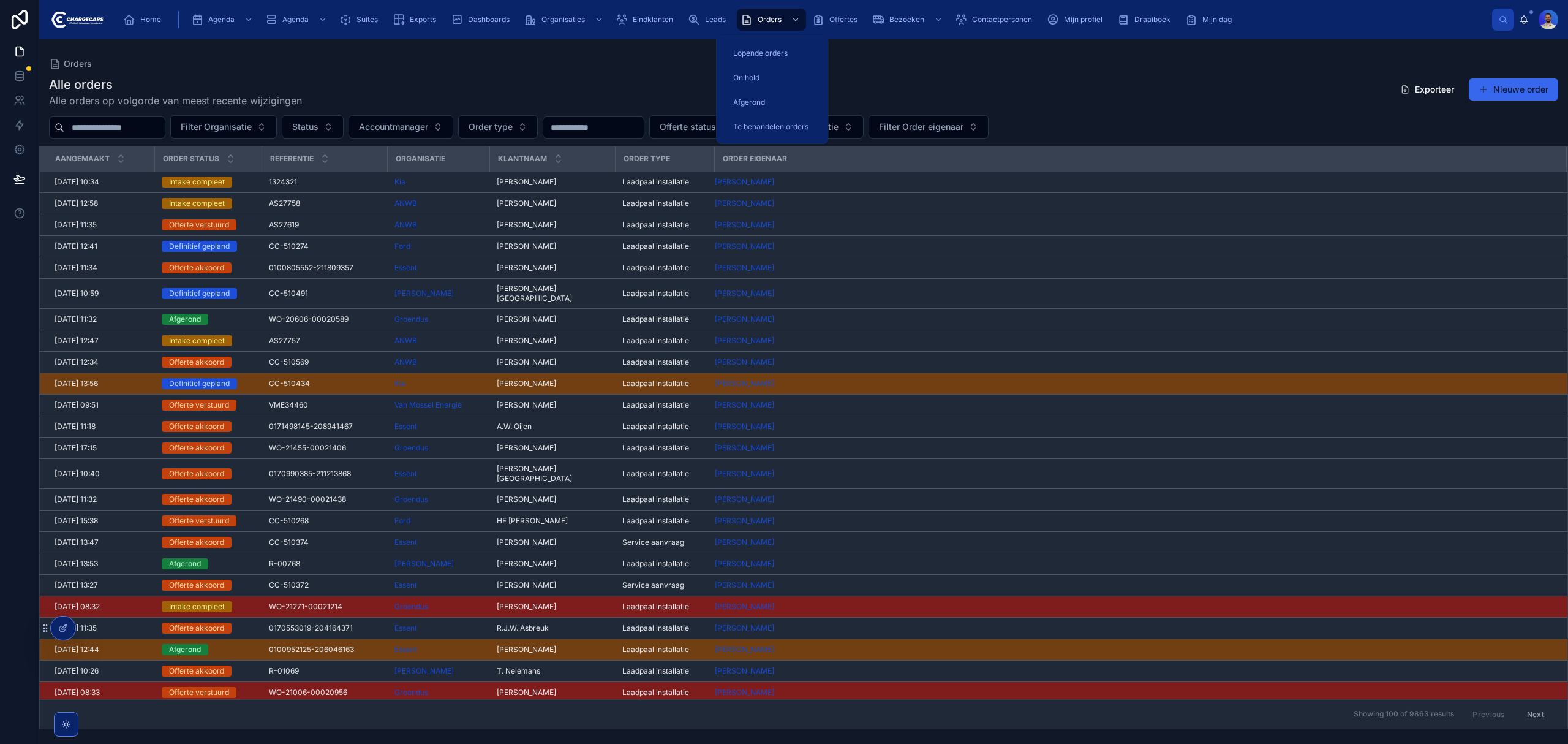
click at [127, 130] on input "text" at bounding box center [114, 128] width 100 height 17
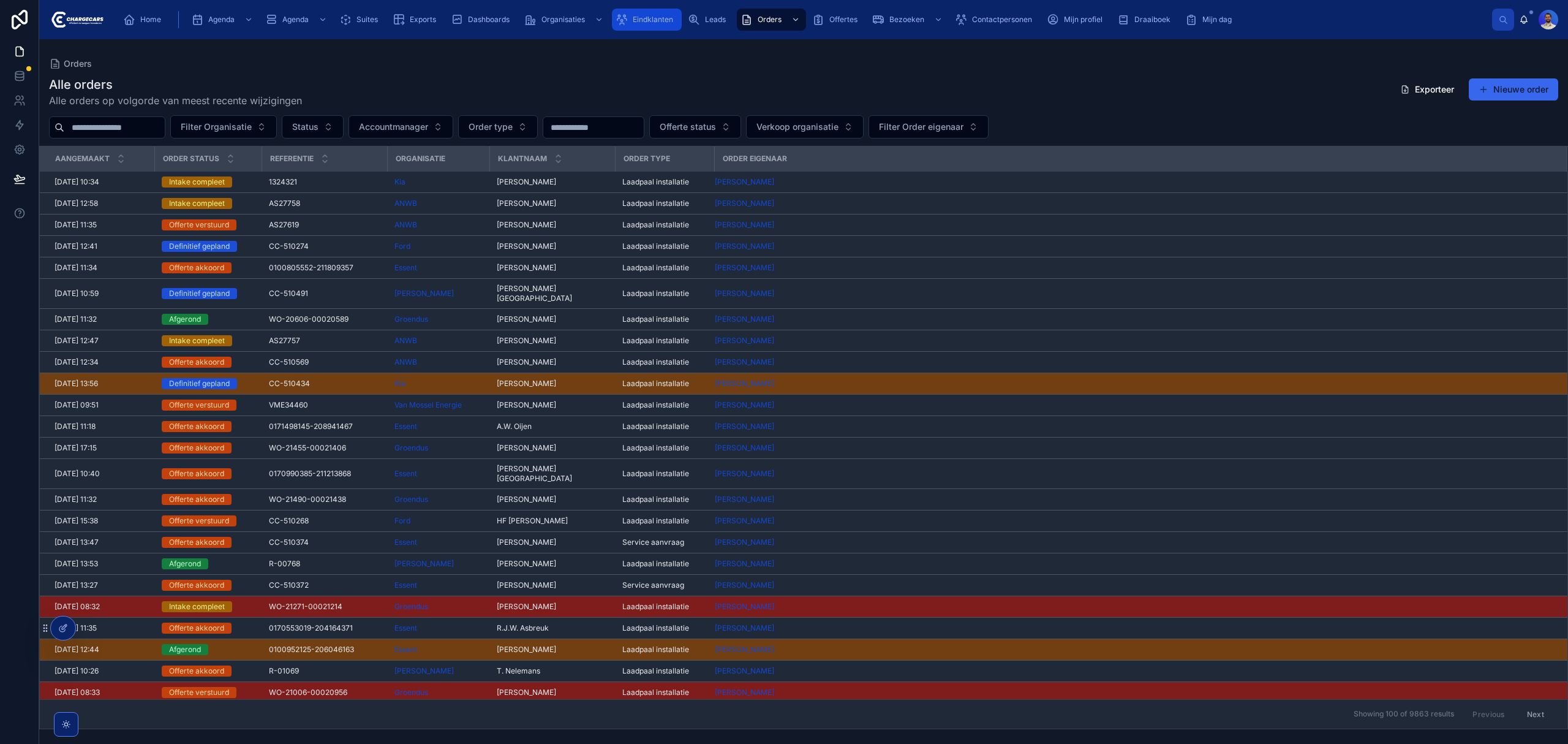
click at [650, 16] on span "Eindklanten" at bounding box center [653, 19] width 40 height 10
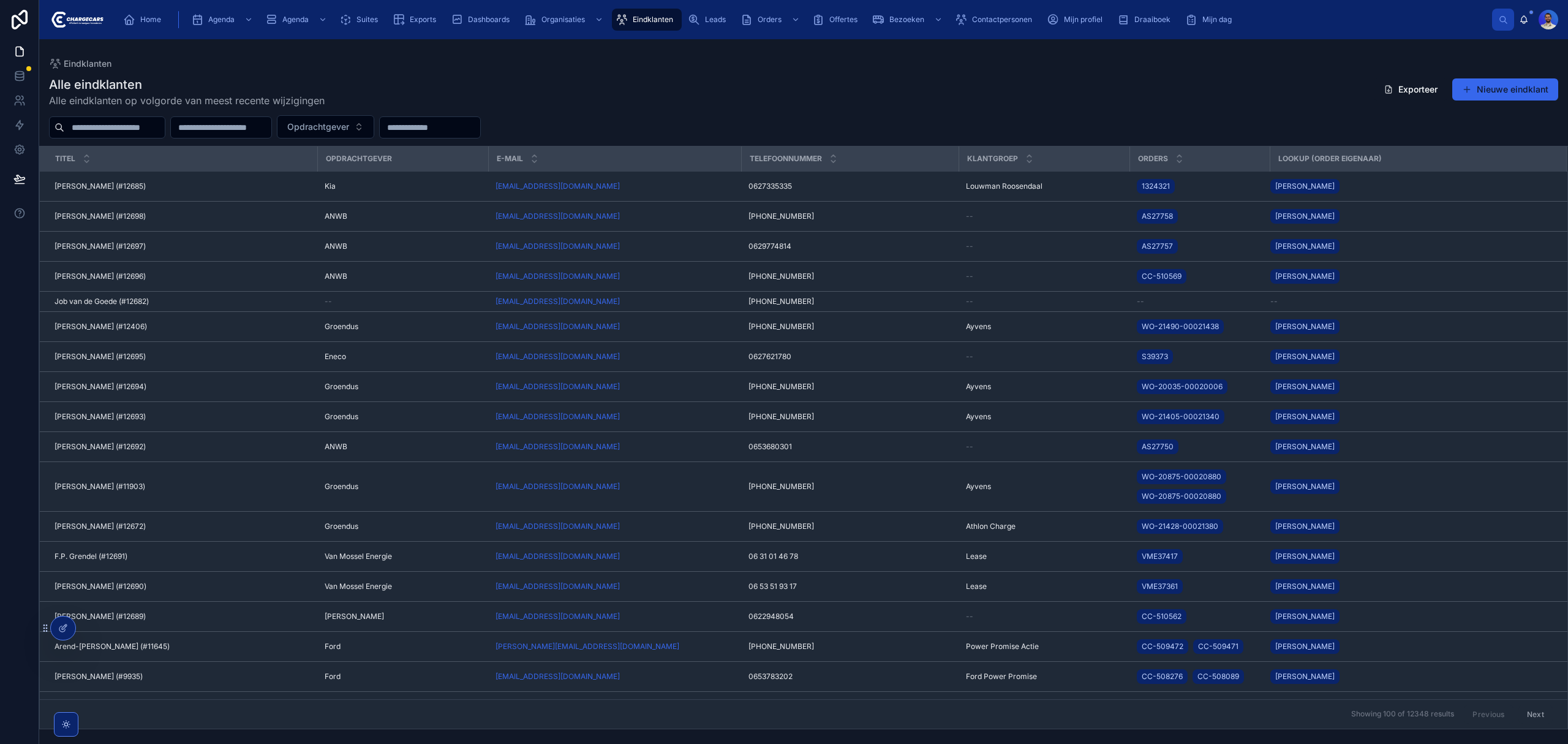
click at [136, 124] on input "text" at bounding box center [114, 128] width 100 height 17
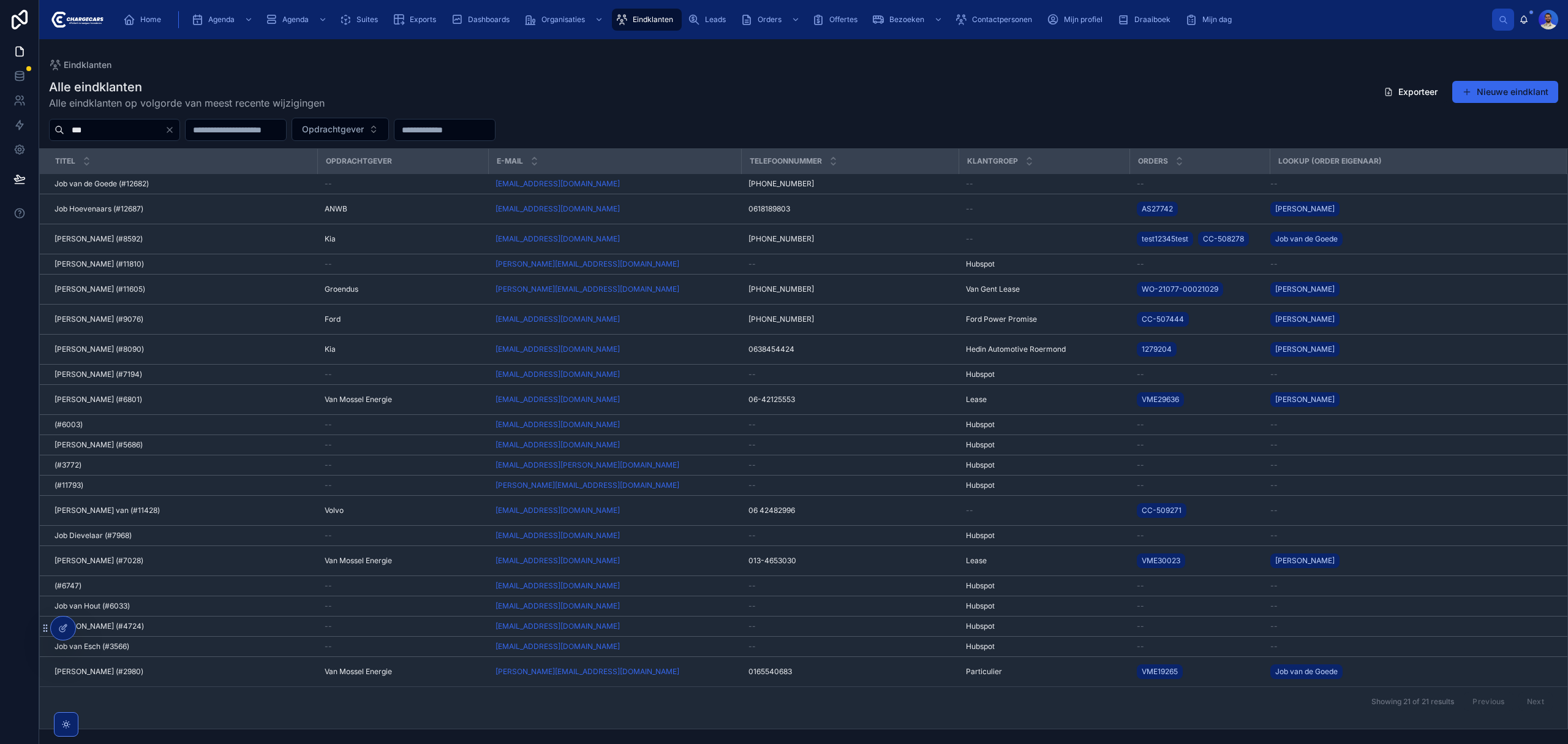
click at [102, 122] on input "***" at bounding box center [114, 130] width 100 height 17
type input "****"
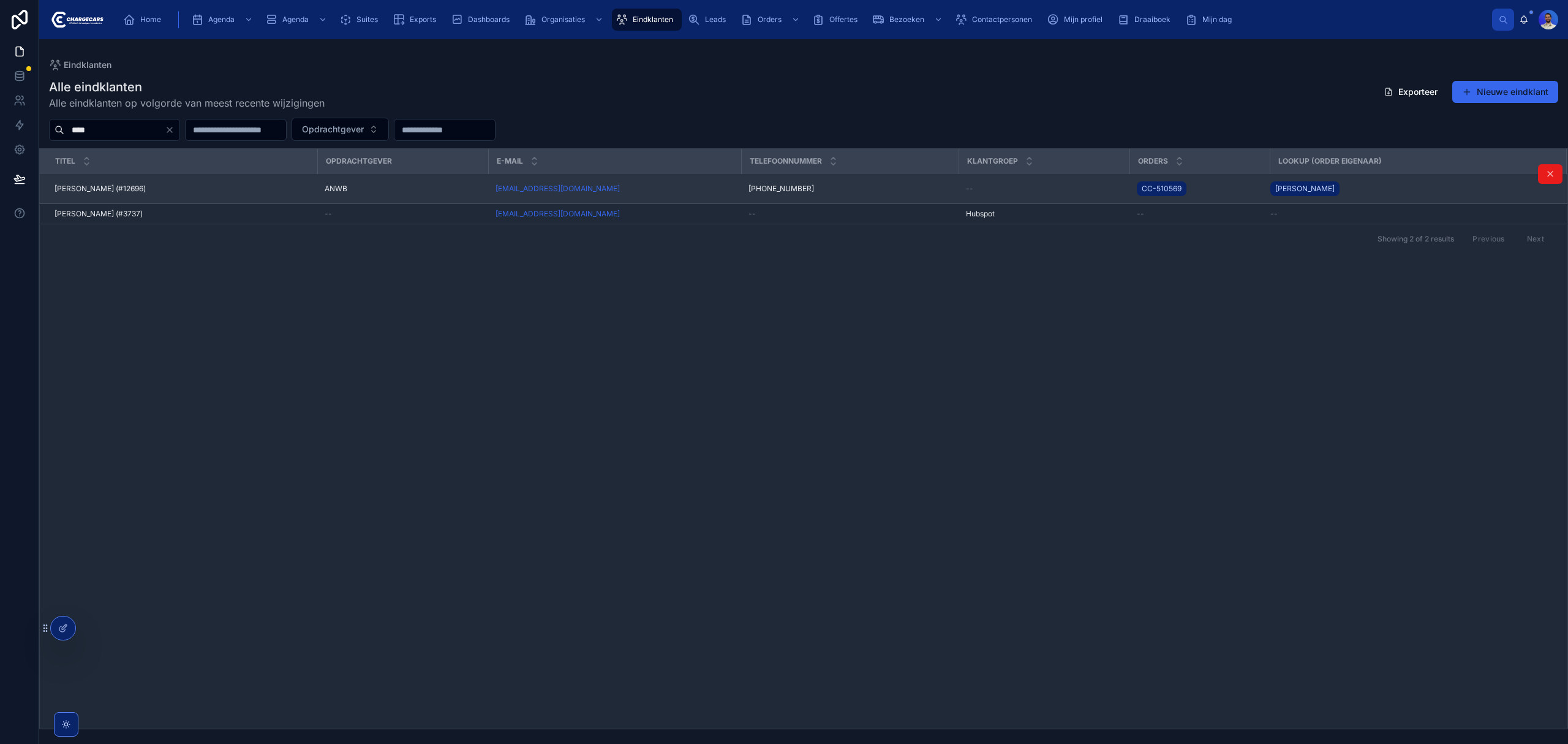
click at [105, 192] on span "[PERSON_NAME] (#12696)" at bounding box center [100, 188] width 91 height 10
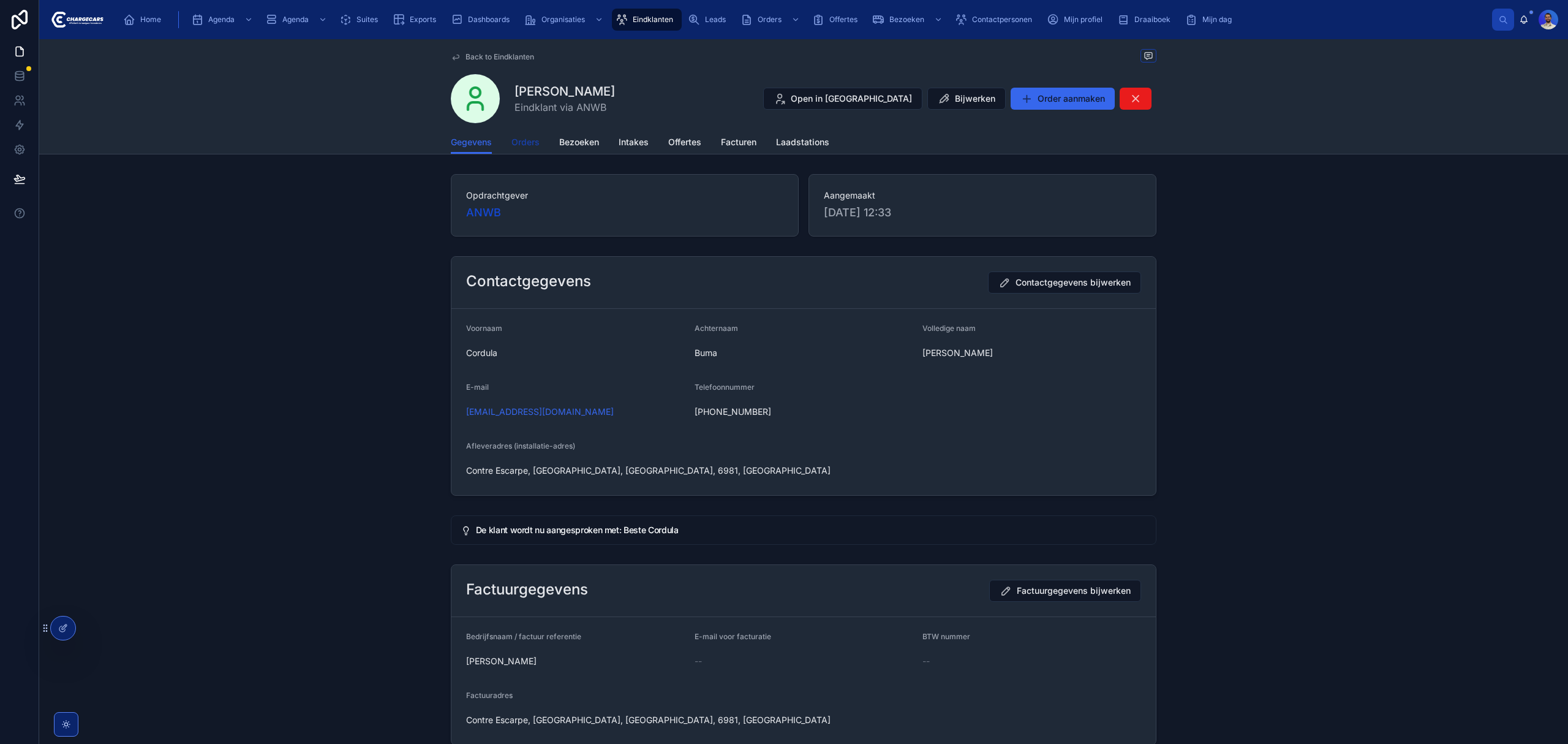
click at [531, 143] on span "Orders" at bounding box center [525, 142] width 28 height 12
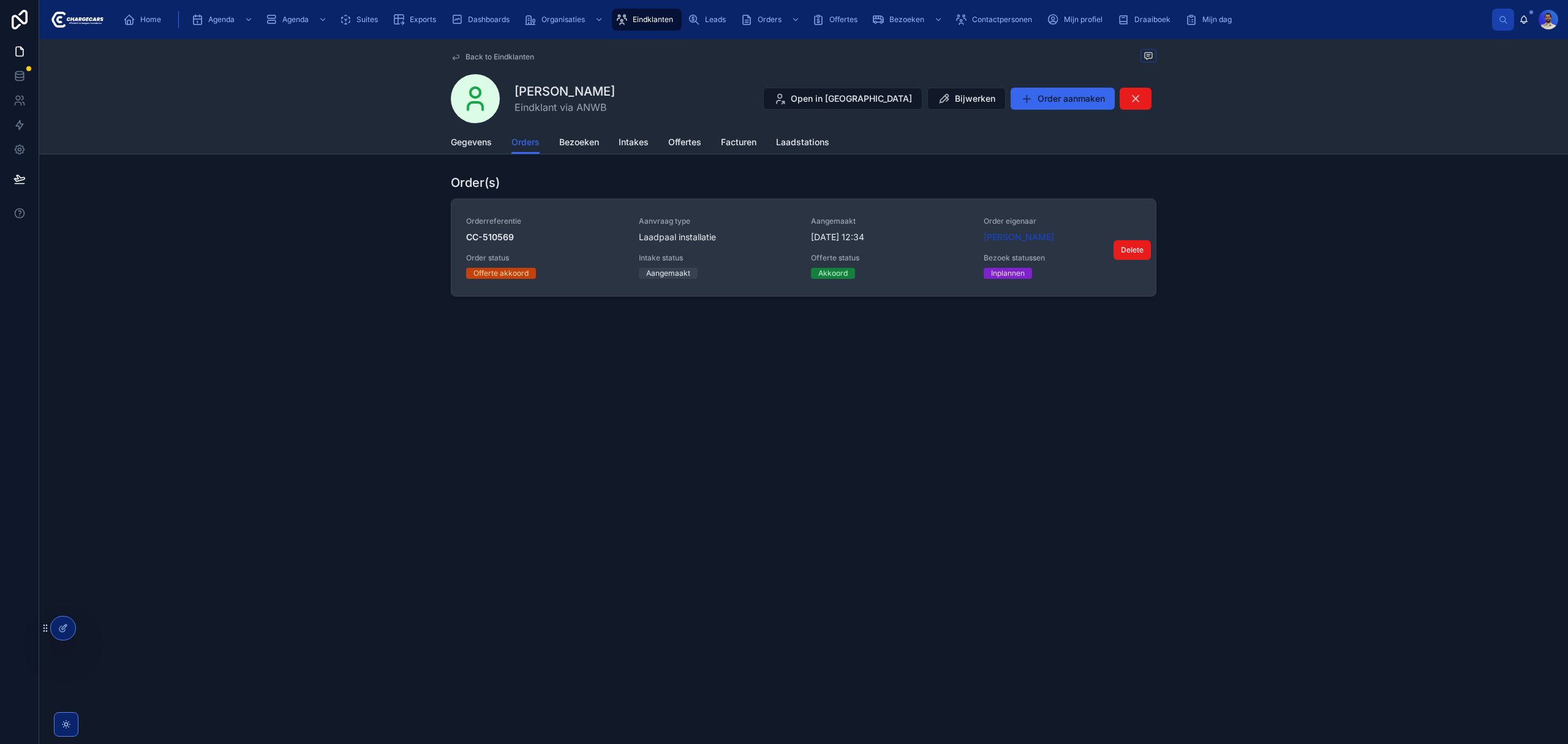
click at [898, 232] on span "[DATE] 12:34" at bounding box center [890, 237] width 158 height 12
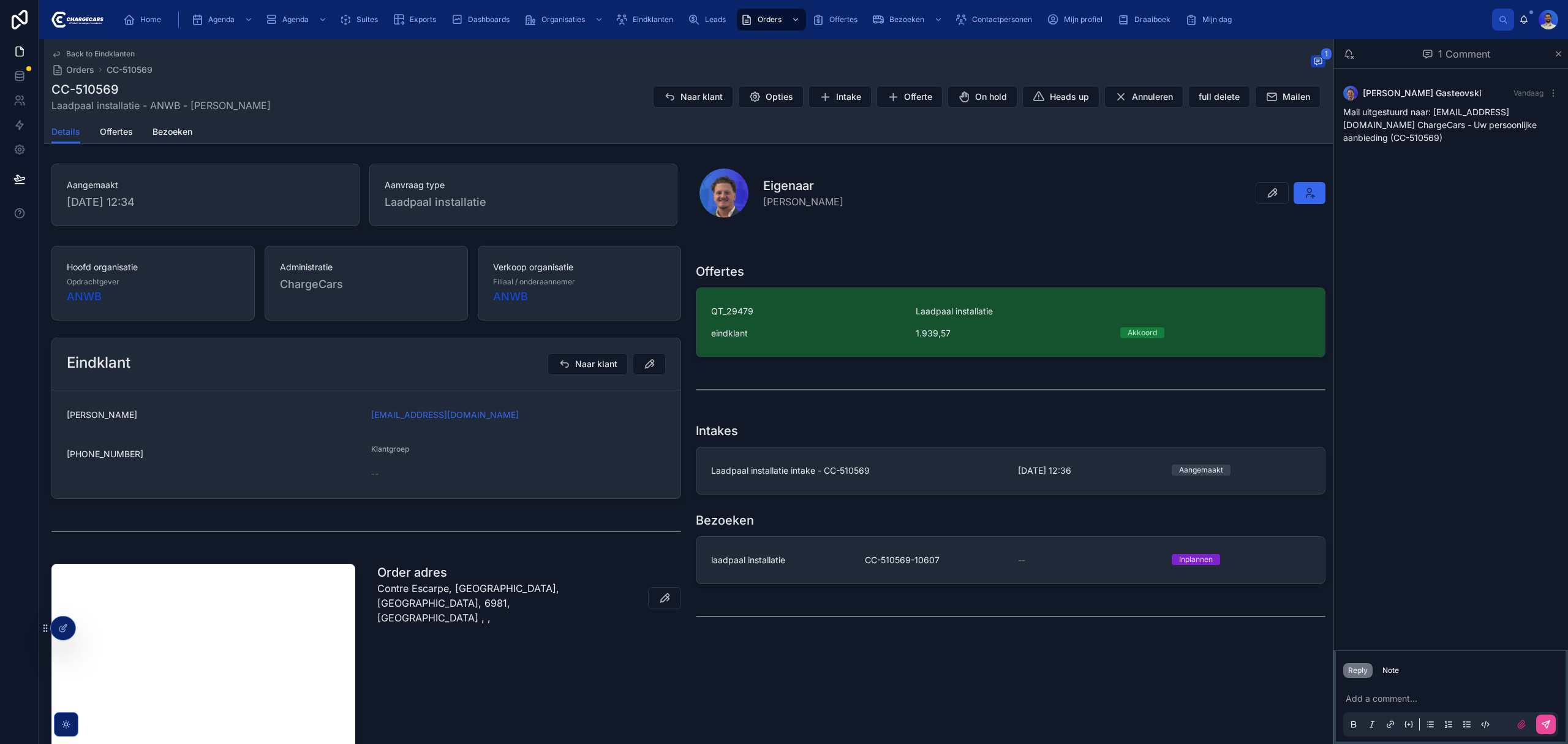
scroll to position [82, 0]
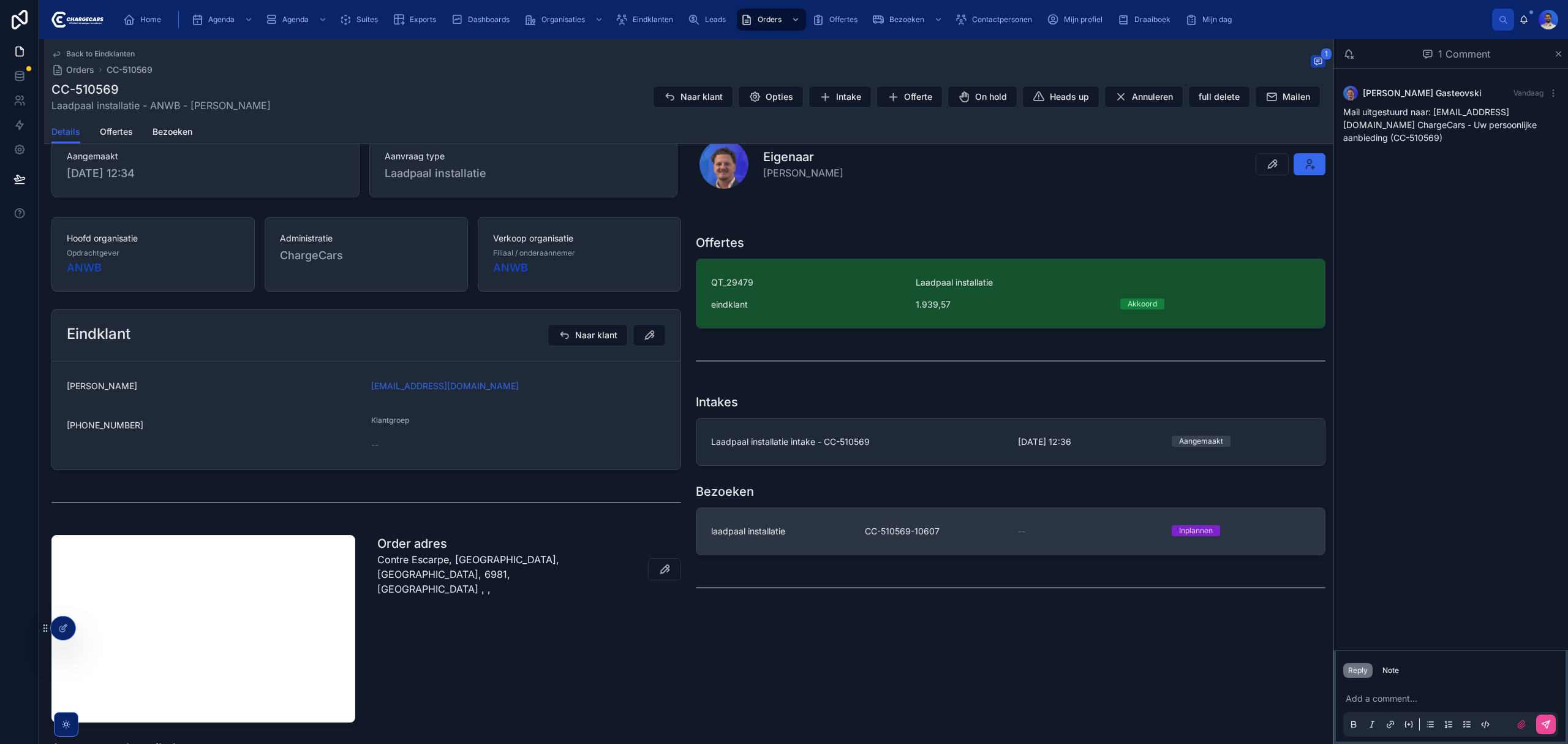
click at [808, 537] on div "laadpaal installatie" at bounding box center [780, 531] width 139 height 12
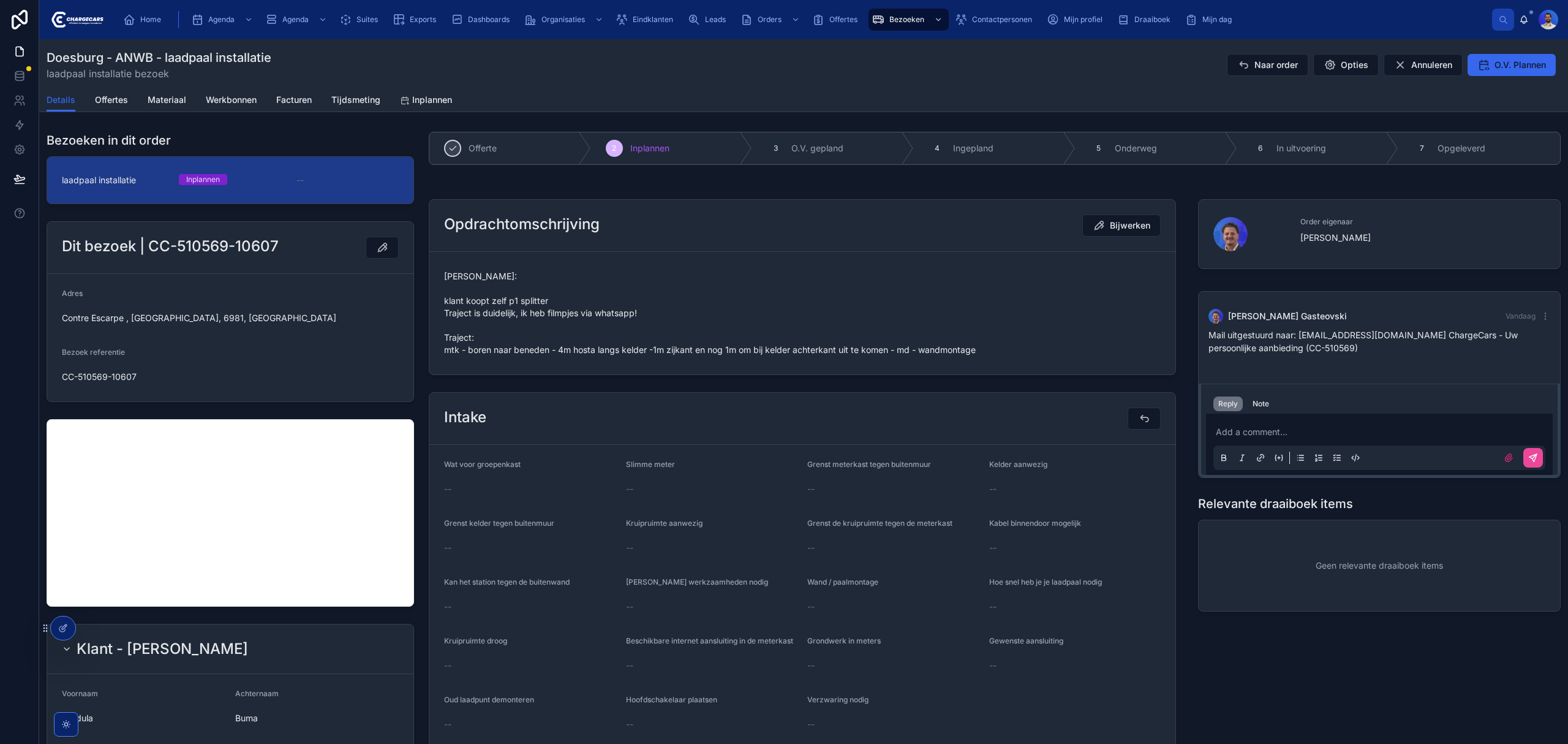
click at [586, 328] on span "[PERSON_NAME]: klant koopt zelf p1 splitter Traject is duidelijk, ik heb filmpj…" at bounding box center [802, 313] width 716 height 85
click at [877, 310] on span "[PERSON_NAME]: klant koopt zelf p1 splitter Traject is duidelijk, ik heb filmpj…" at bounding box center [802, 313] width 716 height 85
click at [522, 313] on span "Vasko: klant koopt zelf p1 splitter Traject is duidelijk, ik heb filmpjes via w…" at bounding box center [802, 313] width 716 height 85
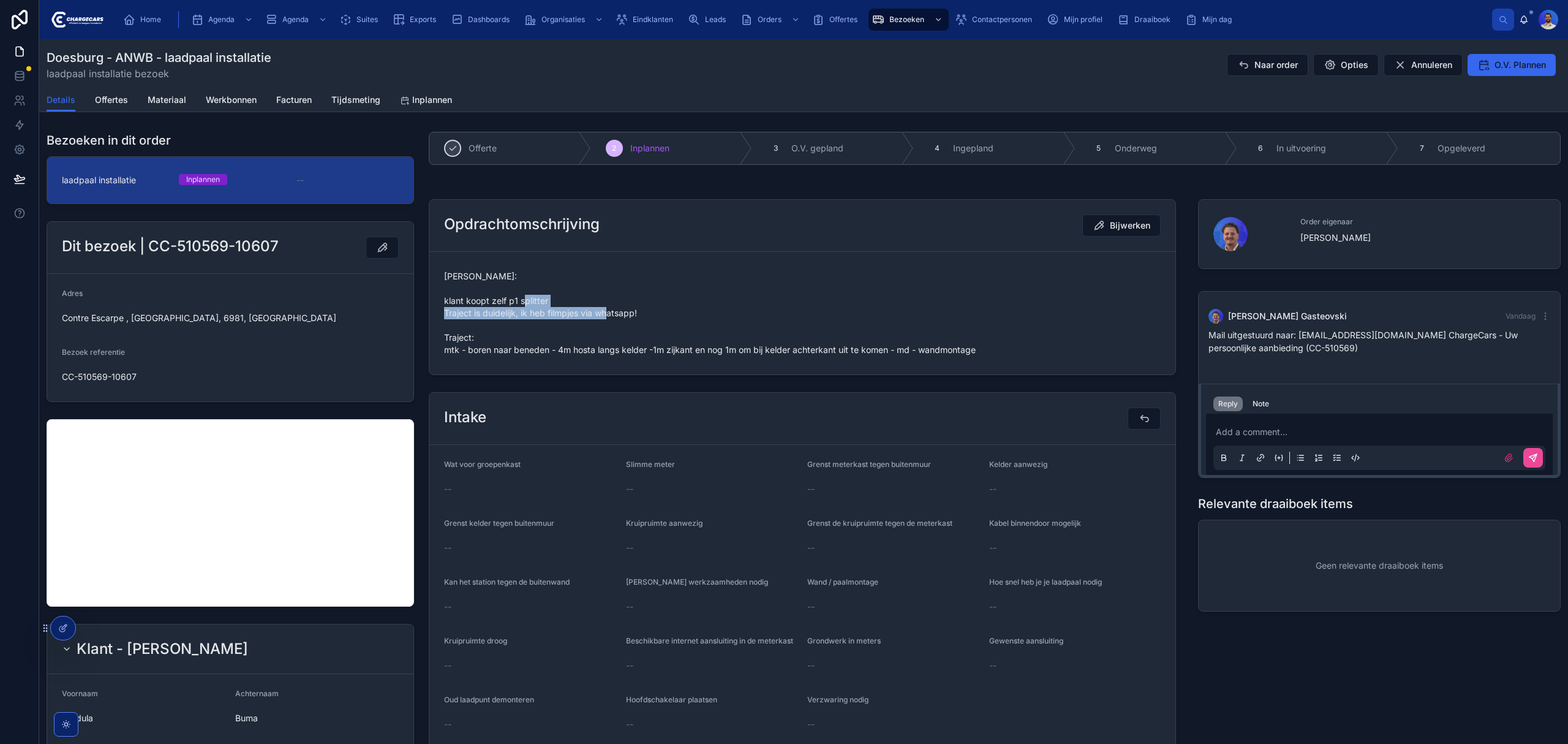
click at [522, 313] on span "Vasko: klant koopt zelf p1 splitter Traject is duidelijk, ik heb filmpjes via w…" at bounding box center [802, 313] width 716 height 85
click at [602, 310] on span "Vasko: klant koopt zelf p1 splitter Traject is duidelijk, ik heb filmpjes via w…" at bounding box center [802, 313] width 716 height 85
click at [522, 350] on span "Vasko: klant koopt zelf p1 splitter Traject is duidelijk, ik heb filmpjes via w…" at bounding box center [802, 313] width 716 height 85
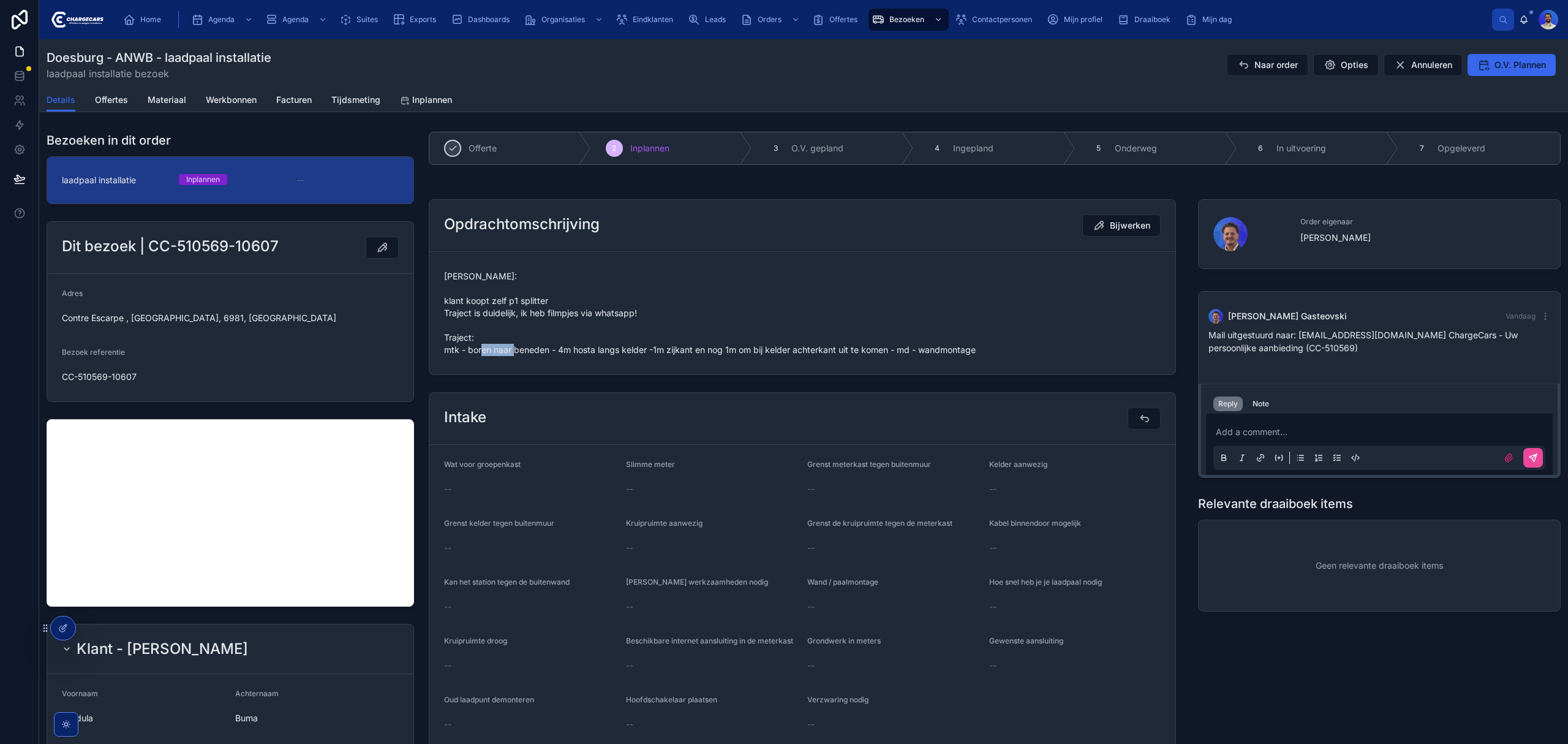
click at [522, 350] on span "Vasko: klant koopt zelf p1 splitter Traject is duidelijk, ik heb filmpjes via w…" at bounding box center [802, 313] width 716 height 85
click at [520, 350] on span "Vasko: klant koopt zelf p1 splitter Traject is duidelijk, ik heb filmpjes via w…" at bounding box center [802, 313] width 716 height 85
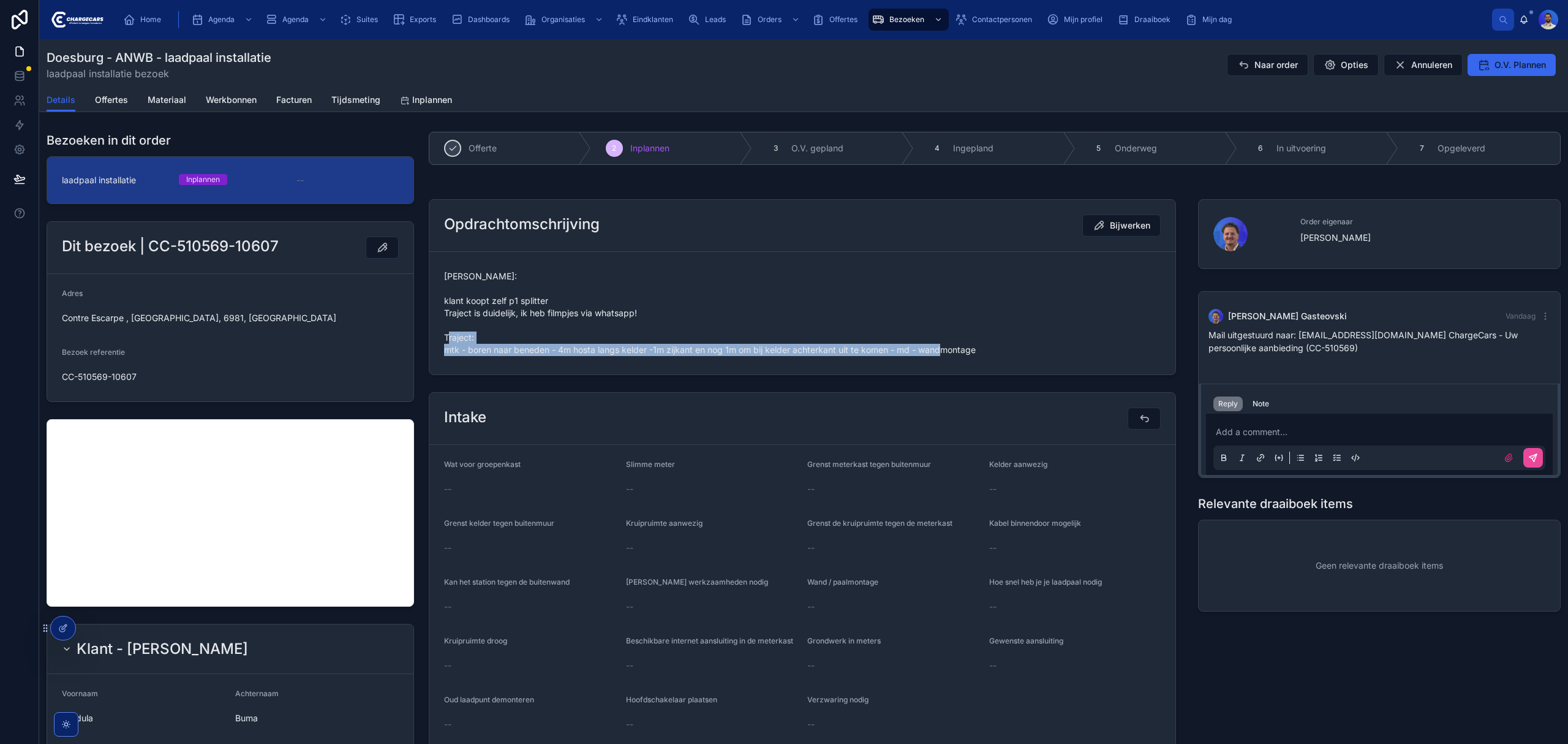
click at [505, 350] on span "Vasko: klant koopt zelf p1 splitter Traject is duidelijk, ik heb filmpjes via w…" at bounding box center [802, 313] width 716 height 85
click at [1335, 434] on p at bounding box center [1382, 432] width 332 height 12
click at [634, 374] on form "Vasko: klant koopt zelf p1 splitter Traject is duidelijk, ik heb filmpjes via w…" at bounding box center [802, 313] width 746 height 122
click at [660, 354] on span "Vasko: klant koopt zelf p1 splitter Traject is duidelijk, ik heb filmpjes via w…" at bounding box center [802, 313] width 716 height 85
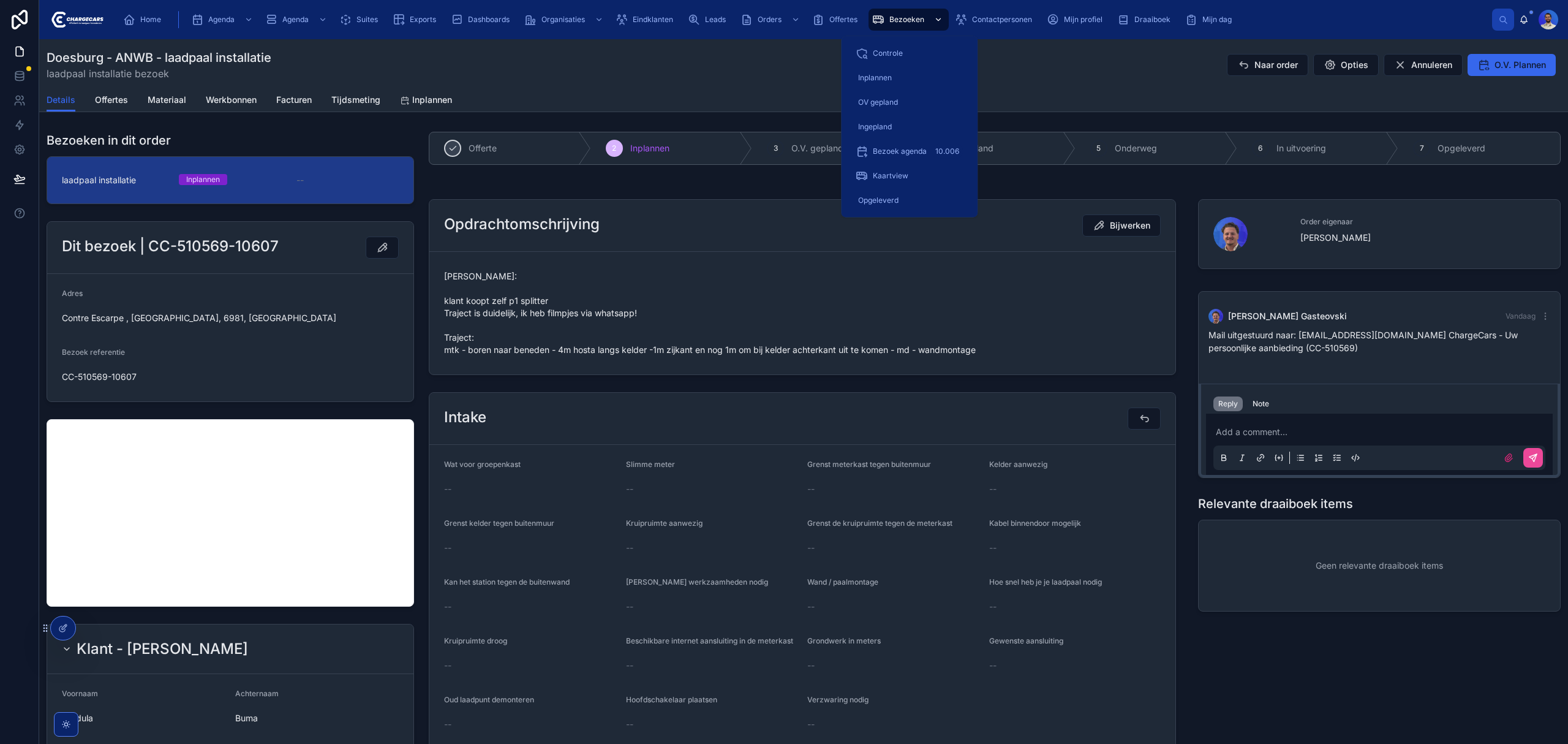
click at [877, 23] on icon "scrollable content" at bounding box center [878, 19] width 12 height 12
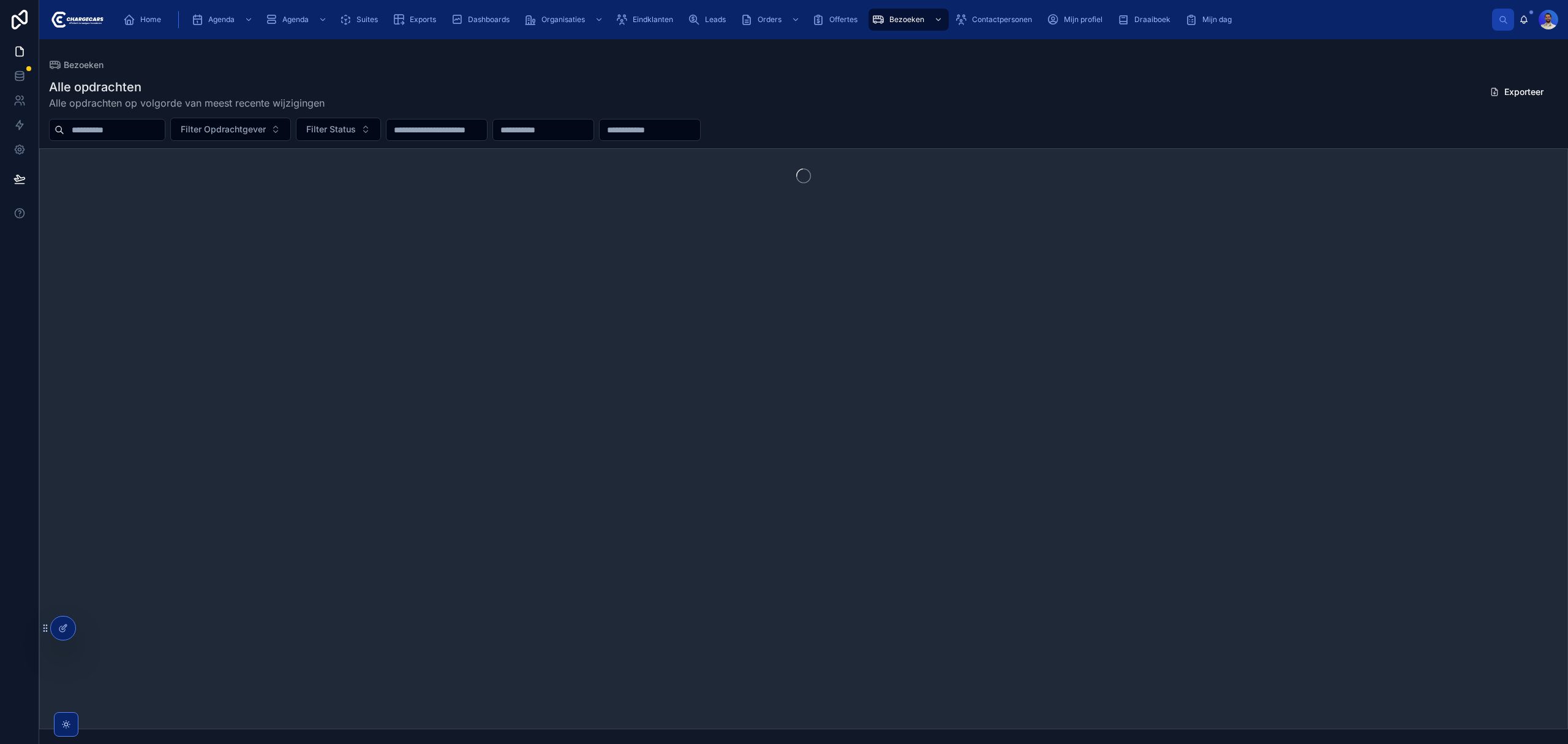
click at [104, 130] on input "text" at bounding box center [114, 130] width 100 height 17
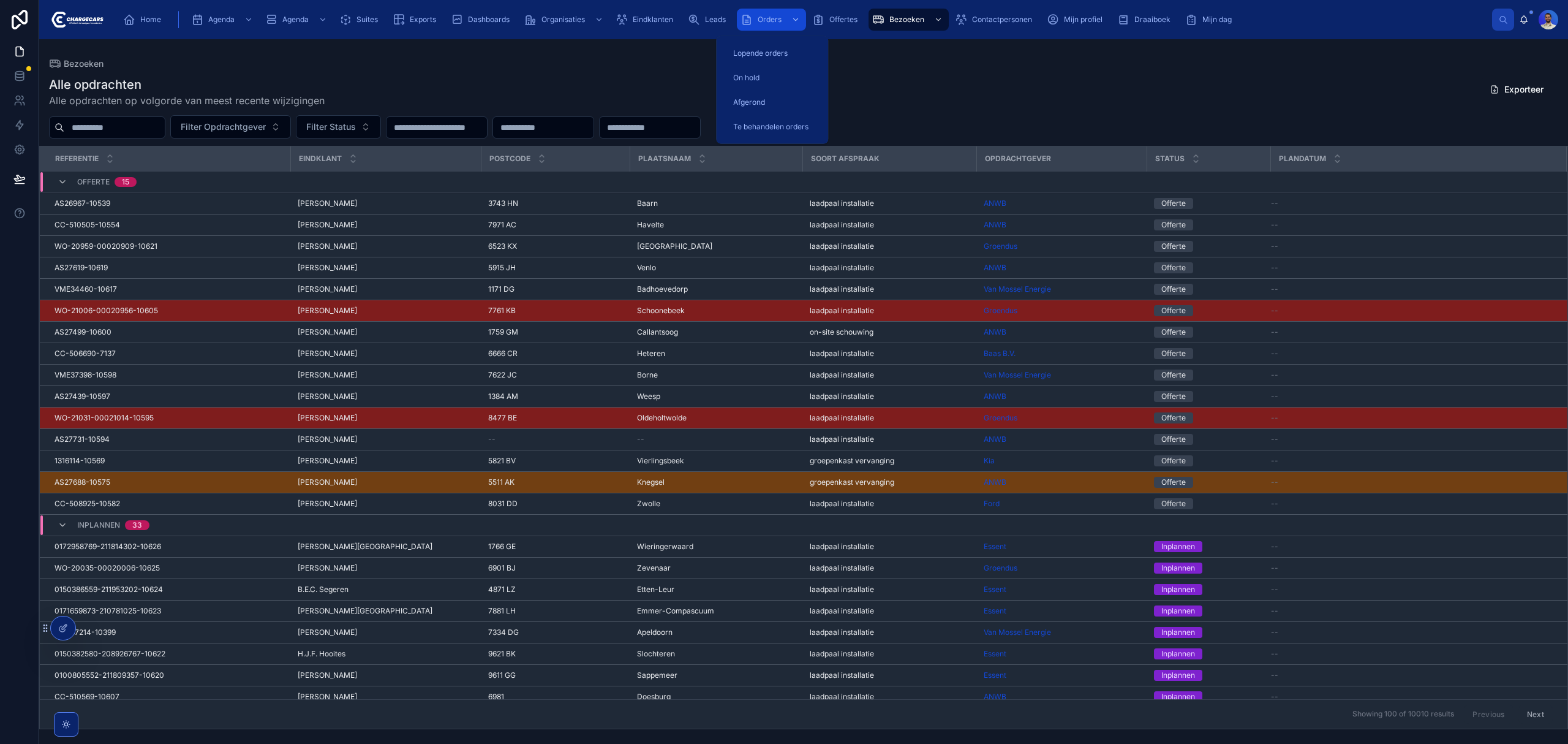
click at [750, 17] on icon "scrollable content" at bounding box center [746, 19] width 12 height 12
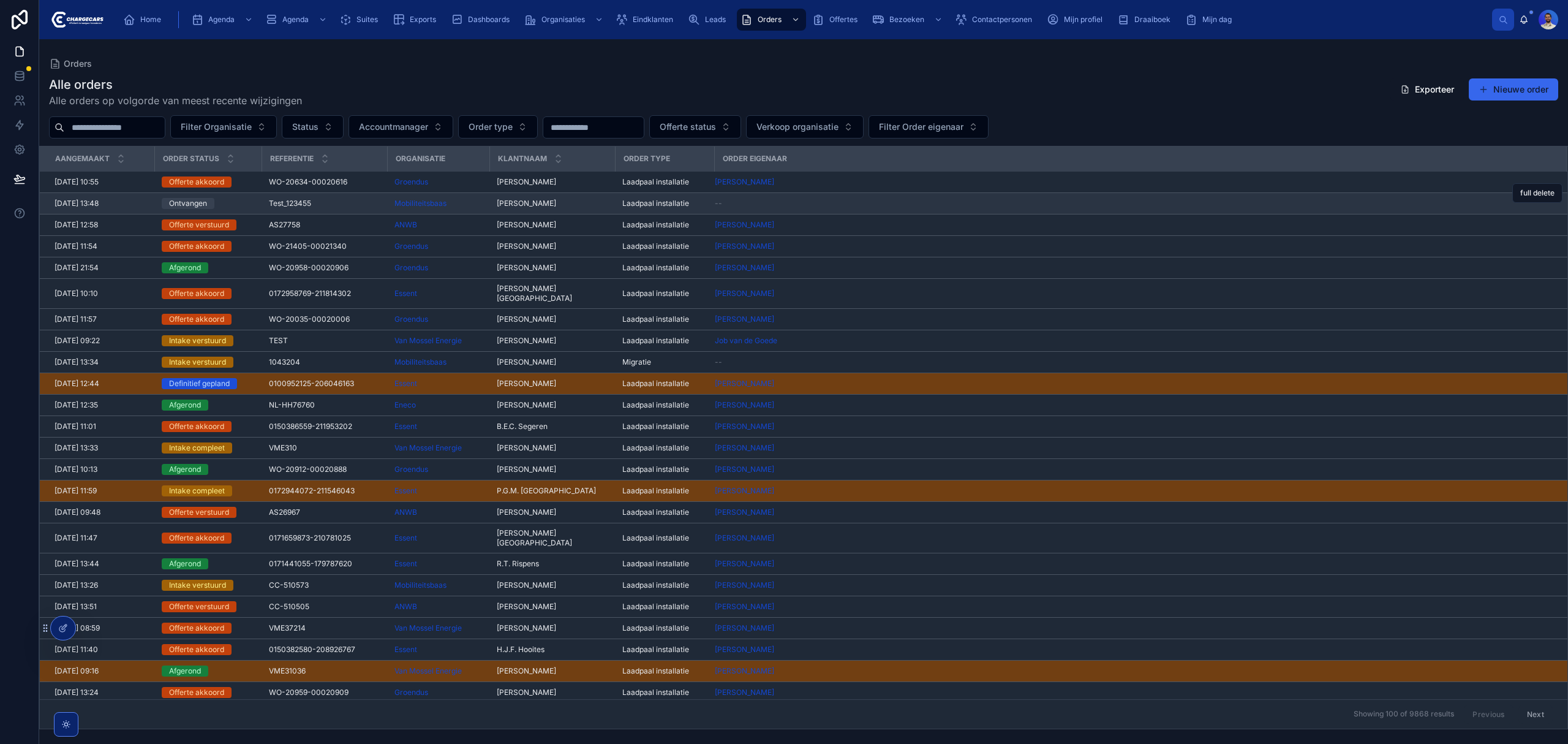
click at [324, 206] on div "Test_123455 Test_123455" at bounding box center [324, 203] width 111 height 10
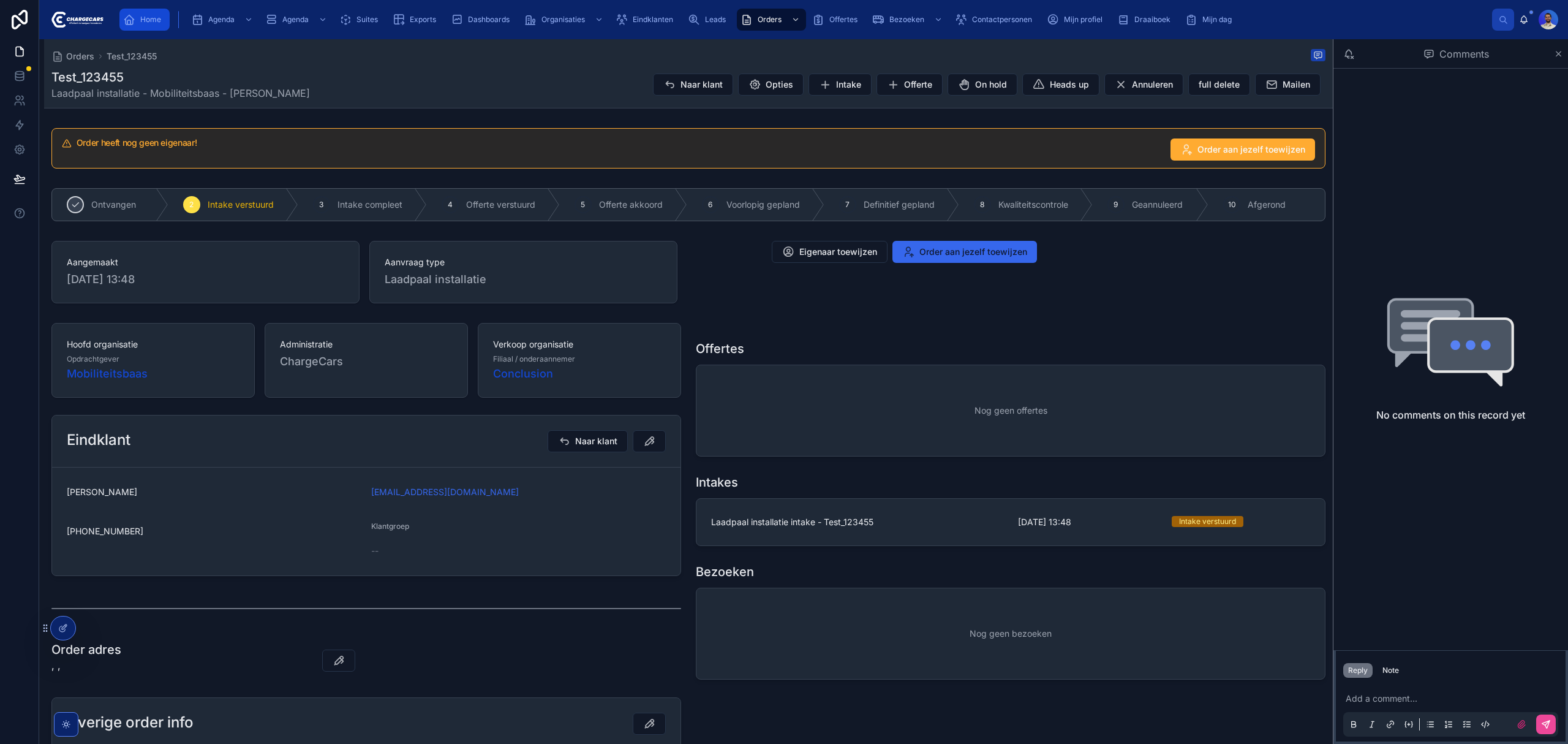
click at [147, 23] on span "Home" at bounding box center [151, 19] width 21 height 10
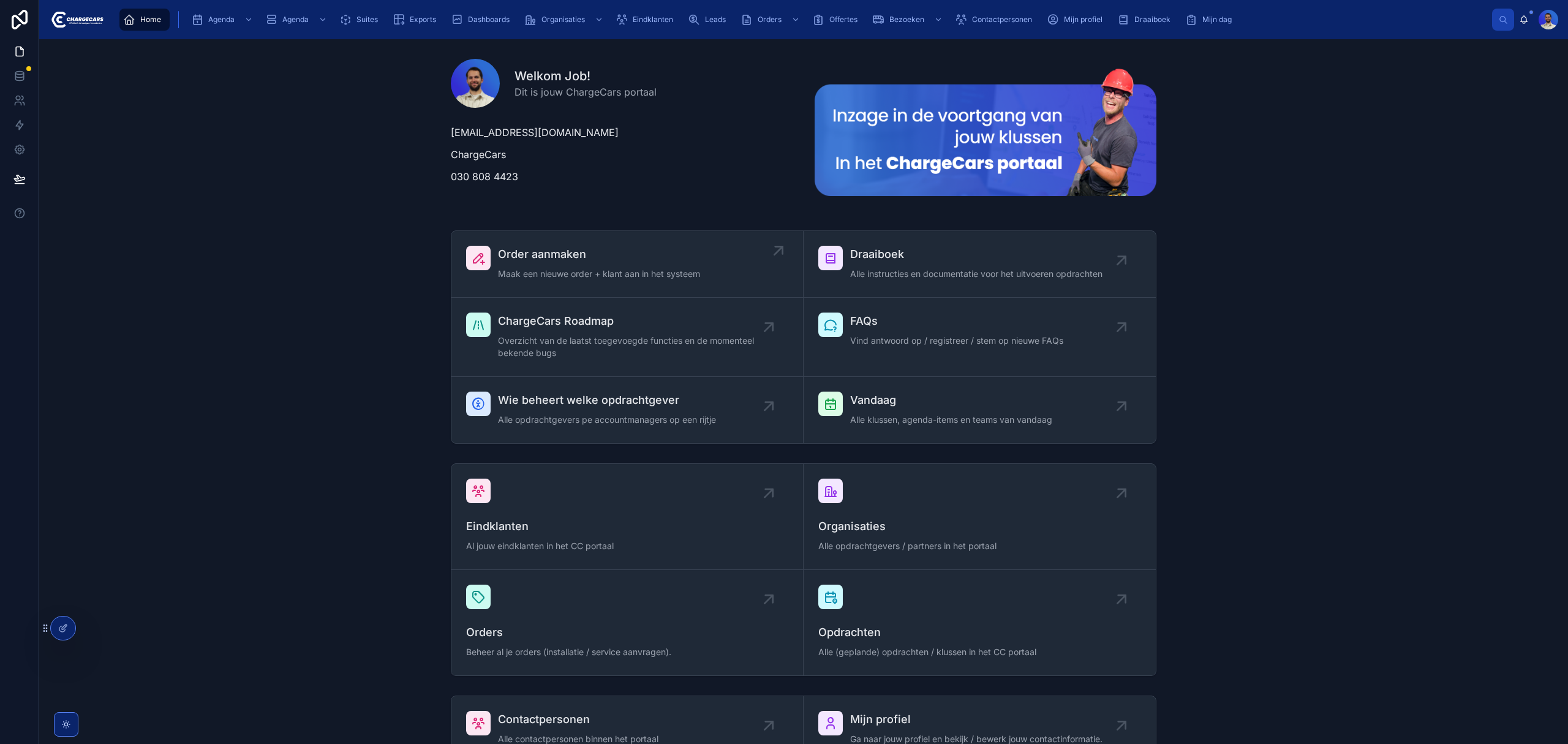
click at [619, 262] on span "Order aanmaken" at bounding box center [599, 254] width 202 height 17
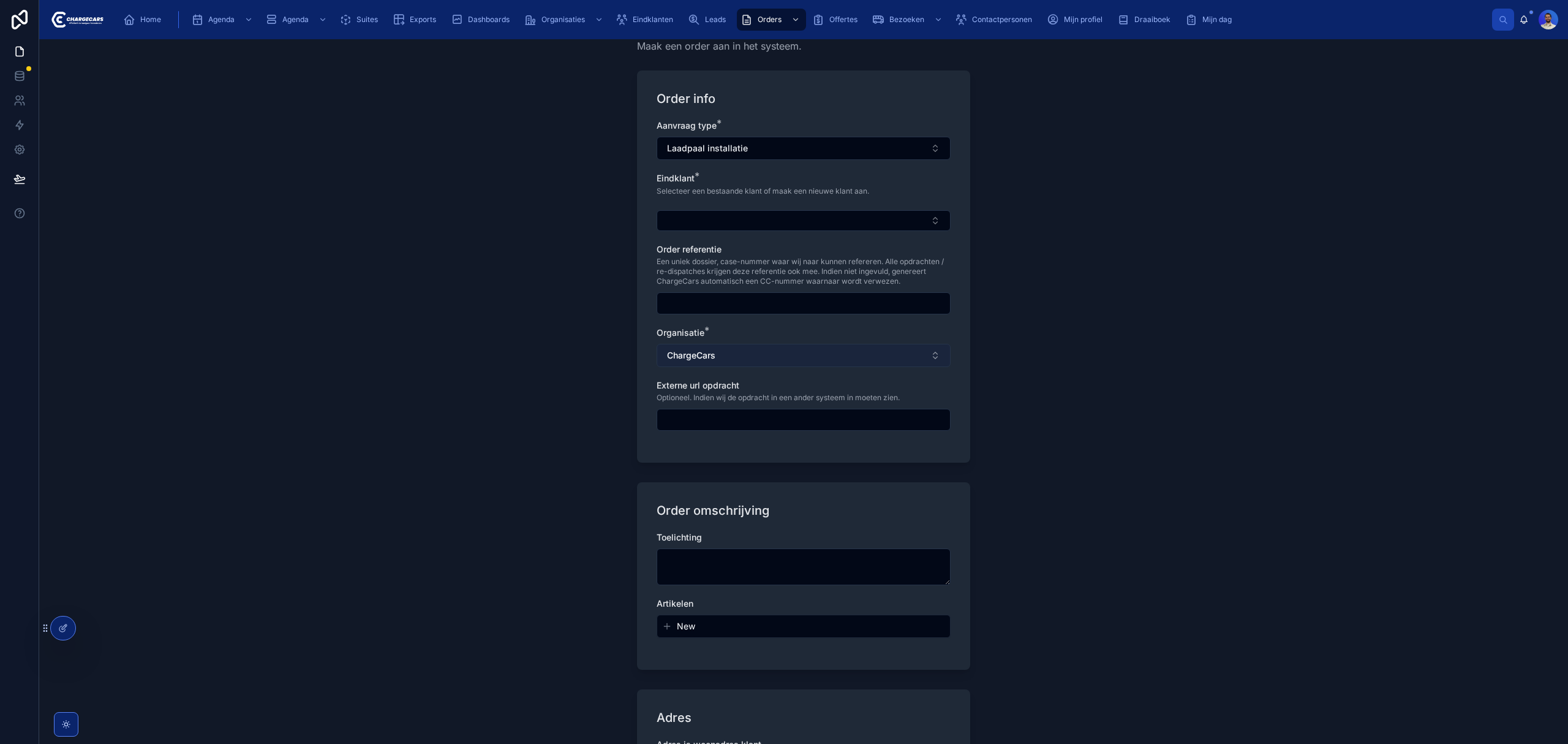
scroll to position [163, 0]
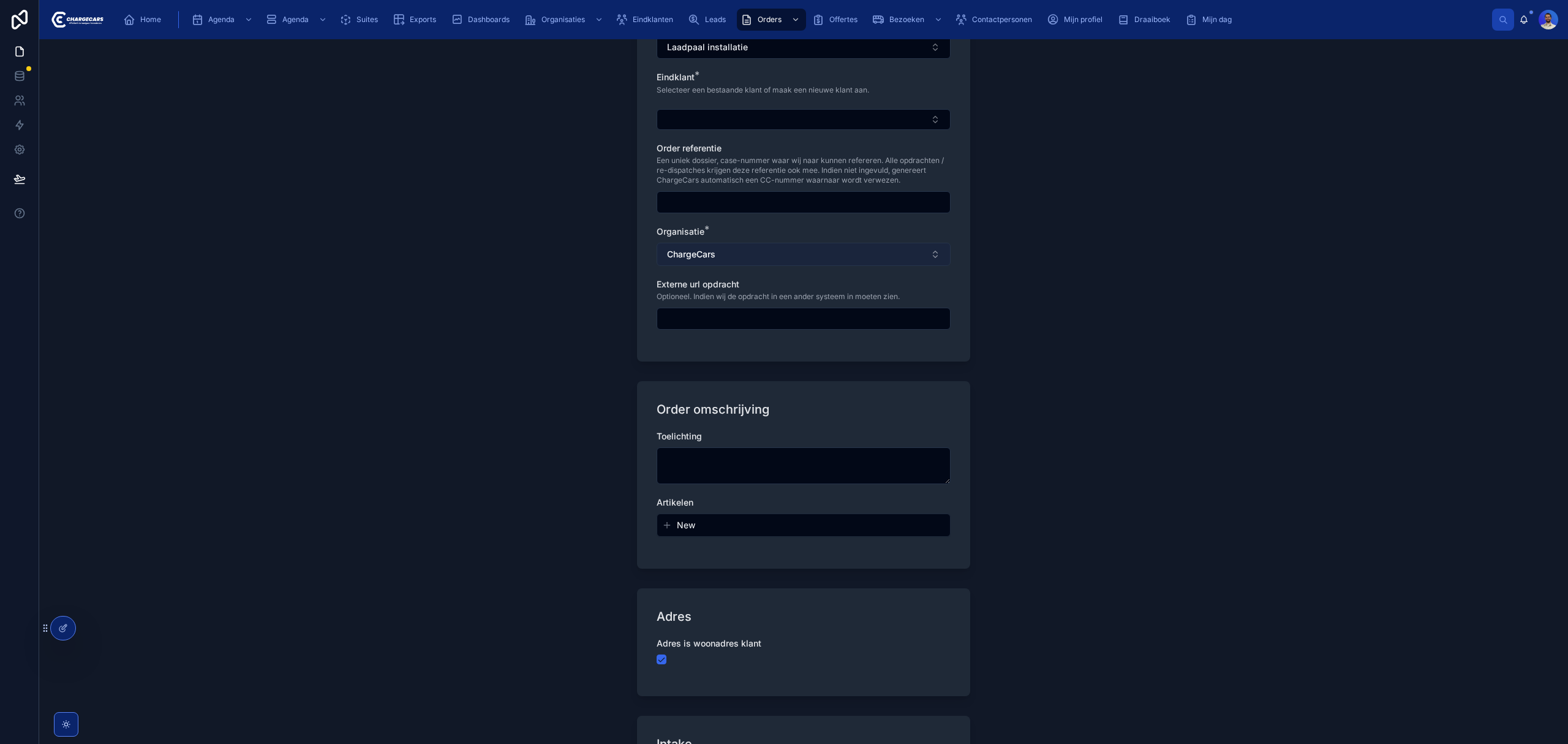
click at [735, 247] on button "ChargeCars" at bounding box center [804, 254] width 294 height 23
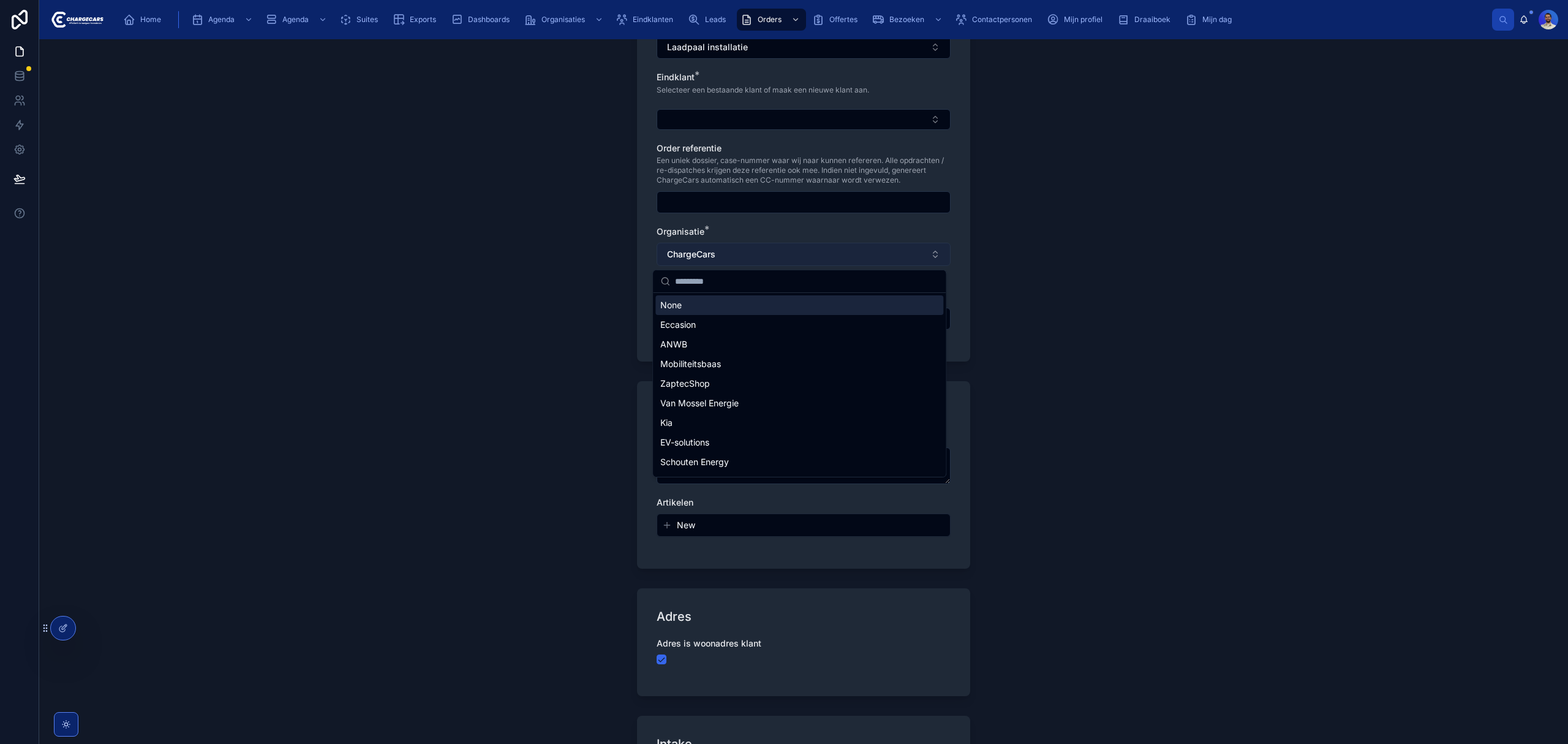
click at [735, 247] on button "ChargeCars" at bounding box center [804, 254] width 294 height 23
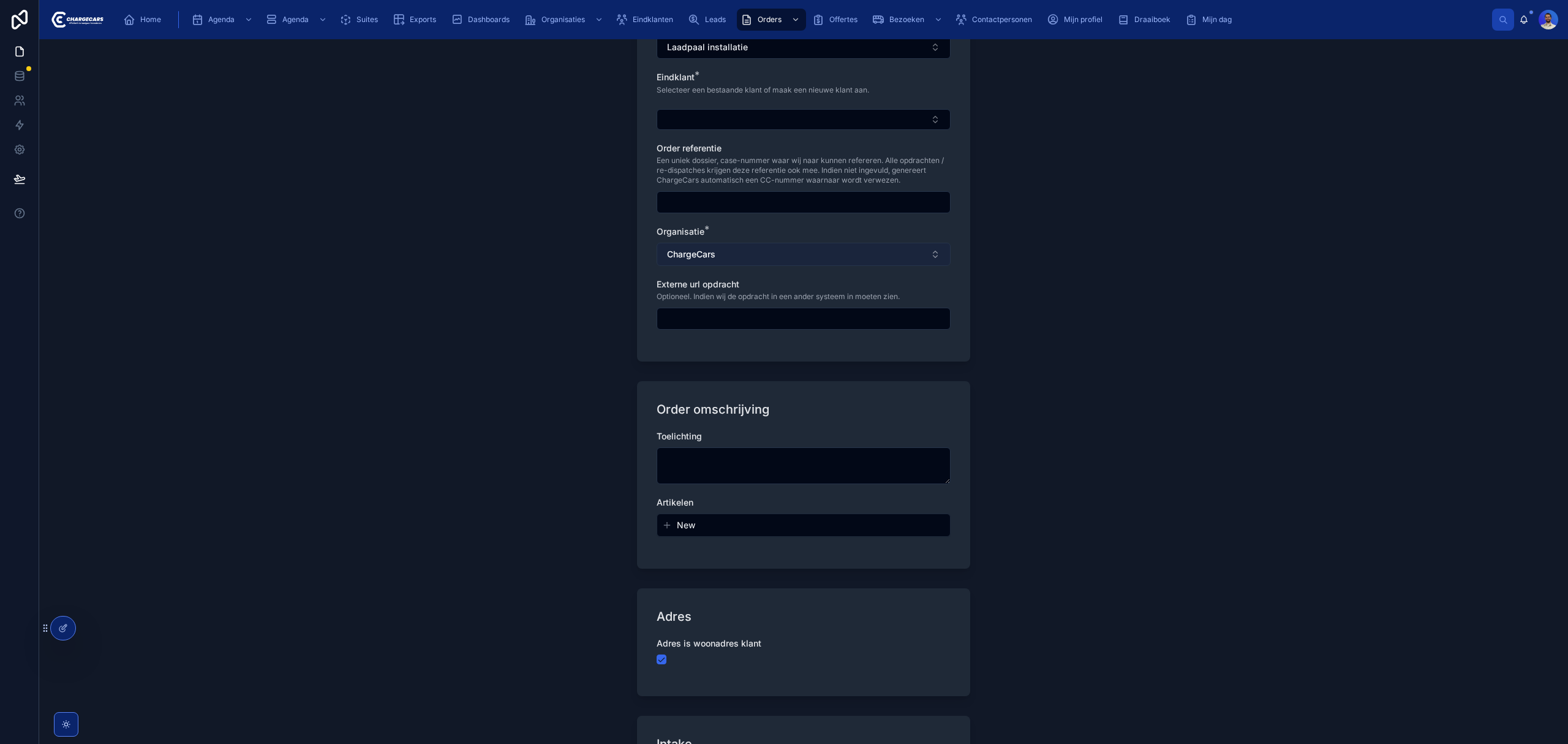
click at [735, 247] on button "ChargeCars" at bounding box center [804, 254] width 294 height 23
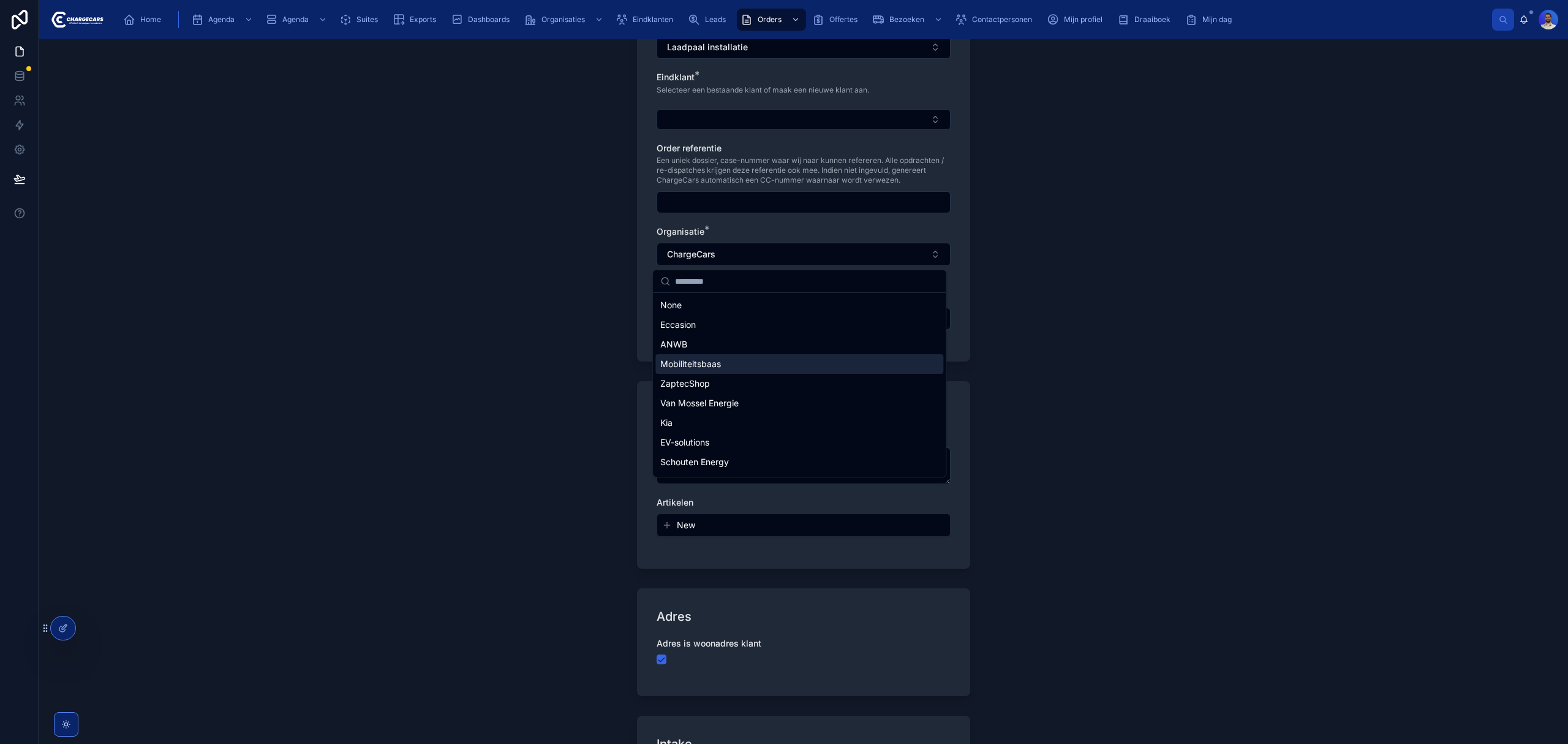
click at [709, 356] on div "Mobiliteitsbaas" at bounding box center [799, 364] width 288 height 19
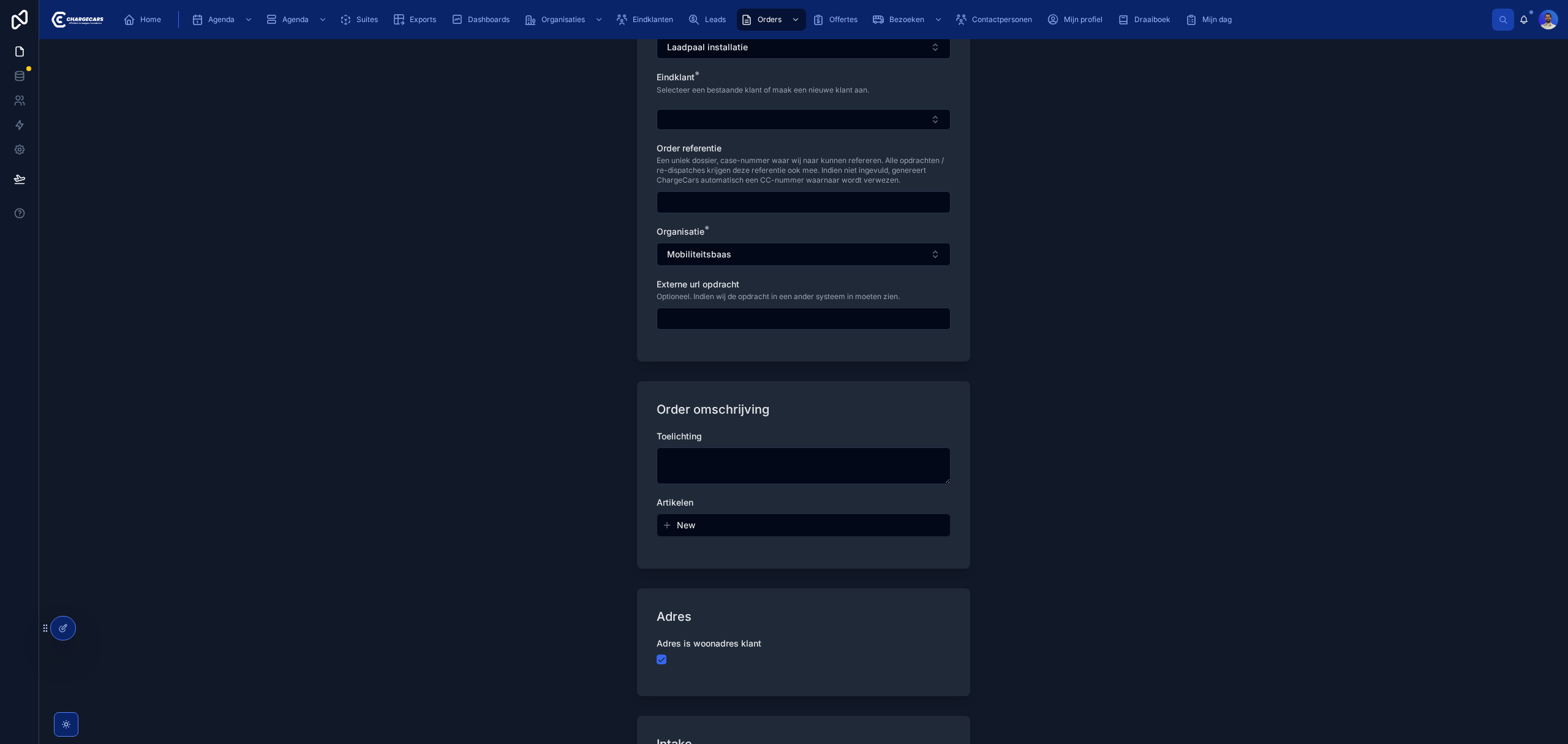
click at [470, 359] on div "Order aanmaken Maak een order aan in het systeem. Order info Aanvraag type * La…" at bounding box center [804, 392] width 1529 height 705
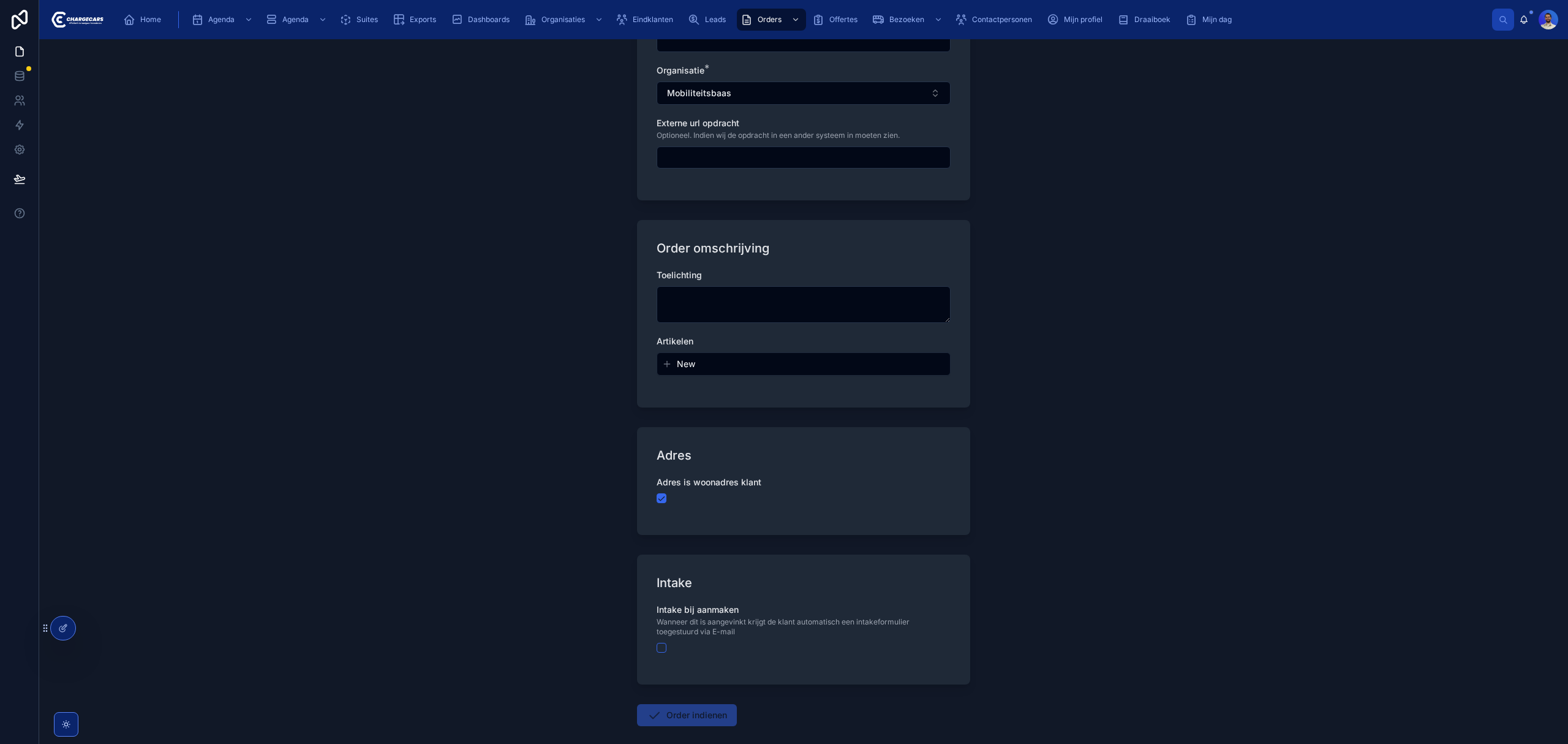
scroll to position [223, 0]
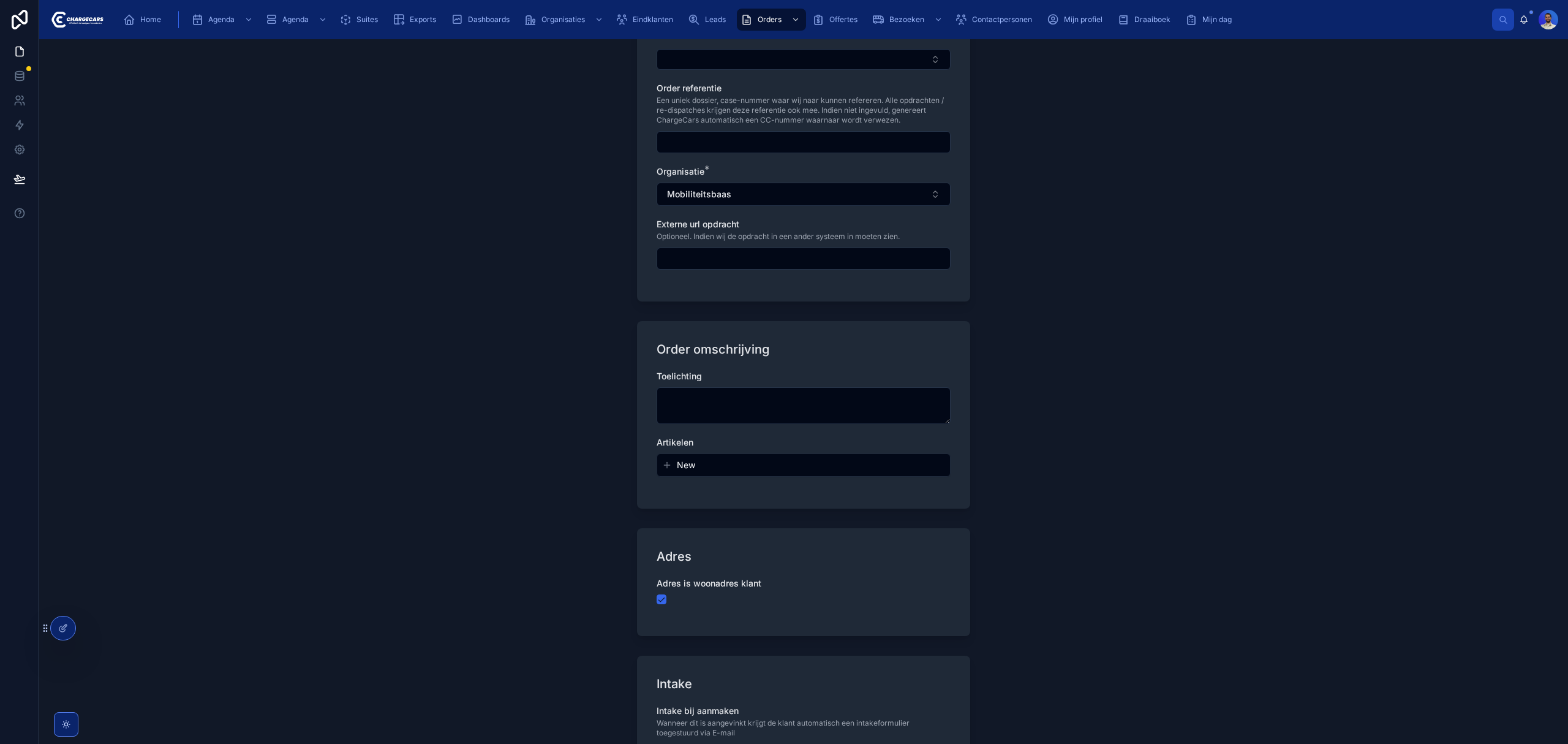
click at [731, 257] on input "text" at bounding box center [803, 258] width 293 height 17
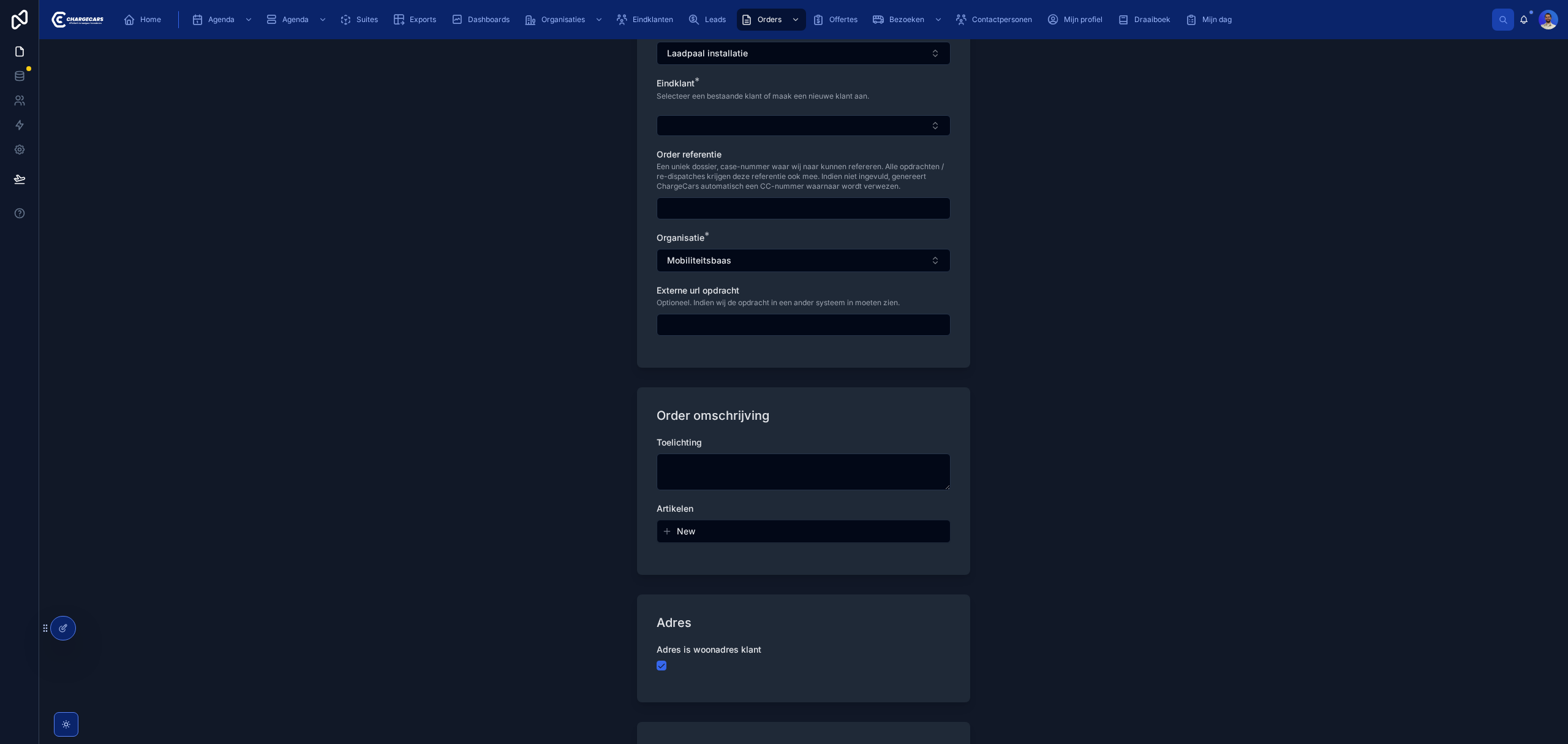
scroll to position [386, 0]
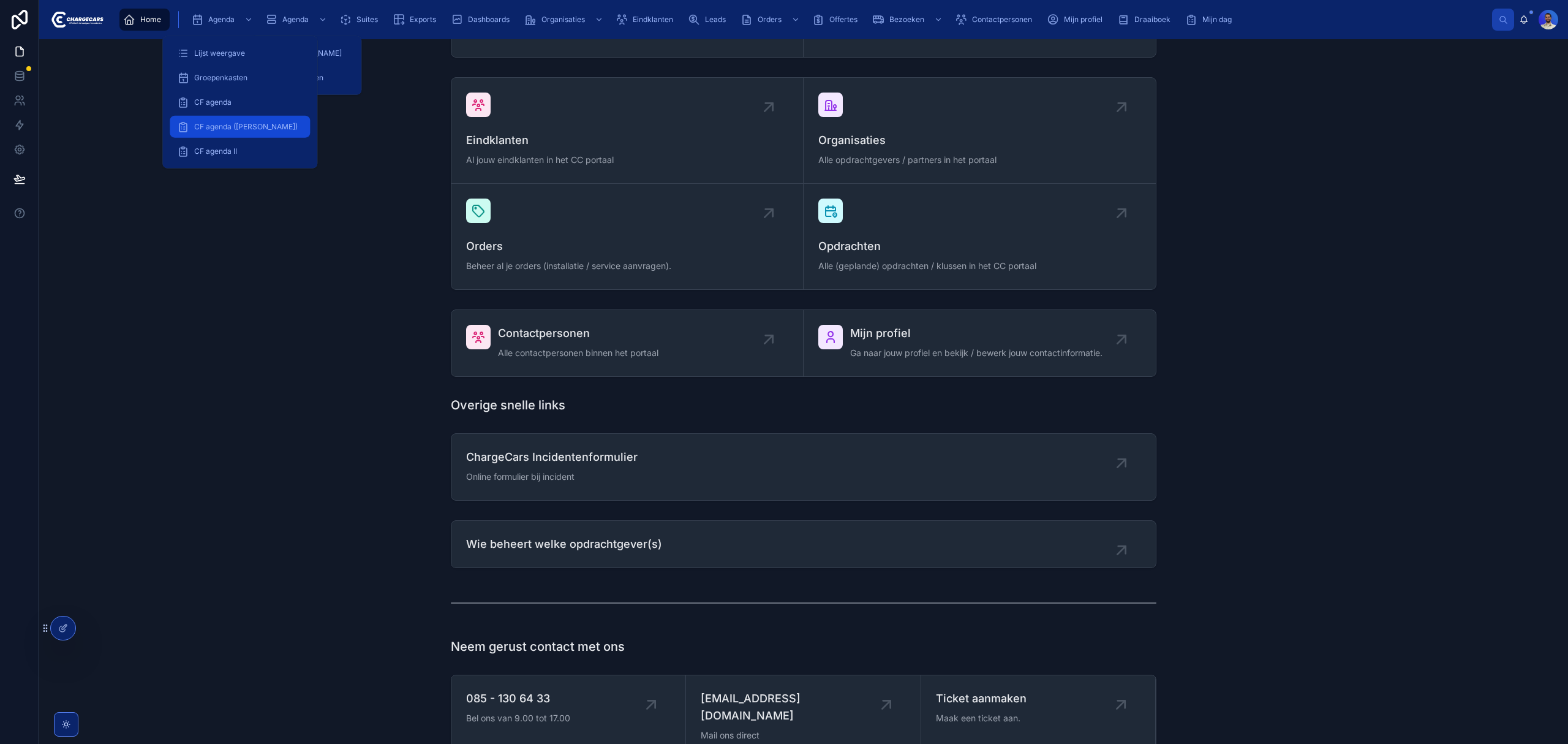
drag, startPoint x: 276, startPoint y: 145, endPoint x: 278, endPoint y: 152, distance: 7.3
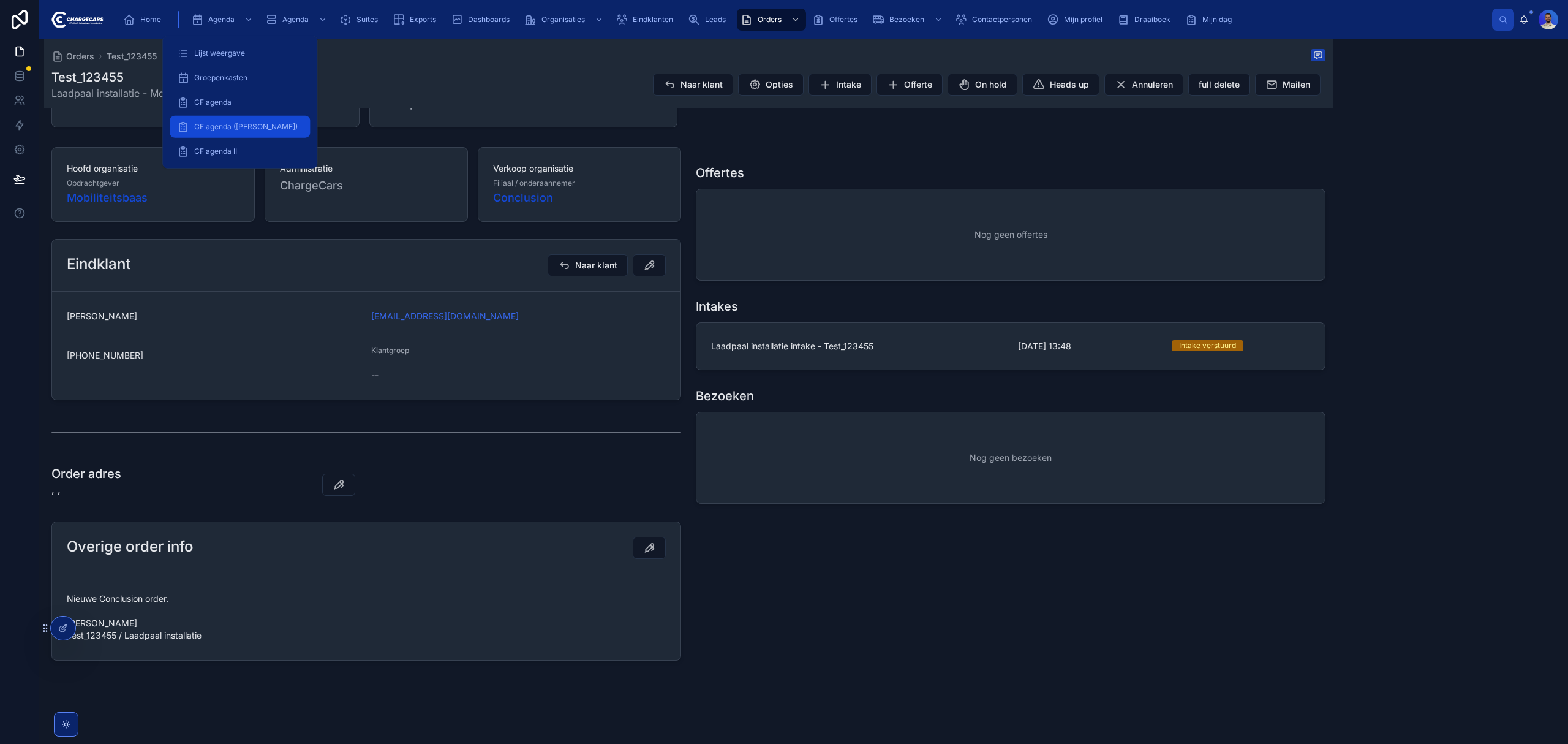
scroll to position [179, 0]
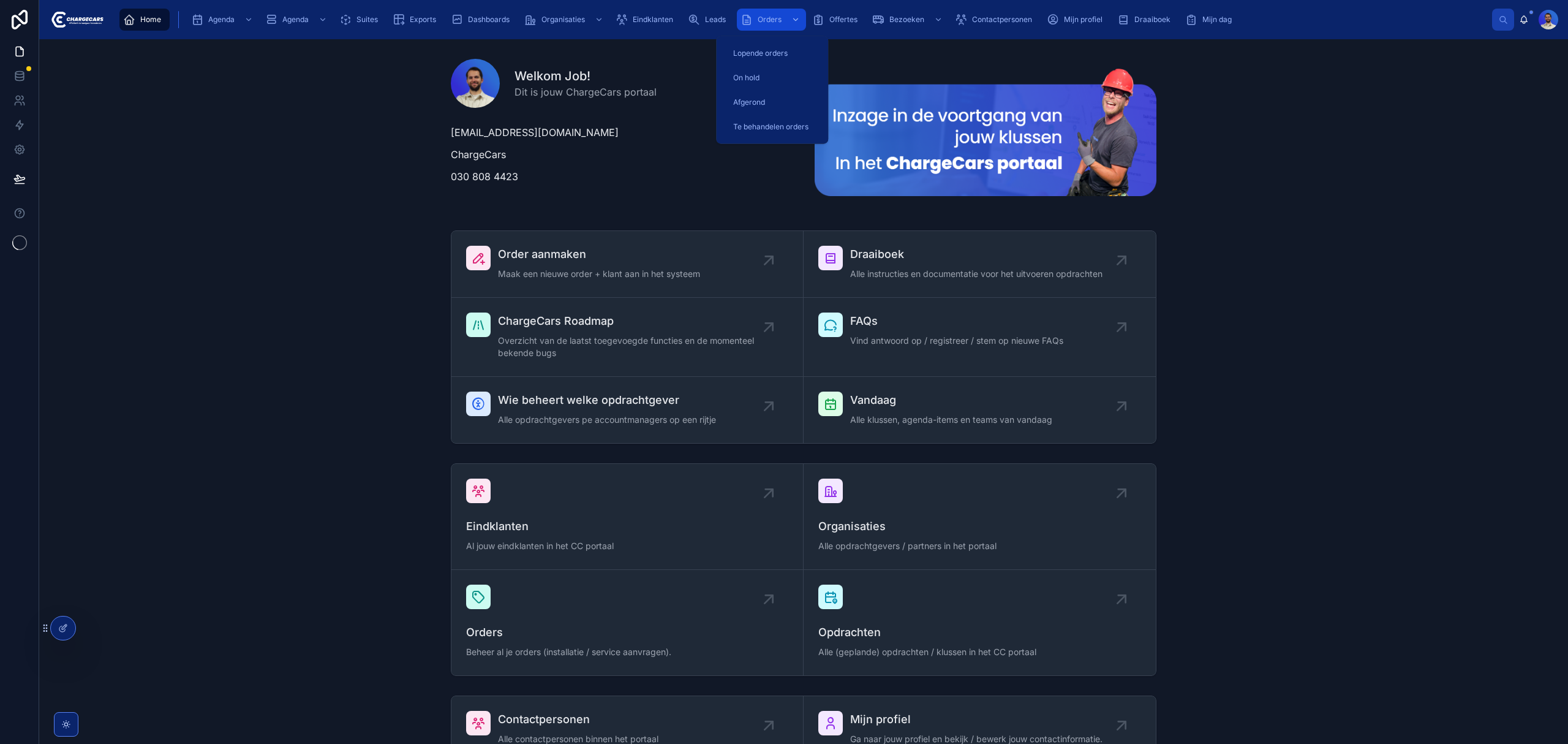
click at [771, 16] on span "Orders" at bounding box center [769, 19] width 24 height 10
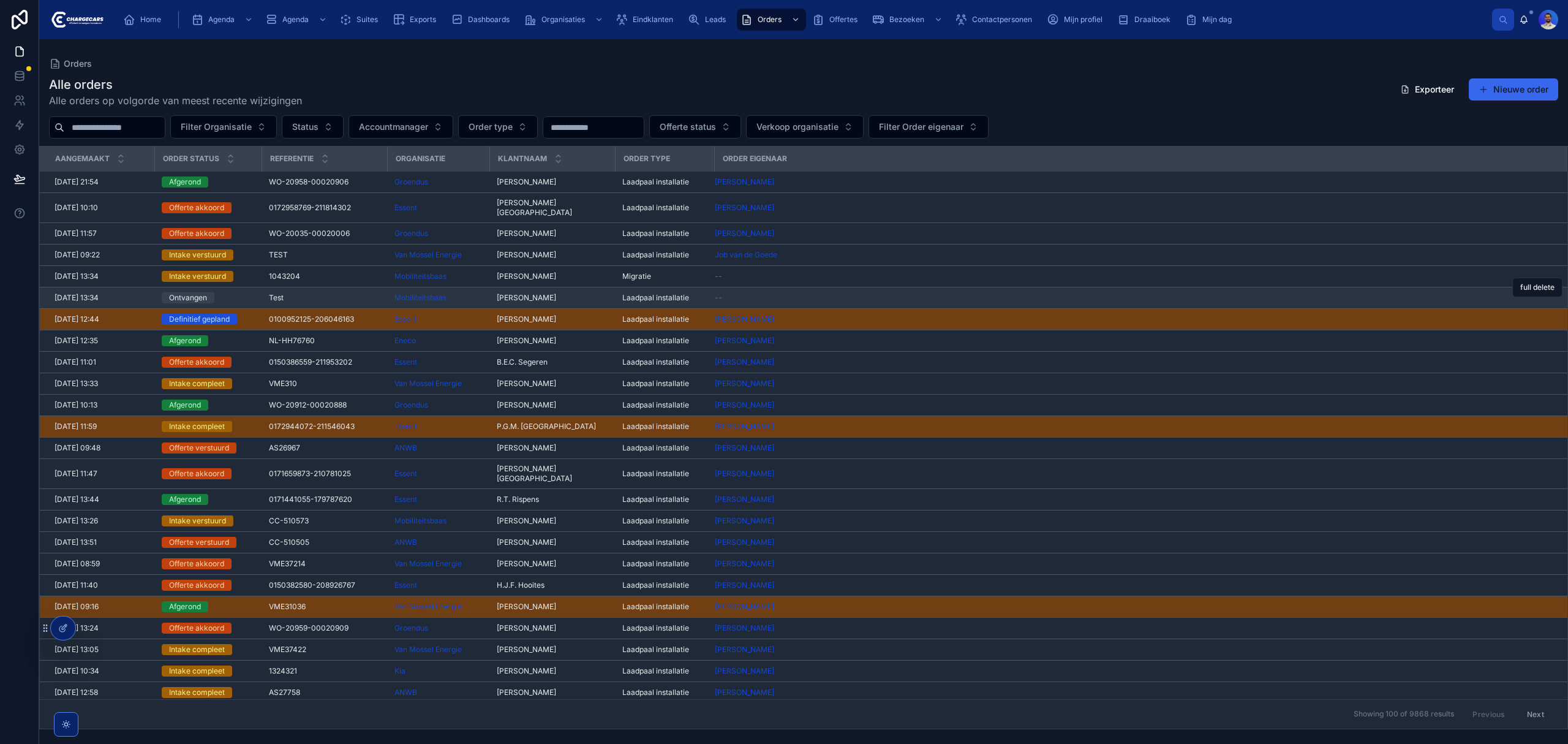
click at [546, 293] on span "[PERSON_NAME]" at bounding box center [527, 297] width 60 height 10
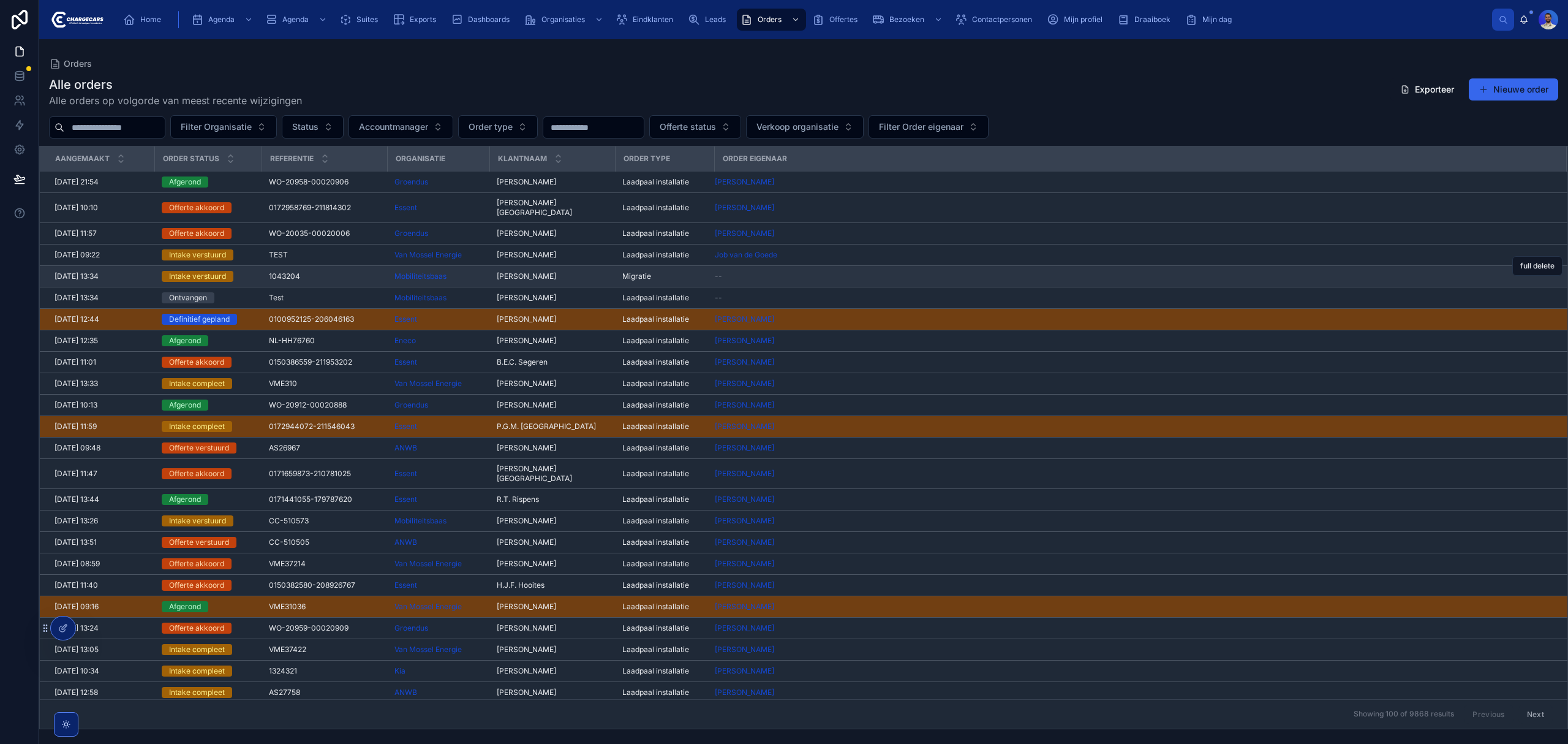
click at [509, 271] on span "Raymond Wolters" at bounding box center [527, 276] width 60 height 10
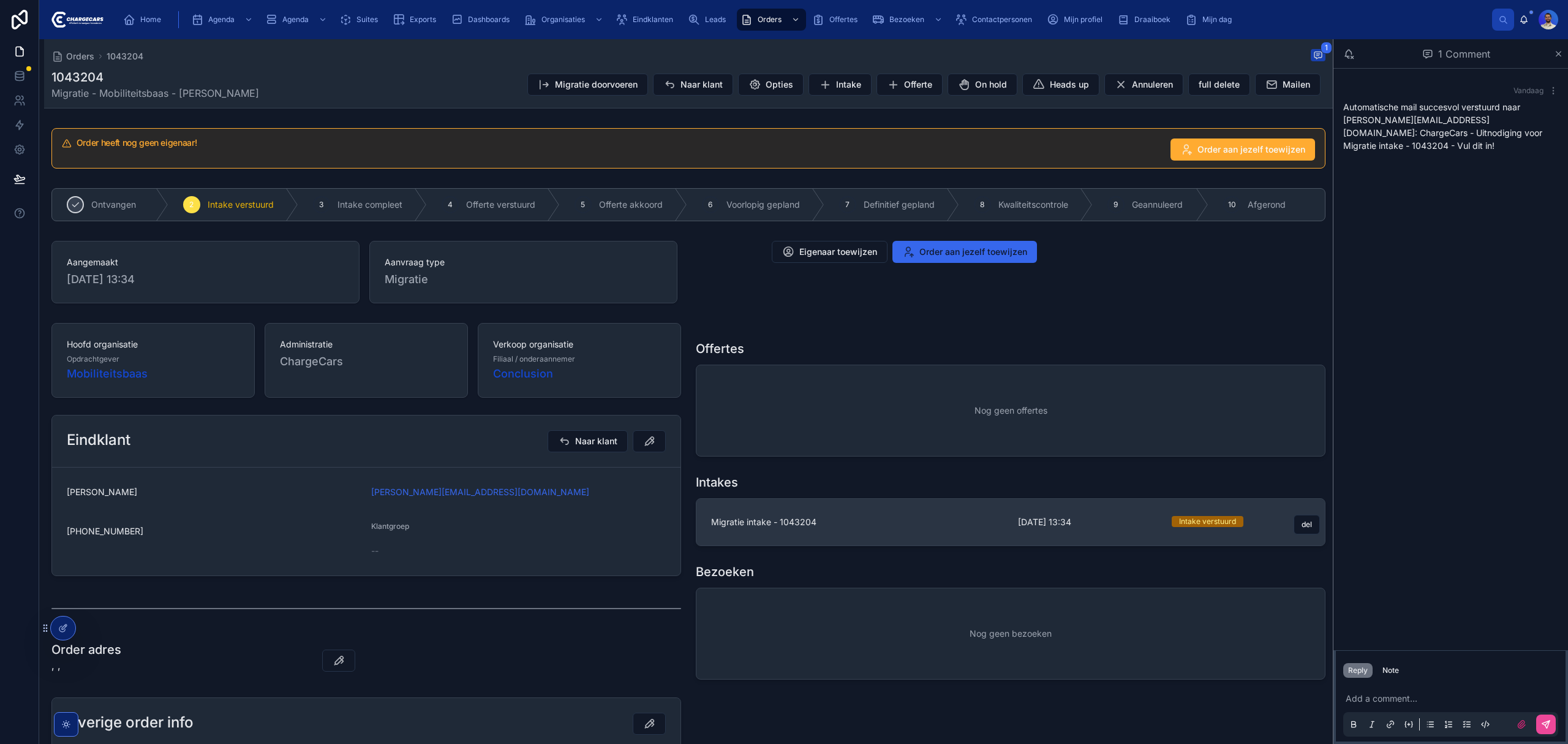
click at [823, 528] on span "Migratie intake - 1043204" at bounding box center [857, 522] width 292 height 12
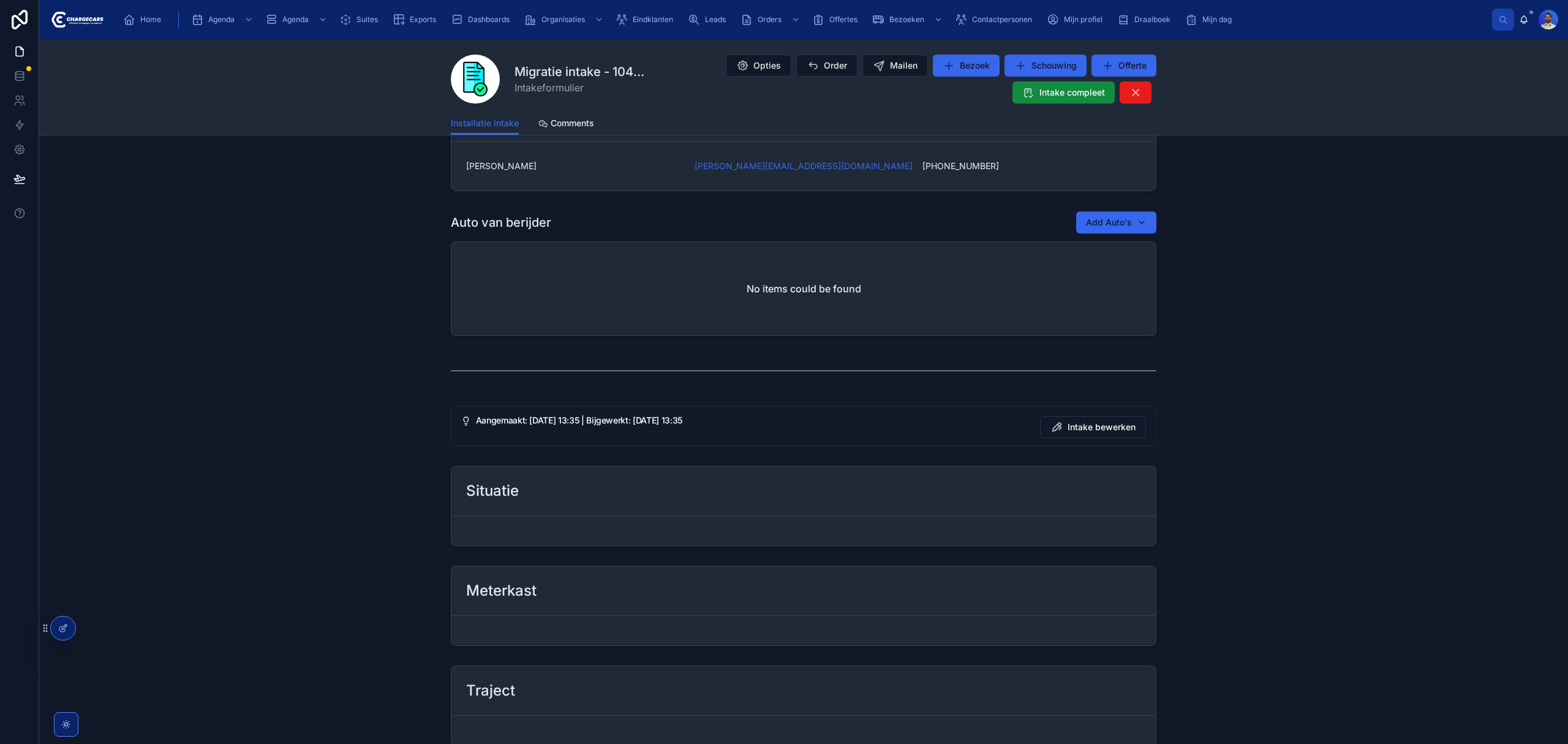
scroll to position [597, 0]
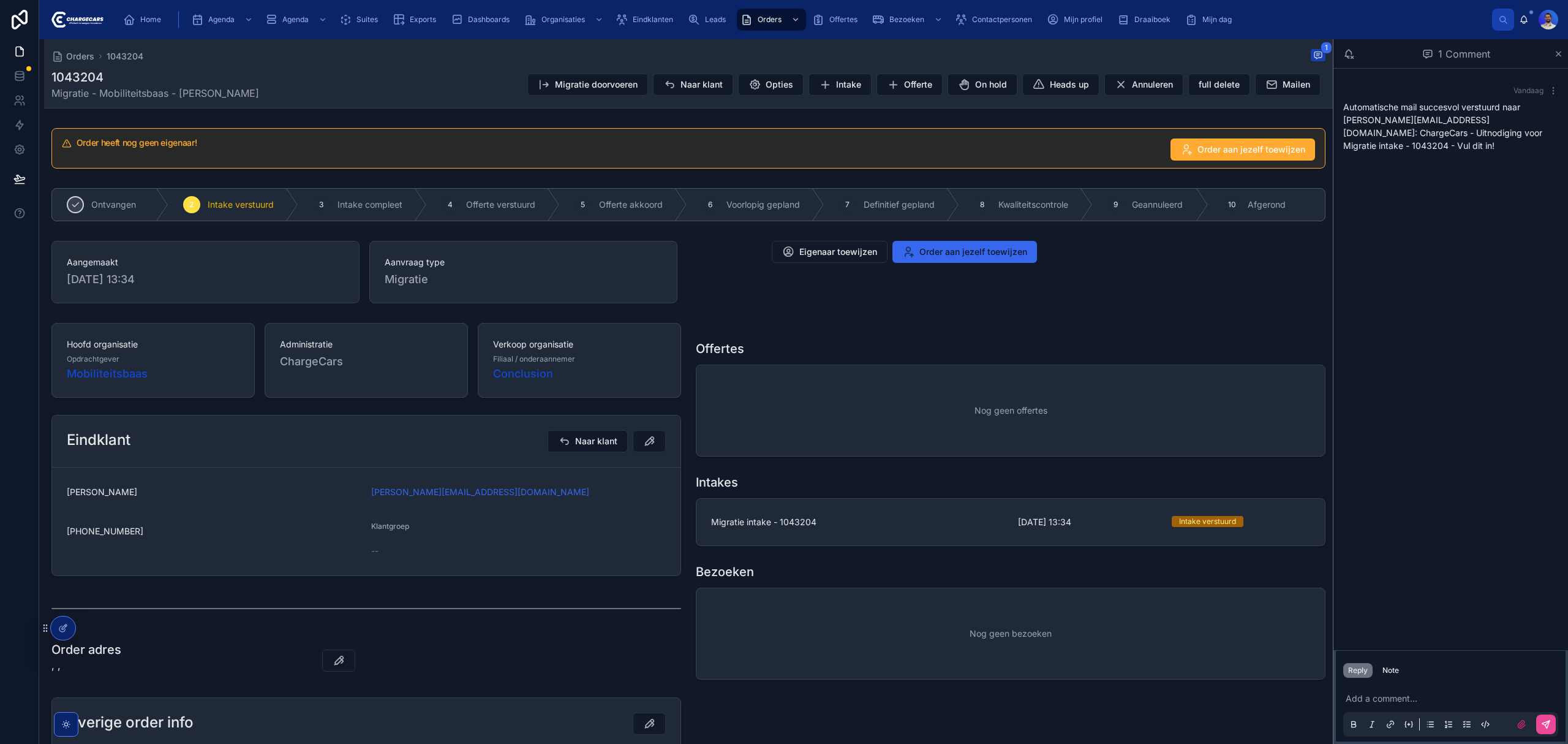
drag, startPoint x: 901, startPoint y: 341, endPoint x: 915, endPoint y: 341, distance: 14.0
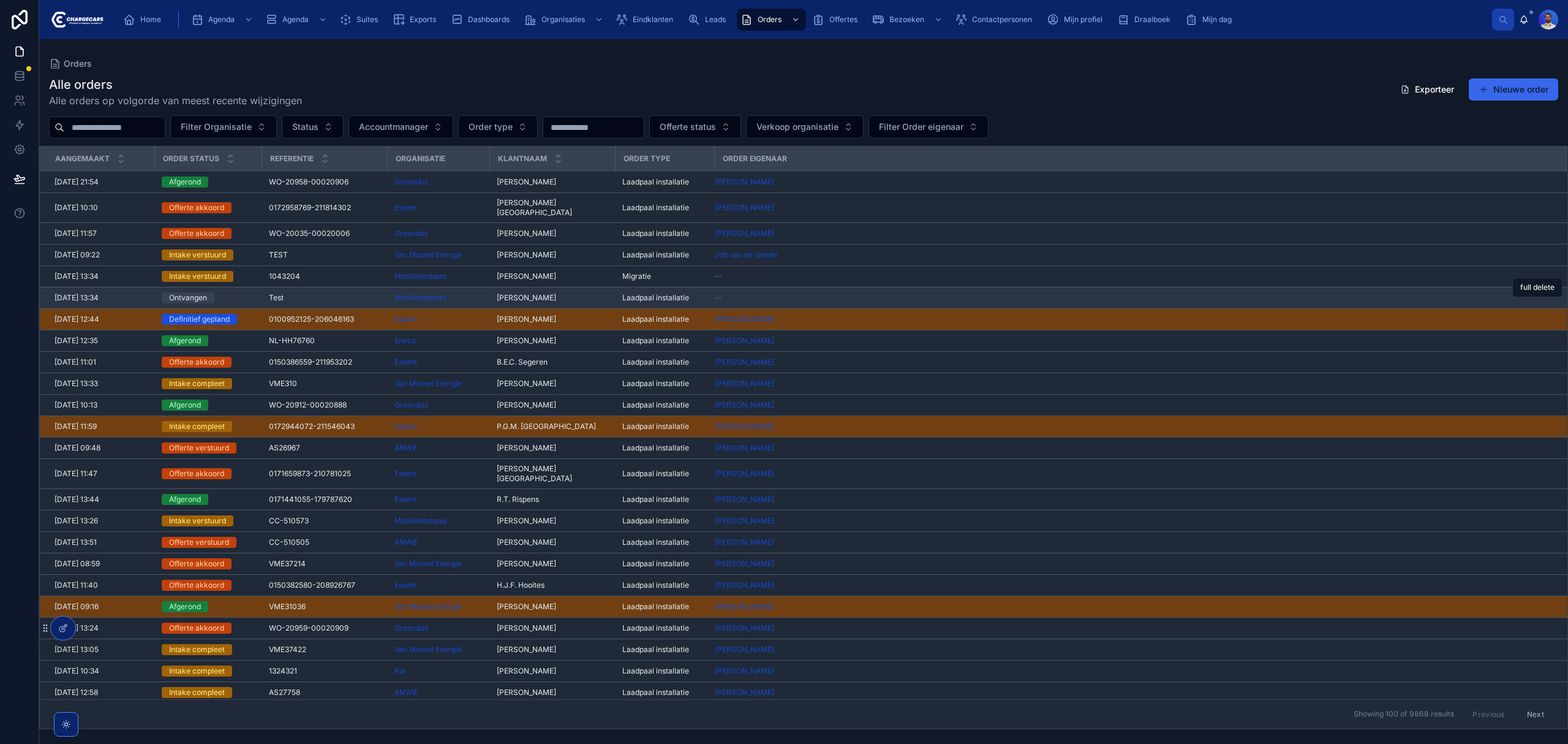
click at [522, 293] on span "Mathijs Dierdorp" at bounding box center [527, 297] width 60 height 10
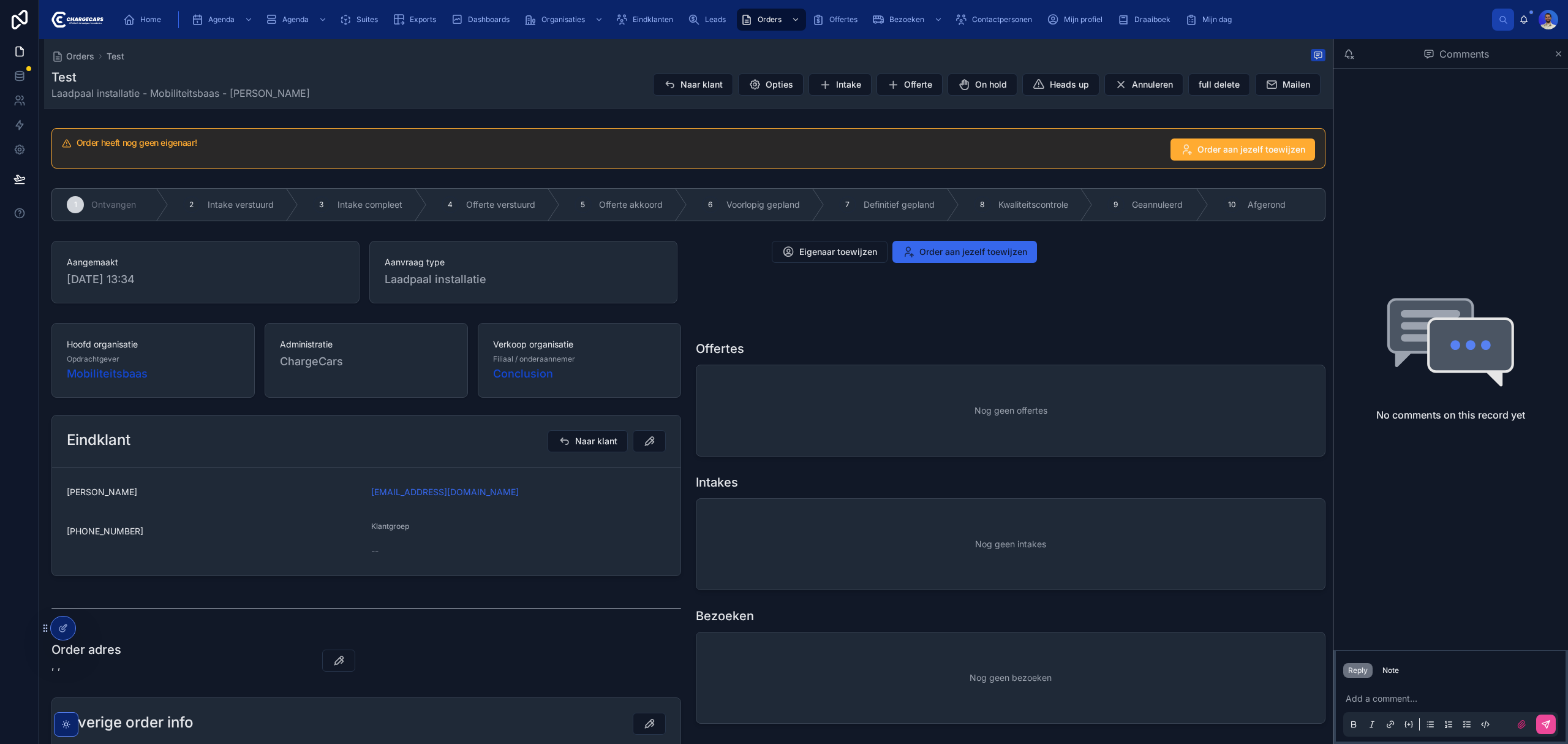
drag, startPoint x: 549, startPoint y: 497, endPoint x: 217, endPoint y: 471, distance: 333.0
click at [217, 471] on form "Mathijs Dierdorp mathijs.dierdorp@conclusion.nl +31627532382 Klantgroep --" at bounding box center [366, 521] width 628 height 108
click at [246, 486] on div "Mathijs Dierdorp" at bounding box center [214, 492] width 294 height 19
click at [155, 276] on span "2-10-2025 13:34" at bounding box center [205, 279] width 278 height 17
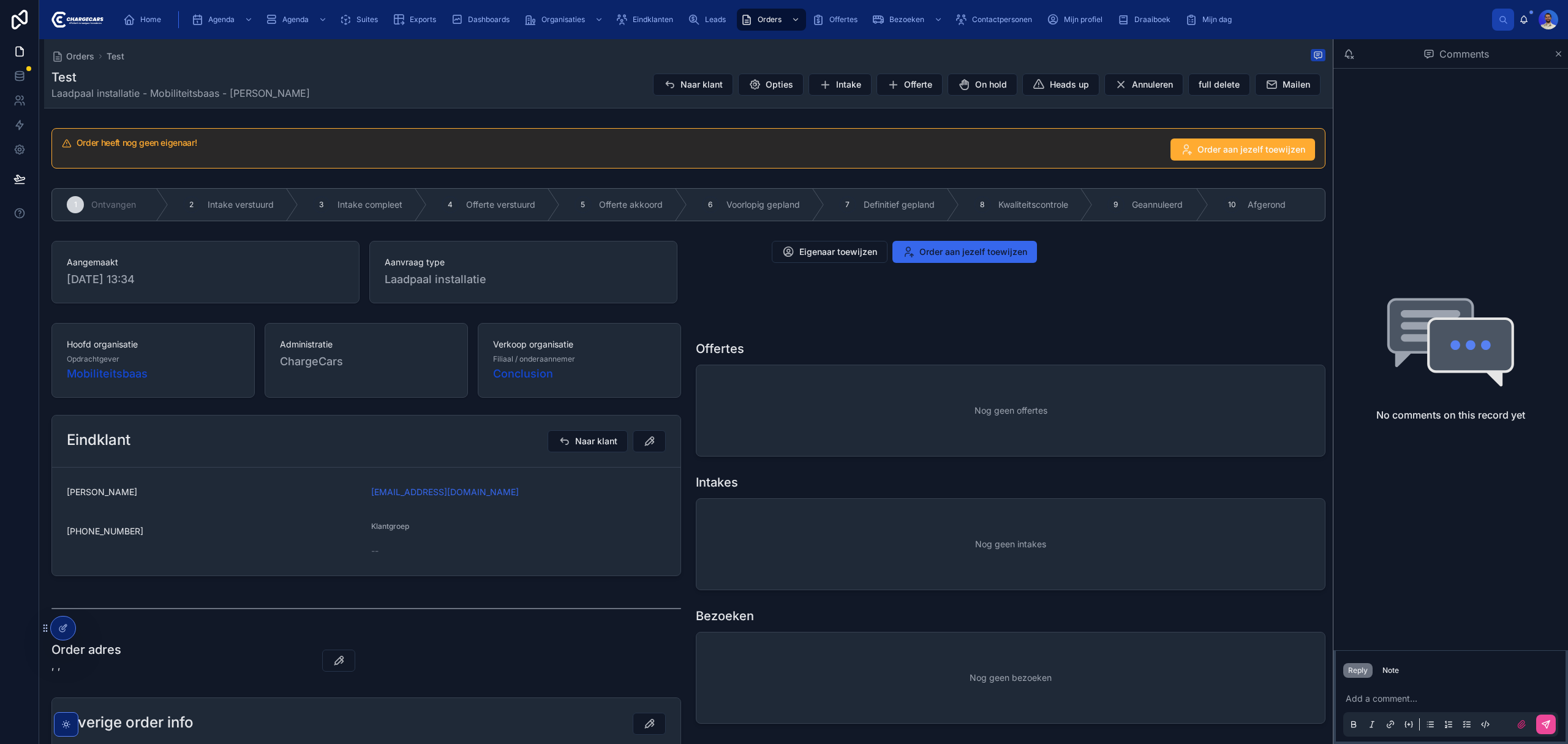
click at [147, 276] on span "2-10-2025 13:34" at bounding box center [205, 279] width 278 height 17
click at [527, 532] on div "Klantgroep" at bounding box center [518, 528] width 294 height 15
drag, startPoint x: 500, startPoint y: 499, endPoint x: 342, endPoint y: 496, distance: 158.0
click at [342, 496] on form "Mathijs Dierdorp mathijs.dierdorp@conclusion.nl +31627532382 Klantgroep --" at bounding box center [366, 521] width 628 height 108
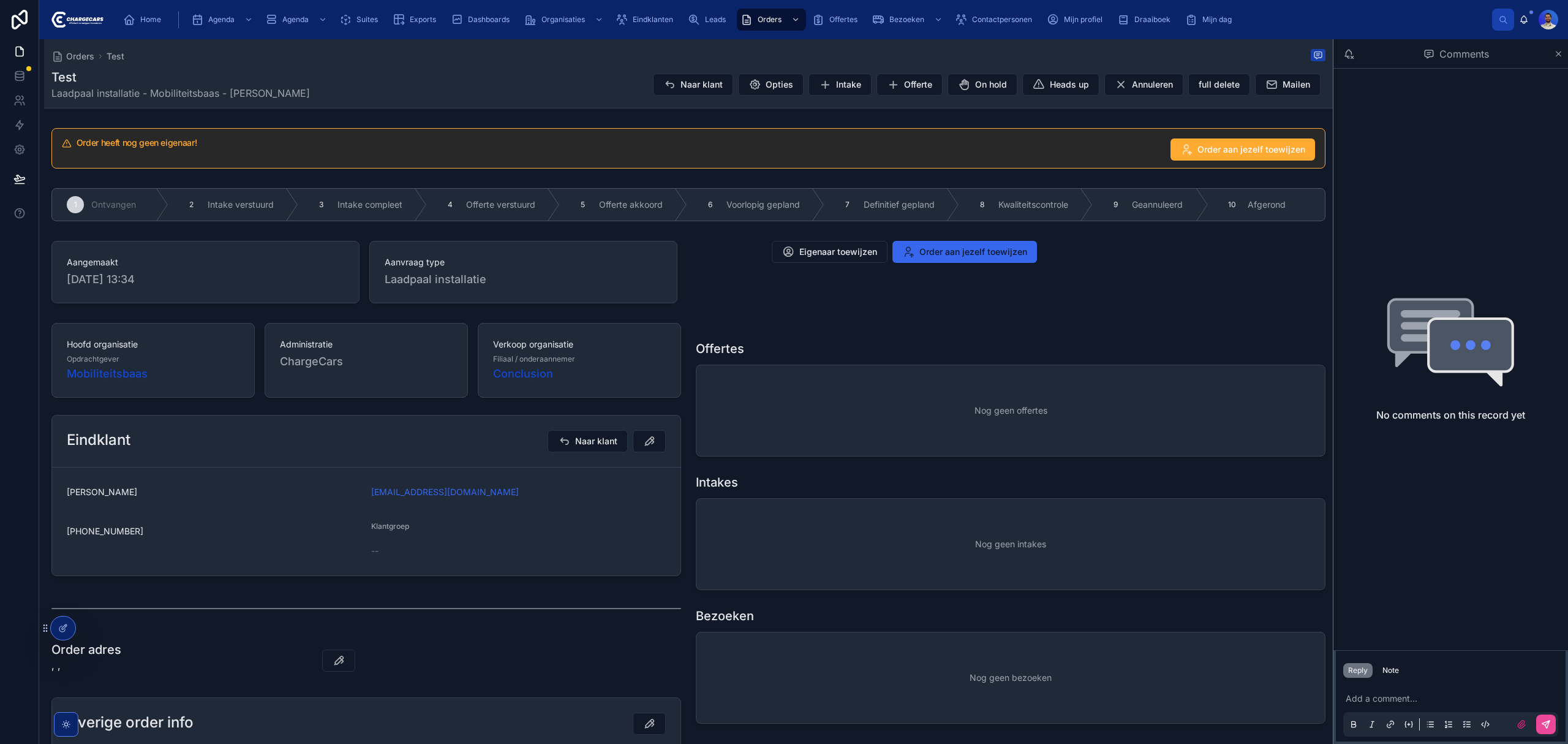
copy form "[EMAIL_ADDRESS][DOMAIN_NAME]"
click at [680, 84] on span "Naar klant" at bounding box center [701, 84] width 42 height 12
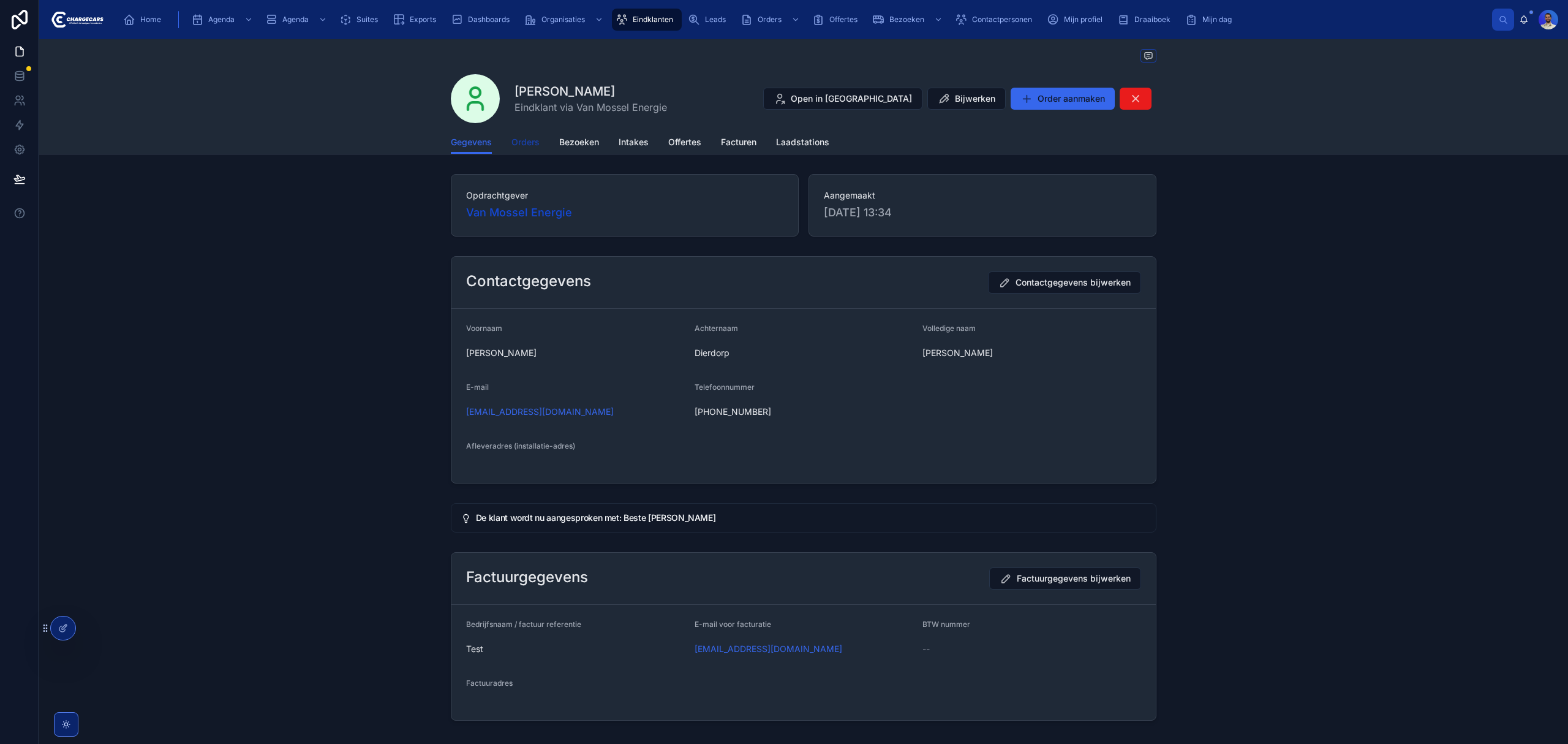
click at [534, 148] on span "Orders" at bounding box center [525, 142] width 28 height 12
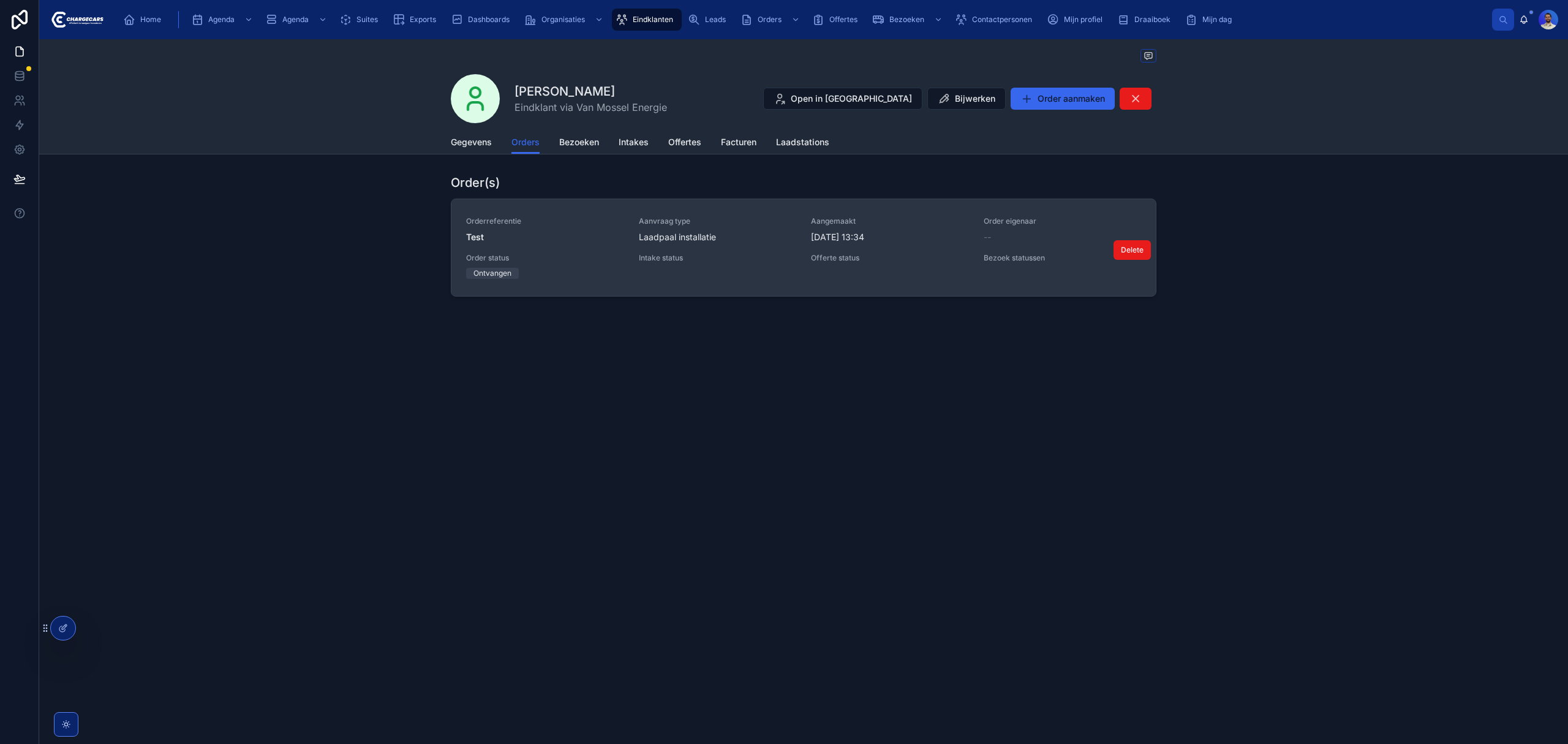
click at [845, 242] on span "2-10-2025 13:34" at bounding box center [890, 237] width 158 height 12
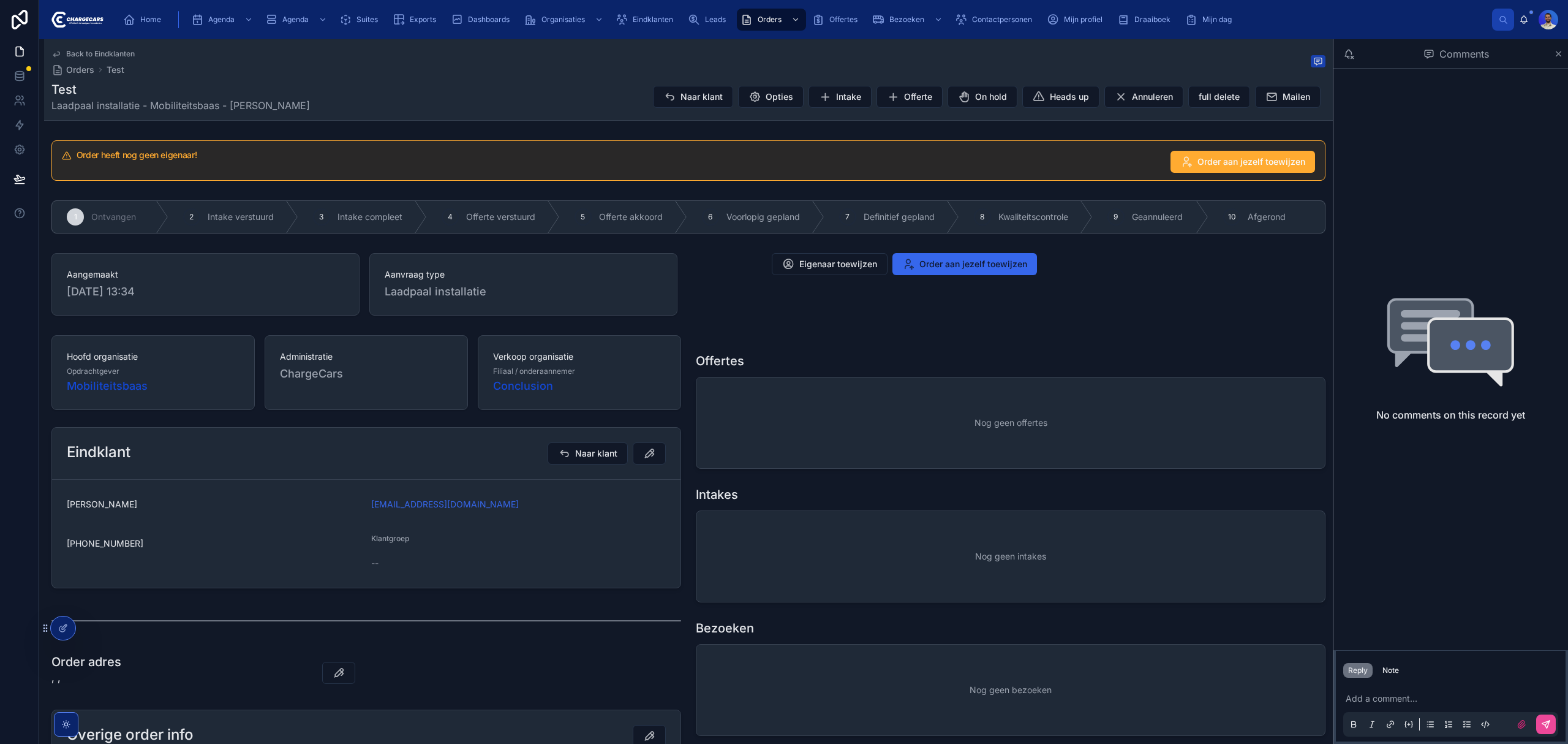
click at [104, 543] on span "[PHONE_NUMBER]" at bounding box center [214, 543] width 294 height 12
click at [104, 545] on span "[PHONE_NUMBER]" at bounding box center [214, 543] width 294 height 12
copy span "[PHONE_NUMBER]"
click at [57, 88] on h1 "Test" at bounding box center [180, 89] width 258 height 17
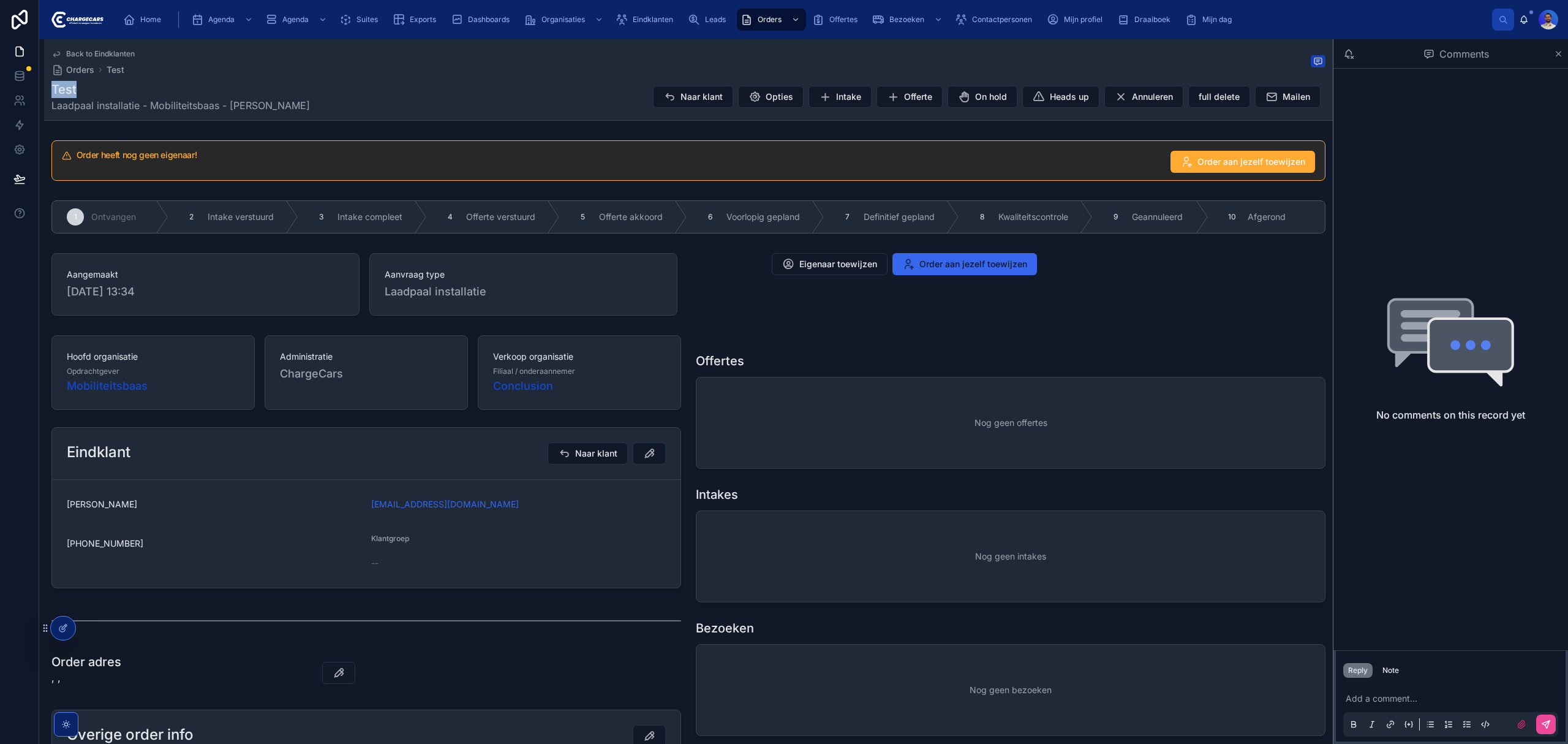
click at [57, 88] on h1 "Test" at bounding box center [180, 89] width 258 height 17
copy h1 "Test"
click at [680, 98] on span "Naar klant" at bounding box center [701, 96] width 42 height 12
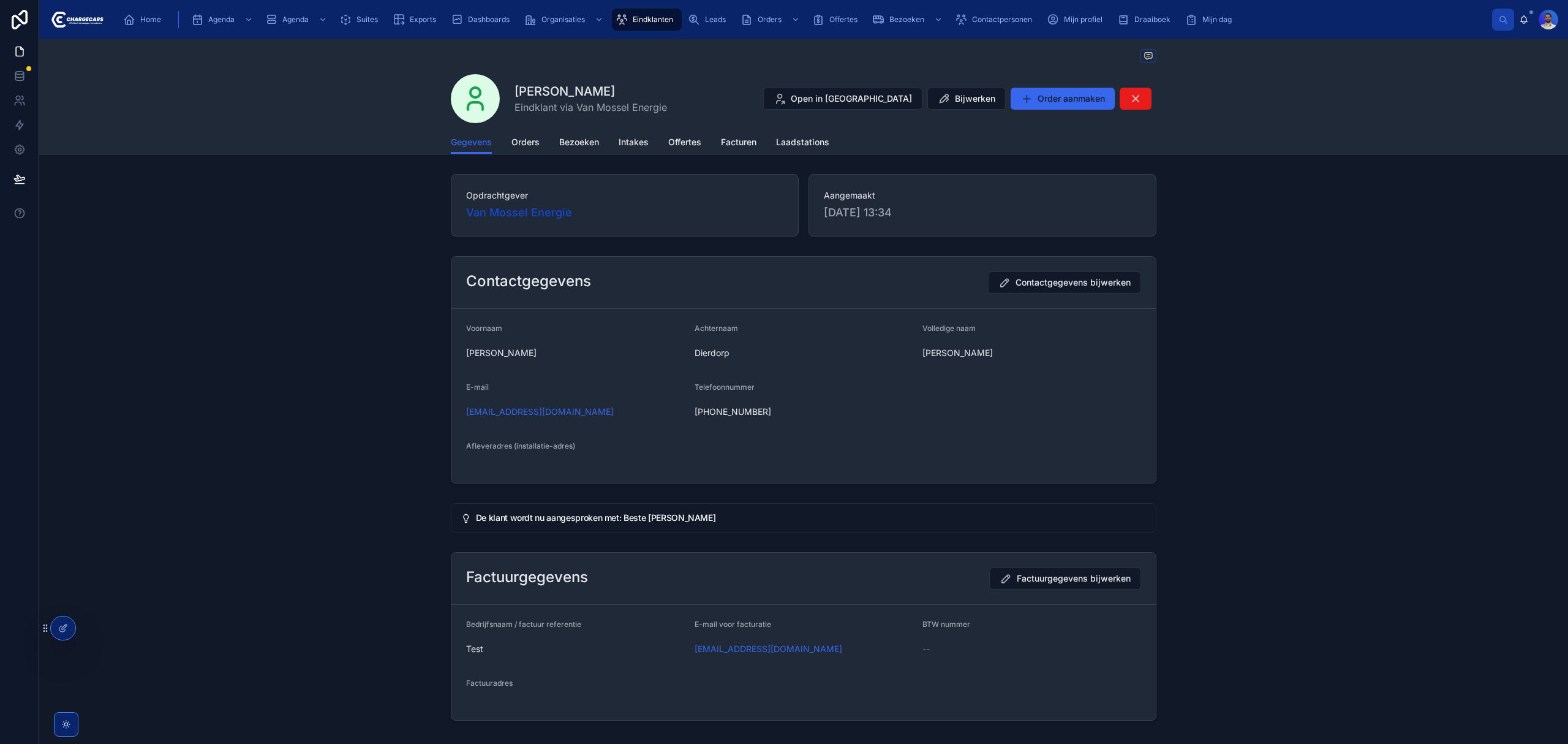
click at [505, 146] on div "Gegevens Orders Bezoeken Intakes Offertes Facturen Laadstations" at bounding box center [804, 142] width 705 height 23
click at [520, 141] on span "Orders" at bounding box center [525, 142] width 28 height 12
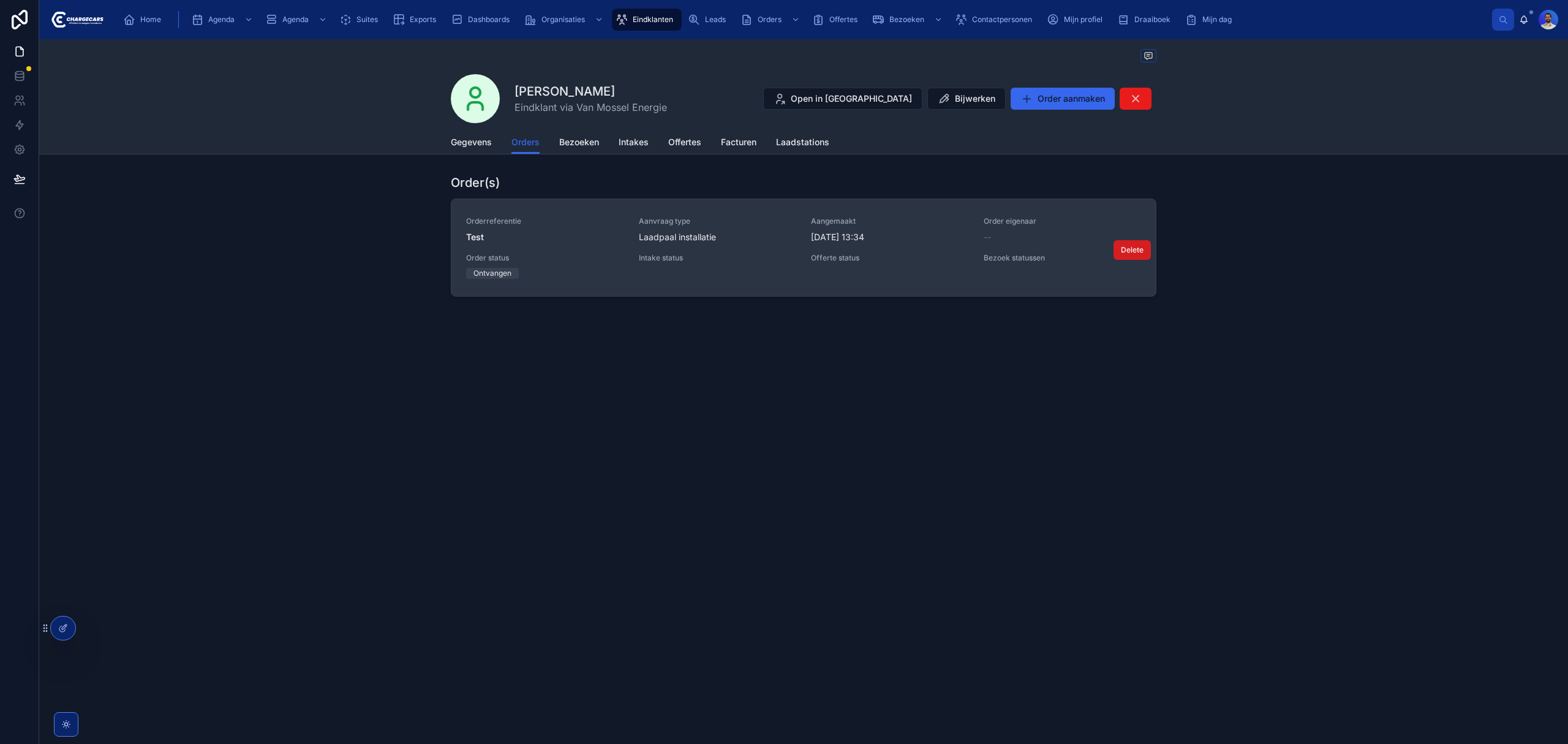
click at [1131, 253] on span "Delete" at bounding box center [1132, 250] width 23 height 10
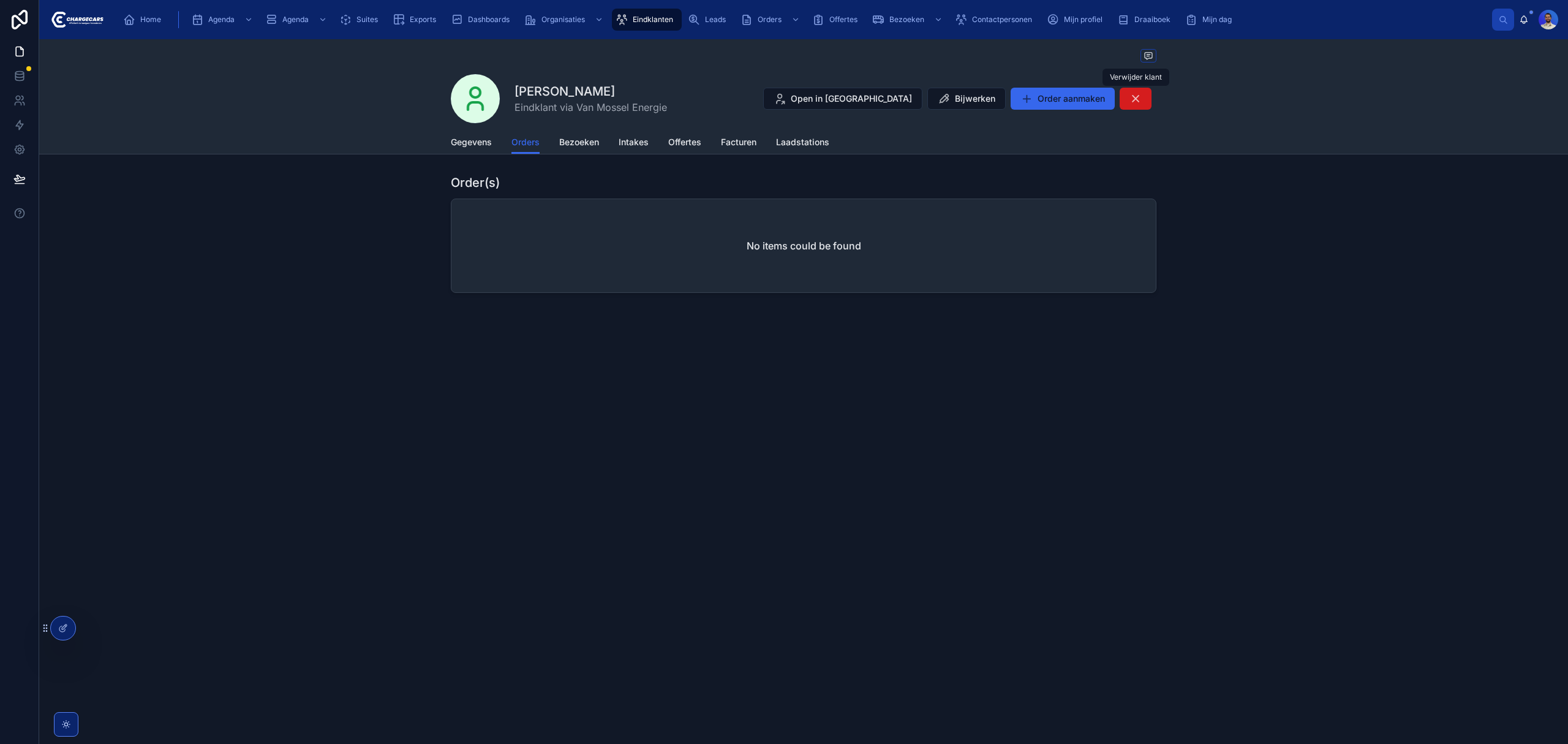
click at [1142, 101] on button at bounding box center [1135, 98] width 32 height 22
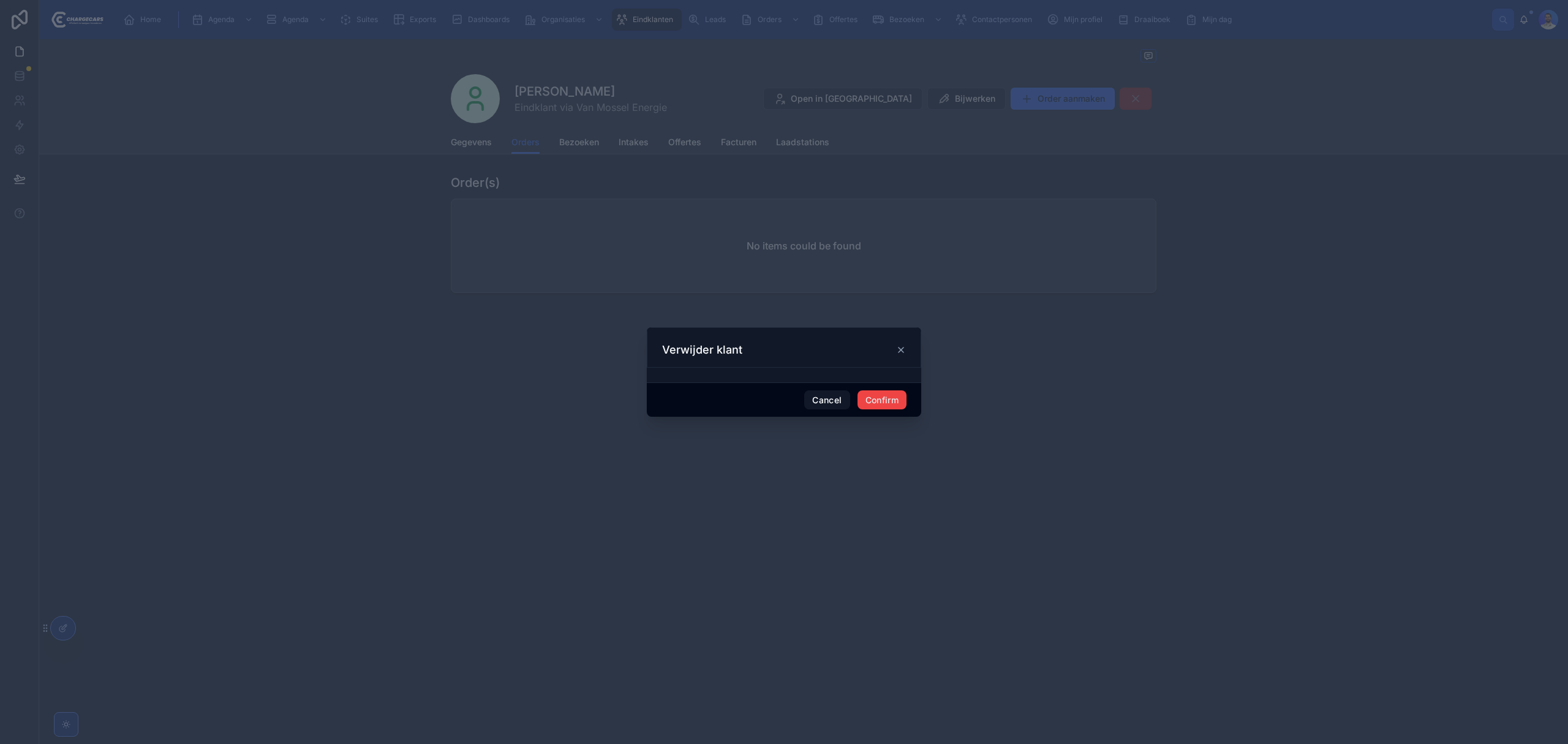
click at [885, 419] on div at bounding box center [784, 372] width 1568 height 744
click at [887, 400] on button "Confirm" at bounding box center [882, 400] width 49 height 19
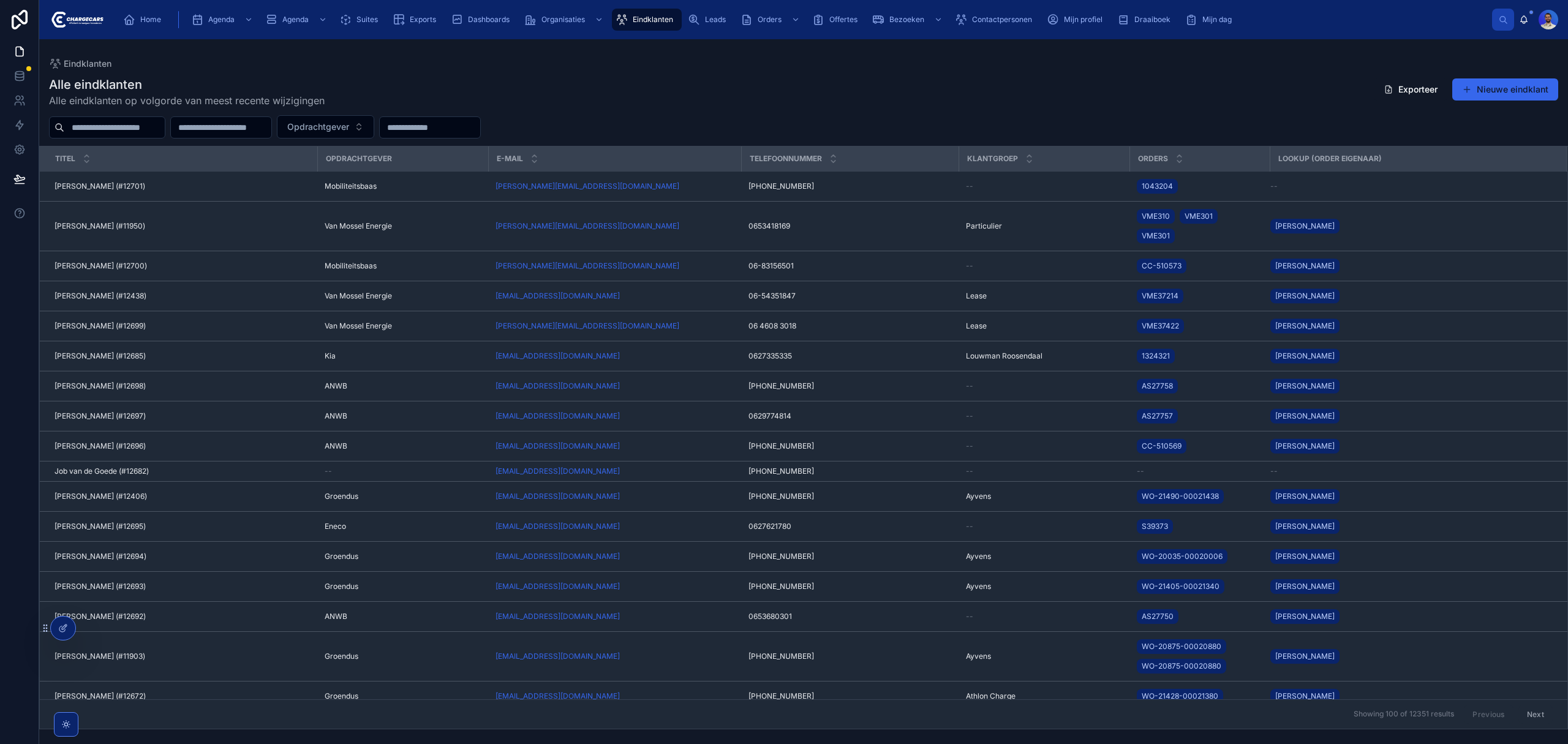
click at [652, 15] on span "Eindklanten" at bounding box center [653, 19] width 40 height 10
click at [480, 135] on input "text" at bounding box center [430, 128] width 100 height 17
click at [76, 123] on input "text" at bounding box center [114, 128] width 100 height 17
click at [875, 93] on div "Alle eindklanten Alle eindklanten op volgorde van meest recente wijzigingen Exp…" at bounding box center [804, 91] width 1509 height 32
click at [480, 131] on input "text" at bounding box center [430, 128] width 100 height 17
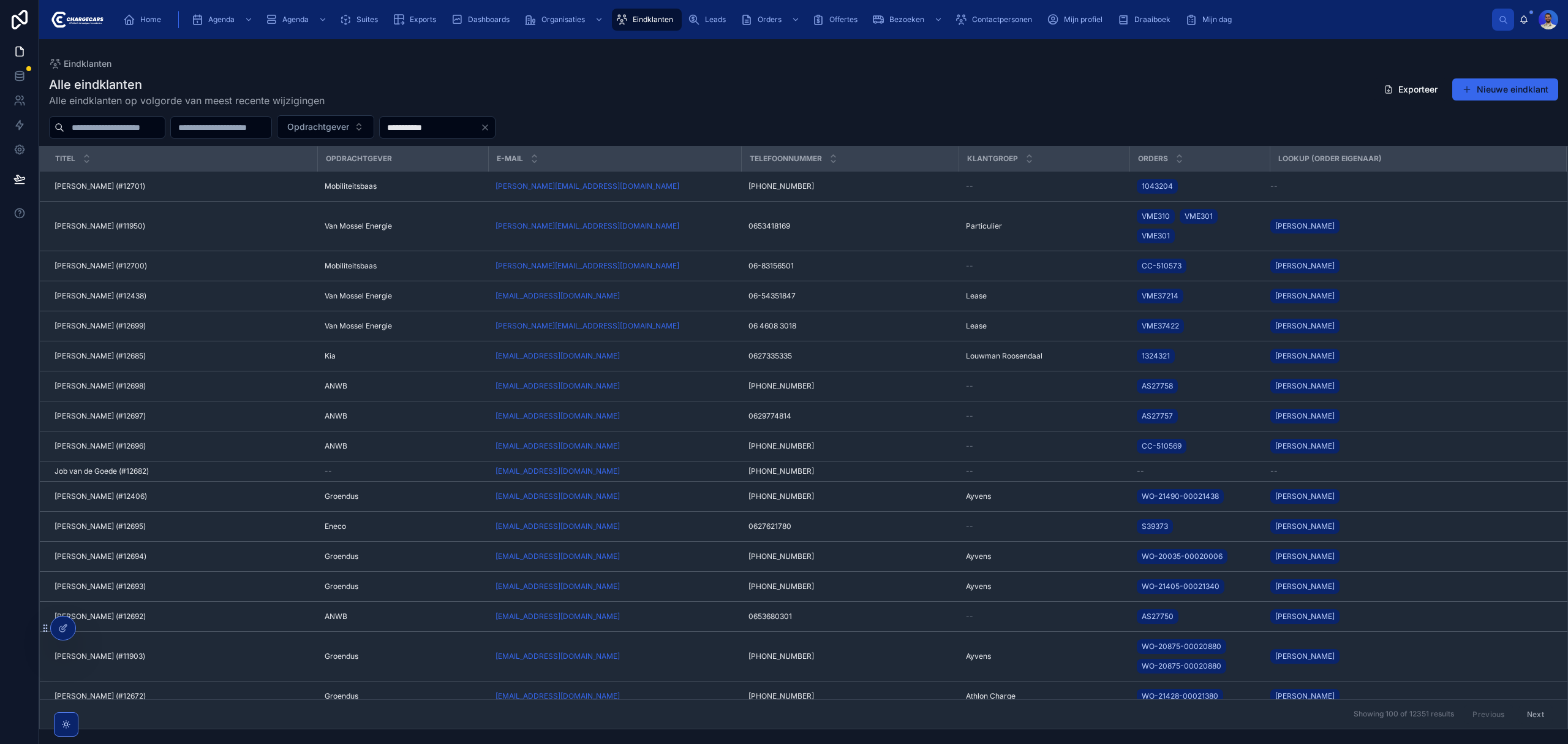
type input "**********"
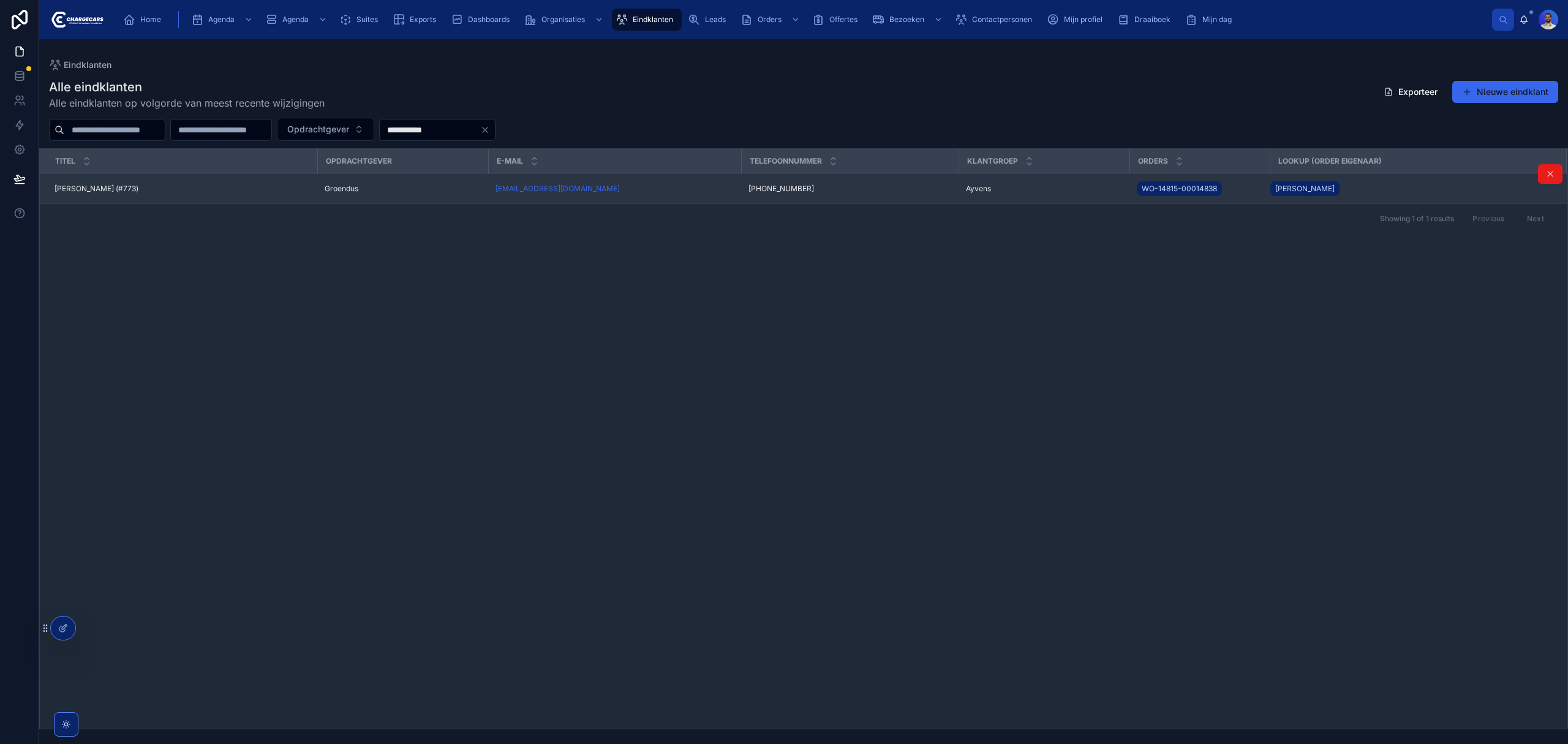
click at [667, 192] on div "loesgeijsen@gmail.com" at bounding box center [615, 188] width 238 height 10
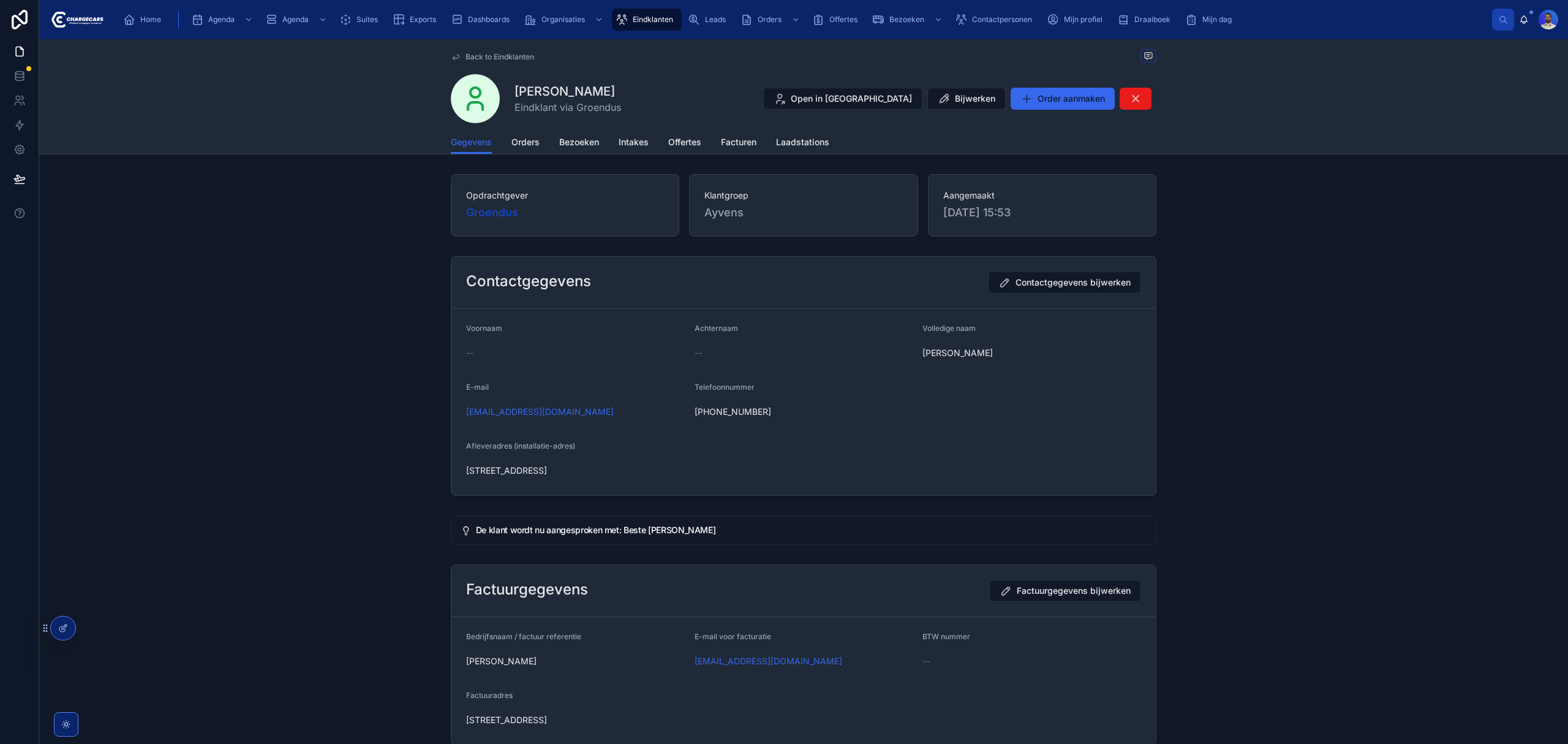
click at [537, 462] on div "Afleveradres (installatie-adres) Eigendomweg 5, Soest, 3765EA, Netherlands" at bounding box center [803, 460] width 675 height 39
click at [535, 464] on div "Eigendomweg 5, Soest, 3765EA, Netherlands" at bounding box center [803, 471] width 675 height 19
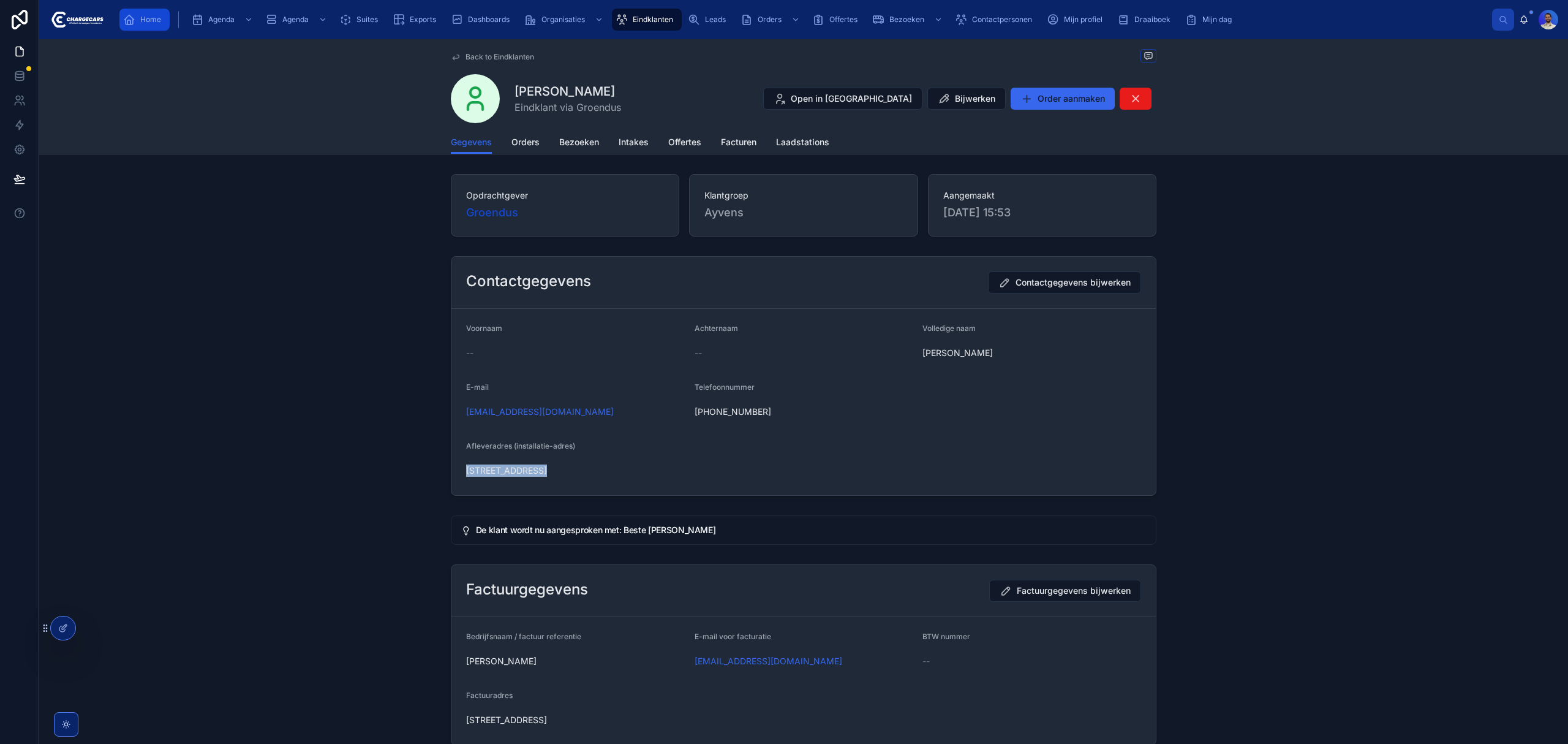
click at [135, 19] on div "Home" at bounding box center [144, 19] width 43 height 19
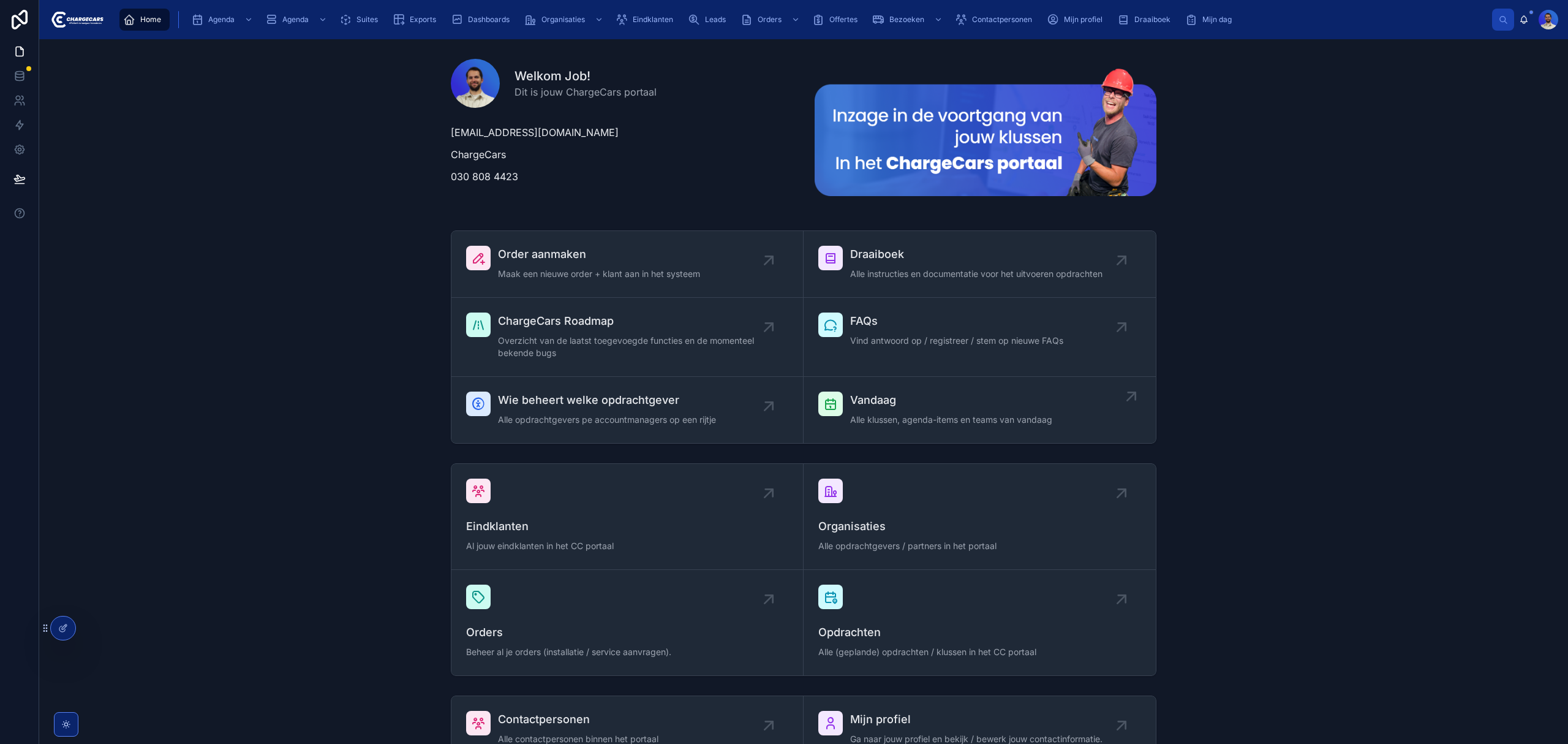
click at [917, 410] on div "Vandaag Alle klussen, agenda-items en teams van vandaag" at bounding box center [951, 410] width 202 height 37
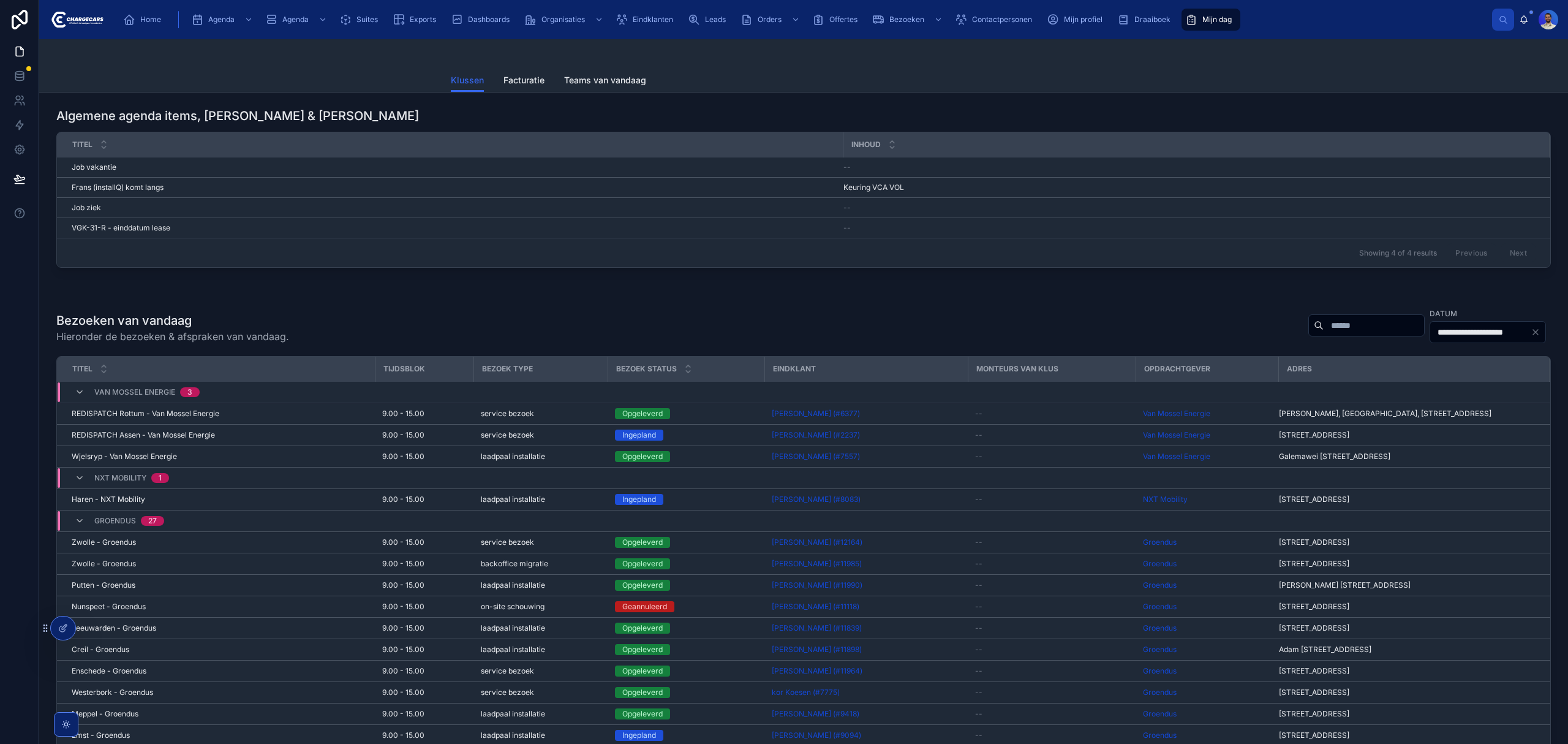
click at [1323, 326] on input "text" at bounding box center [1373, 325] width 100 height 17
type input "*******"
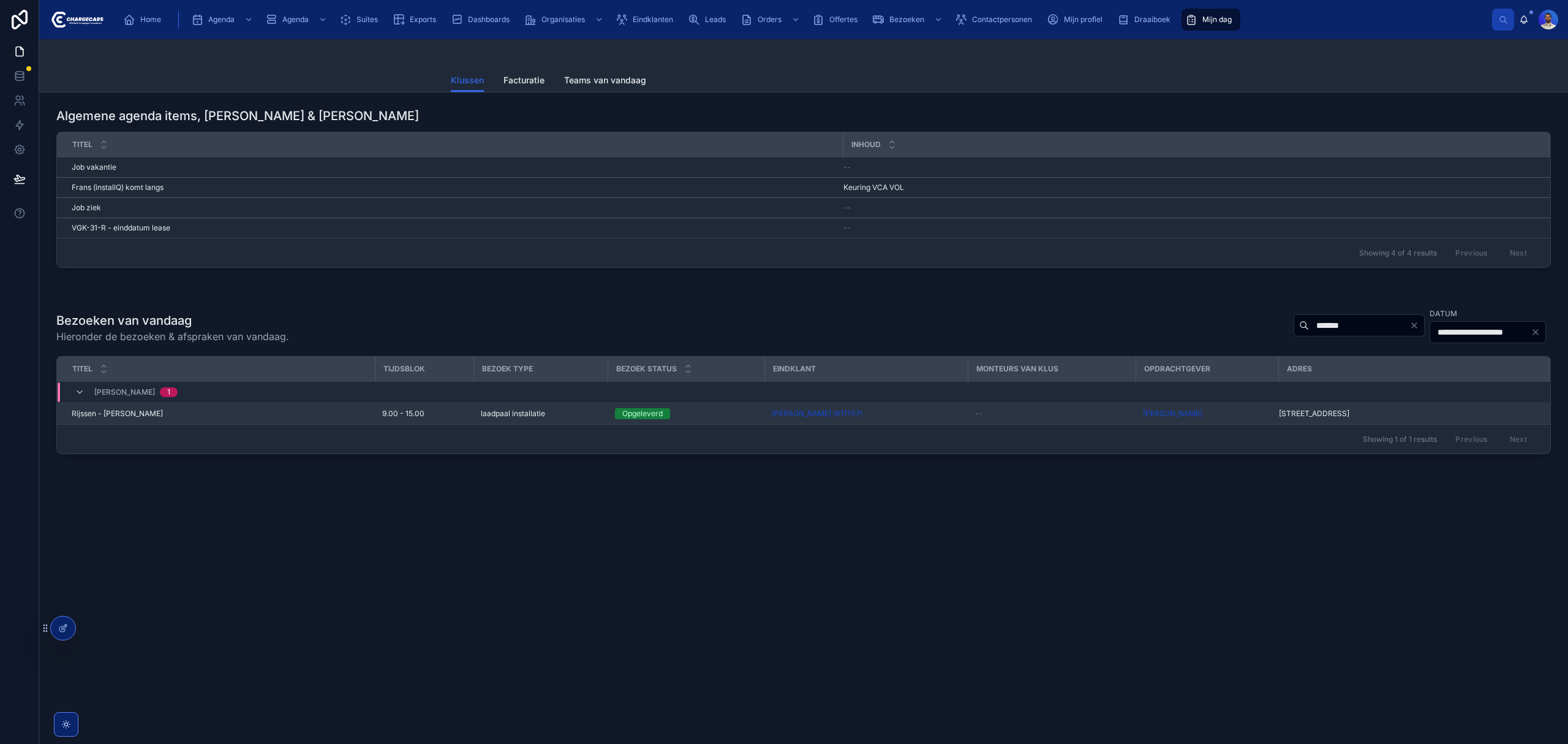
click at [219, 409] on td "Rijssen - Alva Charging Rijssen - Alva Charging" at bounding box center [215, 414] width 318 height 21
click at [223, 415] on div "Rijssen - Alva Charging Rijssen - Alva Charging" at bounding box center [219, 413] width 296 height 10
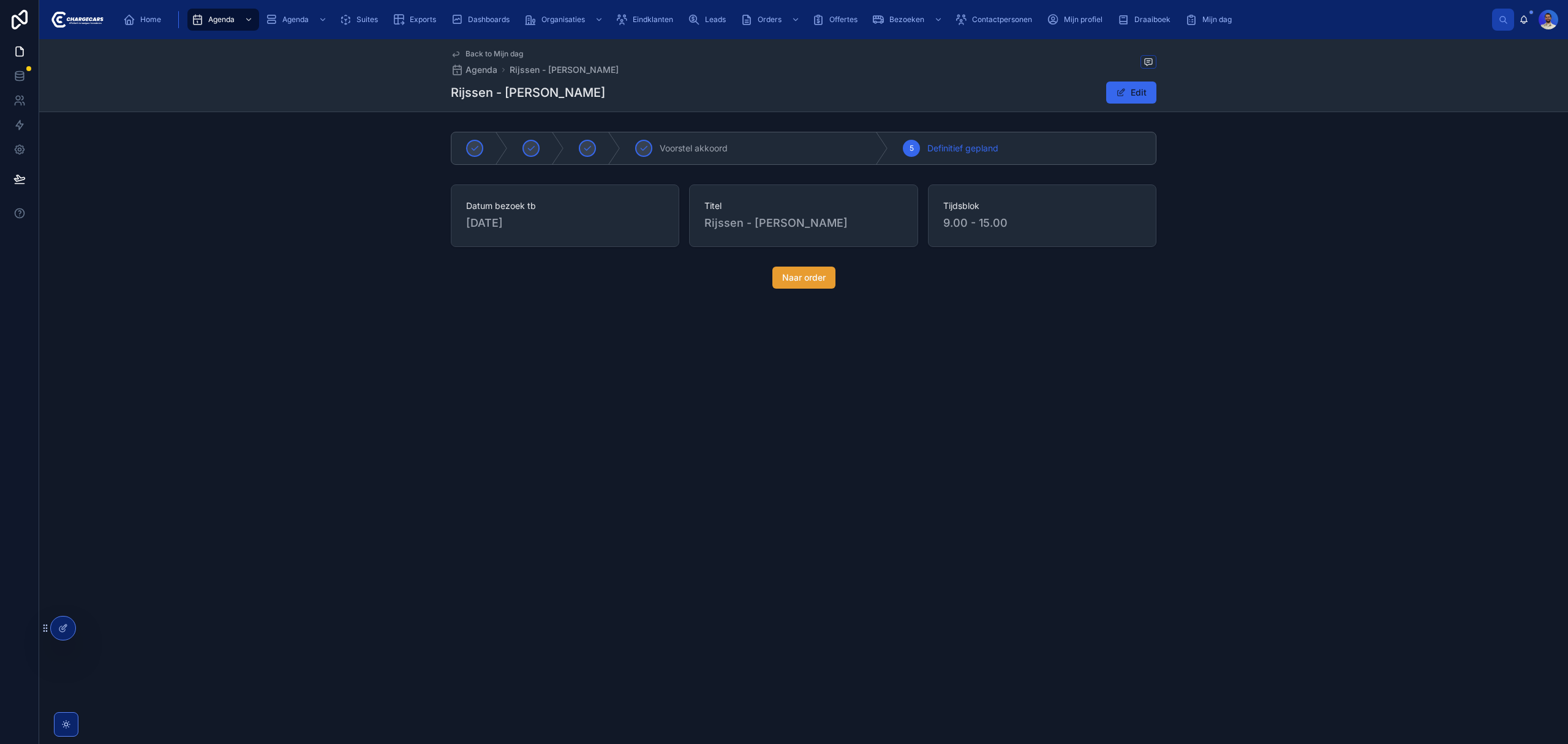
click at [822, 277] on span "Naar order" at bounding box center [804, 277] width 43 height 12
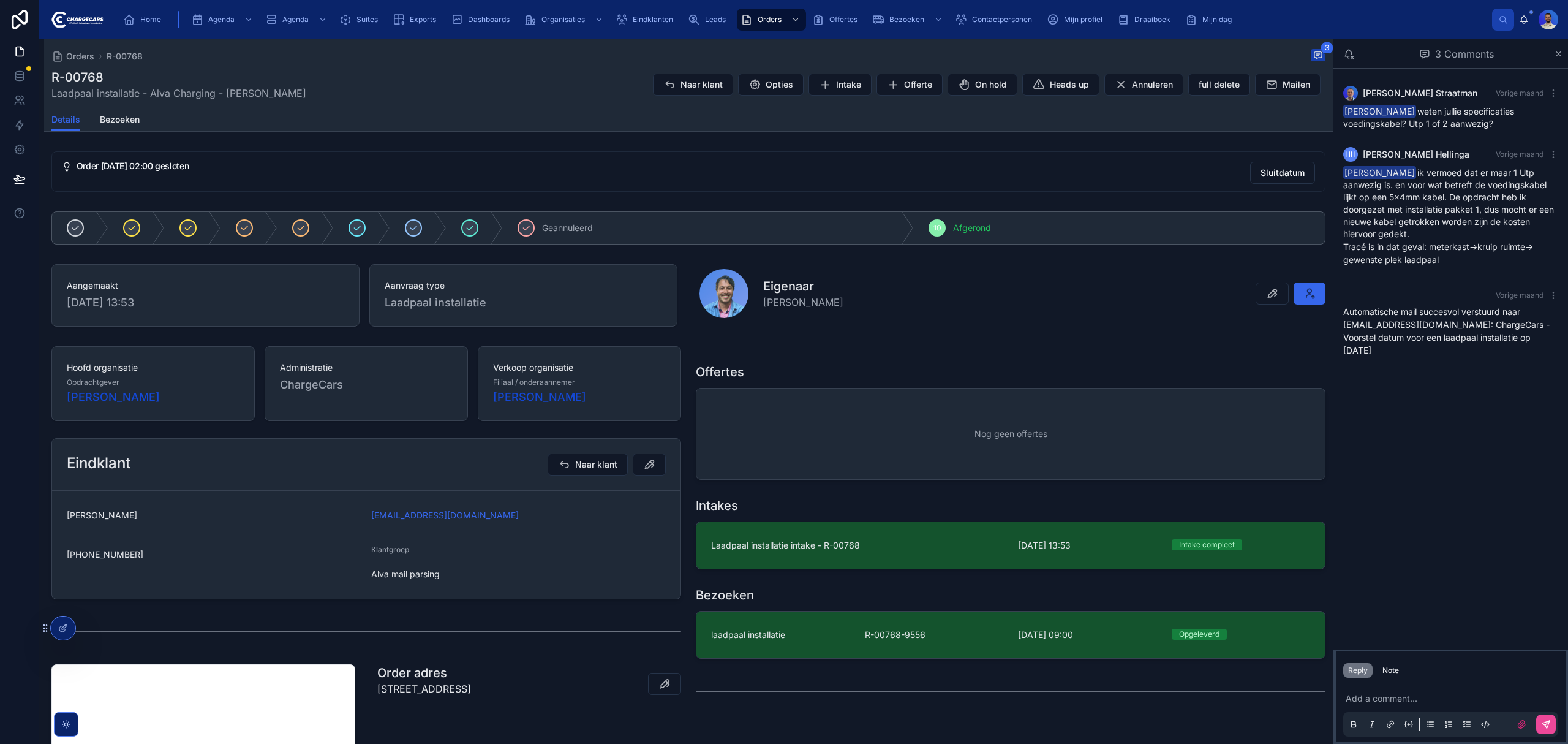
click at [779, 626] on link "laadpaal installatie R-00768-9556 2-10-2025 09:00 Opgeleverd" at bounding box center [1010, 635] width 628 height 47
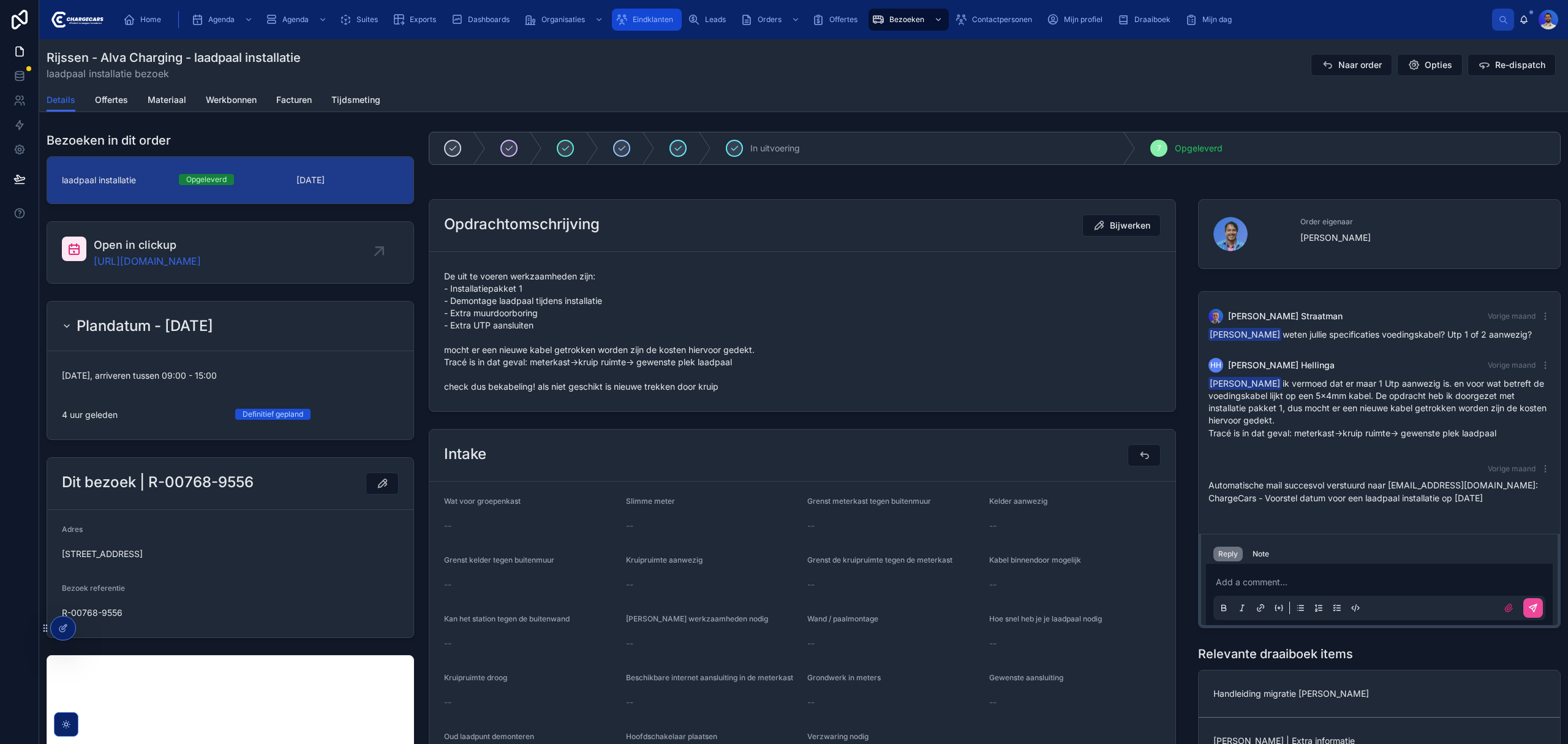
click at [648, 16] on span "Eindklanten" at bounding box center [653, 19] width 40 height 10
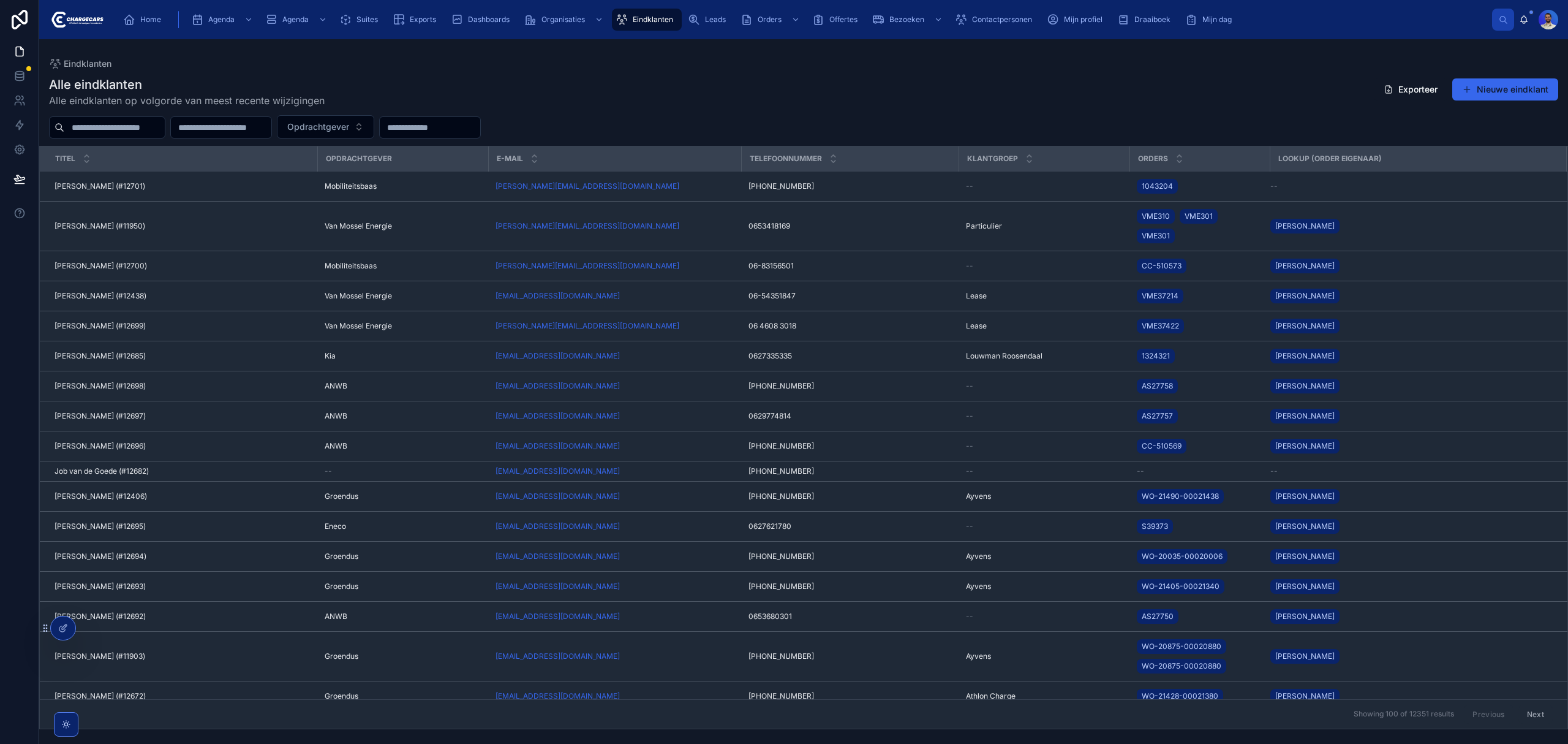
click at [146, 120] on input "text" at bounding box center [114, 128] width 100 height 17
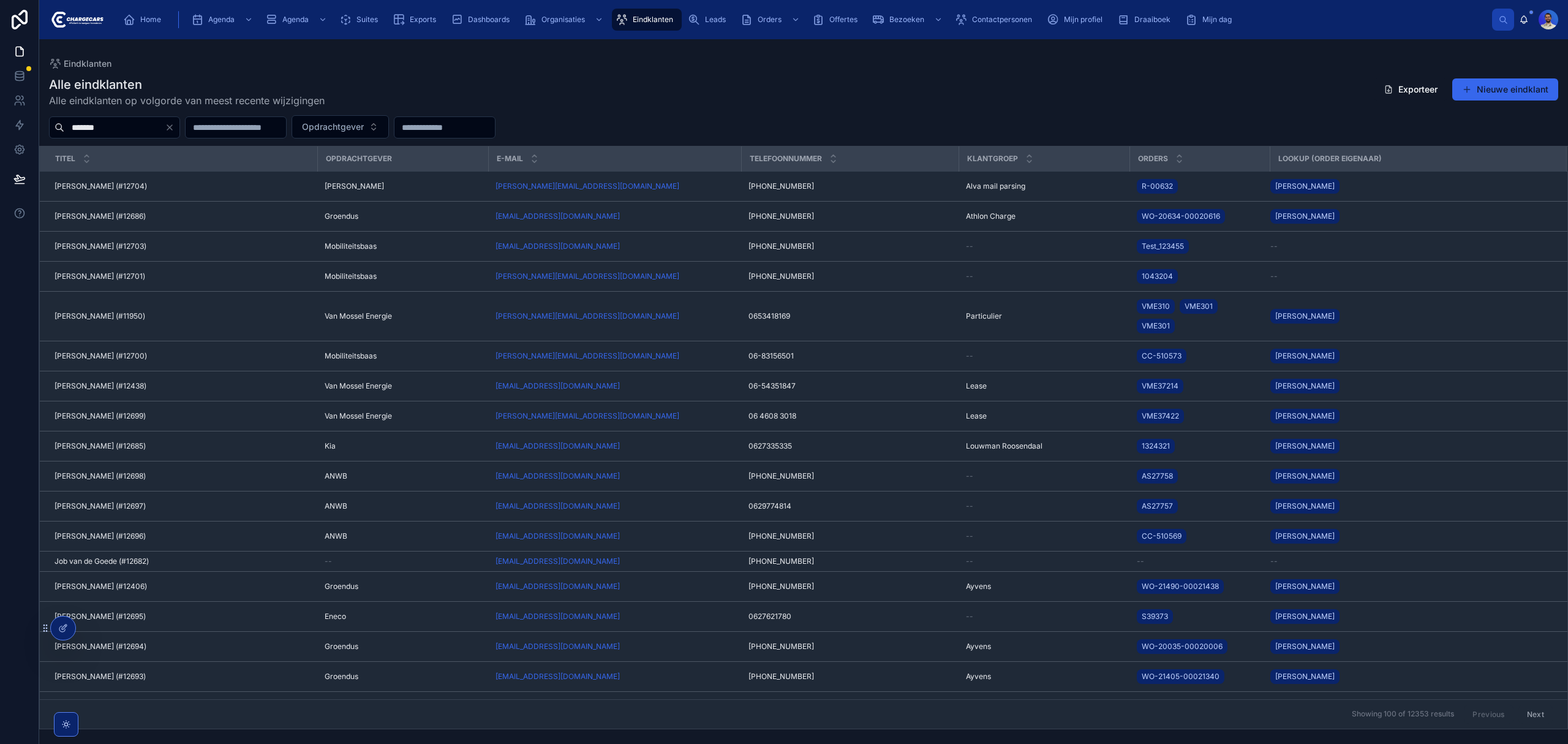
type input "*******"
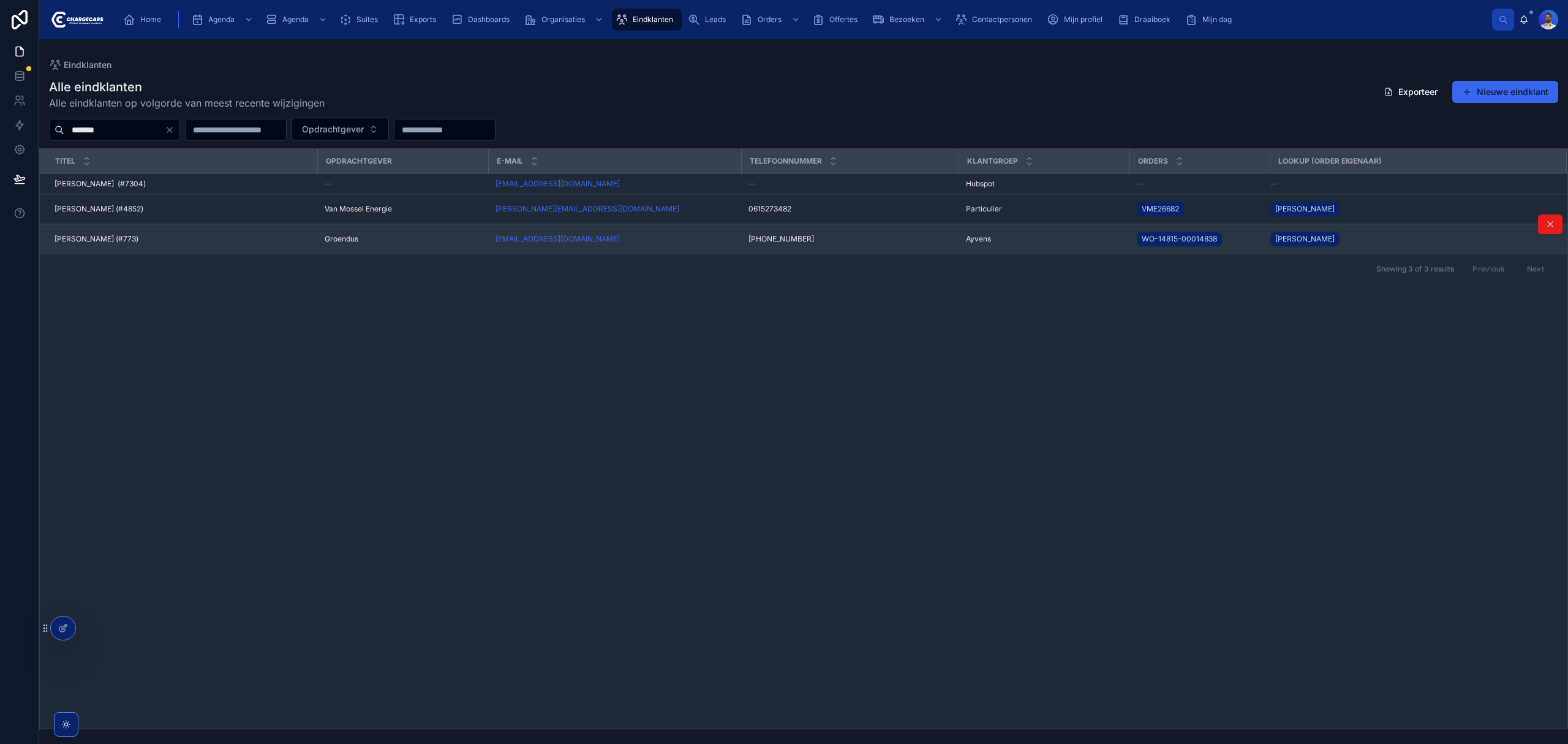
click at [305, 238] on div "Loes Geijsen (#773) Loes Geijsen (#773)" at bounding box center [182, 239] width 256 height 10
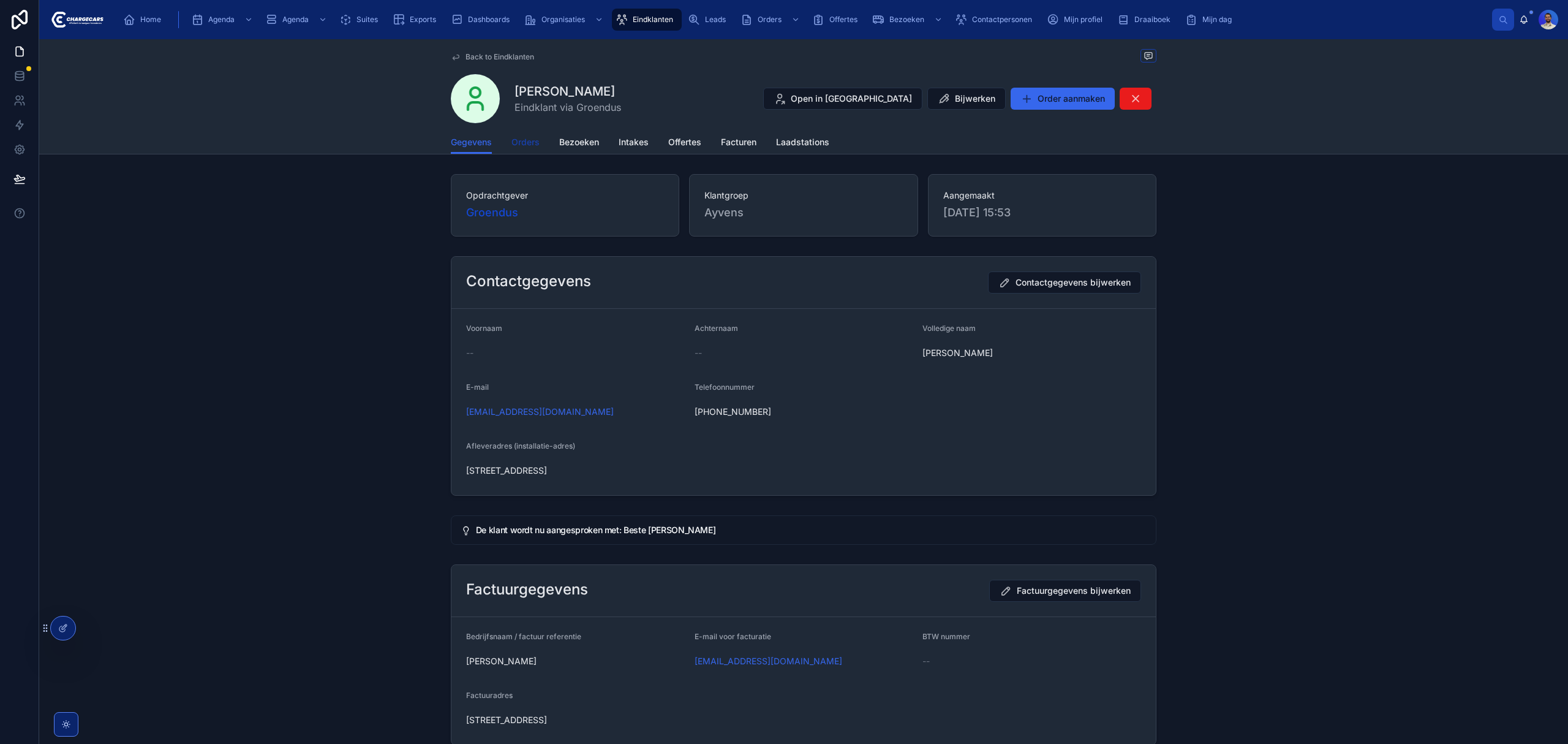
click at [534, 141] on span "Orders" at bounding box center [525, 142] width 28 height 12
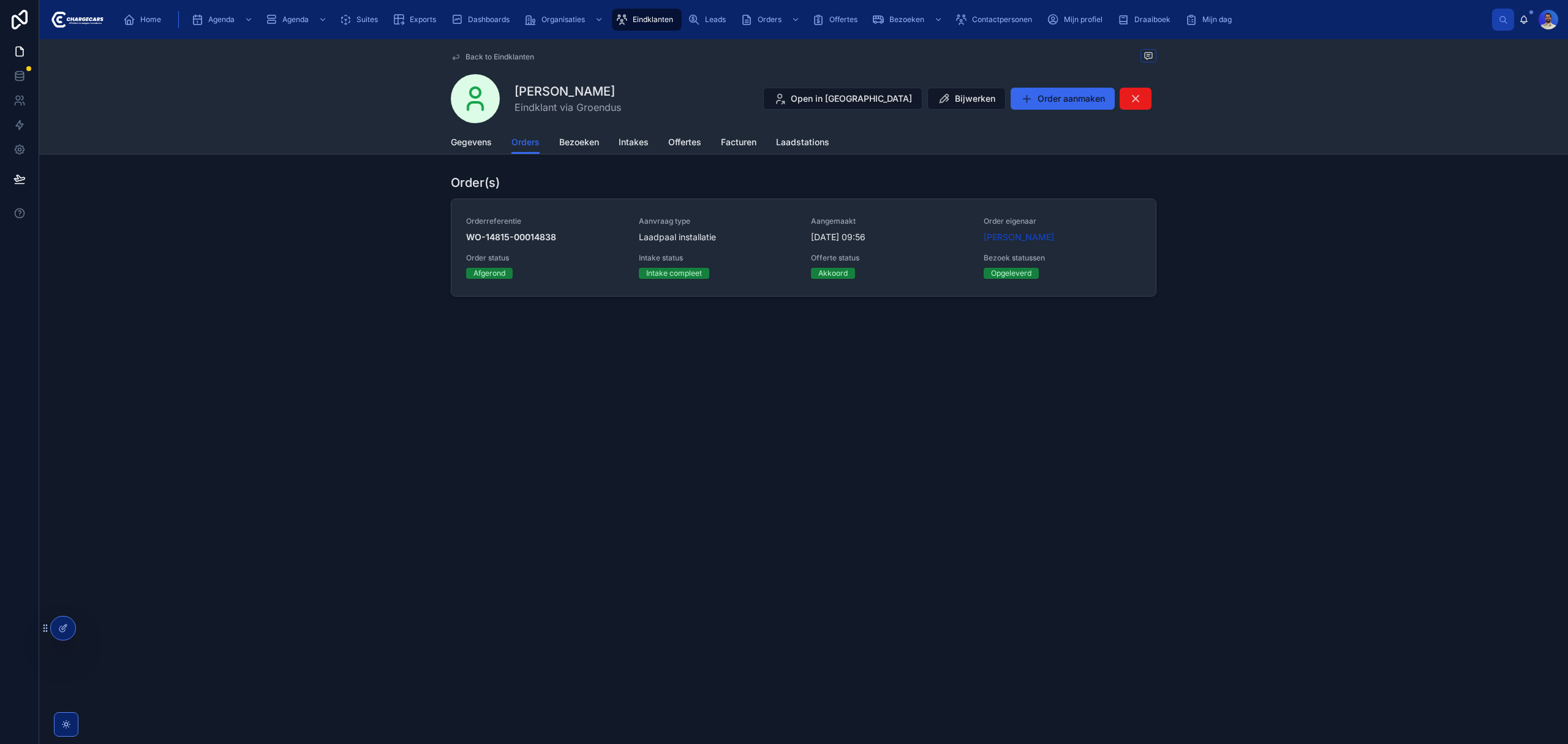
click at [812, 233] on span "21-6-2024 09:56" at bounding box center [890, 237] width 158 height 12
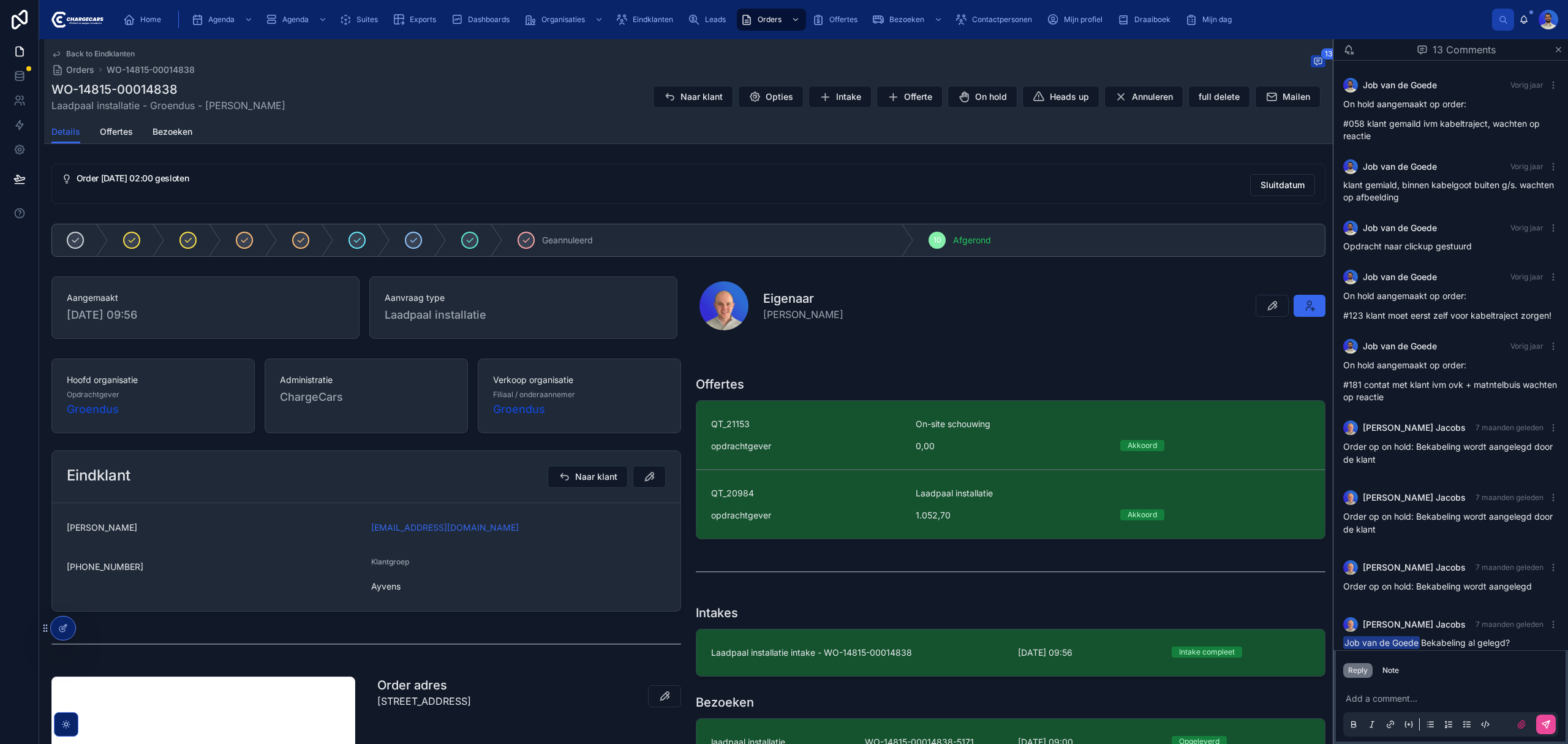
scroll to position [277, 0]
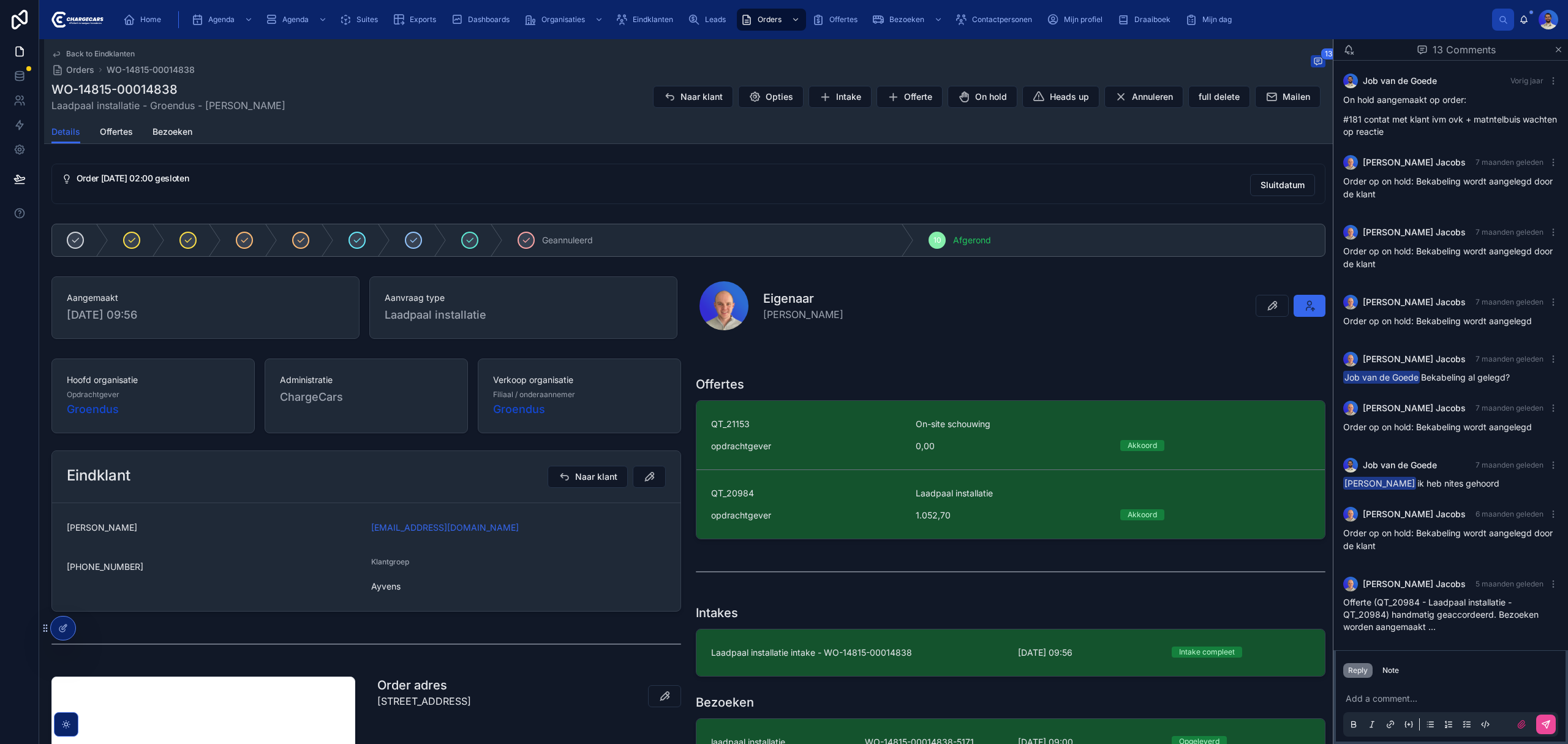
click at [149, 93] on h1 "WO-14815-00014838" at bounding box center [168, 89] width 234 height 17
copy h1 "00014838"
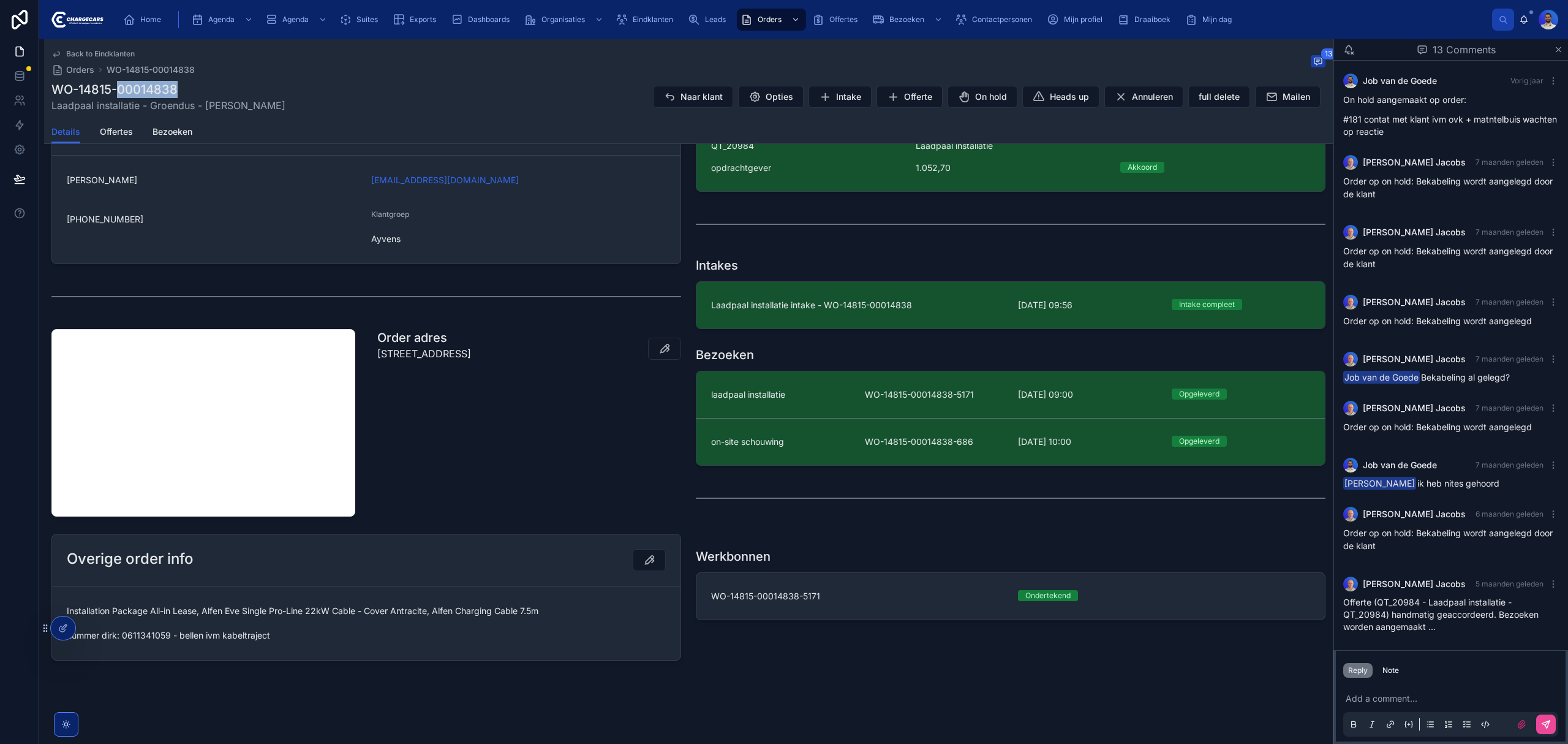
scroll to position [349, 0]
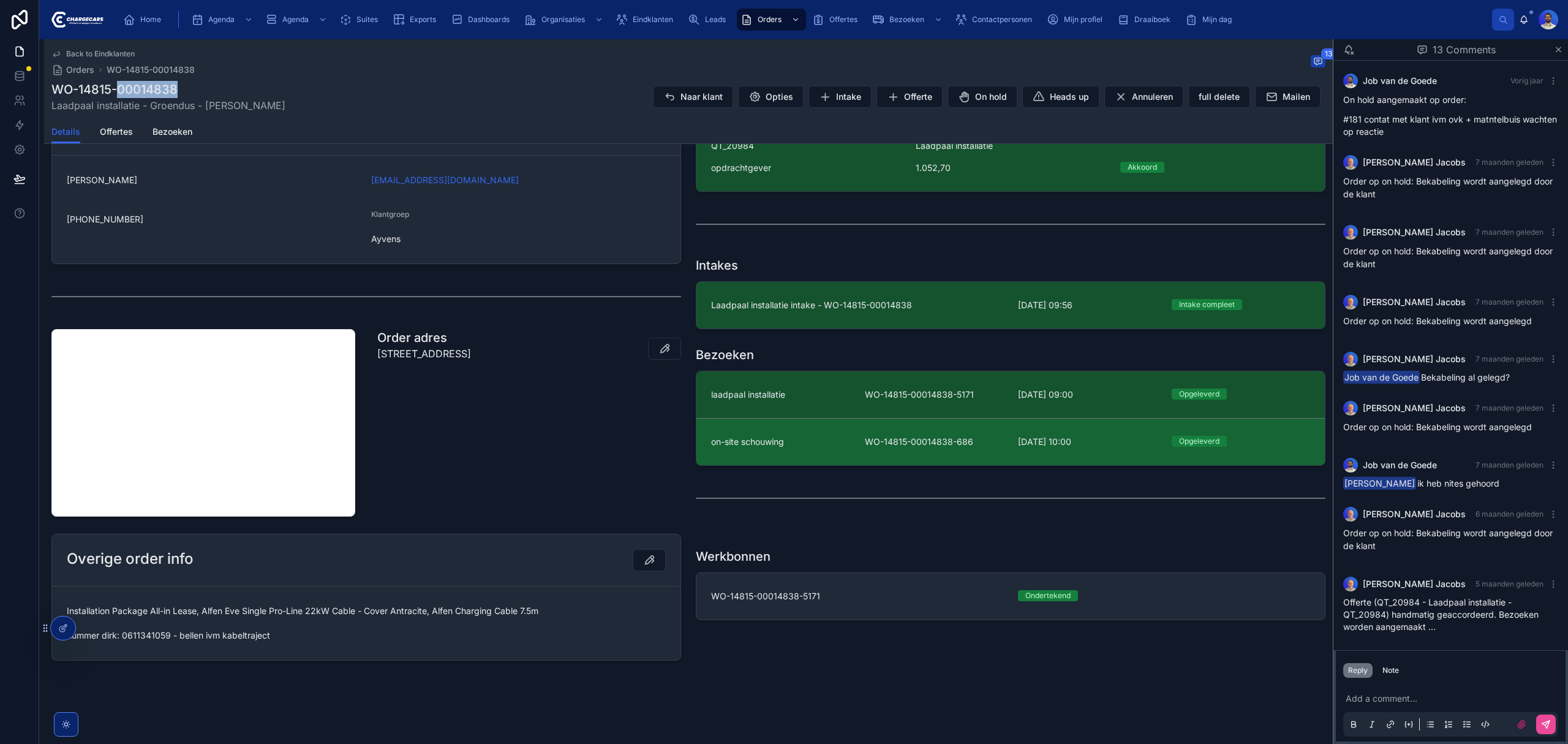
click at [765, 449] on link "on-site schouwing WO-14815-00014838-686 16-7-2024 10:00 Opgeleverd" at bounding box center [1010, 441] width 628 height 47
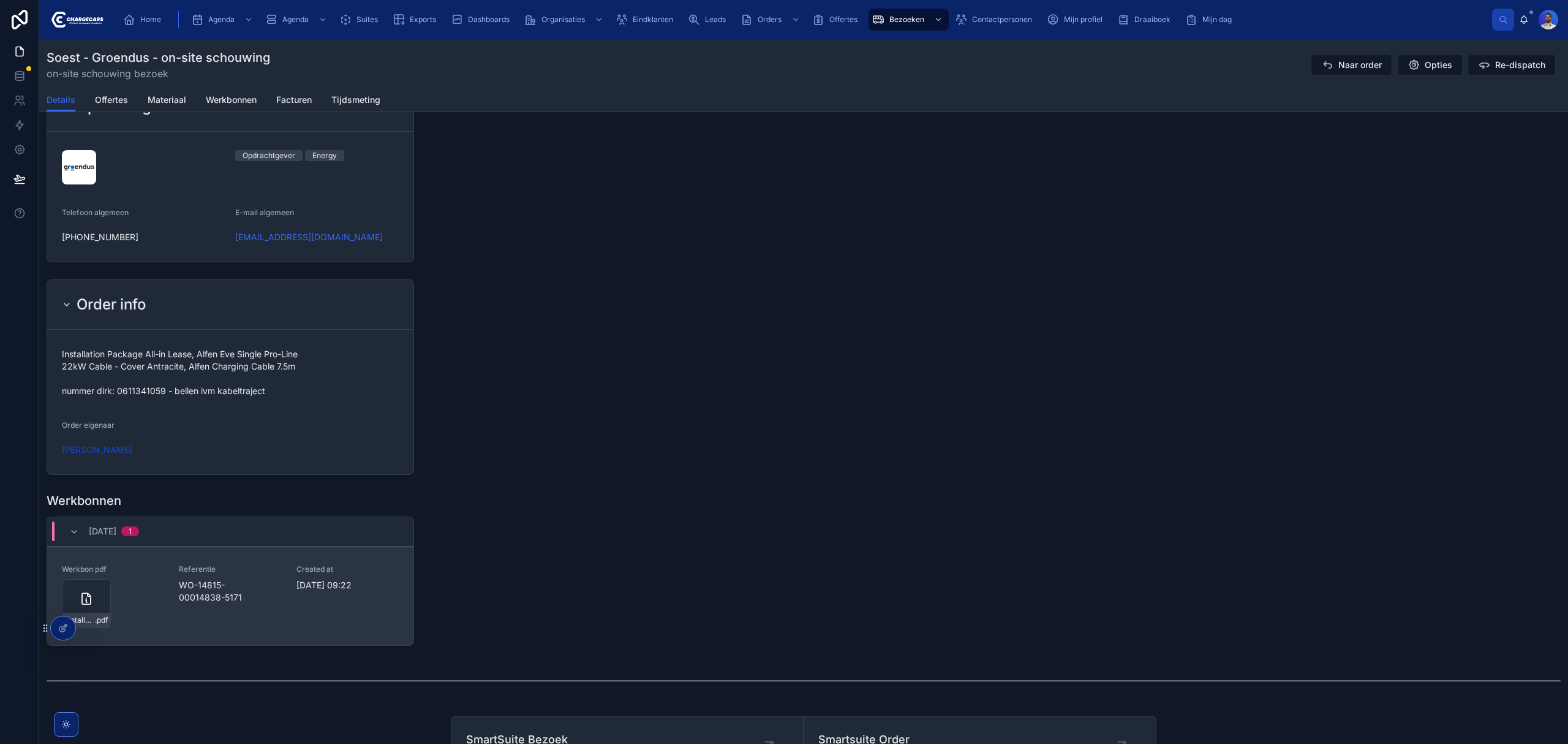
scroll to position [1187, 0]
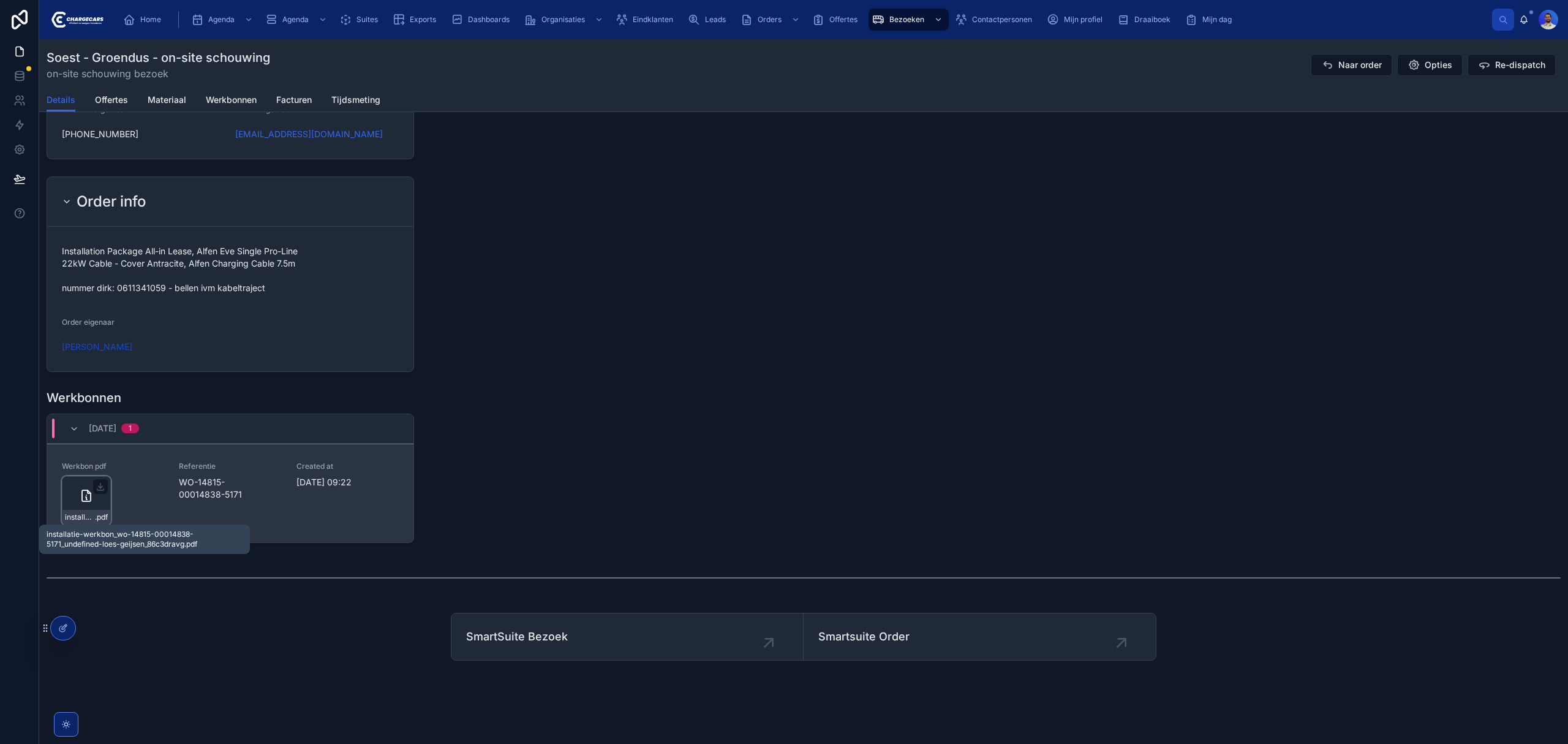
click at [69, 512] on span "installatie-werkbon_wo-14815-00014838-5171_undefined-loes-geijsen_86c3dravg" at bounding box center [80, 517] width 30 height 10
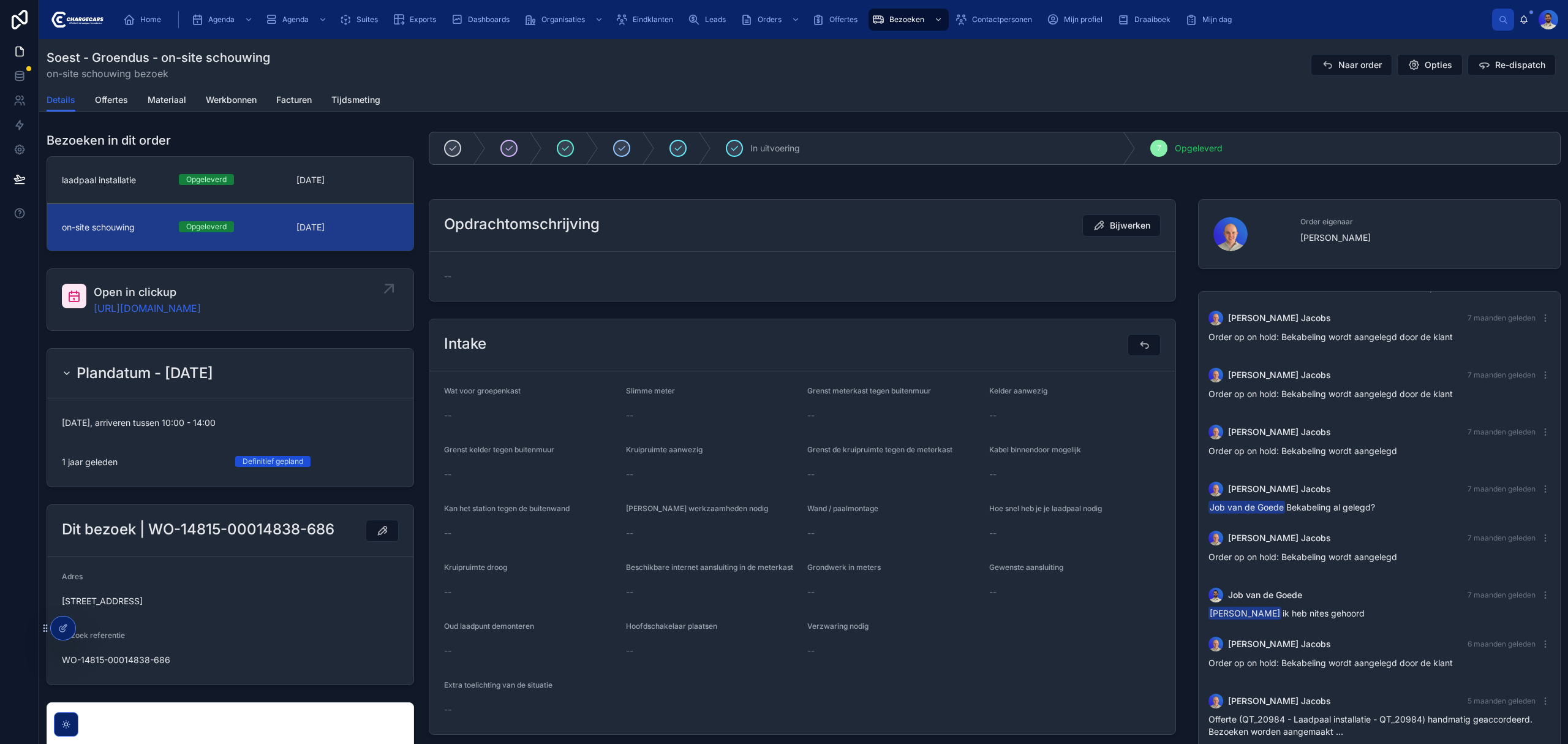
click at [201, 300] on span "Open in clickup" at bounding box center [148, 292] width 107 height 17
click at [319, 192] on link "laadpaal installatie Opgeleverd 16-5-2025" at bounding box center [230, 180] width 366 height 47
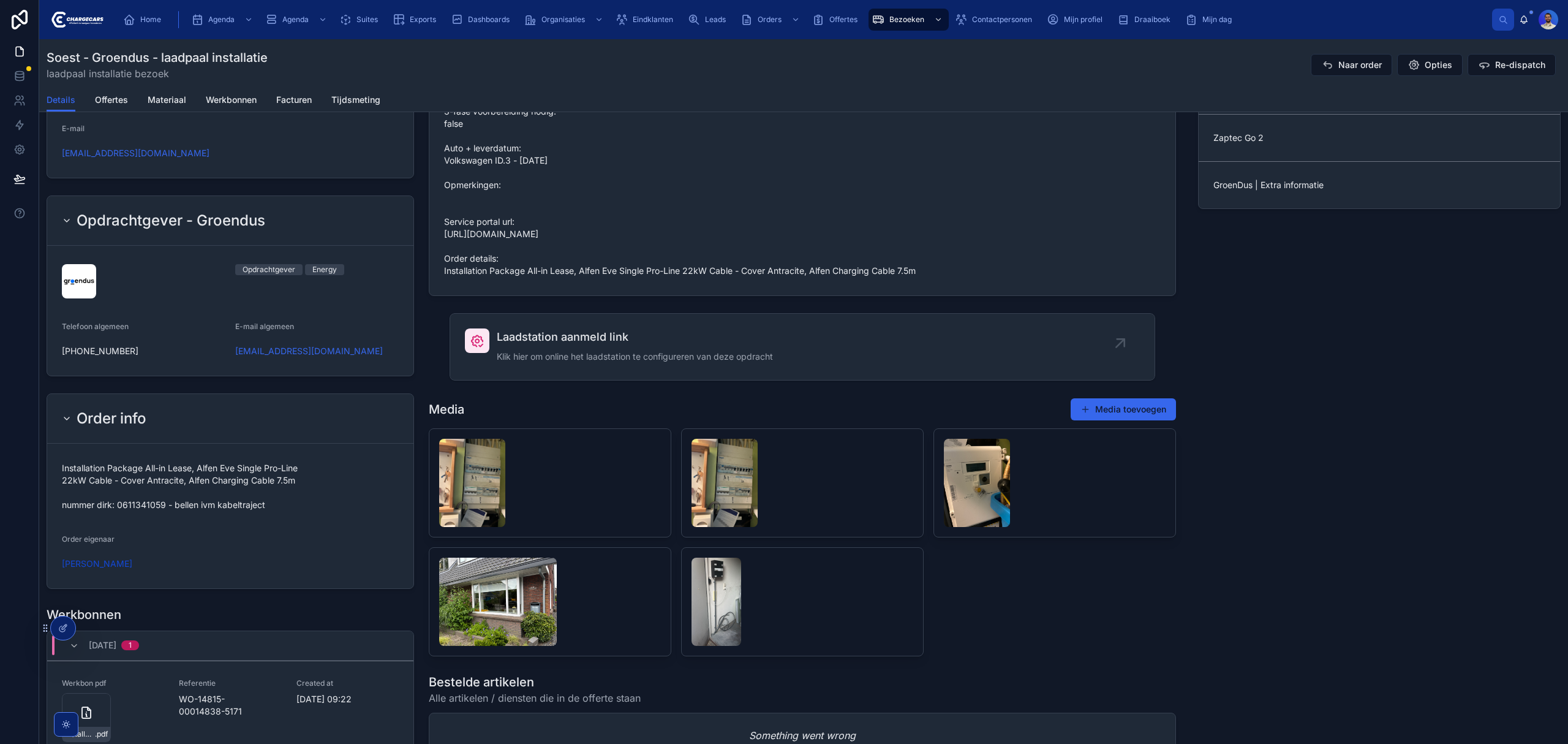
scroll to position [1187, 0]
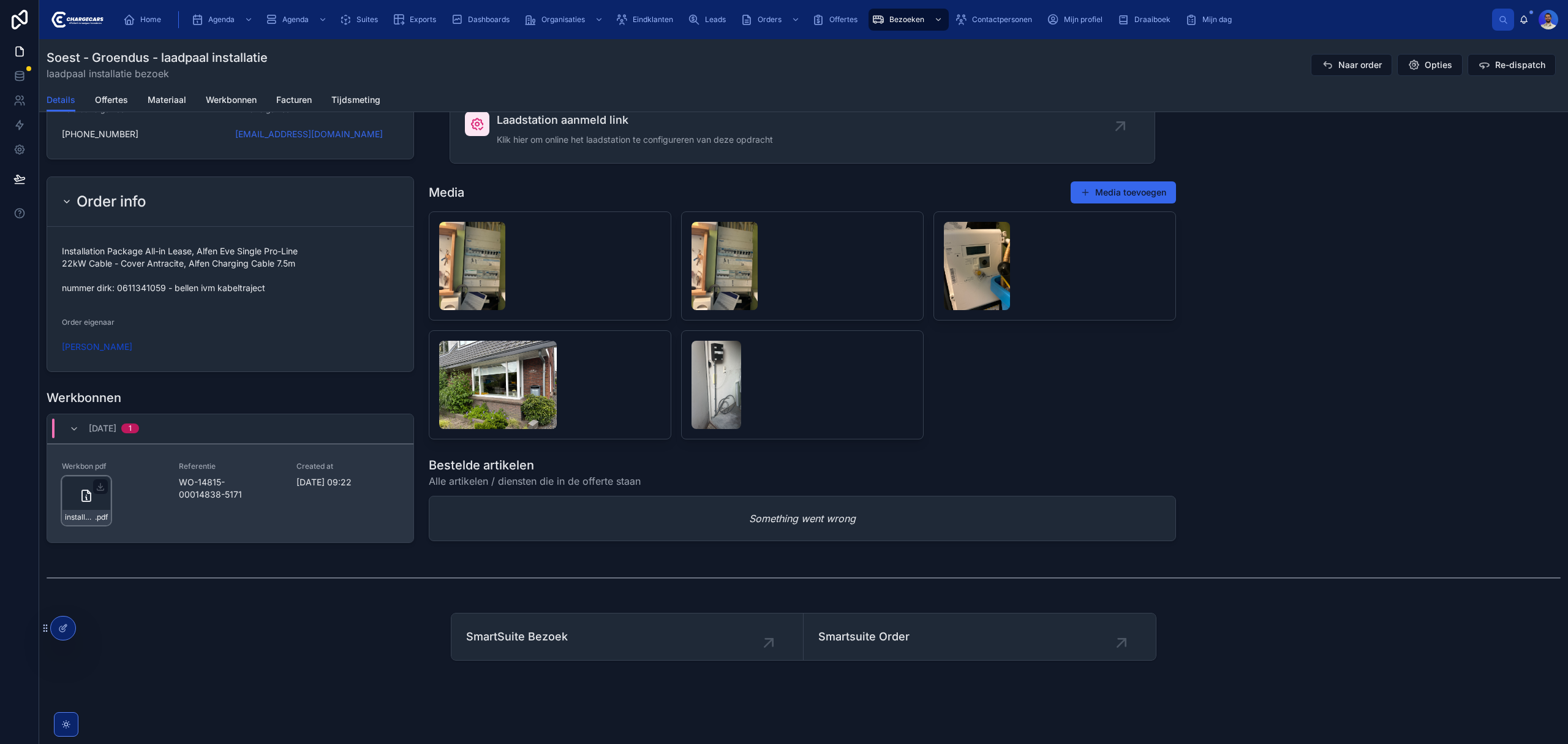
click at [80, 508] on div "installatie-werkbon_wo-14815-00014838-5171_undefined-loes-geijsen_86c3dravg .pdf" at bounding box center [87, 501] width 49 height 49
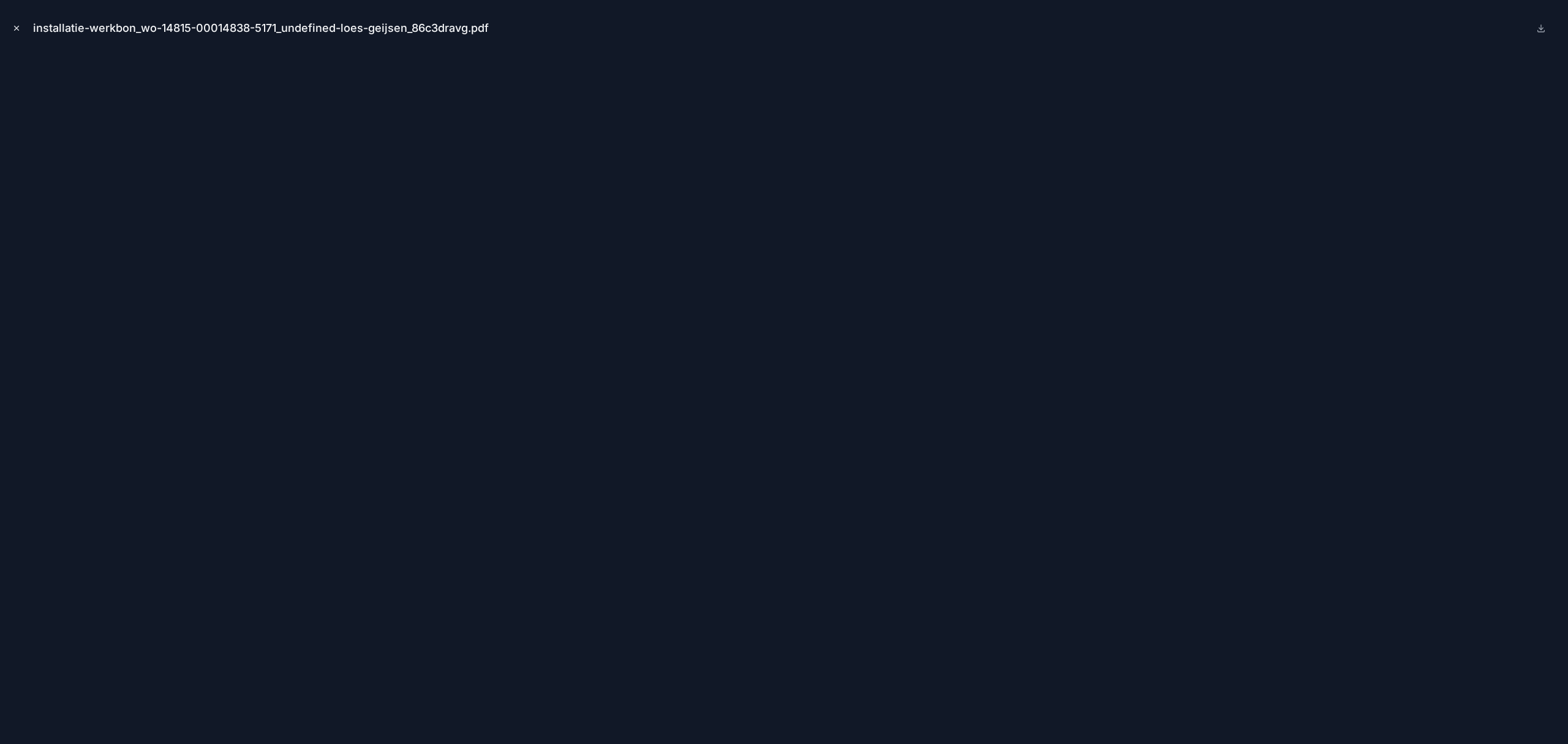
drag, startPoint x: 6, startPoint y: 17, endPoint x: 17, endPoint y: 28, distance: 15.6
click at [16, 28] on div "installatie-werkbon_wo-14815-00014838-5171_undefined-loes-geijsen_86c3dravg.pdf" at bounding box center [784, 372] width 1568 height 744
click at [17, 28] on icon "Close modal" at bounding box center [17, 28] width 5 height 5
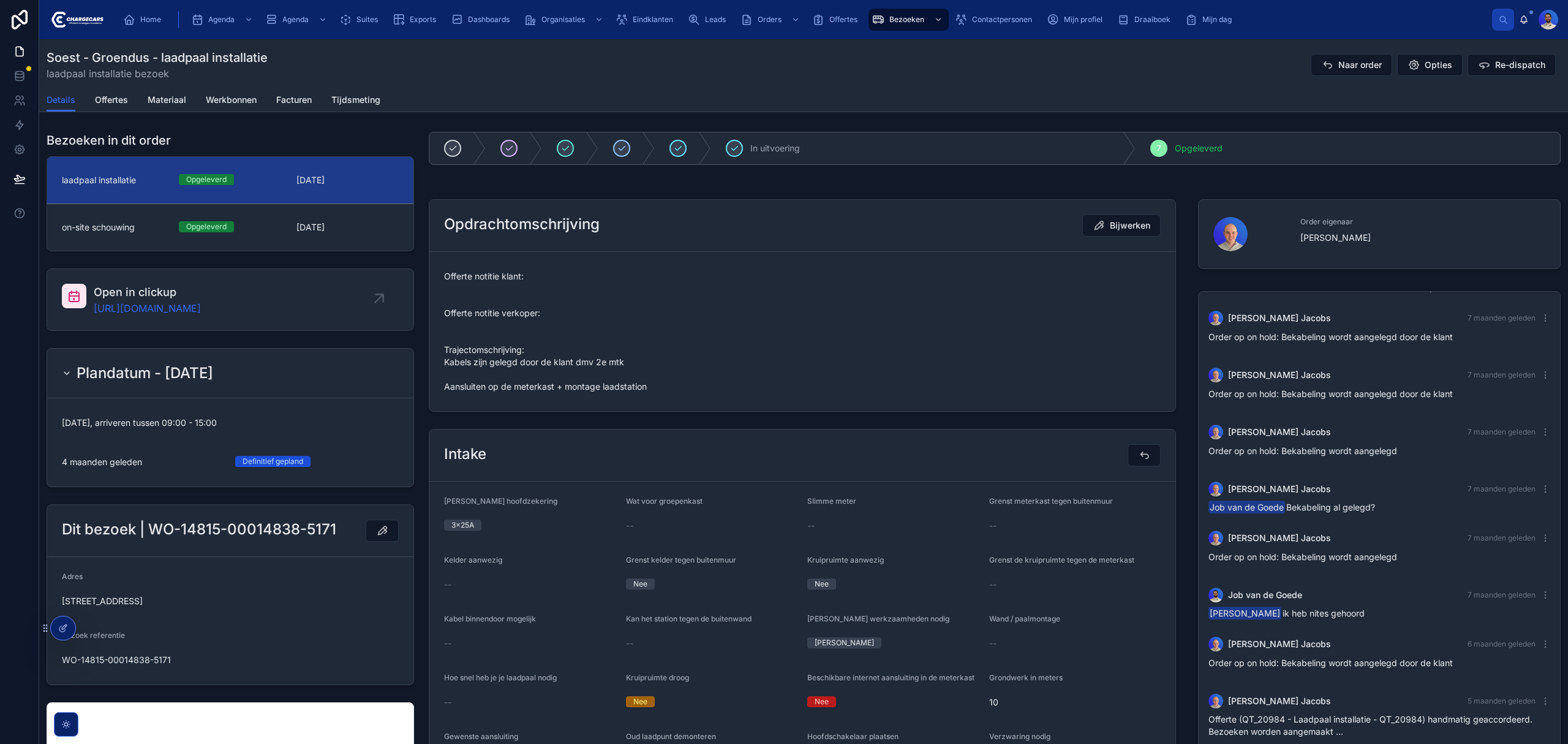
drag, startPoint x: 1083, startPoint y: 280, endPoint x: 1030, endPoint y: 493, distance: 219.5
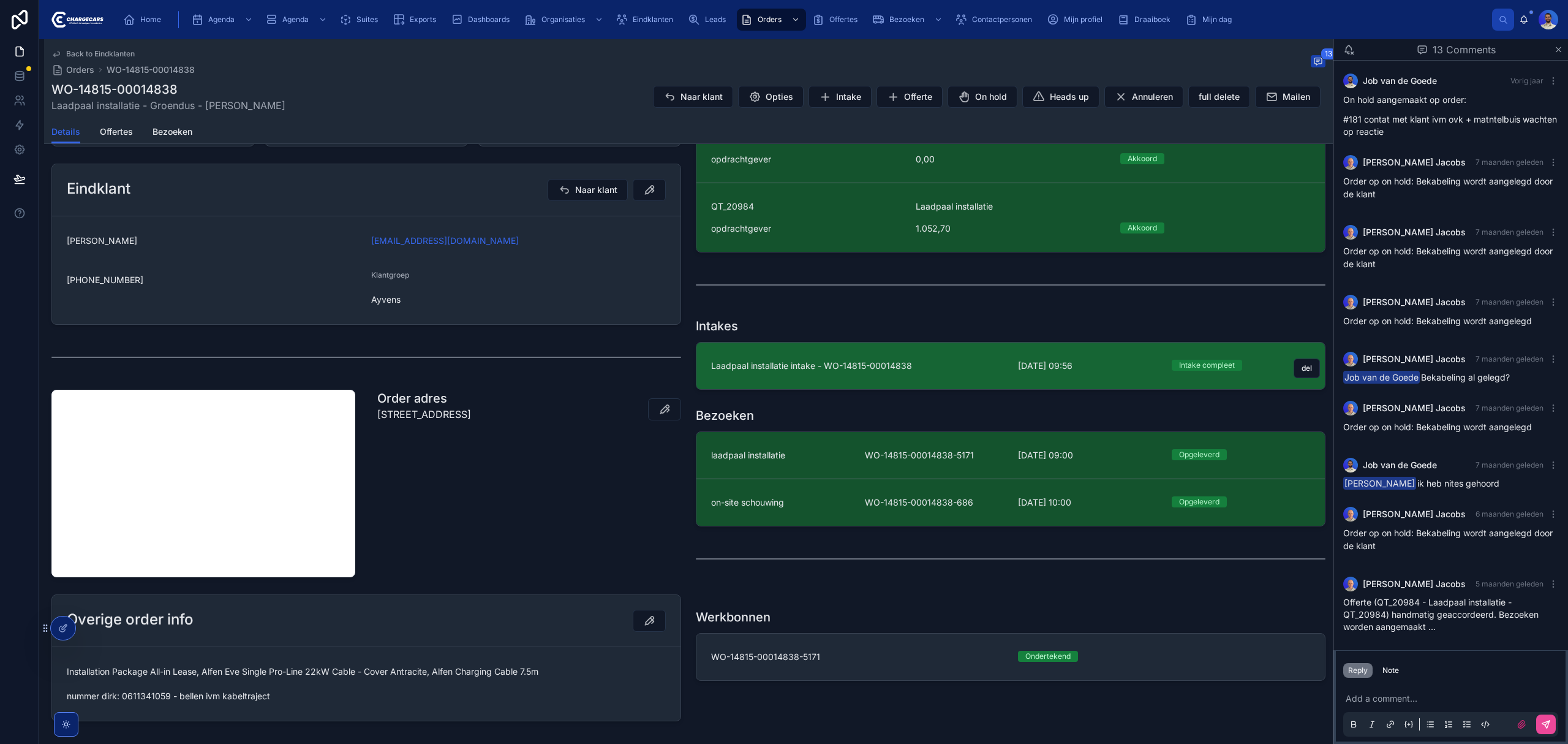
scroll to position [326, 0]
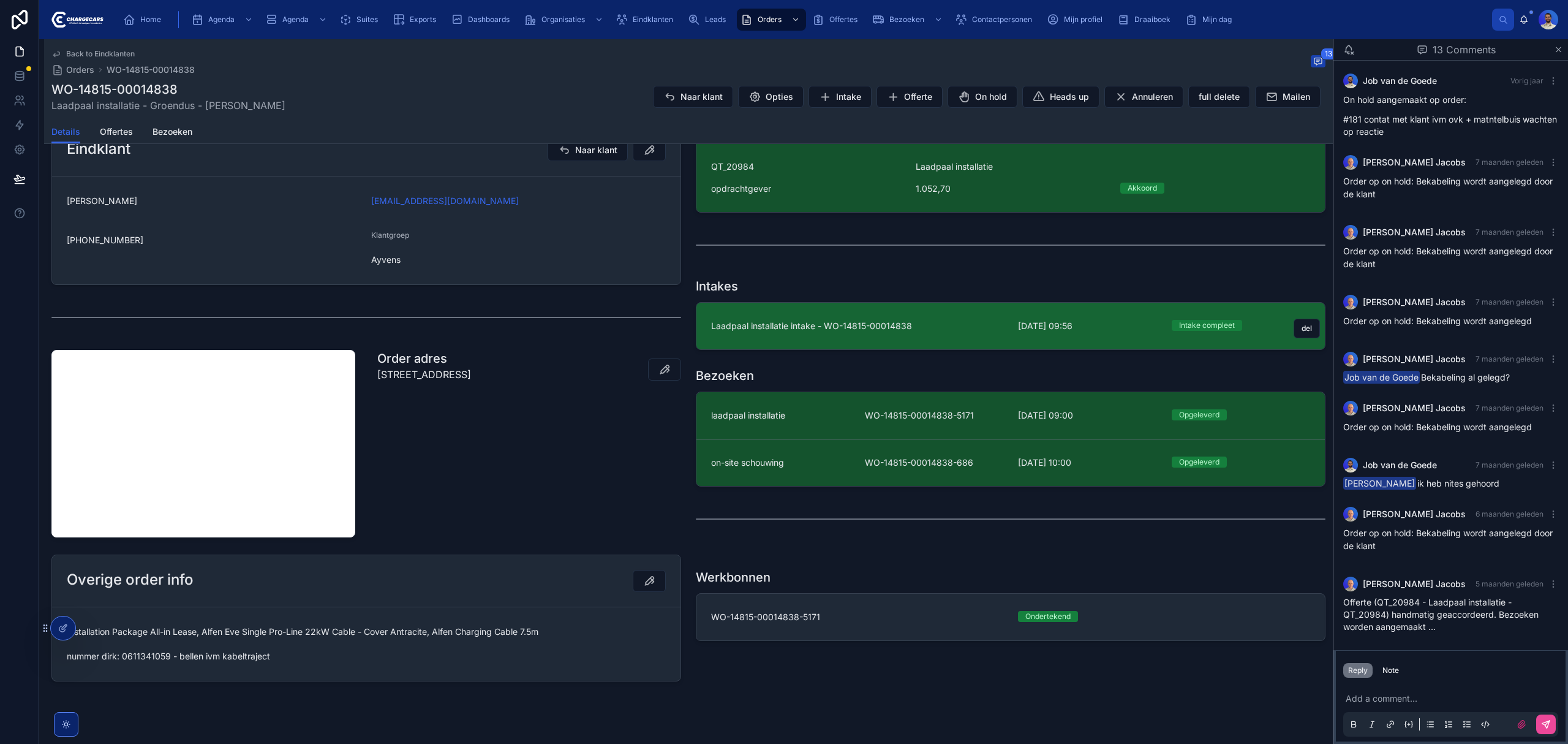
click at [866, 330] on span "Laadpaal installatie intake - WO-14815-00014838" at bounding box center [857, 326] width 292 height 12
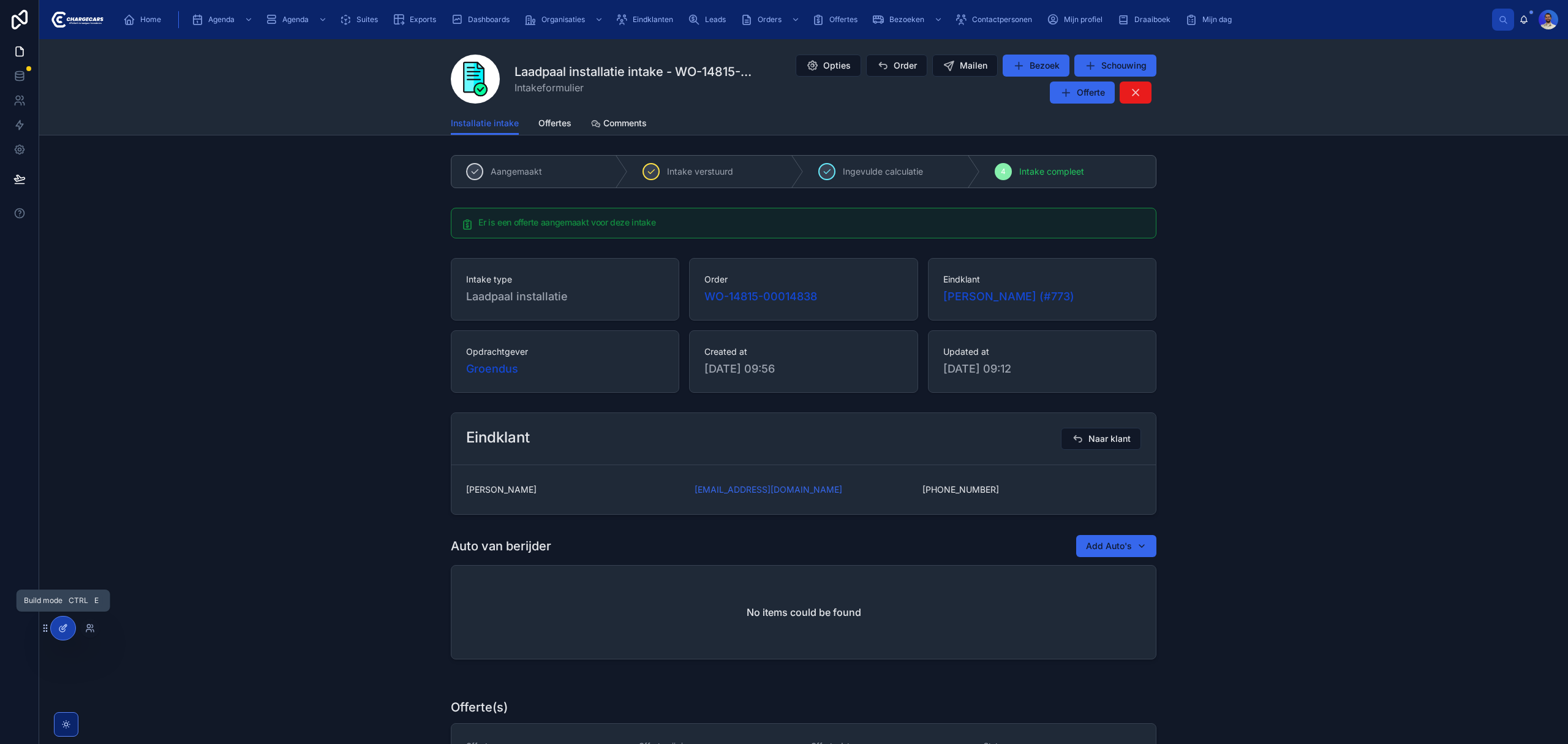
click at [69, 627] on div at bounding box center [63, 628] width 25 height 23
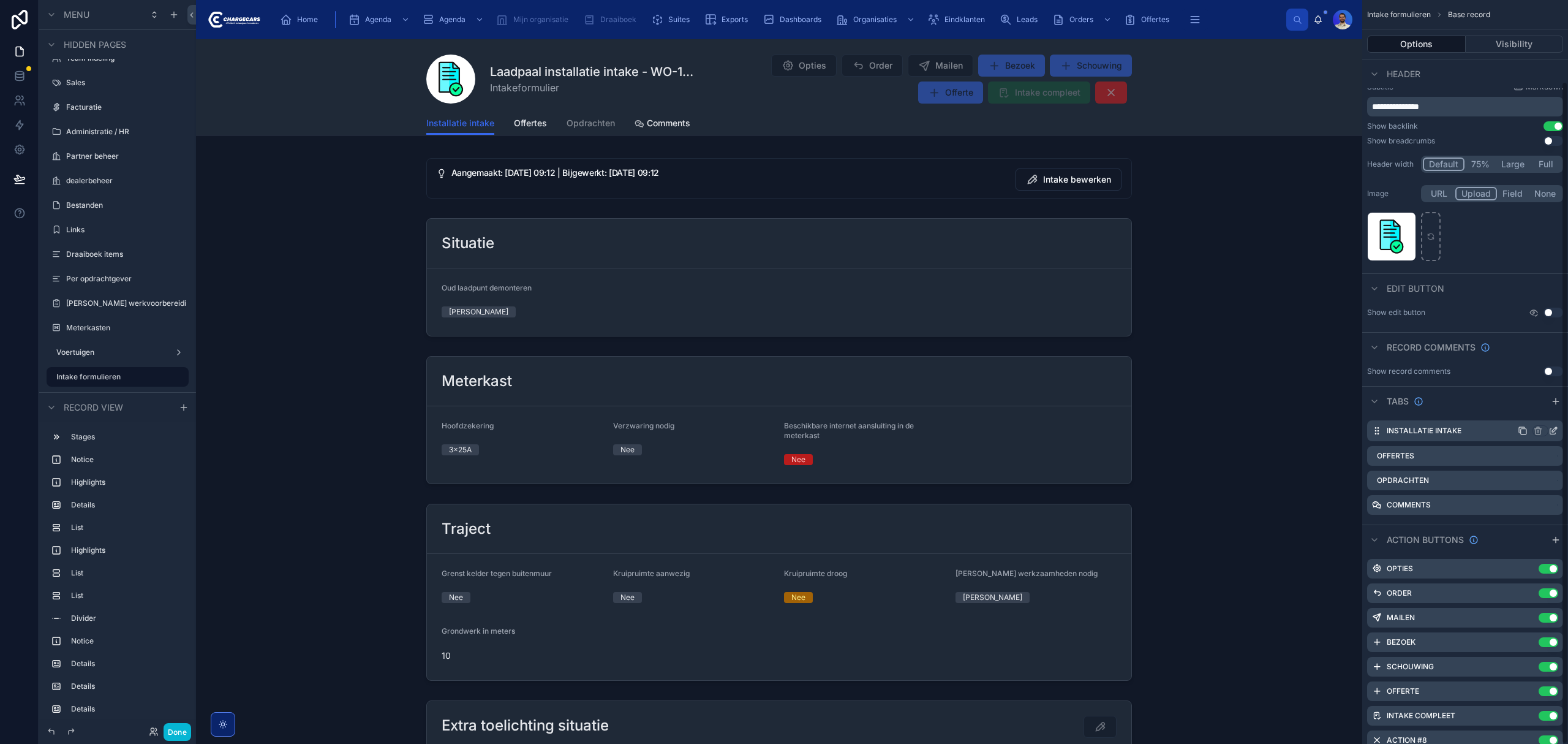
scroll to position [91, 0]
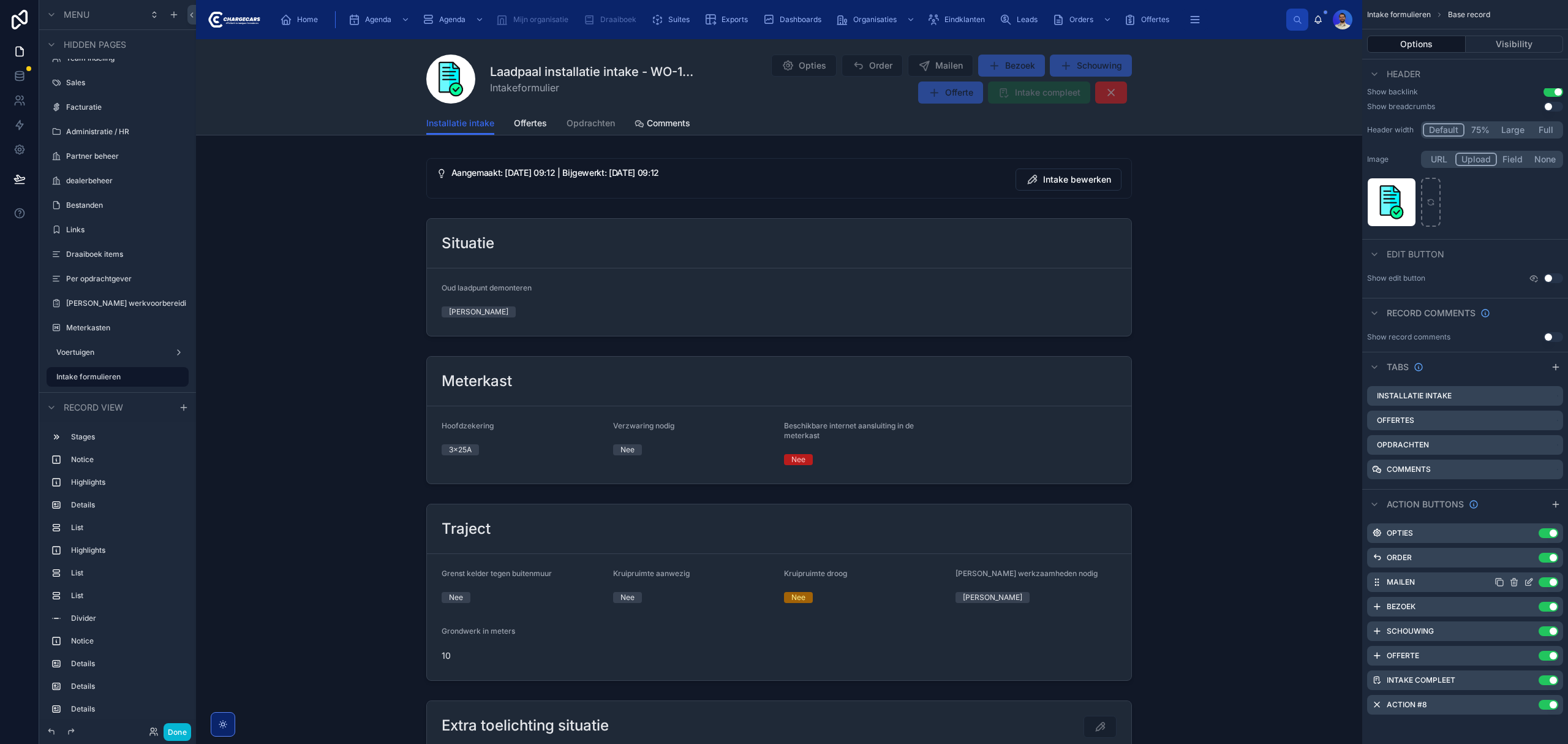
click at [1529, 582] on icon "scrollable content" at bounding box center [1529, 582] width 10 height 10
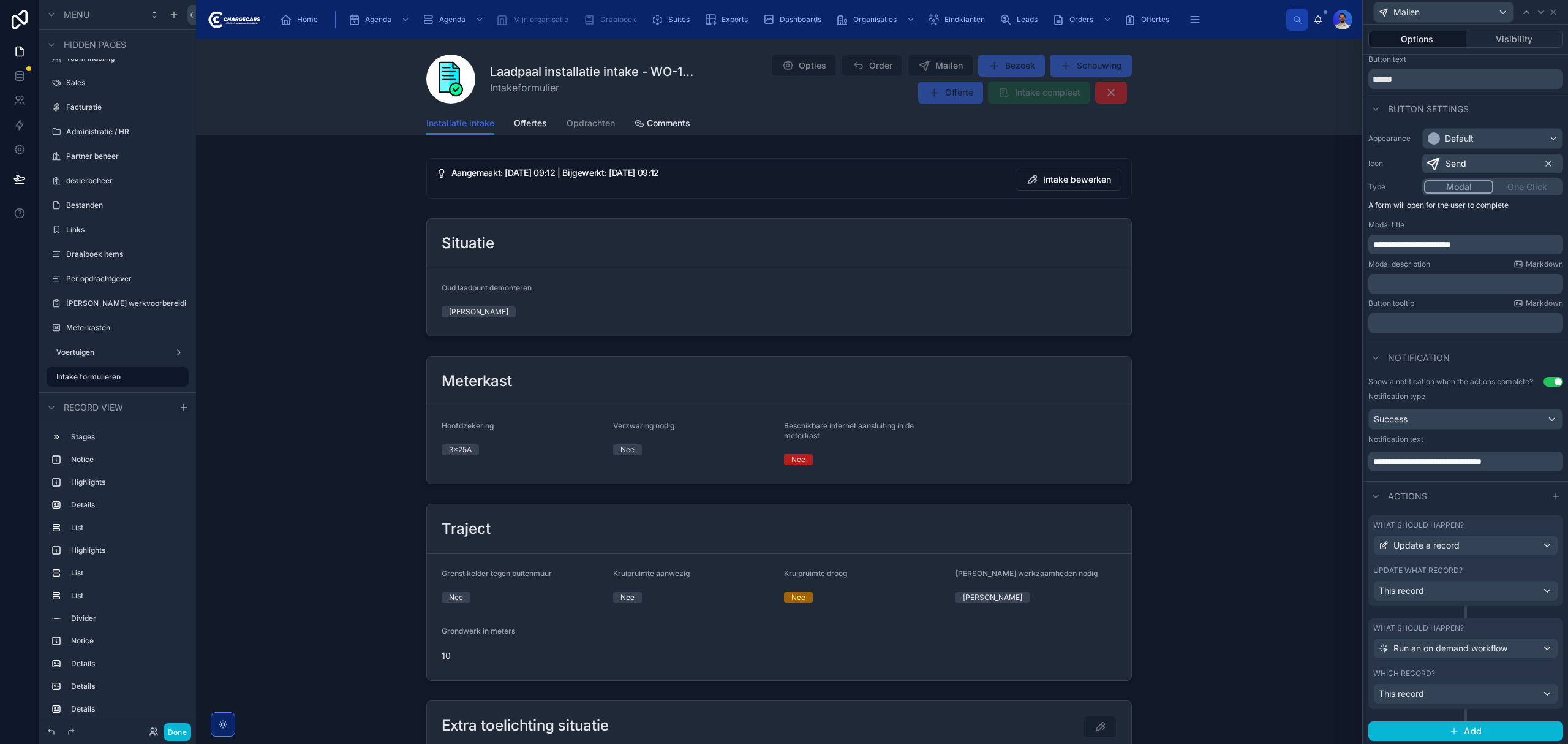
scroll to position [43, 0]
click at [1437, 646] on span "Run an on demand workflow" at bounding box center [1450, 646] width 114 height 12
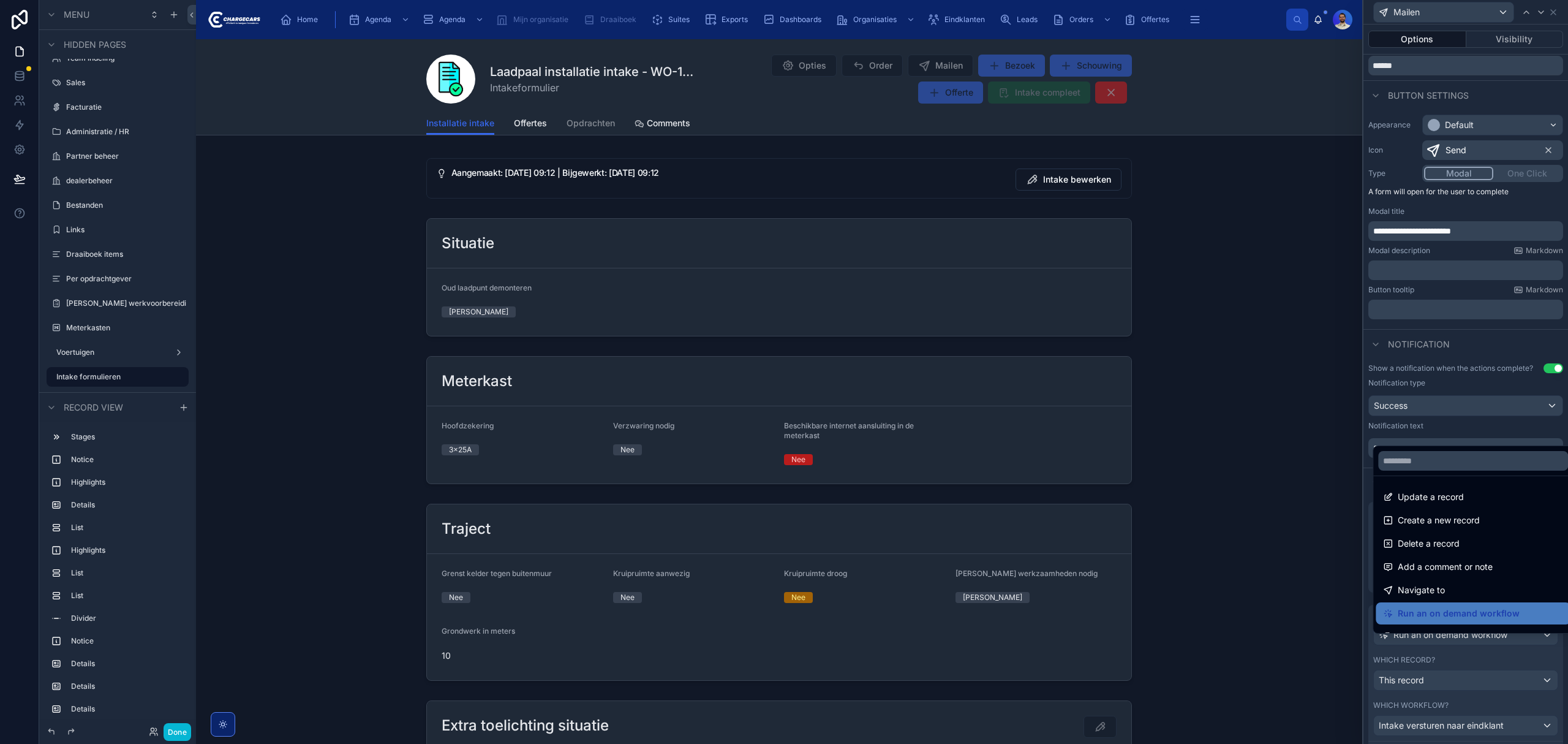
click at [1437, 646] on div at bounding box center [1466, 372] width 204 height 744
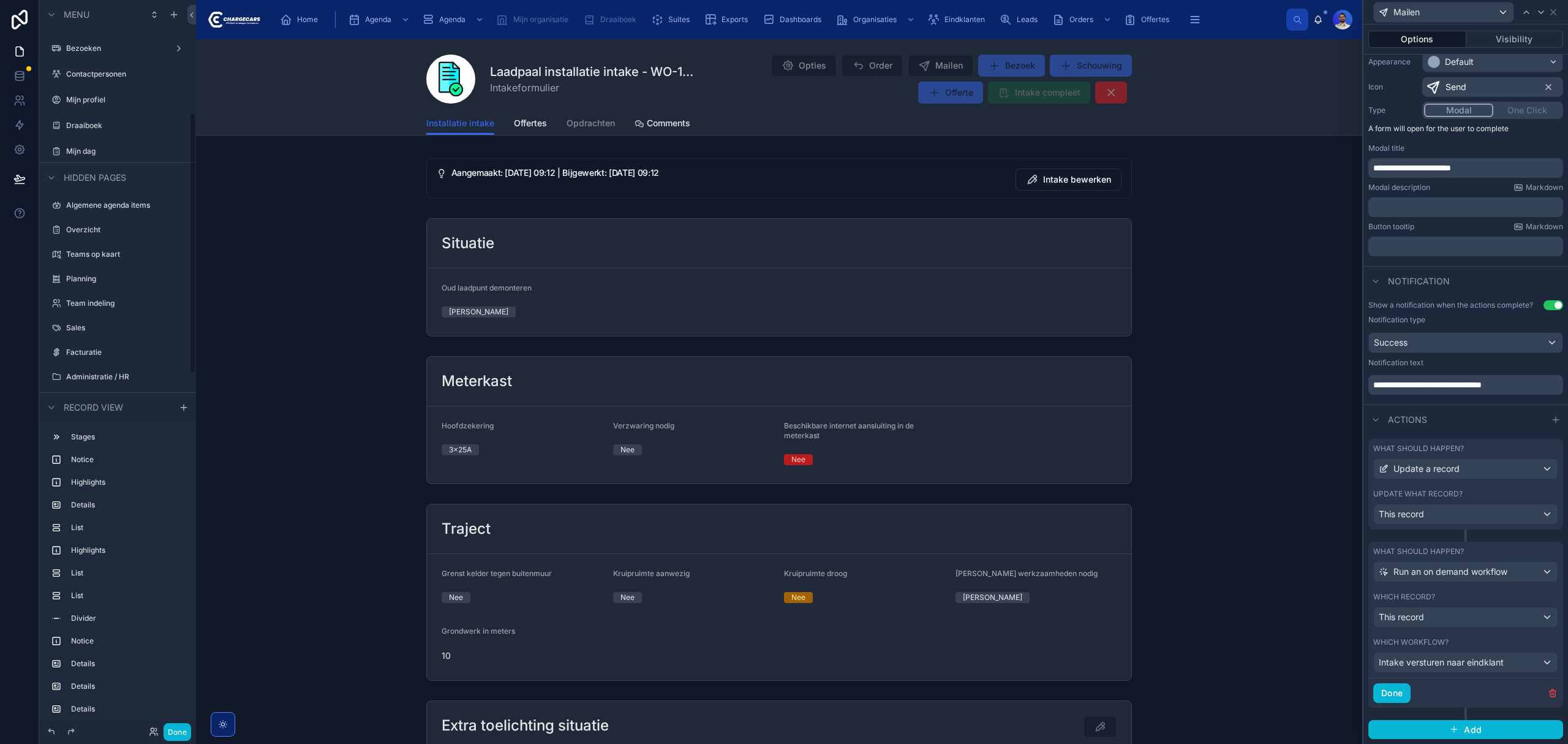
scroll to position [275, 0]
click at [7, 124] on link at bounding box center [19, 125] width 39 height 25
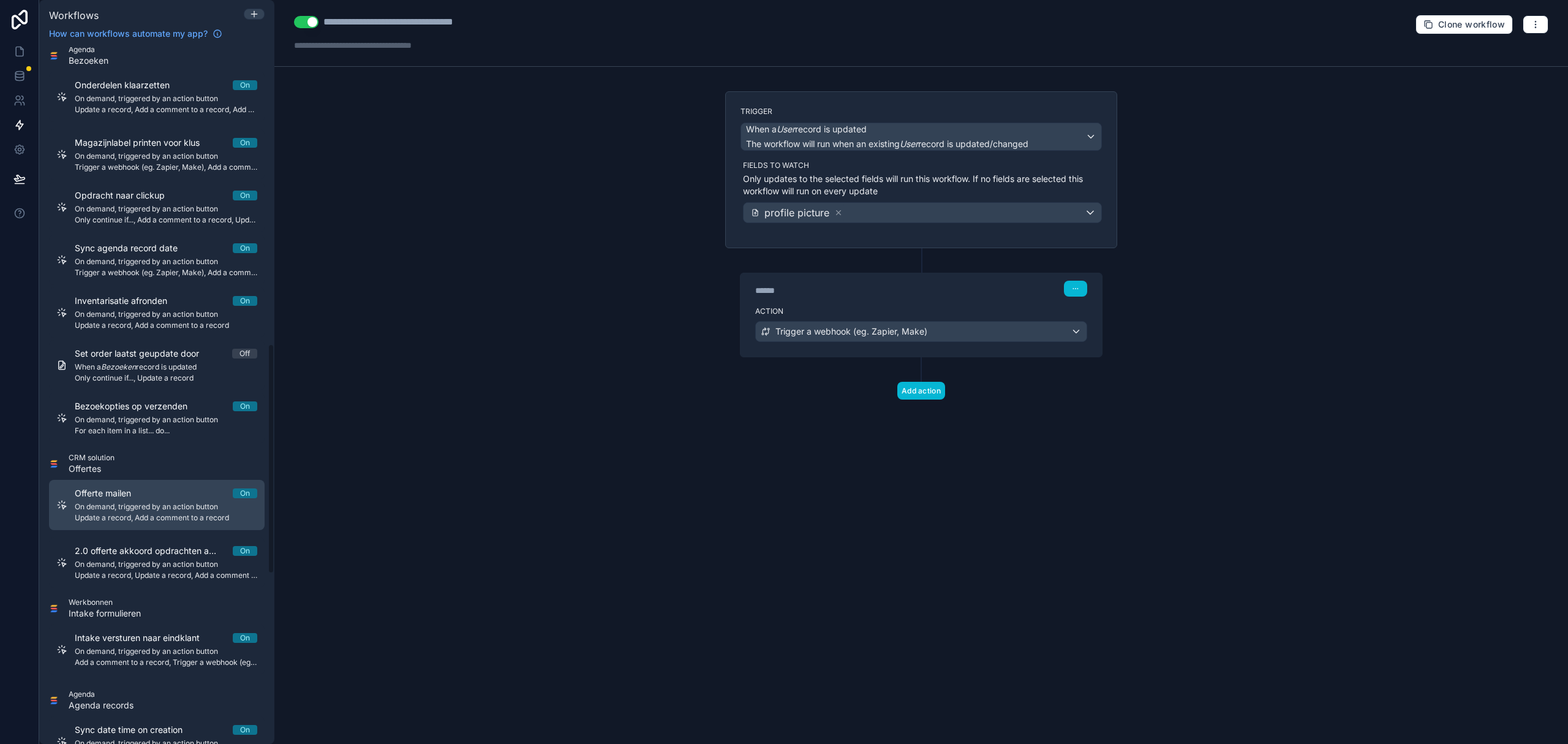
click at [136, 506] on span "On demand, triggered by an action button" at bounding box center [166, 506] width 182 height 10
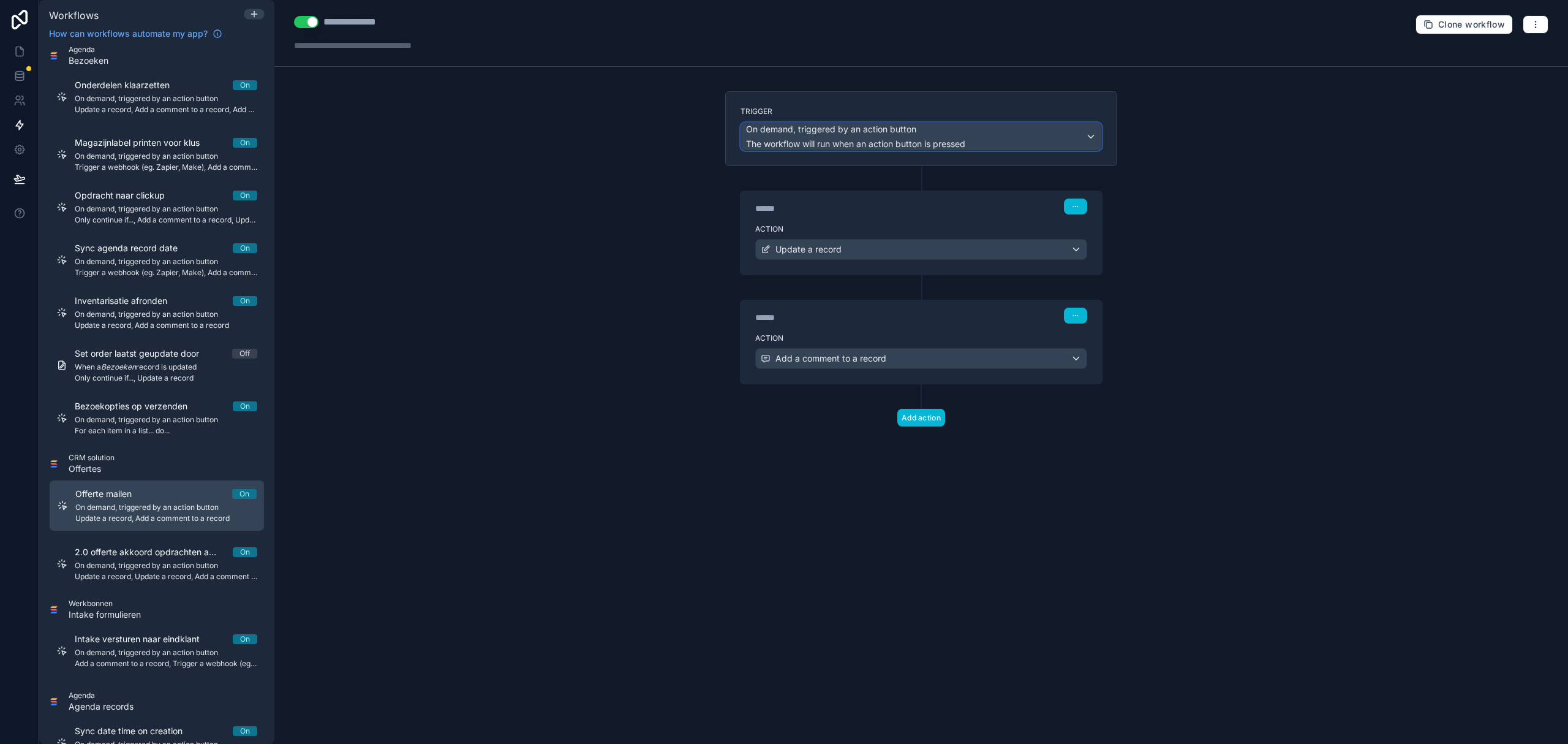
click at [966, 135] on div "On demand, triggered by an action button The workflow will run when an action b…" at bounding box center [856, 137] width 219 height 27
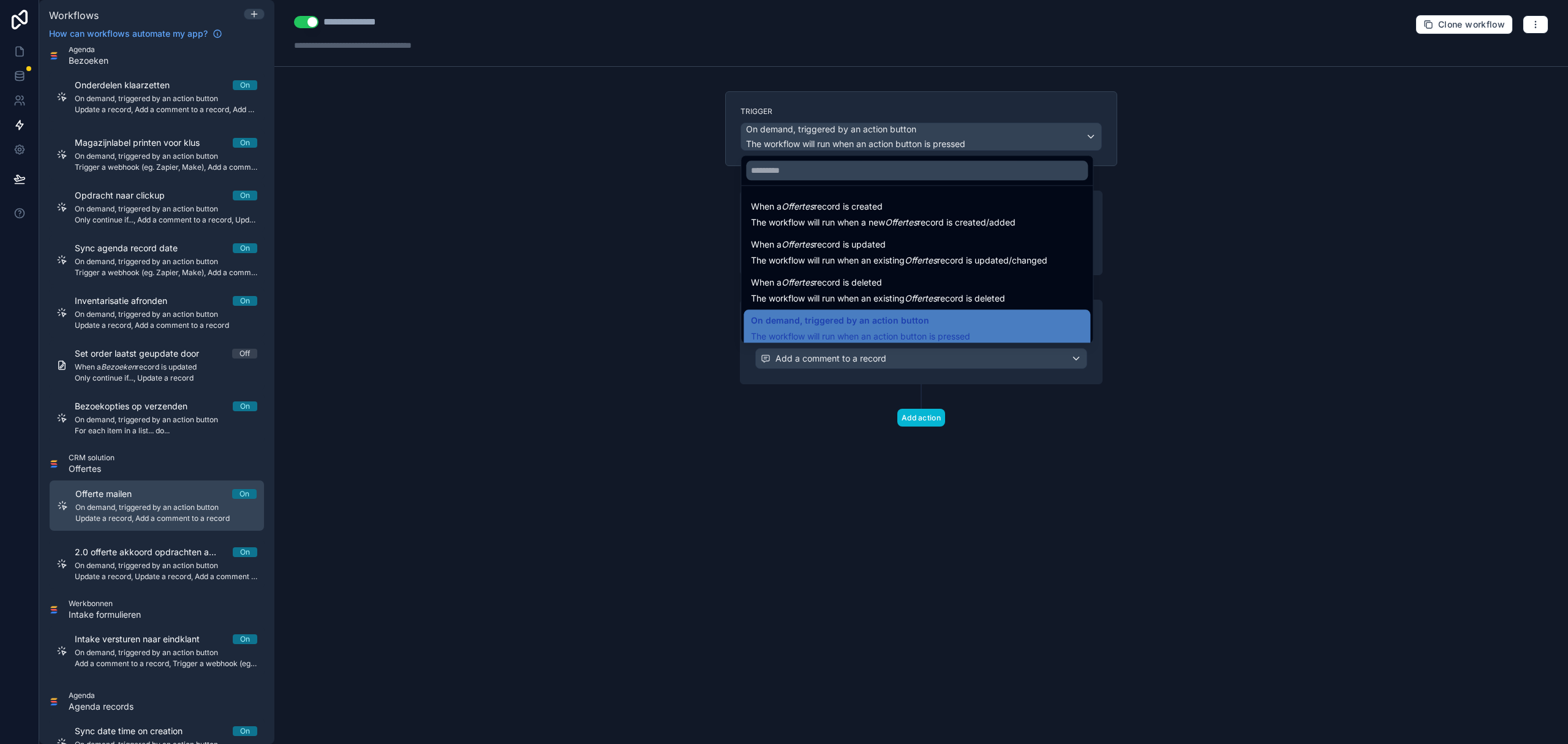
click at [967, 135] on div at bounding box center [784, 372] width 1568 height 744
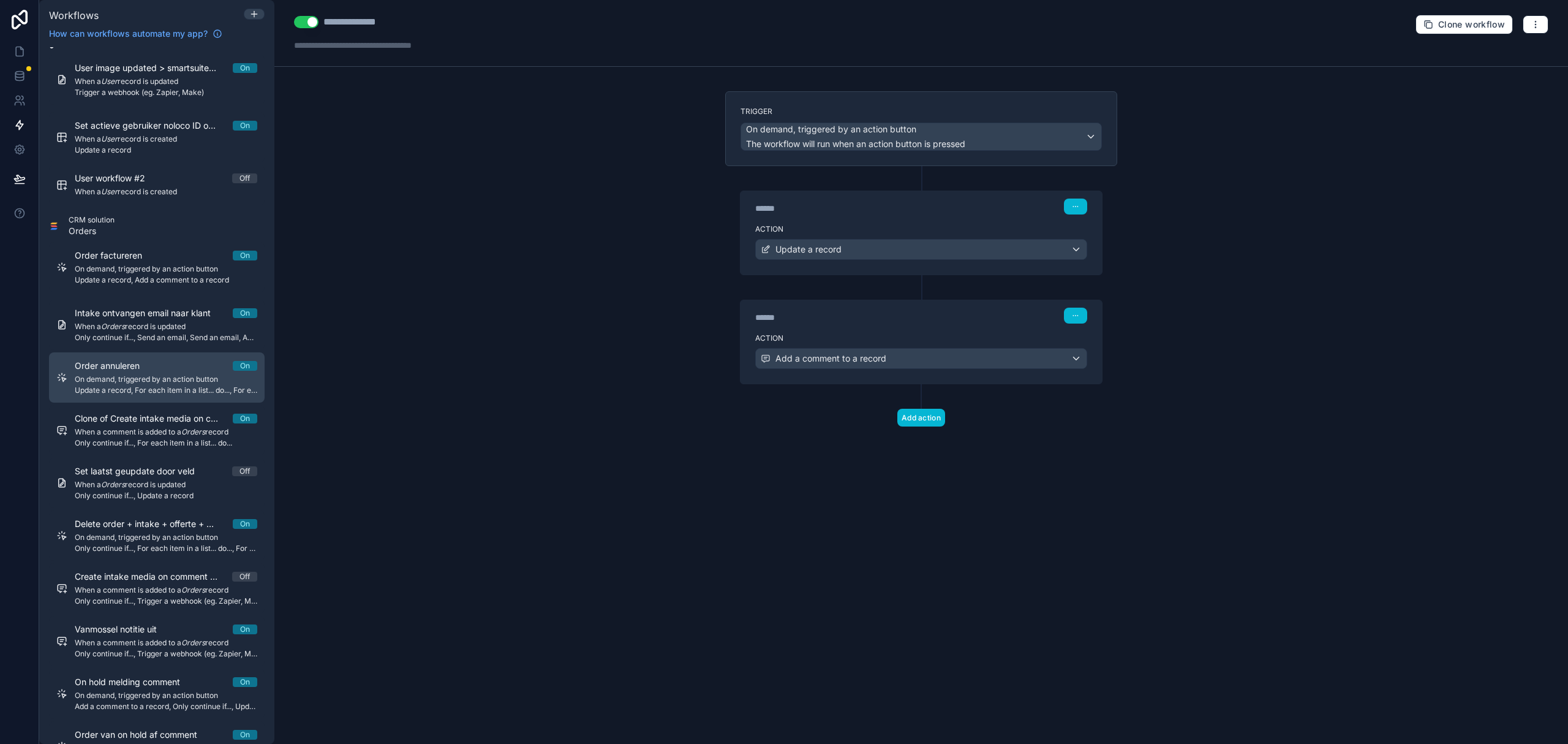
scroll to position [0, 0]
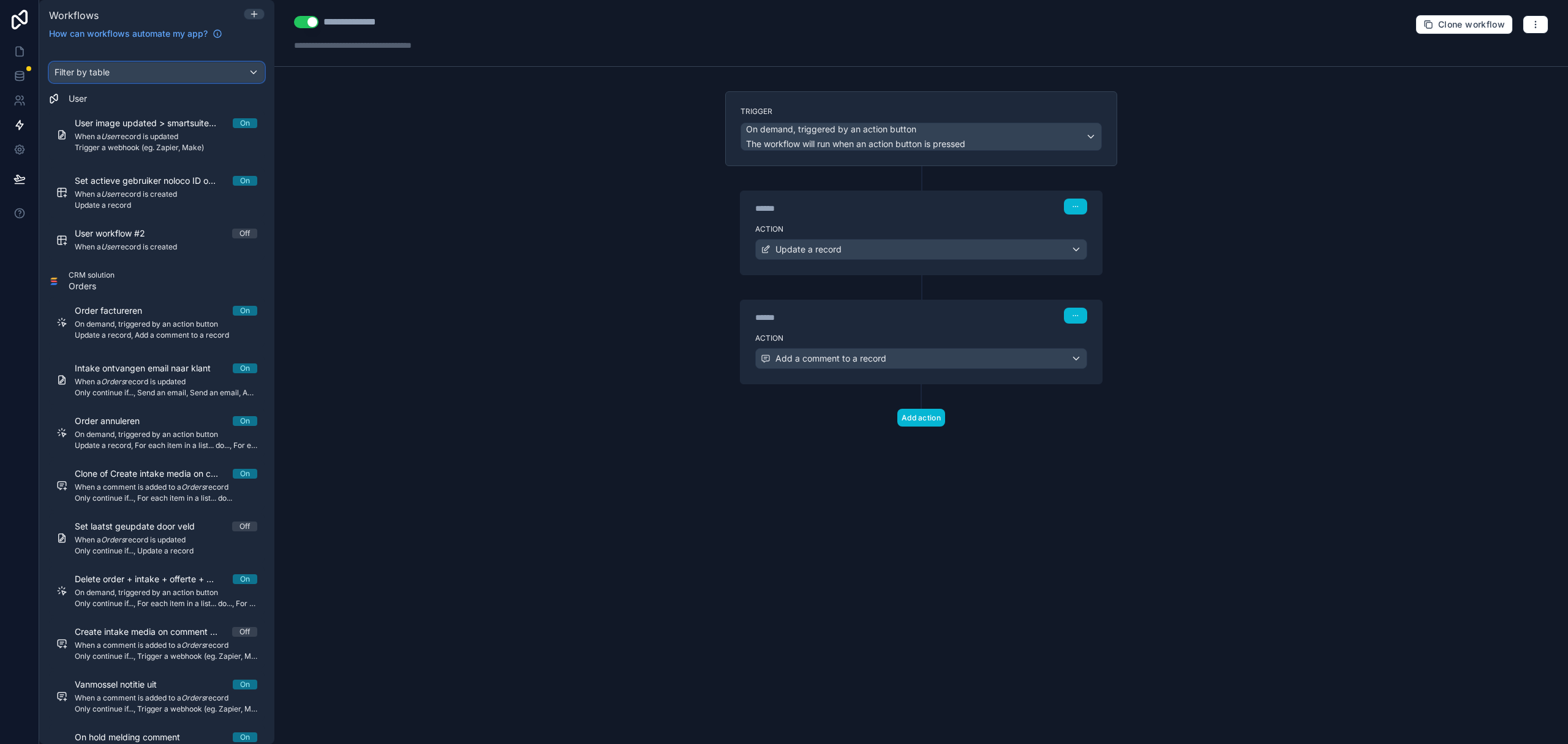
click at [155, 64] on div "Filter by table" at bounding box center [157, 73] width 214 height 19
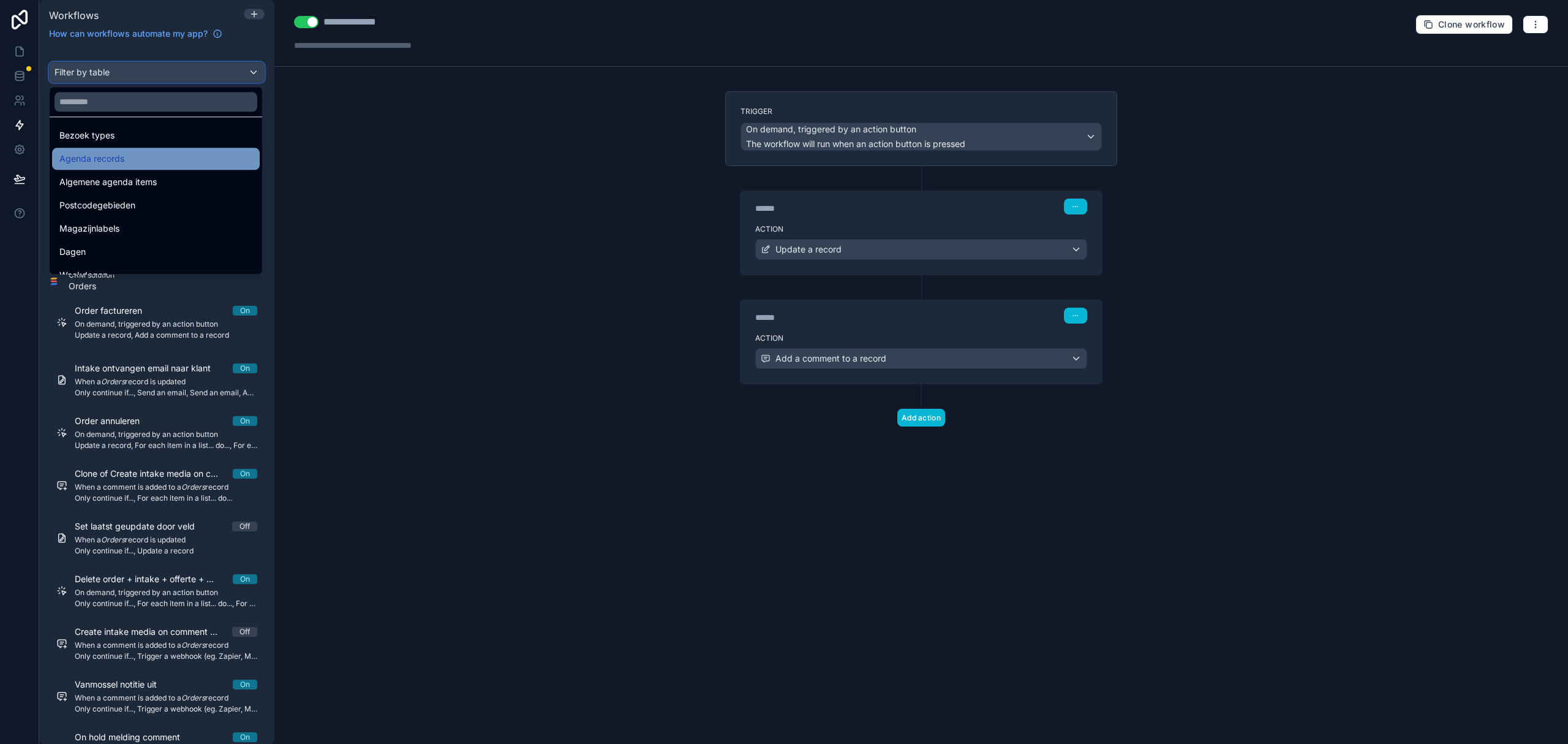
scroll to position [408, 0]
click at [126, 109] on input "text" at bounding box center [155, 102] width 203 height 19
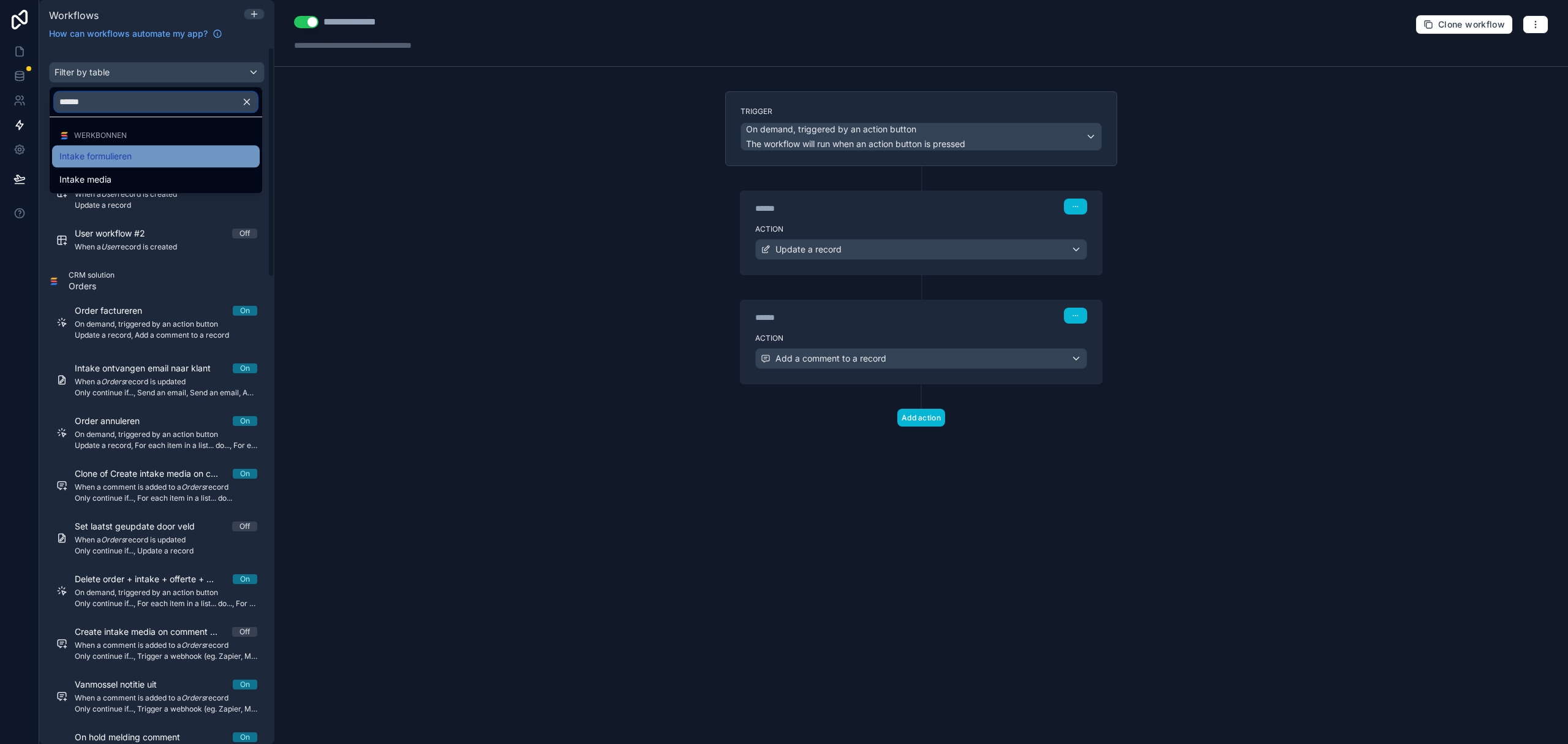
type input "******"
click at [122, 152] on span "Intake formulieren" at bounding box center [96, 156] width 72 height 15
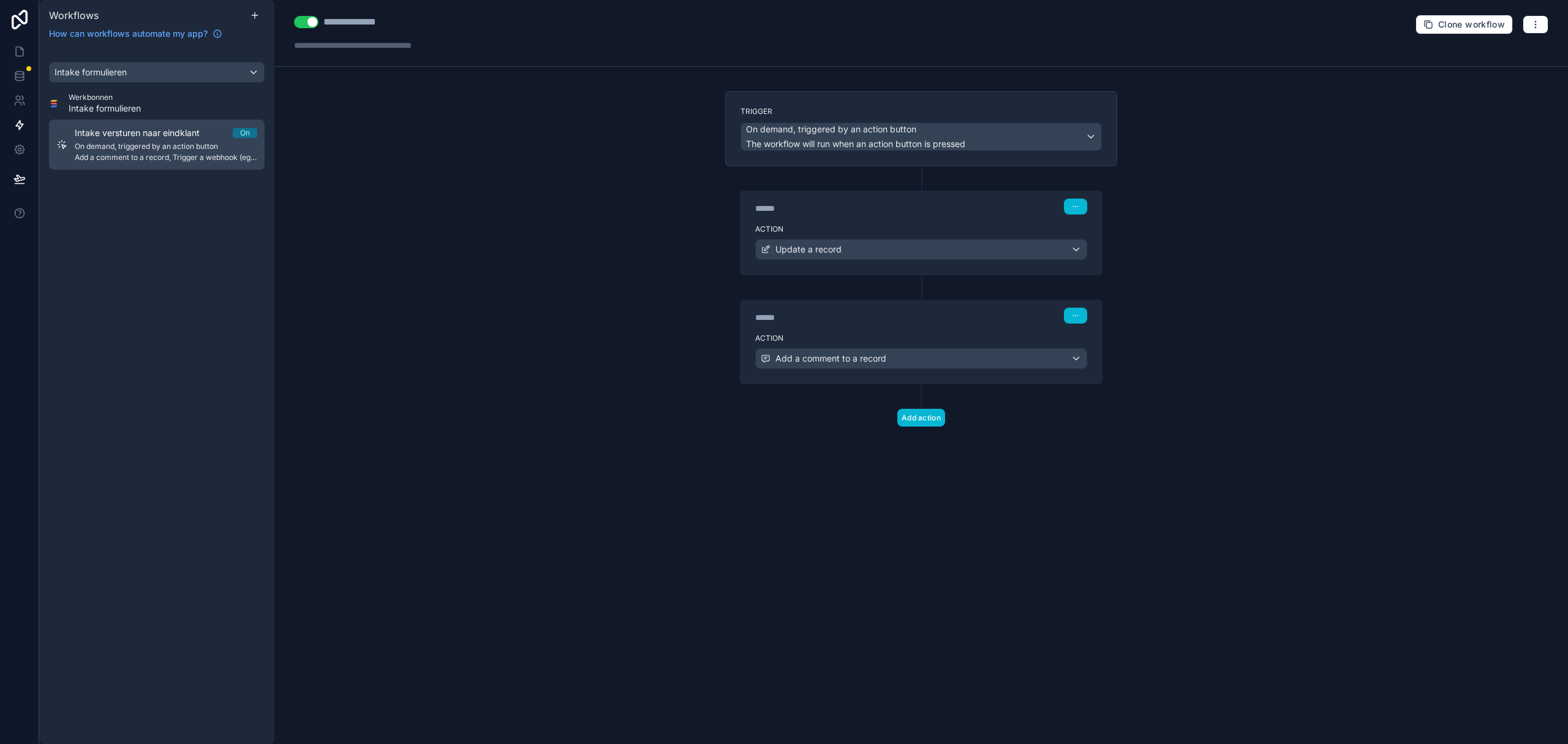
click at [148, 153] on span "Add a comment to a record, Trigger a webhook (eg. Zapier, Make)" at bounding box center [166, 157] width 182 height 10
click at [1022, 355] on div "Trigger a webhook (eg. Zapier, Make)" at bounding box center [921, 359] width 331 height 19
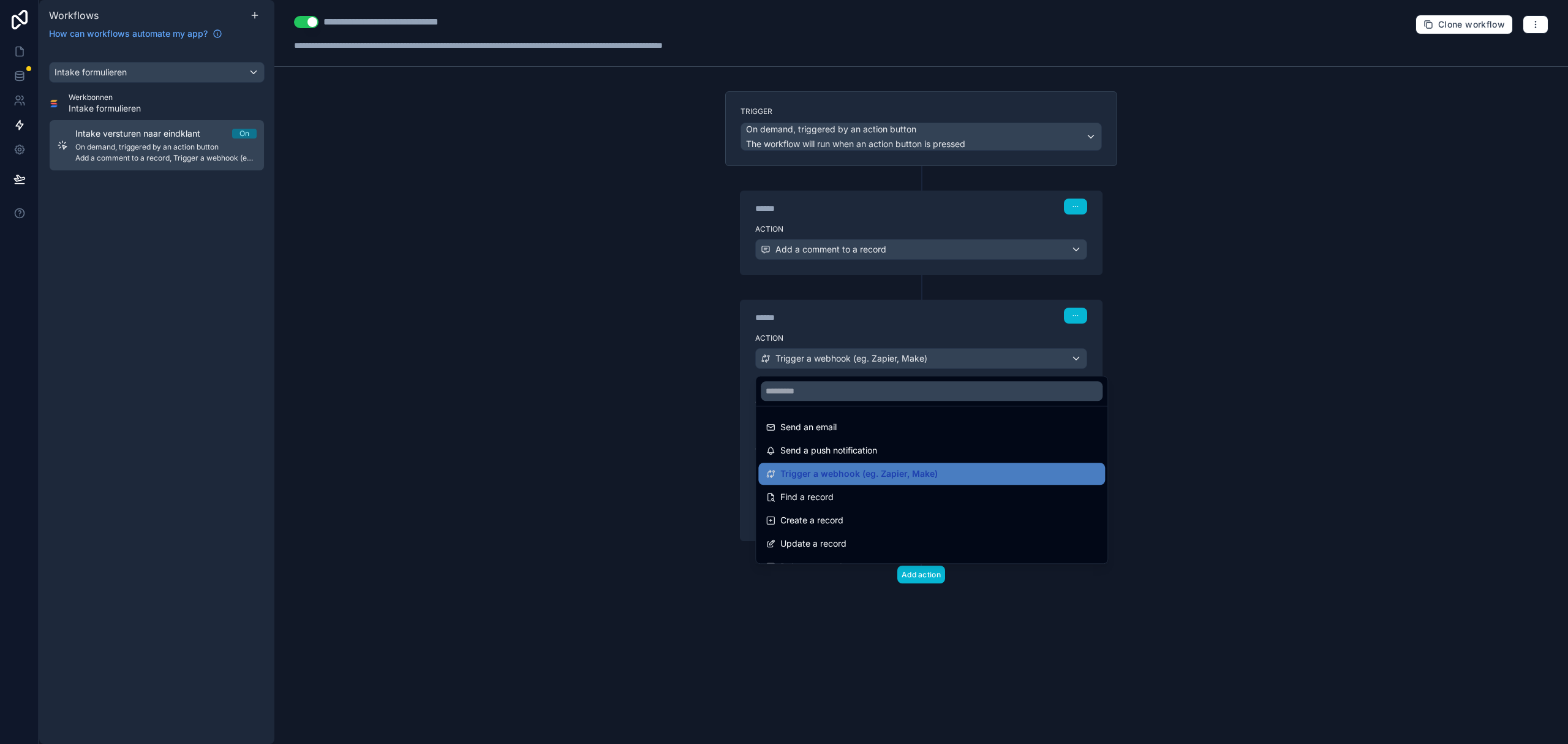
click at [1022, 355] on div at bounding box center [784, 372] width 1568 height 744
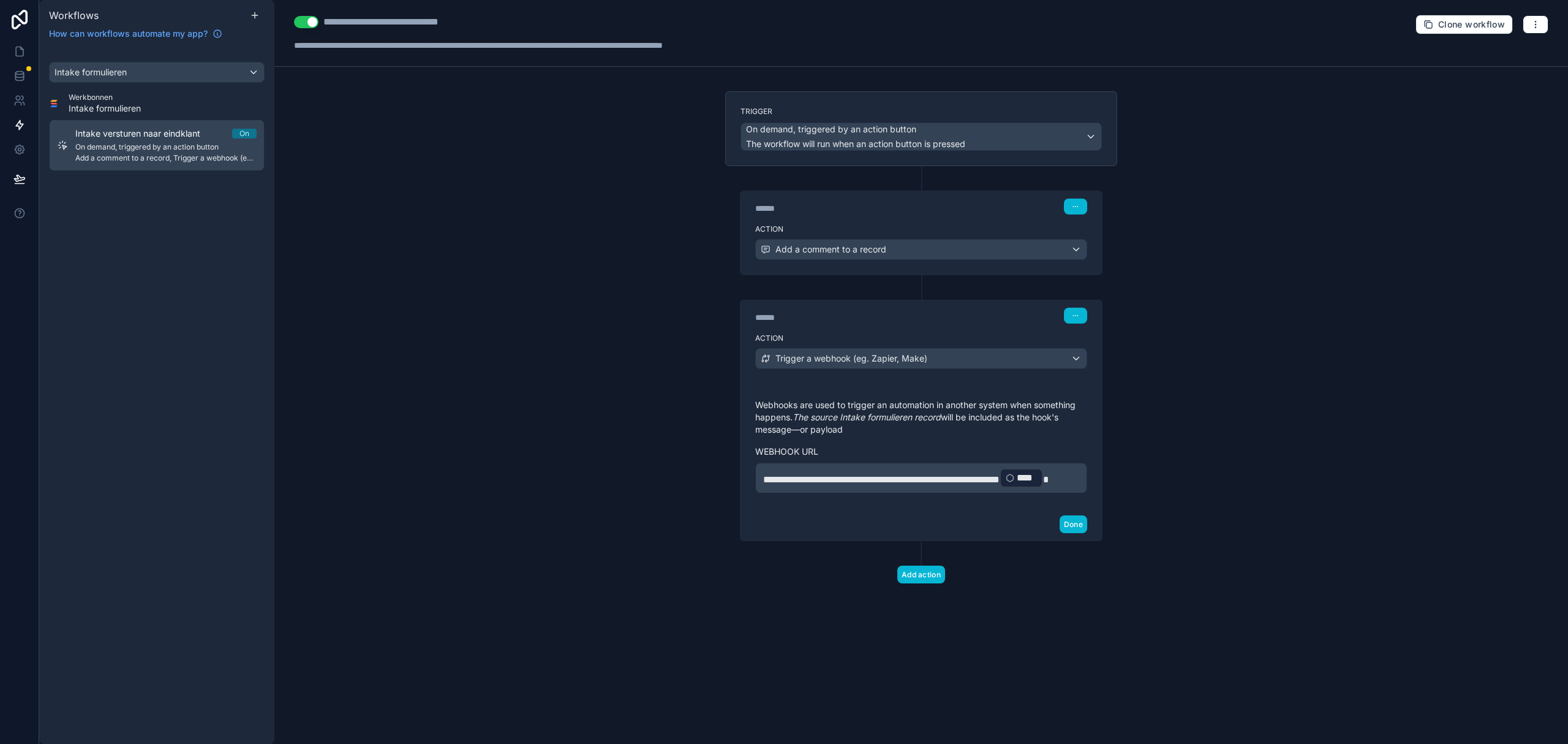
click at [1327, 315] on div "**********" at bounding box center [921, 372] width 1294 height 744
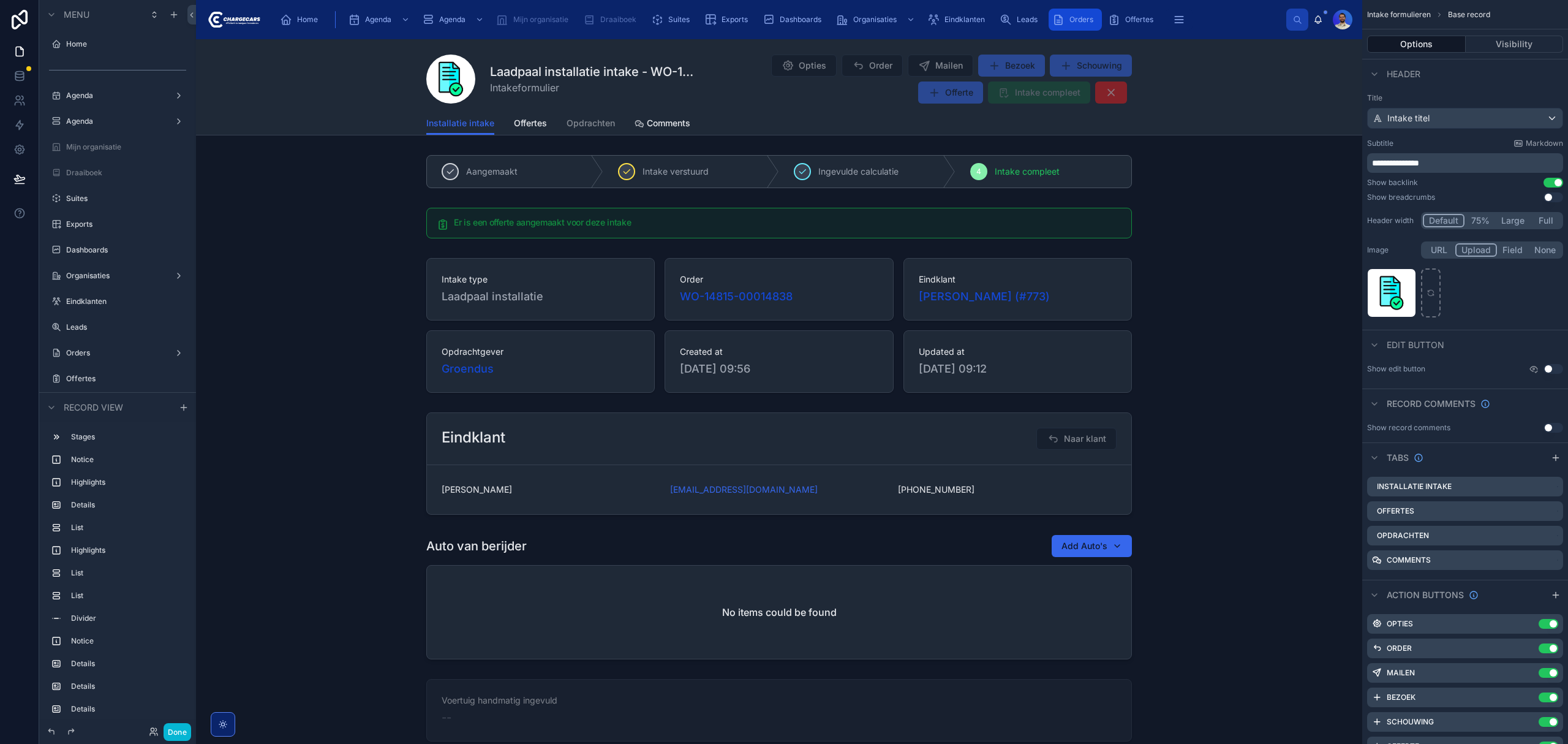
scroll to position [601, 0]
click at [1069, 17] on span "Orders" at bounding box center [1081, 19] width 24 height 10
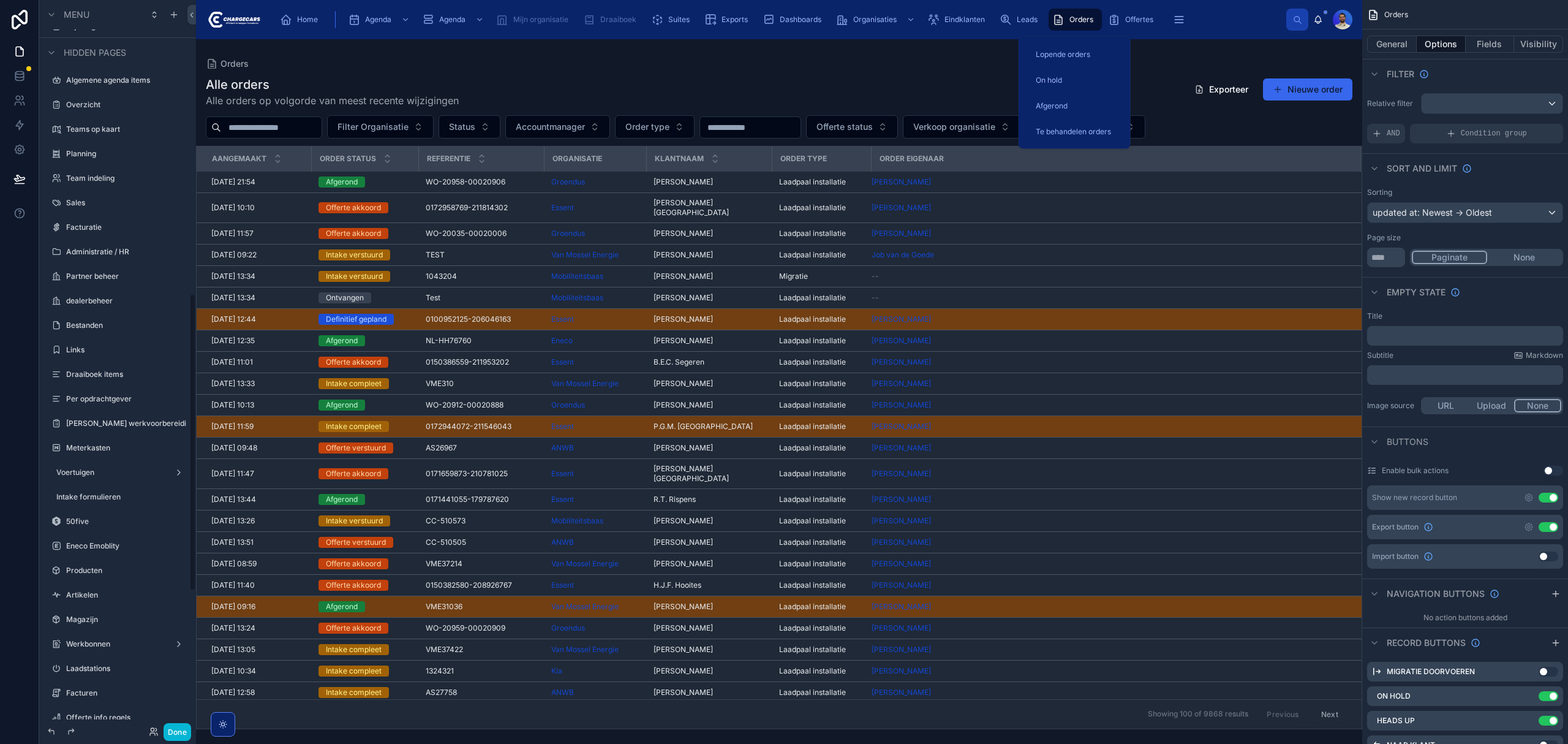
scroll to position [721, 0]
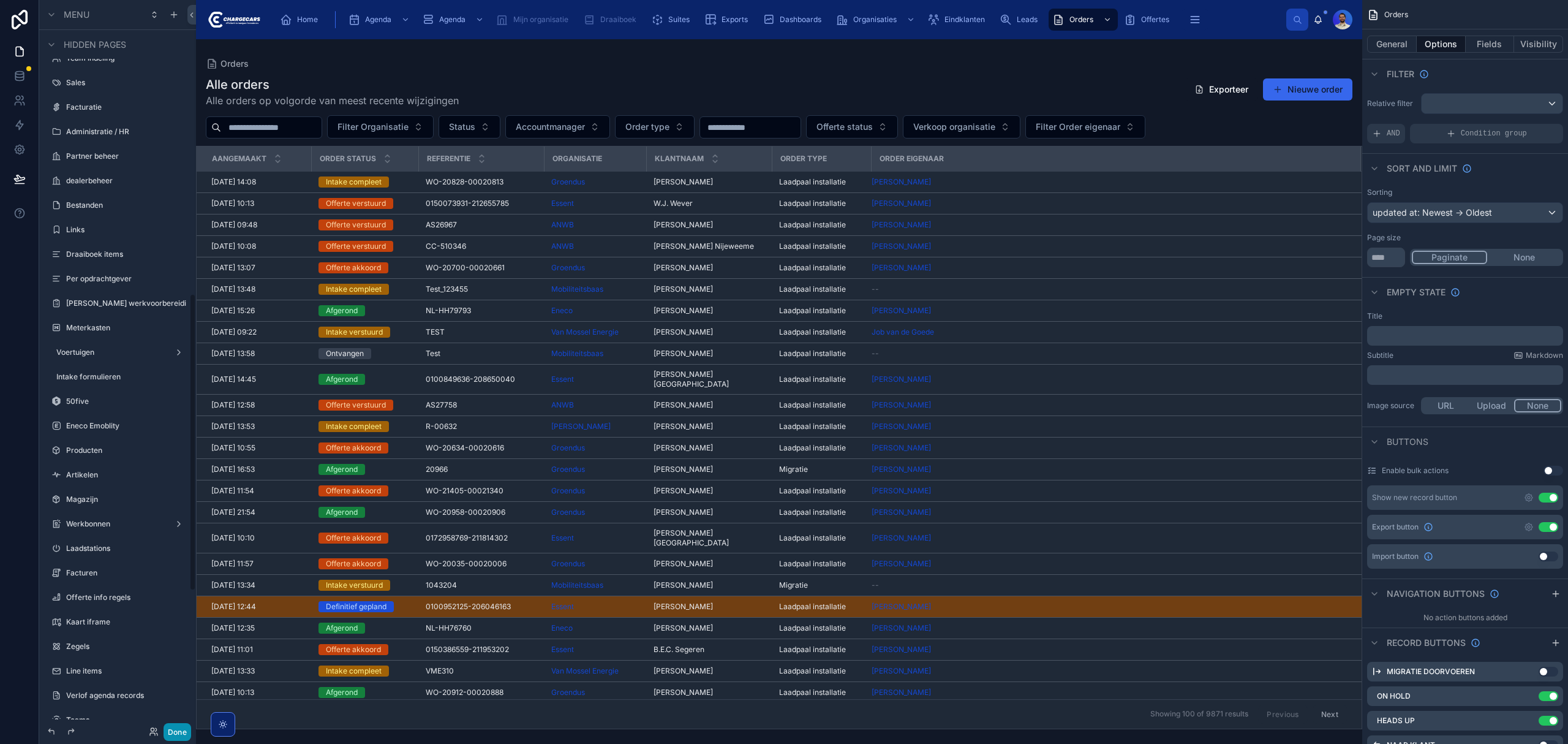
click at [182, 727] on button "Done" at bounding box center [177, 732] width 28 height 17
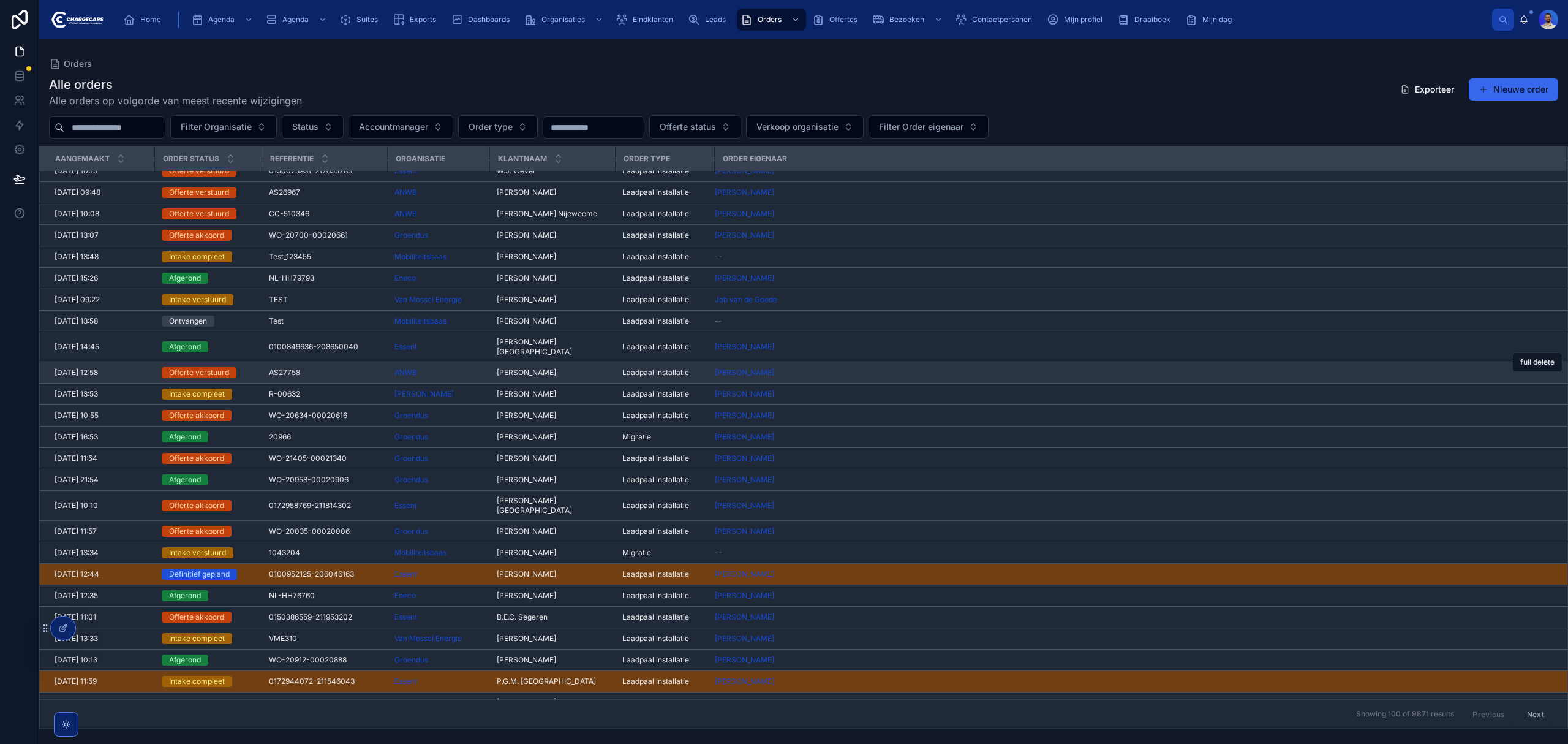
scroll to position [163, 0]
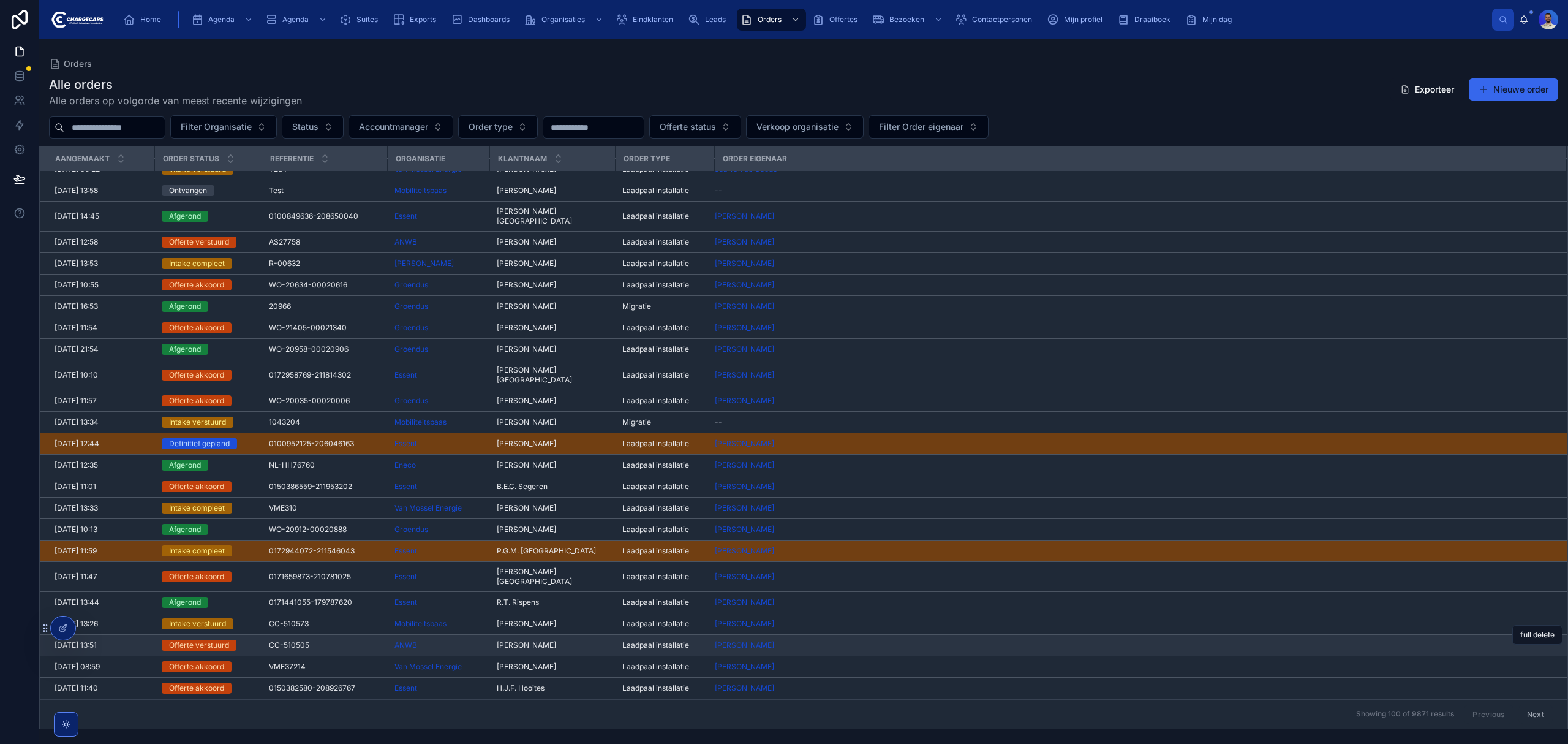
click at [315, 640] on div "CC-510505 CC-510505" at bounding box center [324, 645] width 111 height 10
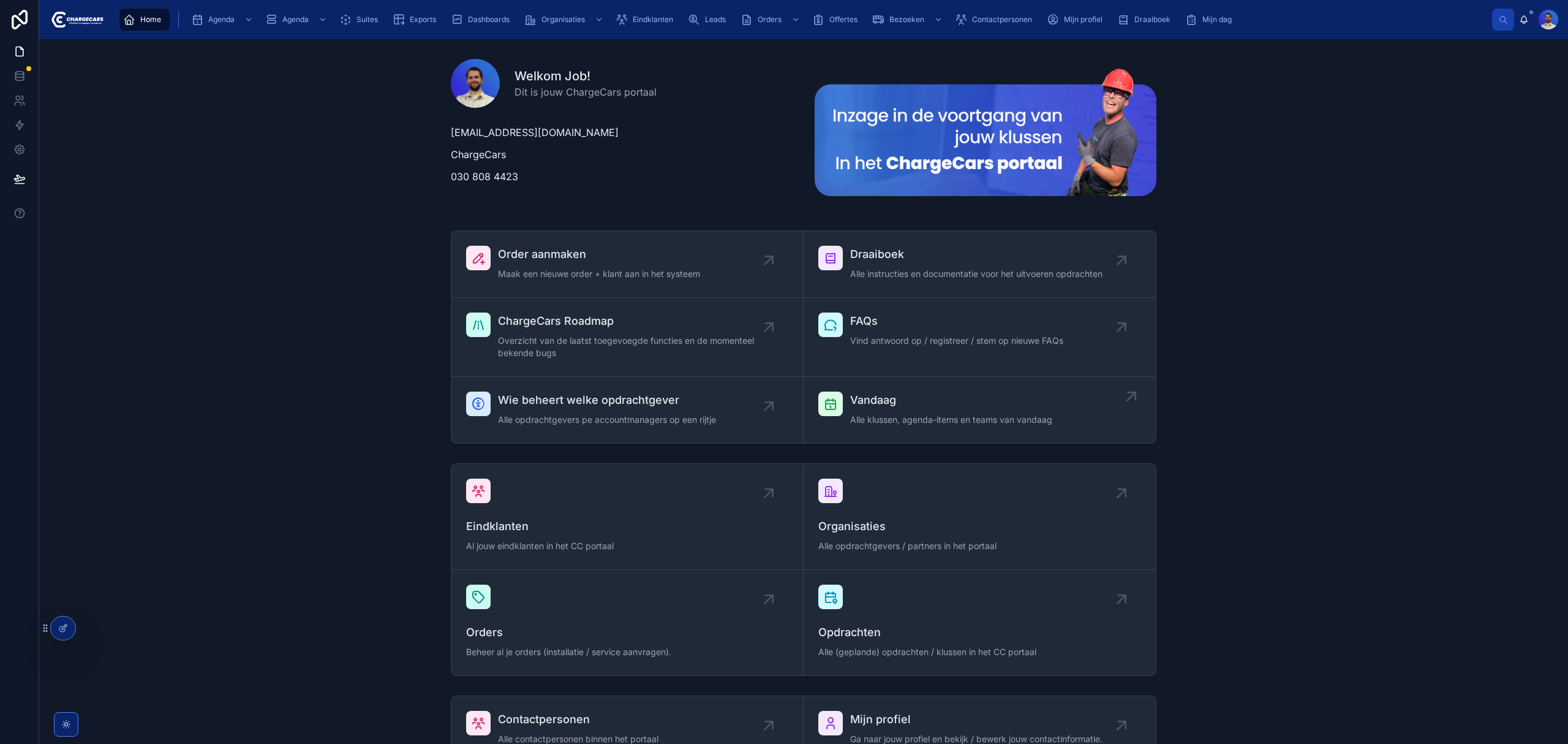
click at [907, 383] on link "Vandaag Alle klussen, agenda-items en teams van vandaag" at bounding box center [980, 410] width 352 height 66
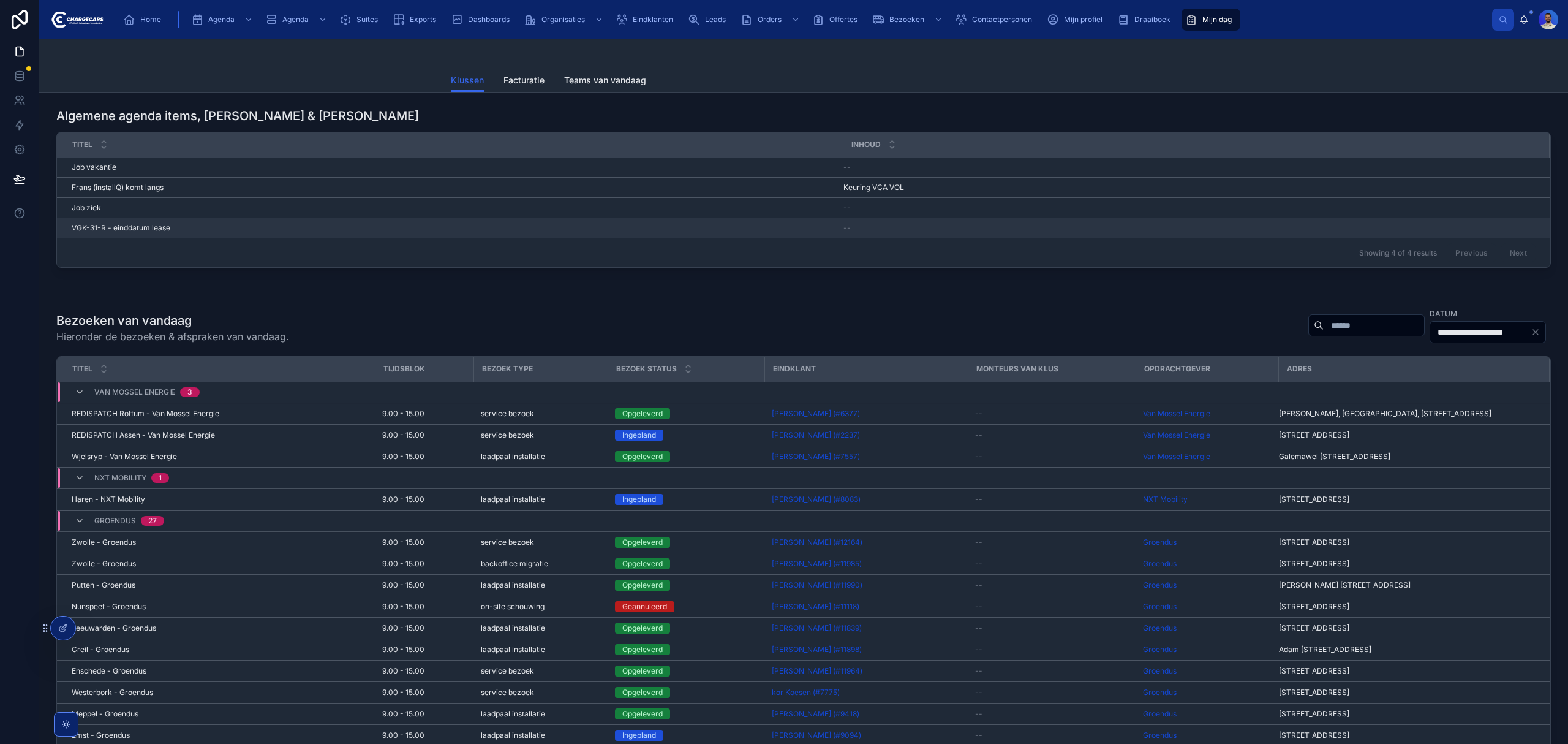
click at [1311, 236] on td "--" at bounding box center [1195, 228] width 706 height 20
click at [1323, 334] on input "text" at bounding box center [1373, 325] width 100 height 17
type input "*"
type input "*********"
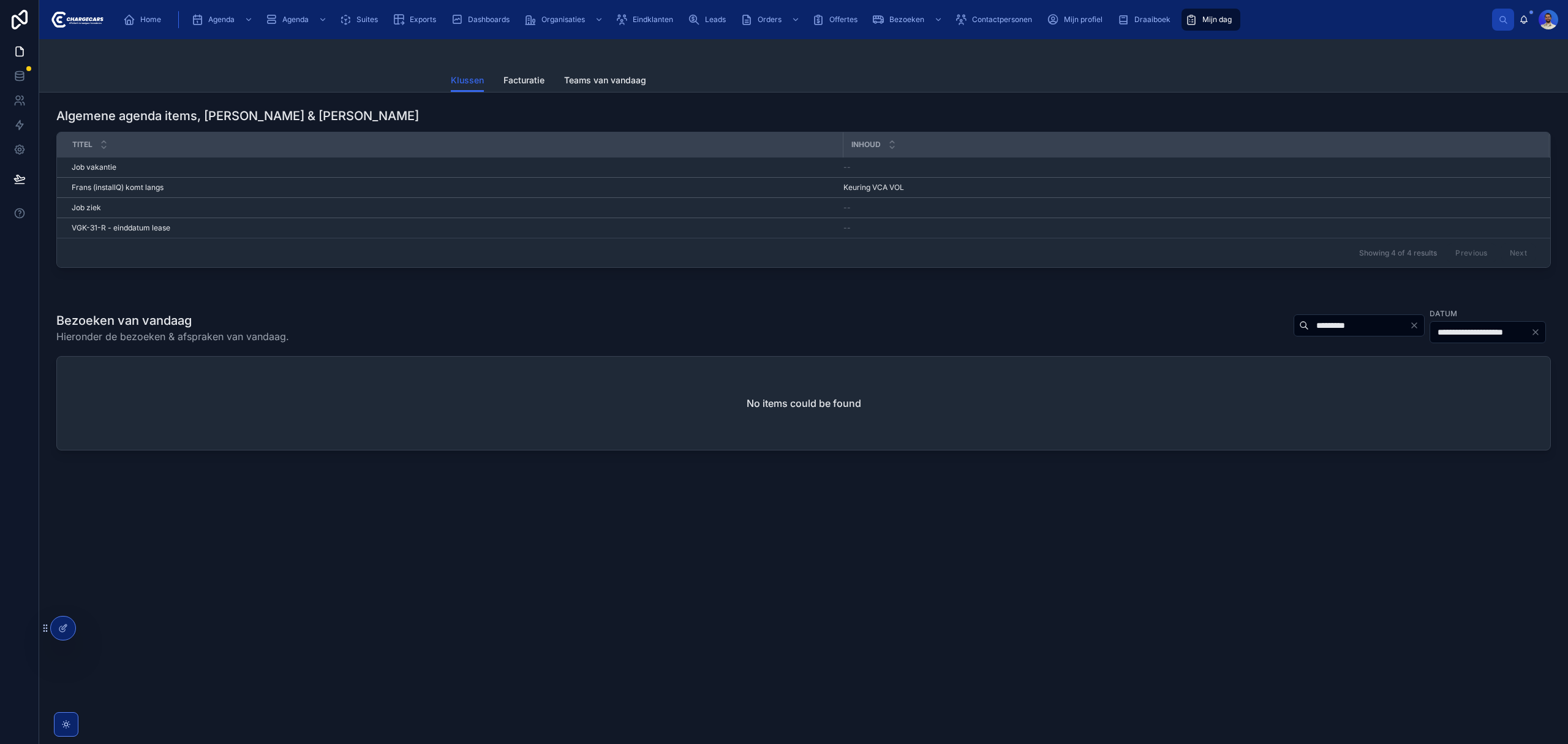
click at [1309, 321] on input "*********" at bounding box center [1358, 325] width 100 height 17
click at [1455, 329] on input "**********" at bounding box center [1480, 332] width 100 height 17
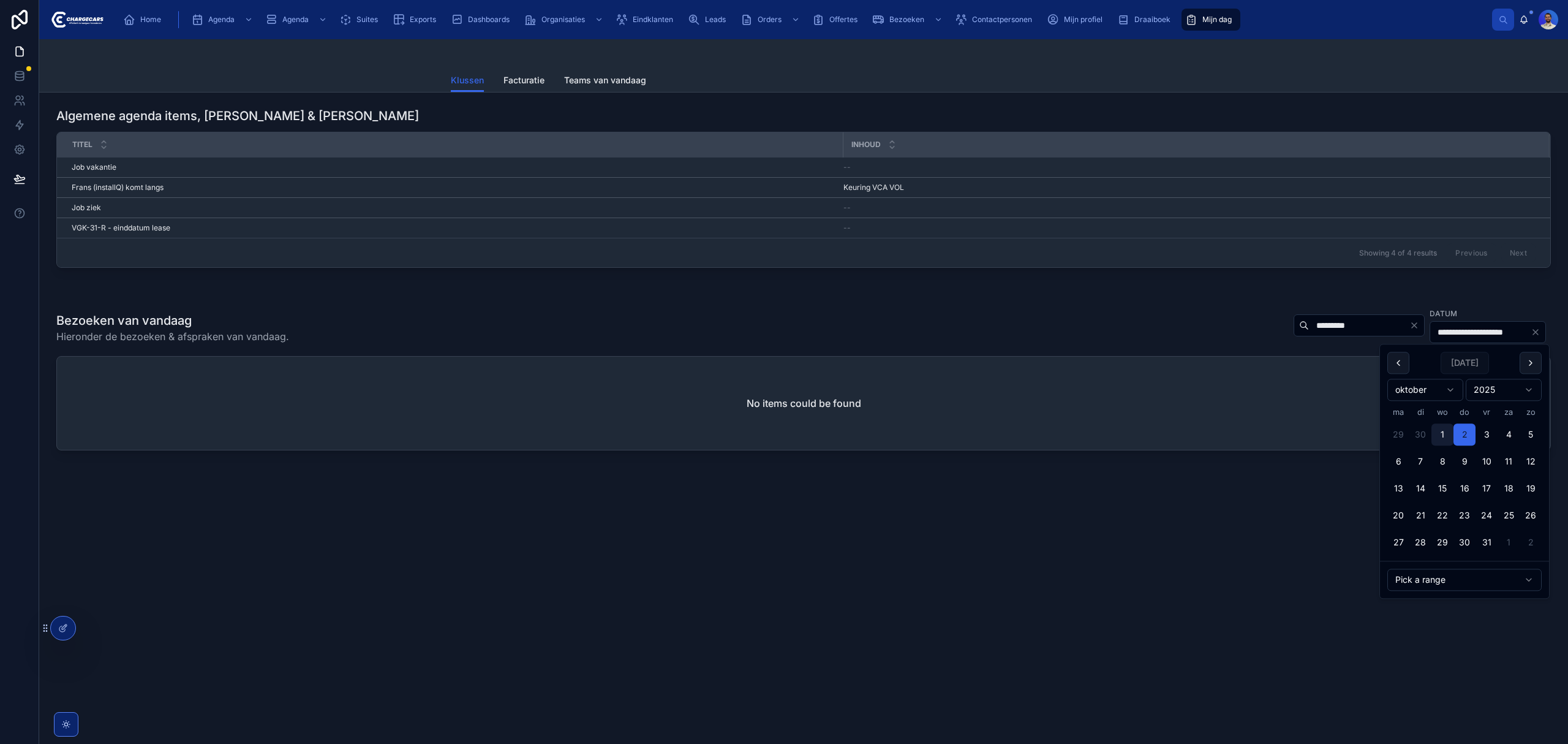
click at [1448, 433] on button "1" at bounding box center [1442, 435] width 22 height 22
type input "**********"
click at [1188, 328] on div "**********" at bounding box center [803, 328] width 1494 height 41
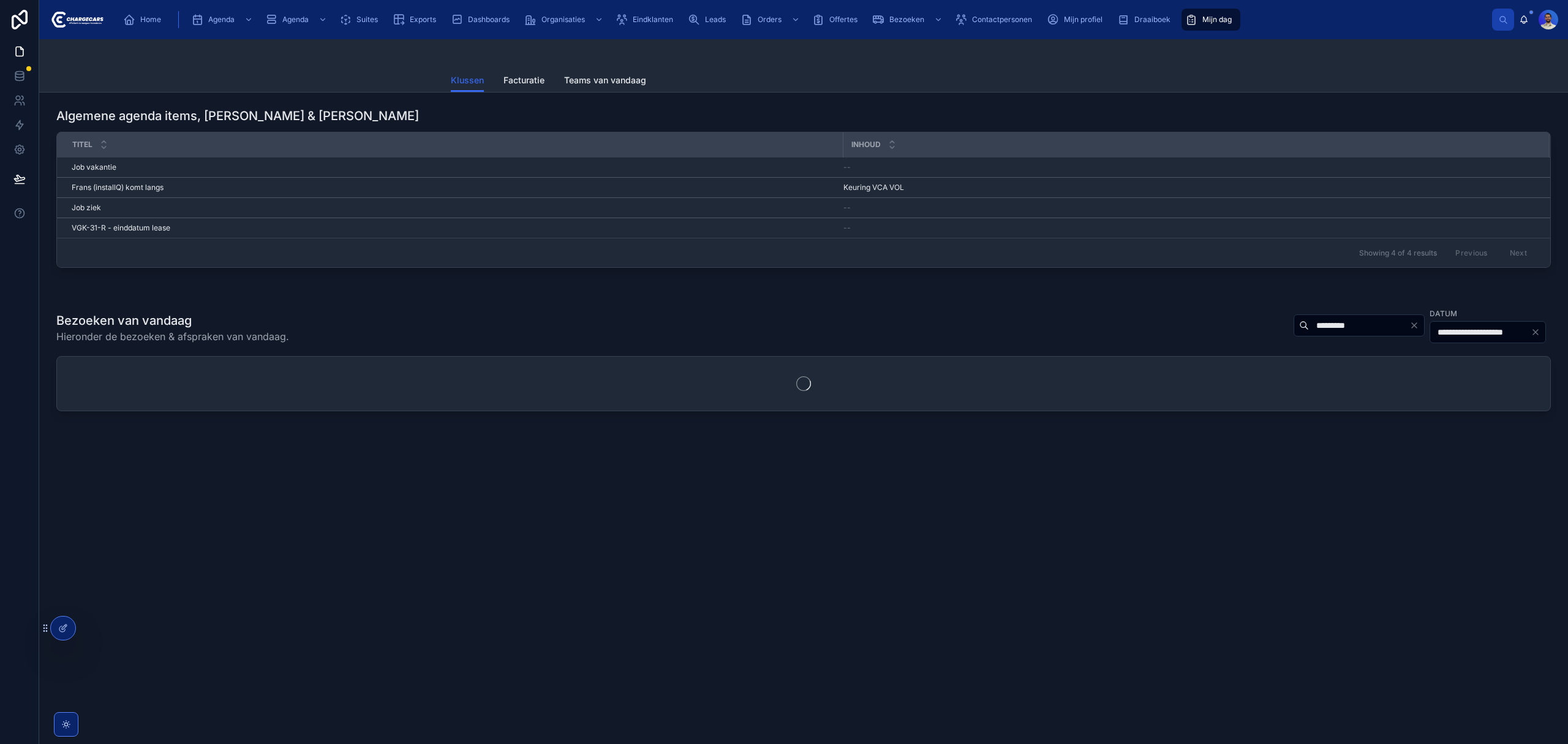
click at [1309, 326] on input "*********" at bounding box center [1358, 325] width 100 height 17
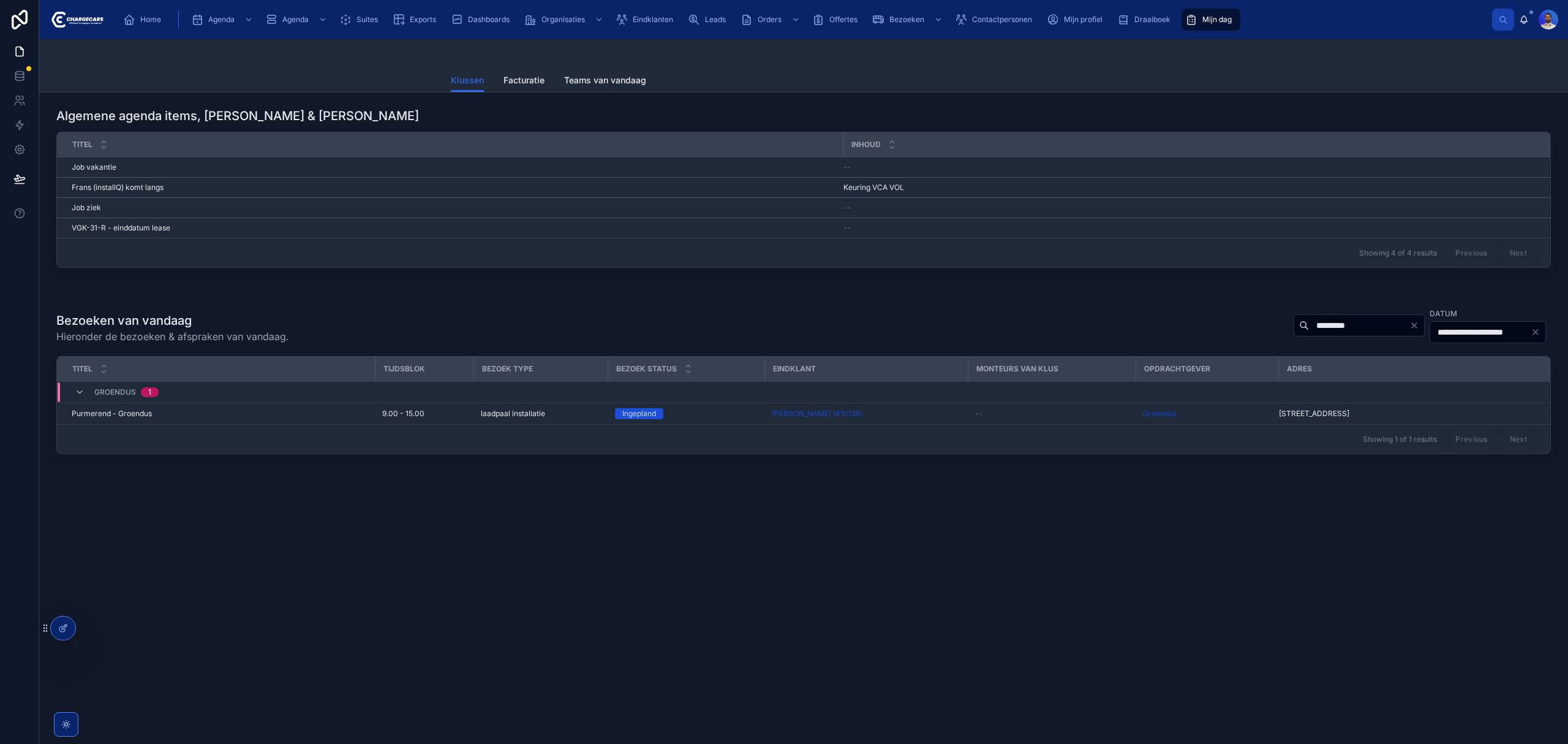
click at [1010, 307] on div "**********" at bounding box center [803, 328] width 1494 height 41
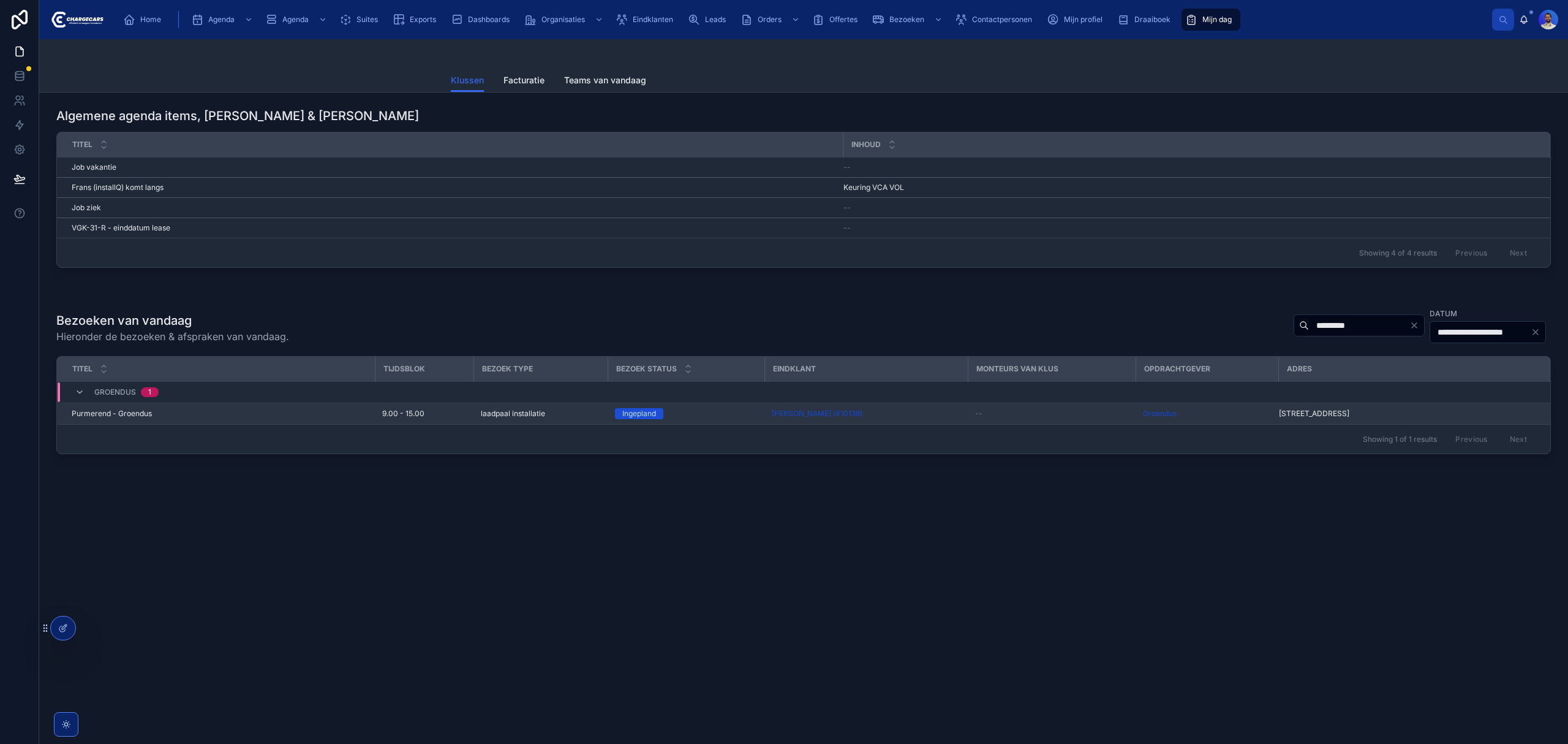
click at [947, 417] on div "[PERSON_NAME] (#10138)" at bounding box center [865, 413] width 188 height 10
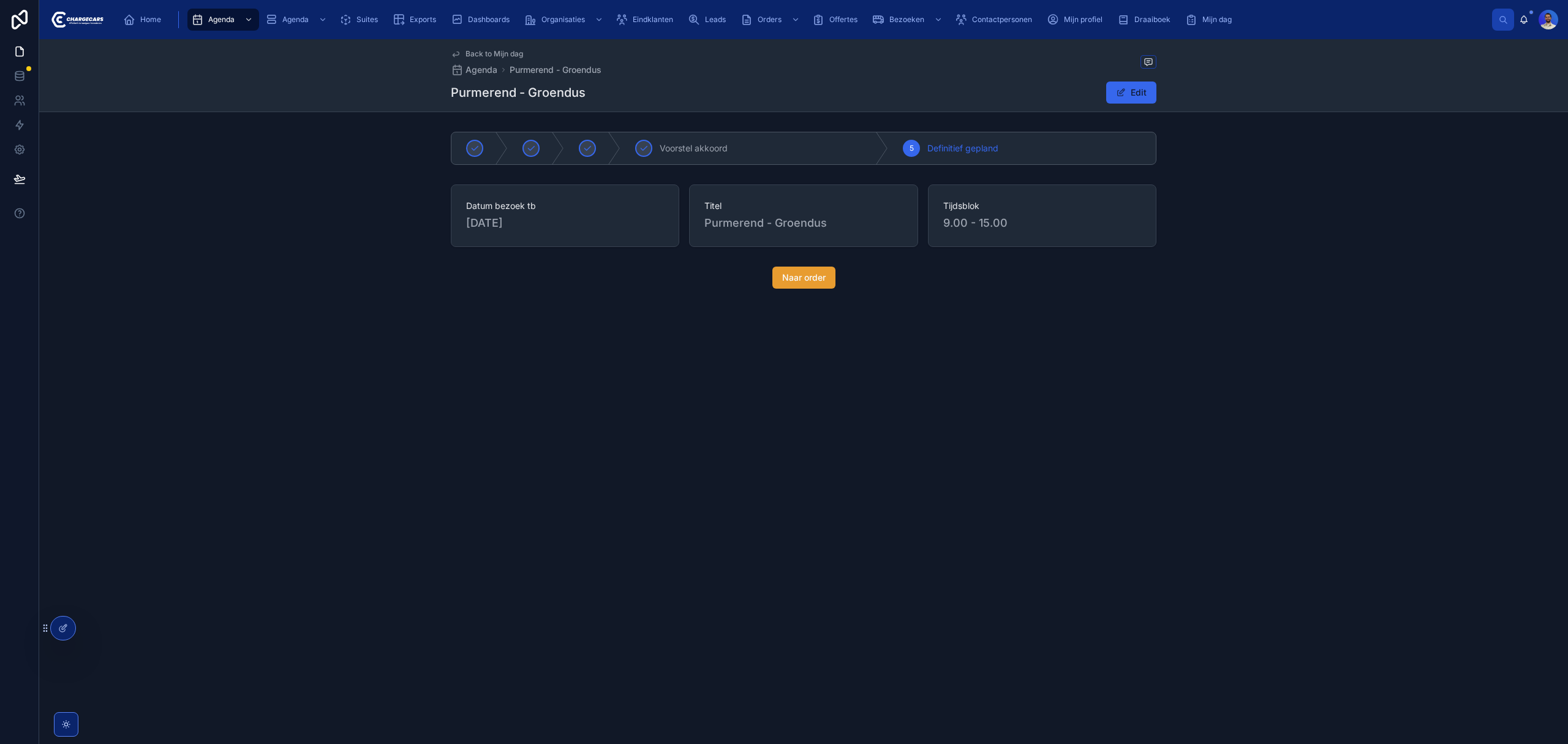
click at [817, 280] on span "Naar order" at bounding box center [804, 277] width 43 height 12
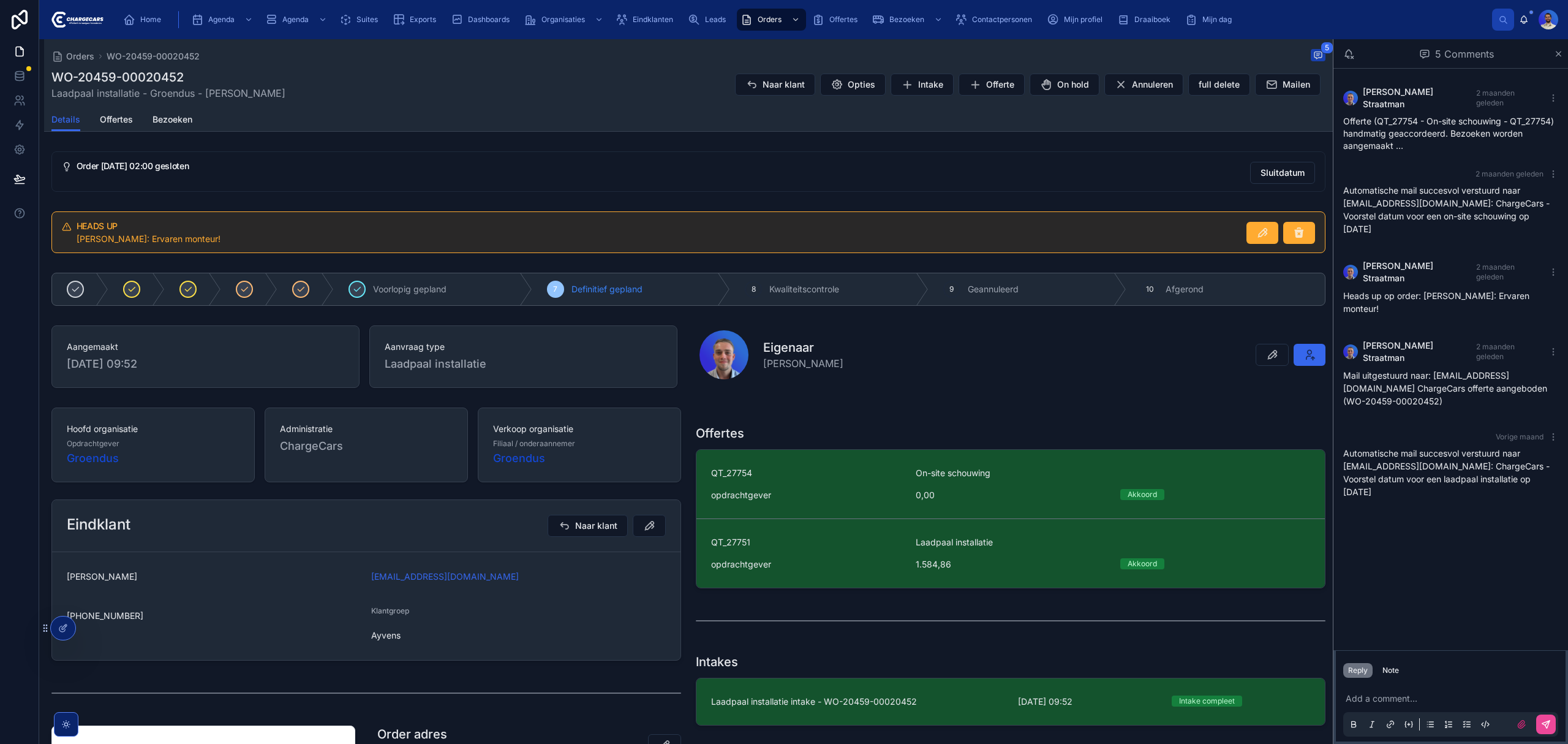
click at [792, 349] on h1 "Eigenaar" at bounding box center [803, 347] width 80 height 17
click at [877, 356] on div "Eigenaar [PERSON_NAME]" at bounding box center [1012, 355] width 626 height 49
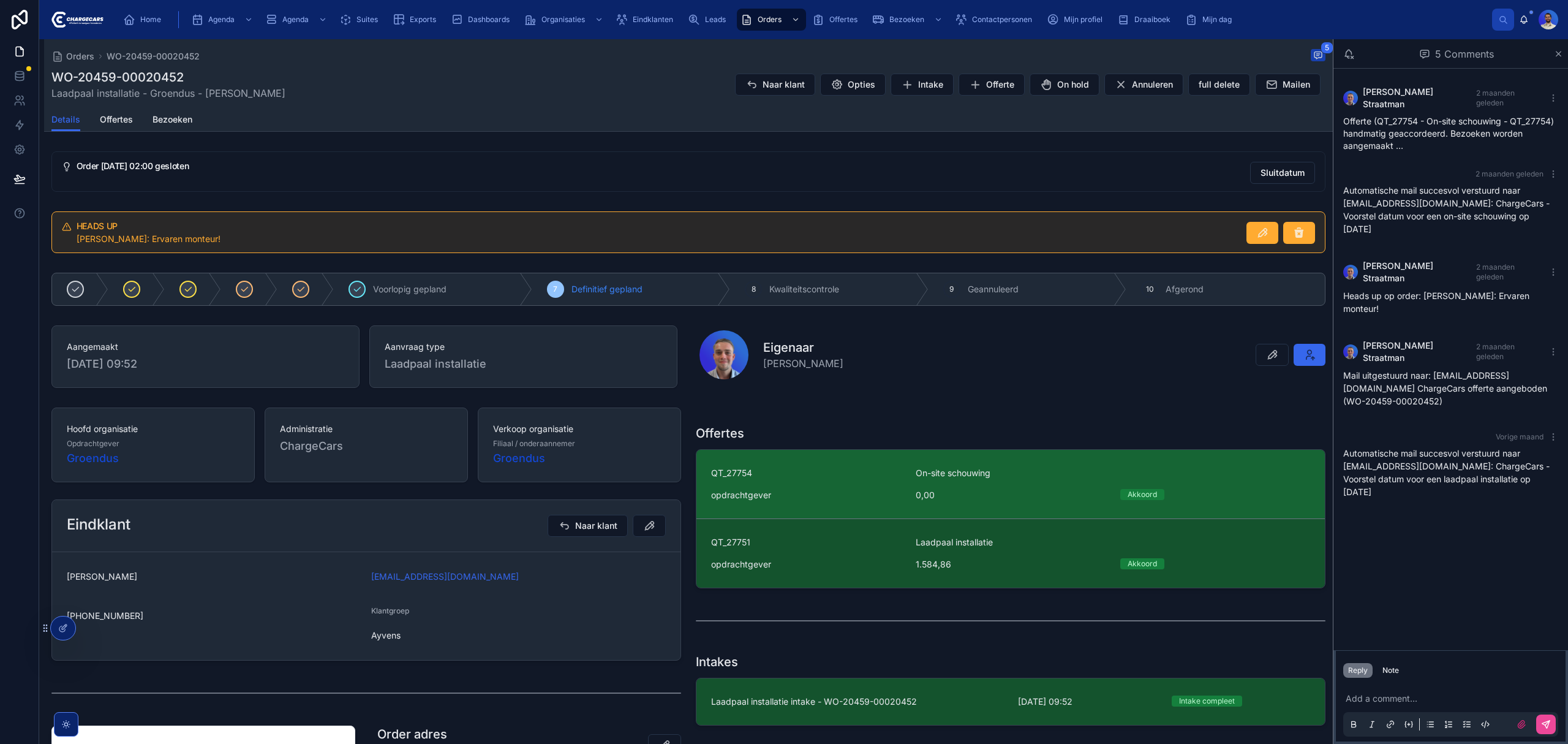
scroll to position [326, 0]
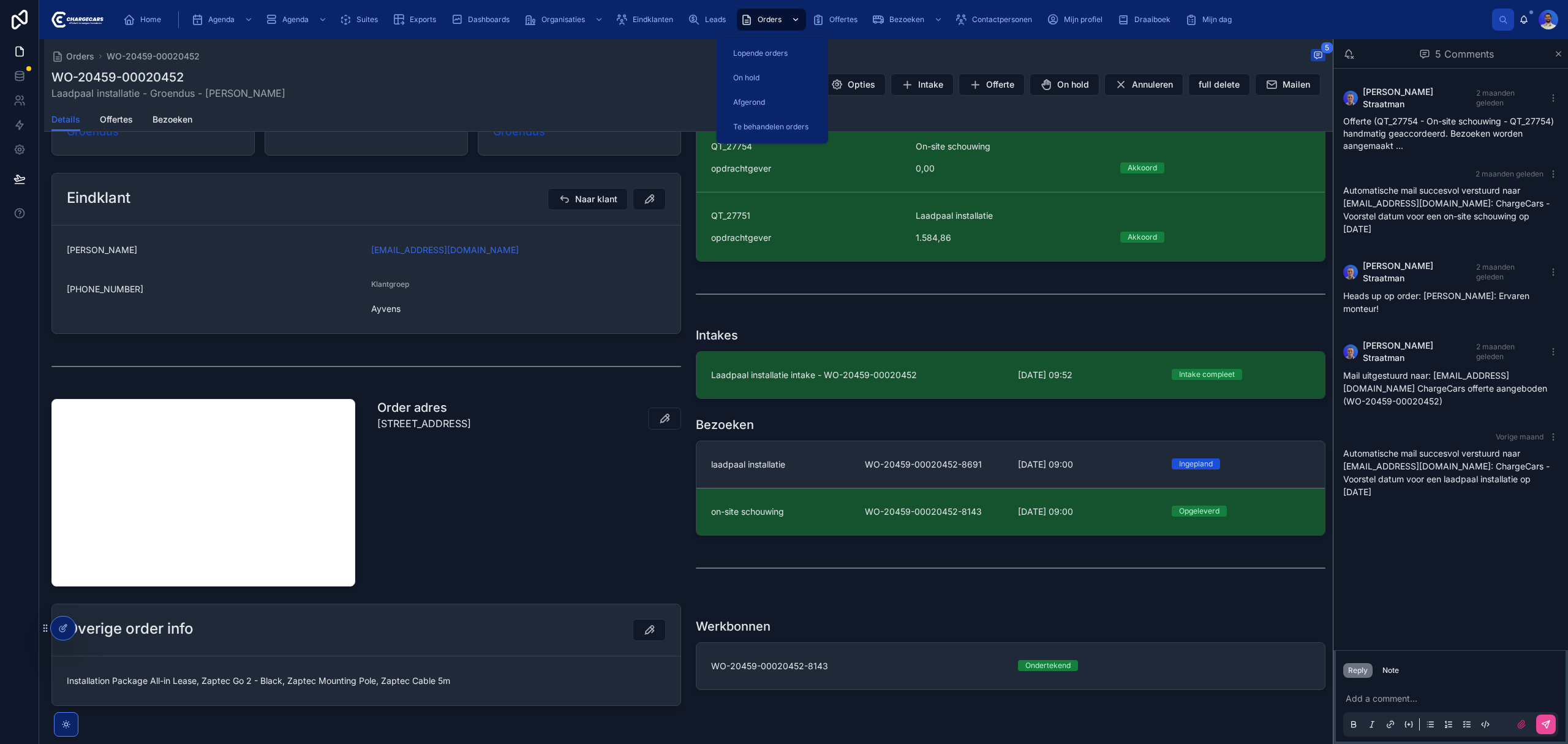
click at [758, 17] on span "Orders" at bounding box center [769, 19] width 24 height 10
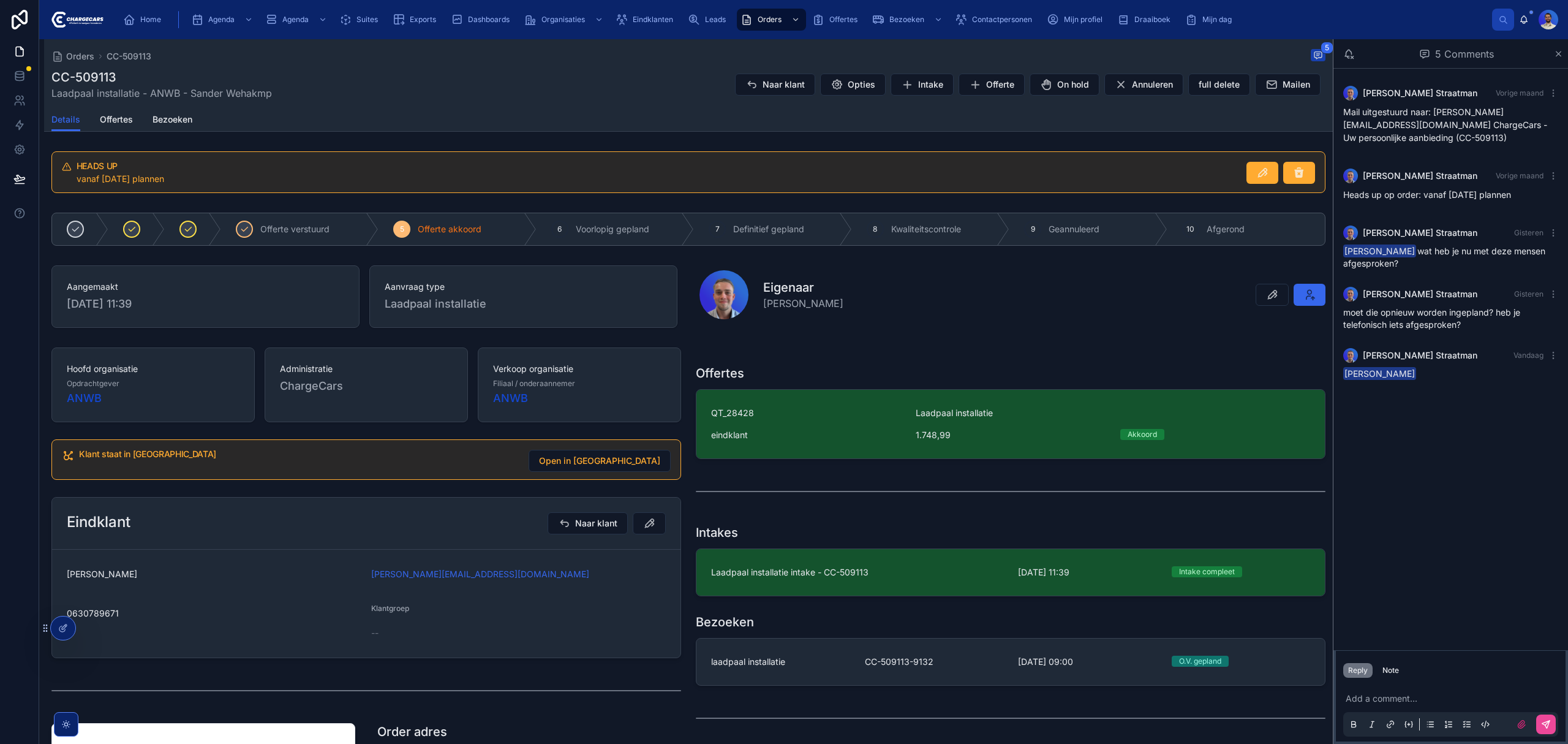
click at [989, 306] on div "Eigenaar [PERSON_NAME]" at bounding box center [1012, 295] width 626 height 49
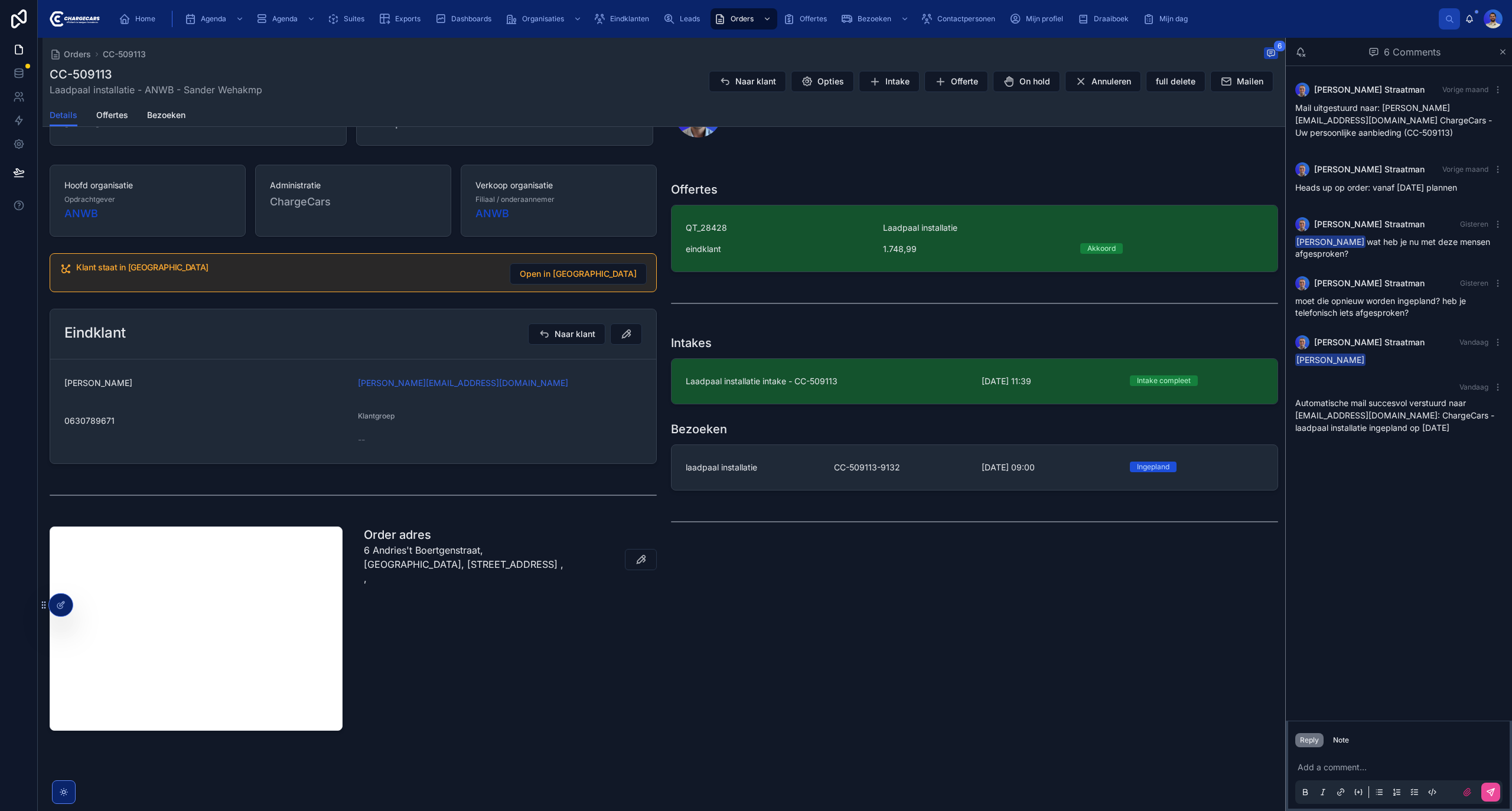
scroll to position [172, 0]
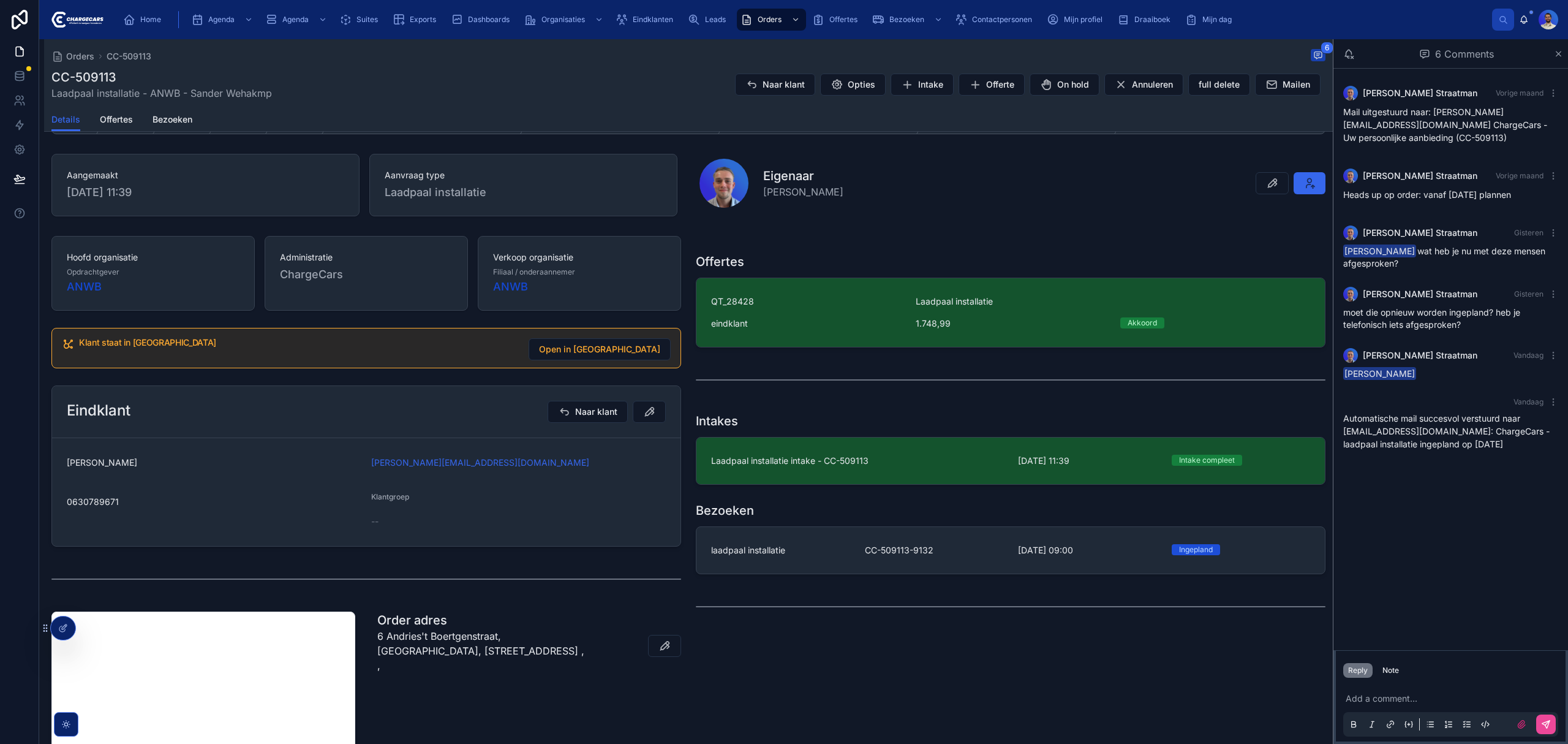
scroll to position [253, 0]
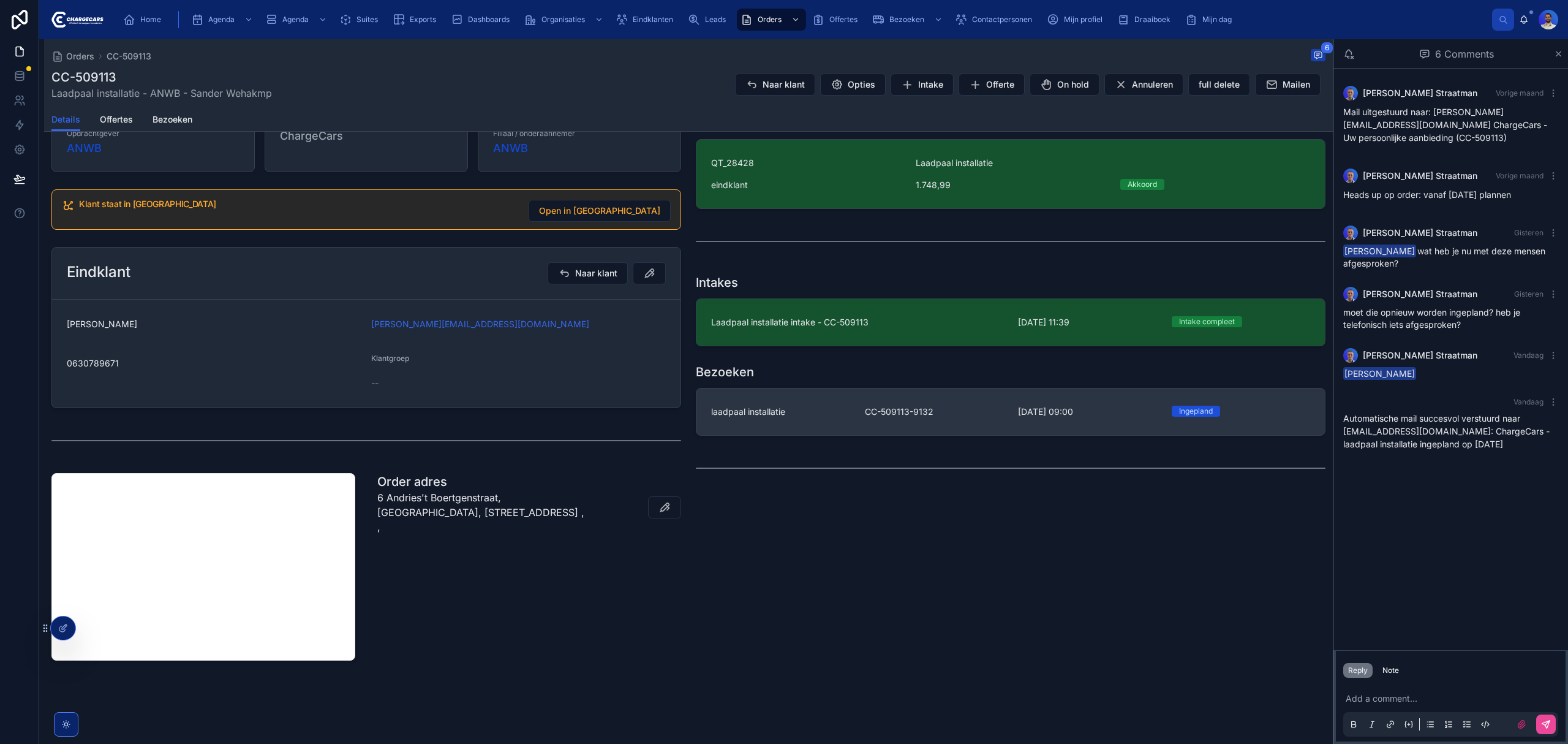
click at [791, 390] on link "laadpaal installatie CC-509113-9132 [DATE] 09:00 [GEOGRAPHIC_DATA]" at bounding box center [1010, 412] width 628 height 47
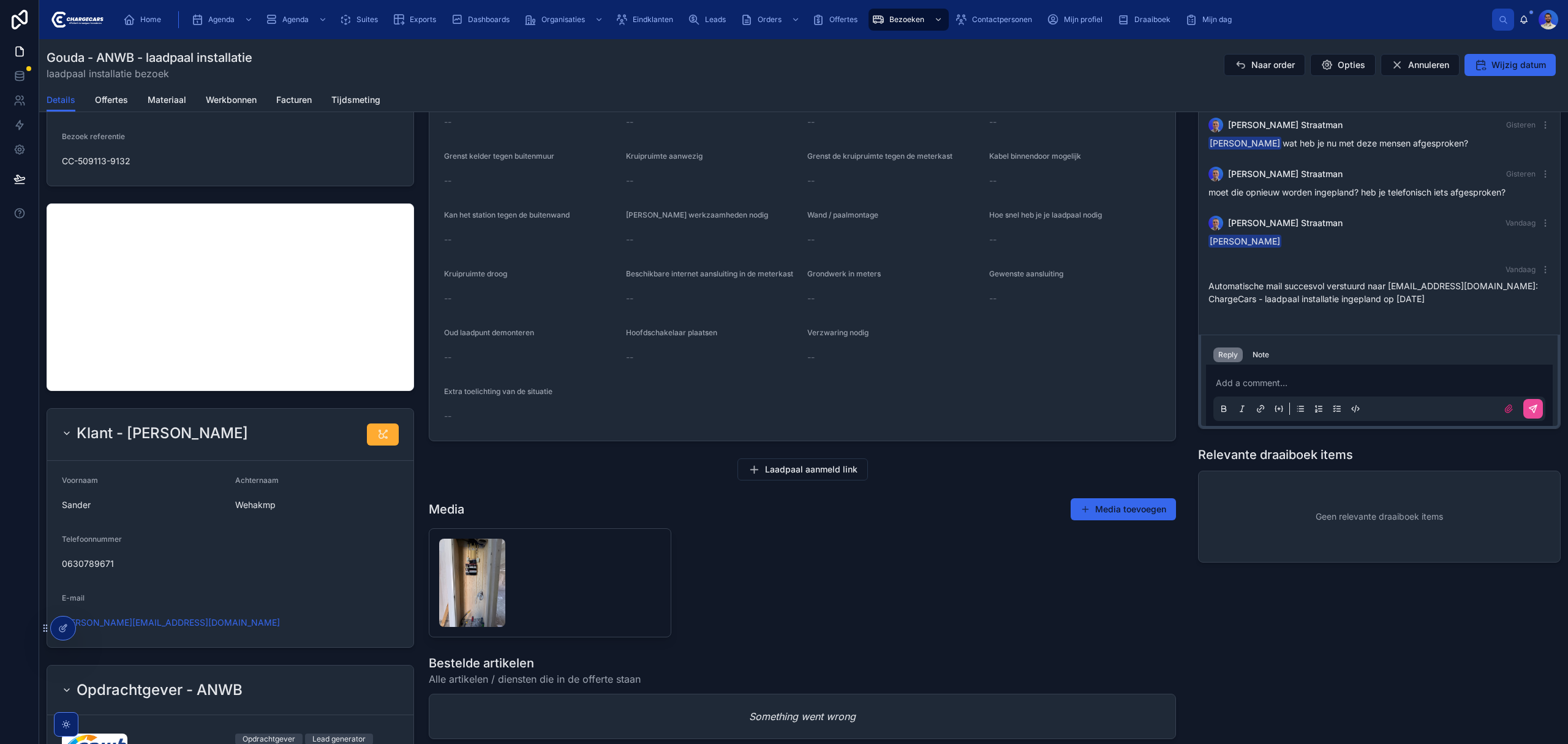
scroll to position [490, 0]
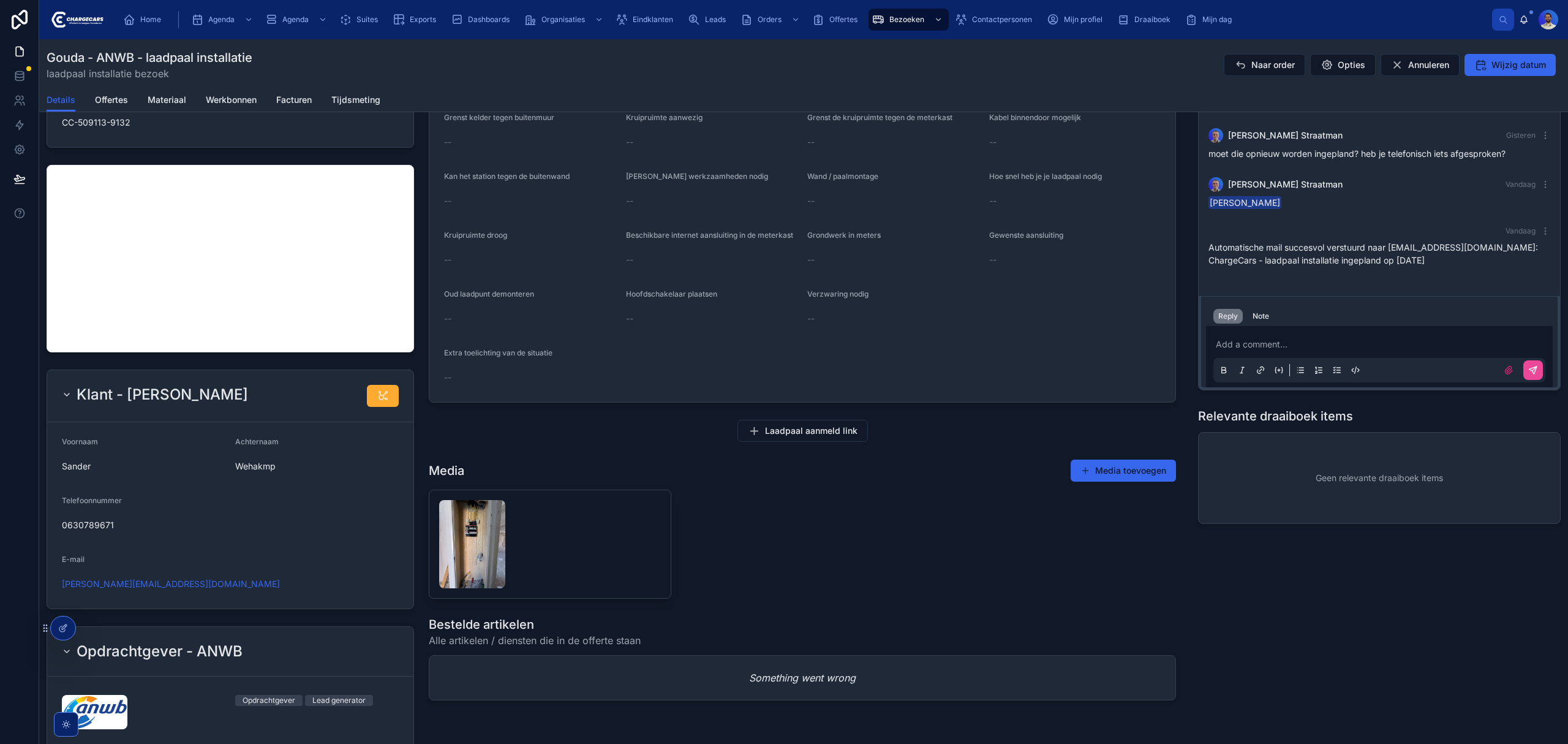
drag, startPoint x: 1252, startPoint y: 287, endPoint x: 1261, endPoint y: 308, distance: 22.8
click at [1252, 287] on div "[PERSON_NAME] Vorige maand Mail uitgestuurd naar: [EMAIL_ADDRESS][DOMAIN_NAME] …" at bounding box center [1379, 113] width 361 height 356
click at [1262, 310] on div "Reply Note" at bounding box center [1379, 316] width 347 height 19
click at [1257, 313] on div "Note" at bounding box center [1261, 316] width 17 height 10
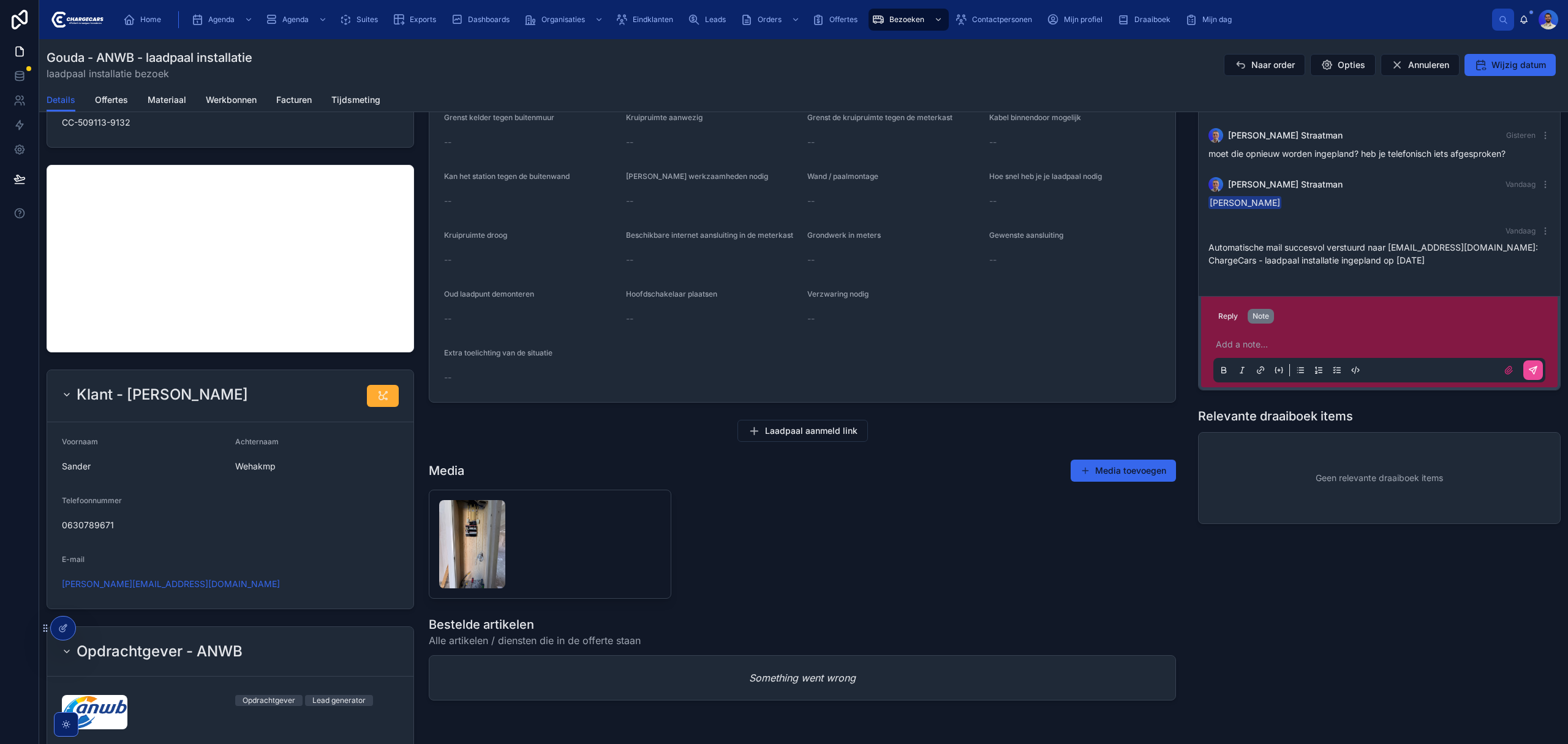
click at [1255, 346] on p at bounding box center [1382, 344] width 332 height 12
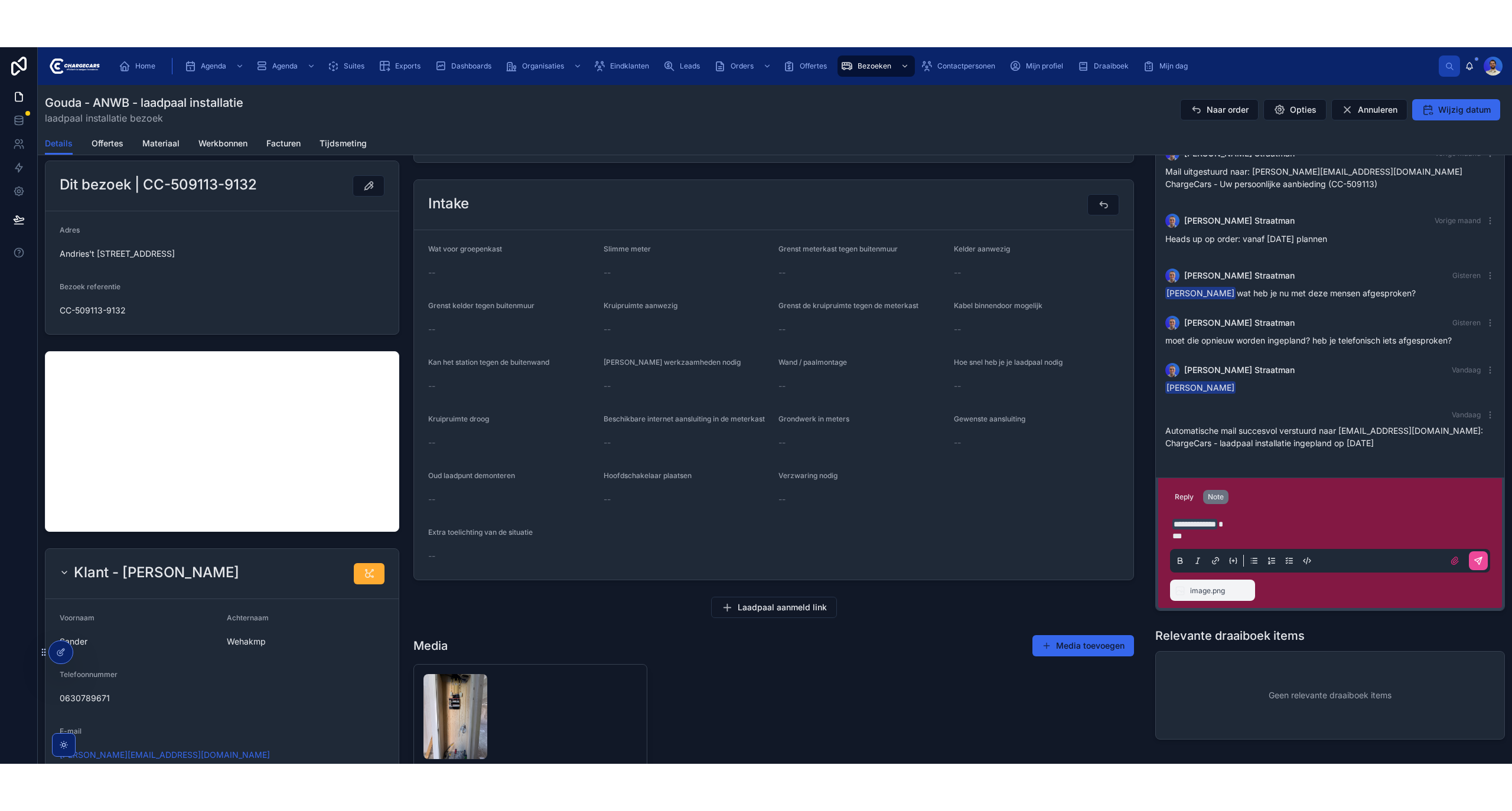
scroll to position [236, 0]
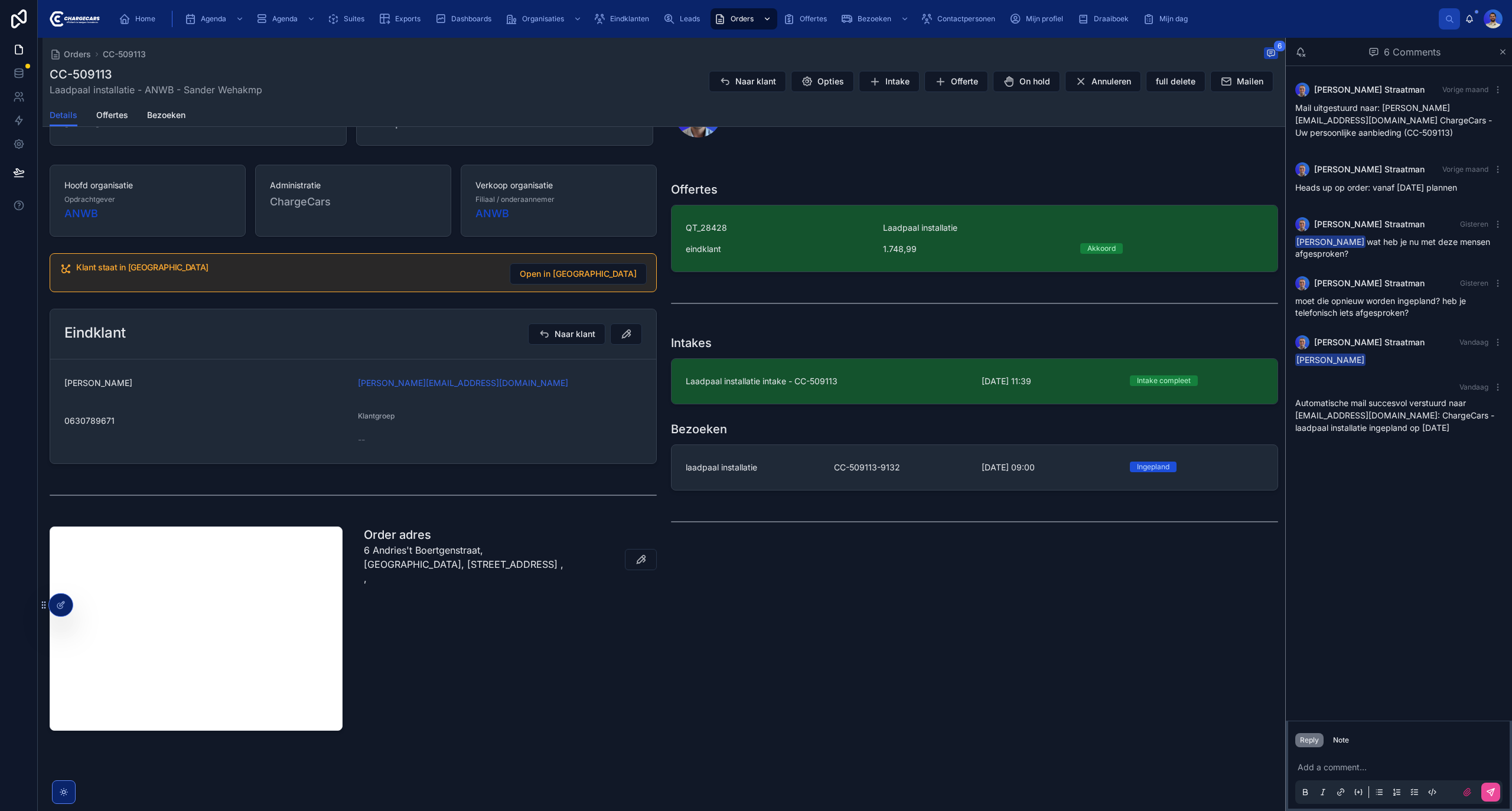
scroll to position [172, 0]
click at [619, 27] on div "Eindklanten" at bounding box center [623, 19] width 61 height 19
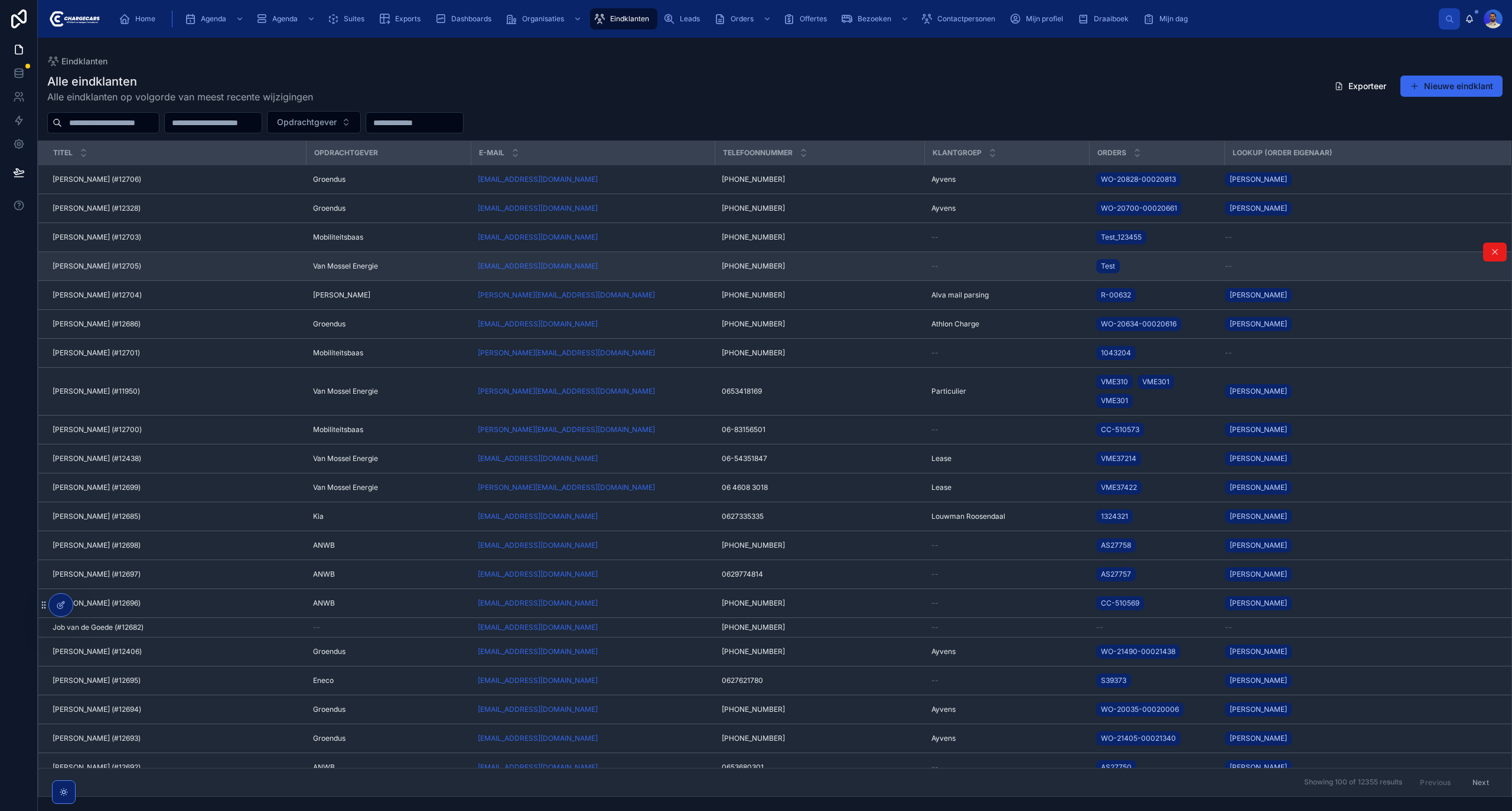
click at [260, 270] on div "[PERSON_NAME] (#12705) [PERSON_NAME] (#12705)" at bounding box center [175, 266] width 246 height 9
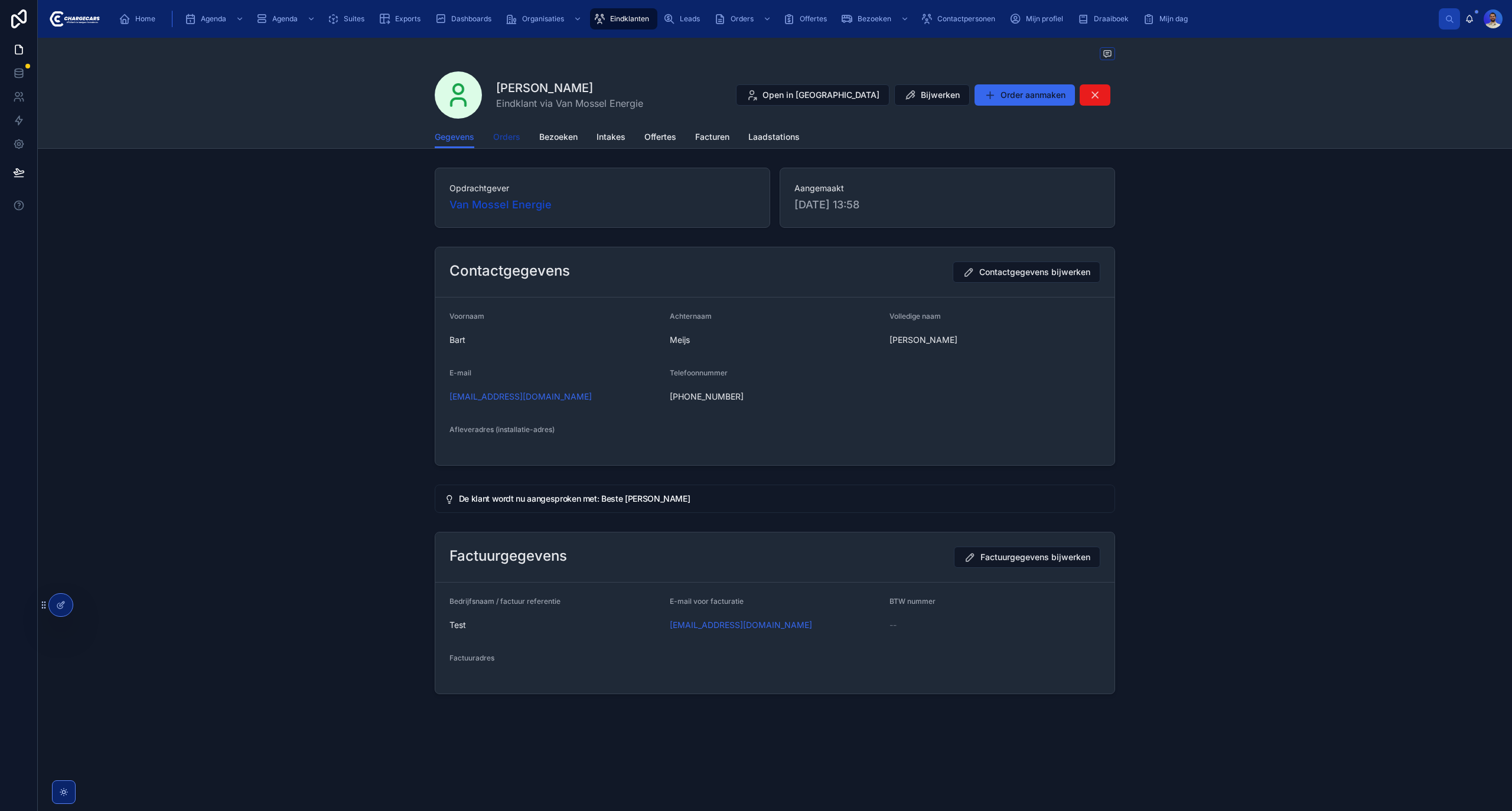
click at [515, 137] on span "Orders" at bounding box center [507, 137] width 27 height 12
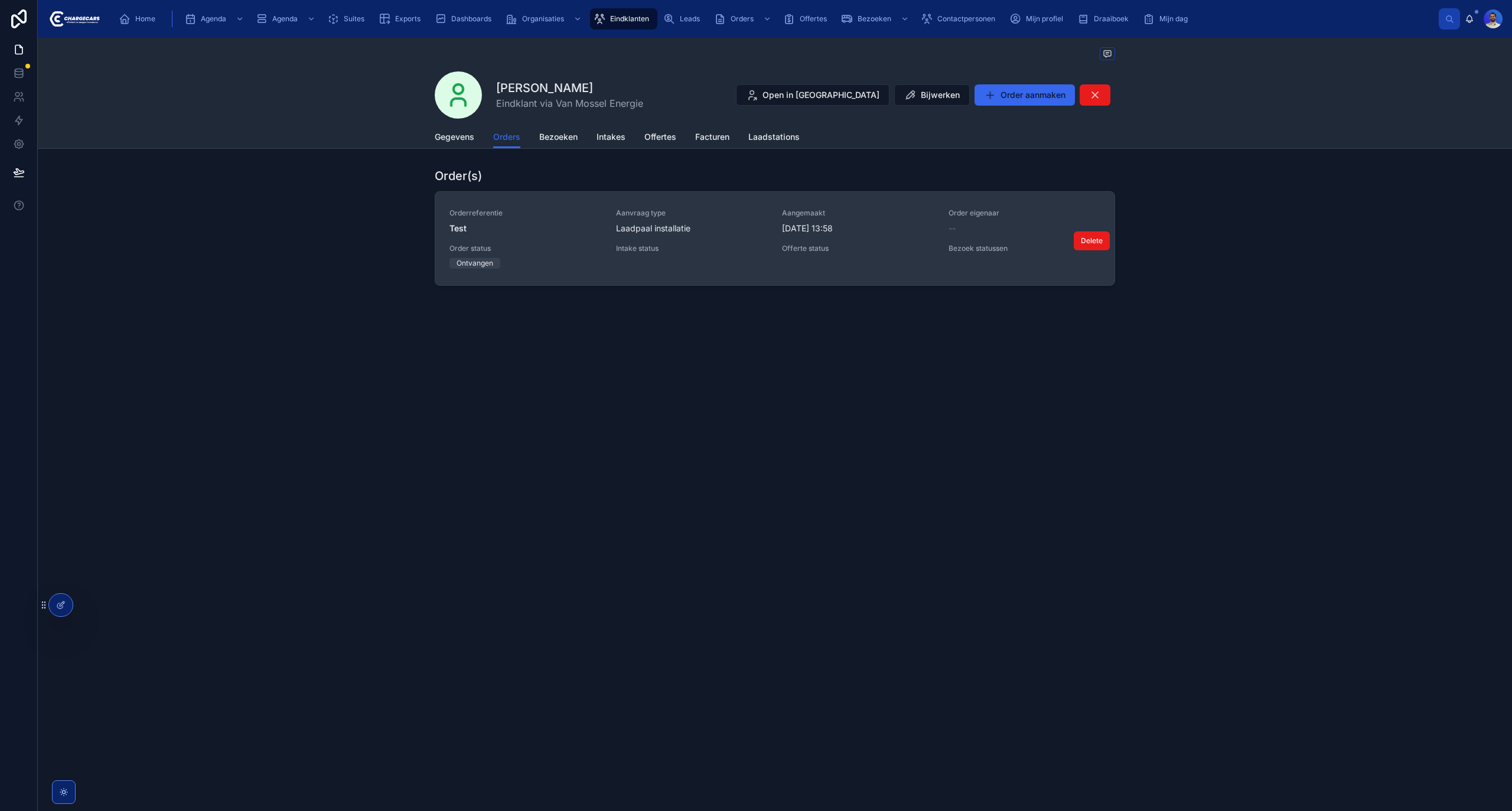
click at [775, 249] on div "Orderreferentie Test Aanvraag type Laadpaal installatie Aangemaakt [DATE] 13:58…" at bounding box center [774, 238] width 651 height 61
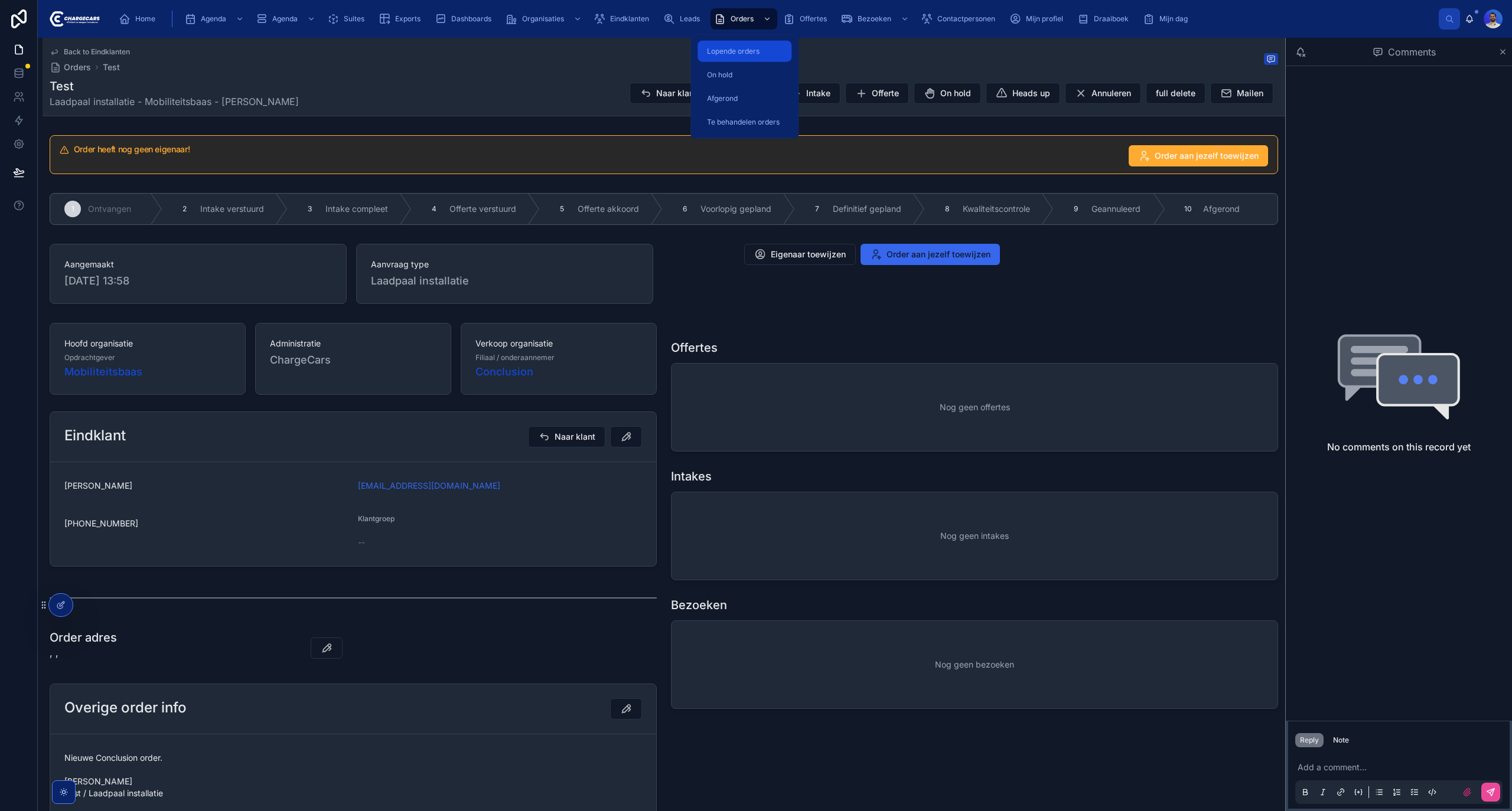
click at [726, 47] on span "Lopende orders" at bounding box center [733, 51] width 52 height 9
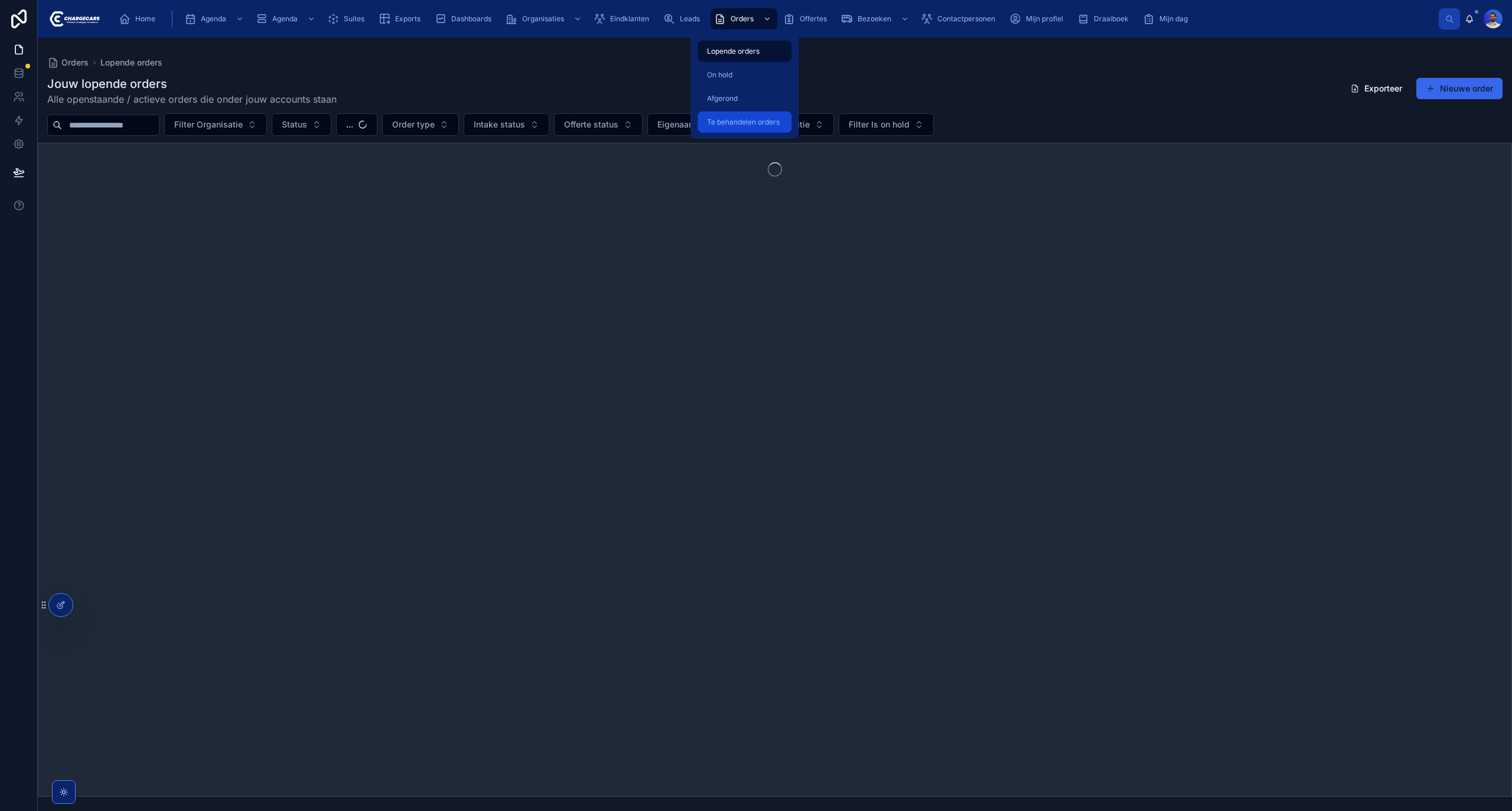
click at [728, 119] on span "Te behandelen orders" at bounding box center [743, 122] width 72 height 9
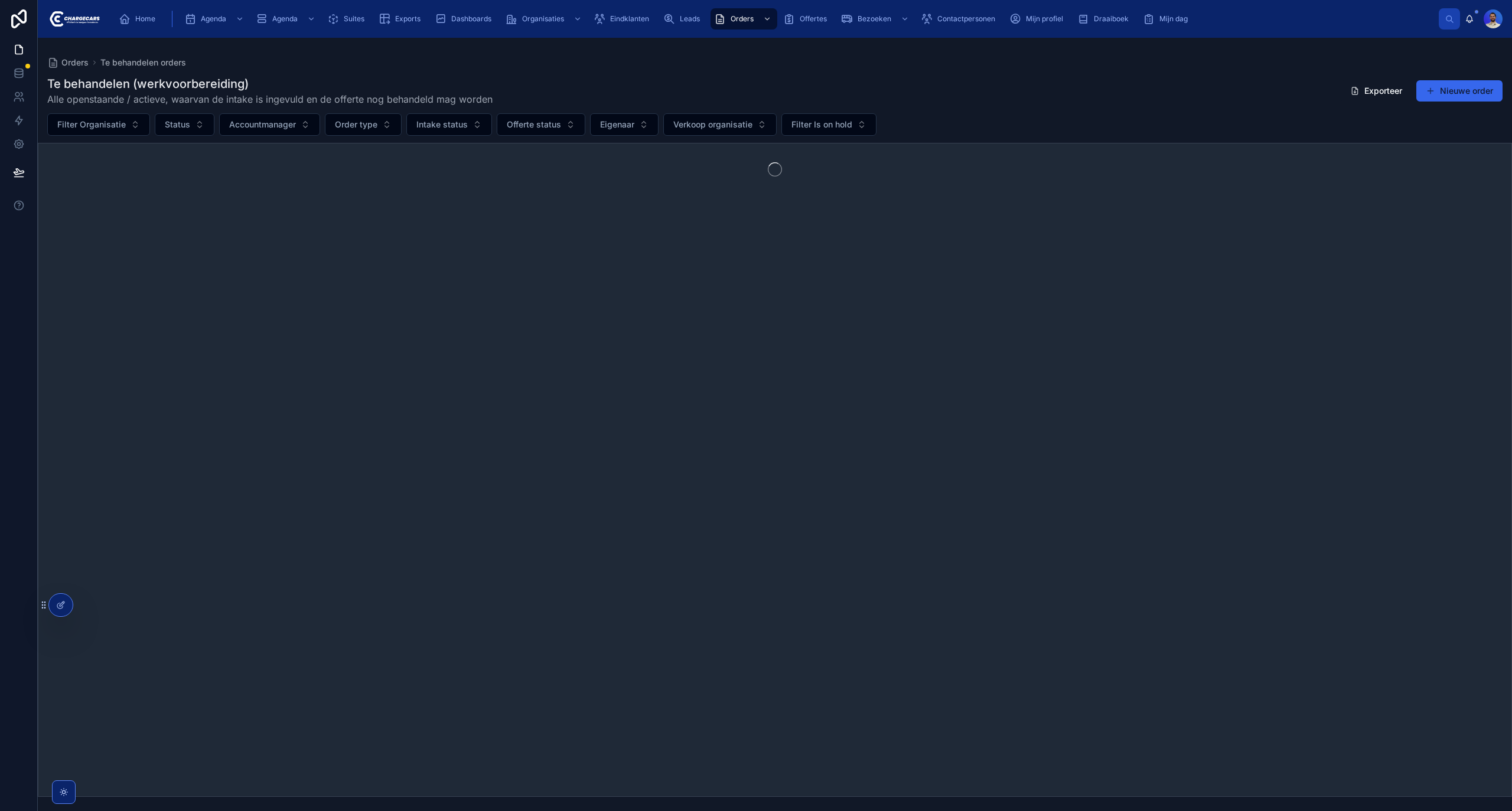
click at [502, 83] on div "Te behandelen (werkvoorbereiding) Alle openstaande / actieve, waarvan de intake…" at bounding box center [775, 90] width 1455 height 31
click at [142, 127] on button "Filter Organisatie" at bounding box center [99, 125] width 103 height 22
click at [447, 52] on div "Orders Te behandelen orders Te behandelen (werkvoorbereiding) Alle openstaande …" at bounding box center [775, 417] width 1474 height 759
click at [369, 121] on span "Order type" at bounding box center [356, 124] width 42 height 12
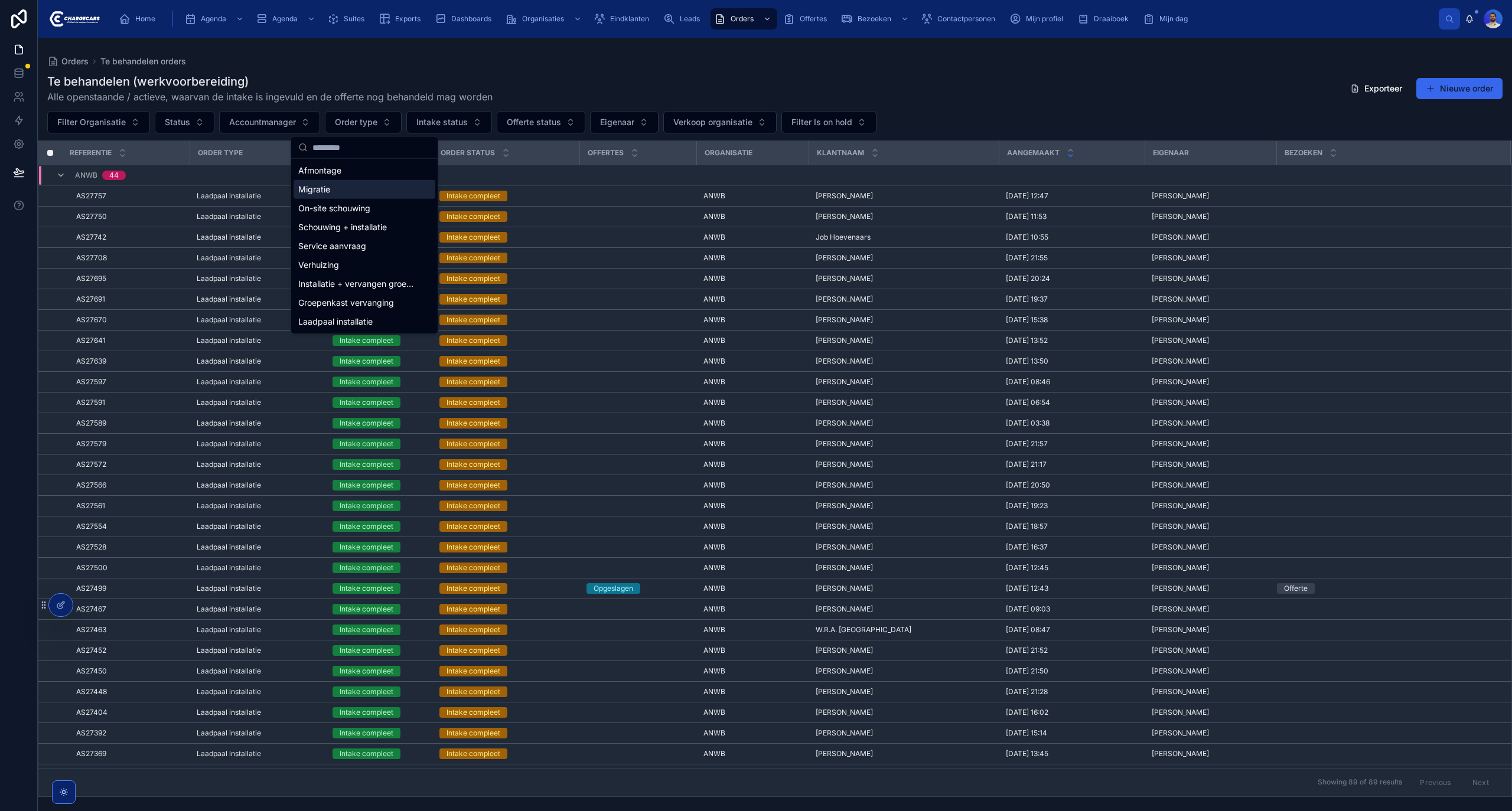
click at [832, 61] on div "Orders Te behandelen orders" at bounding box center [775, 61] width 1455 height 9
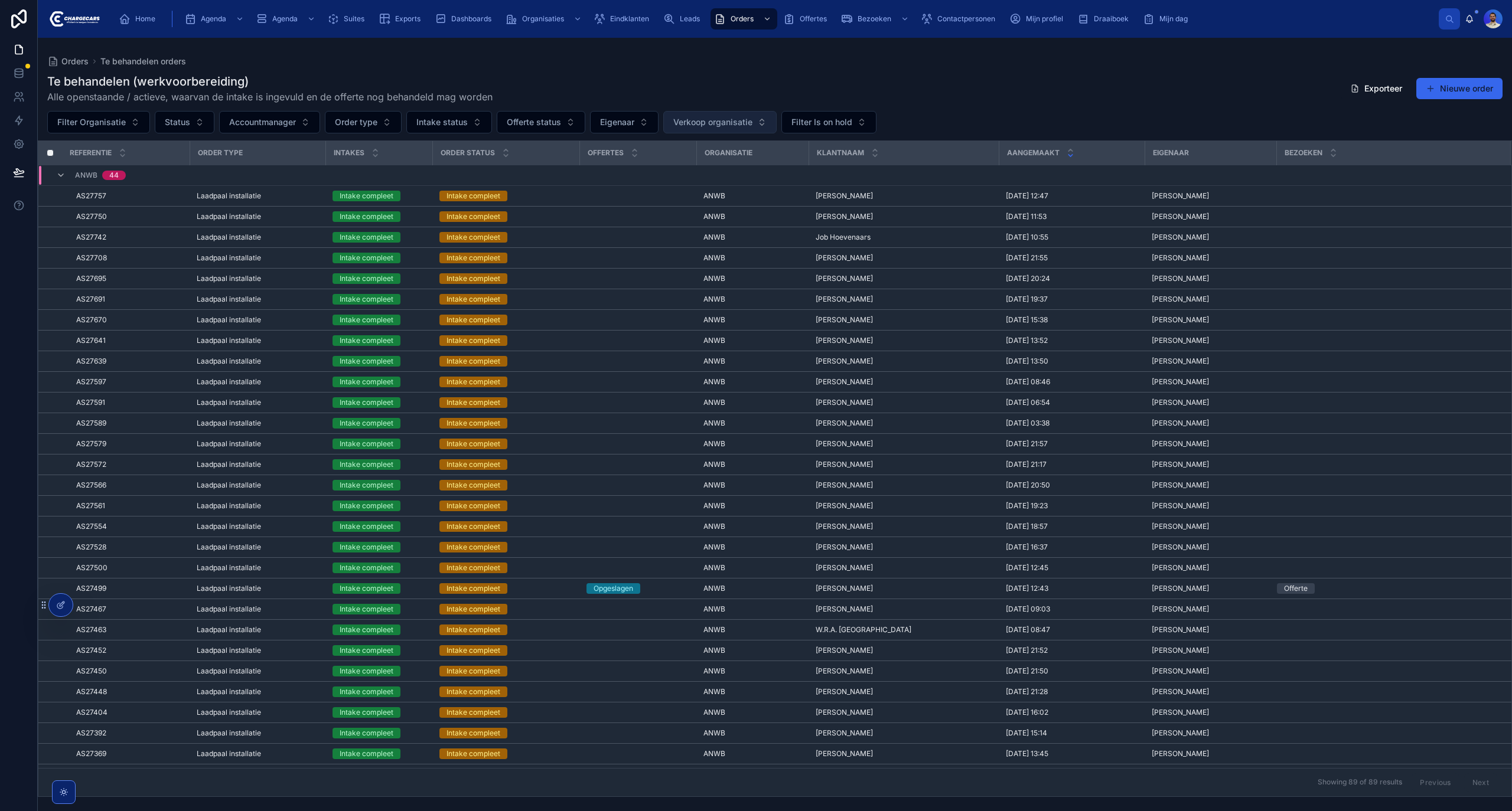
click at [733, 114] on button "Verkoop organisatie" at bounding box center [720, 122] width 114 height 22
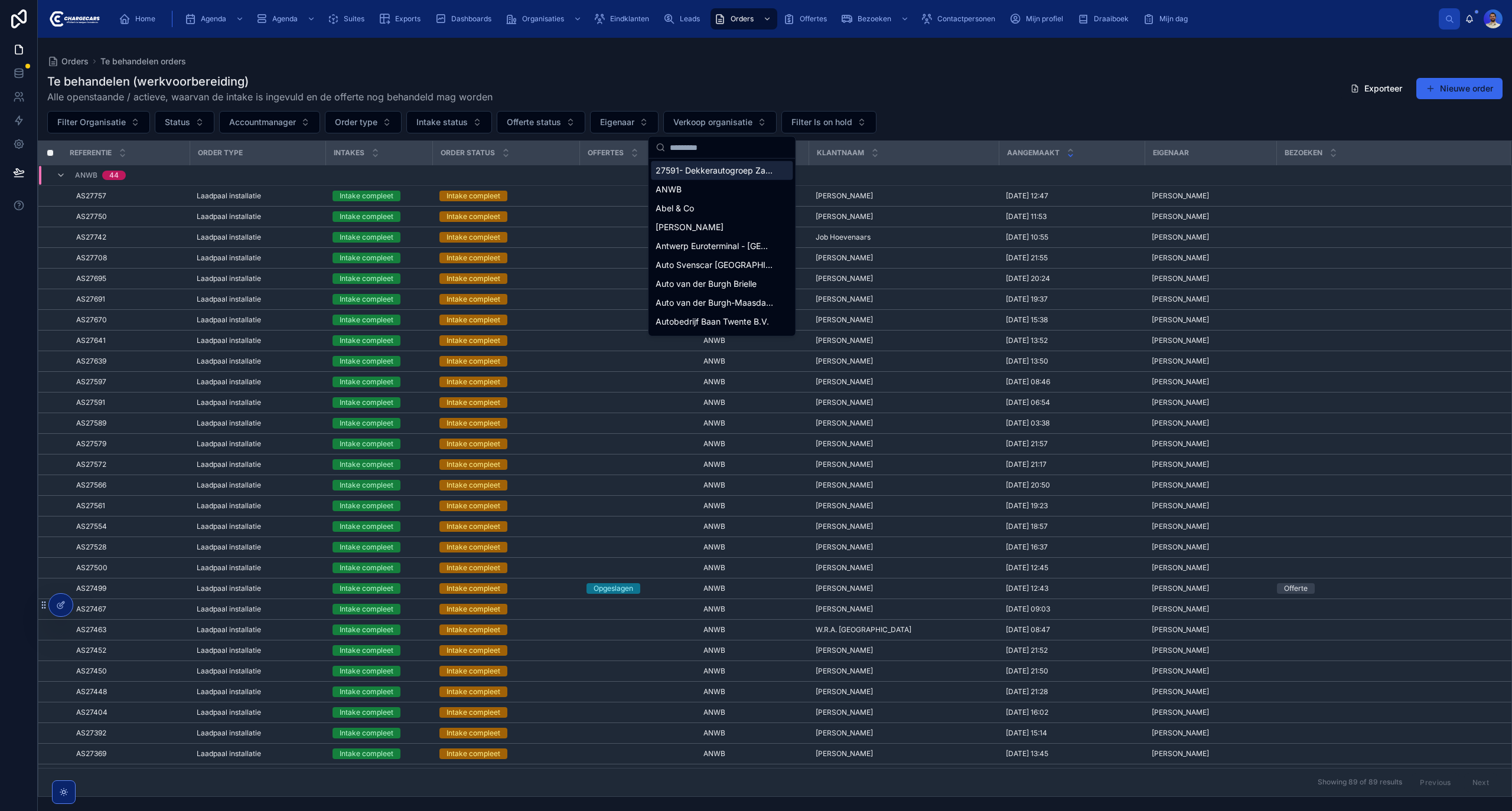
type input "*"
type input "******"
click at [711, 225] on span "Van Mossel Energie" at bounding box center [693, 227] width 76 height 12
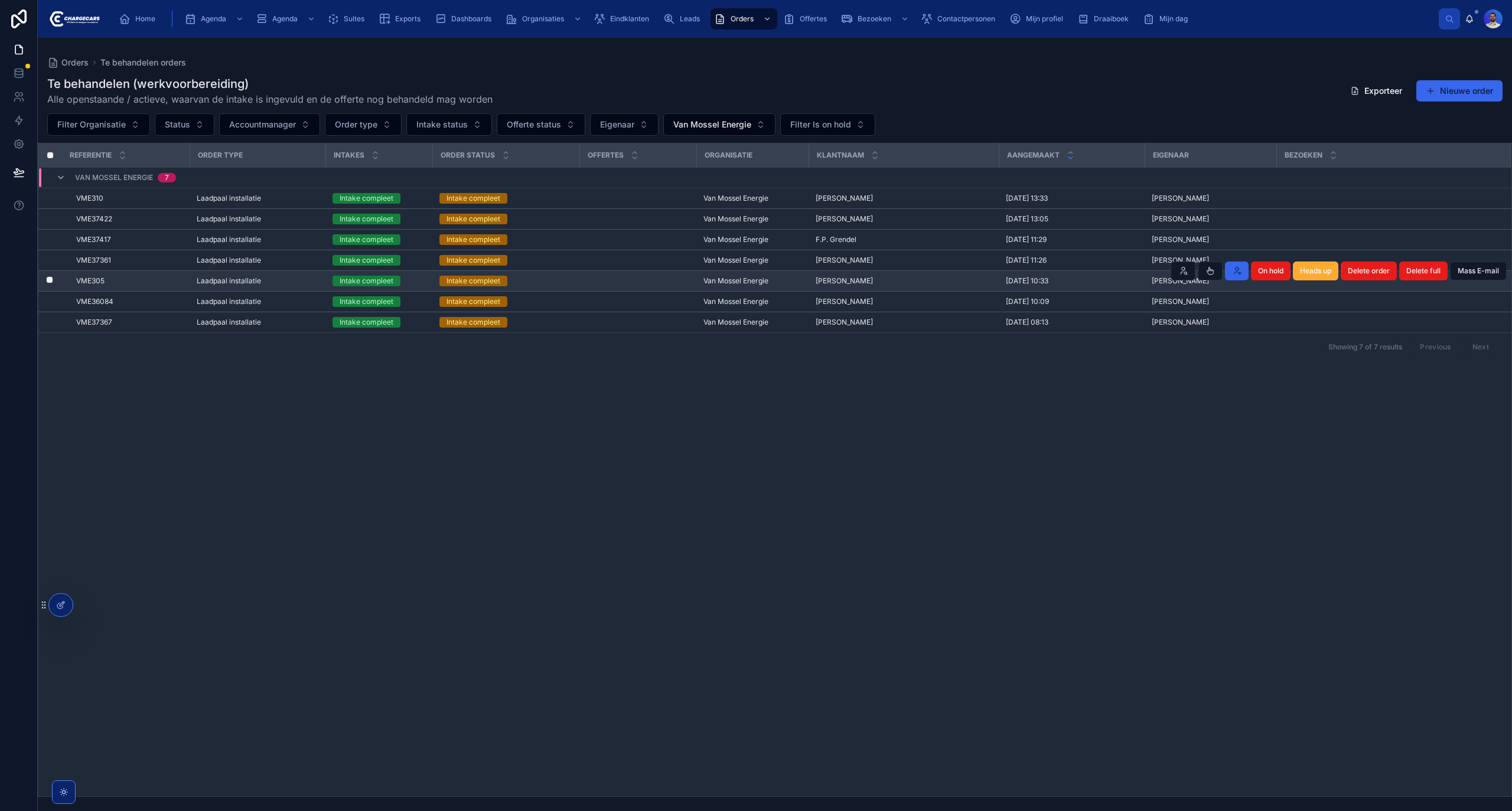
click at [581, 281] on td at bounding box center [637, 281] width 117 height 21
click at [567, 286] on div "Intake compleet" at bounding box center [505, 281] width 133 height 11
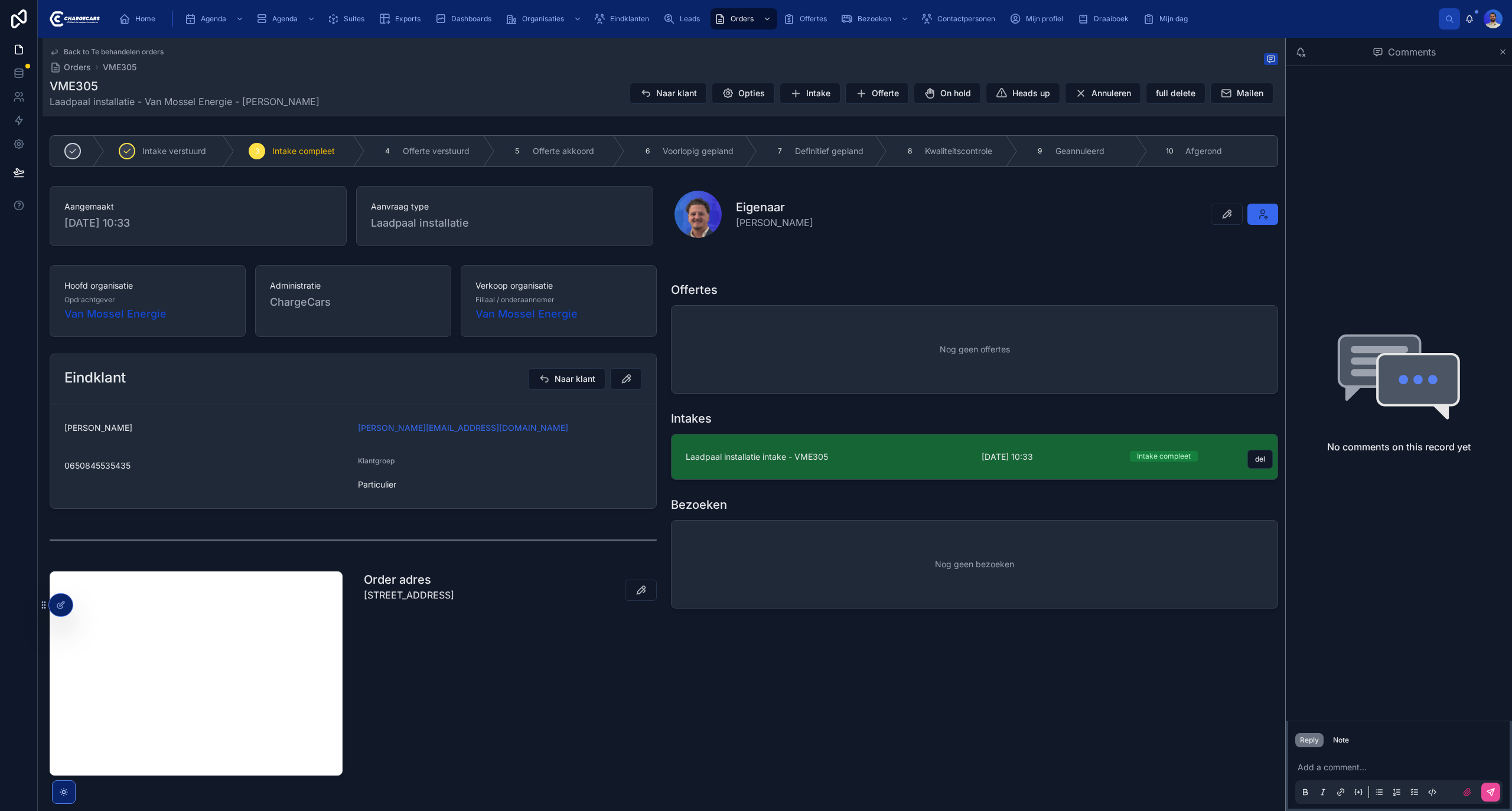
click at [930, 461] on span "Laadpaal installatie intake - VME305" at bounding box center [826, 457] width 281 height 12
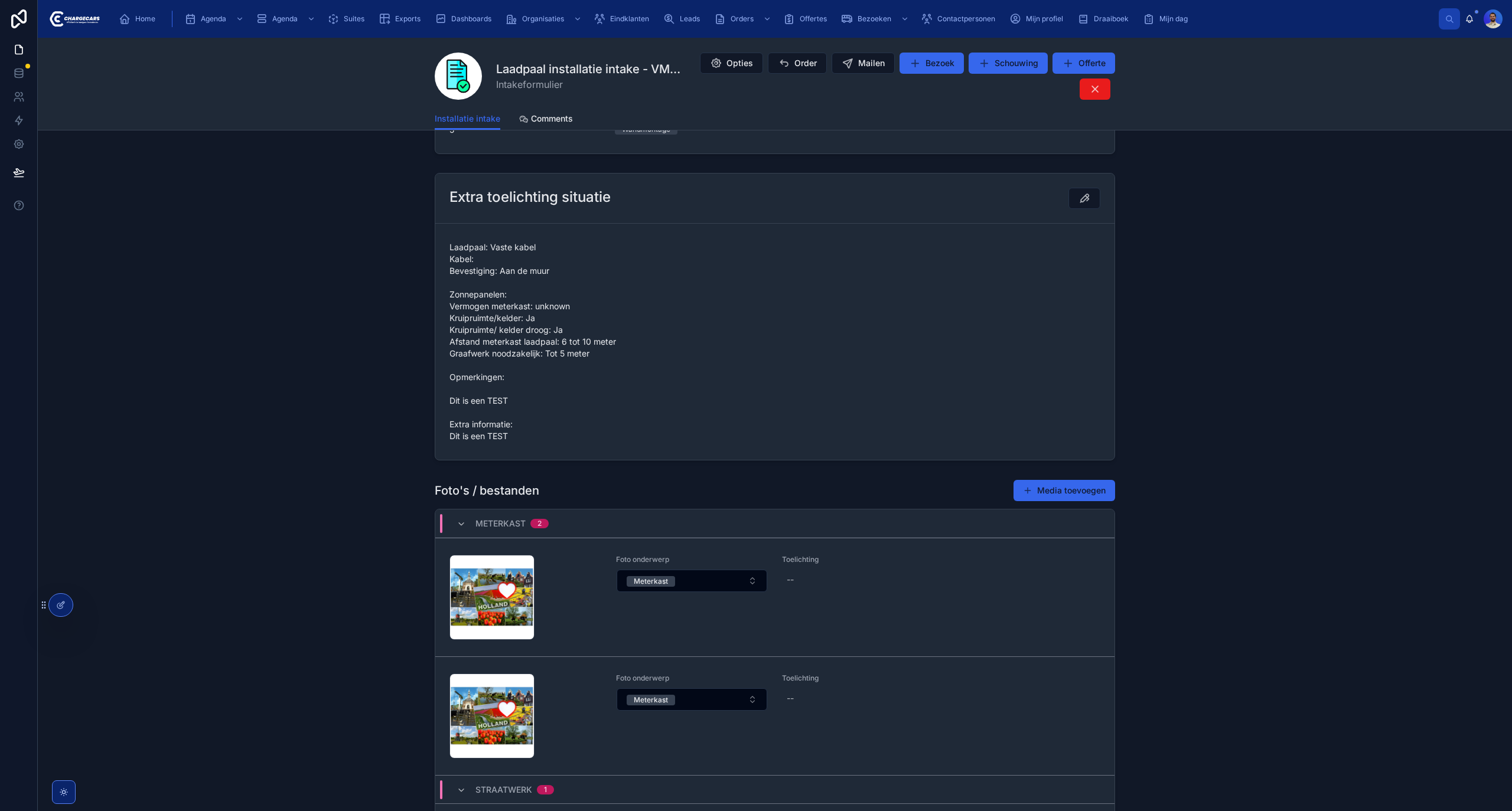
scroll to position [988, 0]
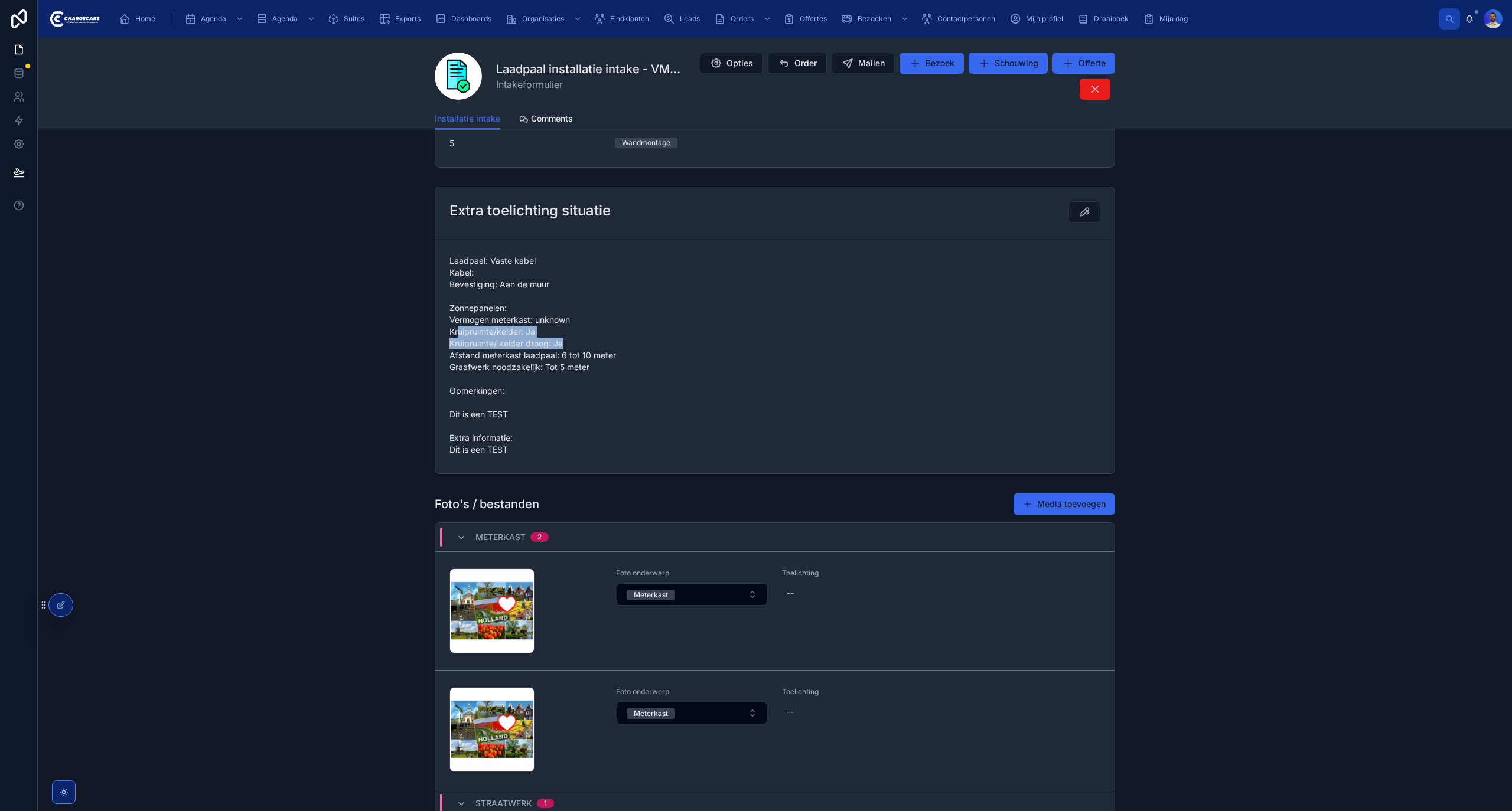
drag, startPoint x: 456, startPoint y: 333, endPoint x: 579, endPoint y: 343, distance: 123.4
click at [579, 343] on span "Laadpaal: Vaste kabel Kabel: Bevestiging: Aan de muur Zonnepanelen: Vermogen me…" at bounding box center [774, 356] width 651 height 201
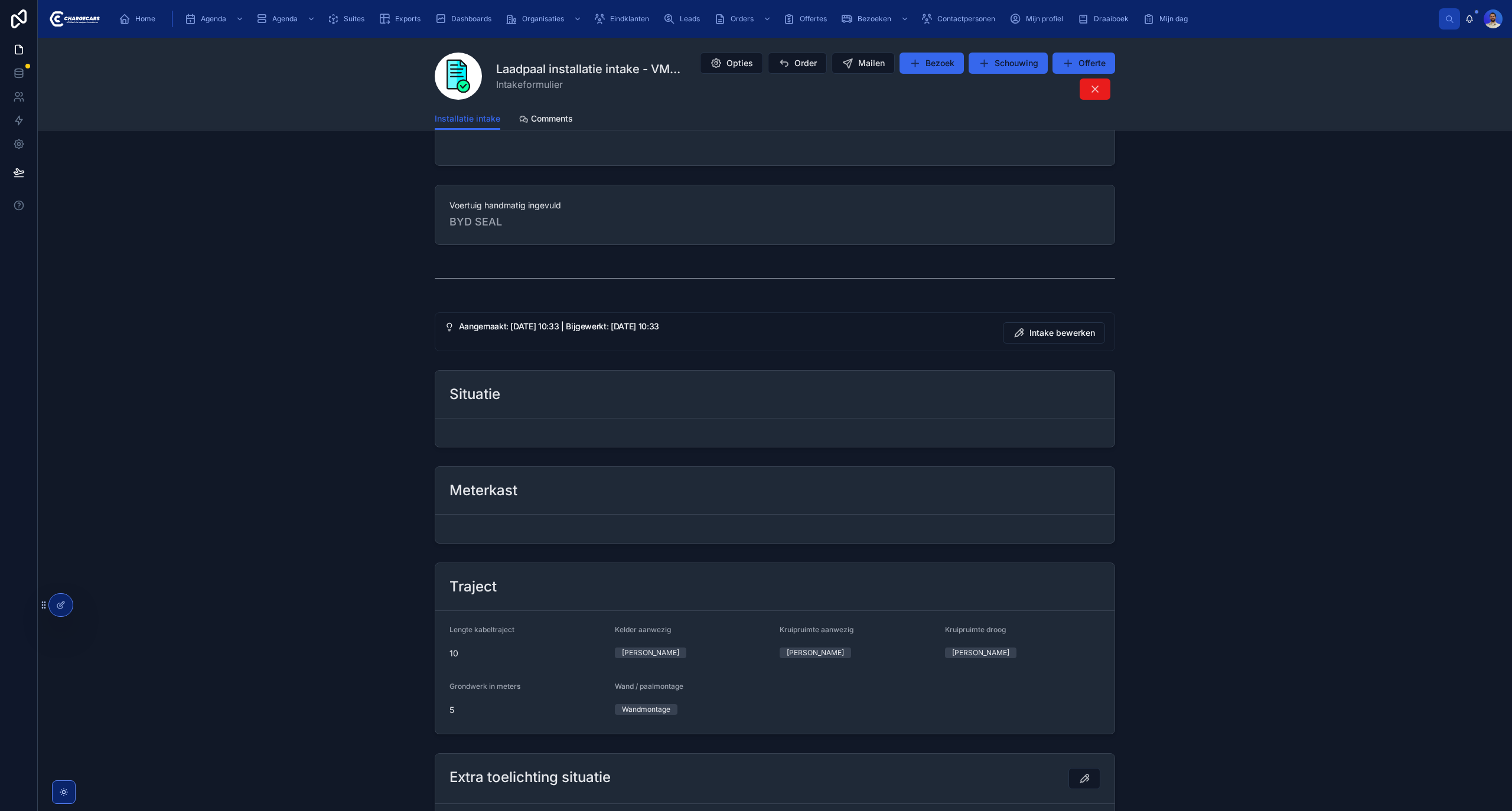
scroll to position [0, 0]
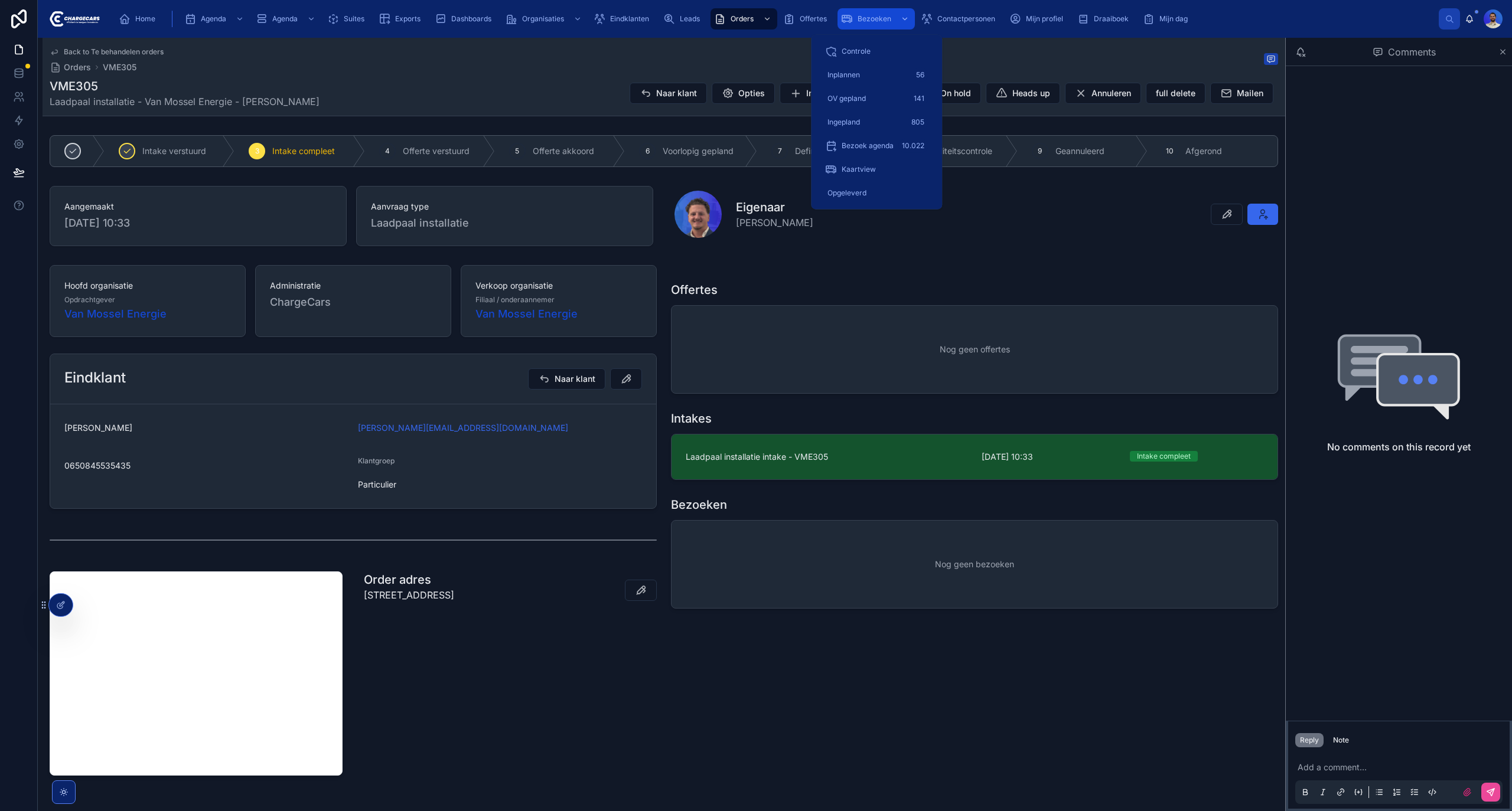
click at [869, 22] on span "Bezoeken" at bounding box center [874, 19] width 34 height 9
